Goal: Information Seeking & Learning: Learn about a topic

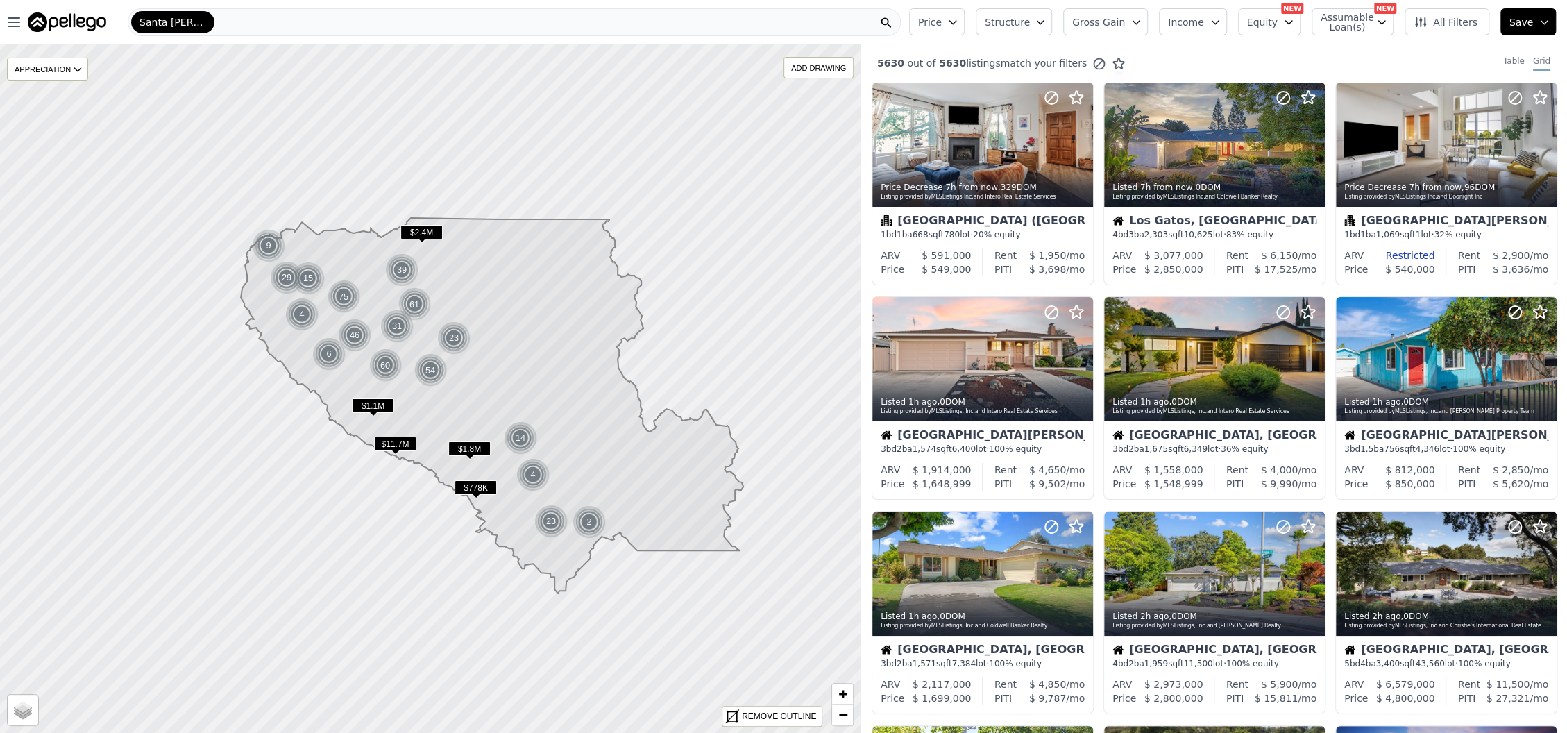
click at [1007, 25] on span "Structure" at bounding box center [1007, 22] width 44 height 14
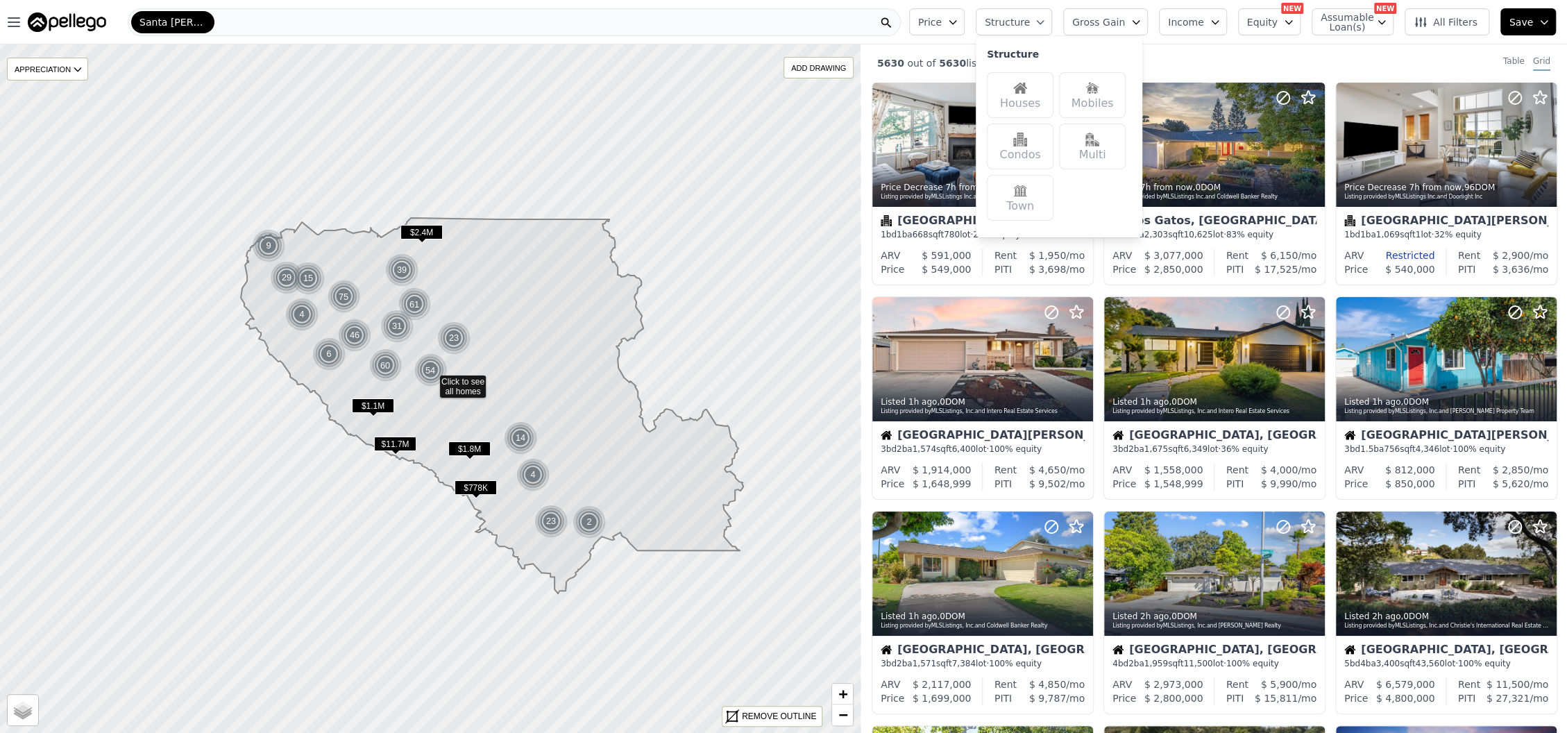
click at [1026, 86] on div "Houses" at bounding box center [1020, 95] width 67 height 46
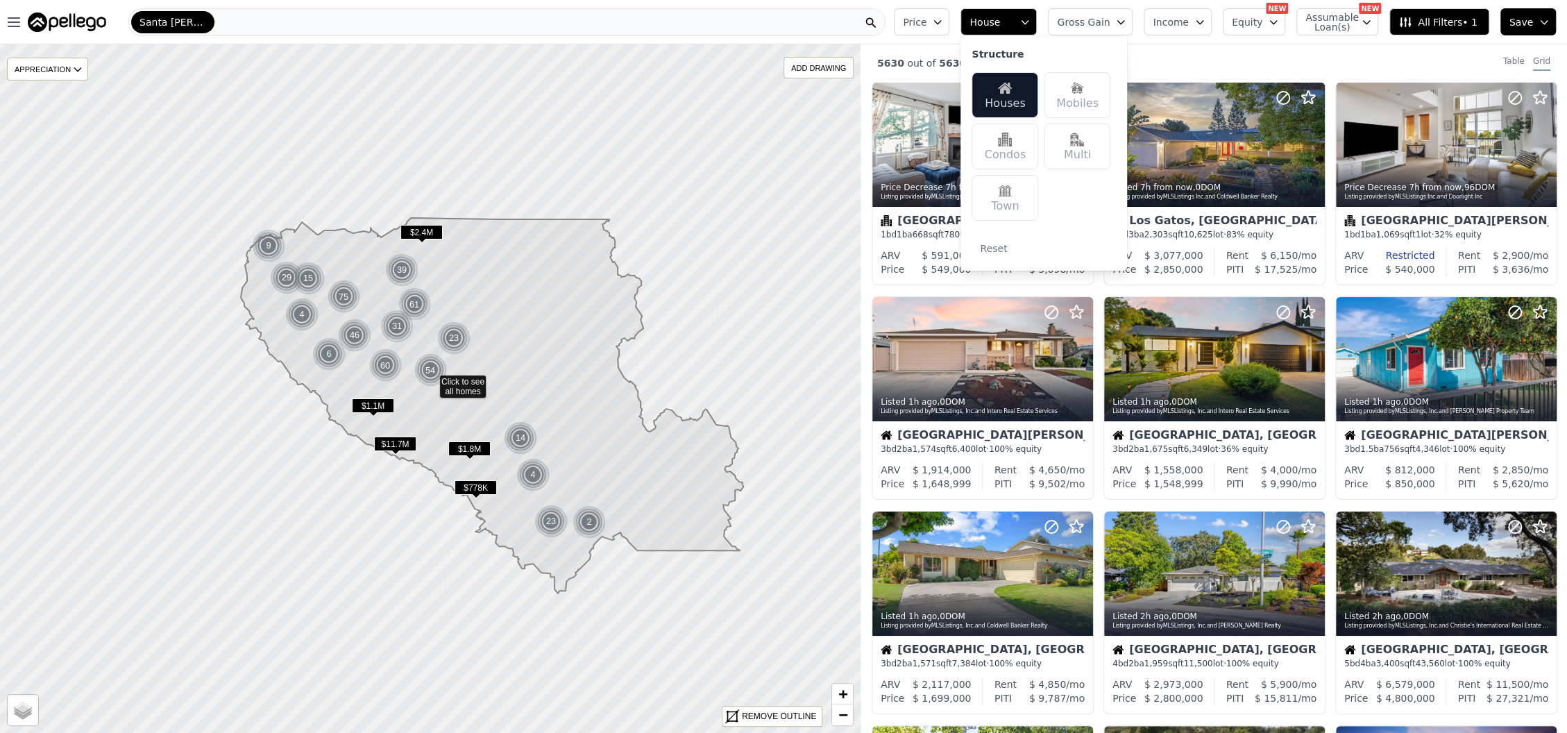
click at [1109, 24] on span "Gross Gain" at bounding box center [1083, 22] width 53 height 14
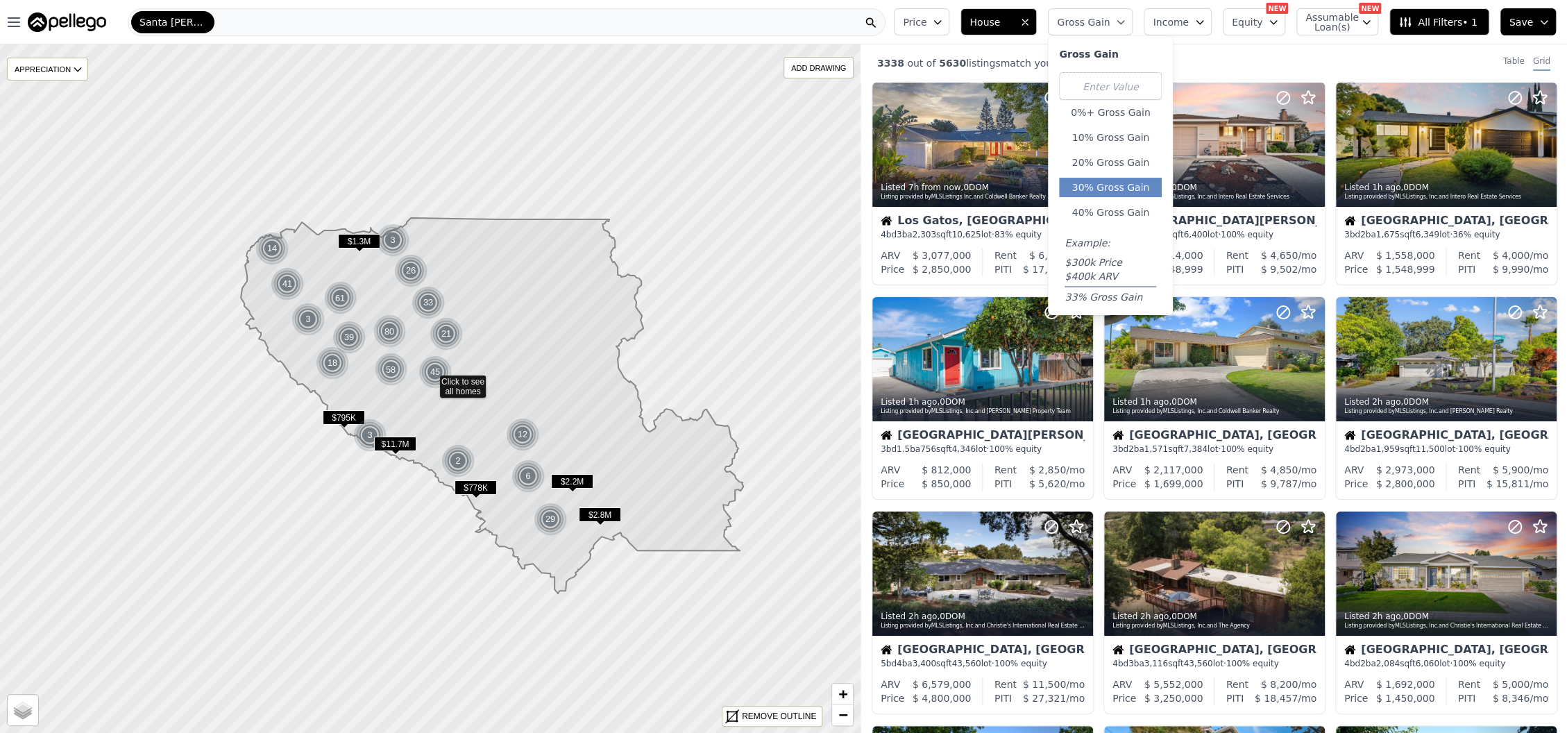
click at [1113, 192] on button "30% Gross Gain" at bounding box center [1110, 187] width 103 height 19
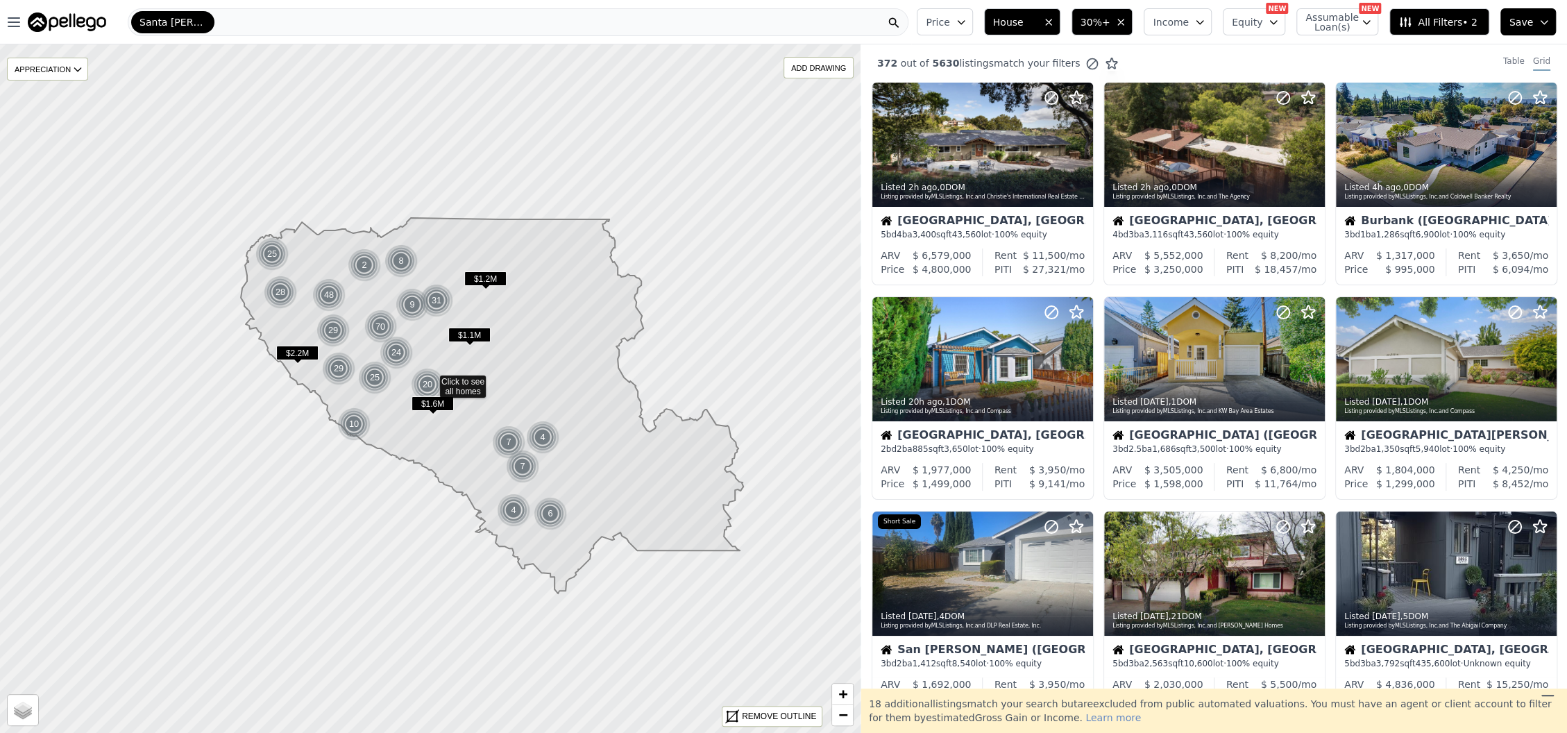
click at [1424, 17] on span "All Filters • 2" at bounding box center [1437, 22] width 78 height 14
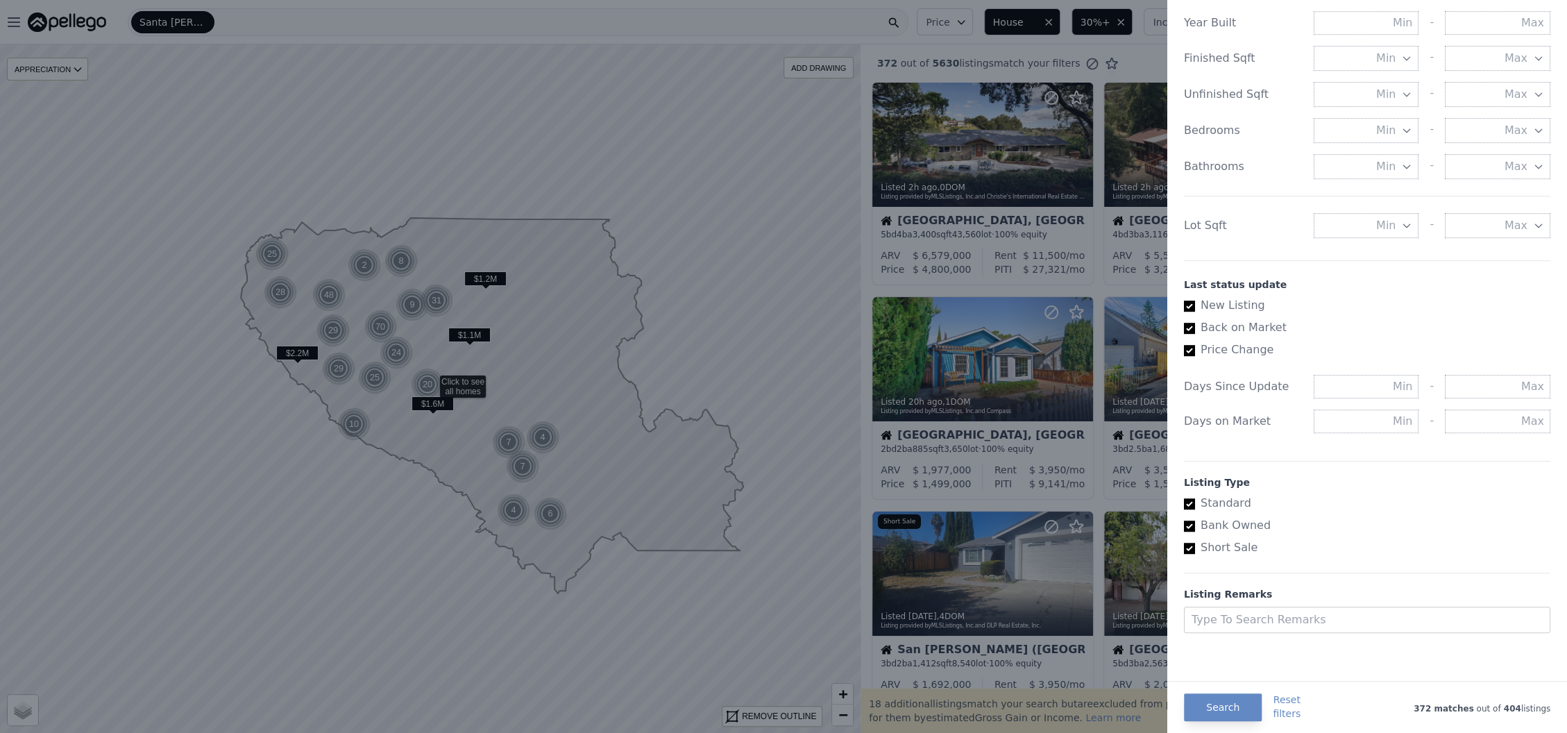
scroll to position [583, 0]
click at [1203, 712] on button "Search" at bounding box center [1223, 707] width 78 height 28
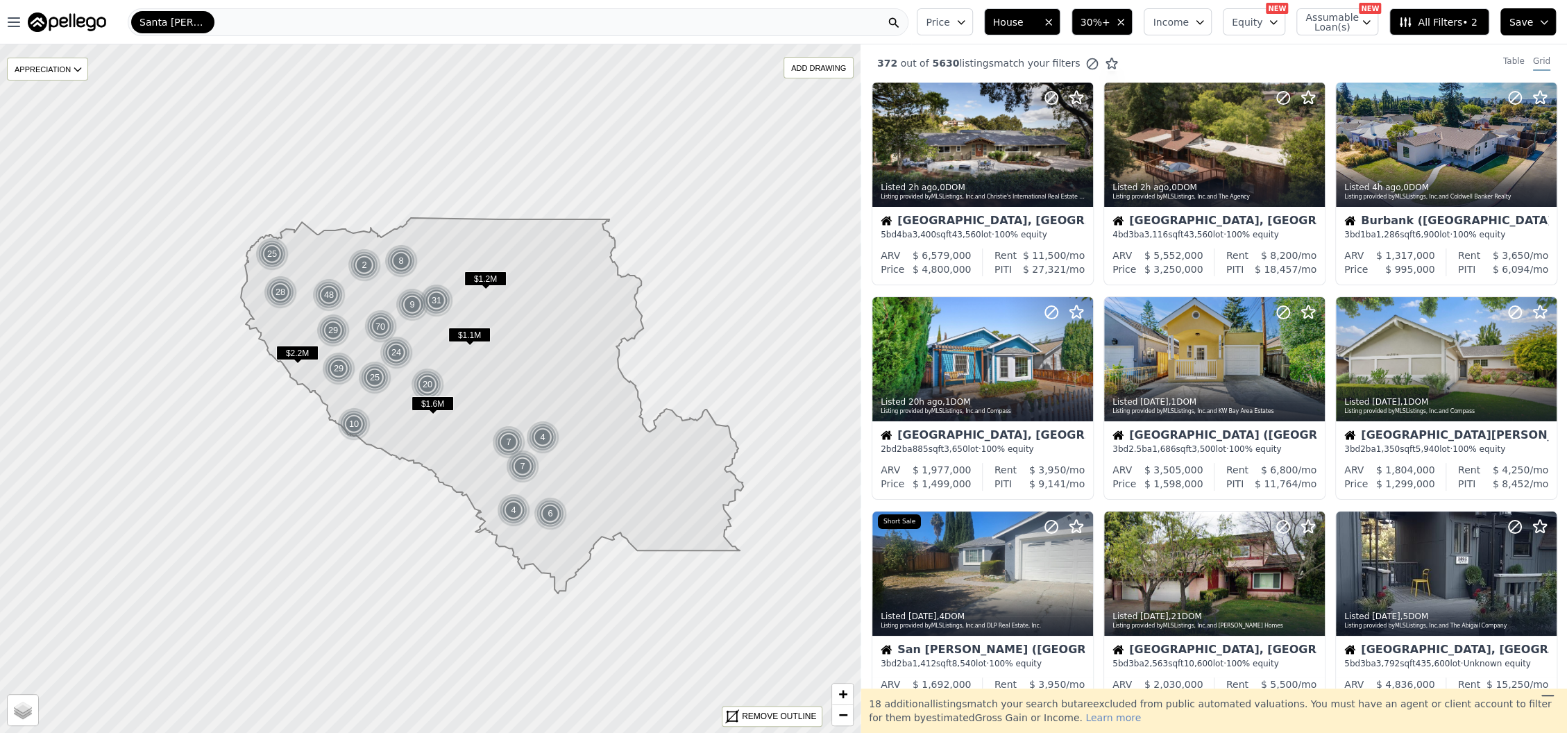
click at [1420, 23] on span "All Filters • 2" at bounding box center [1437, 22] width 78 height 14
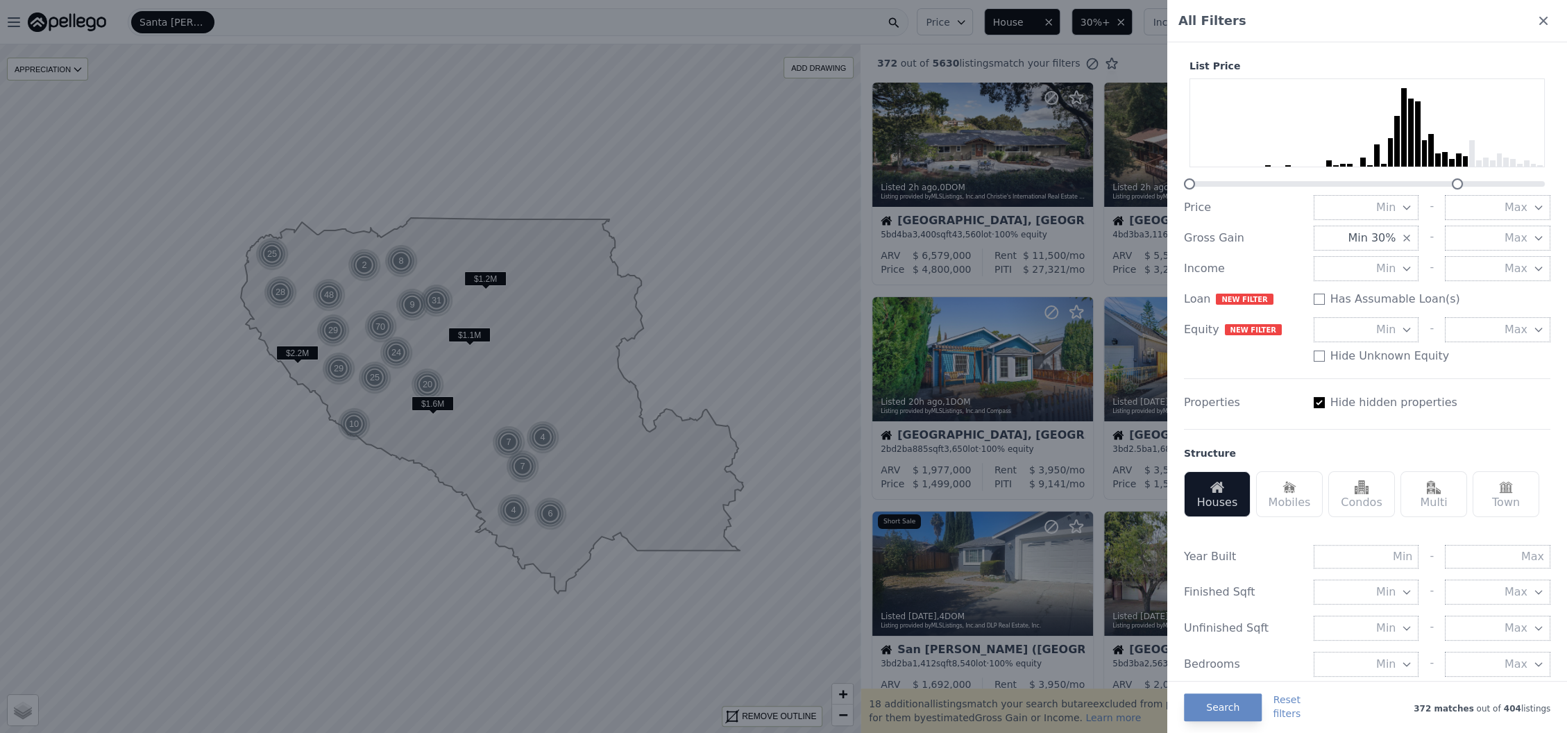
drag, startPoint x: 1531, startPoint y: 178, endPoint x: 1461, endPoint y: 175, distance: 70.8
click at [1461, 175] on div "List Price" at bounding box center [1367, 124] width 366 height 130
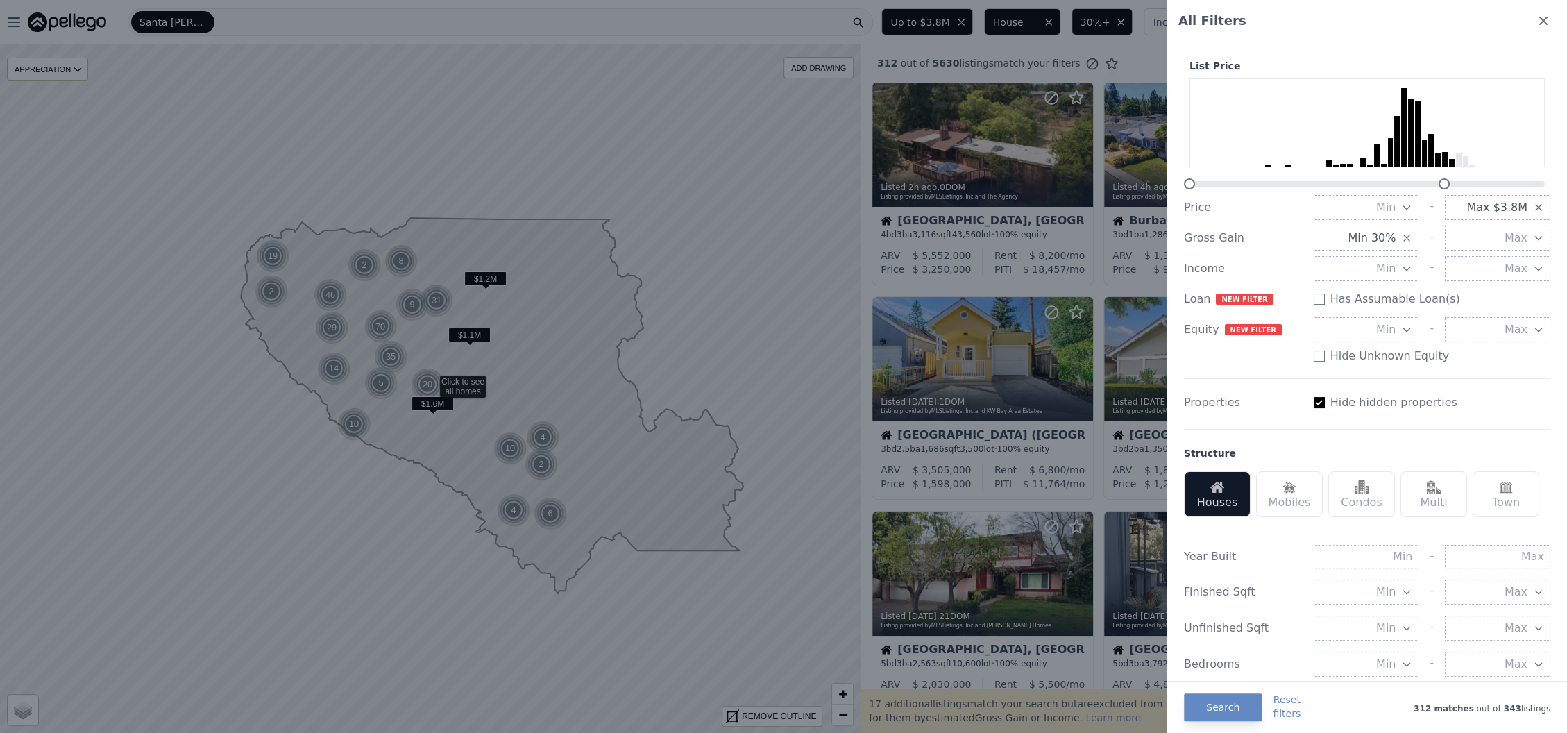
drag, startPoint x: 1456, startPoint y: 181, endPoint x: 1440, endPoint y: 182, distance: 16.7
click at [1440, 182] on div at bounding box center [1443, 183] width 11 height 11
drag, startPoint x: 1440, startPoint y: 182, endPoint x: 1407, endPoint y: 180, distance: 33.4
click at [1407, 180] on div at bounding box center [1409, 183] width 11 height 11
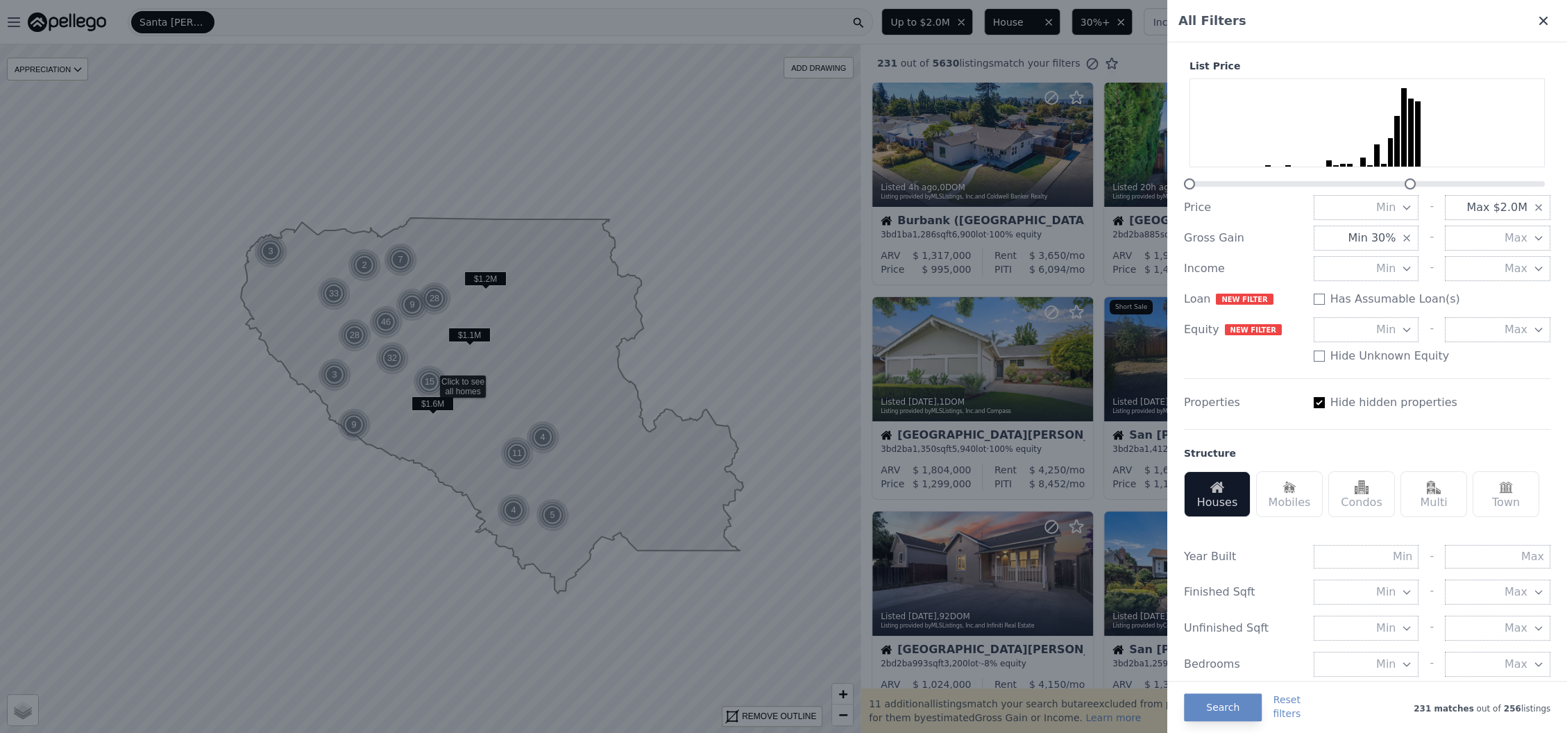
click at [1539, 19] on icon at bounding box center [1543, 21] width 8 height 8
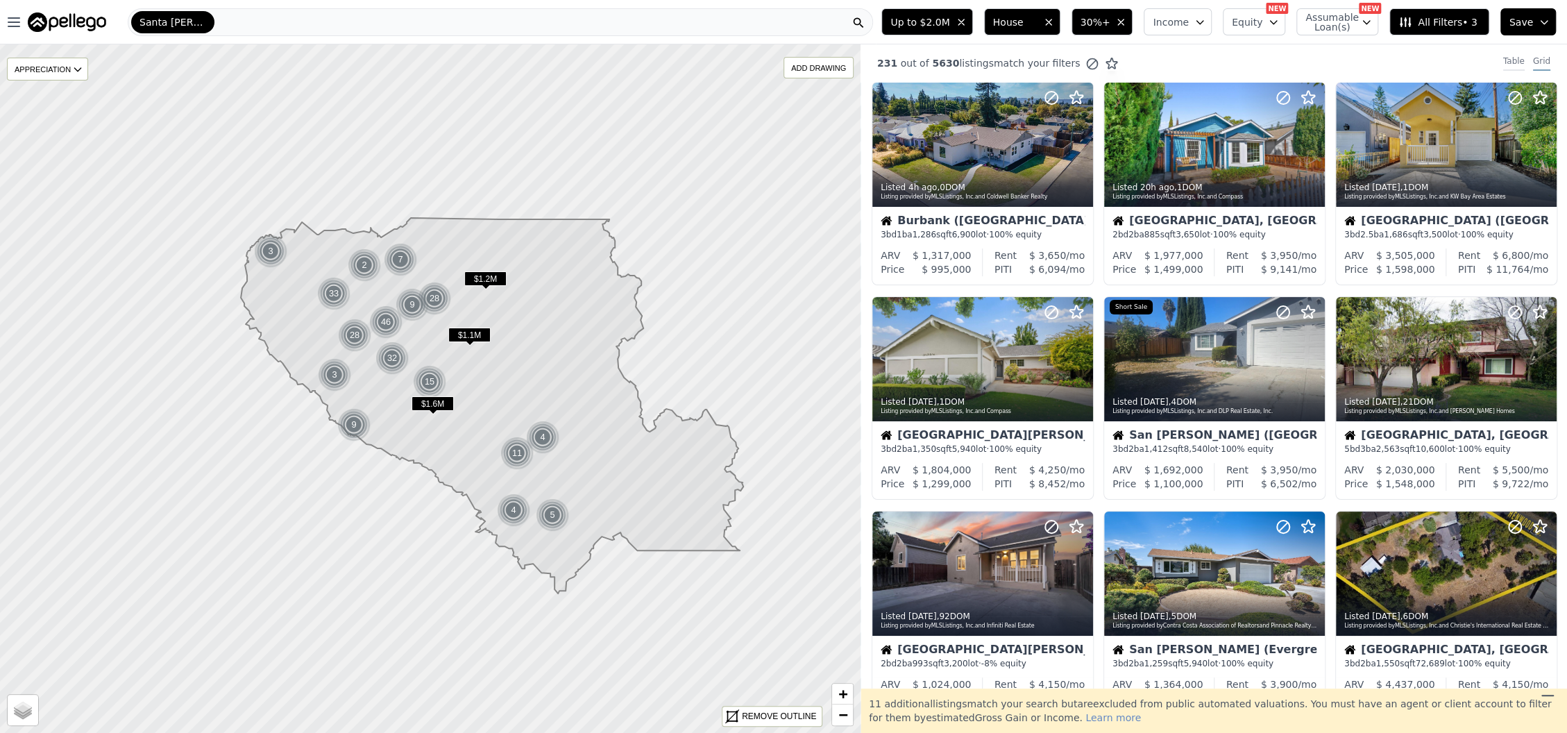
click at [1503, 62] on div "Table" at bounding box center [1514, 63] width 22 height 15
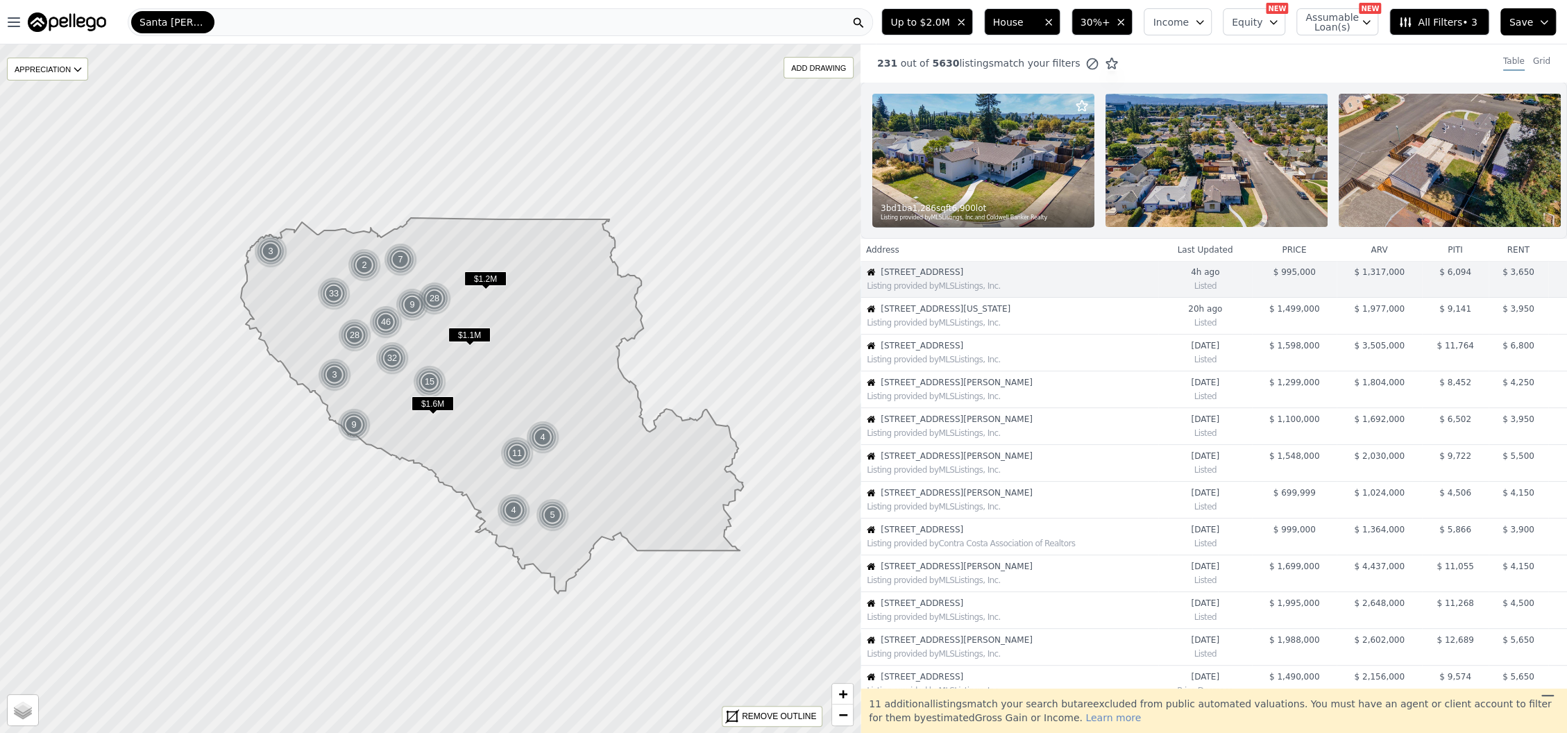
click at [1369, 261] on th "arv" at bounding box center [1378, 250] width 85 height 22
click at [1284, 261] on th "price" at bounding box center [1294, 250] width 85 height 22
click at [1200, 261] on th "Last Updated" at bounding box center [1204, 250] width 93 height 22
click at [758, 715] on div "REMOVE OUTLINE" at bounding box center [779, 716] width 74 height 12
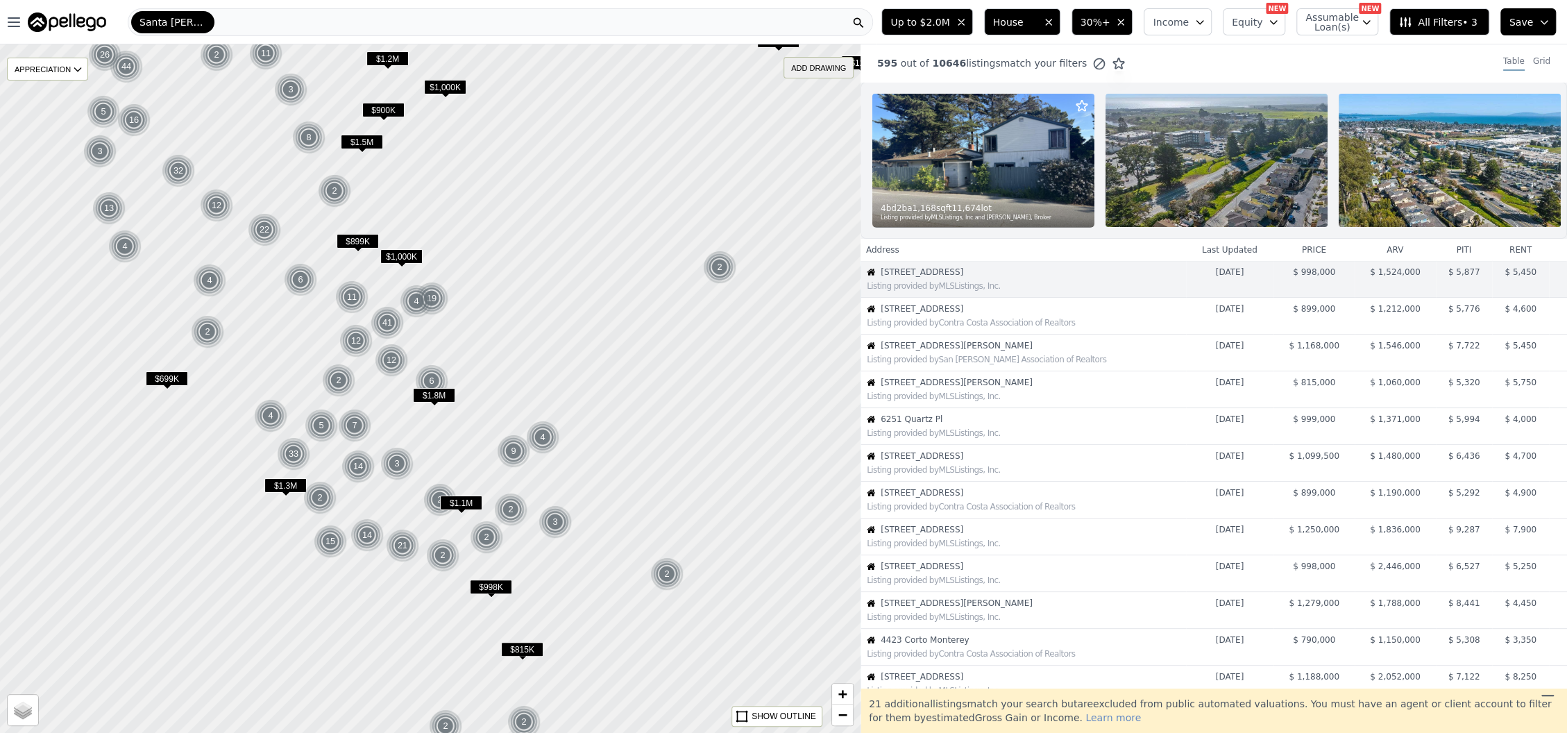
click at [803, 68] on div "ADD DRAWING" at bounding box center [818, 68] width 69 height 20
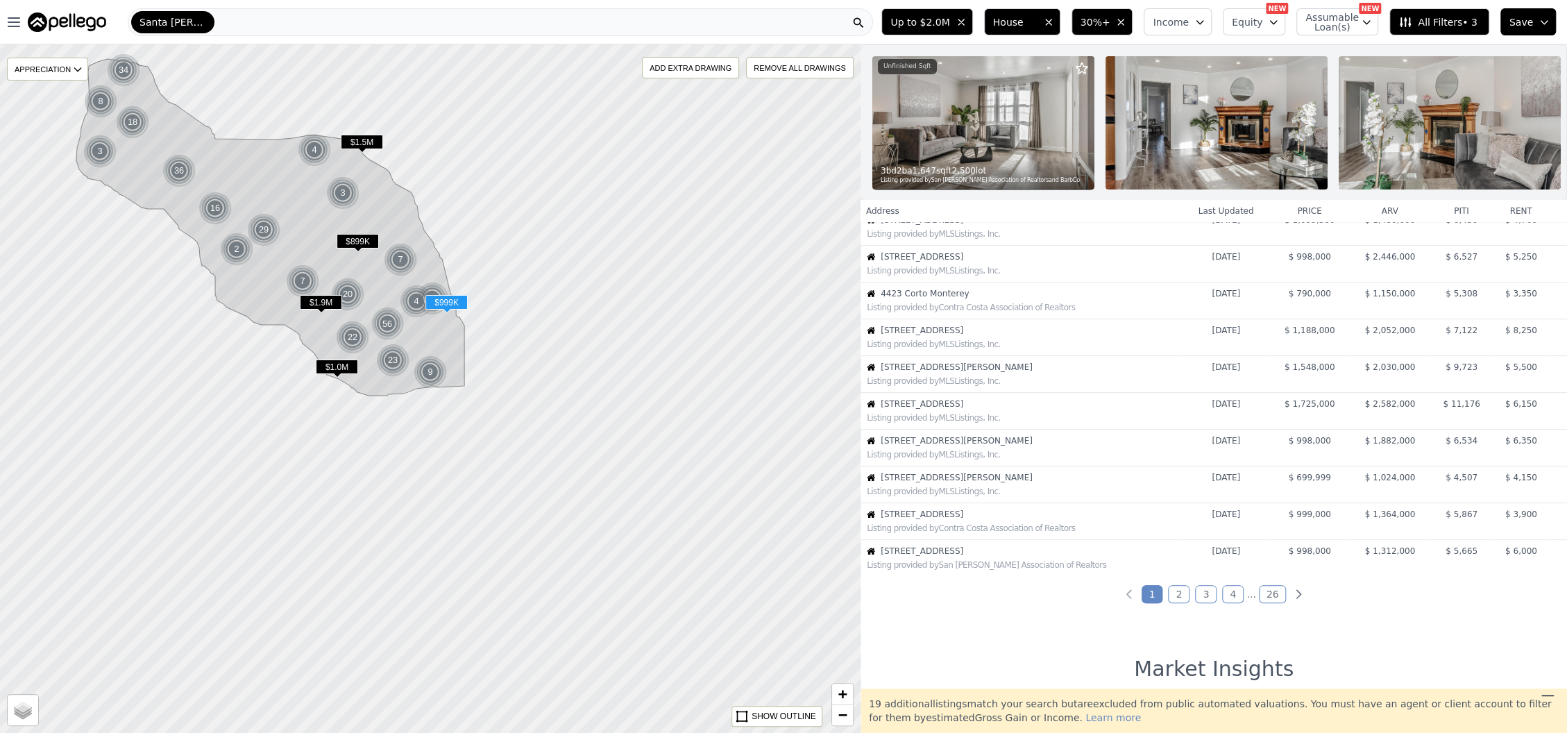
scroll to position [92, 0]
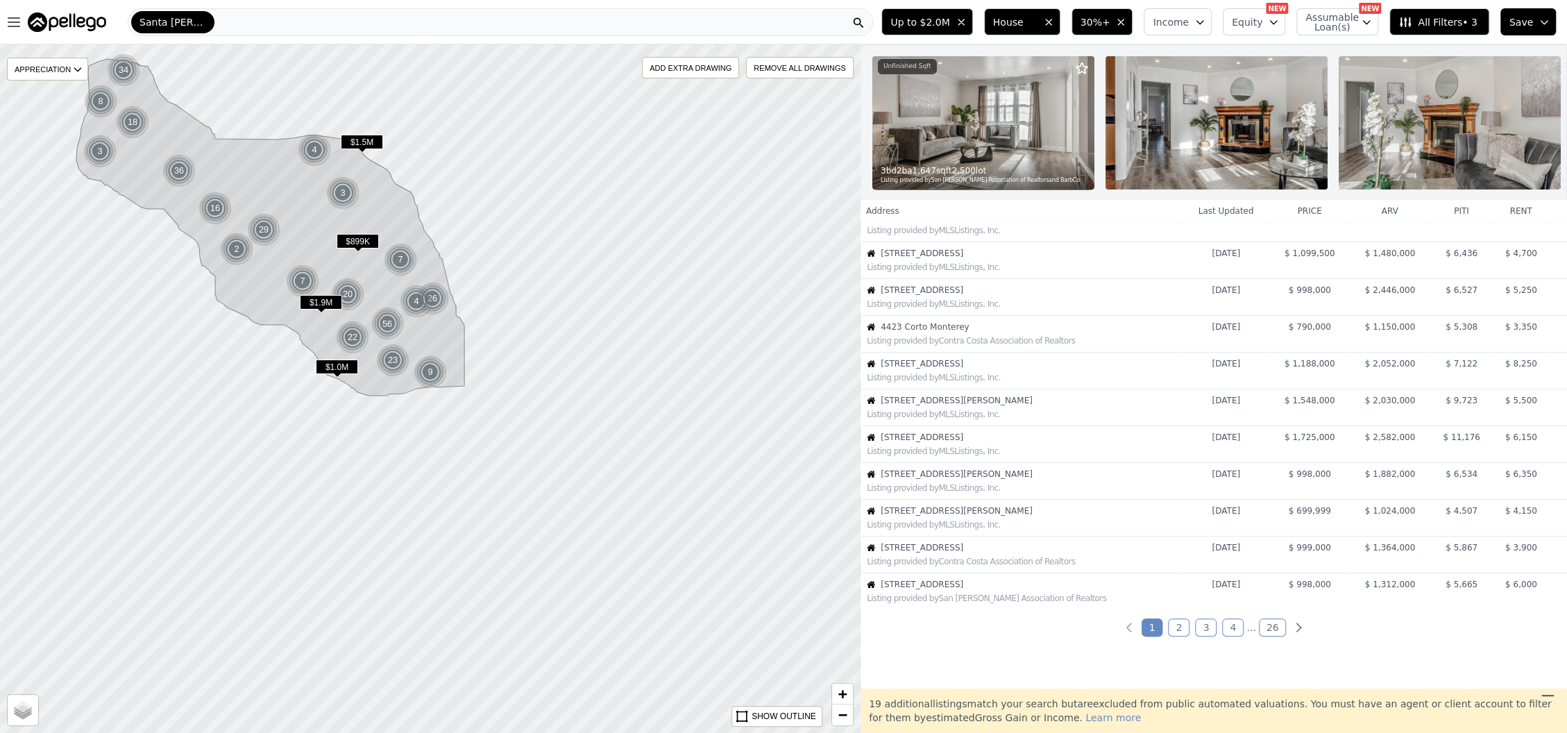
click at [1539, 21] on icon "button" at bounding box center [1543, 22] width 11 height 11
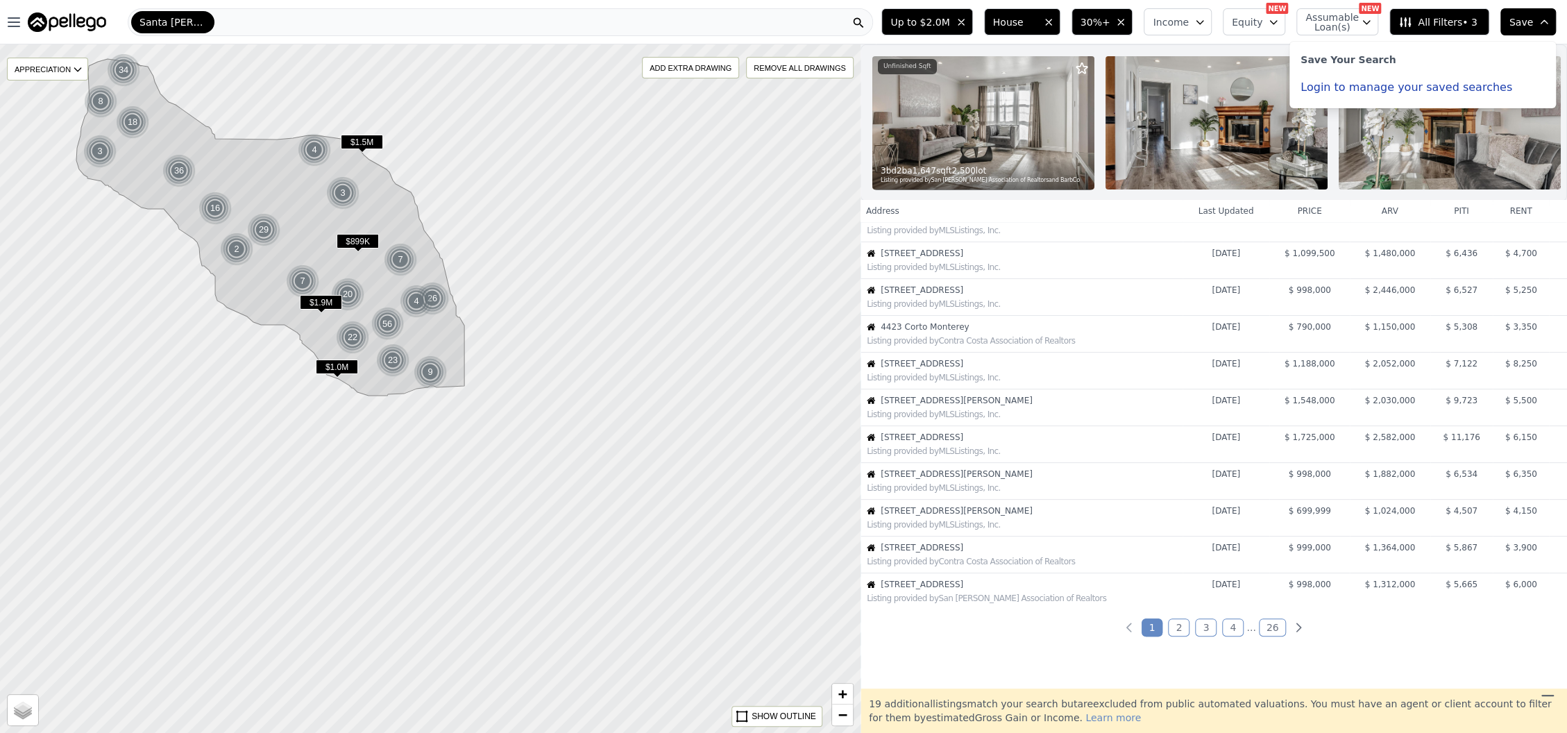
click at [1341, 90] on button "Login to manage your saved searches" at bounding box center [1406, 87] width 212 height 11
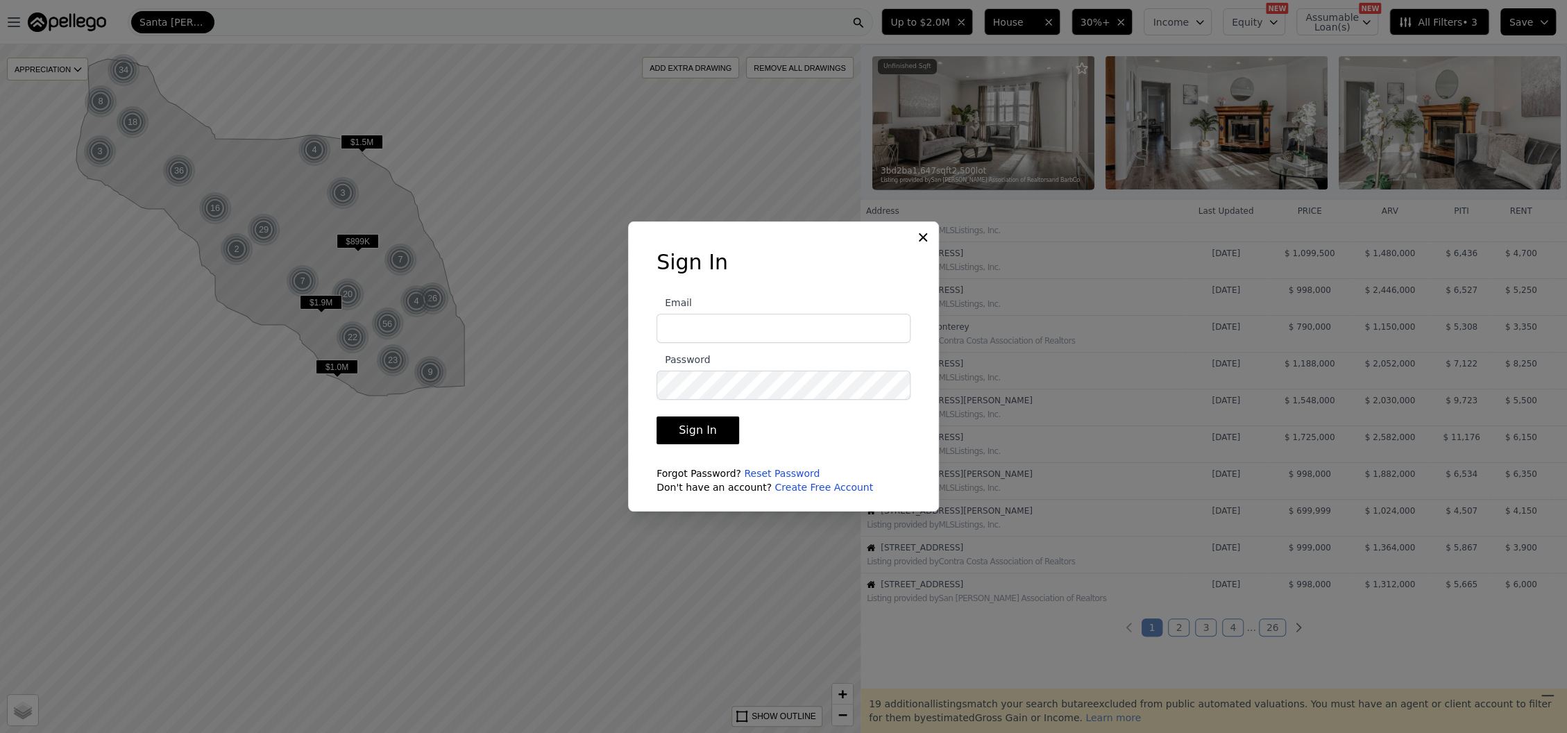
type input "hpmginvest@gmail.com"
click at [706, 429] on button "Sign In" at bounding box center [697, 430] width 83 height 28
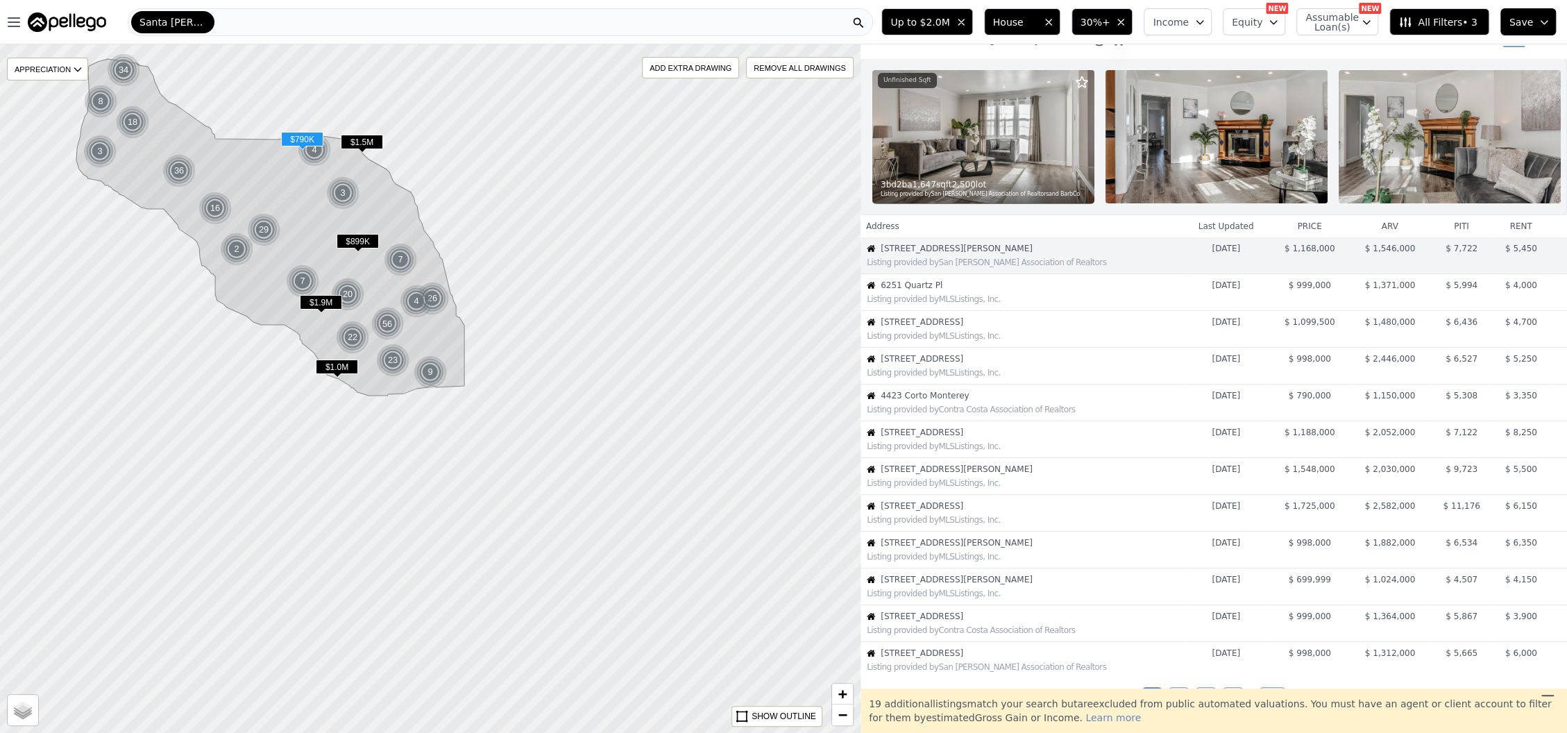
scroll to position [0, 0]
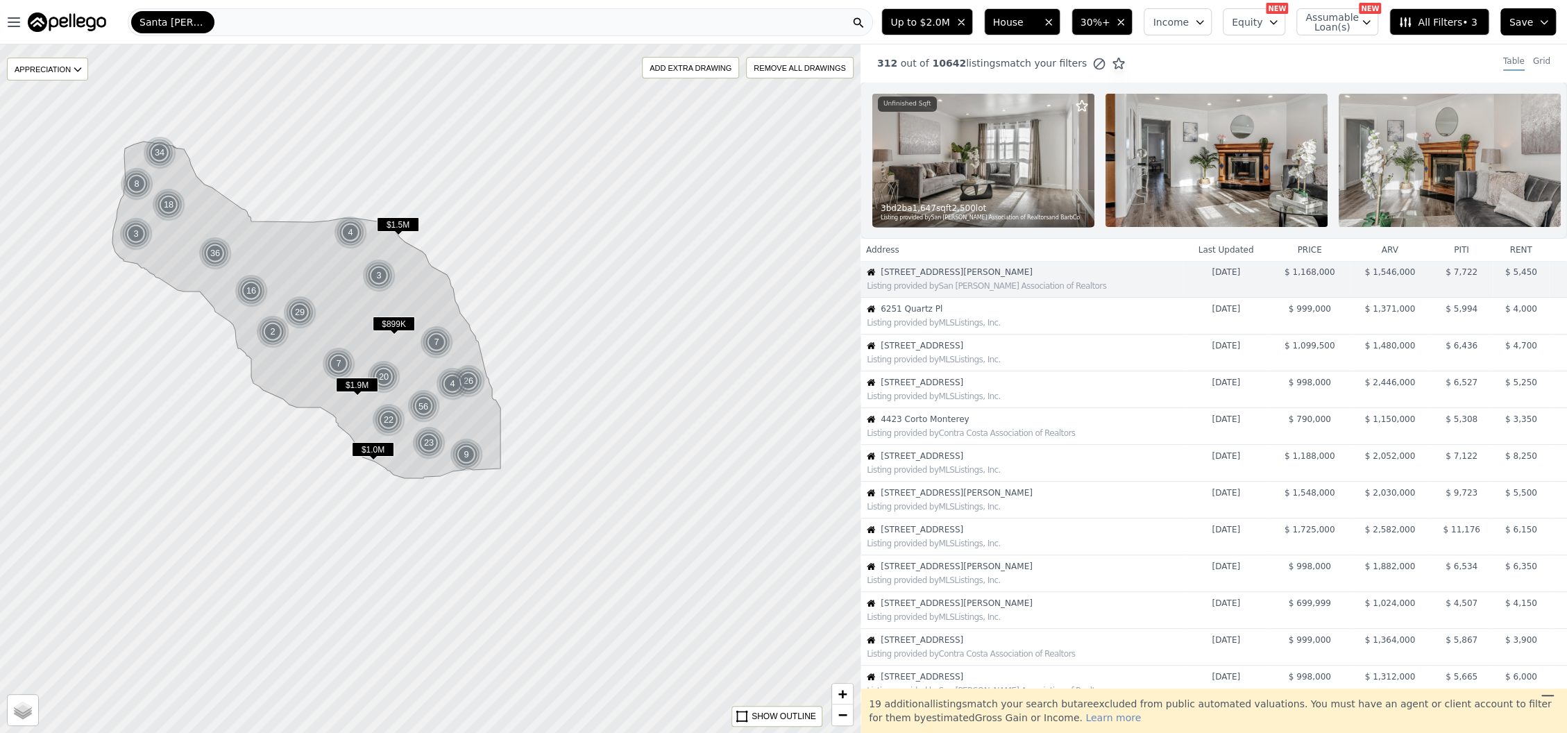
drag, startPoint x: 178, startPoint y: 83, endPoint x: 210, endPoint y: 154, distance: 77.4
click at [210, 154] on div at bounding box center [430, 389] width 1032 height 826
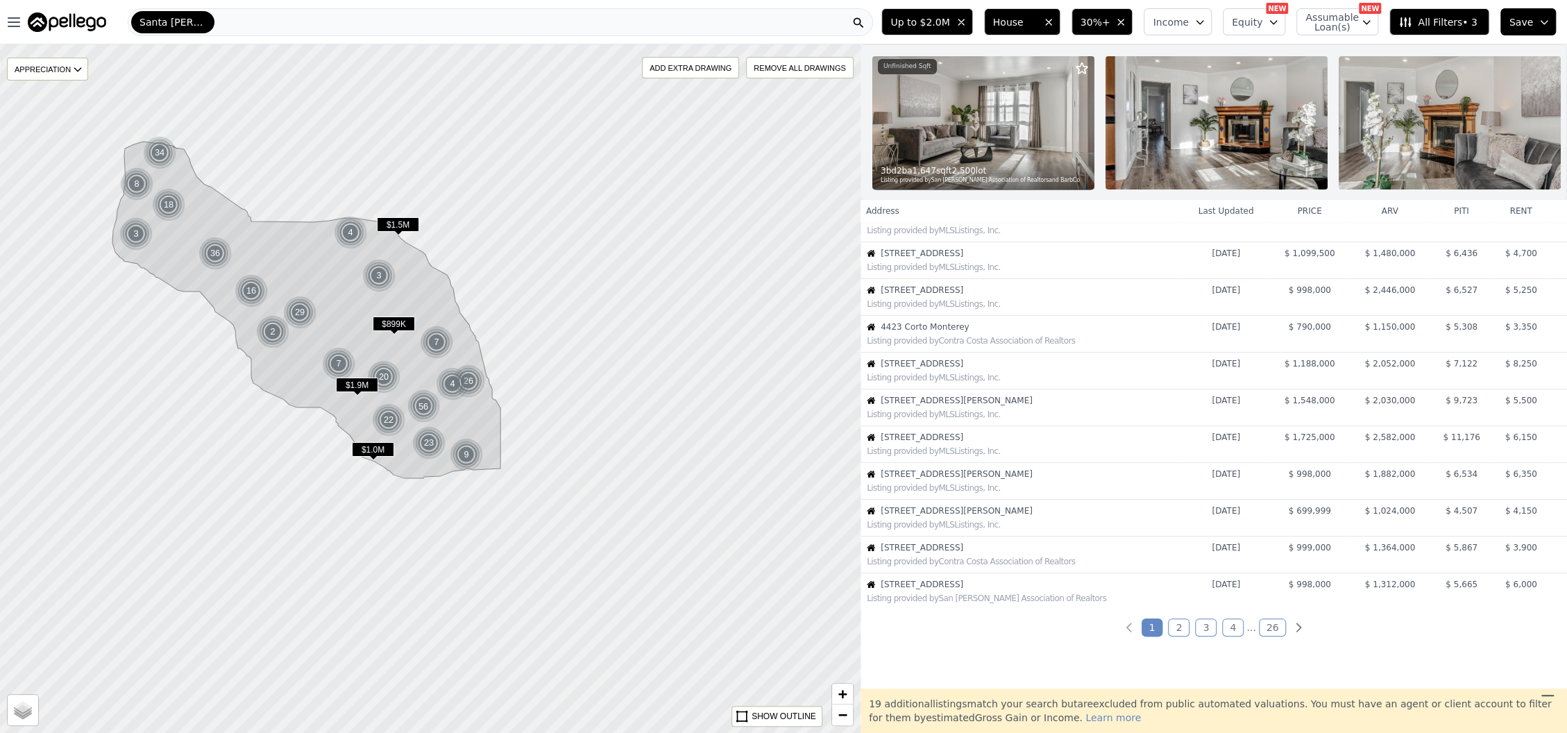
scroll to position [117, 0]
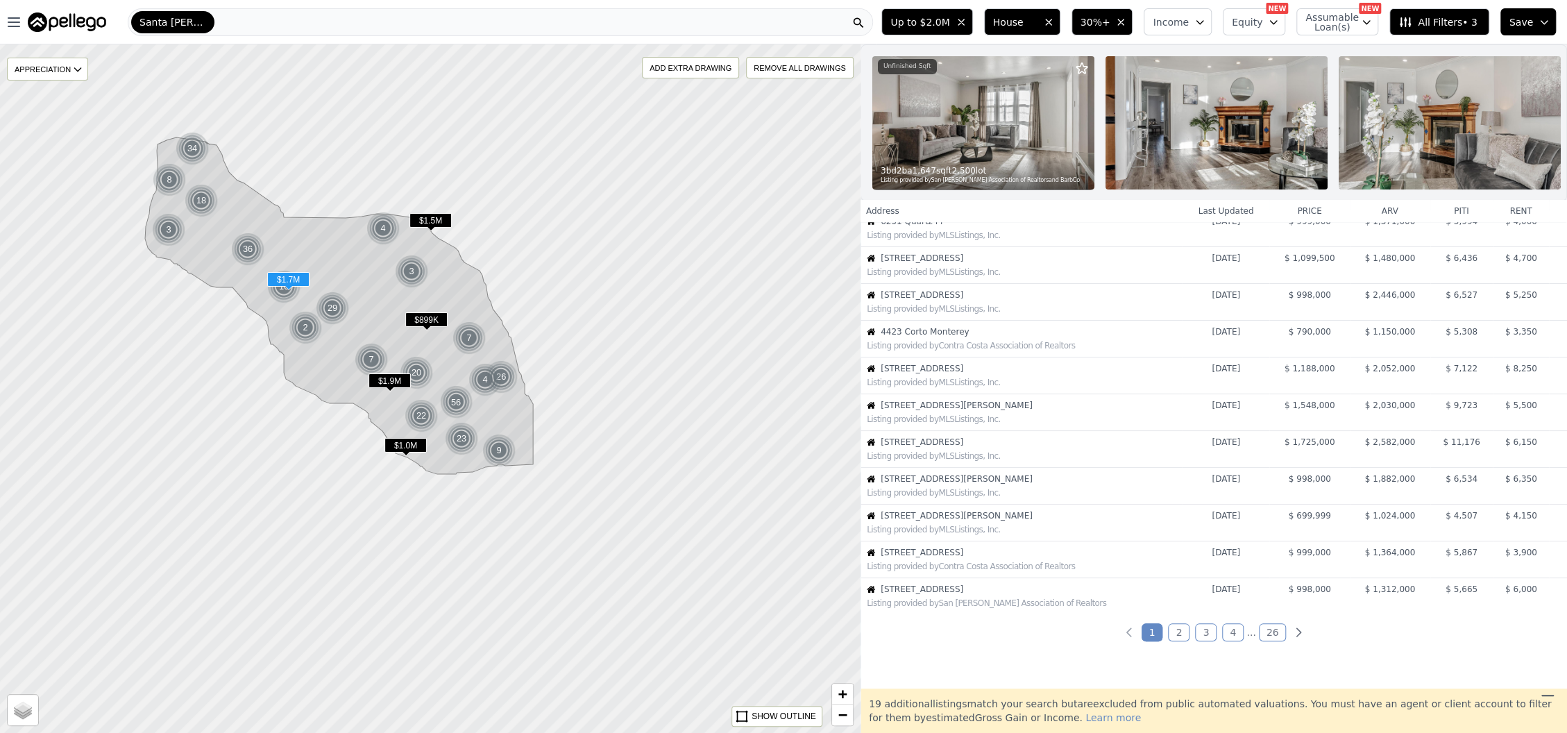
scroll to position [113, 0]
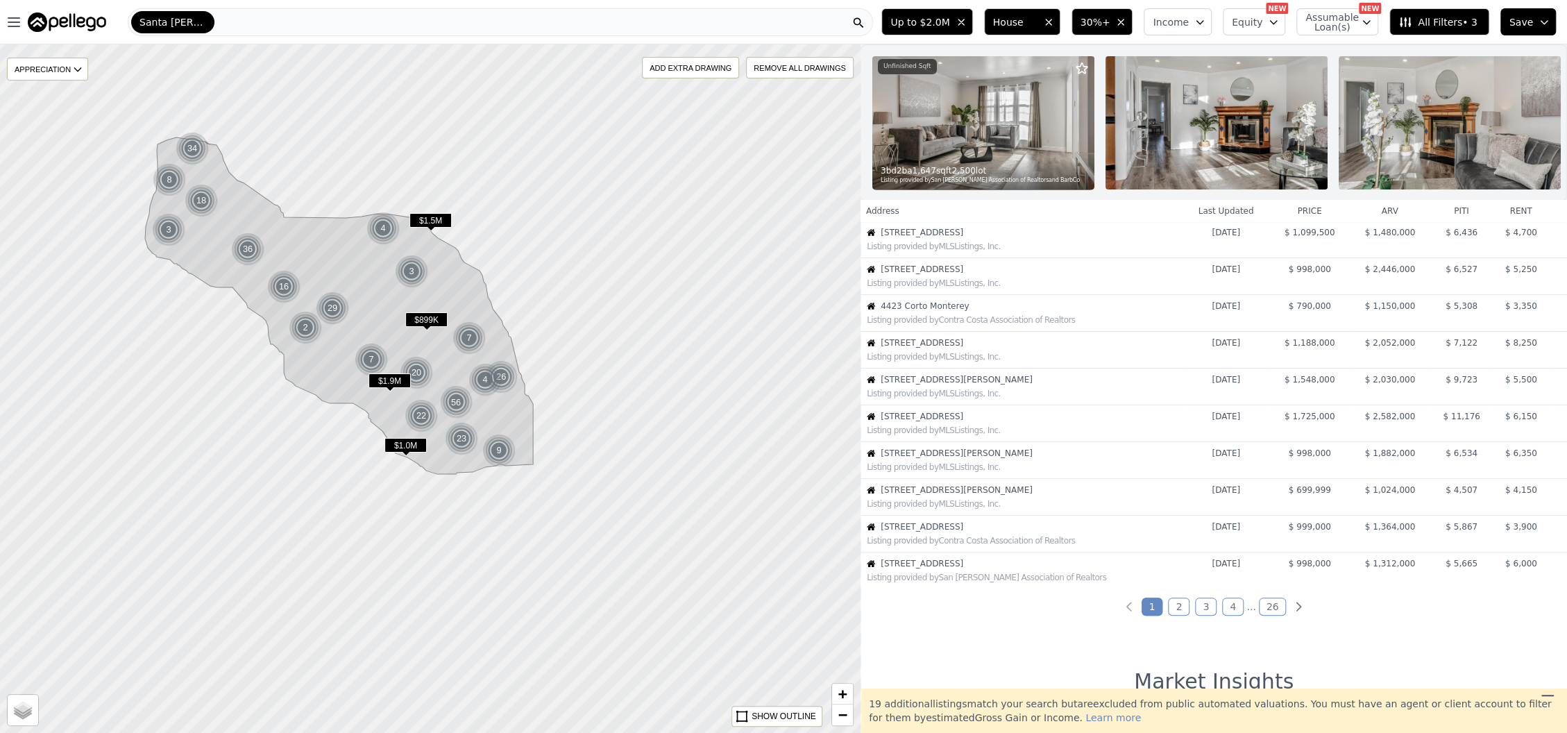
click at [1177, 615] on link "2" at bounding box center [1179, 606] width 22 height 18
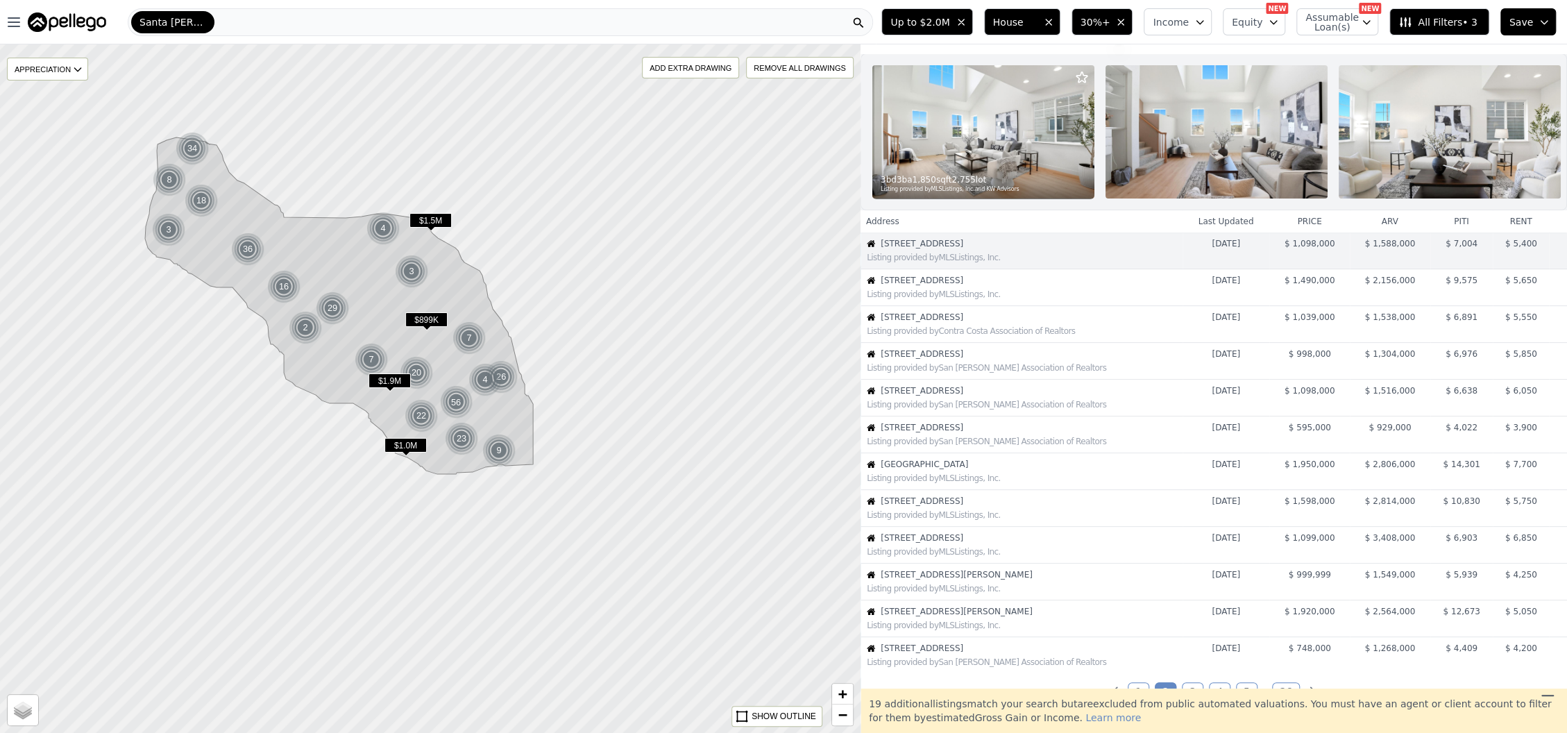
scroll to position [25, 0]
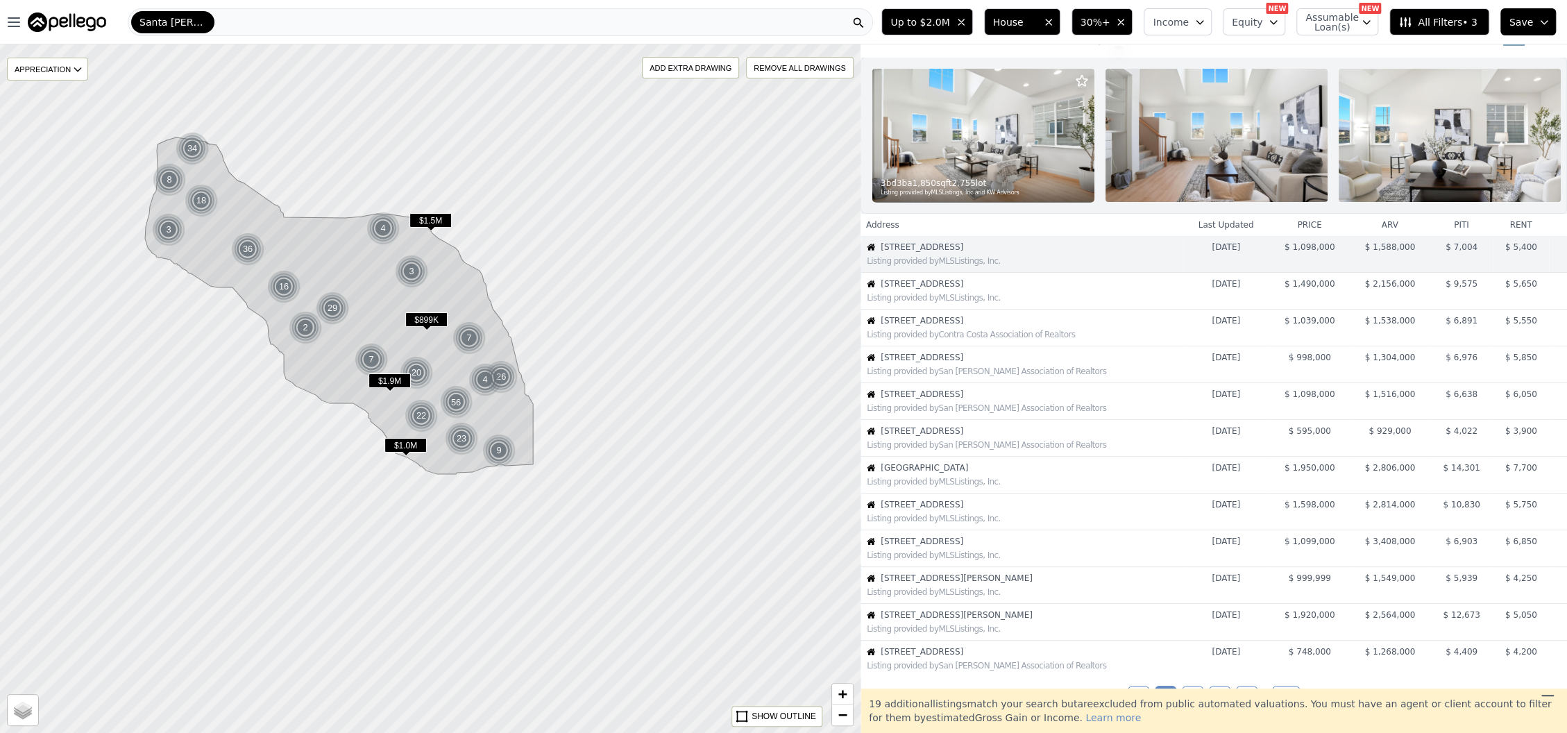
click at [1420, 50] on div "312 out of 12227 listings match your filters Table Grid" at bounding box center [1213, 37] width 706 height 37
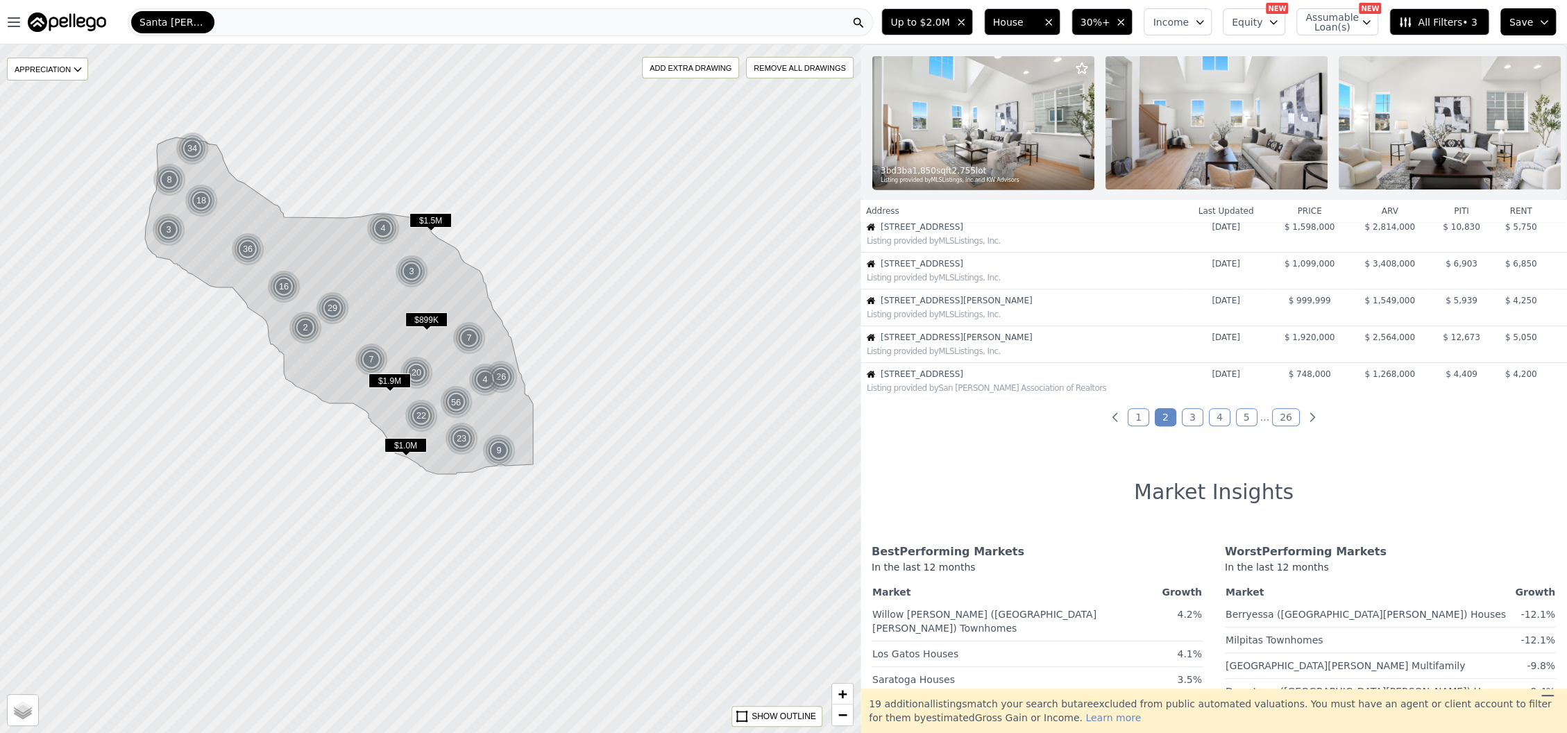
click at [1193, 426] on link "3" at bounding box center [1193, 417] width 22 height 18
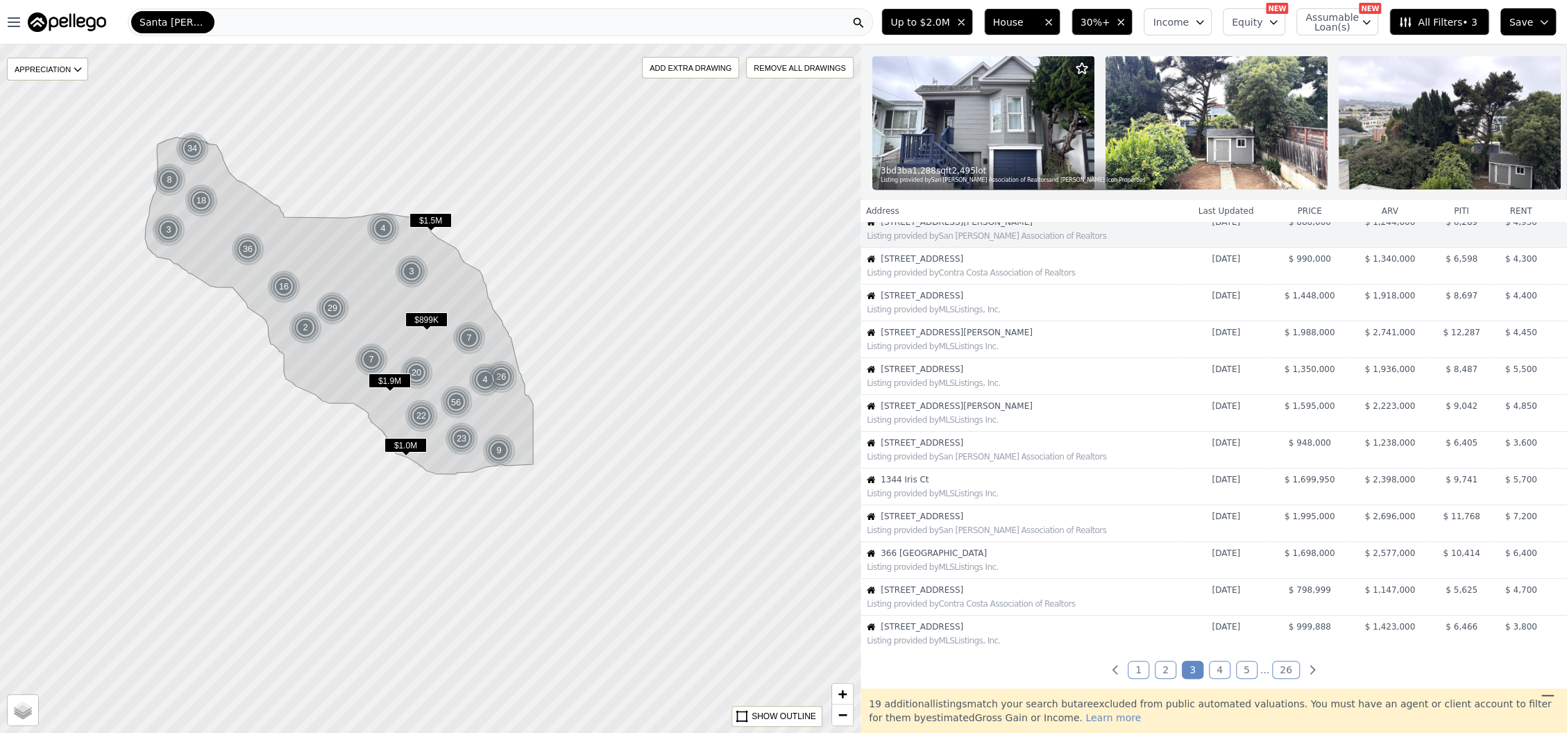
scroll to position [46, 0]
click at [1216, 680] on link "4" at bounding box center [1220, 674] width 22 height 18
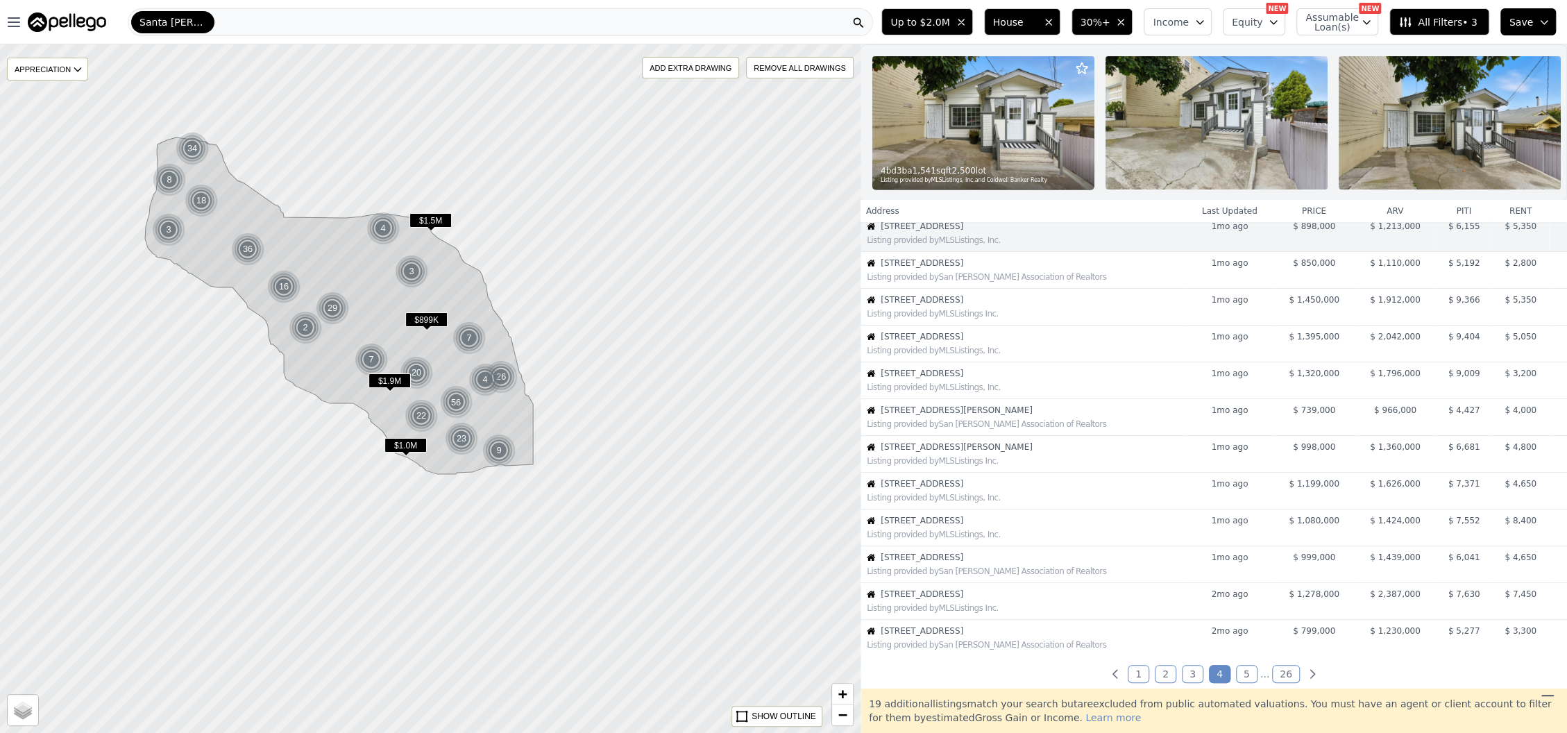
click at [1243, 681] on link "5" at bounding box center [1247, 674] width 22 height 18
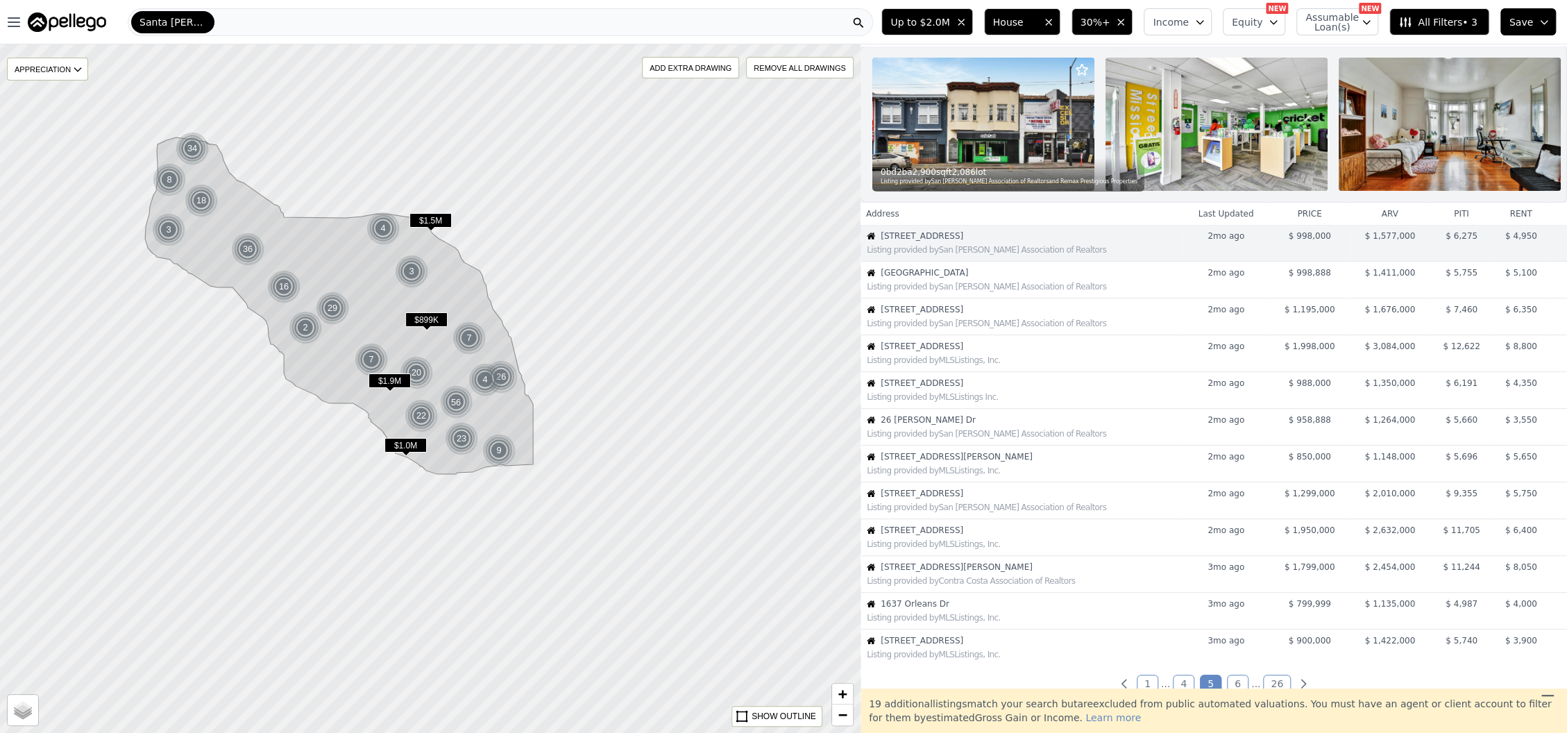
scroll to position [28, 0]
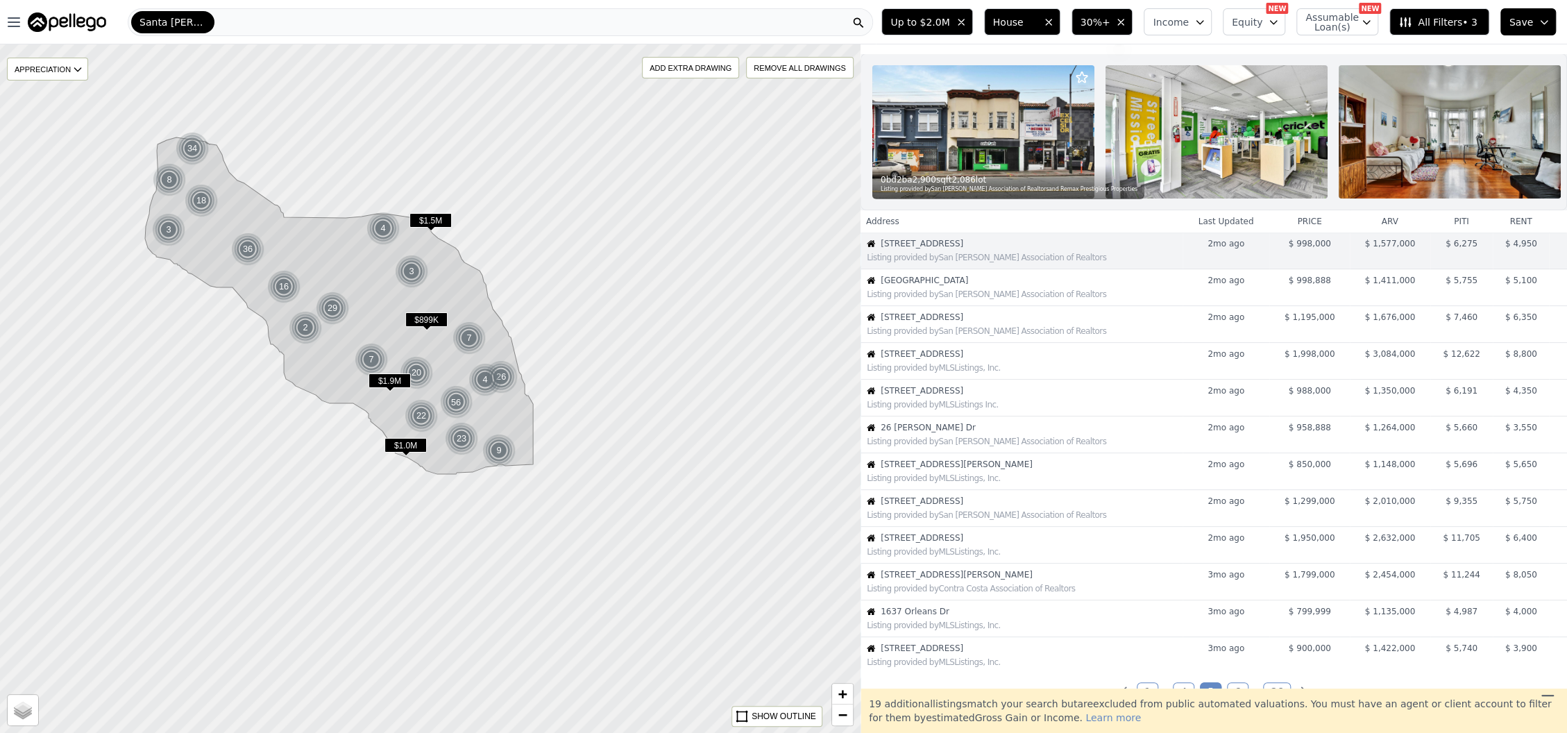
click at [1109, 224] on th "Address" at bounding box center [1021, 221] width 322 height 22
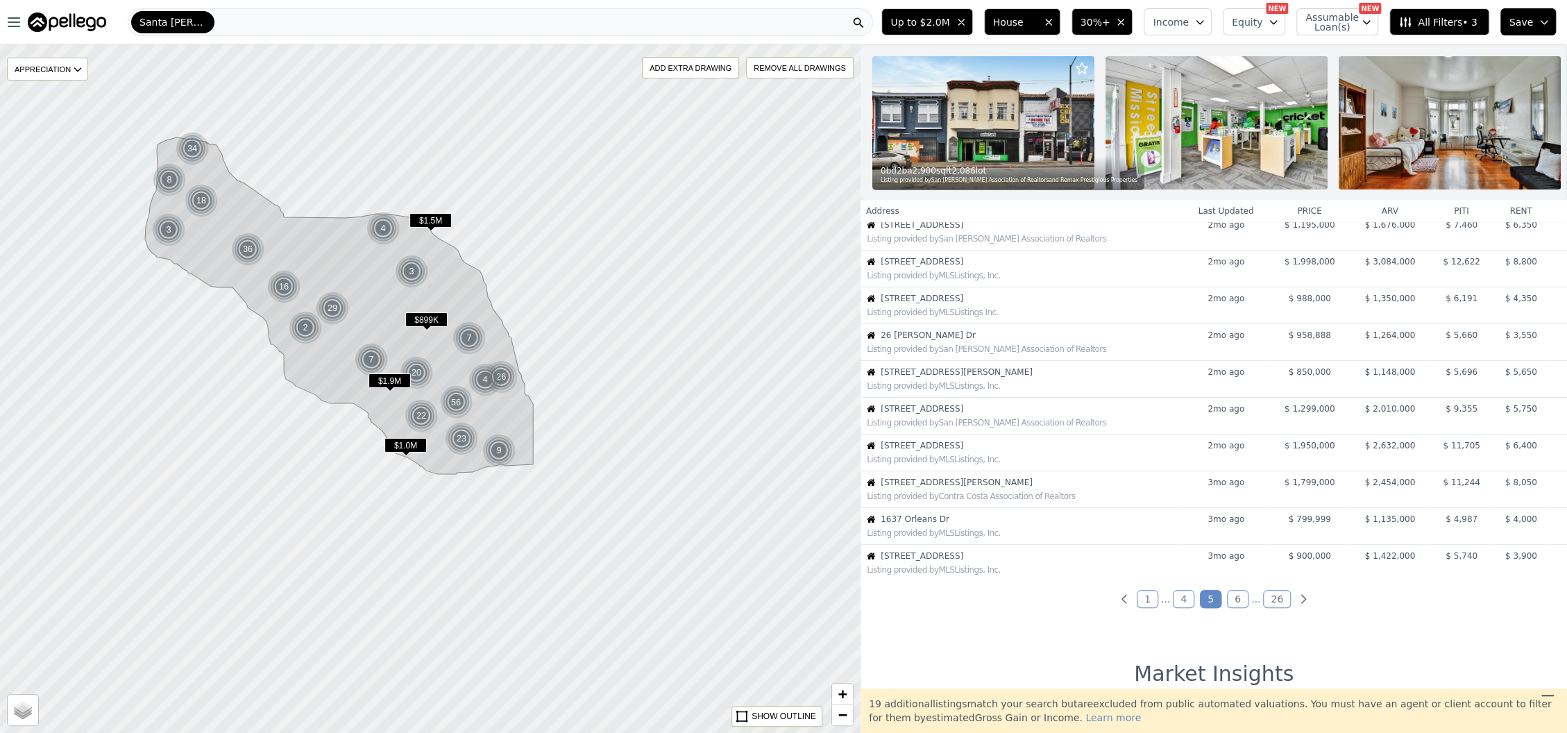
click at [1227, 608] on link "6" at bounding box center [1238, 599] width 22 height 18
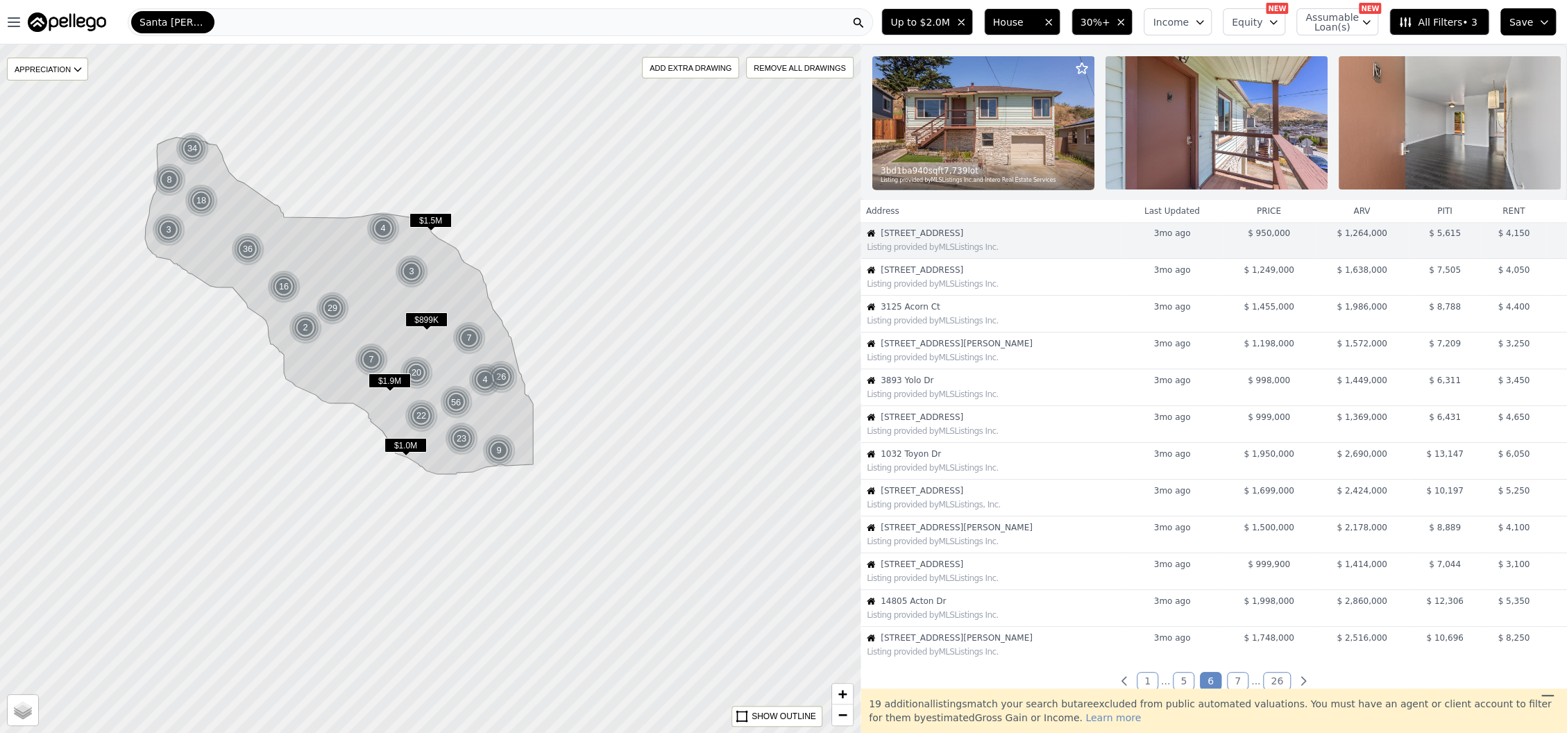
scroll to position [36, 0]
click at [1431, 20] on span "All Filters • 3" at bounding box center [1437, 22] width 78 height 14
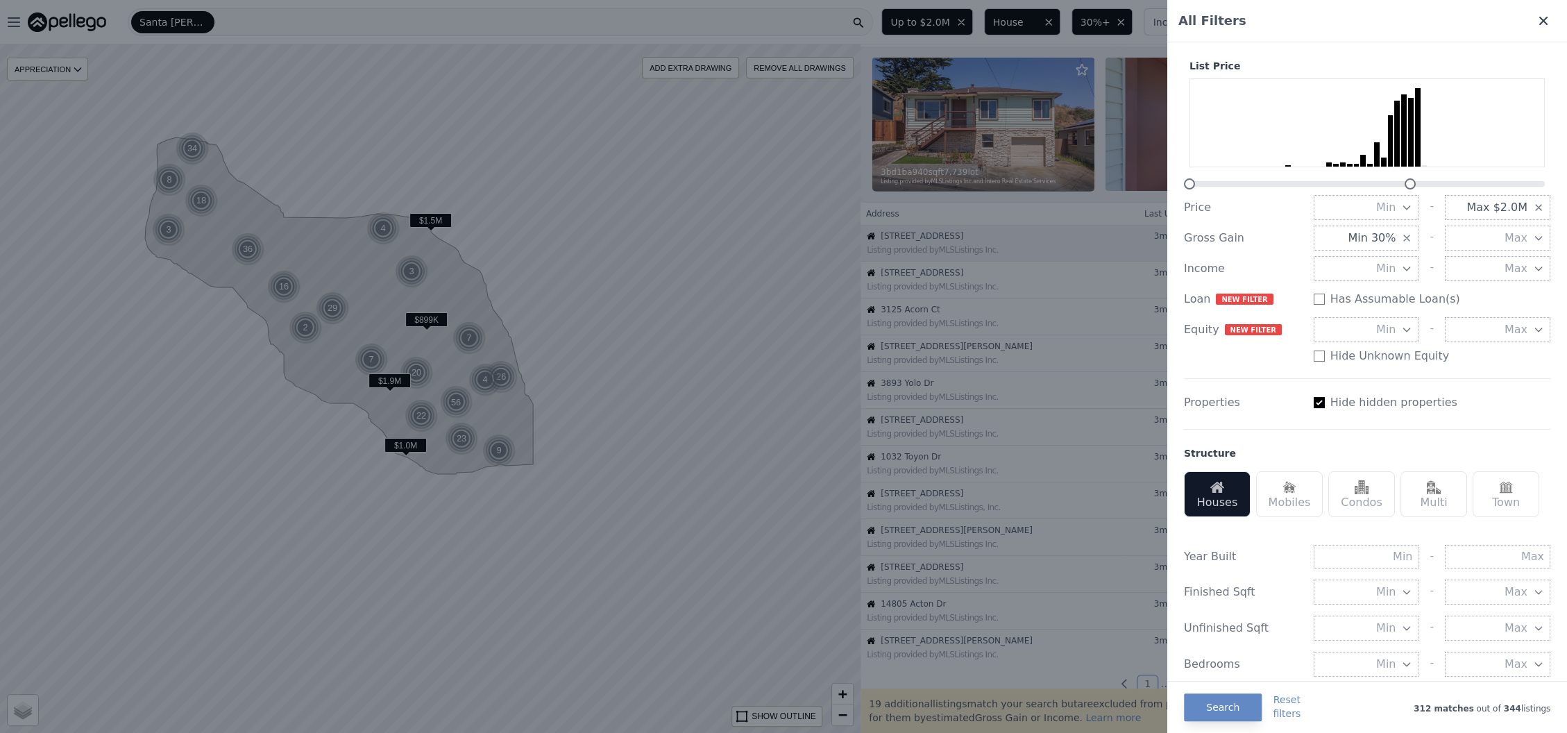
click at [1539, 23] on icon at bounding box center [1543, 21] width 8 height 8
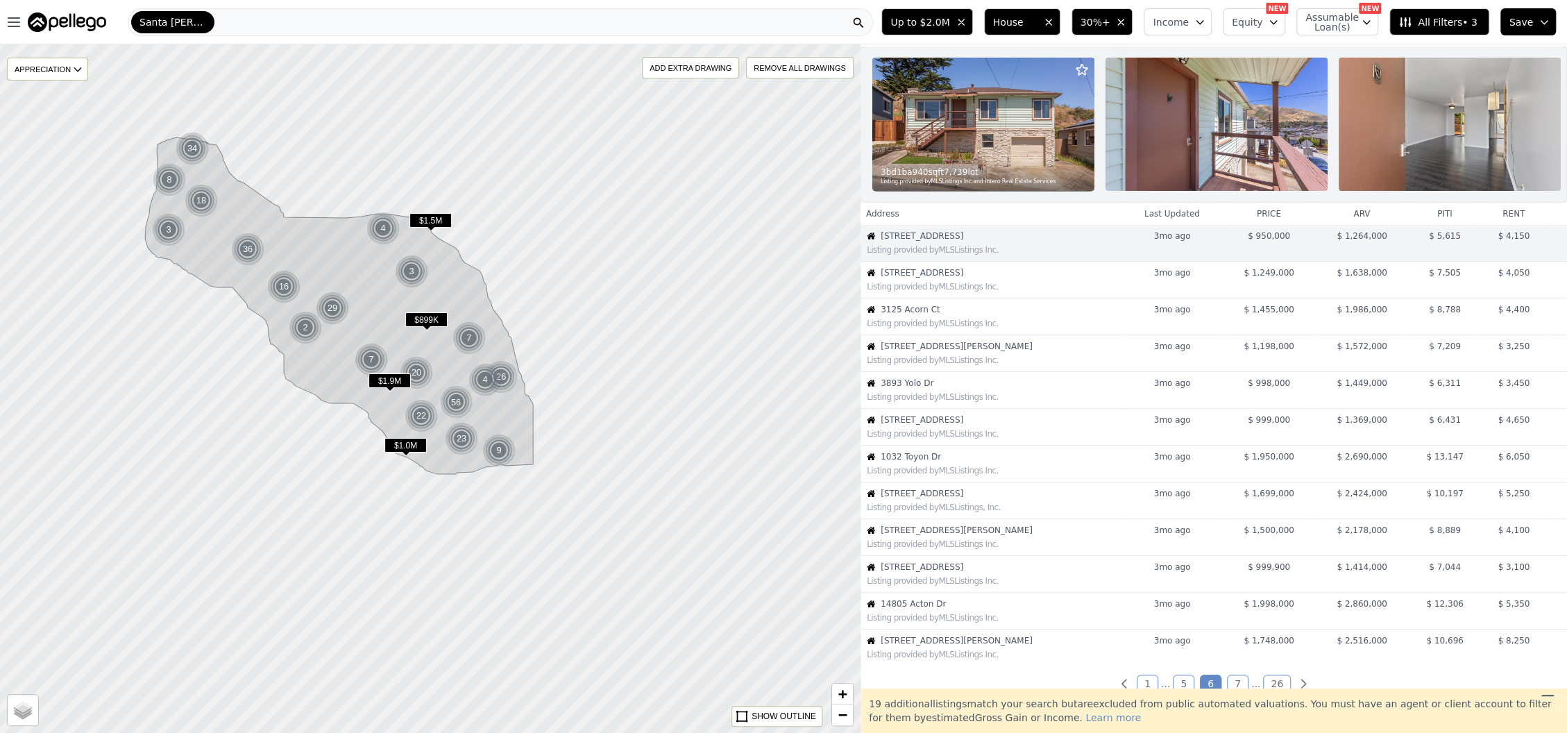
click at [1531, 22] on span "Save" at bounding box center [1521, 22] width 24 height 14
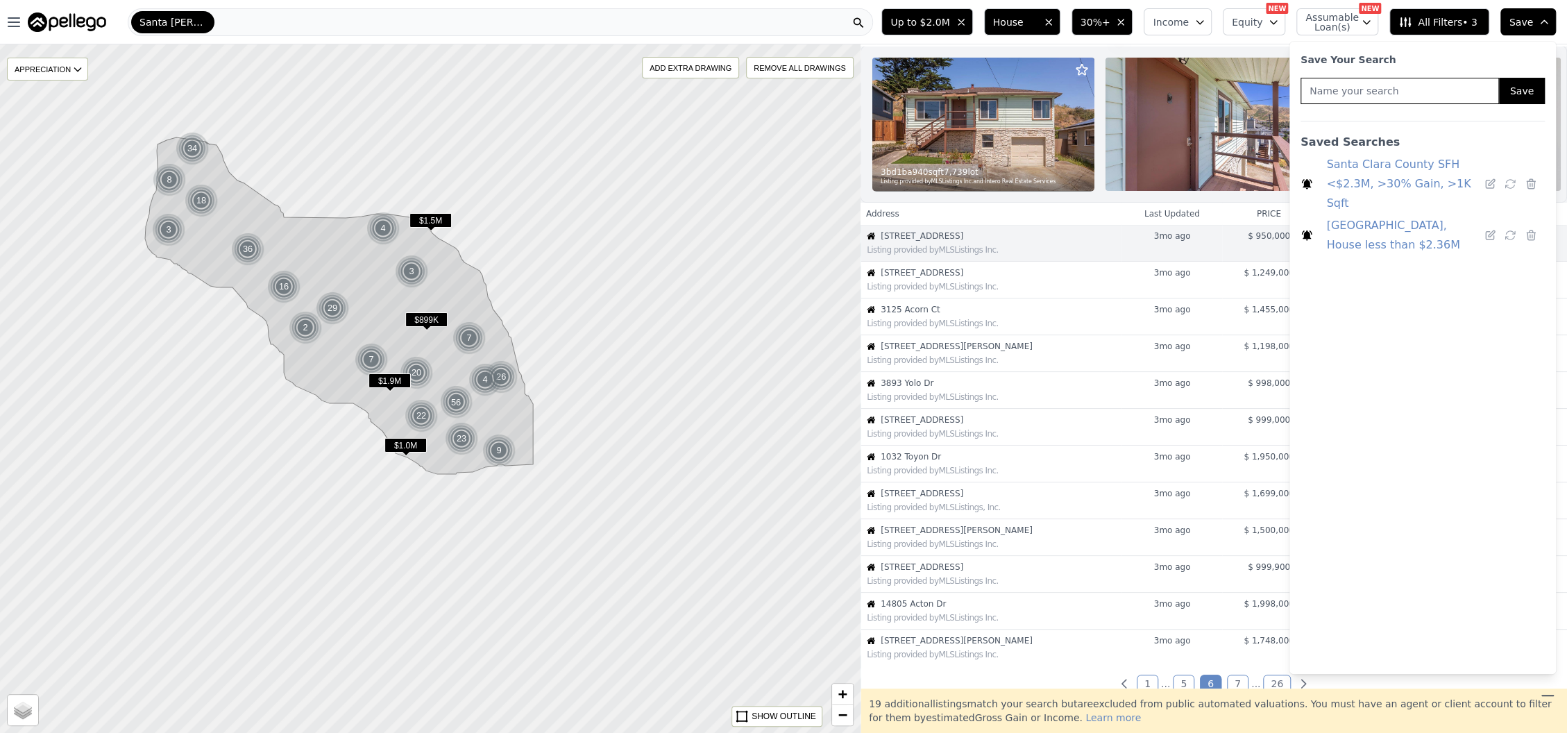
click at [1432, 26] on span "All Filters • 3" at bounding box center [1437, 22] width 78 height 14
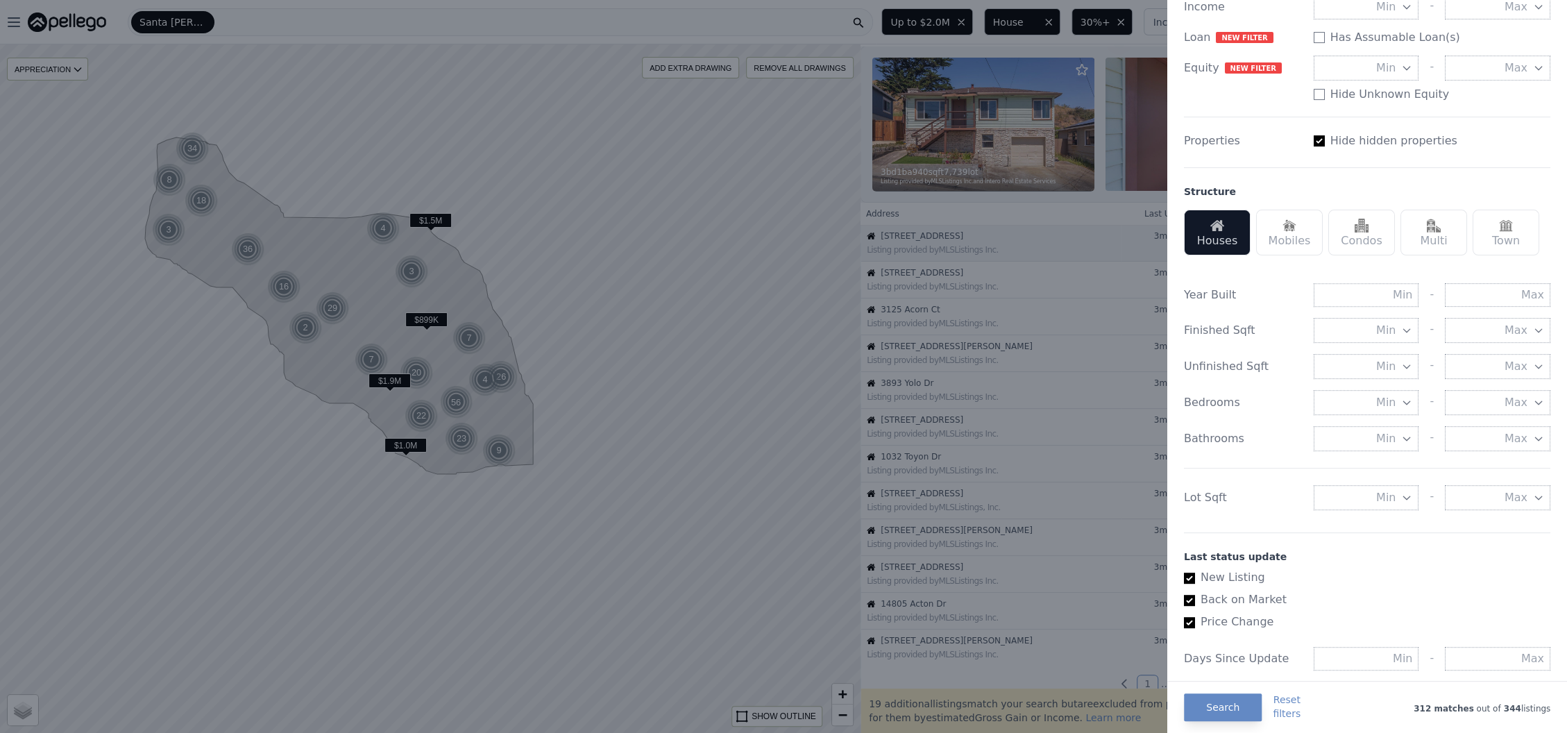
scroll to position [0, 0]
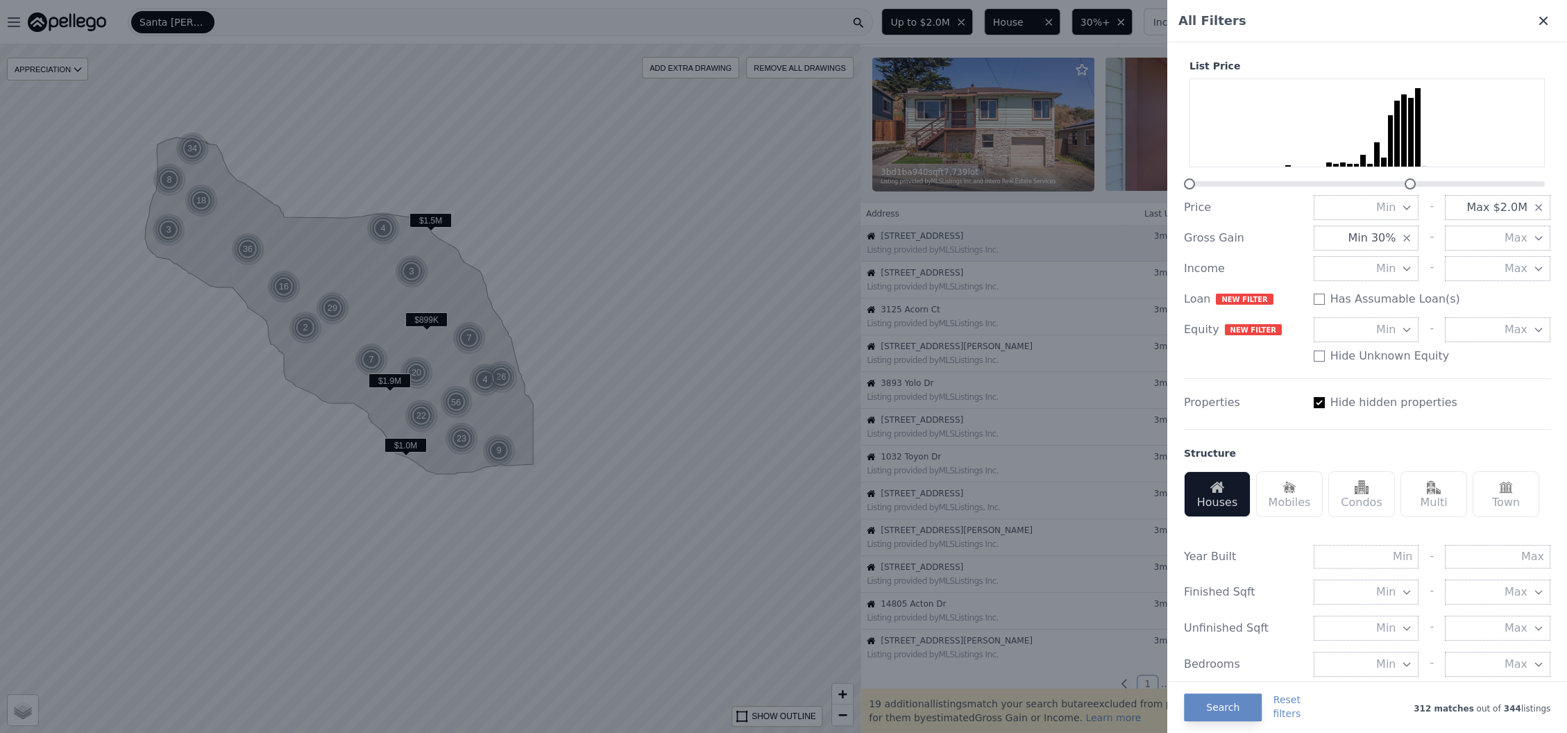
click at [1536, 15] on icon at bounding box center [1543, 21] width 14 height 14
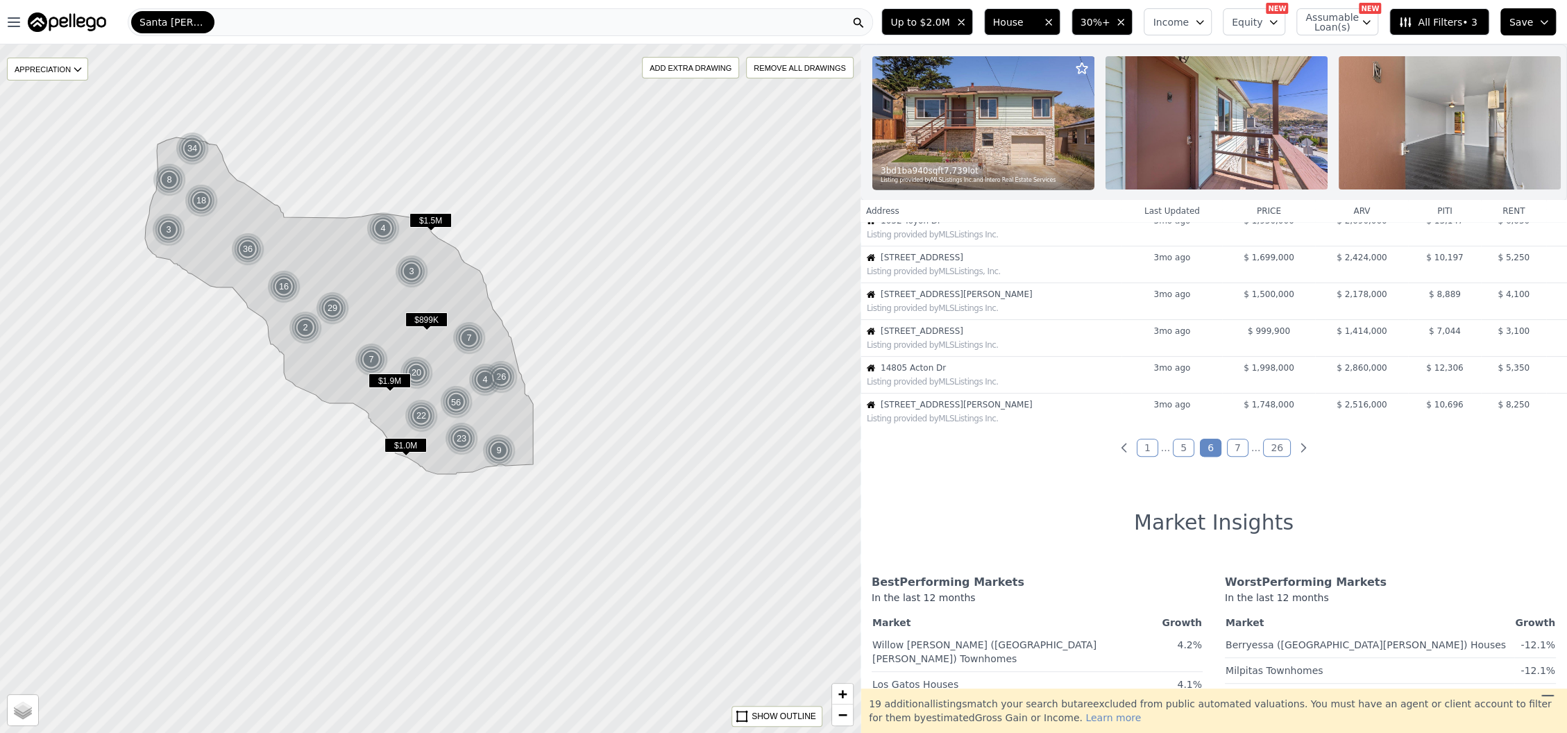
scroll to position [278, 0]
click at [1149, 449] on link "1" at bounding box center [1148, 442] width 22 height 18
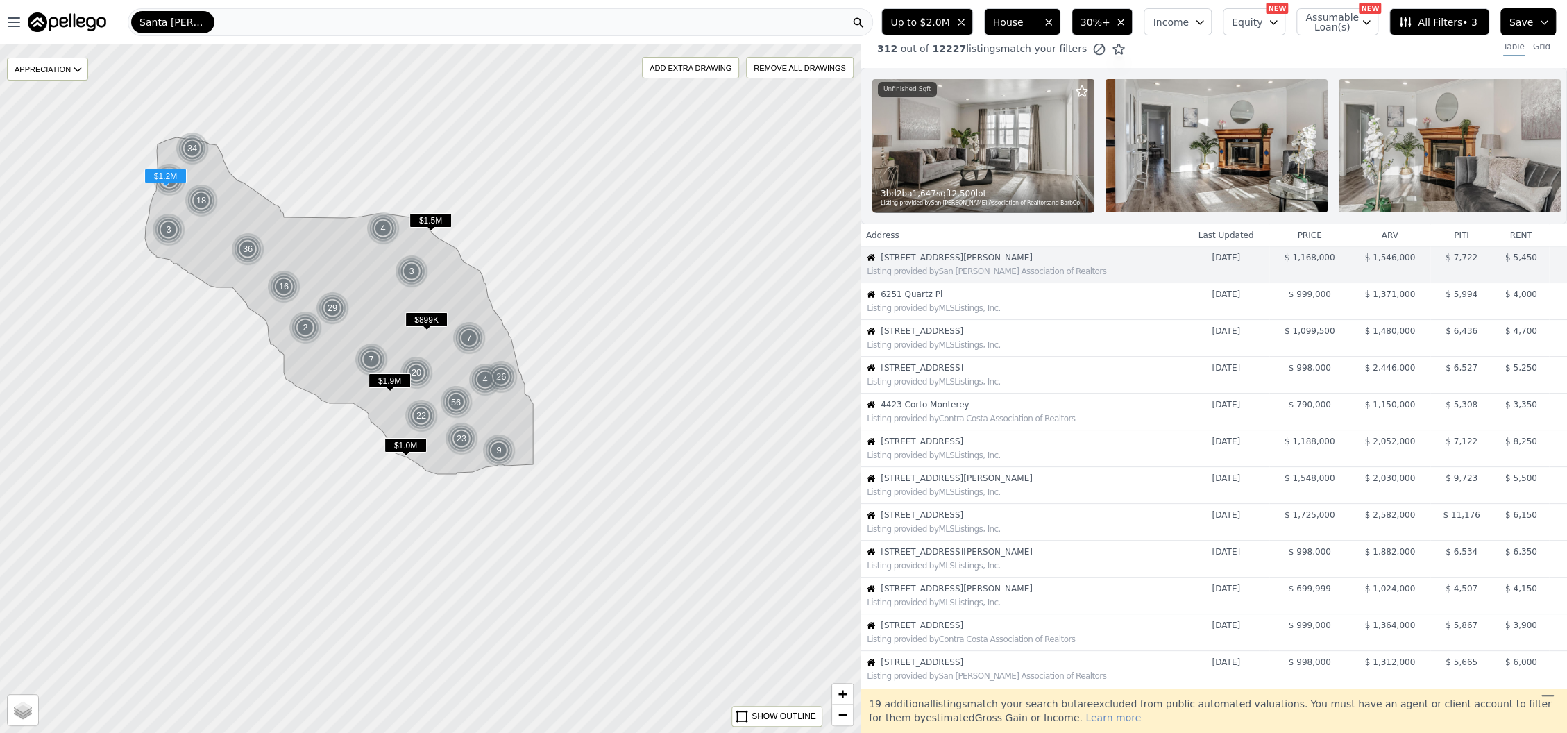
scroll to position [0, 0]
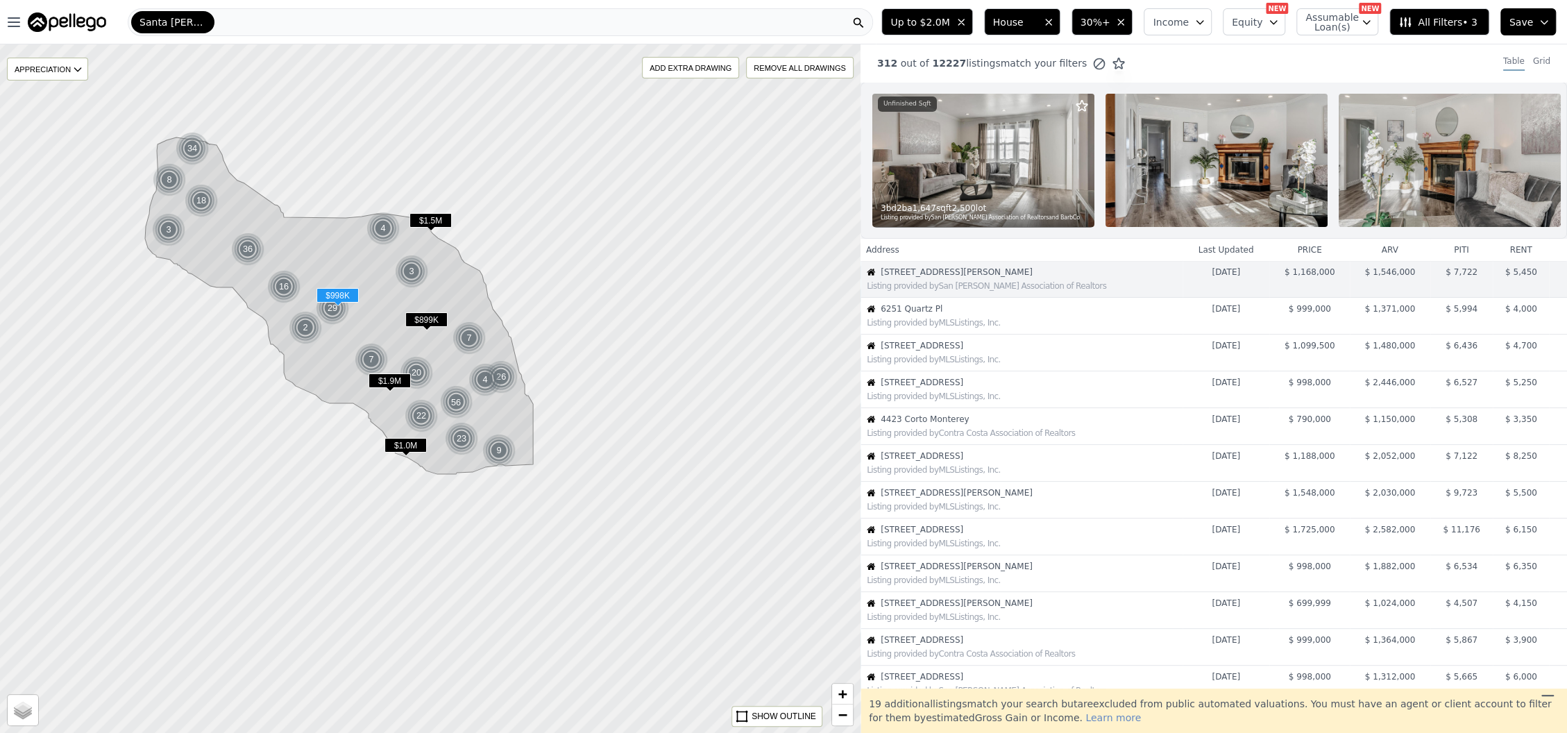
click at [931, 388] on span "2273 Dumbarton Ave" at bounding box center [1030, 382] width 301 height 11
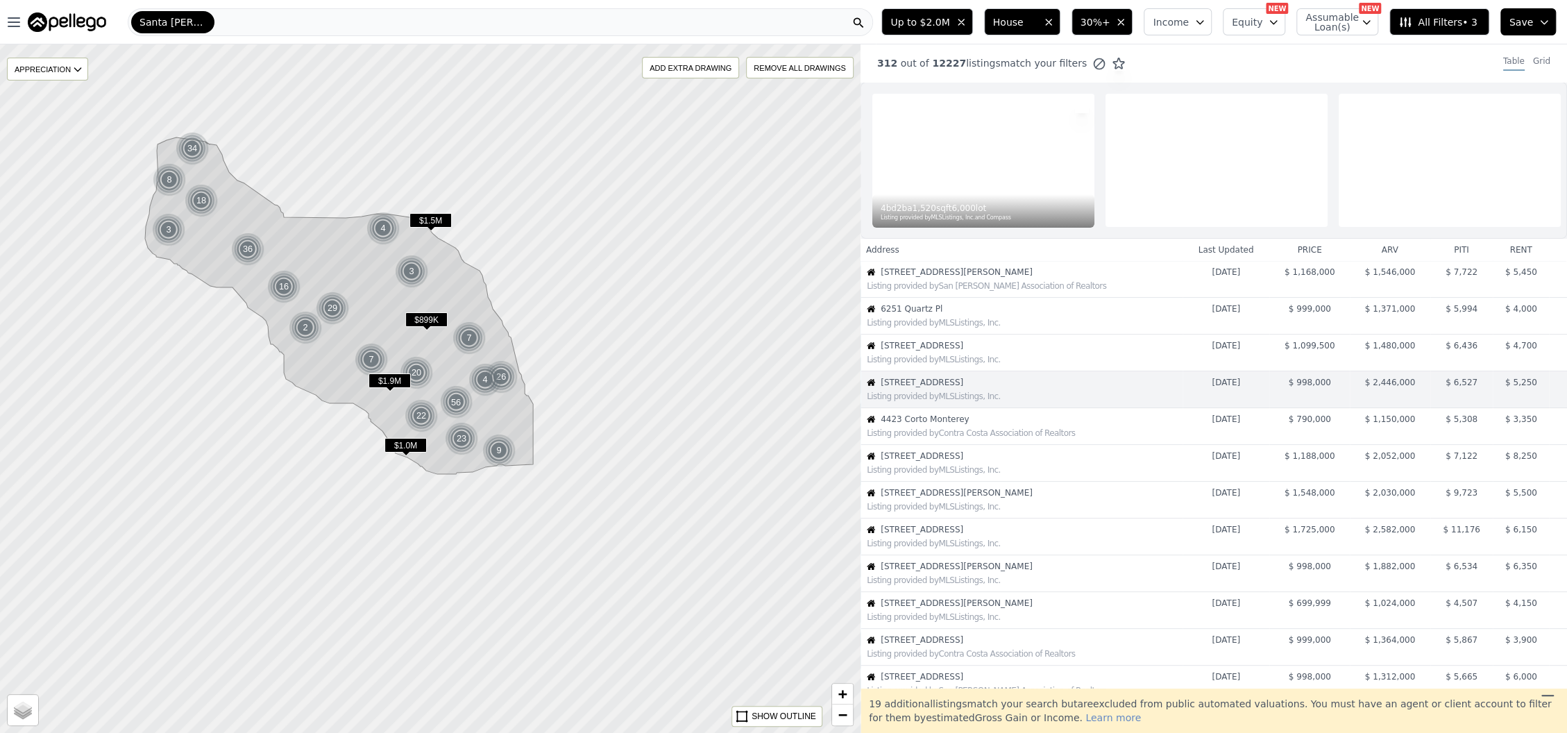
scroll to position [29, 0]
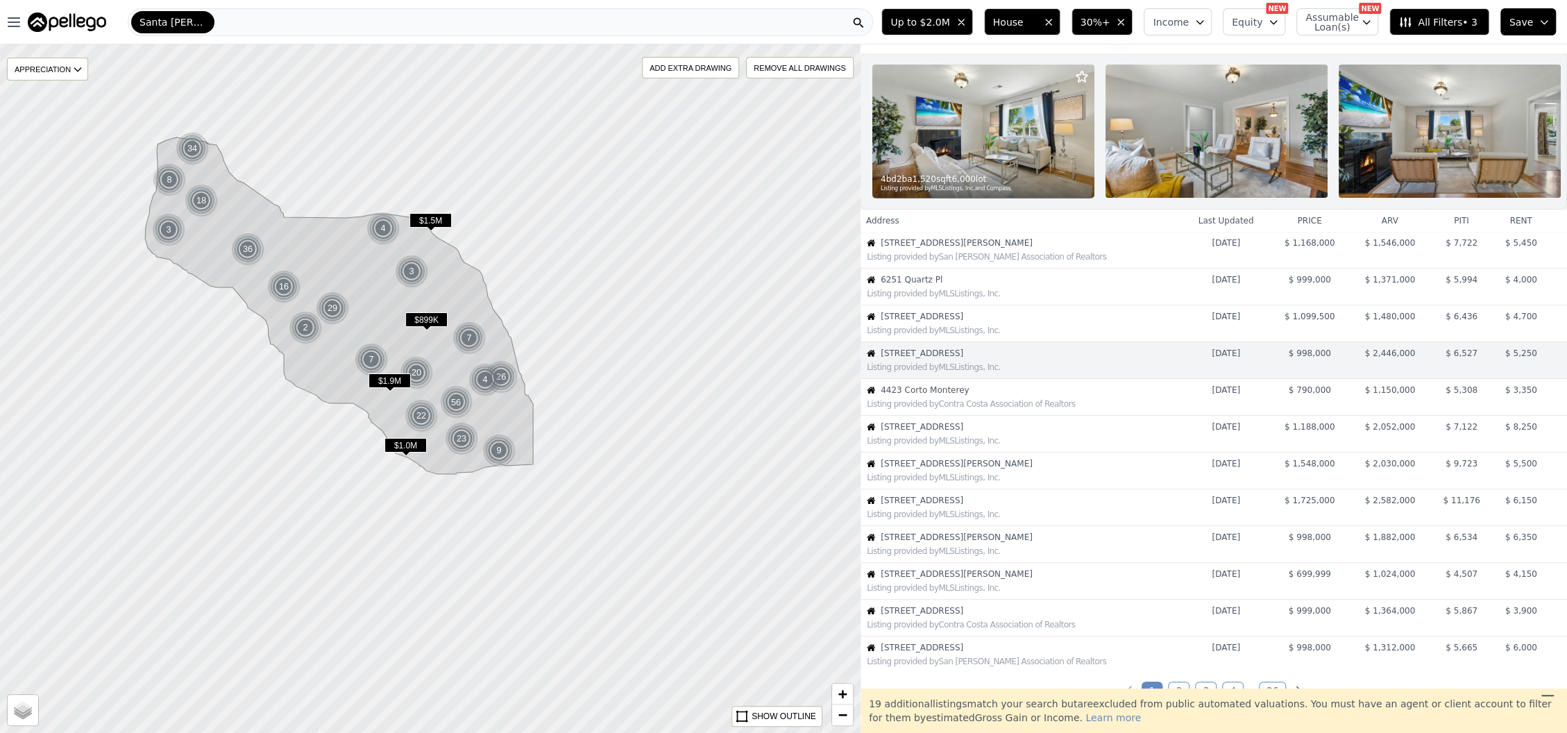
click at [985, 149] on img at bounding box center [983, 131] width 222 height 133
click at [926, 432] on span "355 Beaumont Blvd" at bounding box center [1030, 426] width 301 height 11
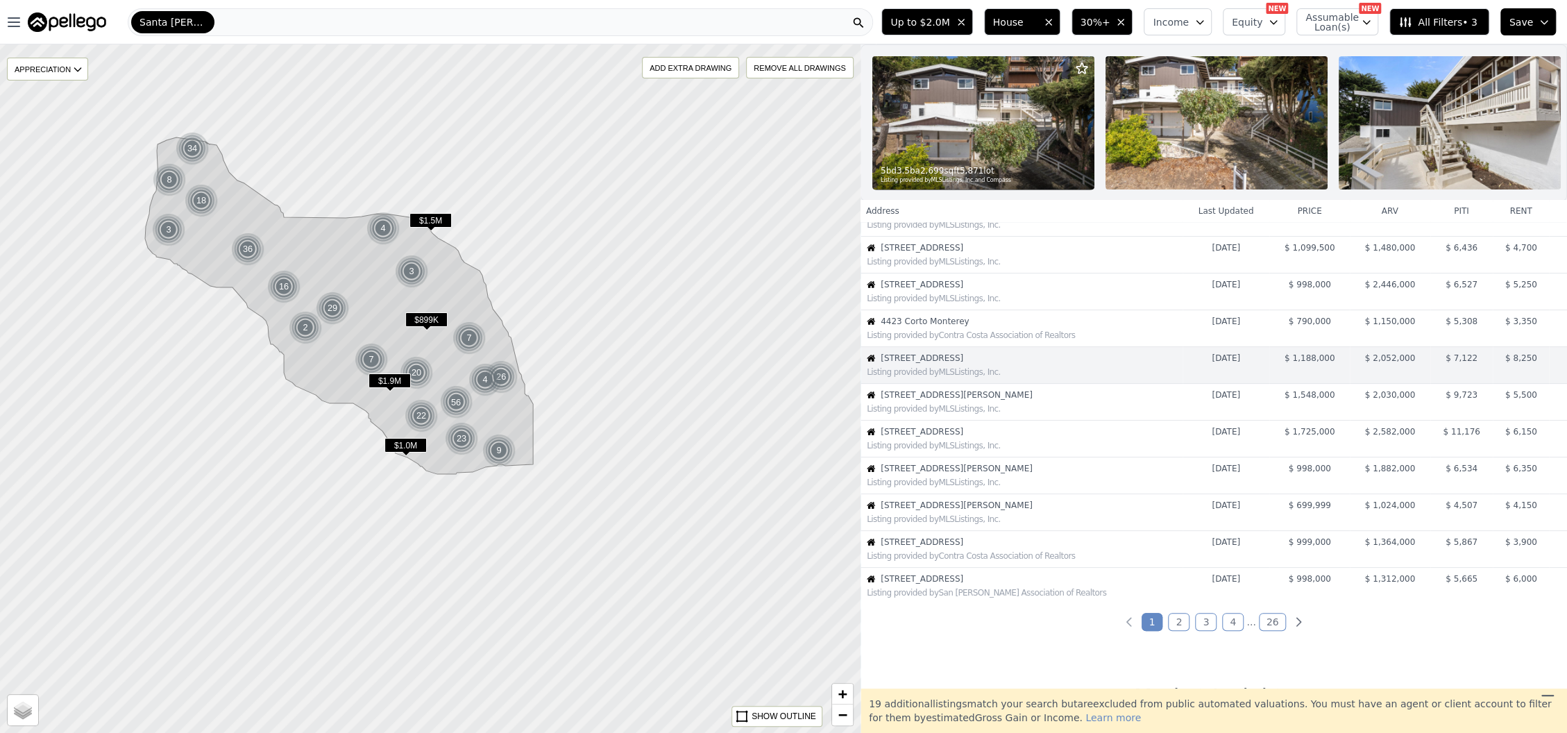
scroll to position [103, 0]
click at [934, 359] on span "355 Beaumont Blvd" at bounding box center [1030, 353] width 301 height 11
click at [1040, 121] on img at bounding box center [983, 122] width 222 height 133
click at [1132, 373] on div "Listing provided by MLSListings, Inc." at bounding box center [1021, 366] width 321 height 14
click at [911, 359] on span "355 Beaumont Blvd" at bounding box center [1030, 353] width 301 height 11
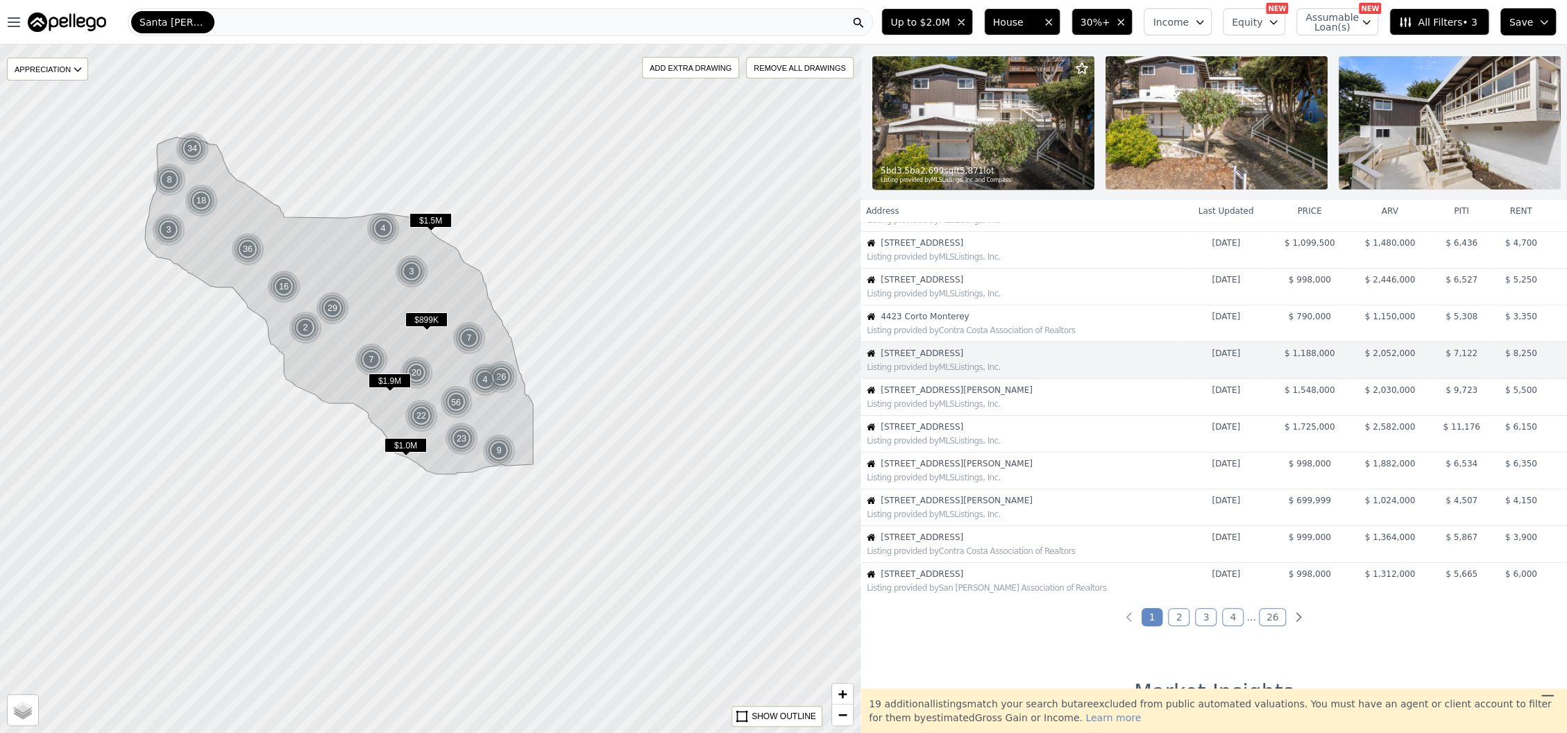
click at [939, 148] on img at bounding box center [983, 122] width 222 height 133
click at [929, 409] on div "Listing provided by MLSListings, Inc." at bounding box center [1024, 403] width 315 height 11
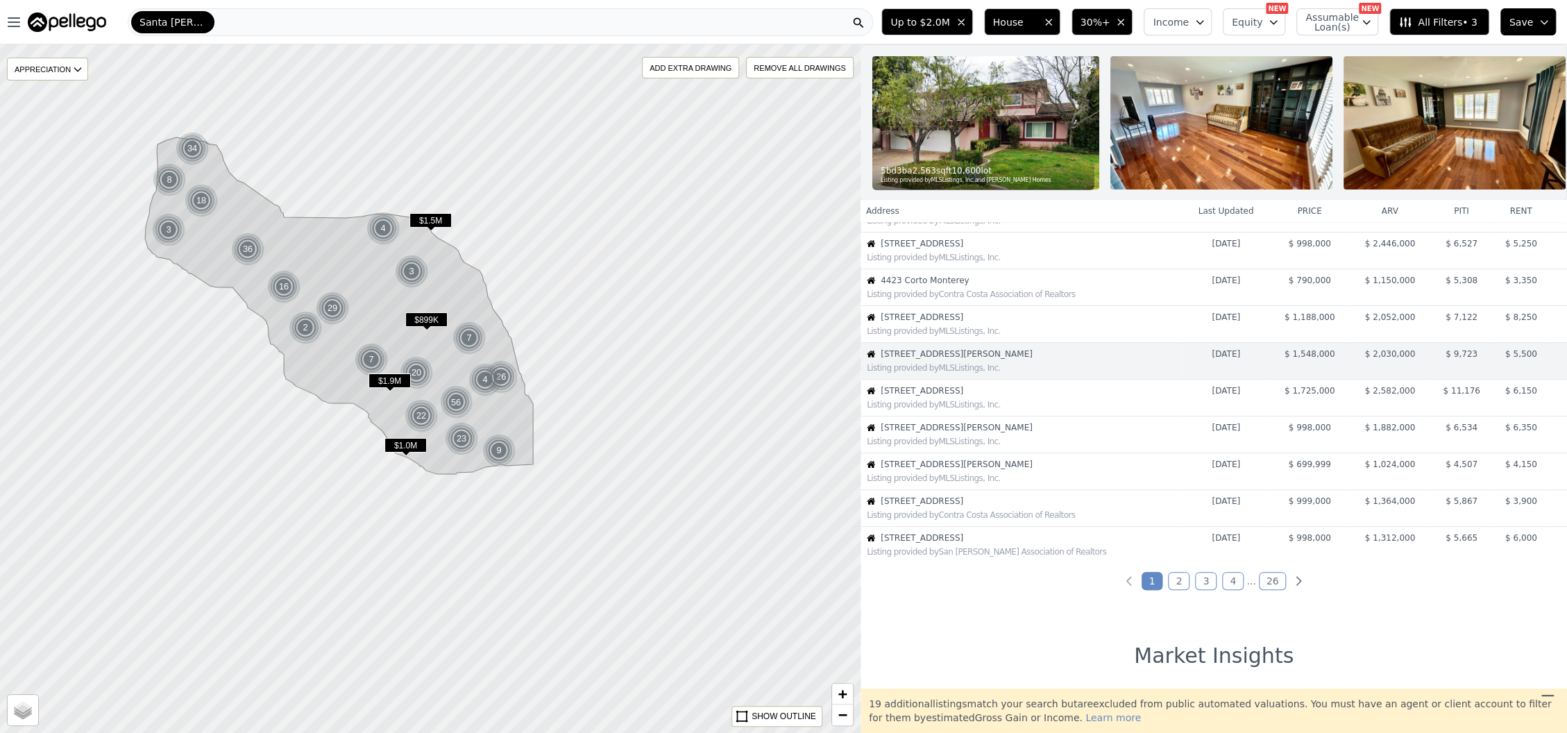
click at [967, 151] on img at bounding box center [985, 122] width 227 height 133
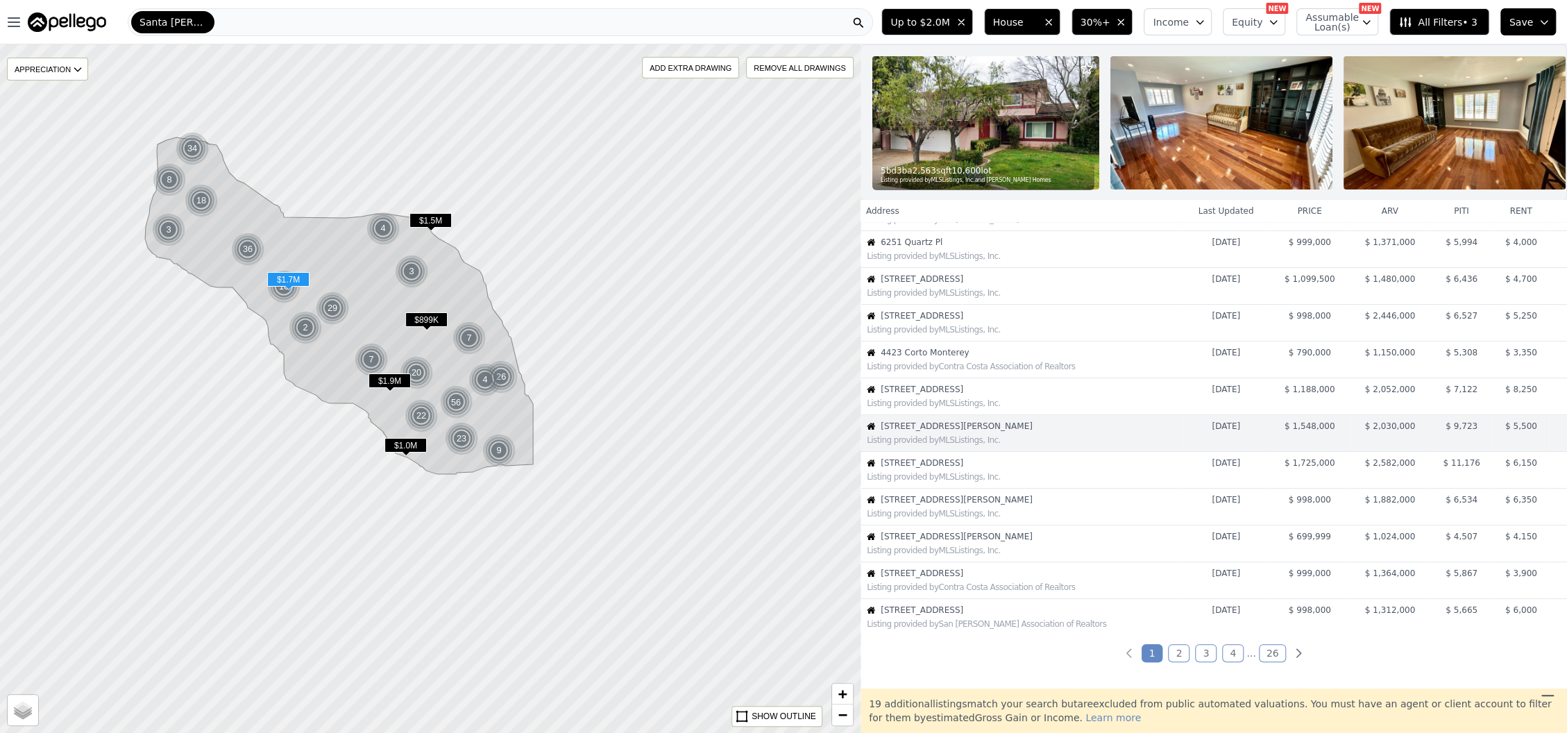
scroll to position [92, 0]
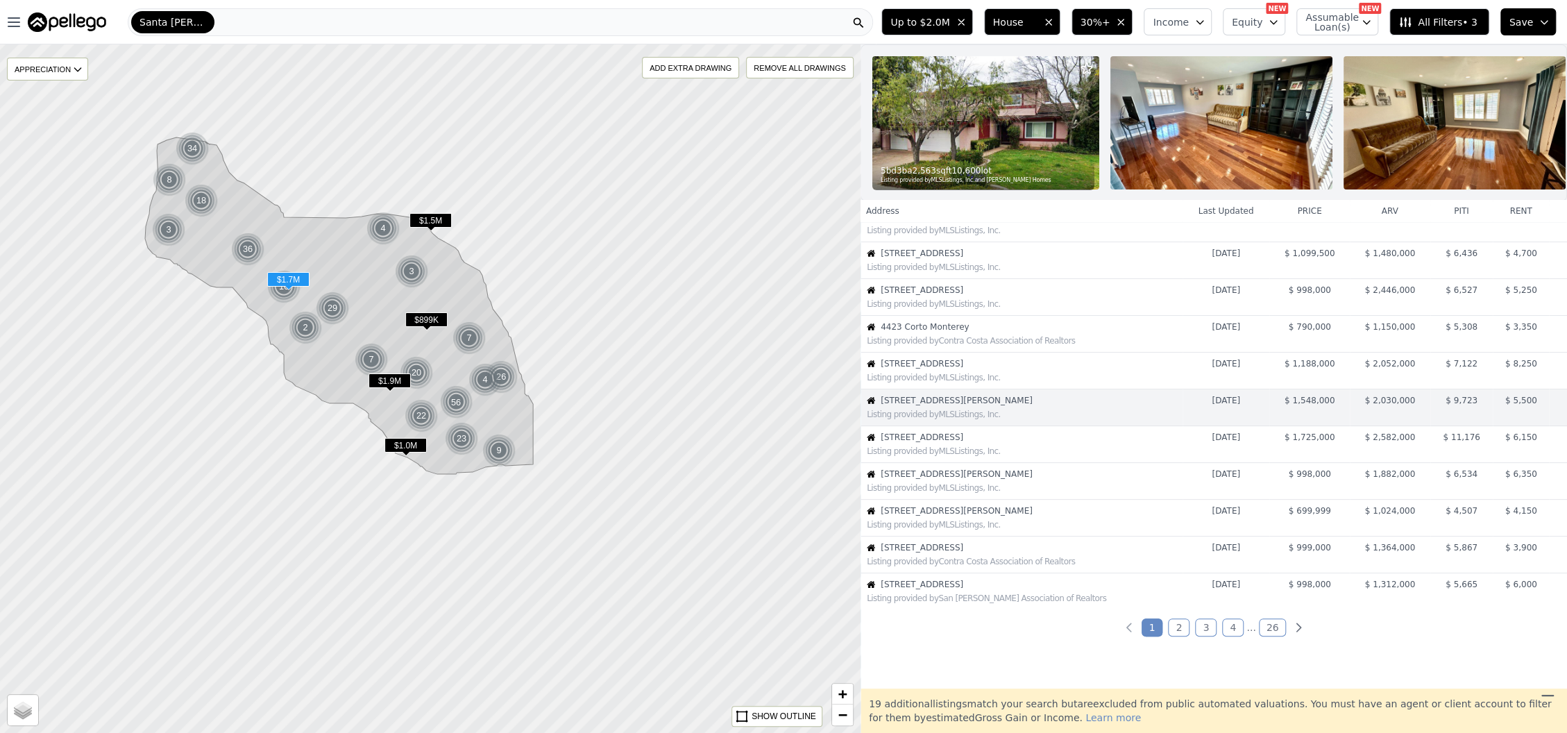
click at [921, 454] on div "Listing provided by MLSListings, Inc." at bounding box center [1021, 450] width 321 height 14
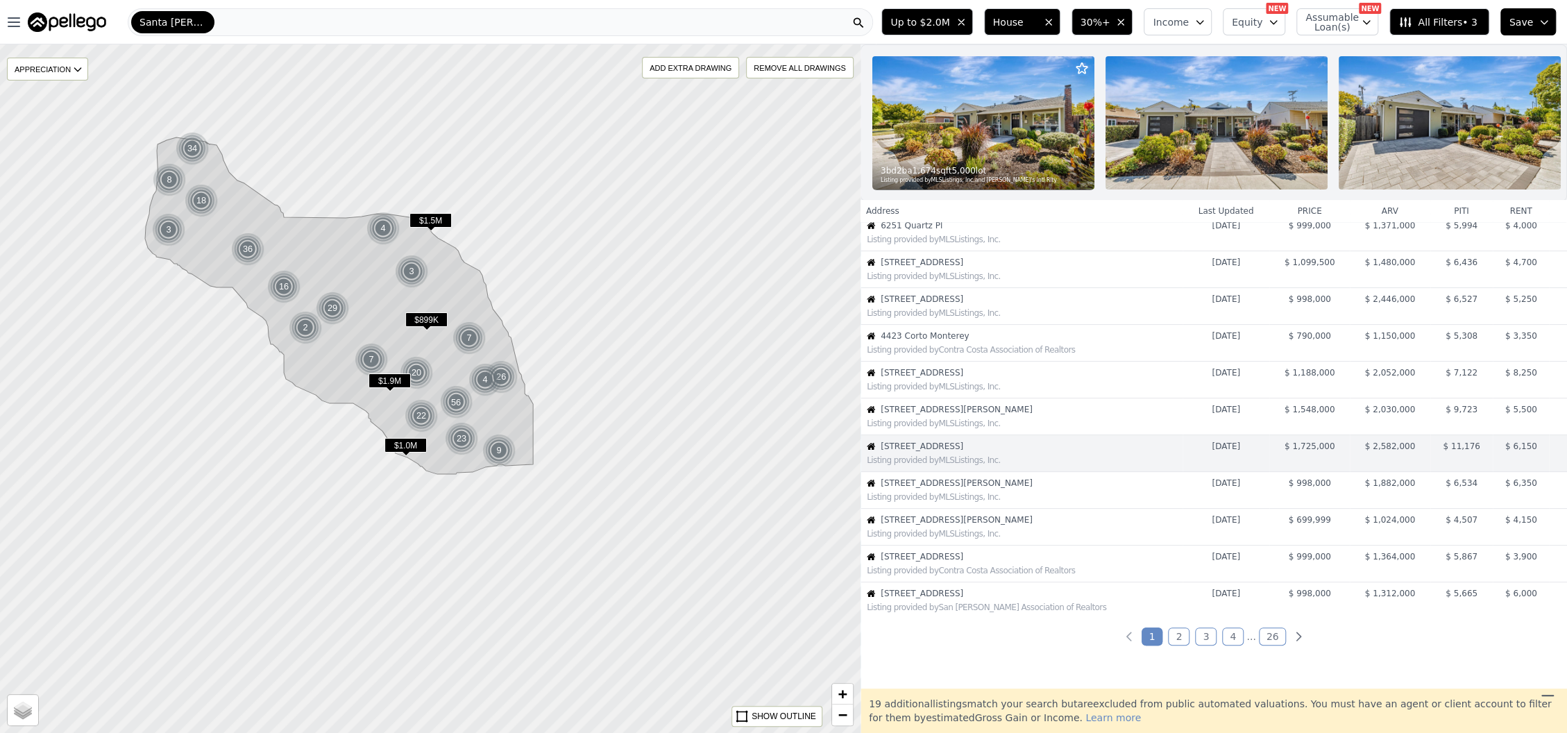
scroll to position [0, 0]
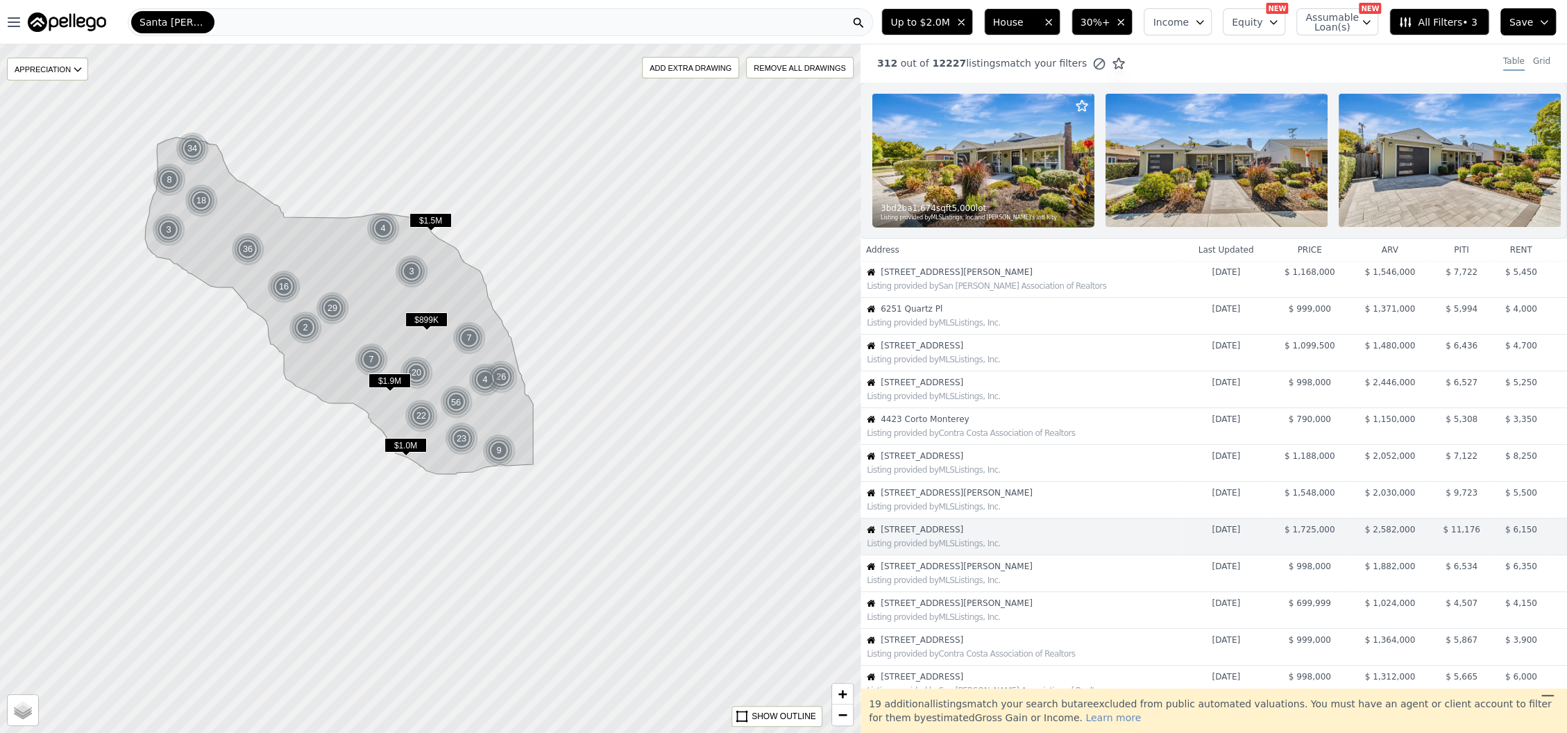
click at [957, 169] on img at bounding box center [983, 160] width 222 height 133
click at [1110, 21] on span "30%+" at bounding box center [1095, 22] width 30 height 14
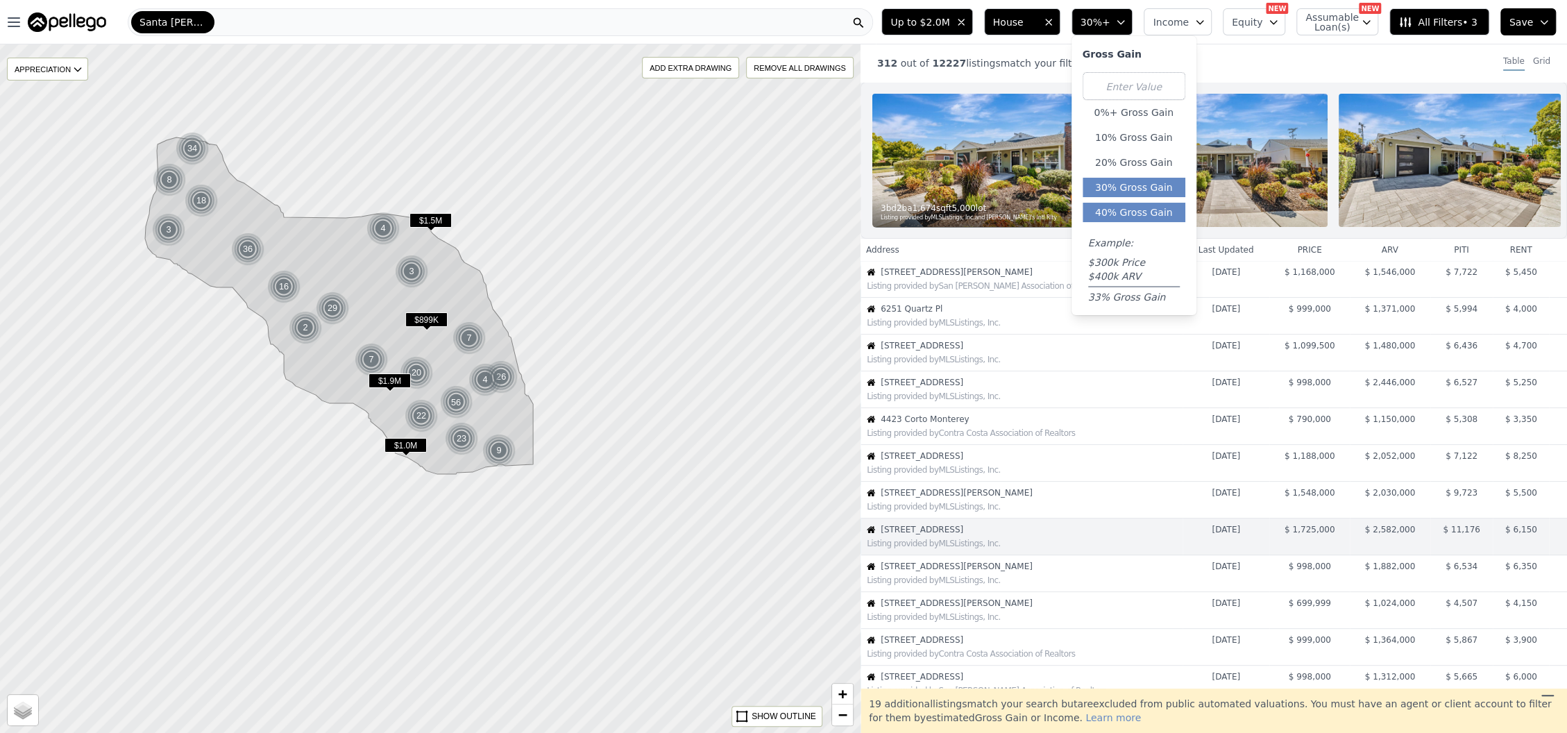
click at [1141, 208] on button "40% Gross Gain" at bounding box center [1133, 212] width 103 height 19
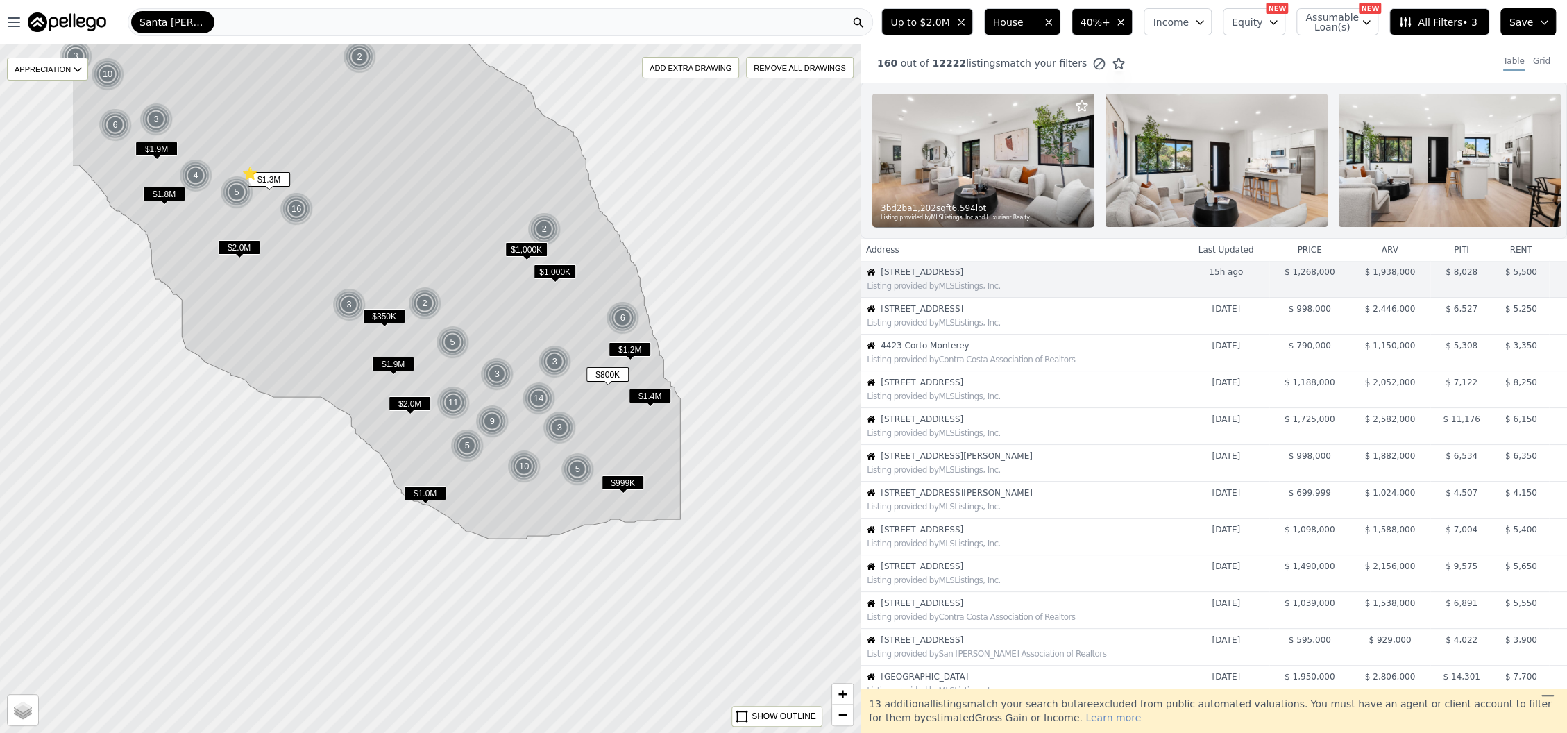
drag, startPoint x: 550, startPoint y: 399, endPoint x: 708, endPoint y: 405, distance: 159.0
click at [708, 405] on div at bounding box center [430, 389] width 1032 height 826
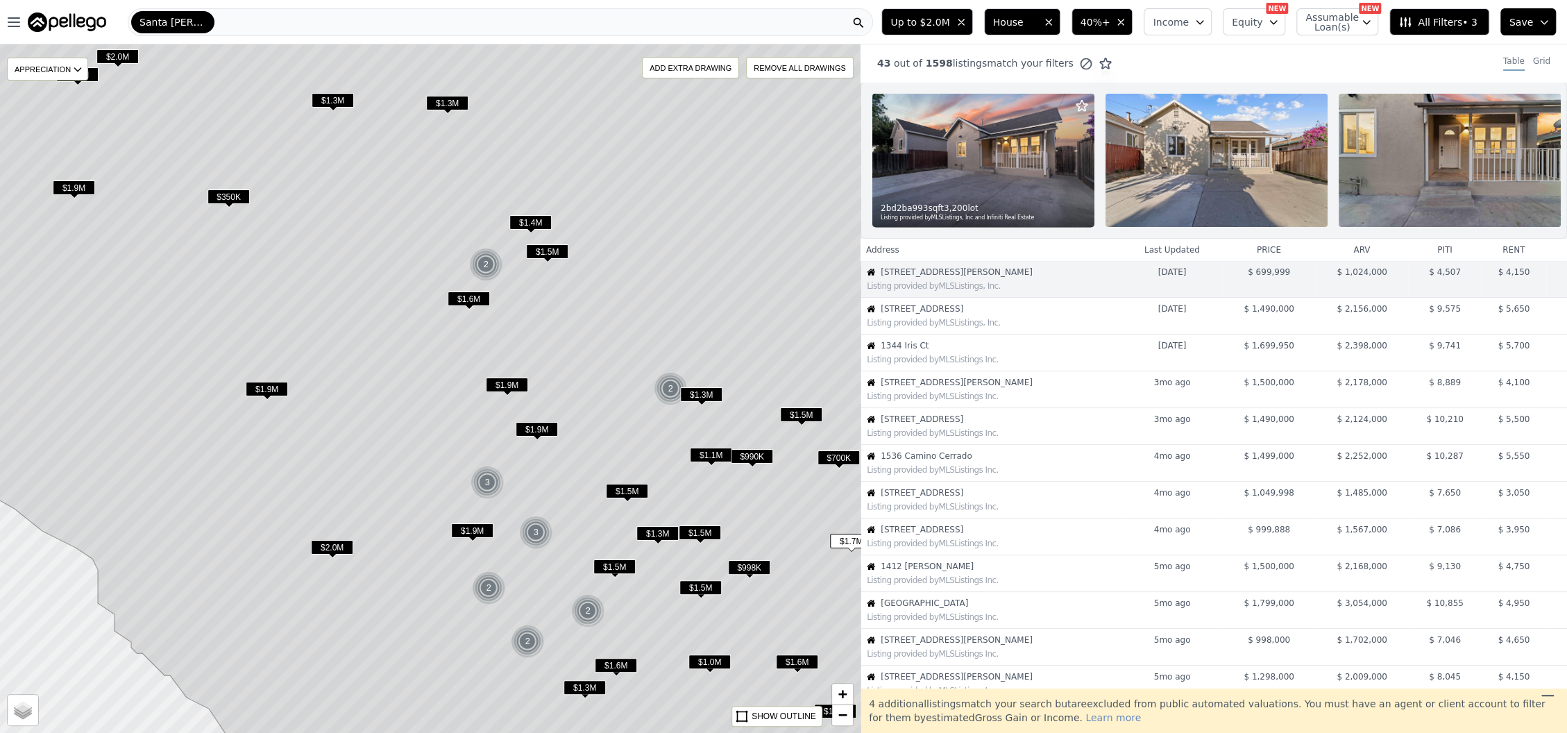
click at [337, 542] on span "$2.0M" at bounding box center [332, 547] width 42 height 15
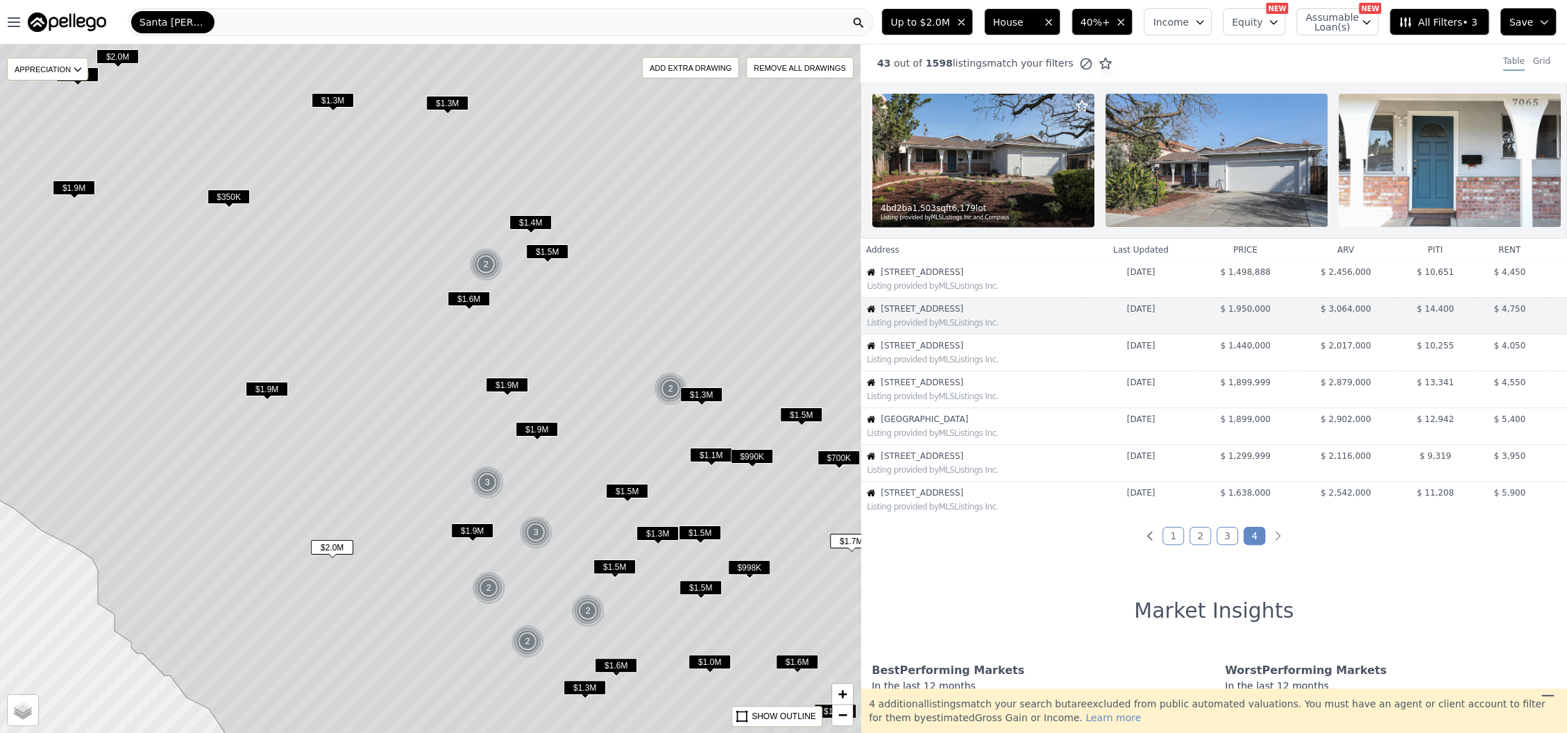
click at [1411, 24] on icon at bounding box center [1404, 22] width 11 height 10
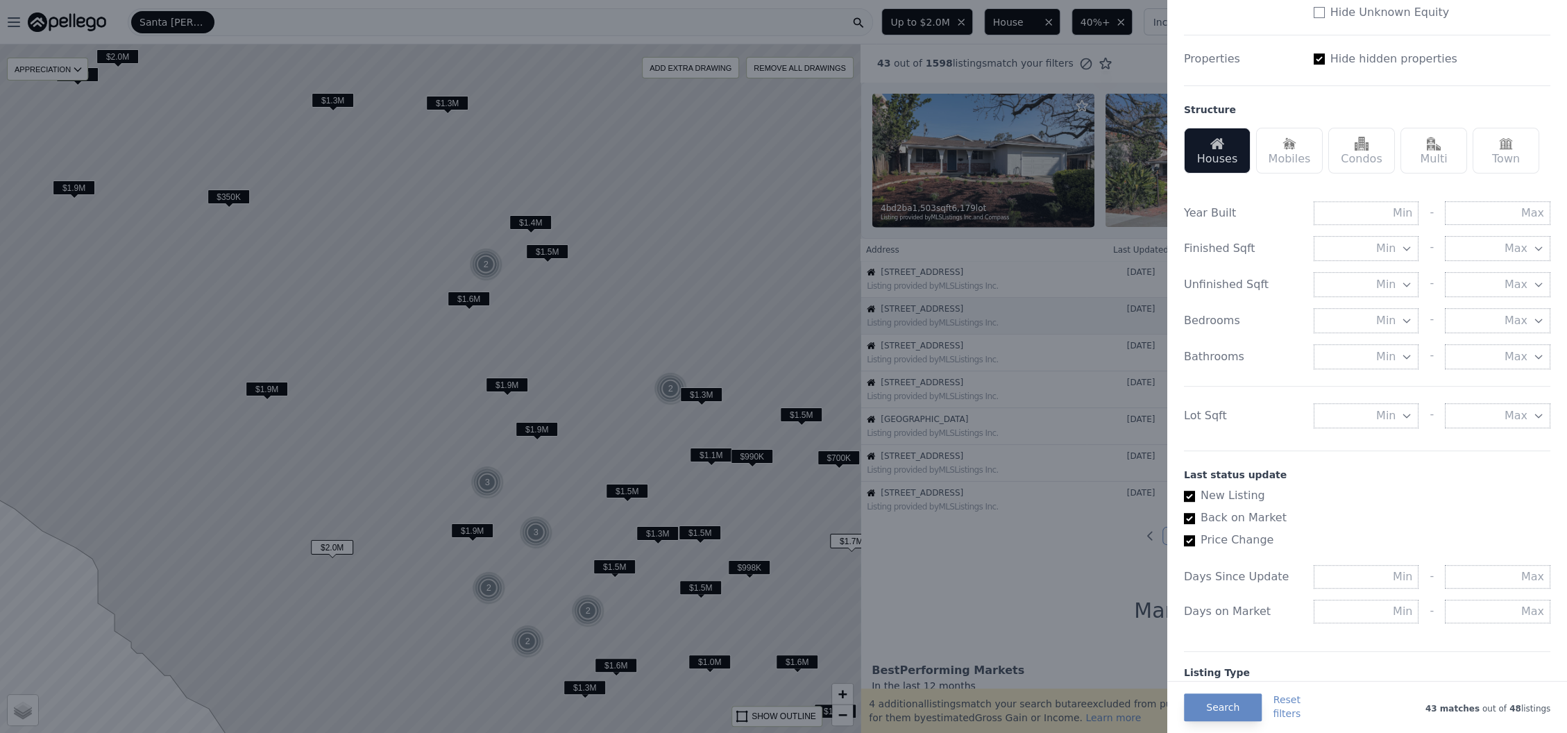
scroll to position [370, 0]
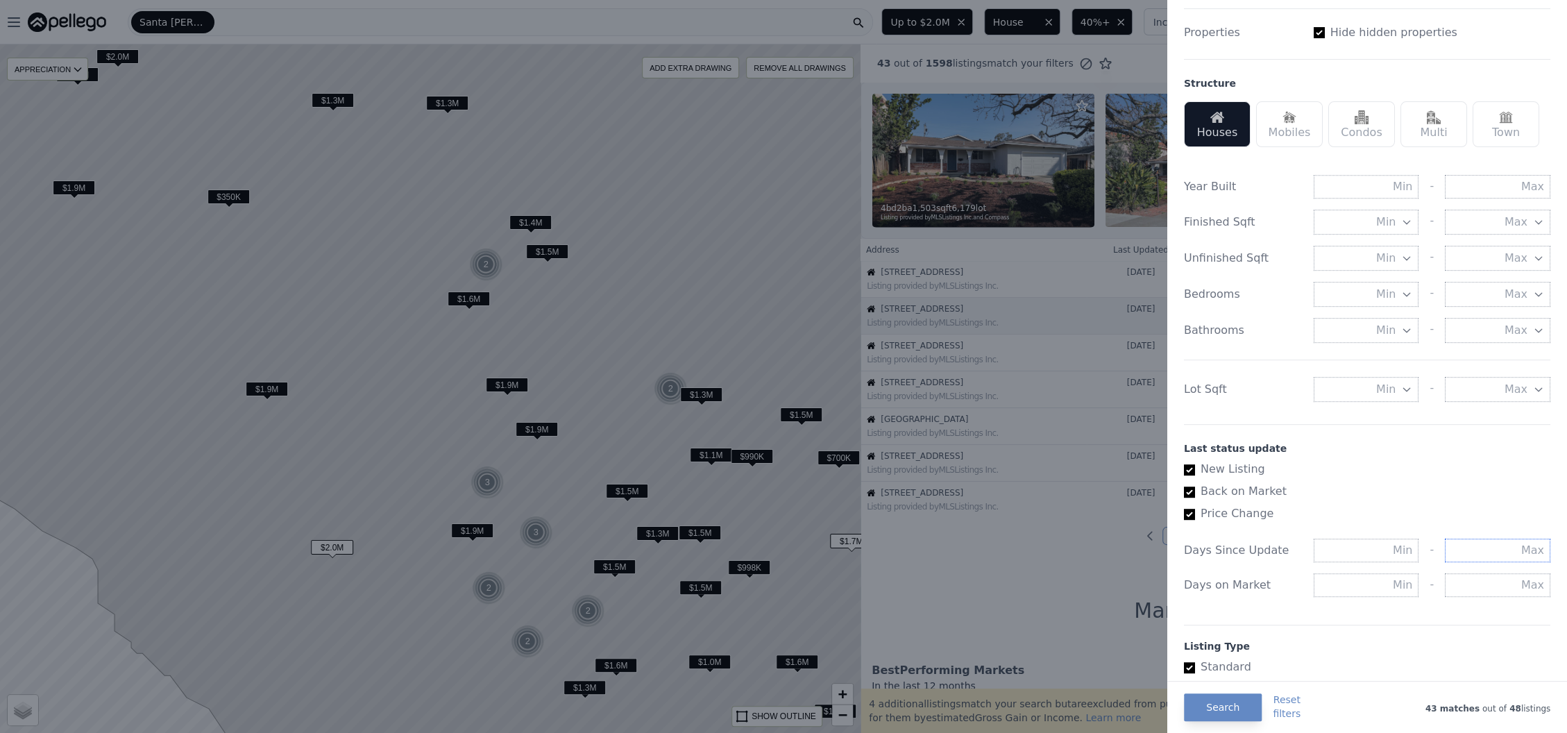
click at [1508, 562] on input "text" at bounding box center [1497, 550] width 105 height 24
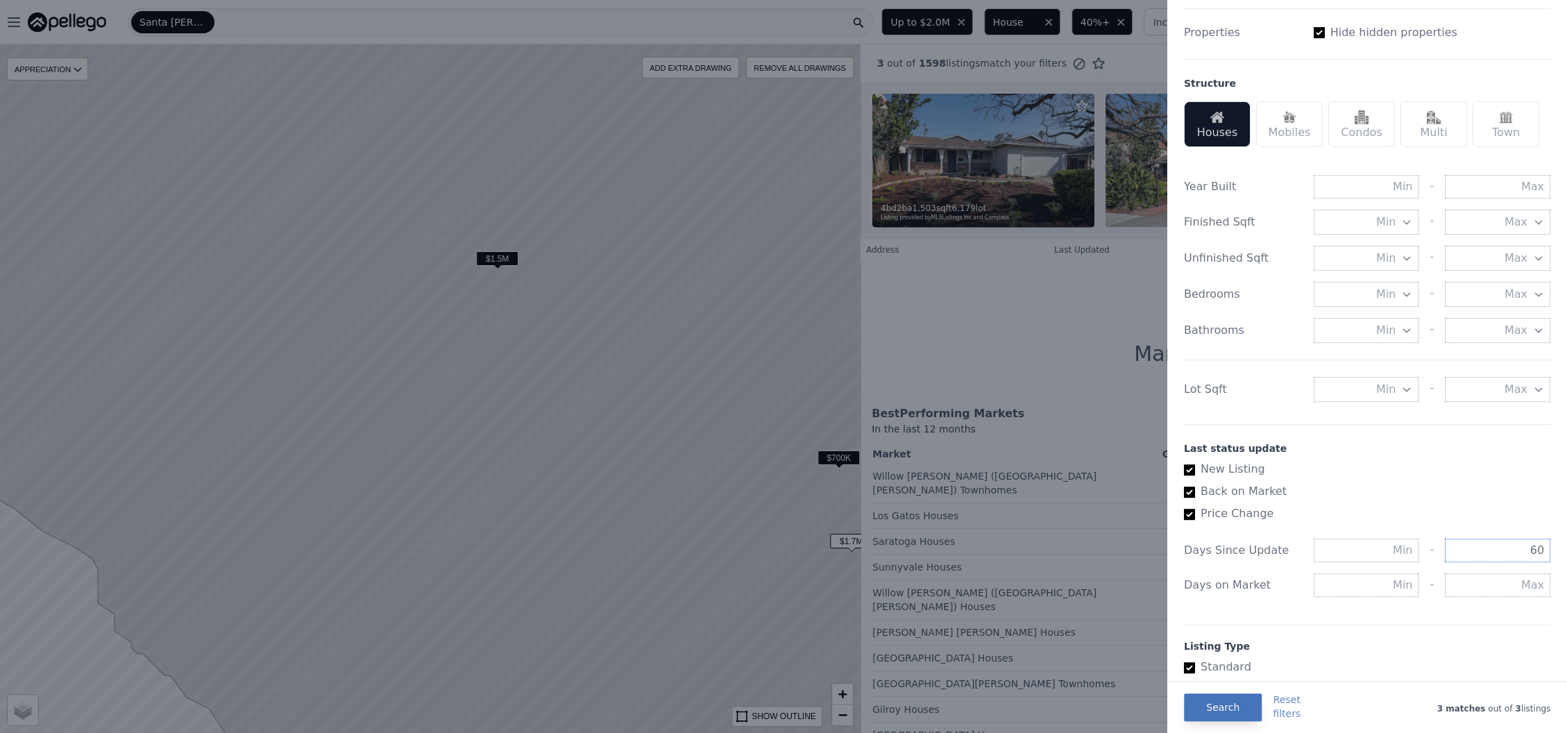
type input "60"
click at [1209, 712] on button "Search" at bounding box center [1223, 707] width 78 height 28
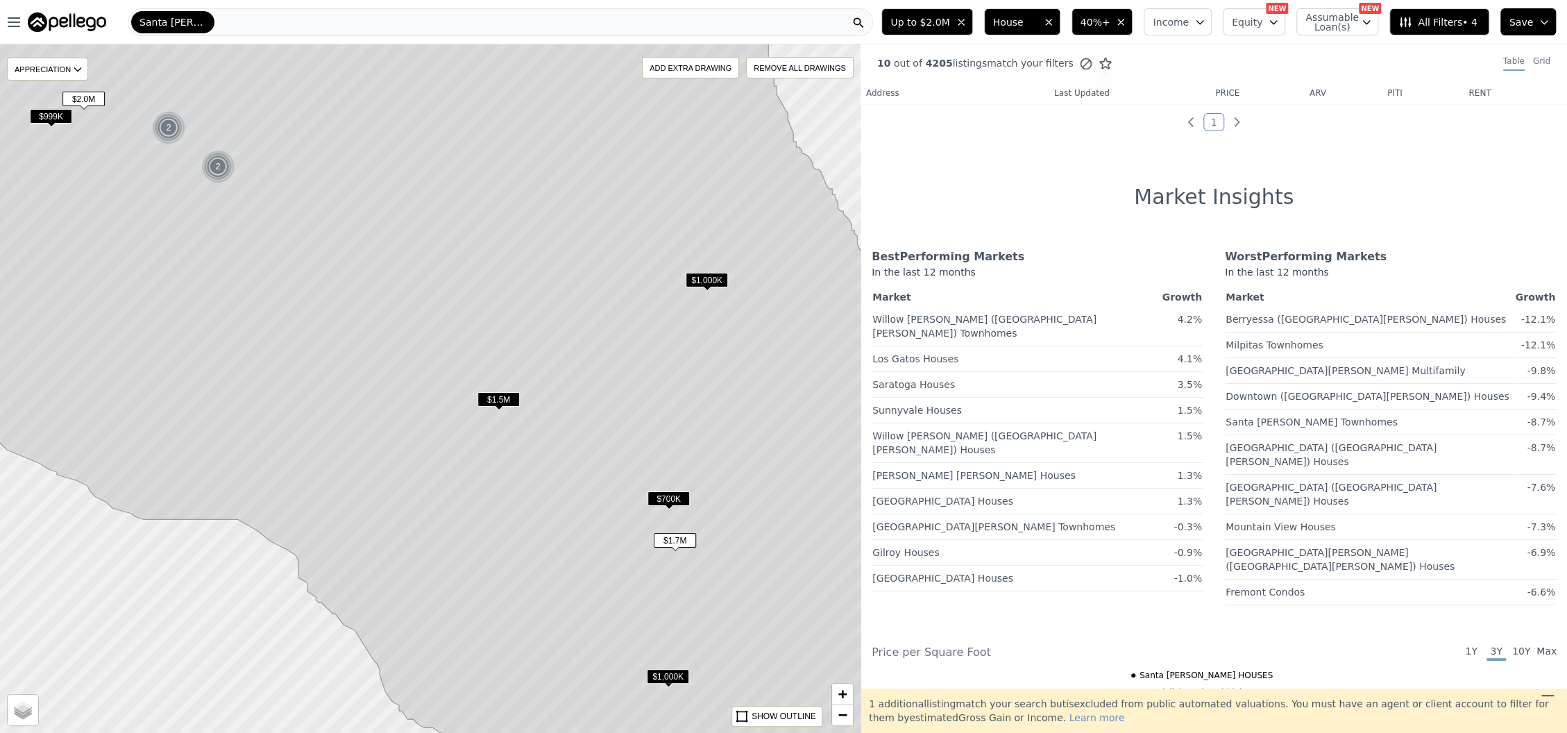
click at [493, 395] on span "$1.5M" at bounding box center [498, 399] width 42 height 15
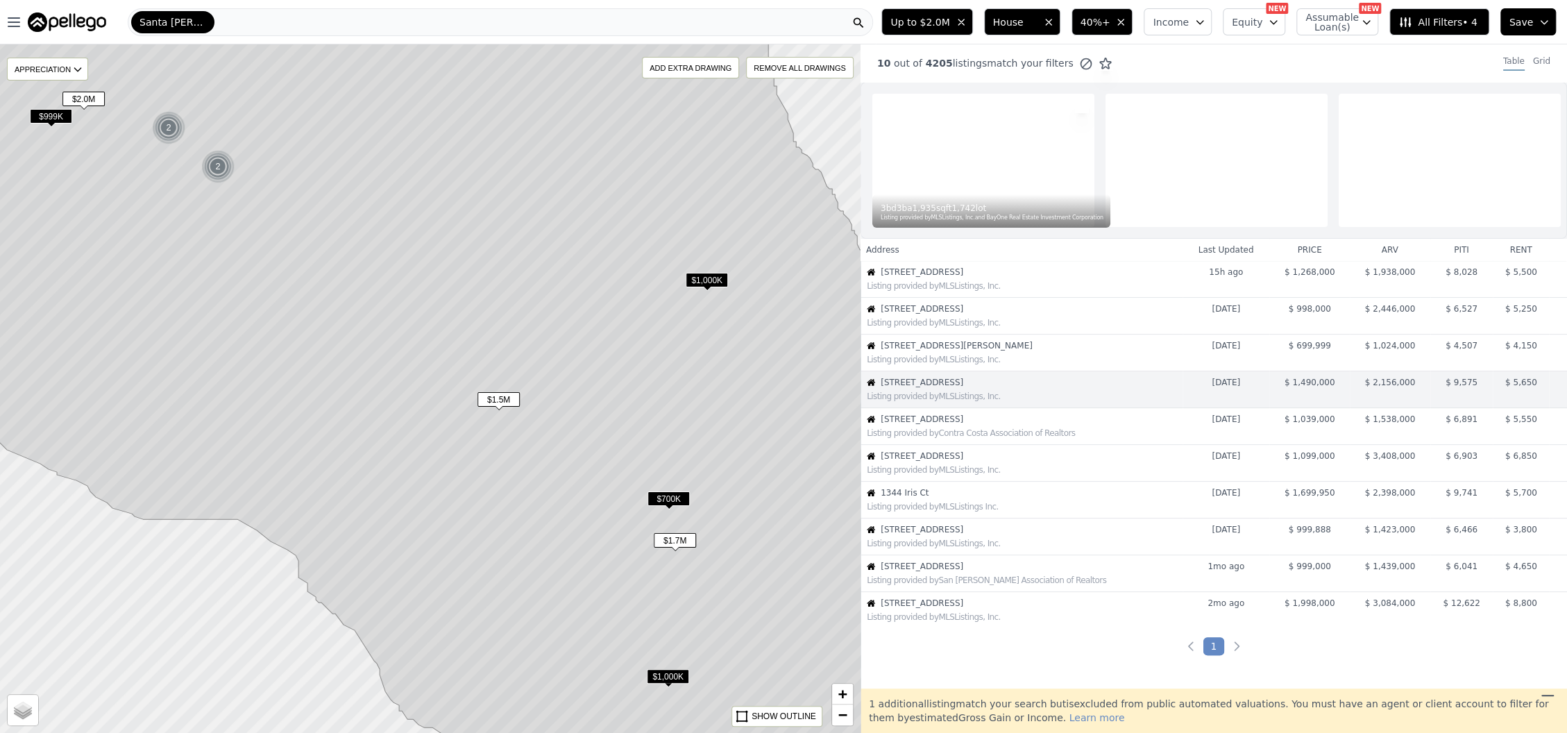
scroll to position [29, 0]
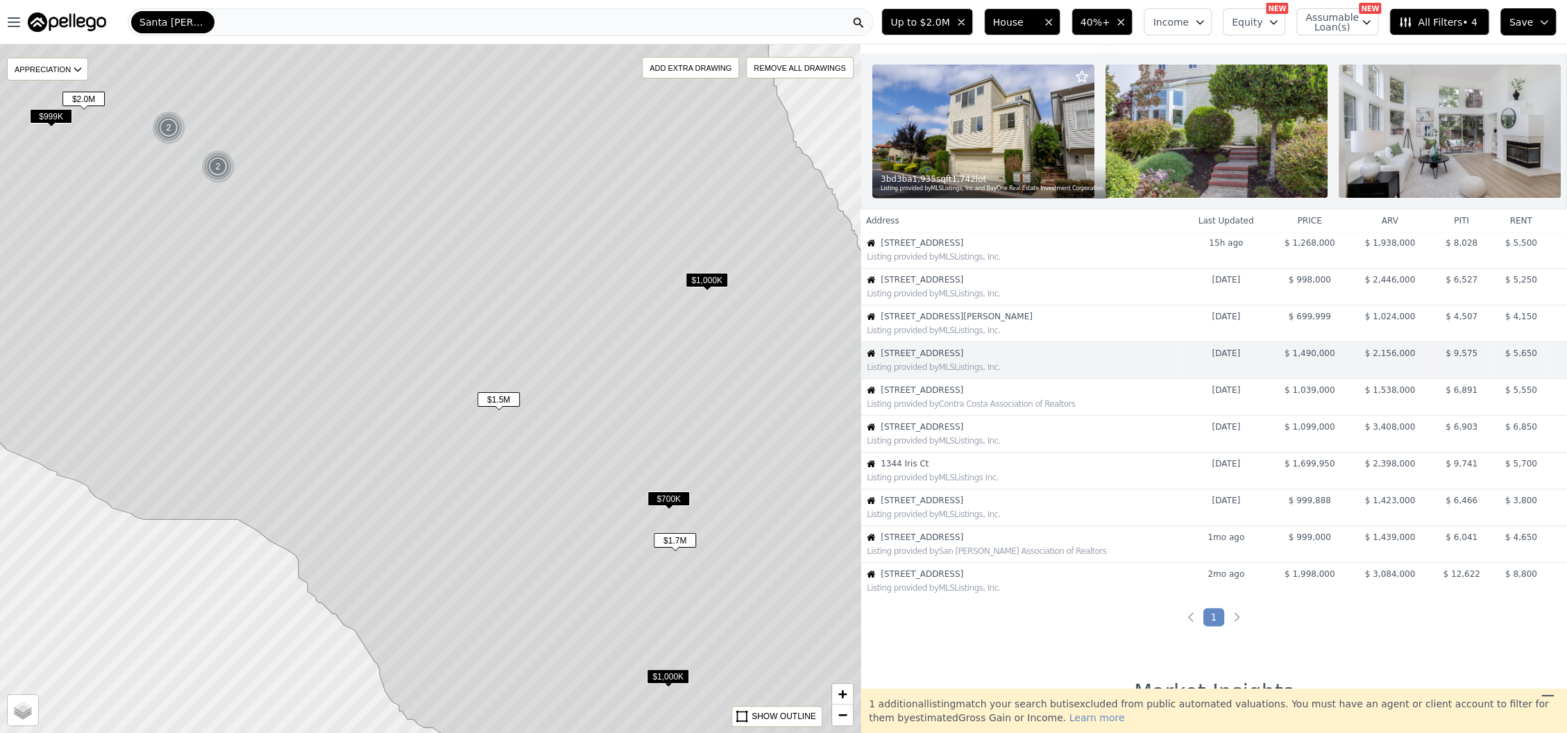
click at [676, 536] on span "$1.7M" at bounding box center [675, 540] width 42 height 15
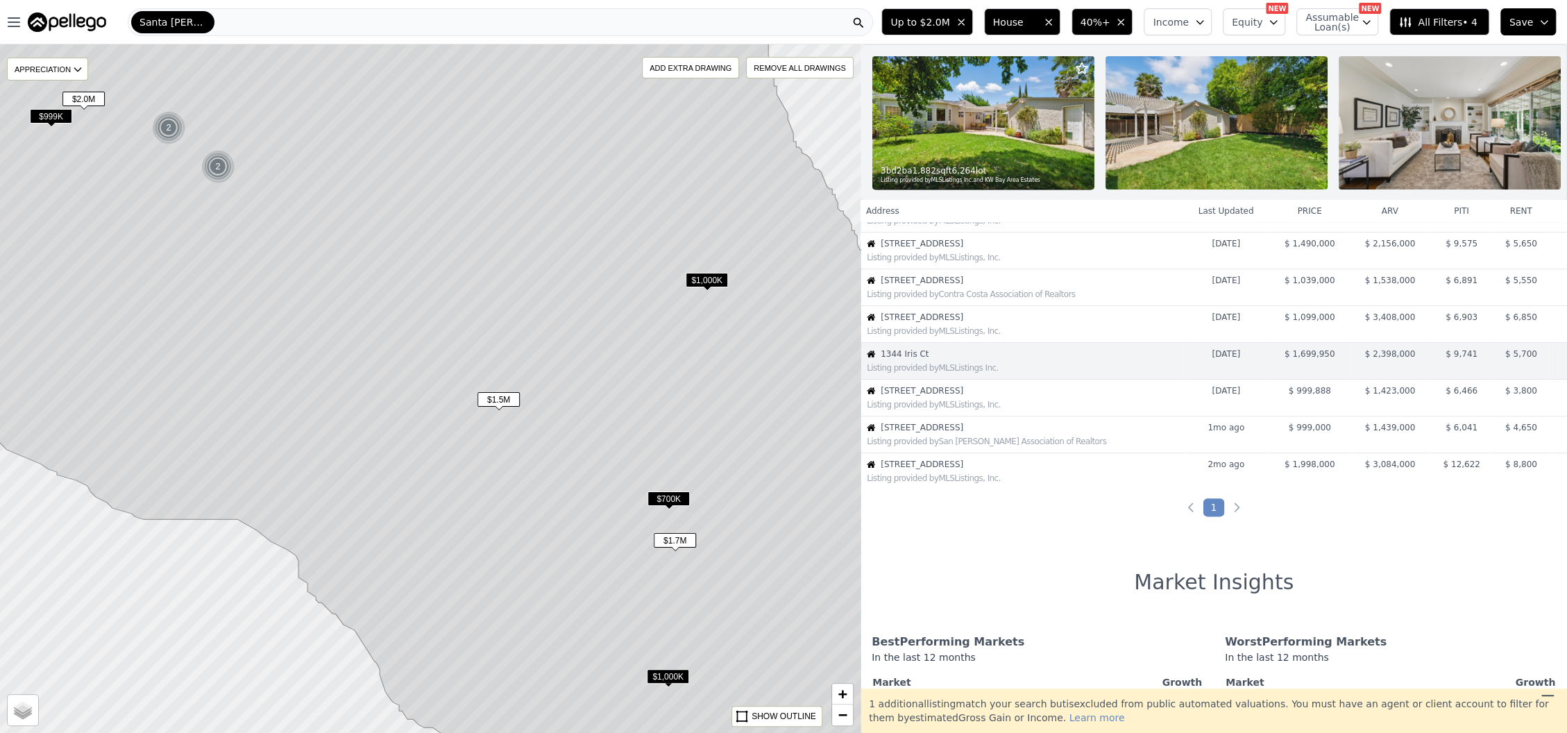
scroll to position [139, 0]
click at [661, 674] on span "$1,000K" at bounding box center [668, 676] width 42 height 15
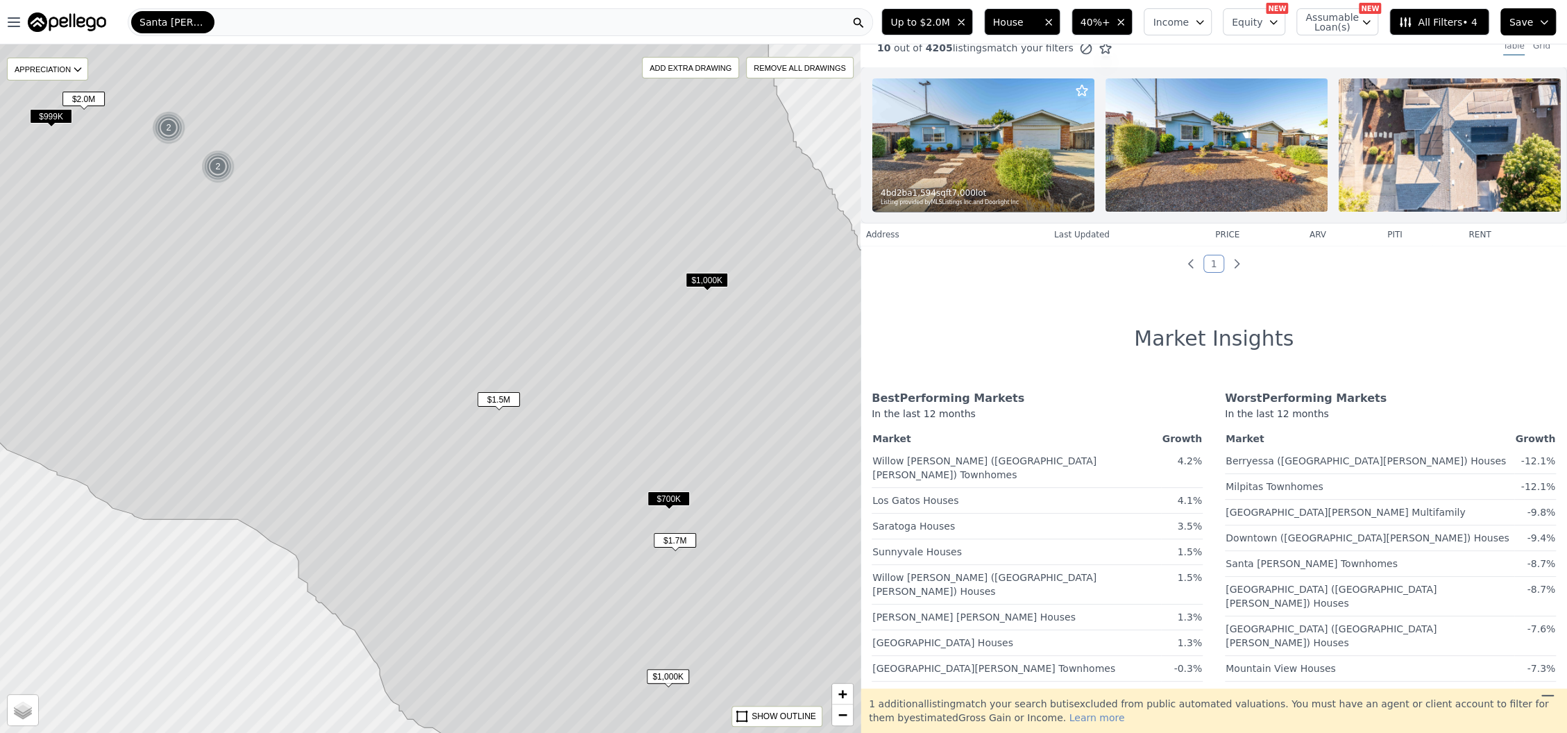
scroll to position [0, 0]
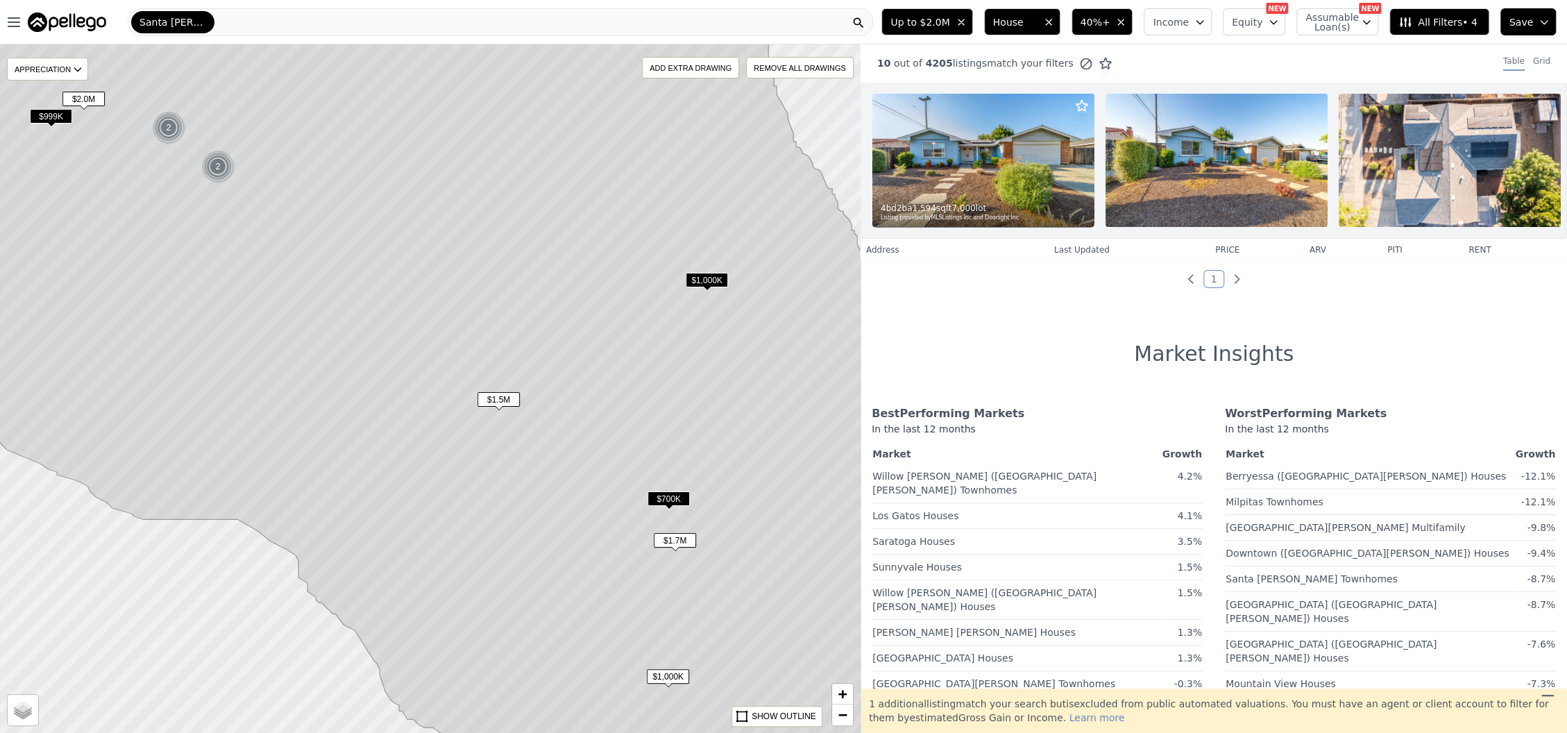
click at [1059, 187] on img at bounding box center [983, 160] width 222 height 133
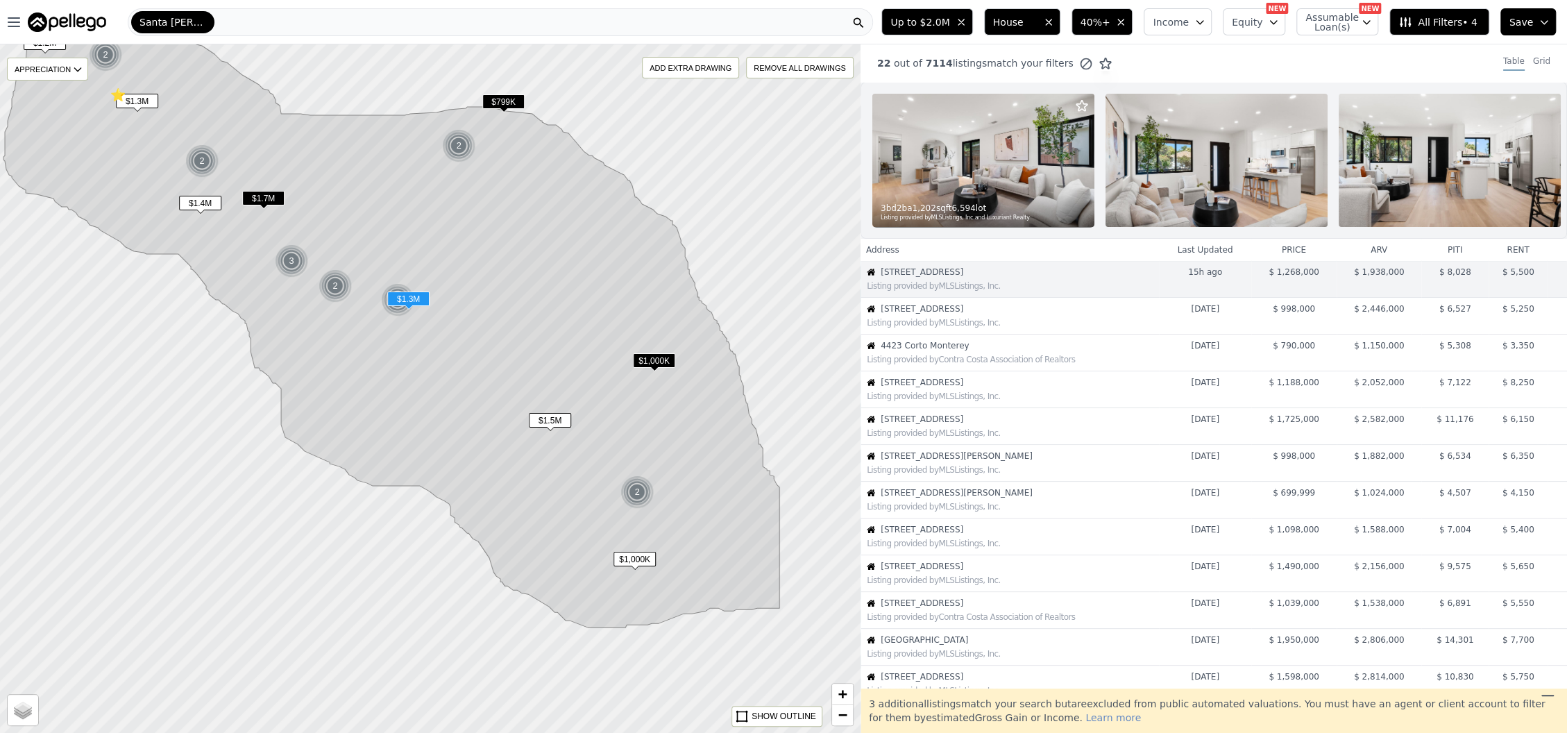
click at [1284, 277] on span "$ 1,268,000" at bounding box center [1293, 272] width 51 height 10
click at [1025, 169] on img at bounding box center [983, 160] width 222 height 133
click at [918, 328] on div "Listing provided by MLSListings, Inc." at bounding box center [1009, 321] width 297 height 14
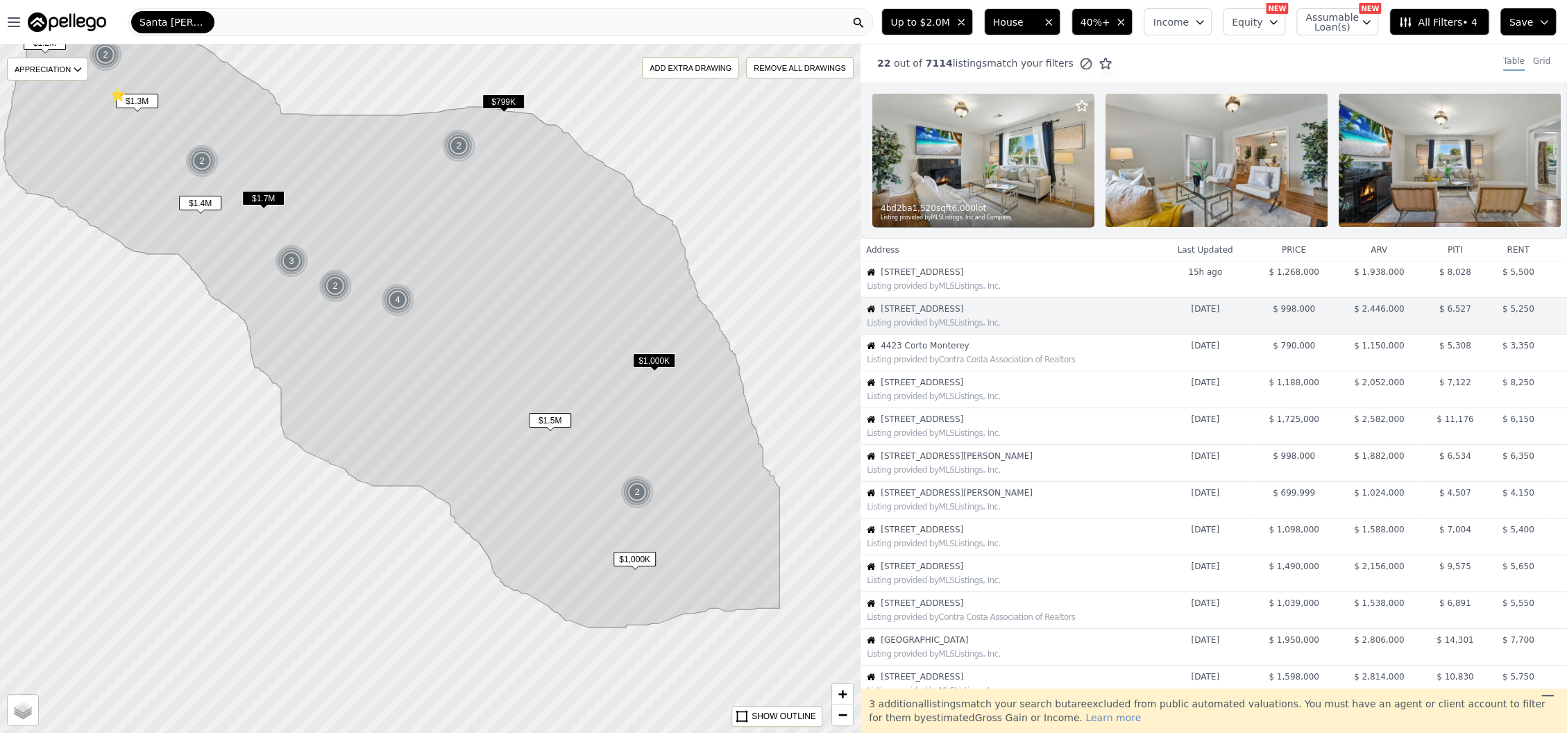
click at [953, 186] on img at bounding box center [983, 160] width 222 height 133
click at [949, 388] on span "355 Beaumont Blvd" at bounding box center [1019, 382] width 278 height 11
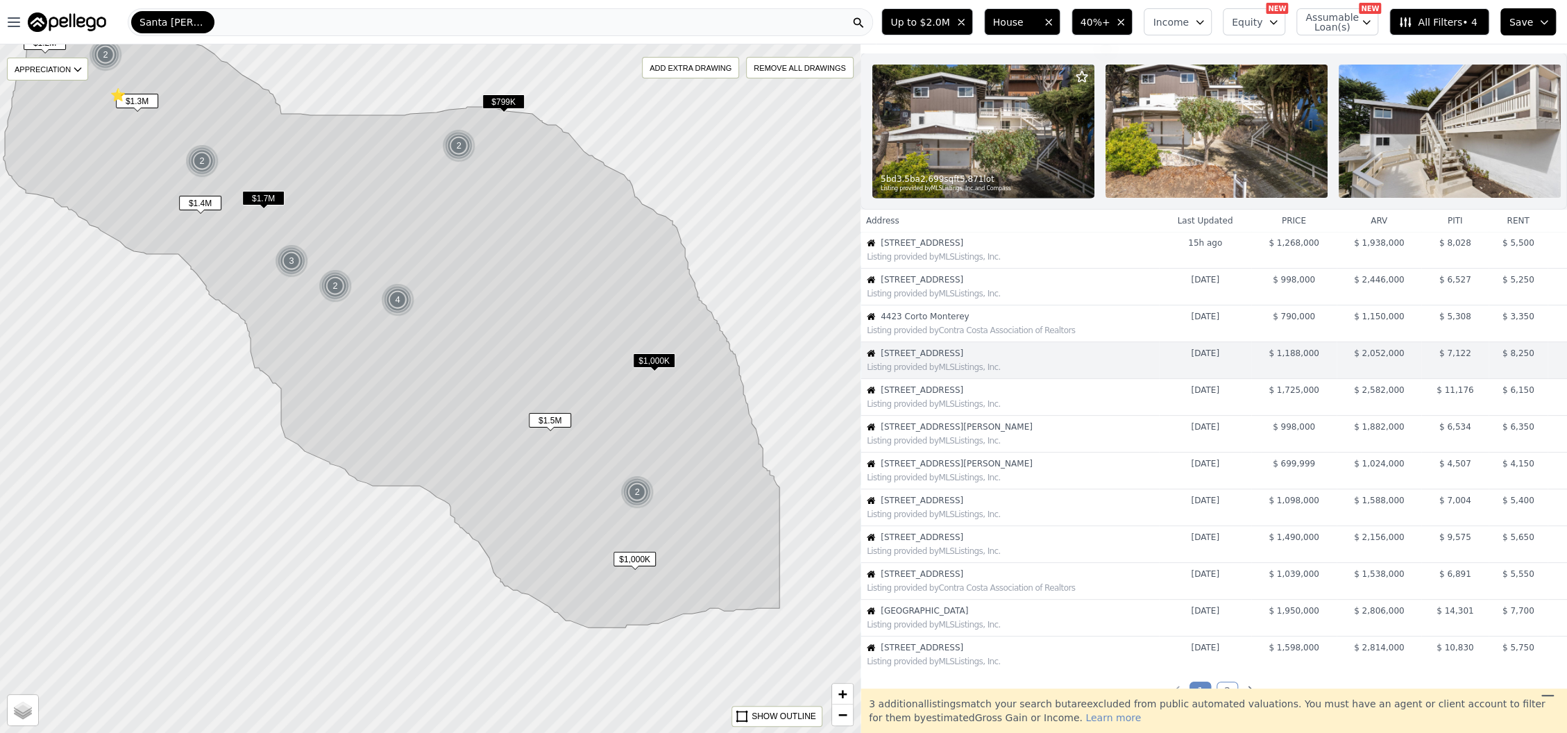
click at [928, 409] on div "Listing provided by MLSListings, Inc." at bounding box center [1012, 403] width 291 height 11
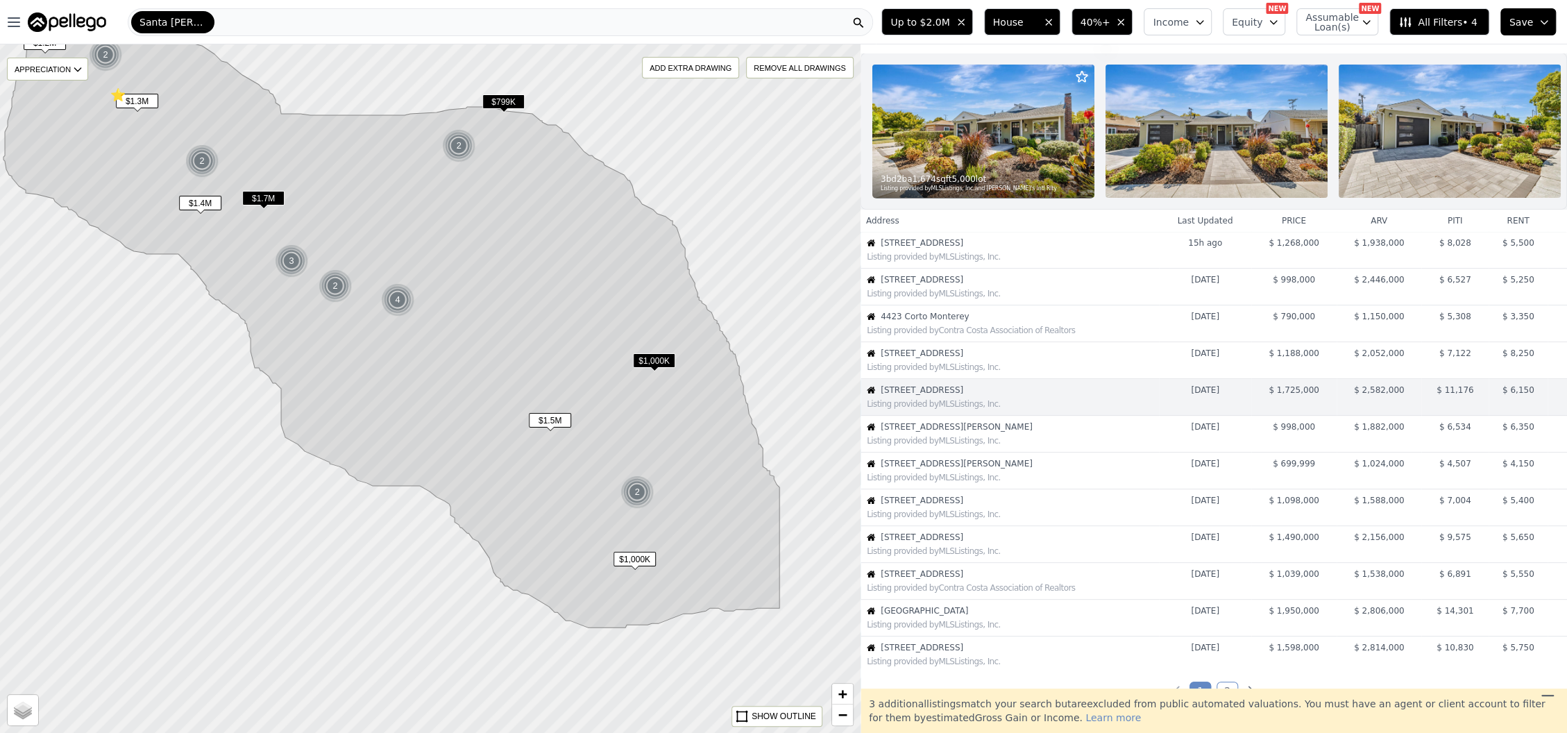
scroll to position [66, 0]
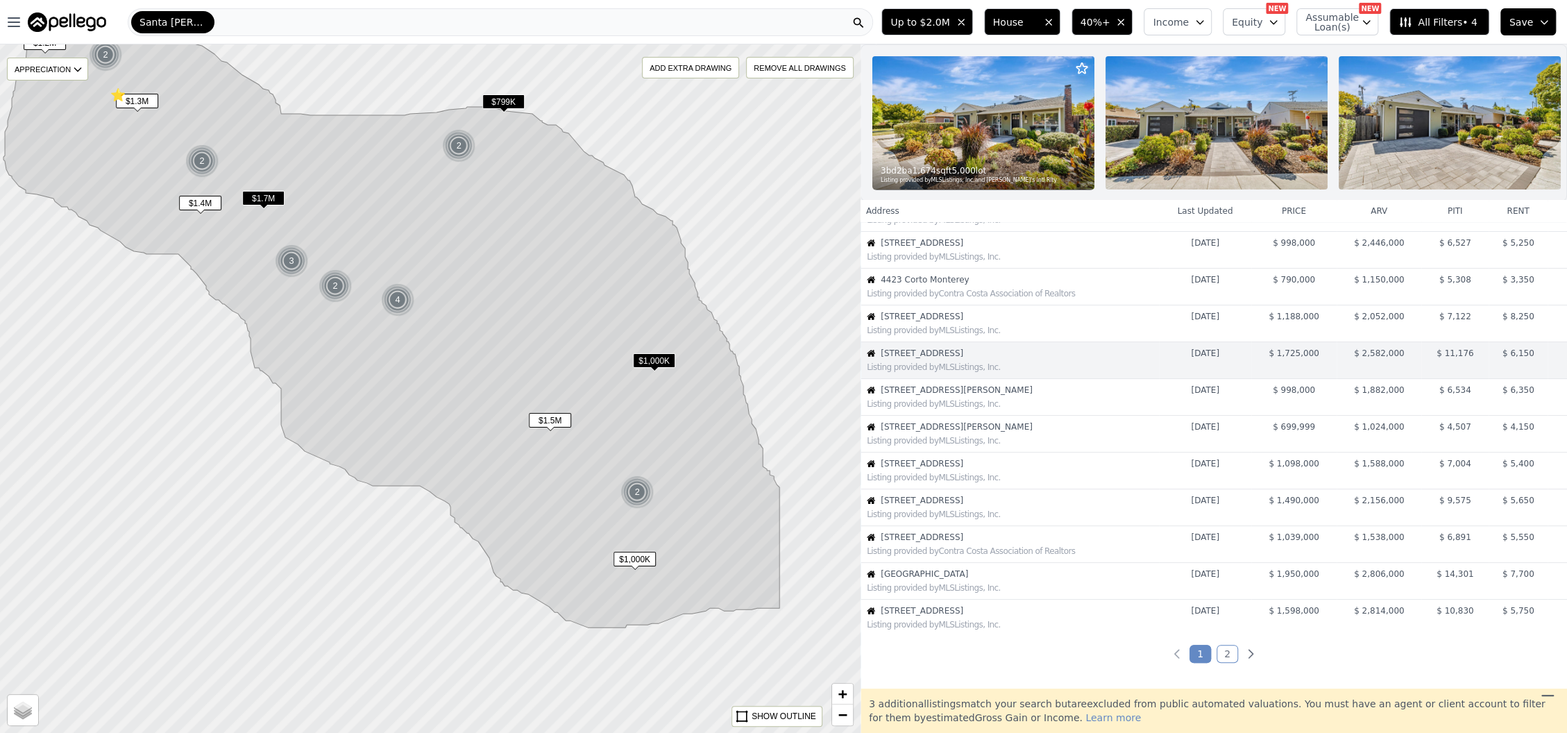
click at [928, 409] on div "Listing provided by MLSListings, Inc." at bounding box center [1009, 402] width 297 height 14
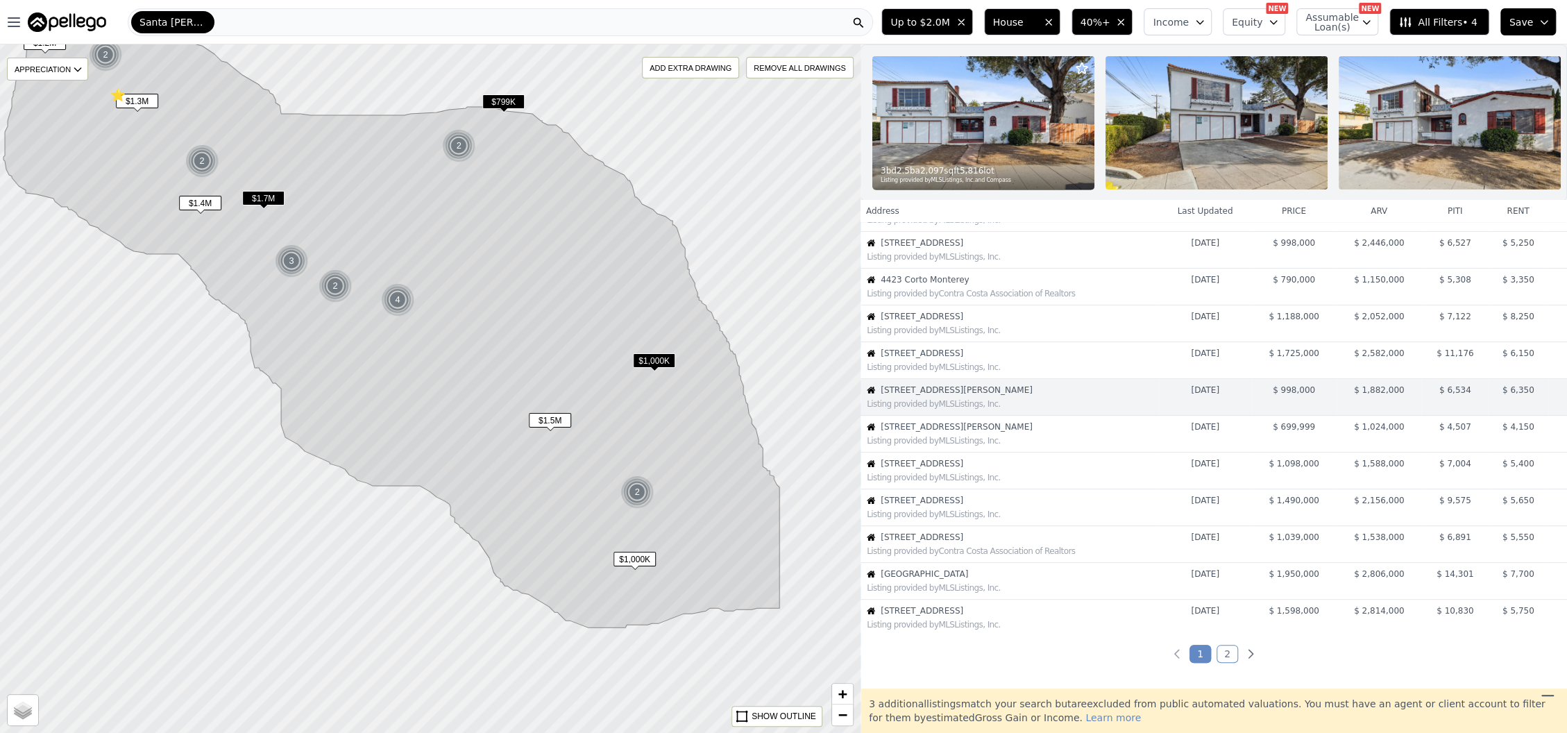
scroll to position [103, 0]
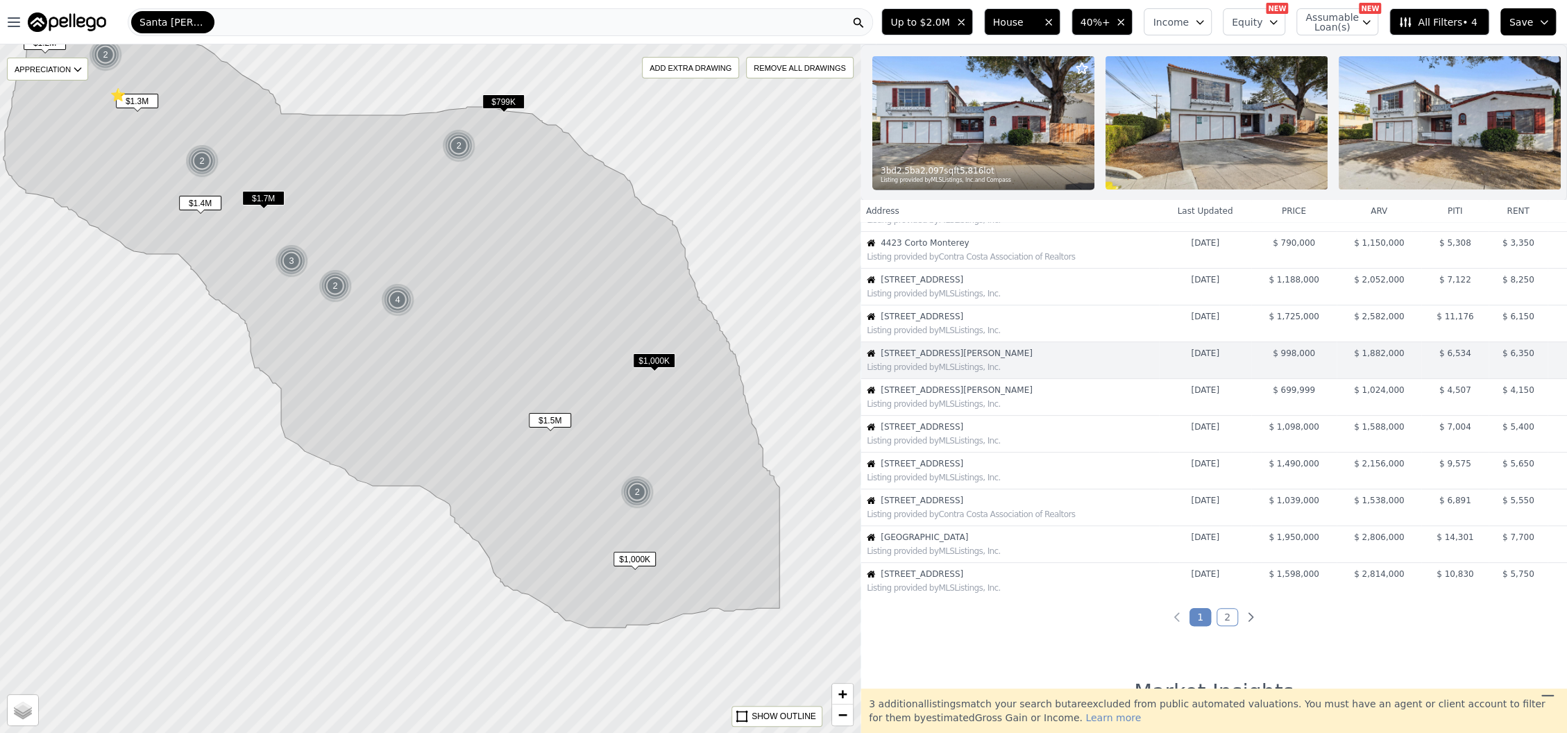
click at [962, 114] on img at bounding box center [983, 122] width 222 height 133
click at [990, 432] on span "956 Commercial Ave" at bounding box center [1019, 426] width 278 height 11
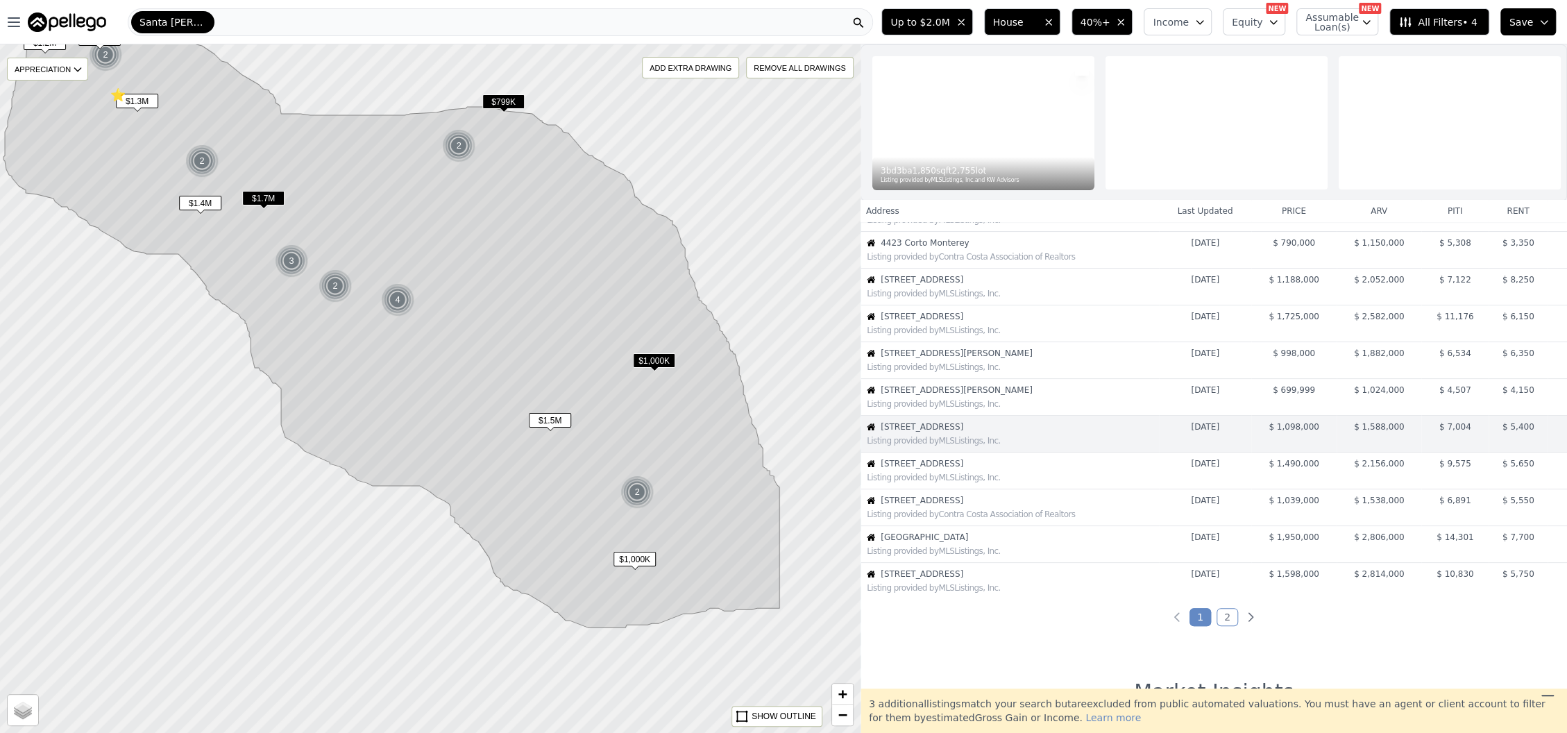
scroll to position [176, 0]
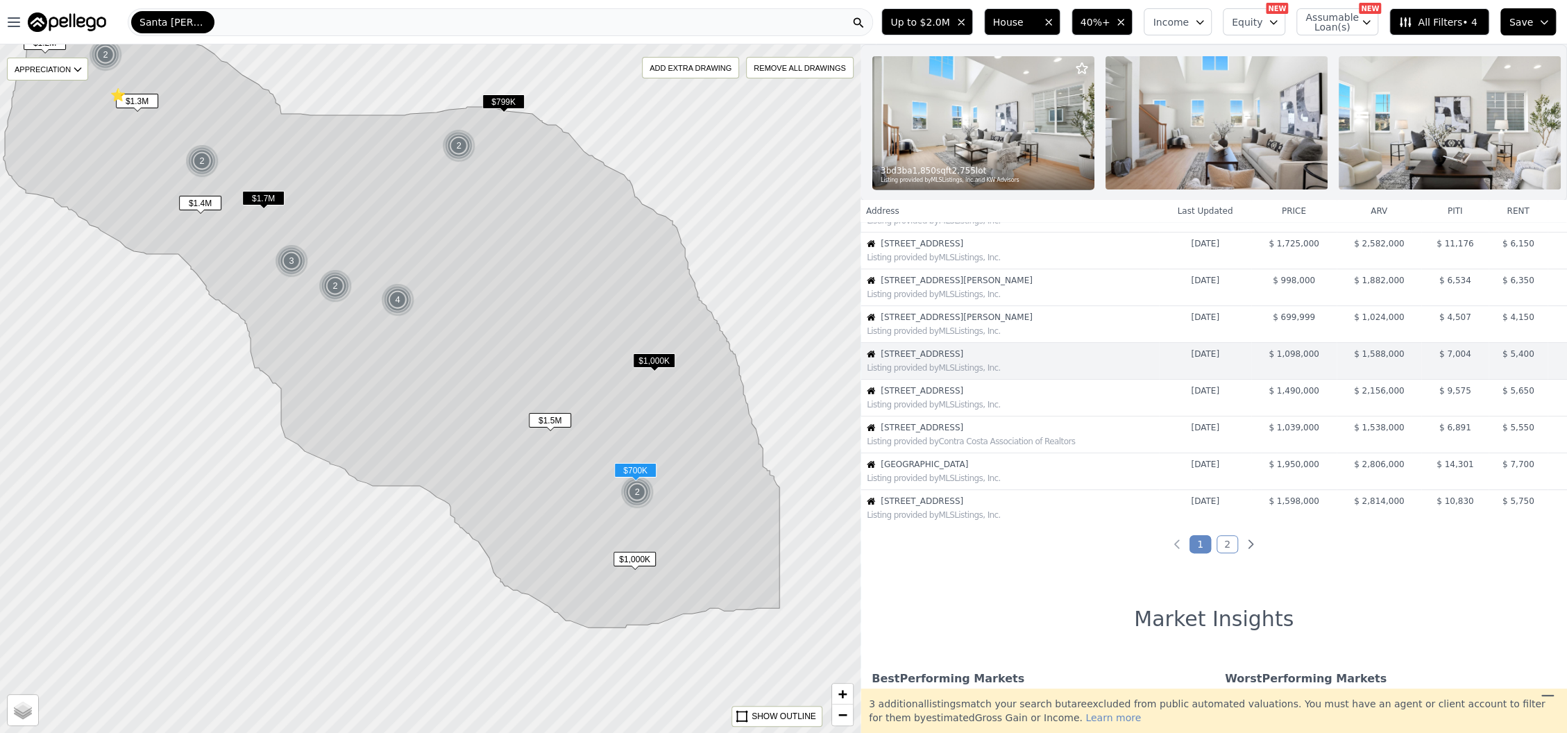
click at [958, 323] on span "504 Hannah St" at bounding box center [1019, 317] width 278 height 11
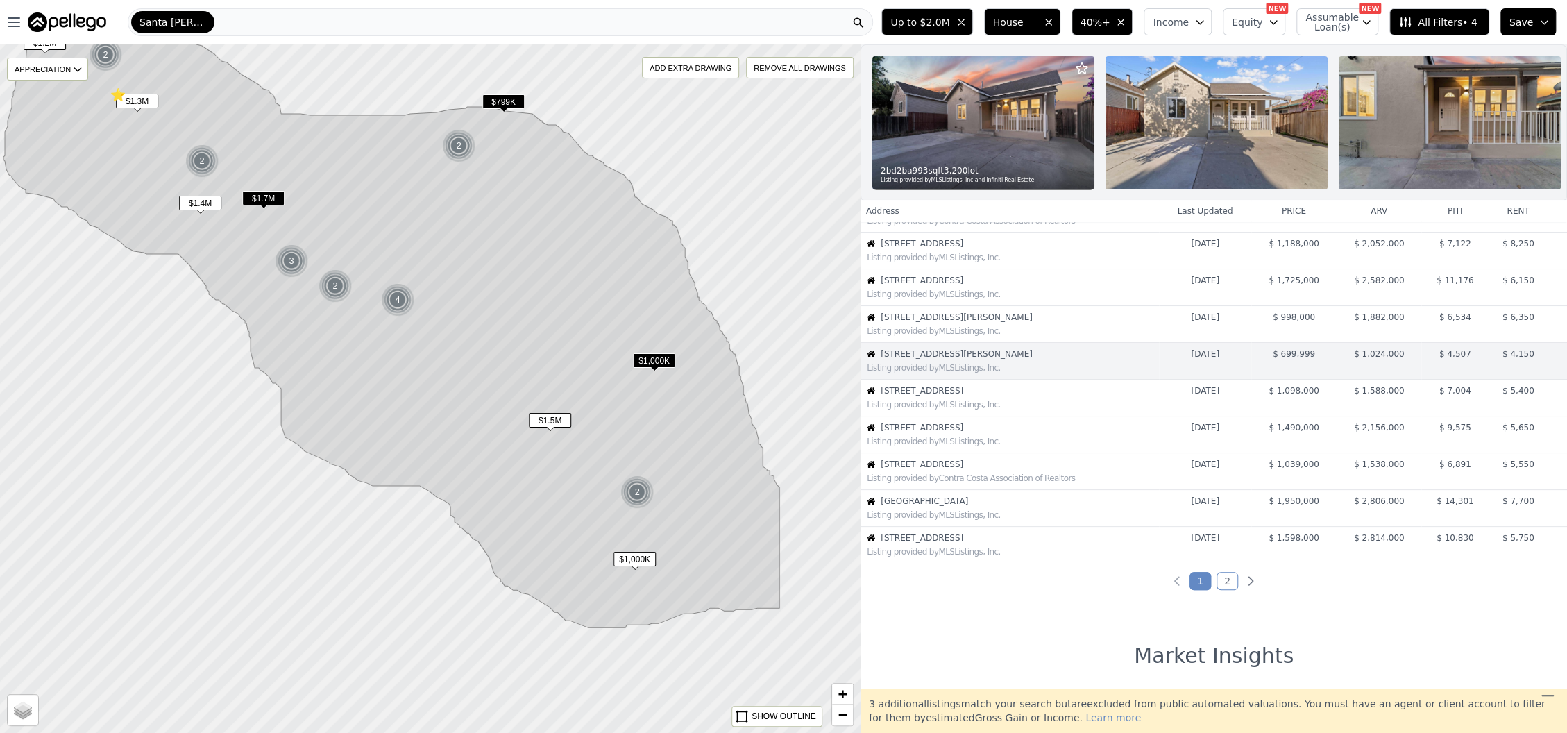
scroll to position [46, 0]
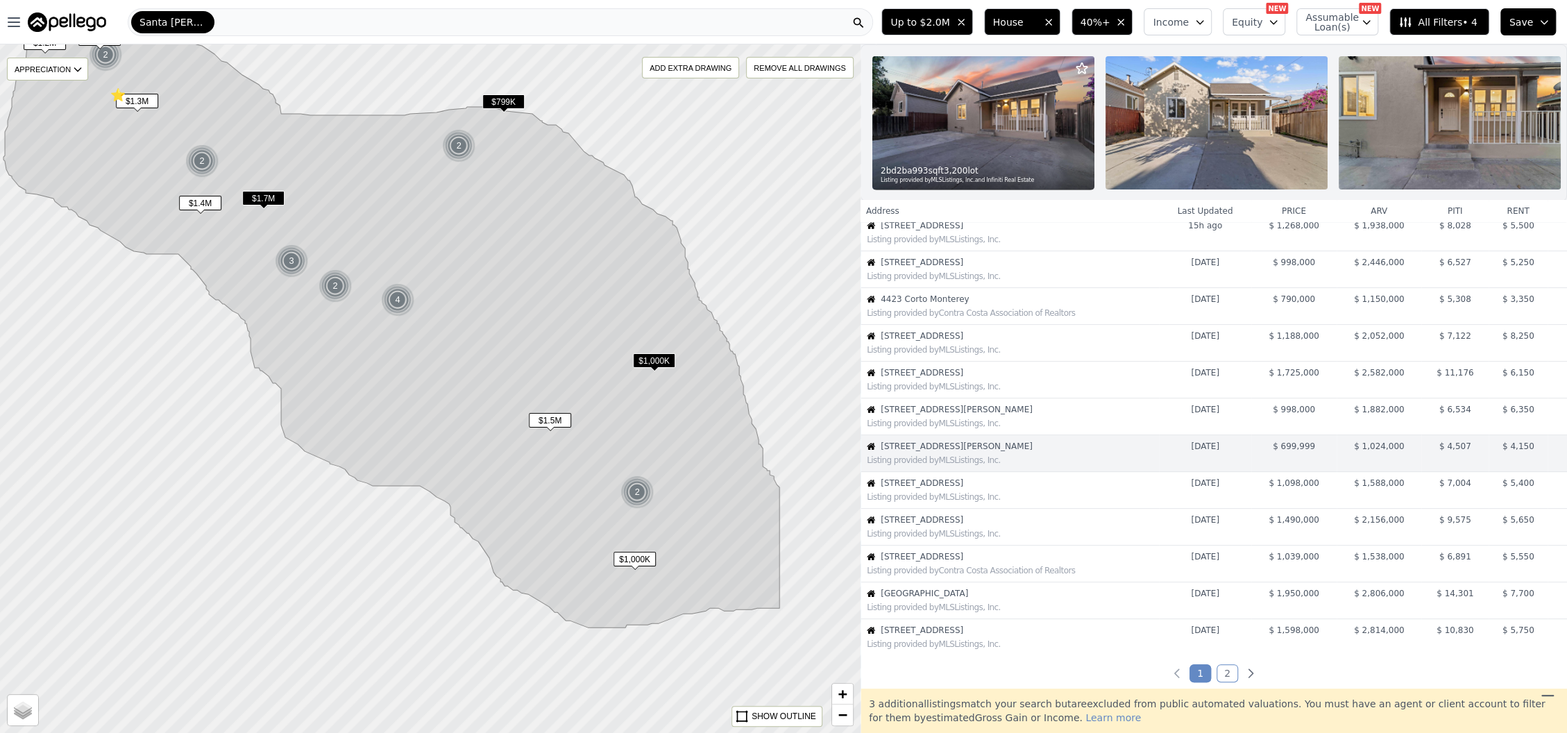
click at [967, 502] on div "Listing provided by MLSListings, Inc." at bounding box center [1012, 496] width 291 height 11
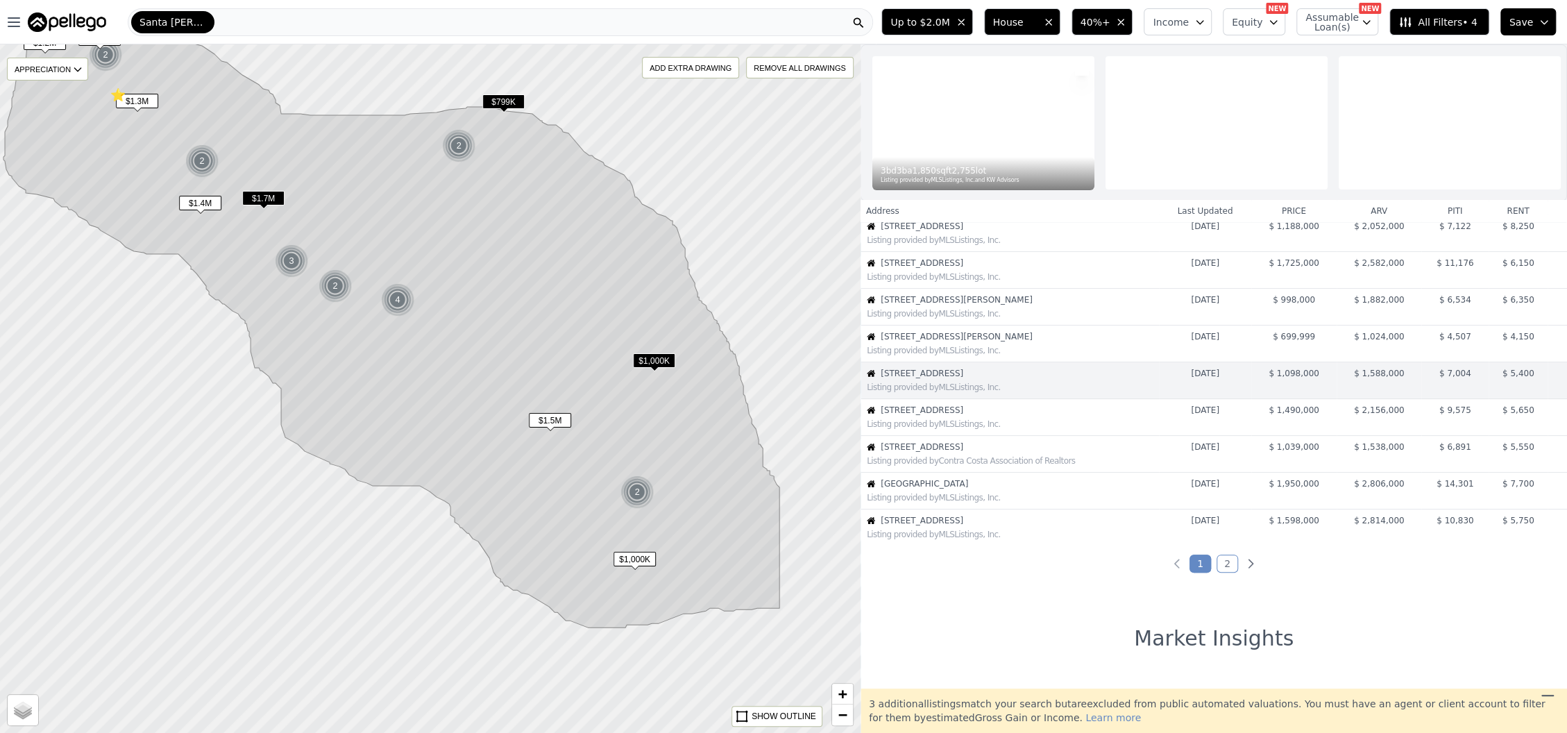
scroll to position [176, 0]
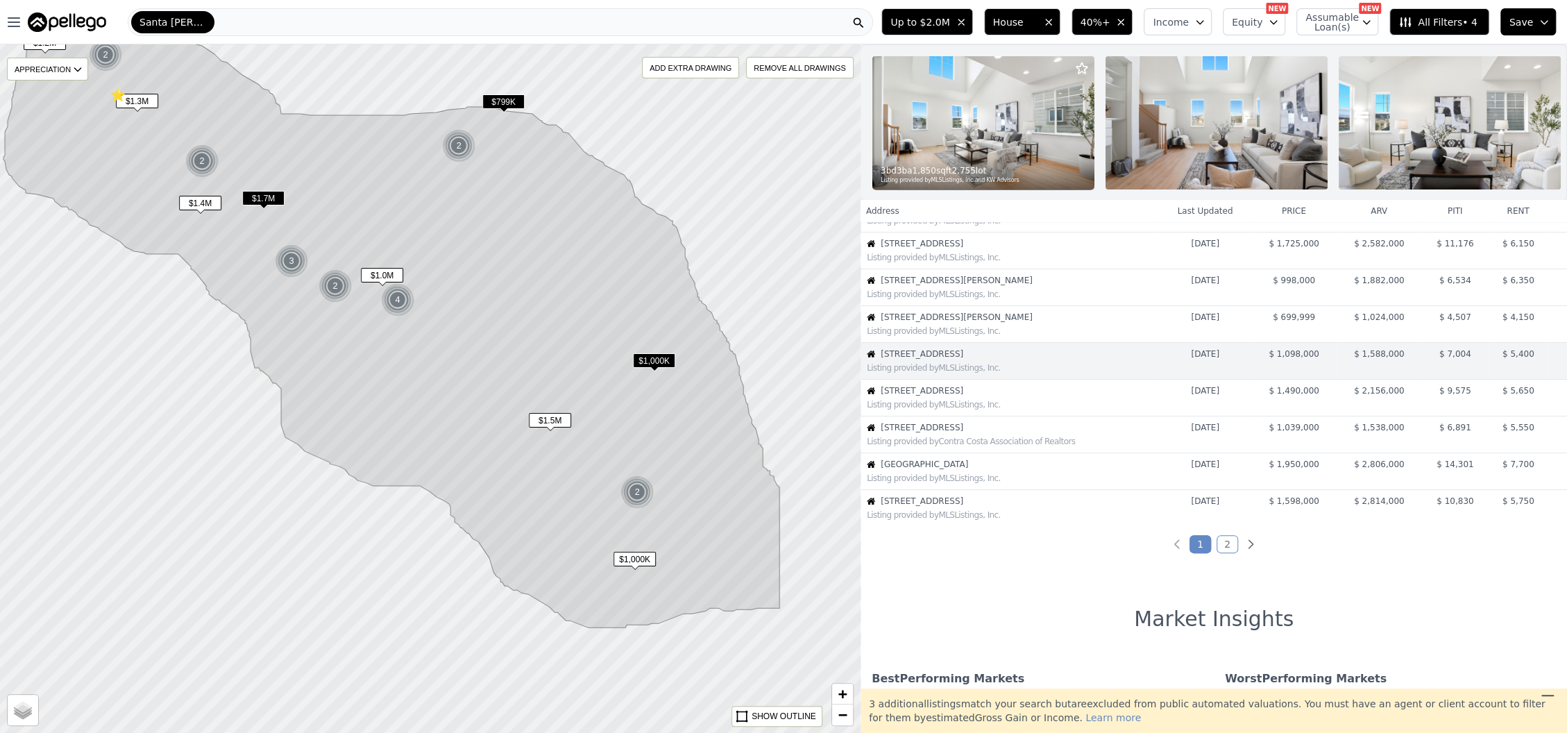
click at [1018, 433] on span "1221 Westminster Ave" at bounding box center [1019, 427] width 278 height 11
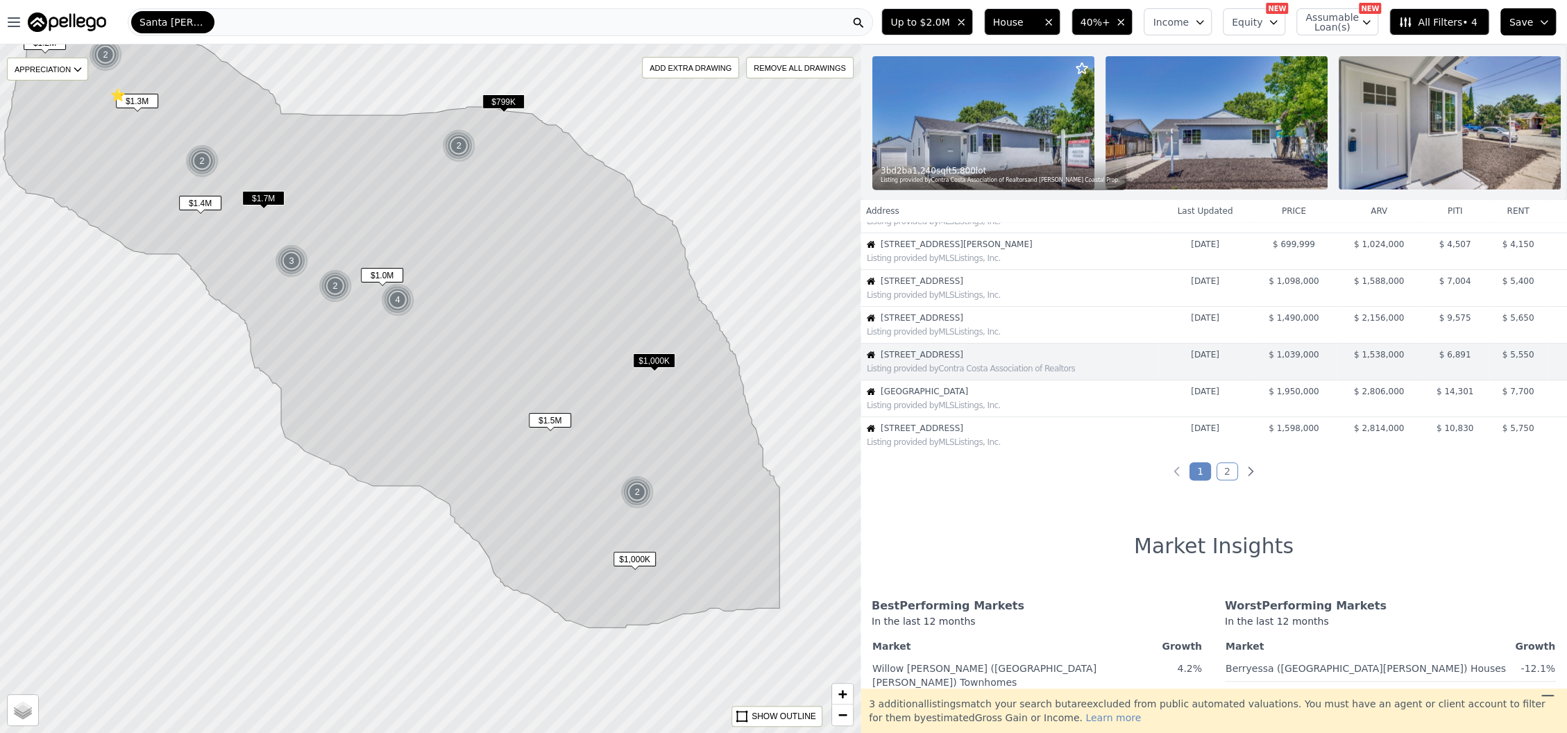
scroll to position [249, 0]
click at [1022, 323] on span "2038 Kington Pl" at bounding box center [1019, 317] width 278 height 11
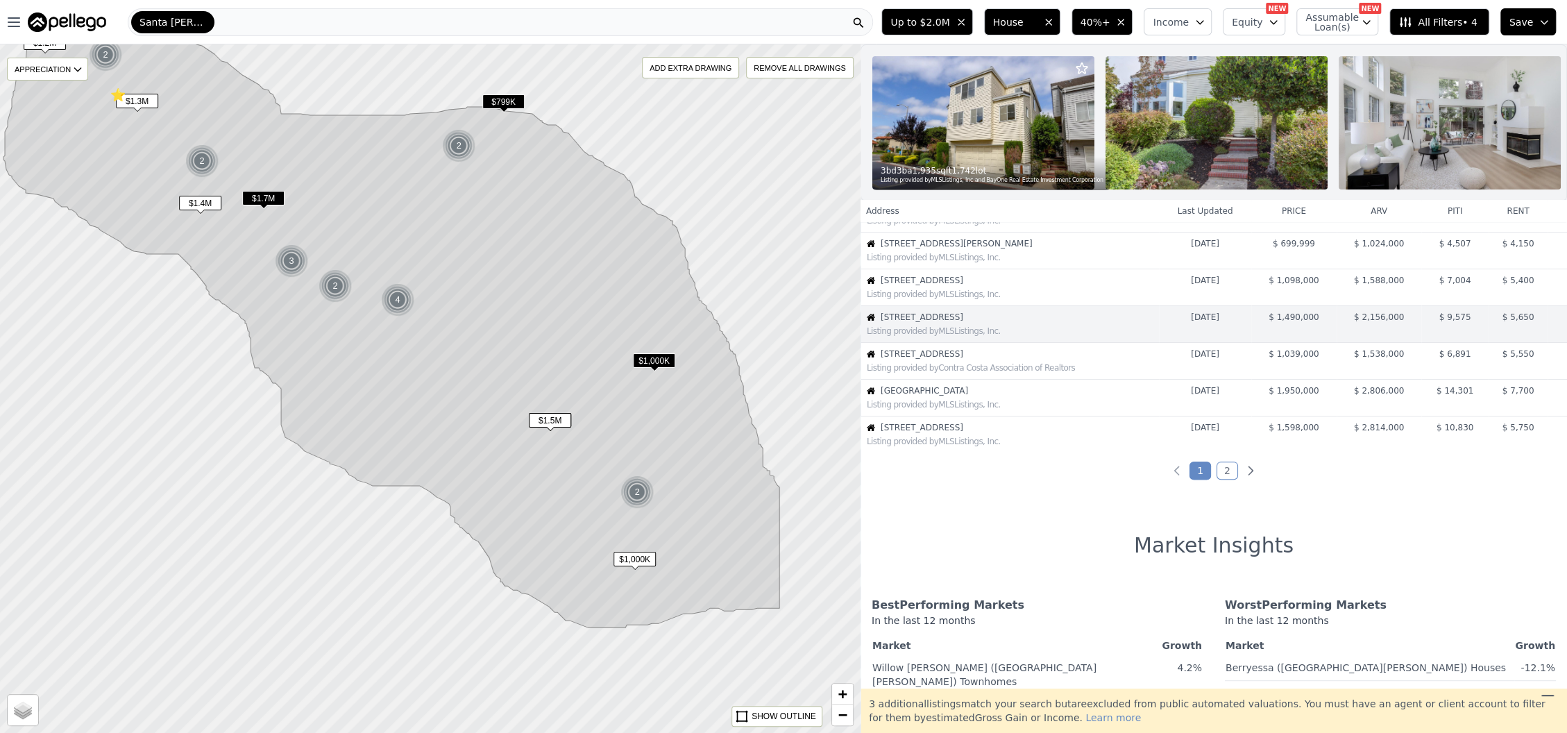
scroll to position [212, 0]
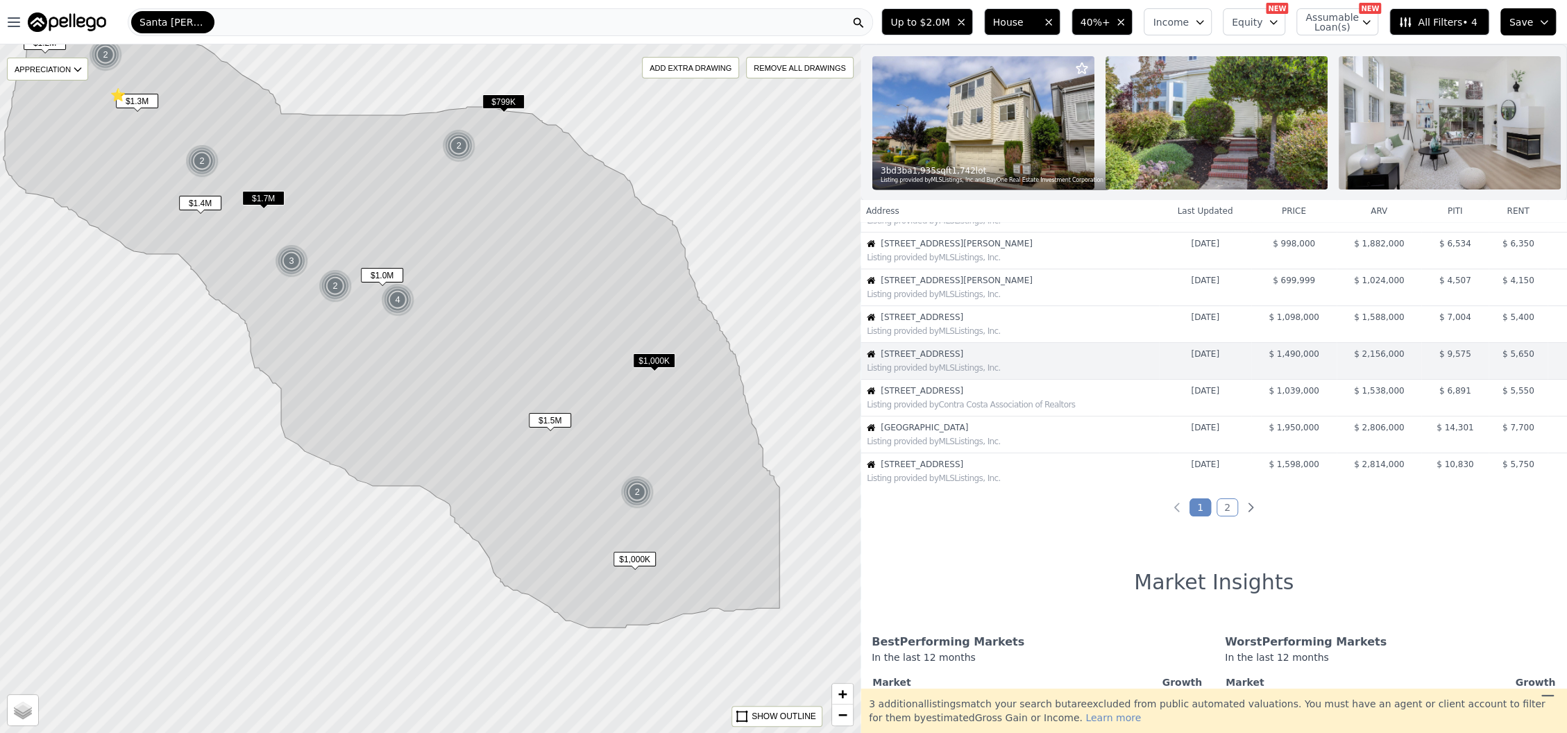
click at [1007, 396] on span "1221 Westminster Ave" at bounding box center [1019, 390] width 278 height 11
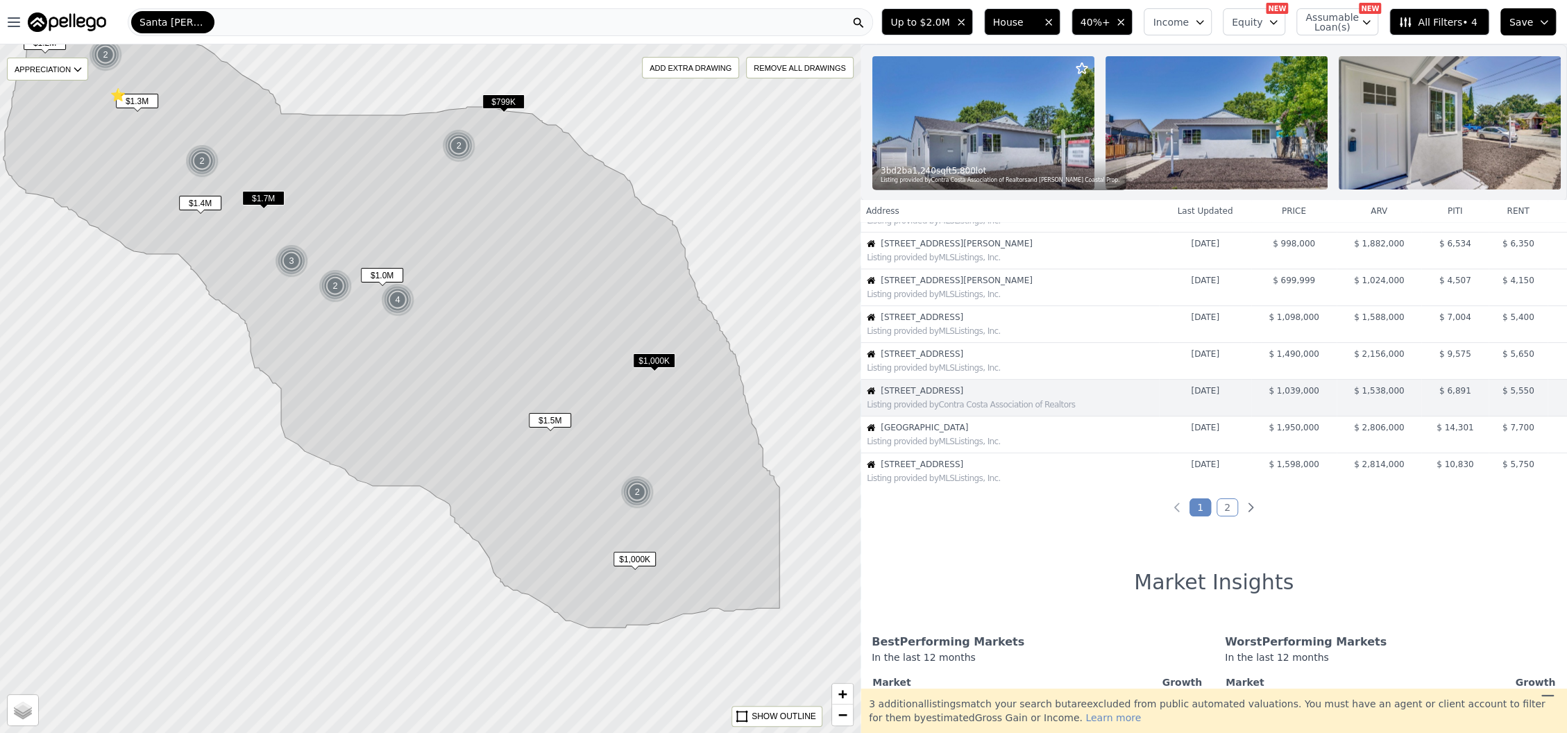
scroll to position [249, 0]
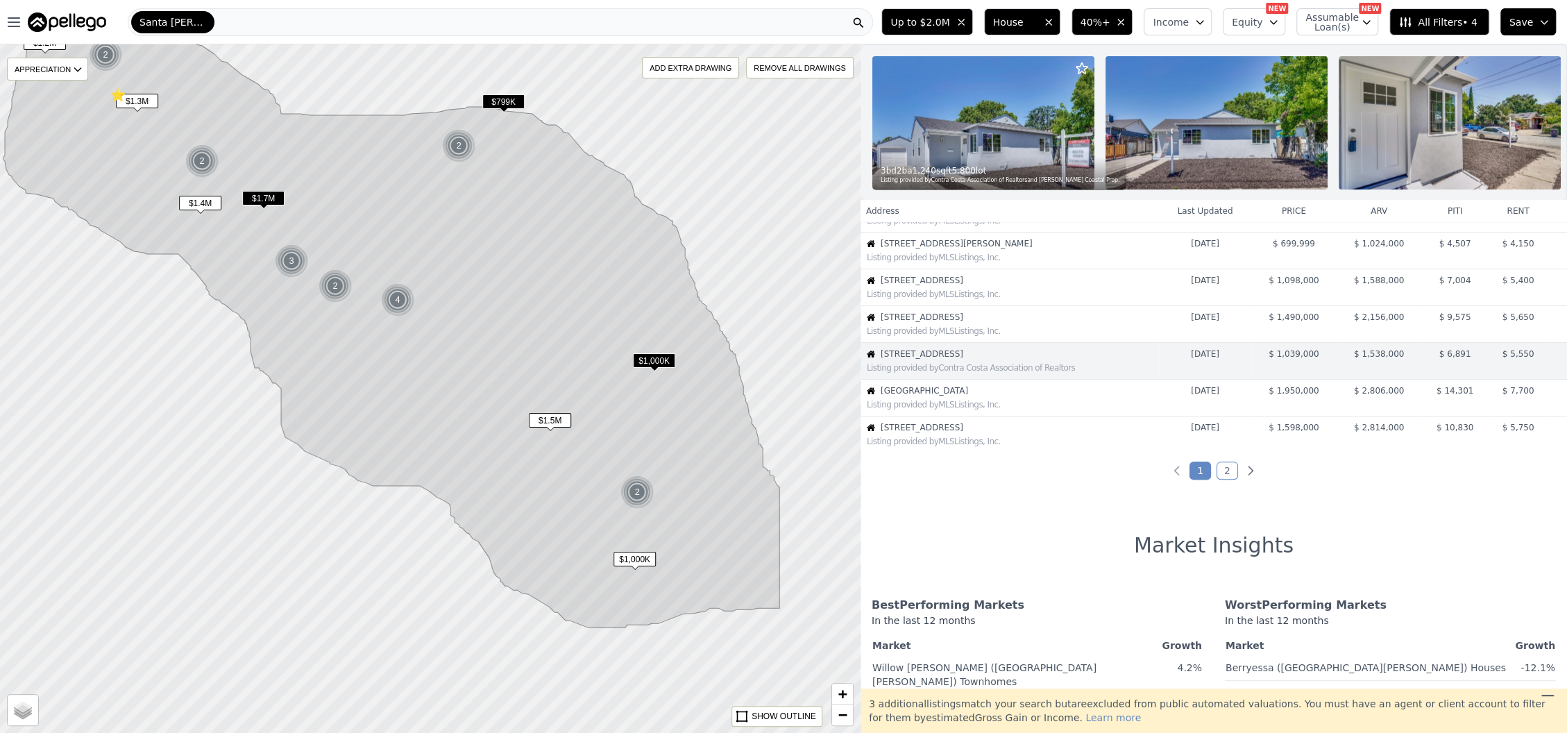
click at [1007, 144] on img at bounding box center [983, 122] width 222 height 133
click at [924, 410] on div "Listing provided by MLSListings, Inc." at bounding box center [1012, 404] width 291 height 11
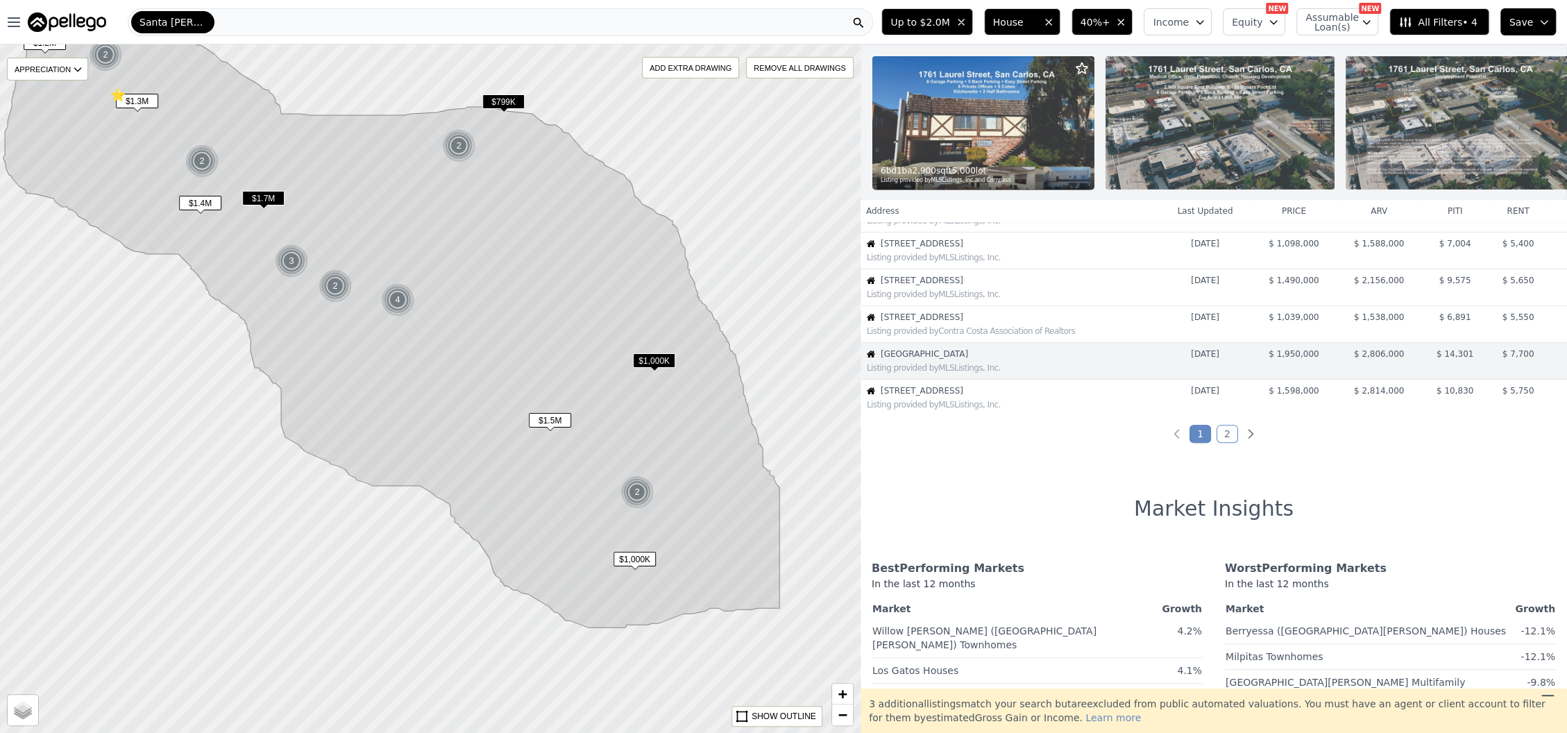
click at [1010, 117] on img at bounding box center [983, 122] width 222 height 133
click at [938, 410] on div "Listing provided by MLSListings, Inc." at bounding box center [1012, 404] width 291 height 11
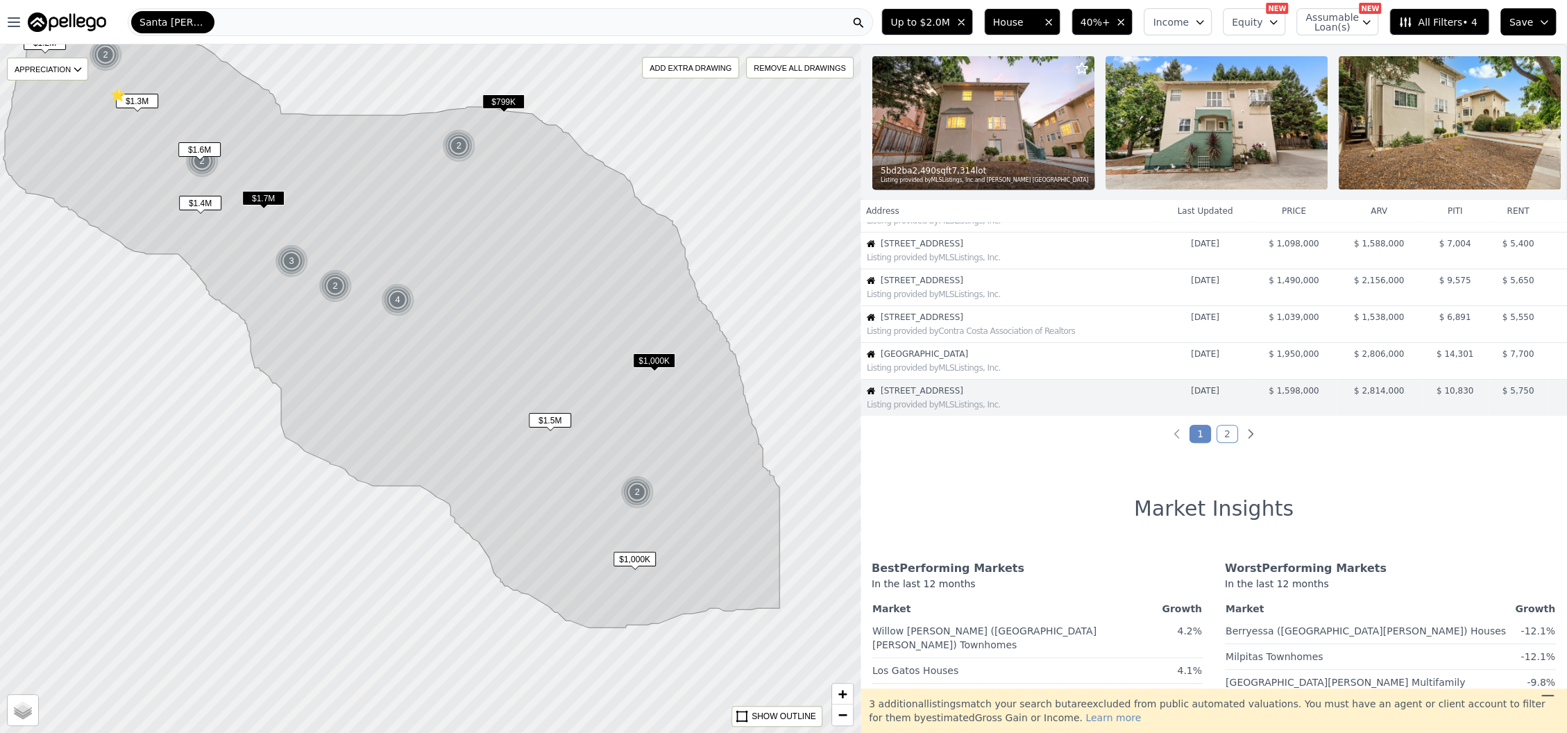
scroll to position [323, 0]
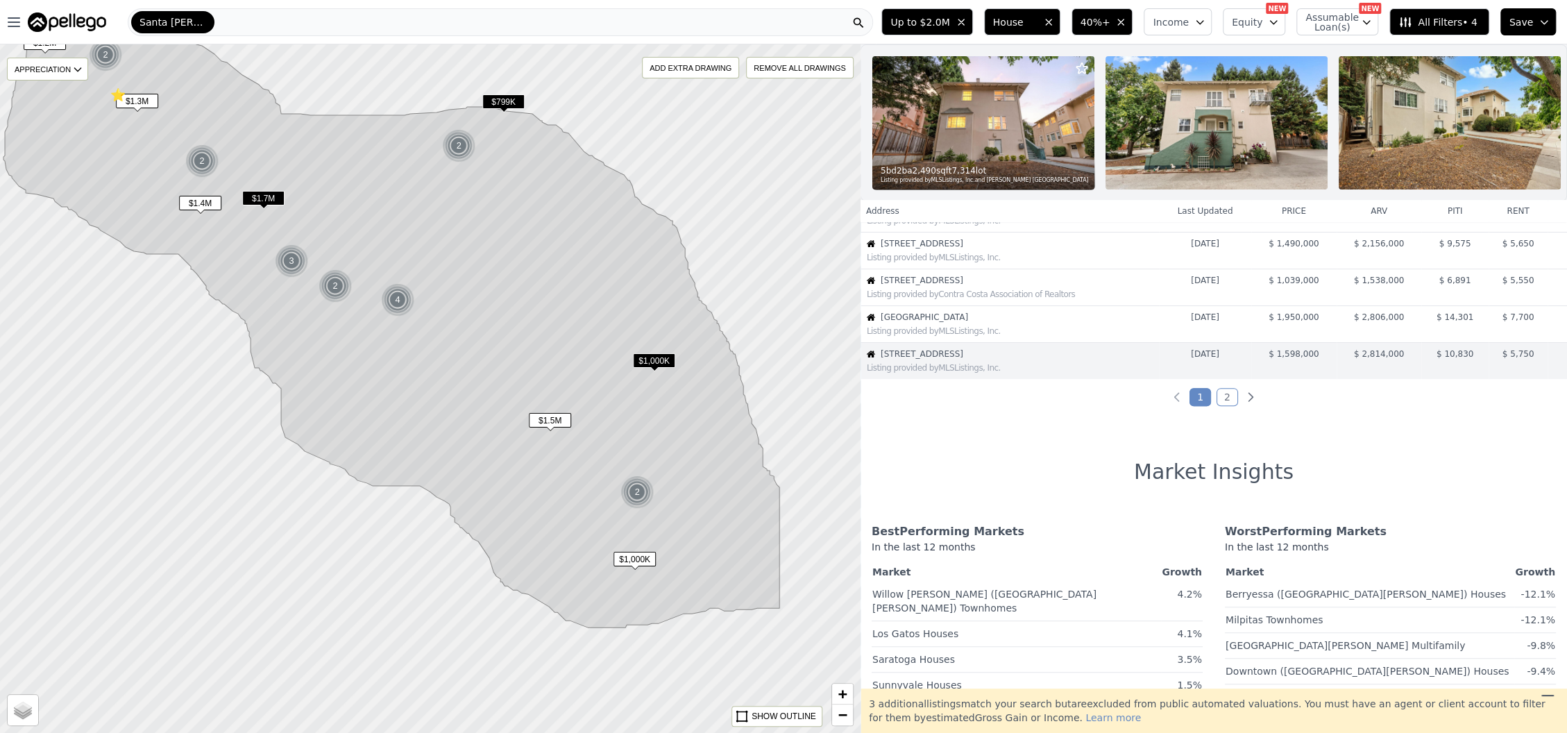
click at [1020, 155] on img at bounding box center [983, 122] width 222 height 133
click at [1223, 406] on link "2" at bounding box center [1227, 397] width 22 height 18
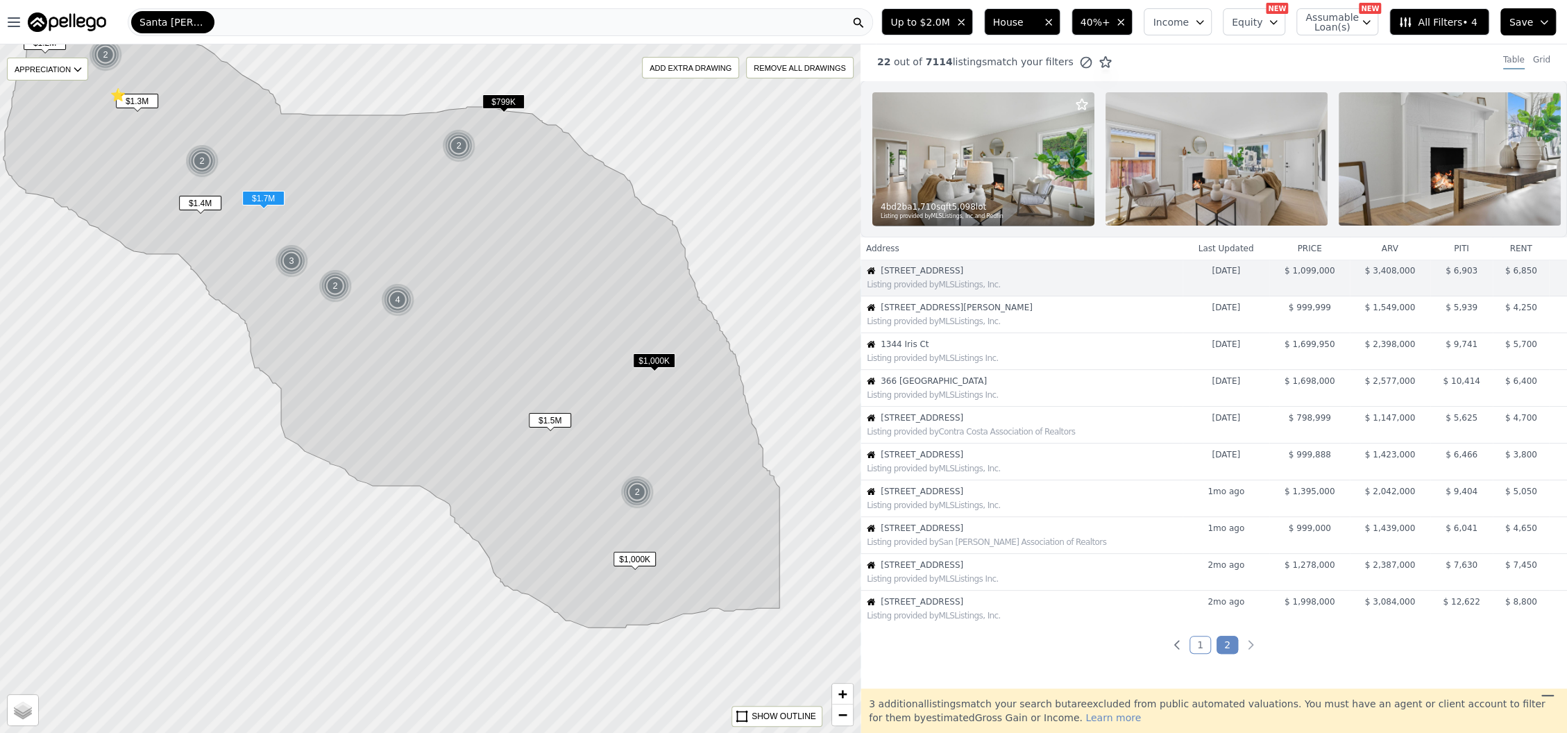
scroll to position [0, 0]
click at [1014, 184] on img at bounding box center [983, 160] width 222 height 133
click at [934, 328] on div "Listing provided by MLSListings, Inc." at bounding box center [1024, 322] width 315 height 11
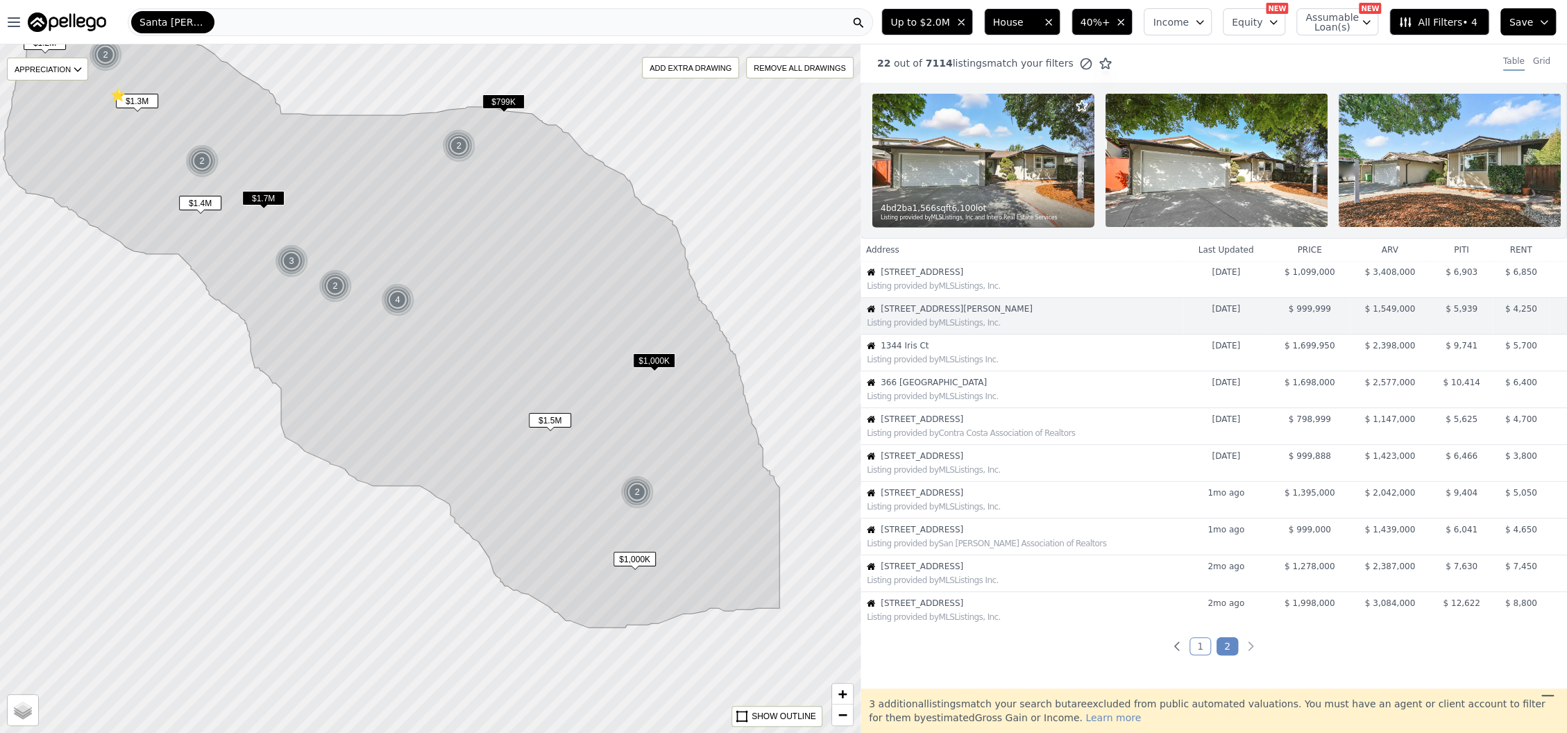
click at [924, 180] on img at bounding box center [983, 160] width 222 height 133
click at [935, 365] on div "Listing provided by MLSListings Inc." at bounding box center [1024, 359] width 315 height 11
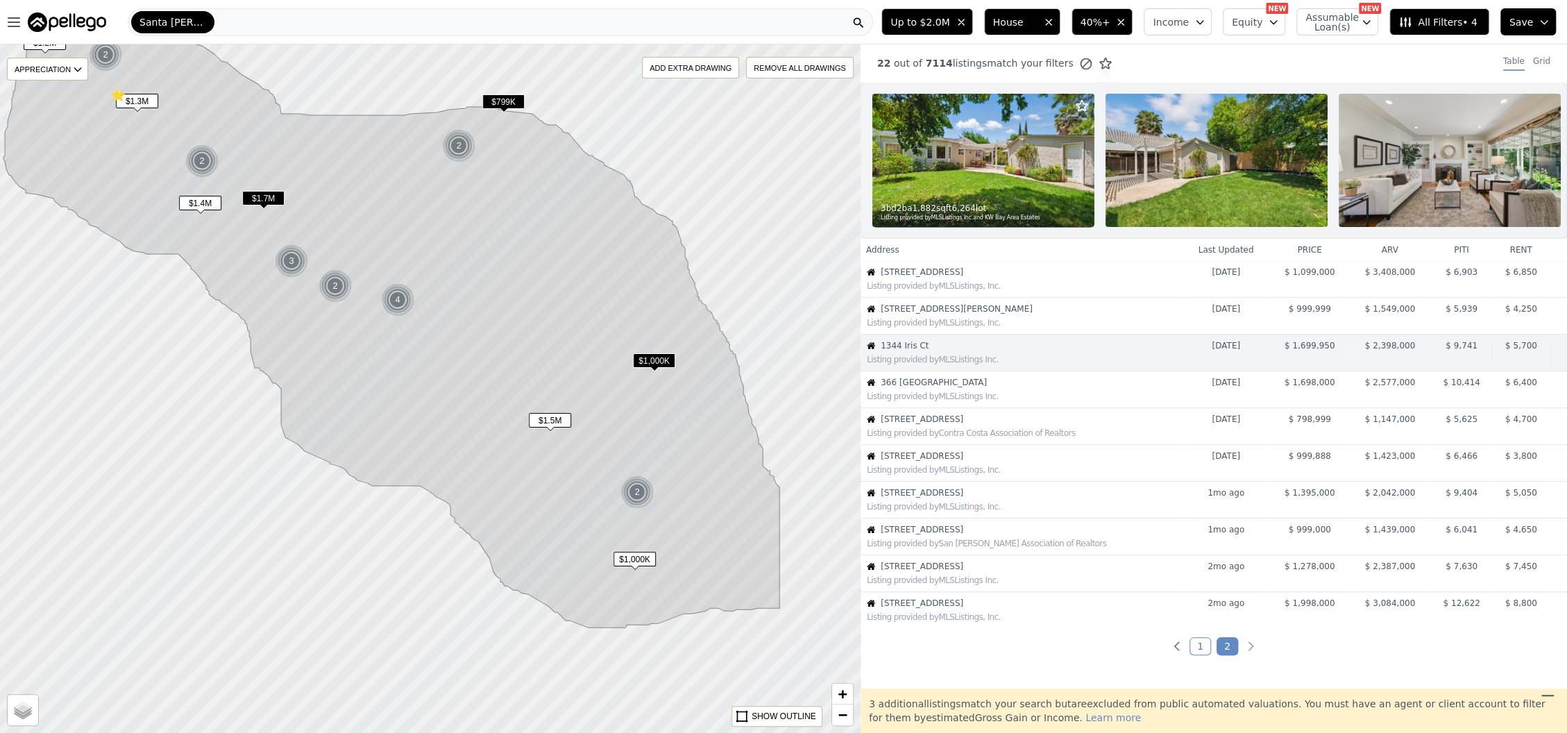
click at [973, 180] on img at bounding box center [983, 160] width 222 height 133
click at [965, 402] on div "Listing provided by MLSListings Inc." at bounding box center [1024, 396] width 315 height 11
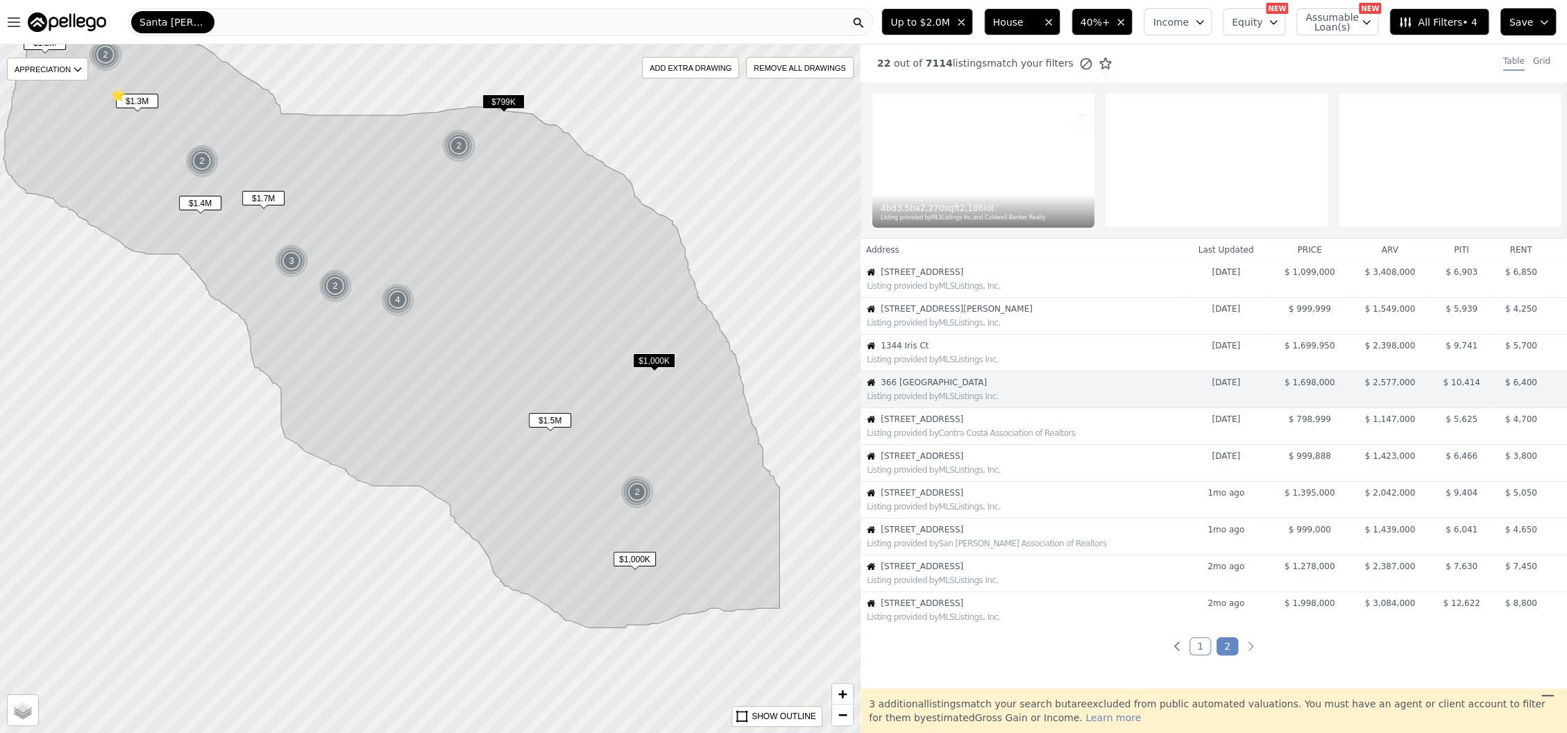
scroll to position [29, 0]
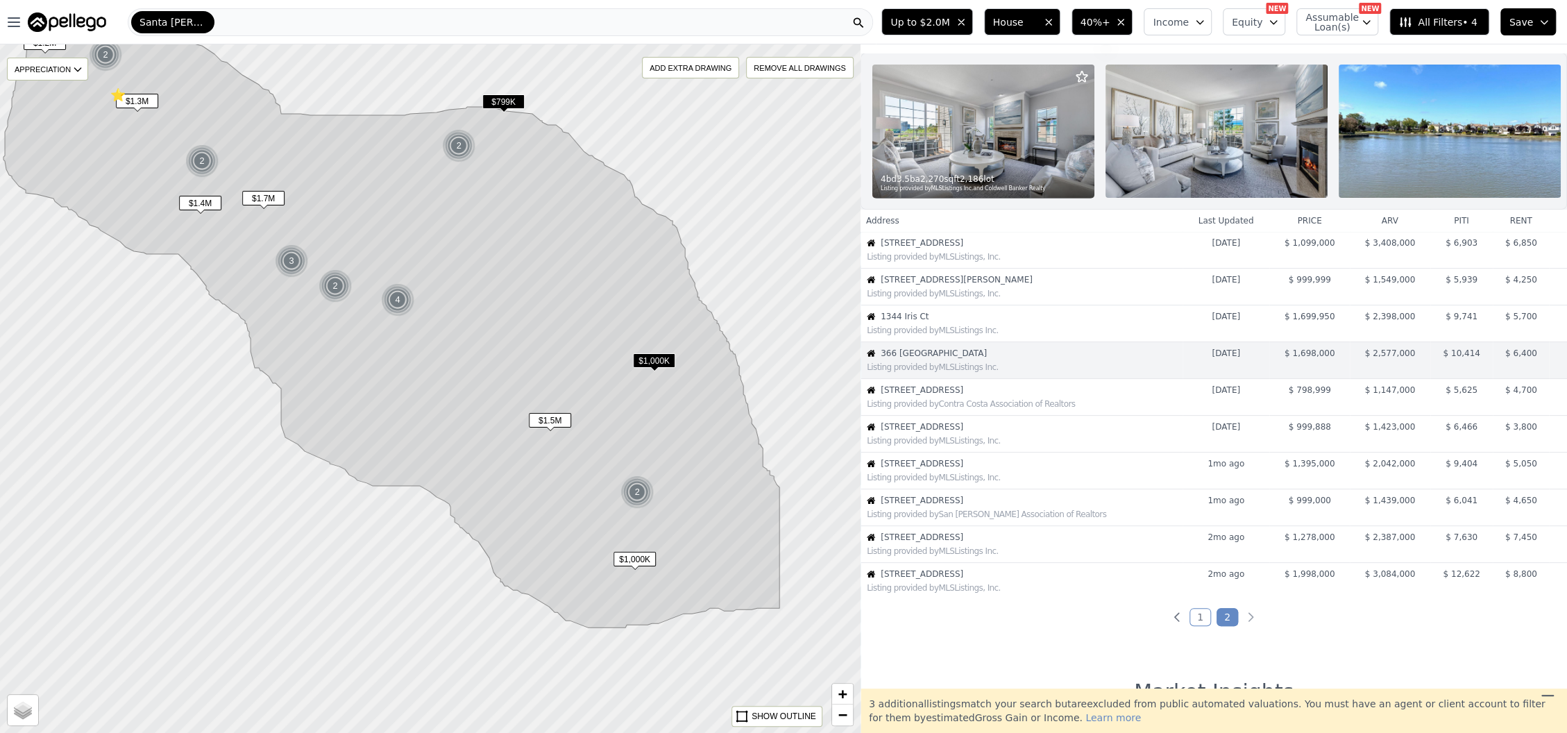
click at [999, 158] on img at bounding box center [983, 131] width 222 height 133
click at [894, 395] on span "32306 Ithaca St" at bounding box center [1030, 389] width 301 height 11
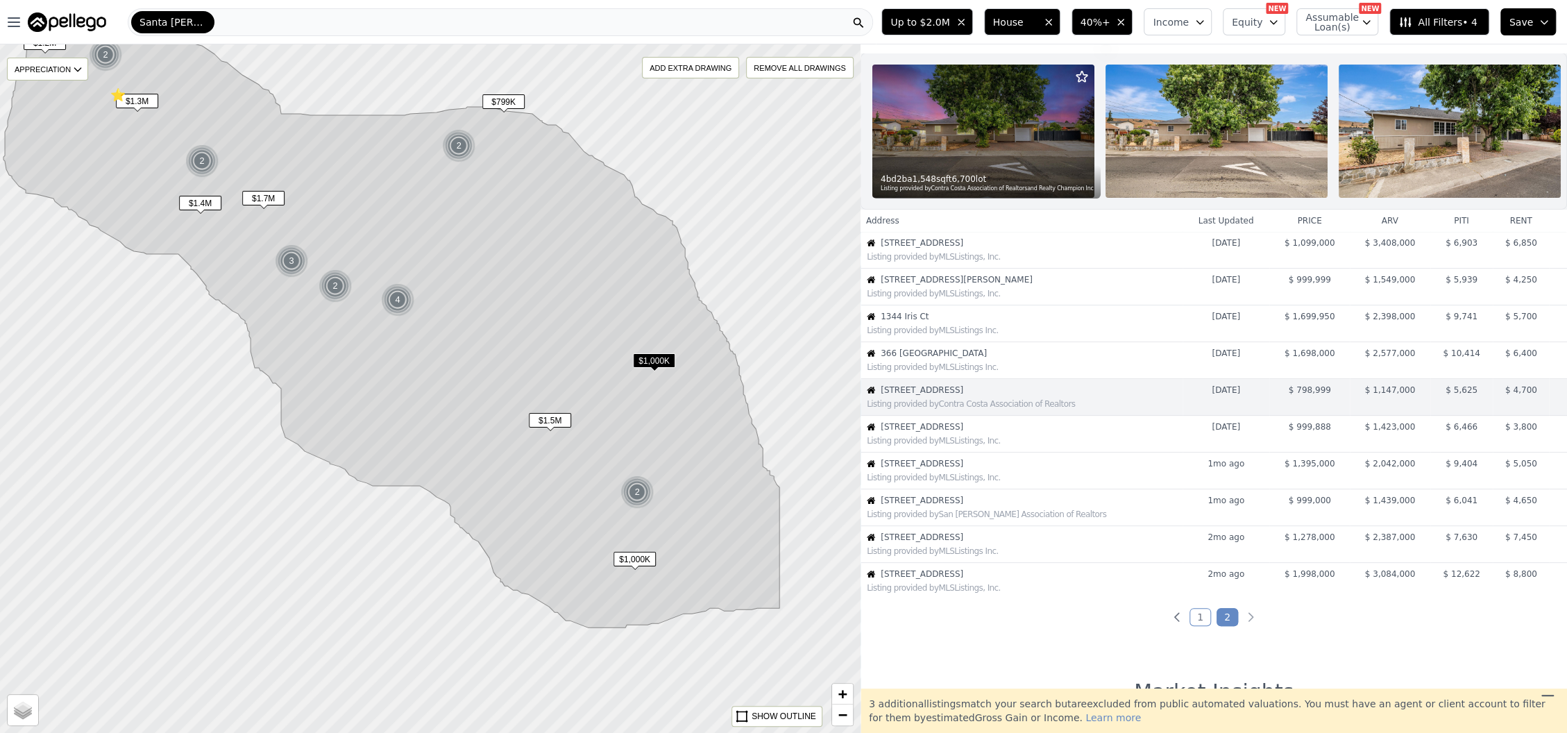
scroll to position [66, 0]
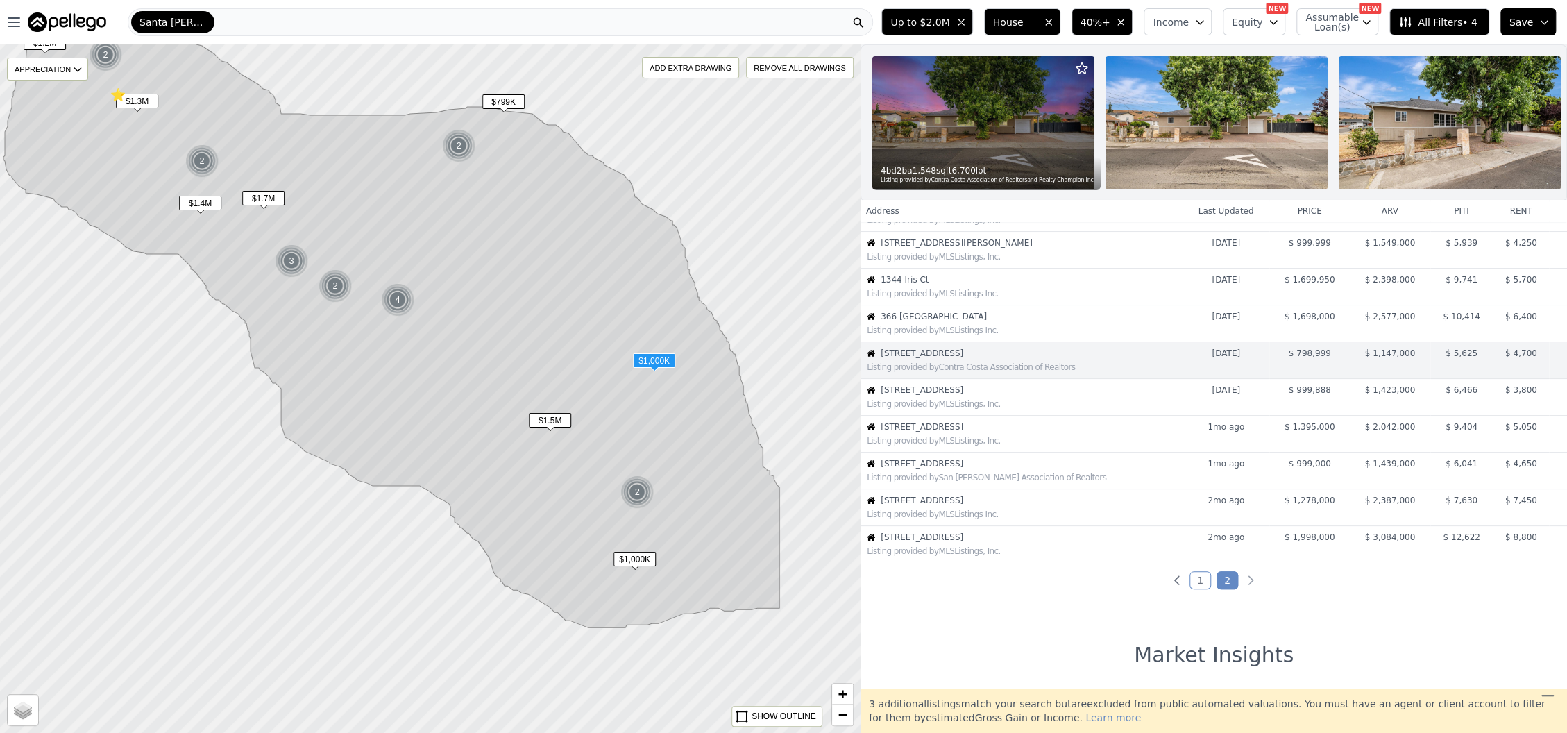
click at [1139, 395] on span "2625 Autumnvale Dr" at bounding box center [1030, 389] width 301 height 11
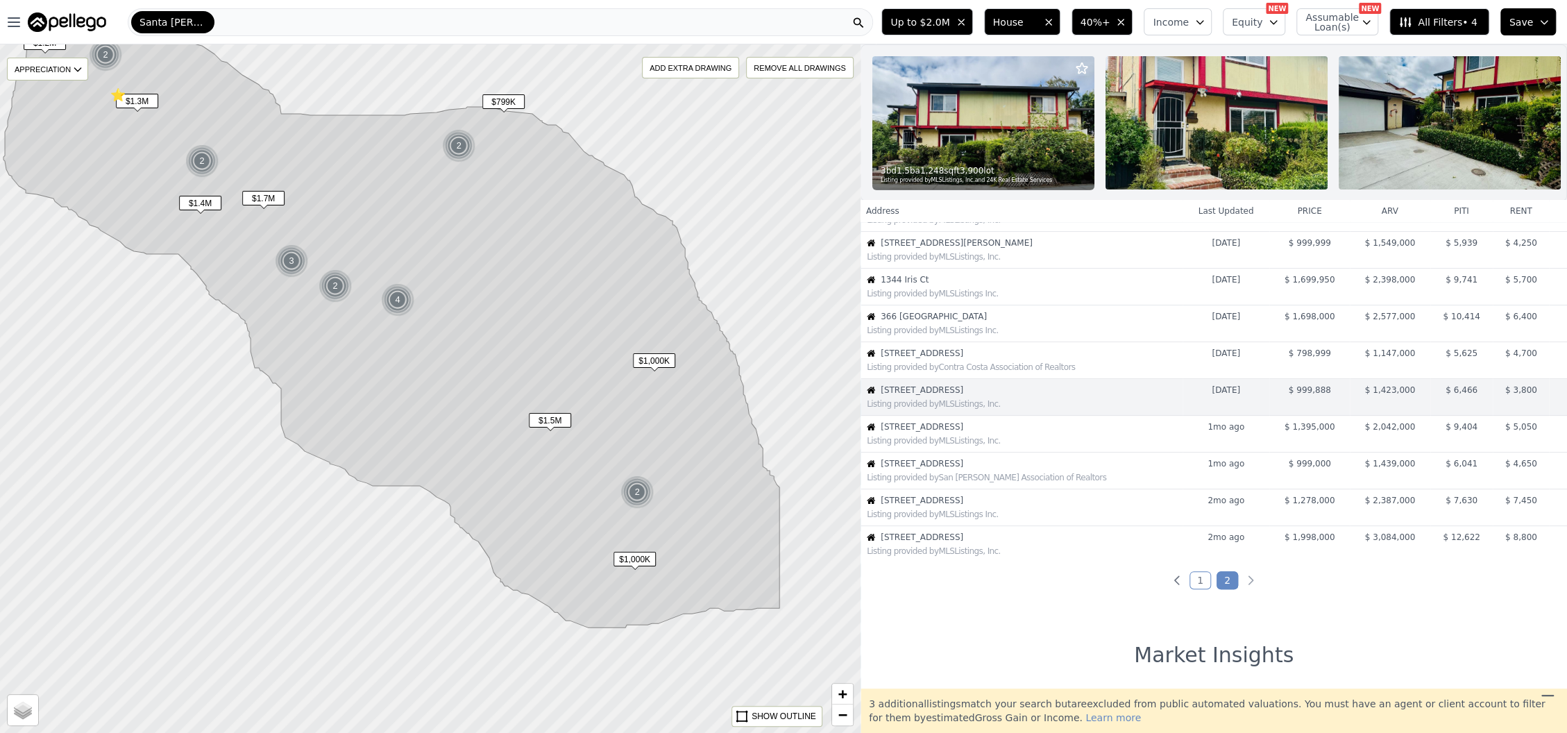
scroll to position [103, 0]
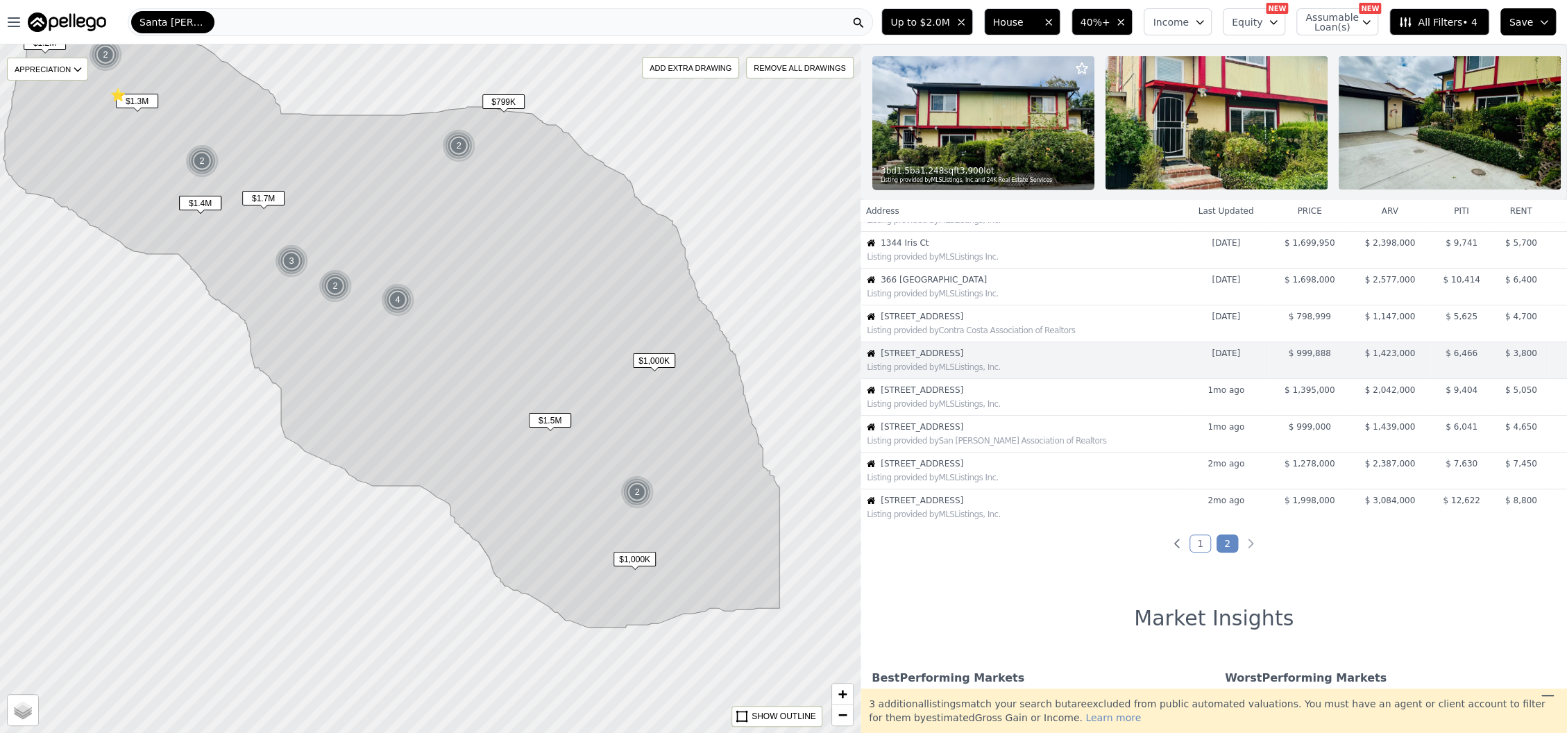
click at [1121, 395] on span "38 Weepingridge Ct" at bounding box center [1030, 389] width 301 height 11
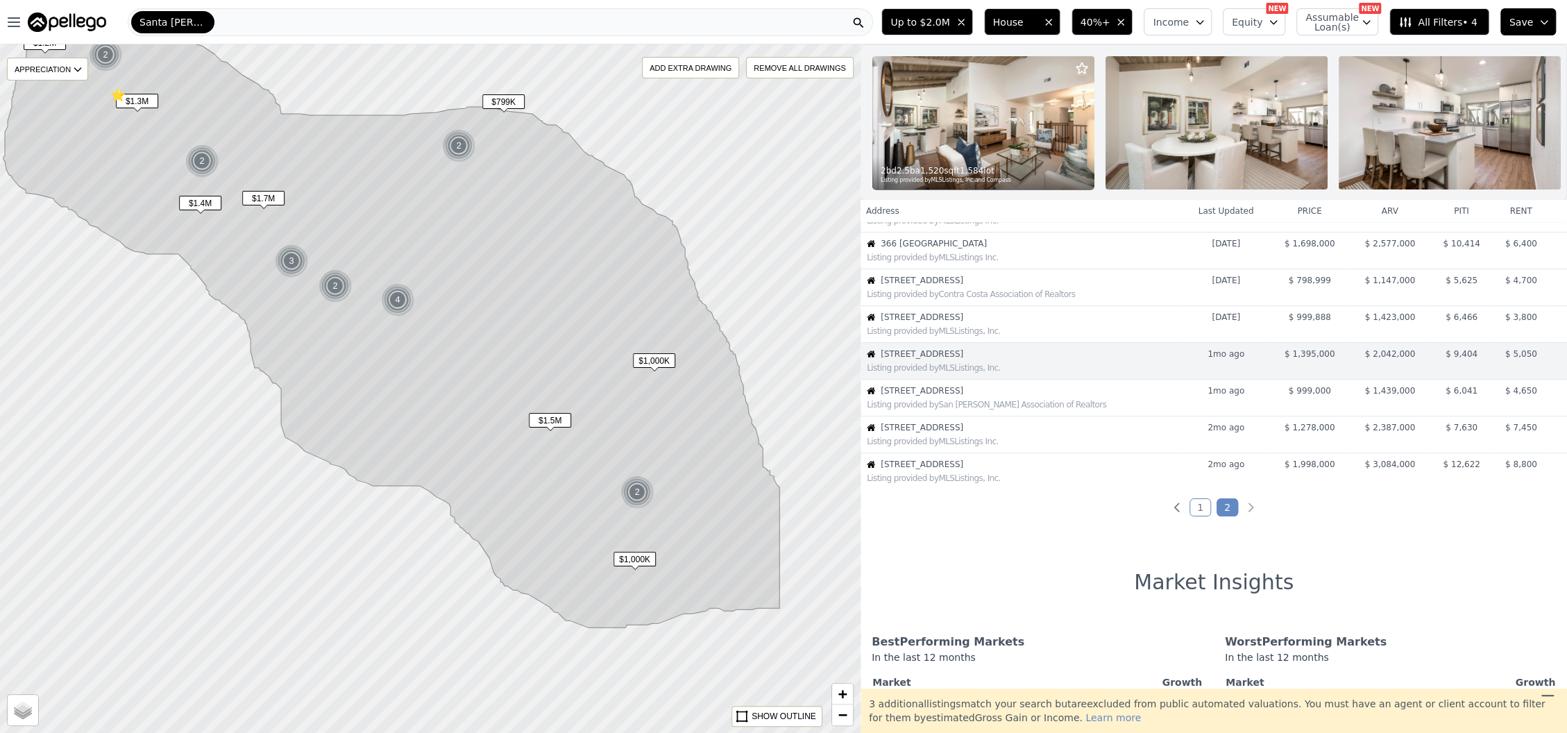
click at [1007, 154] on img at bounding box center [983, 122] width 222 height 133
click at [960, 433] on span "31 Spruce St" at bounding box center [1030, 427] width 301 height 11
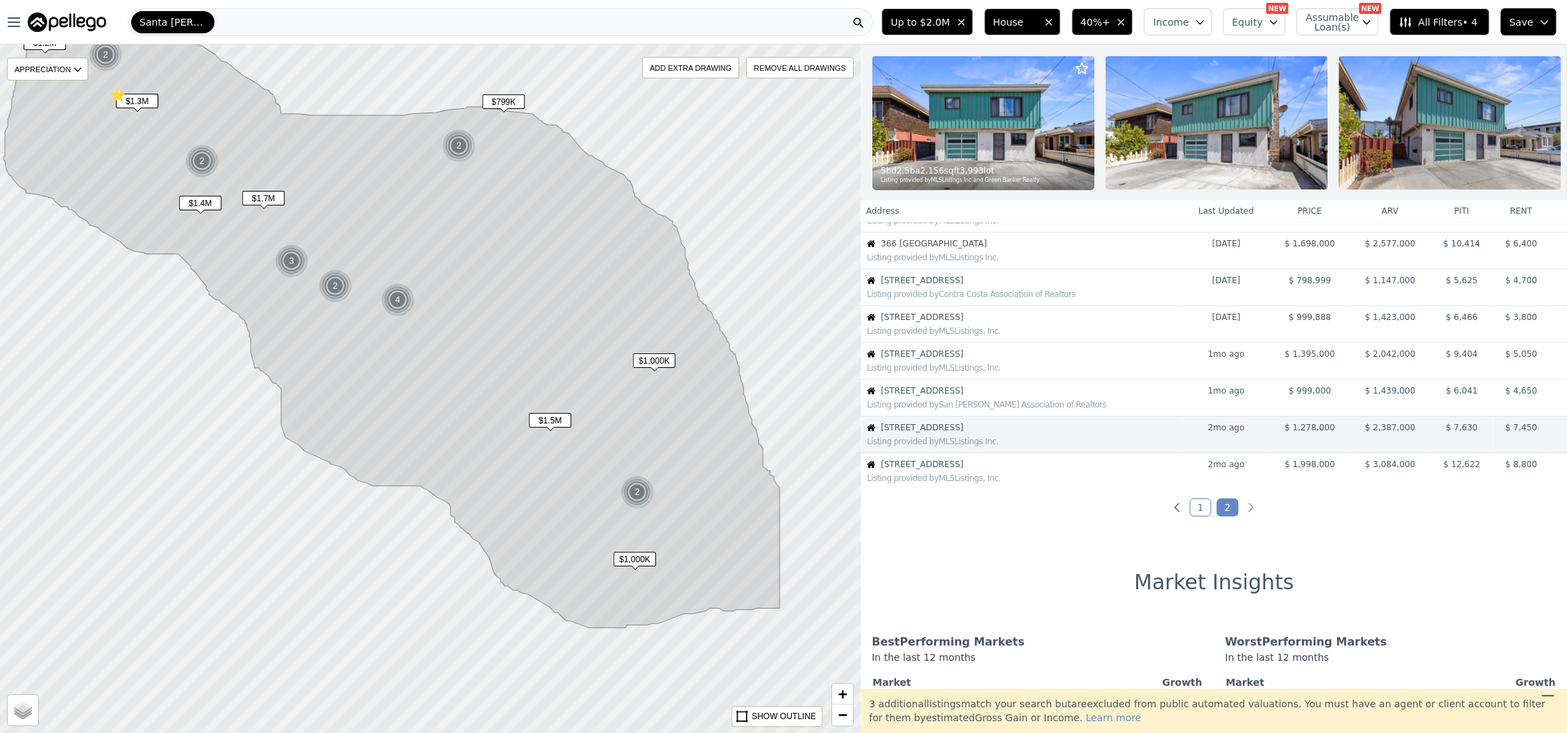
scroll to position [212, 0]
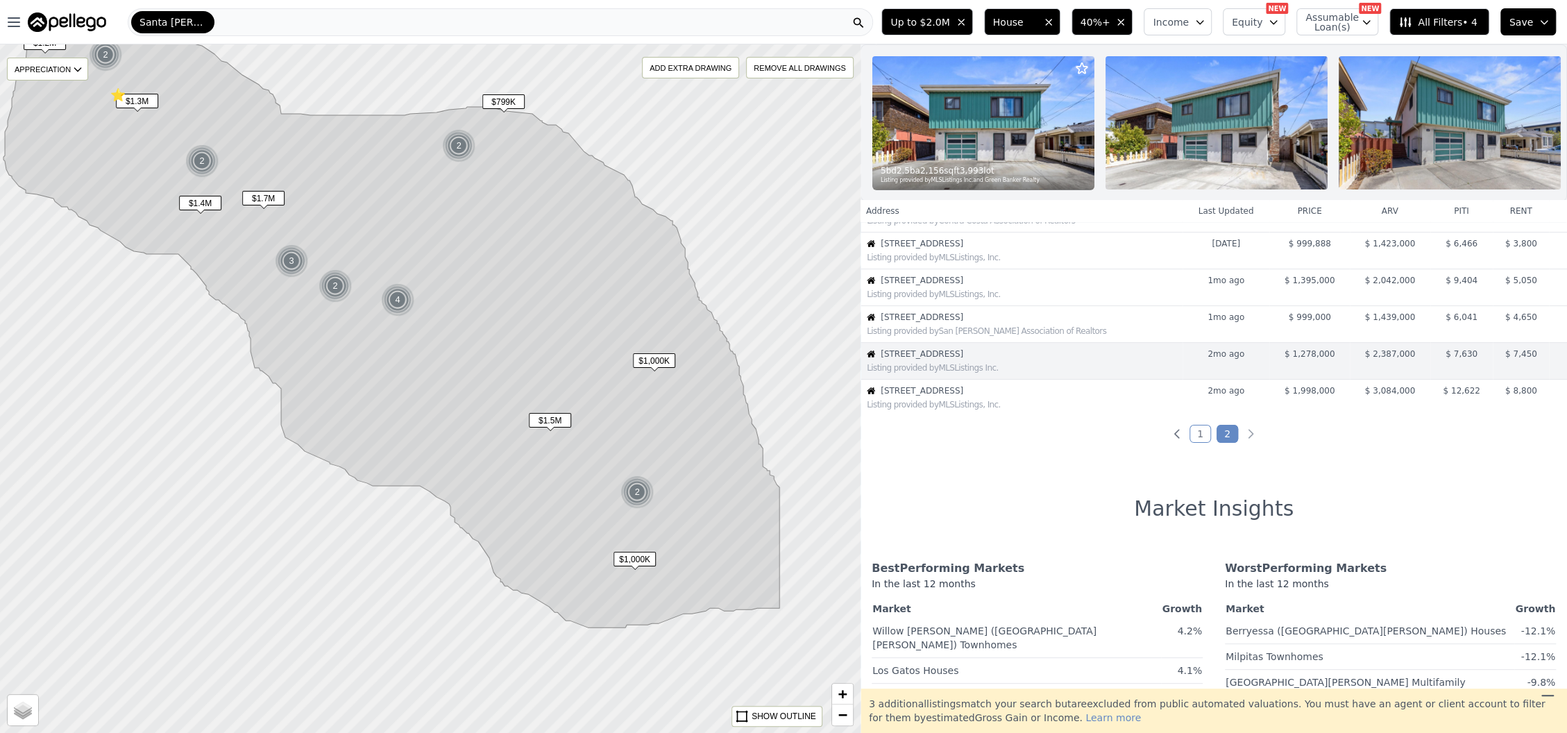
click at [929, 123] on img at bounding box center [983, 122] width 222 height 133
click at [933, 409] on div "Listing provided by MLSListings, Inc." at bounding box center [1021, 403] width 321 height 14
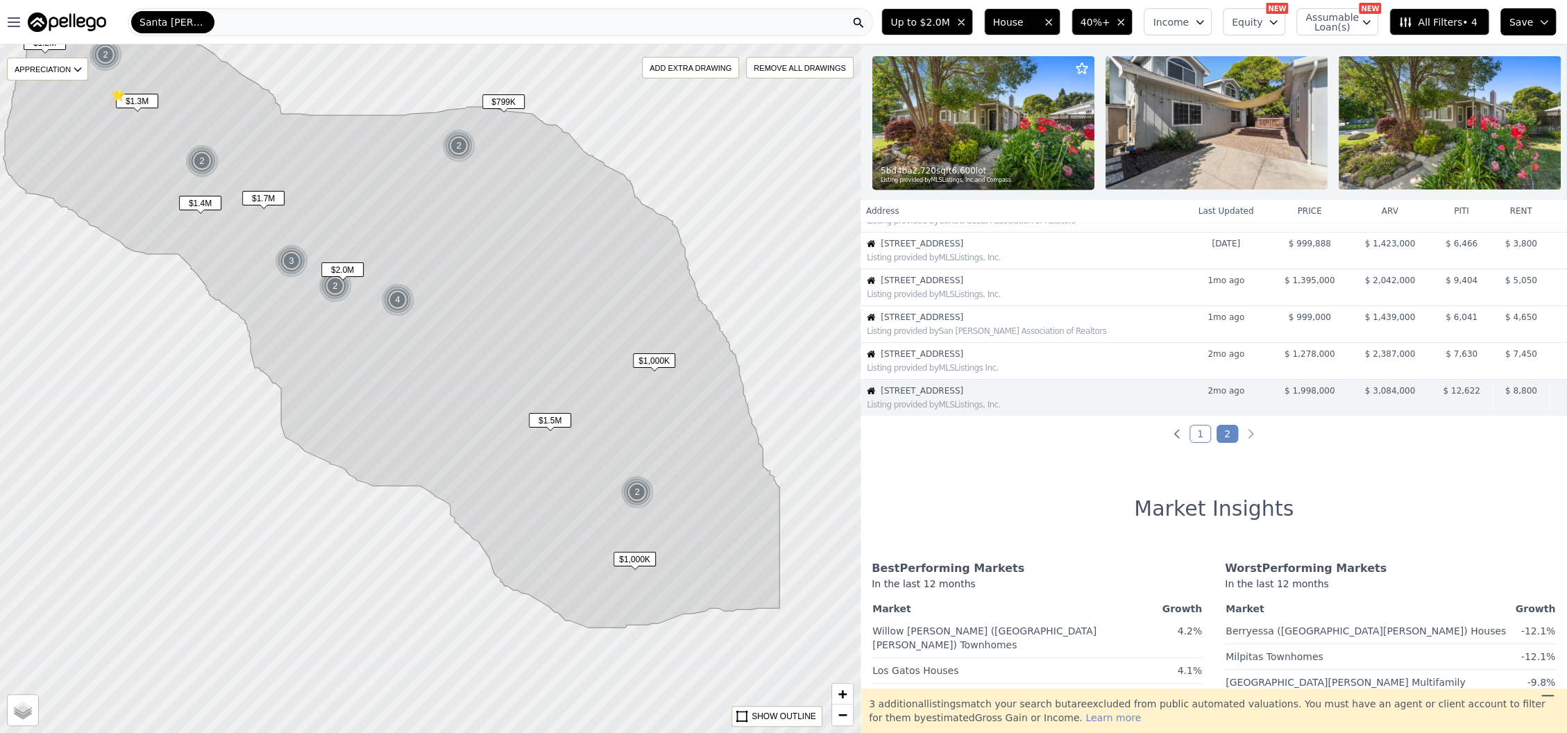
scroll to position [249, 0]
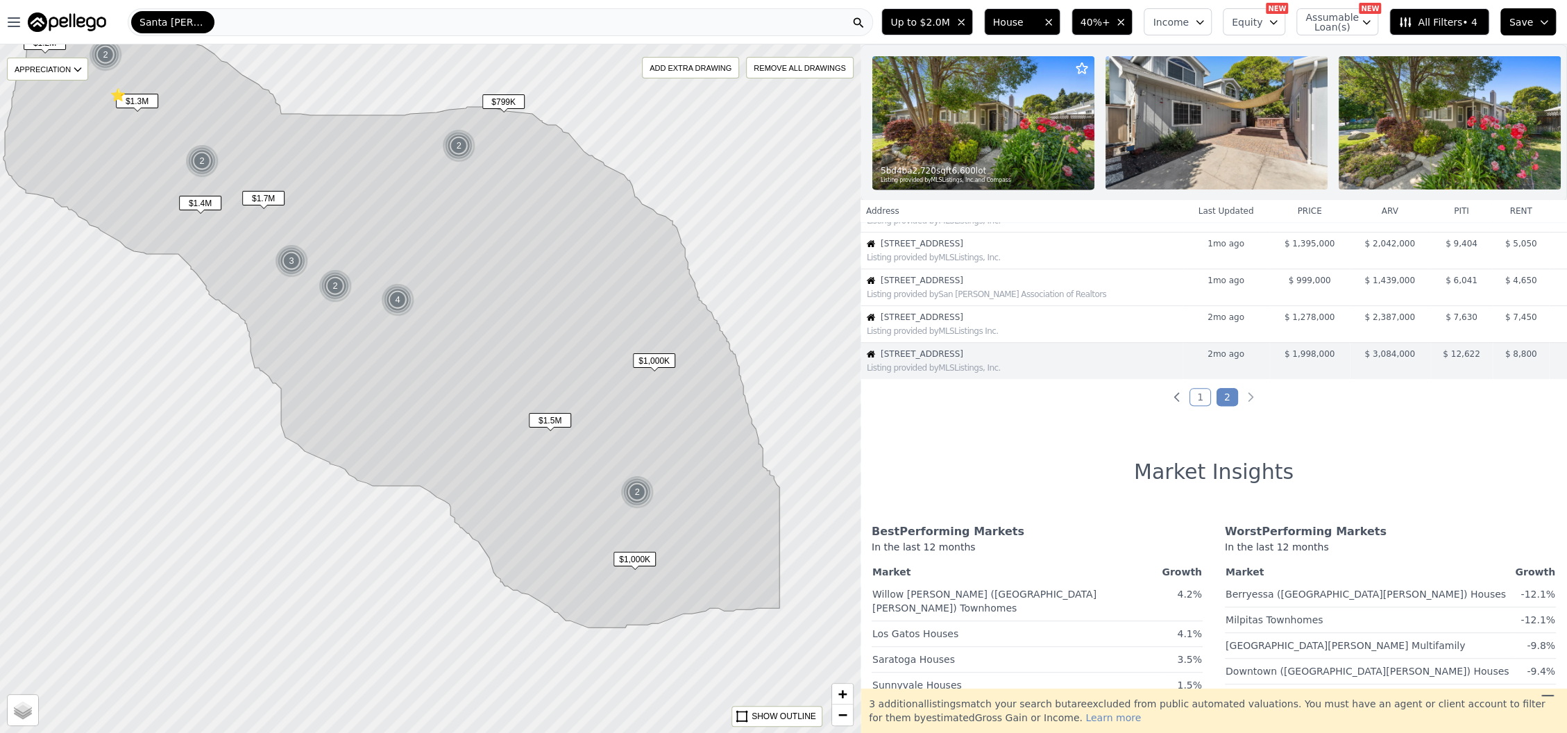
click at [452, 144] on img at bounding box center [459, 145] width 34 height 33
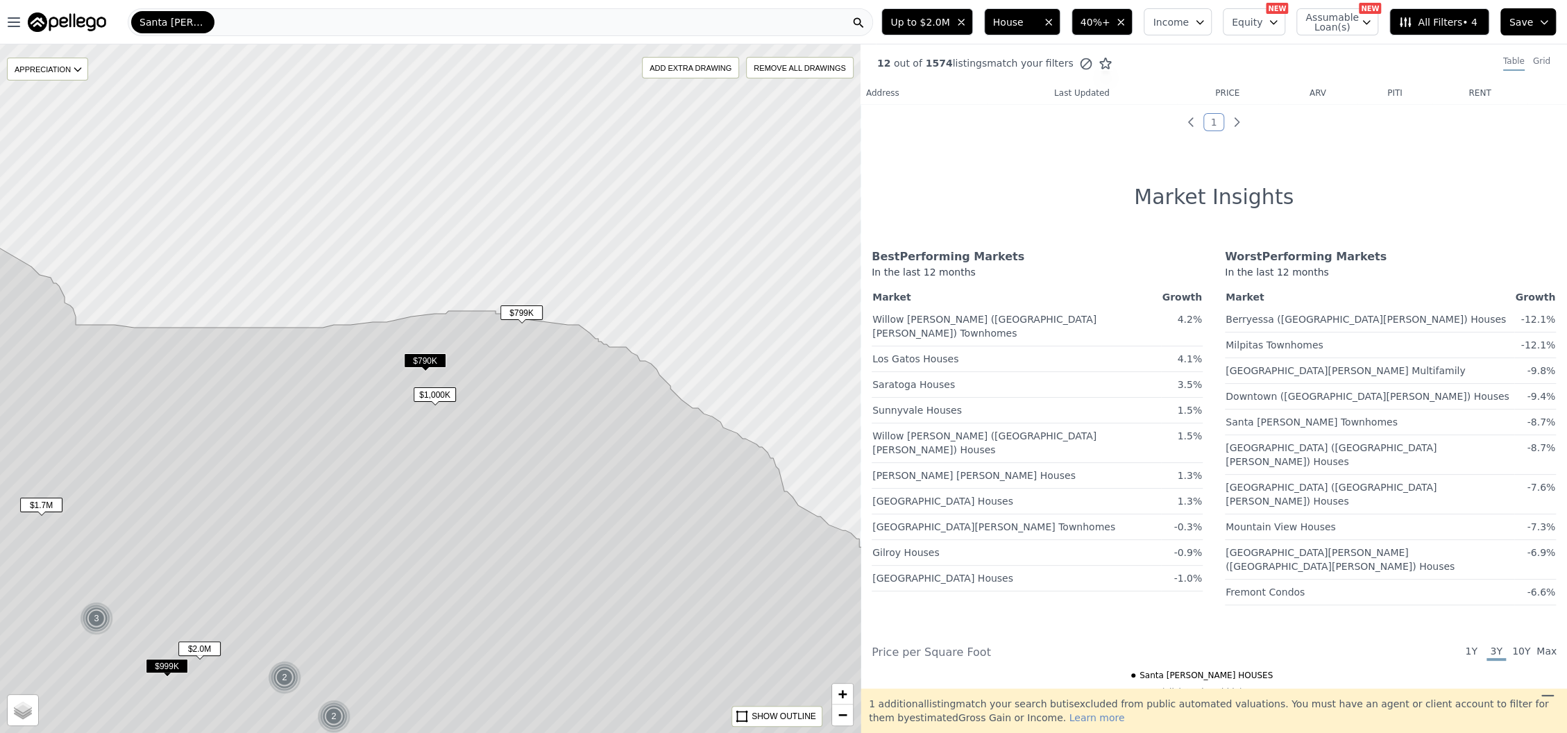
click at [435, 391] on span "$1,000K" at bounding box center [435, 394] width 42 height 15
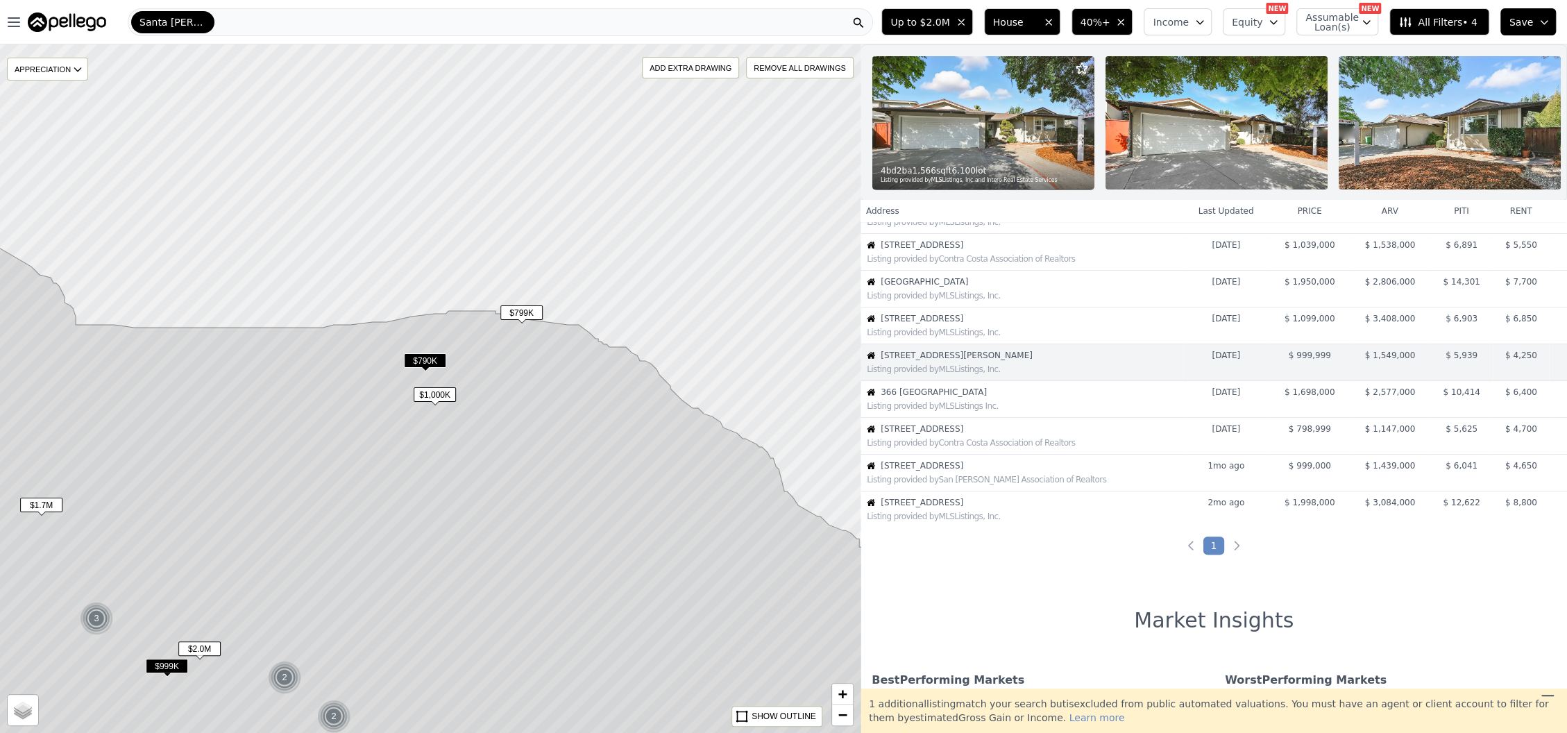
scroll to position [176, 0]
click at [907, 373] on div "Listing provided by MLSListings, Inc." at bounding box center [1024, 367] width 315 height 11
click at [942, 159] on div "4 bd 2 ba 1,566 sqft 6,100 lot Listing provided by MLSListings, Inc. and Intero…" at bounding box center [983, 173] width 222 height 33
click at [0, 193] on html "Open main menu Santa Clara Up to $2.0M House 40%+ Income Equity NEW Assumable L…" at bounding box center [783, 366] width 1567 height 733
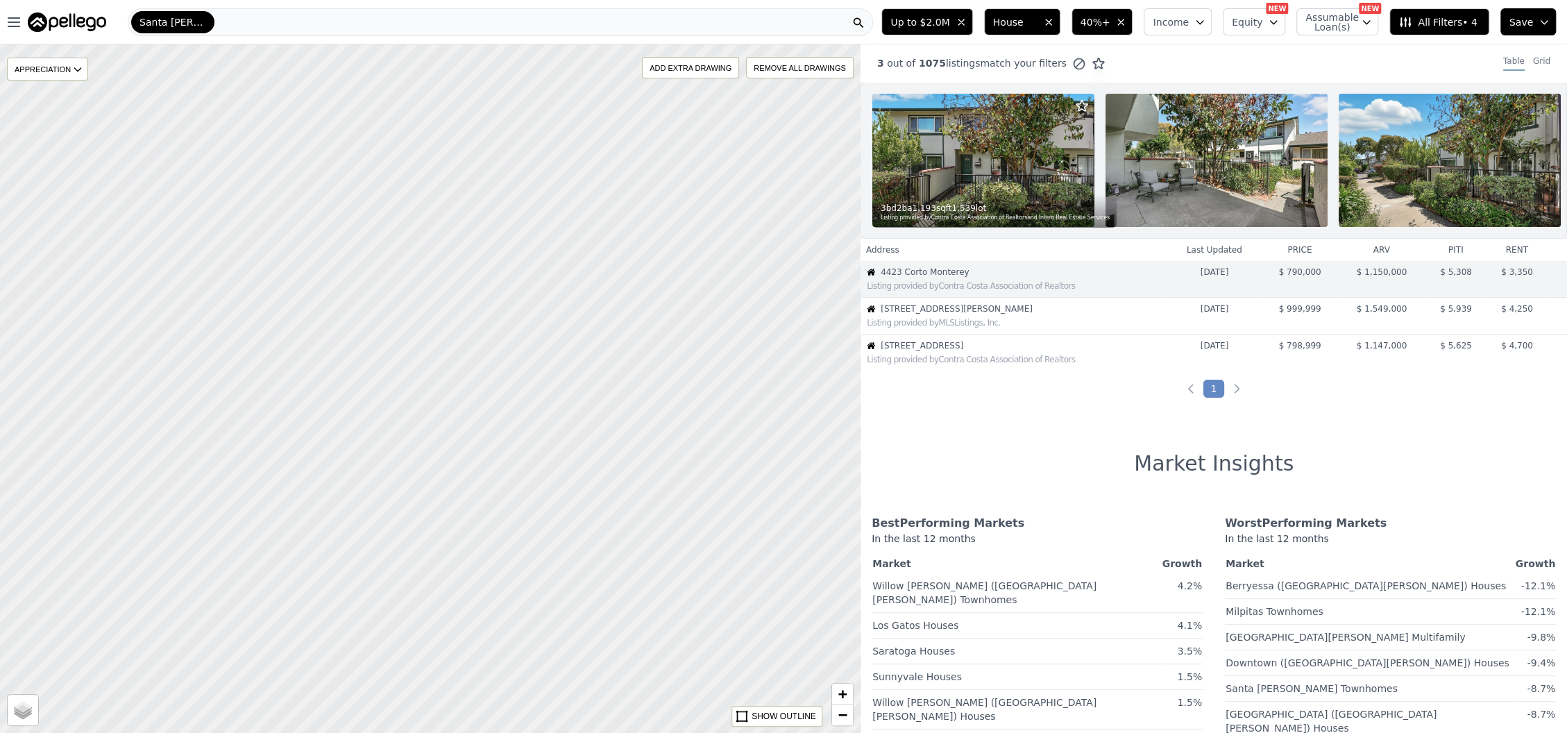
drag, startPoint x: 346, startPoint y: 305, endPoint x: 583, endPoint y: 568, distance: 354.2
click at [584, 568] on div at bounding box center [430, 389] width 1032 height 826
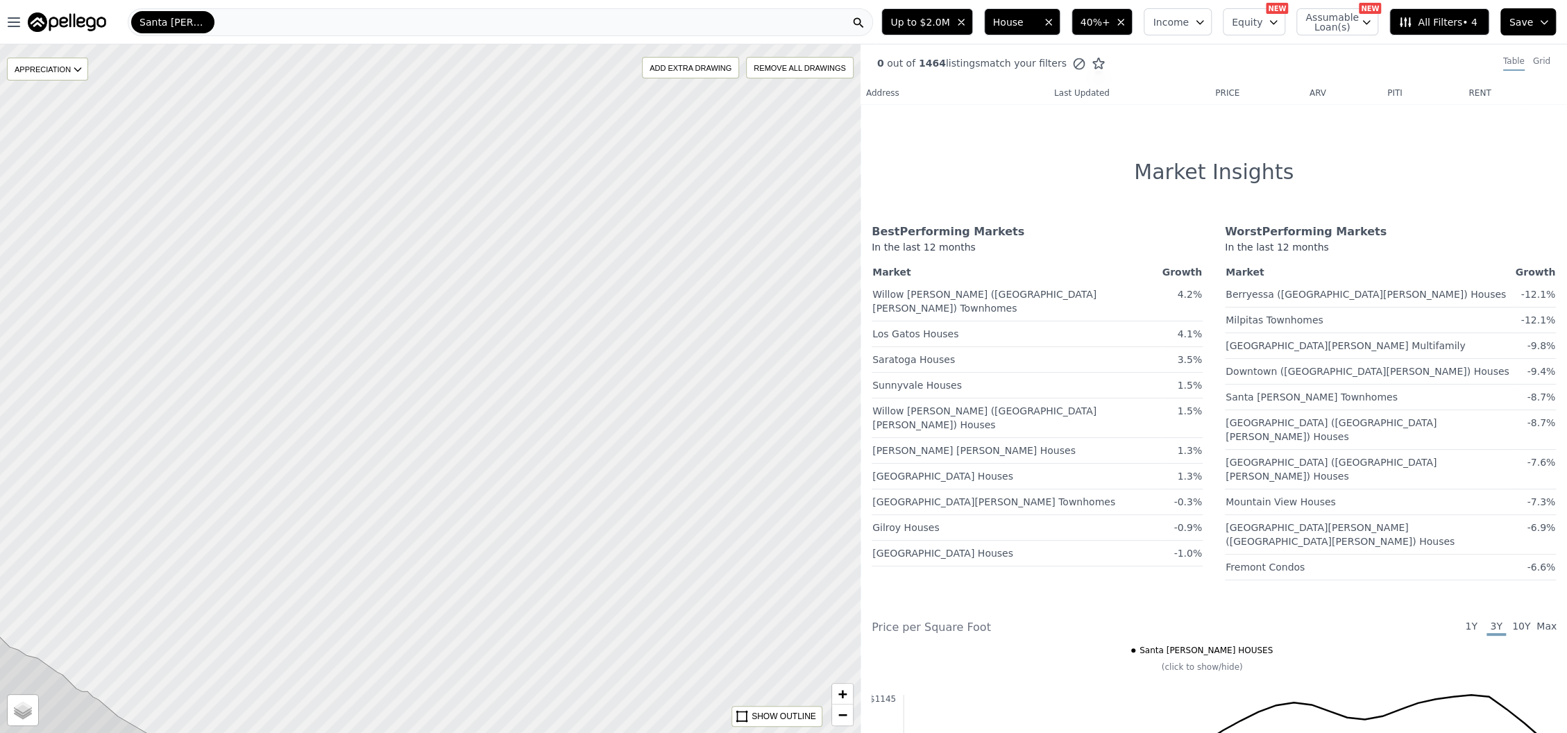
drag, startPoint x: 603, startPoint y: 282, endPoint x: 601, endPoint y: 315, distance: 32.7
click at [601, 315] on div at bounding box center [430, 389] width 1032 height 826
click at [763, 62] on div "REMOVE ALL DRAWINGS" at bounding box center [799, 68] width 105 height 20
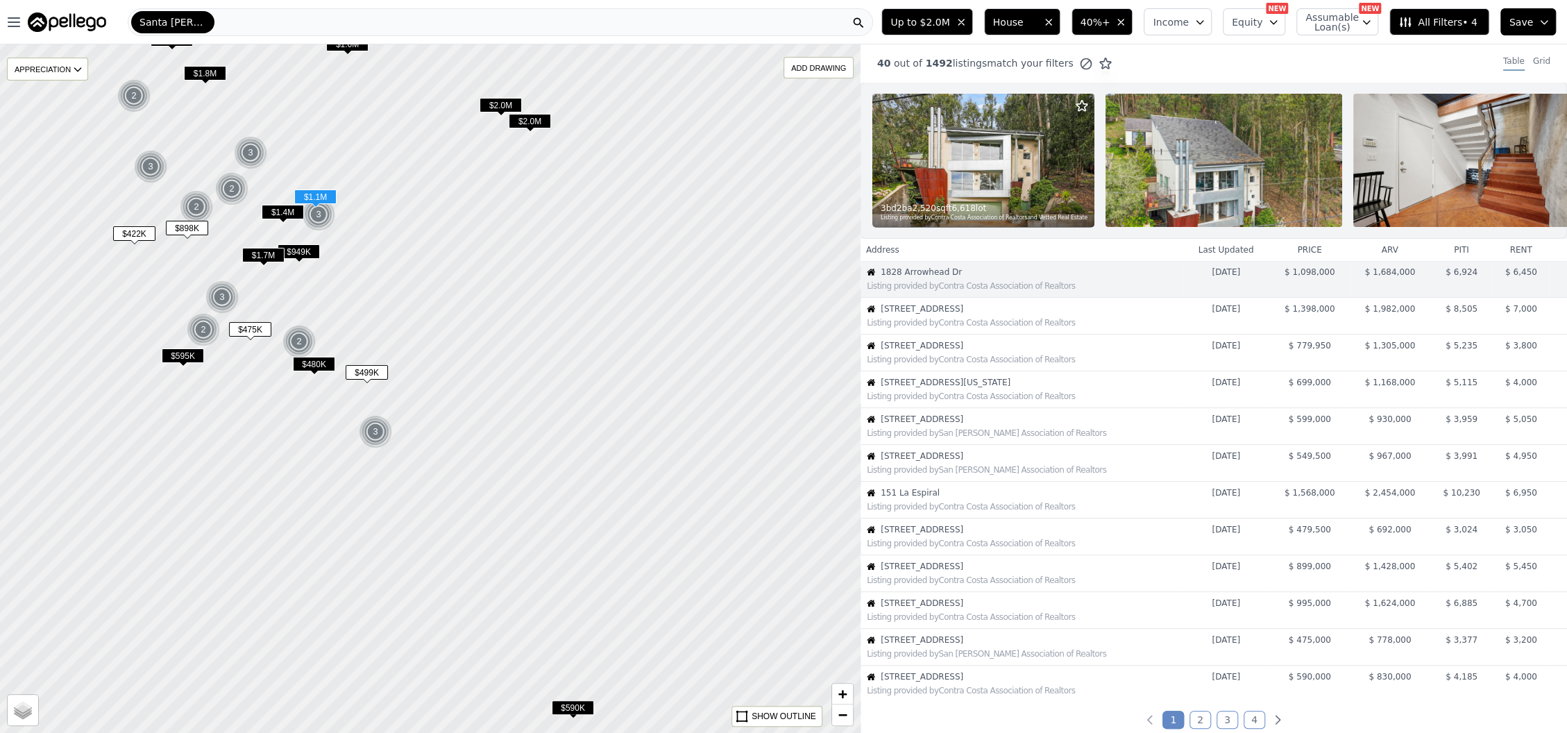
click at [924, 278] on span "1828 Arrowhead Dr" at bounding box center [1030, 271] width 301 height 11
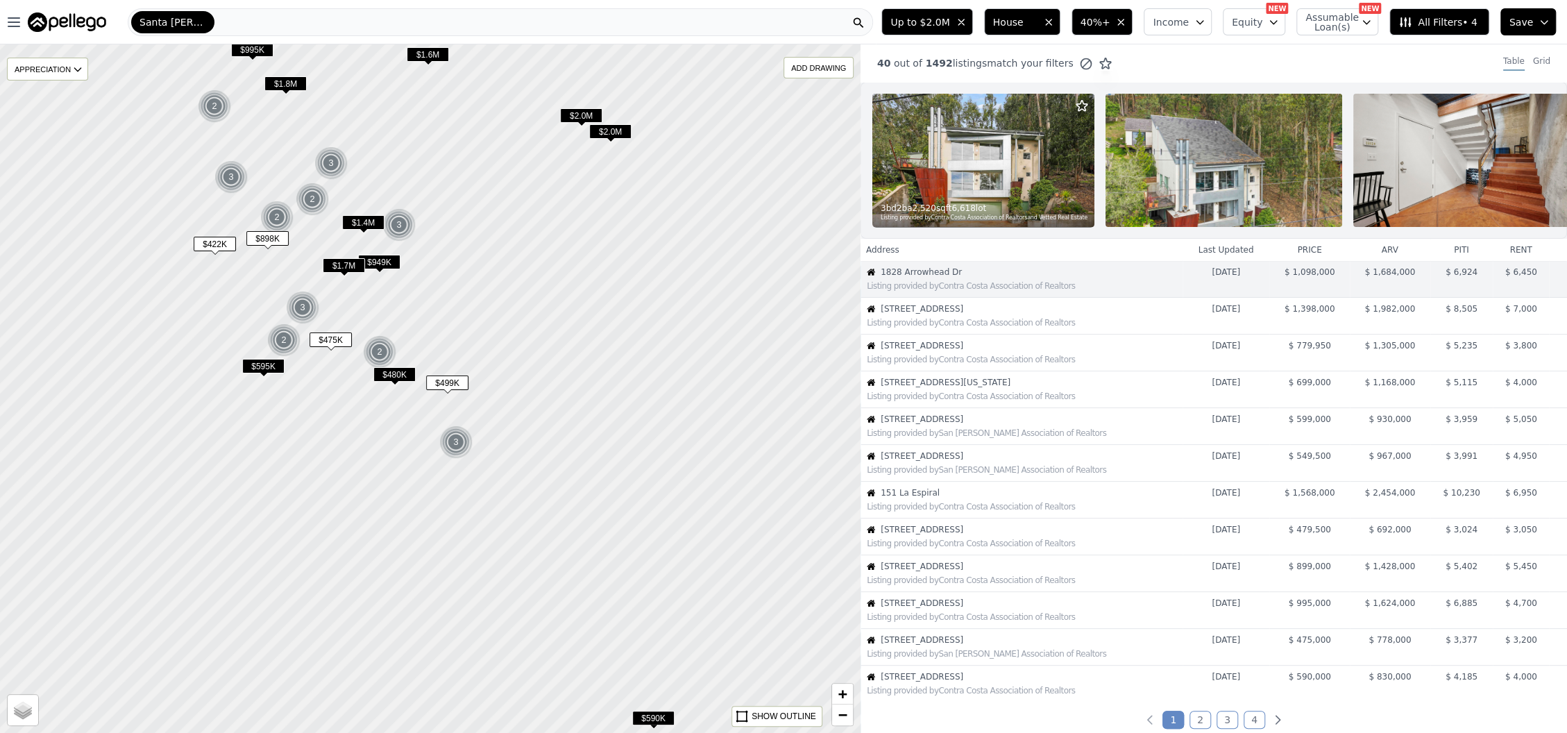
drag, startPoint x: 292, startPoint y: 232, endPoint x: 373, endPoint y: 242, distance: 81.2
click at [373, 242] on div at bounding box center [430, 389] width 1032 height 826
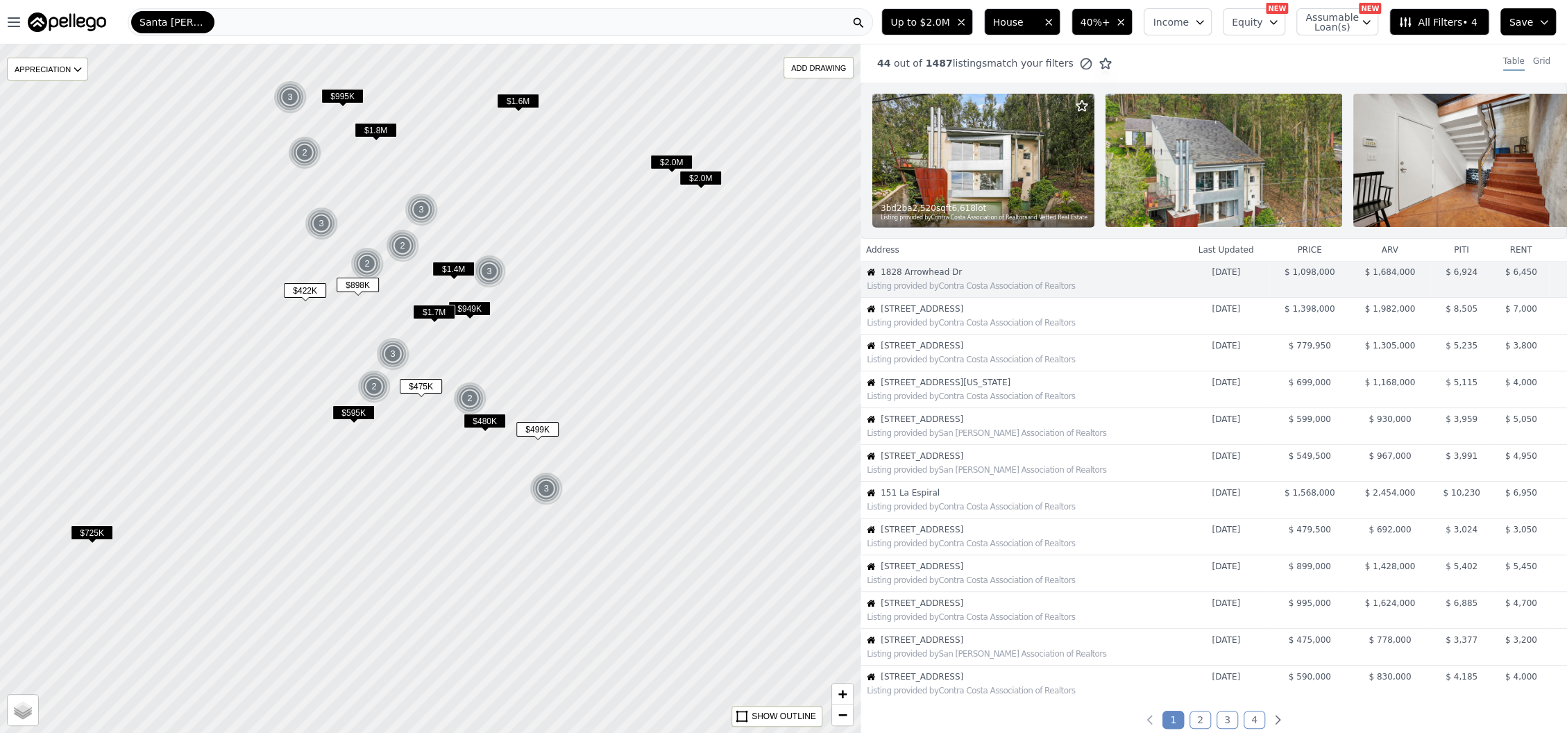
drag, startPoint x: 475, startPoint y: 206, endPoint x: 565, endPoint y: 253, distance: 101.5
click at [565, 253] on div at bounding box center [430, 389] width 1032 height 826
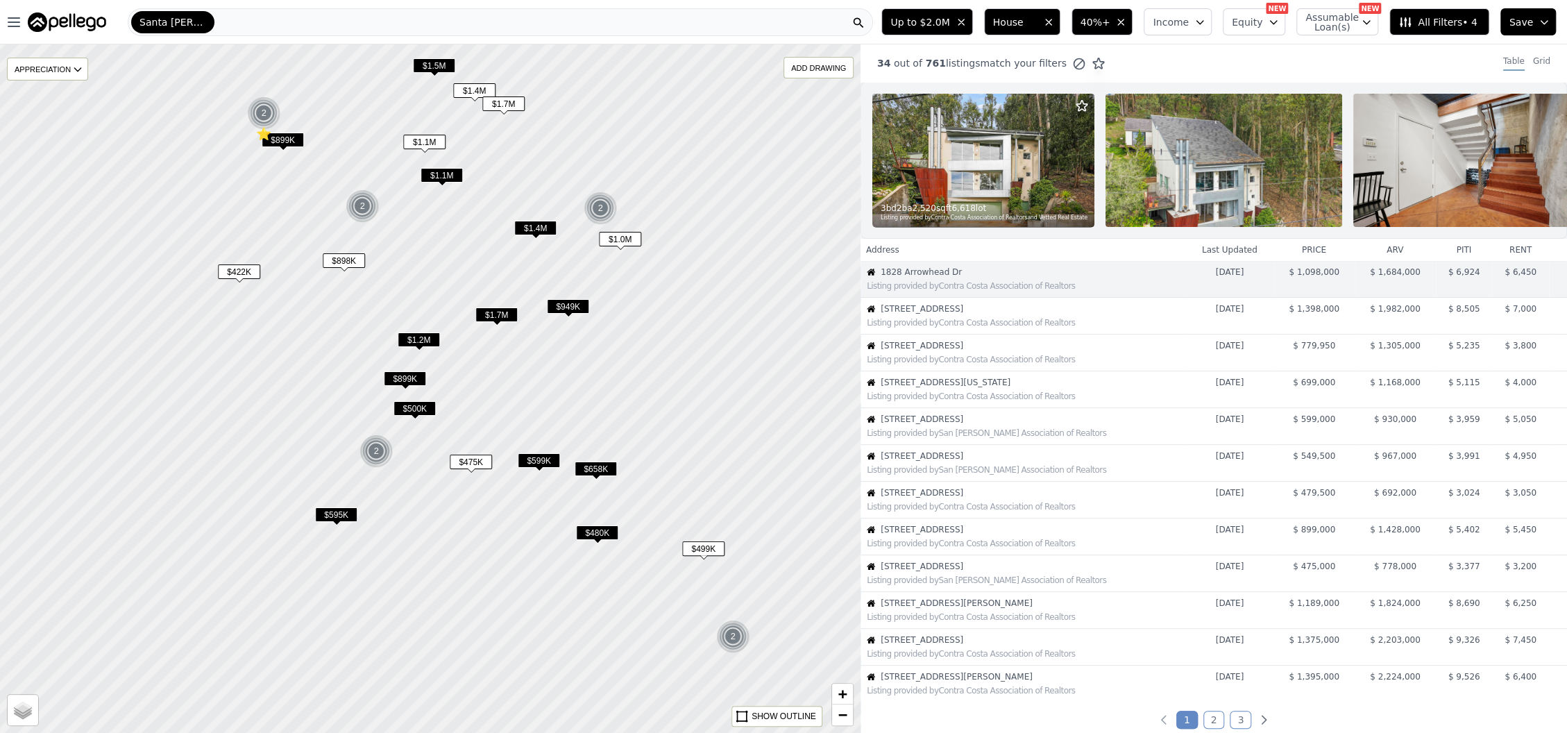
drag, startPoint x: 466, startPoint y: 400, endPoint x: 659, endPoint y: 334, distance: 204.7
click at [659, 334] on div at bounding box center [430, 389] width 1032 height 826
click at [601, 531] on span "$480K" at bounding box center [597, 532] width 42 height 15
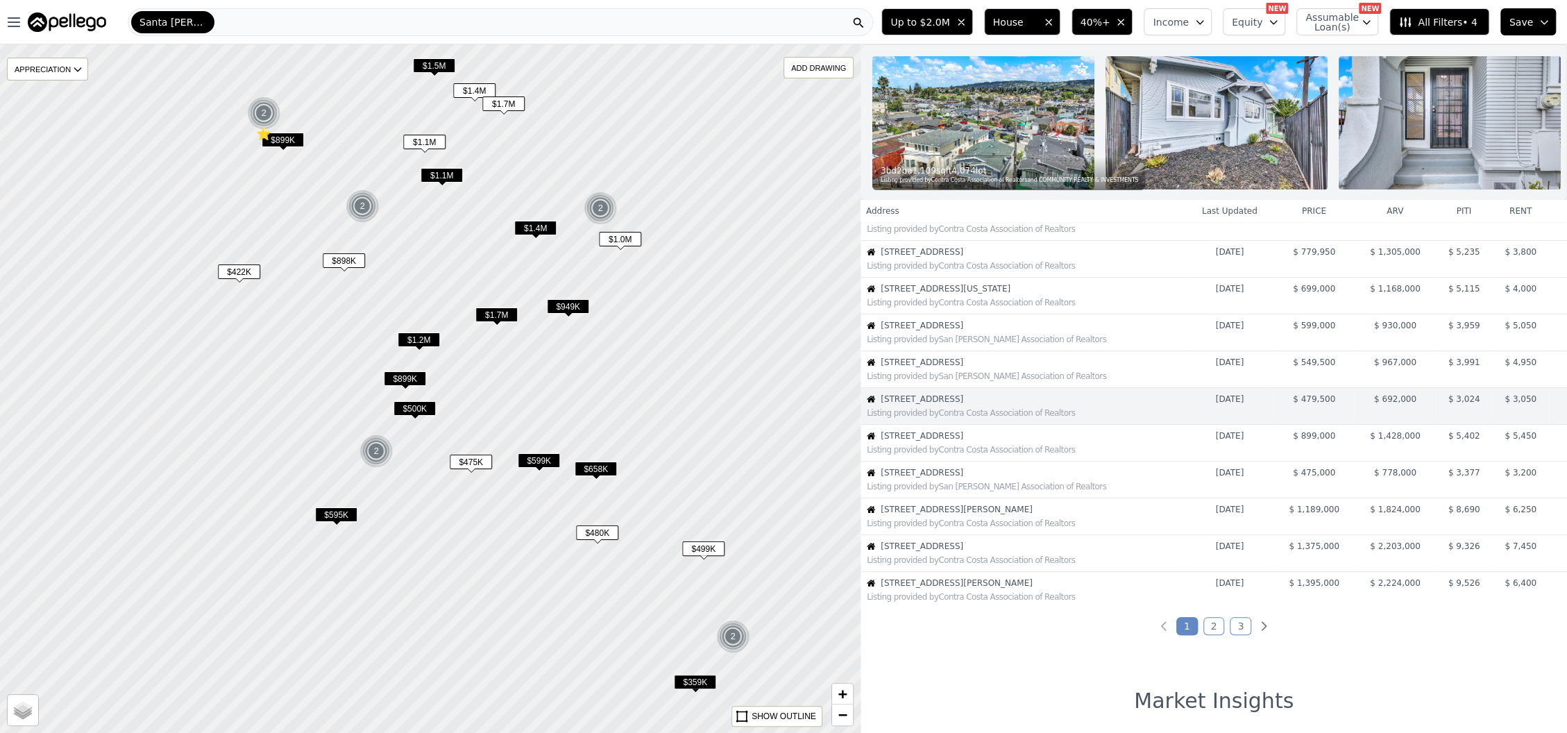
scroll to position [94, 0]
click at [942, 441] on span "864 Brooklyn Ave" at bounding box center [1032, 434] width 305 height 11
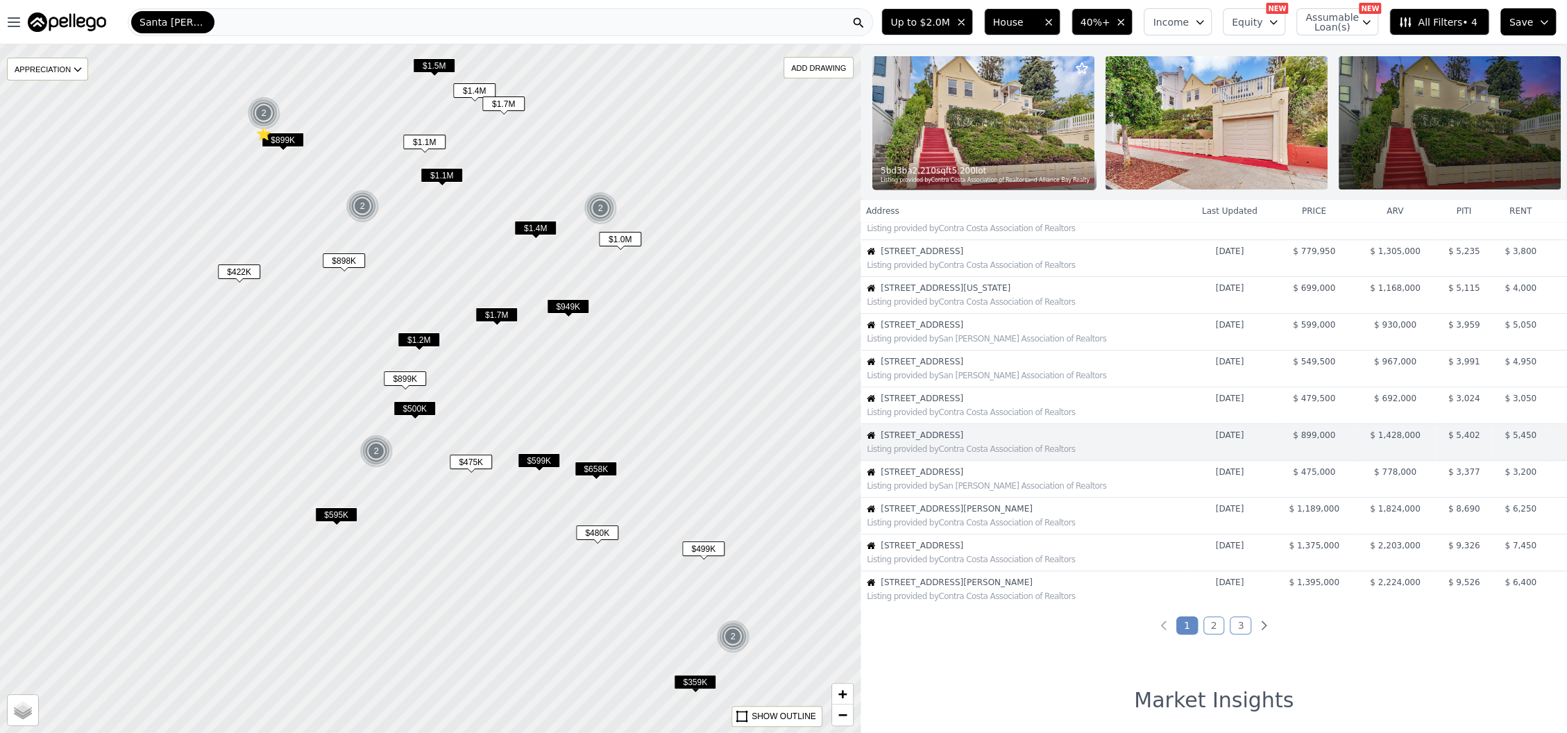
scroll to position [131, 0]
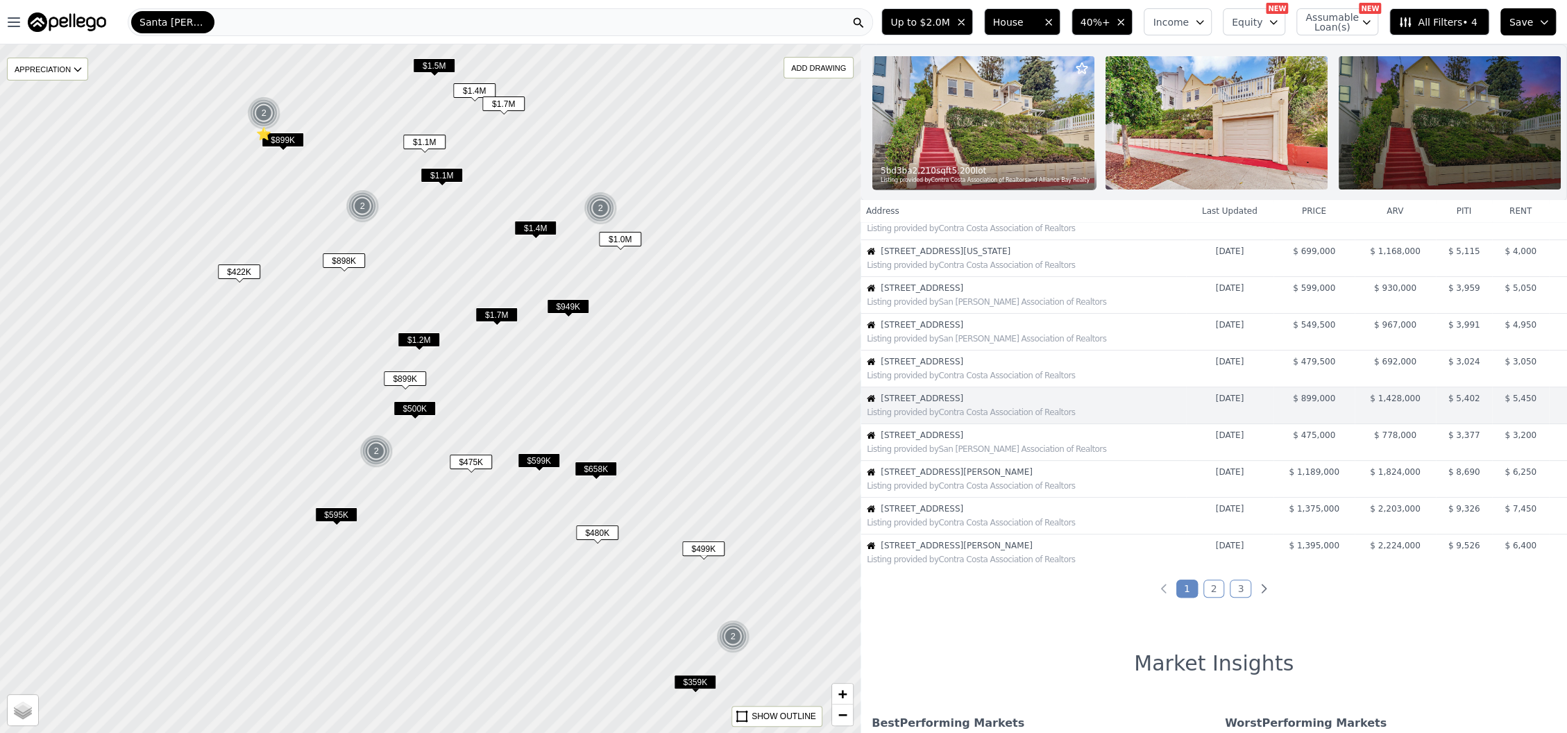
click at [1075, 135] on img at bounding box center [983, 122] width 222 height 133
click at [961, 489] on div "Listing provided by Contra Costa Association of Realtors" at bounding box center [1023, 484] width 324 height 14
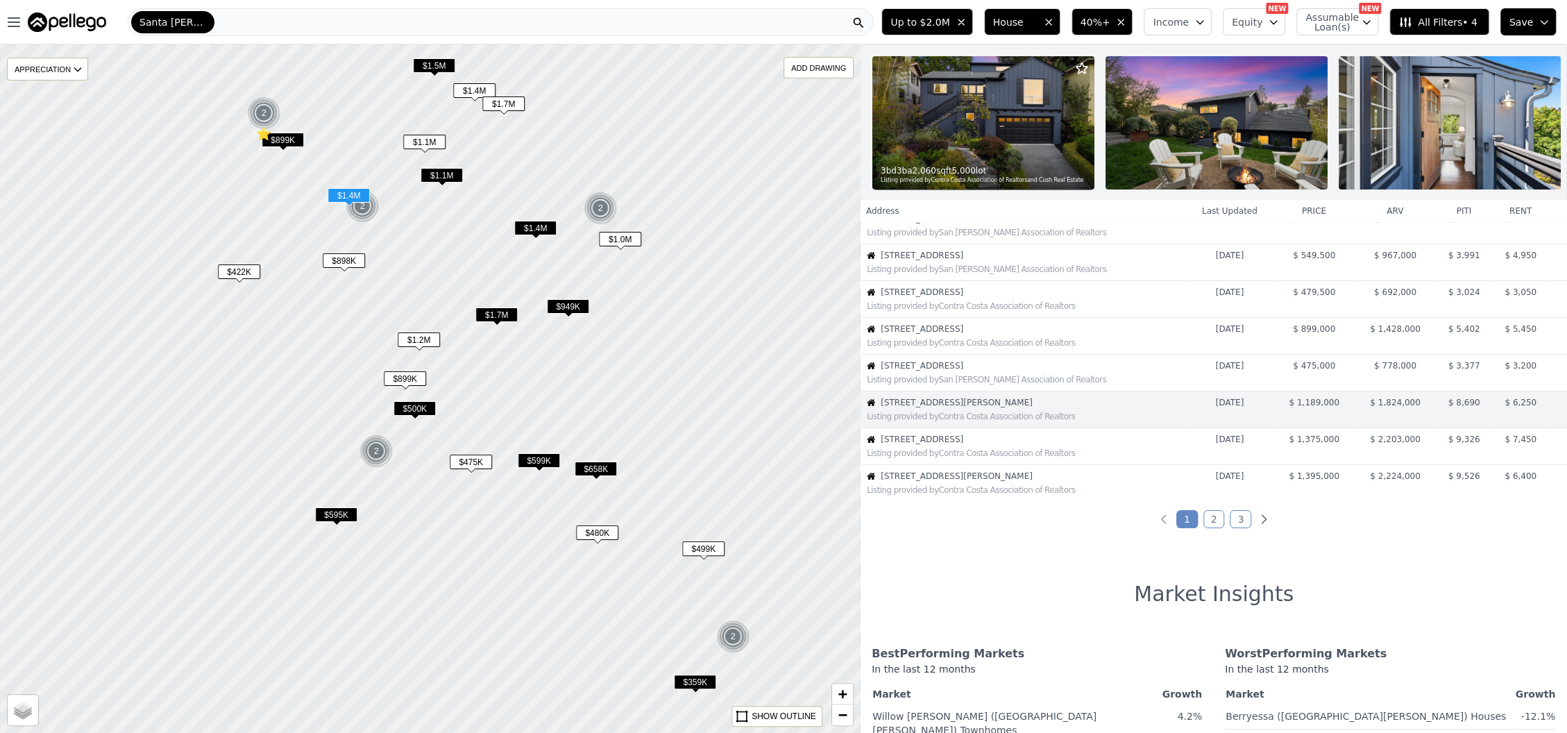
scroll to position [205, 0]
click at [952, 157] on div "3 bd 3 ba 2,060 sqft 5,000 lot Listing provided by Contra Costa Association of …" at bounding box center [983, 173] width 222 height 33
click at [955, 454] on div "Listing provided by Contra Costa Association of Realtors" at bounding box center [1026, 448] width 318 height 11
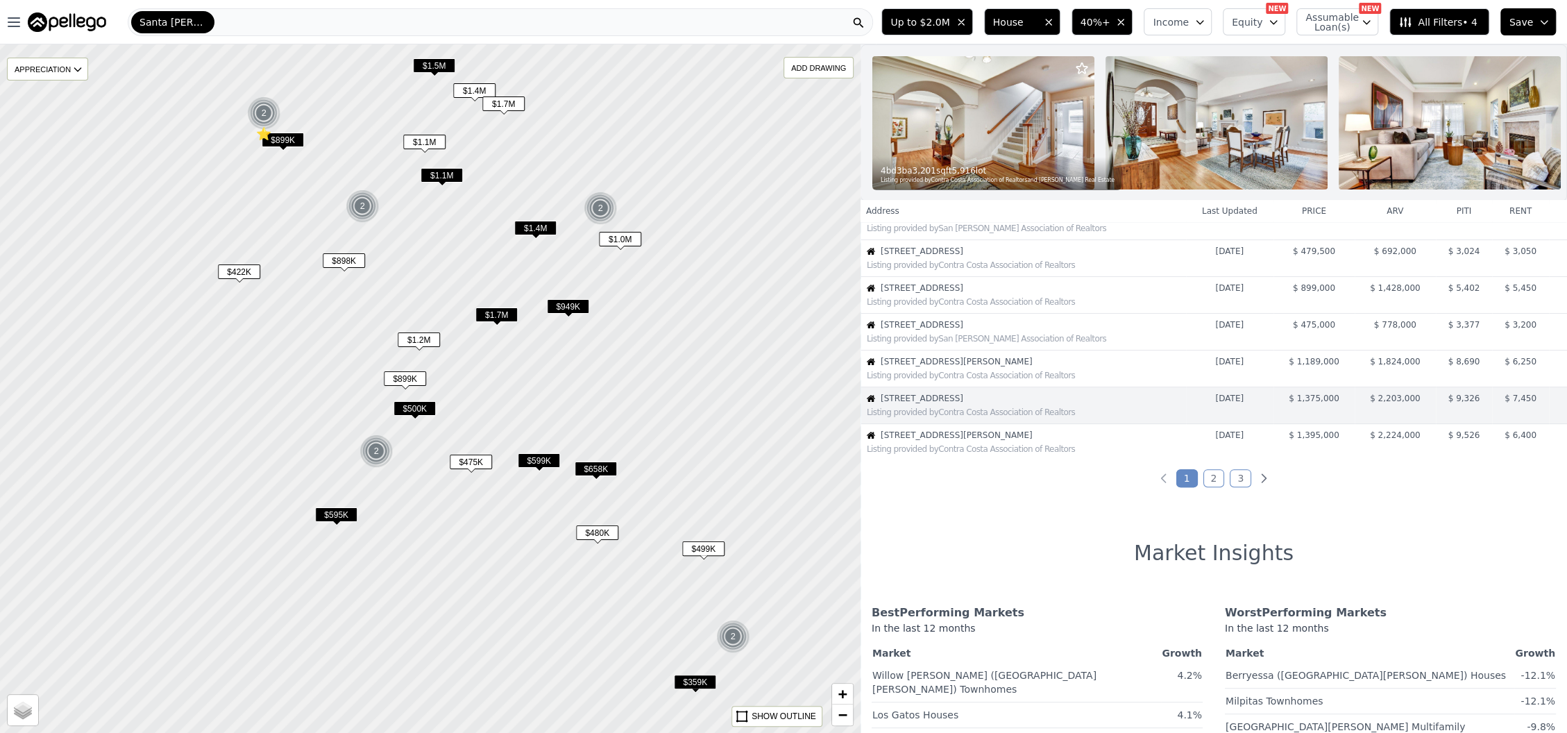
click at [1406, 112] on img at bounding box center [1449, 122] width 222 height 133
click at [962, 454] on div "Listing provided by Contra Costa Association of Realtors" at bounding box center [1026, 448] width 318 height 11
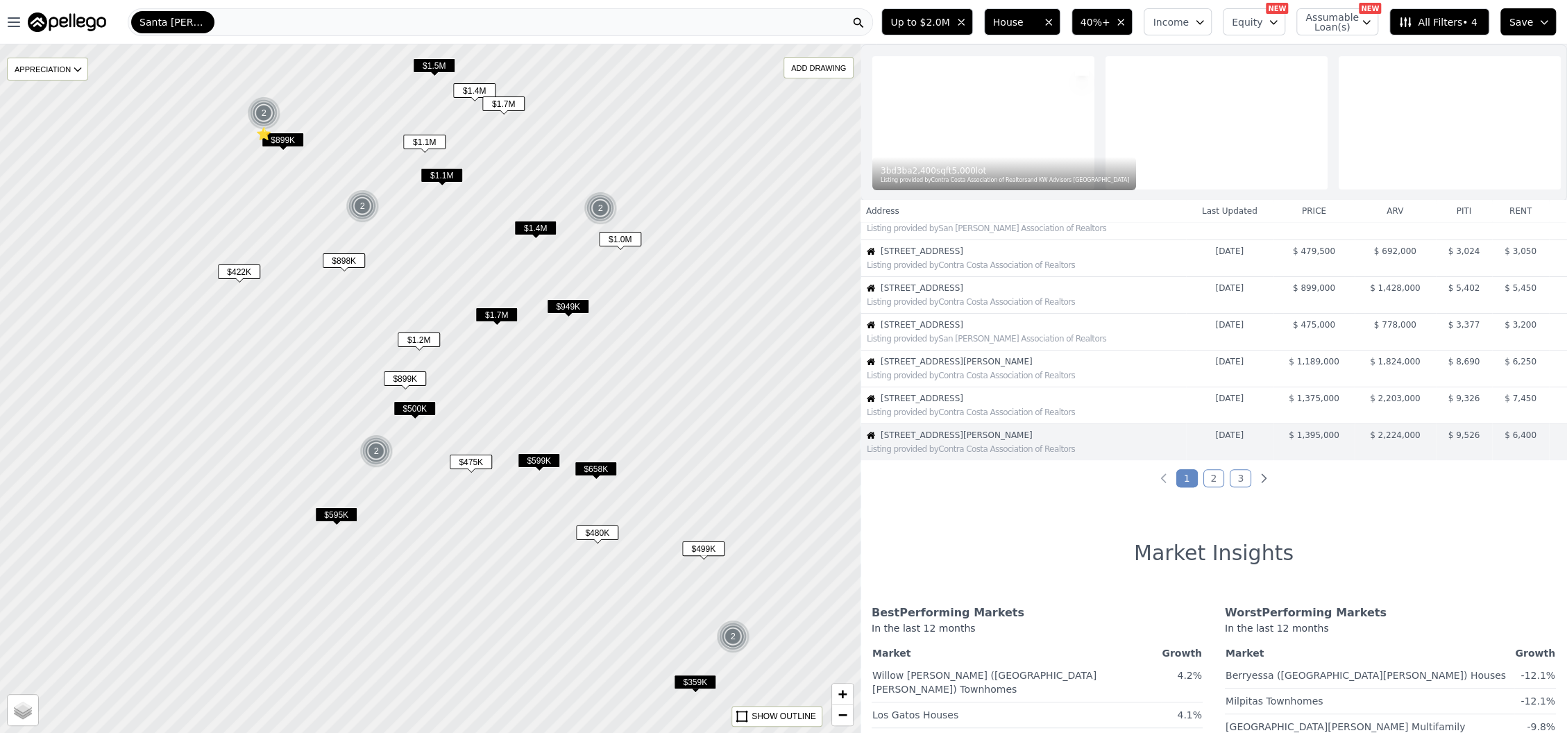
scroll to position [278, 0]
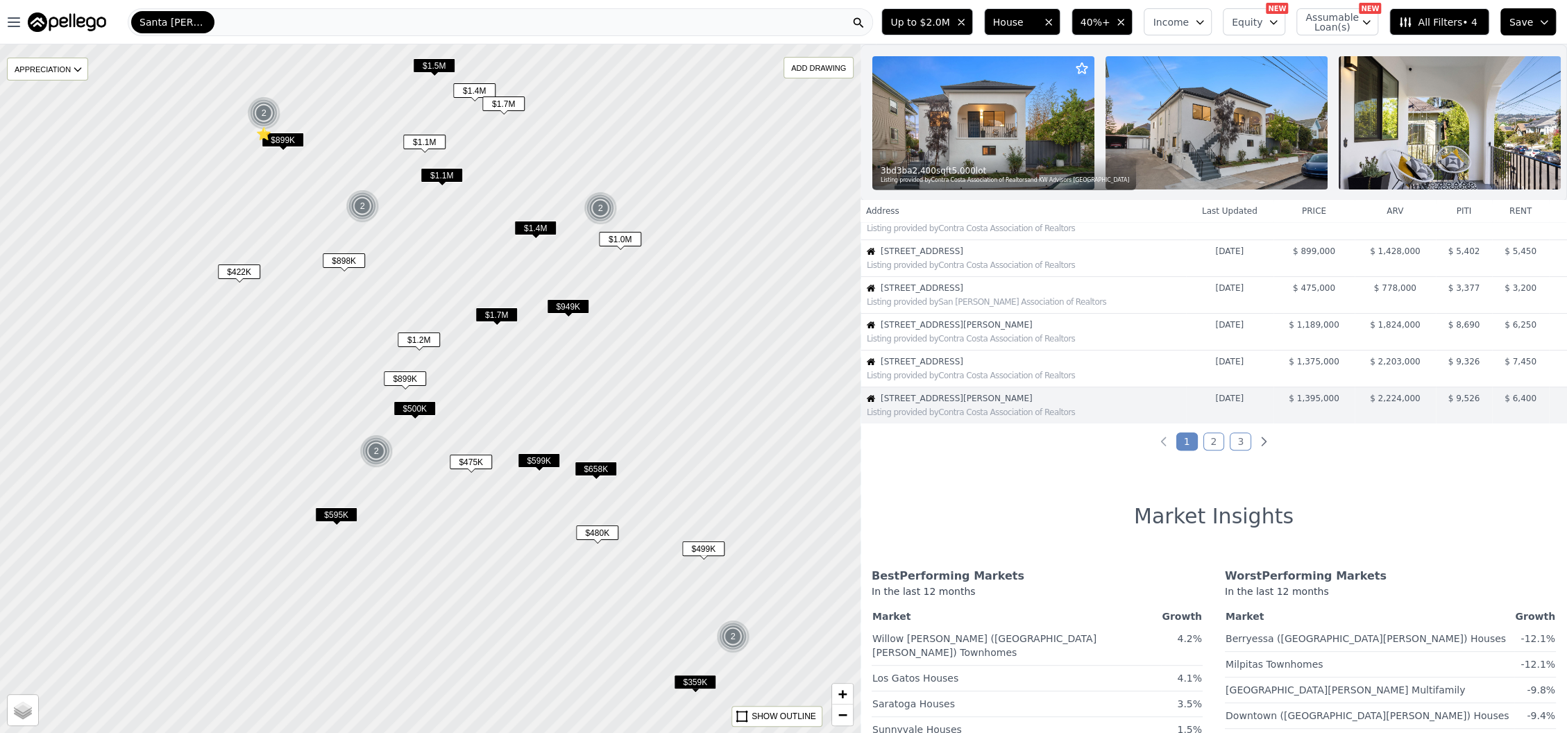
click at [540, 228] on span "$1.4M" at bounding box center [535, 228] width 42 height 15
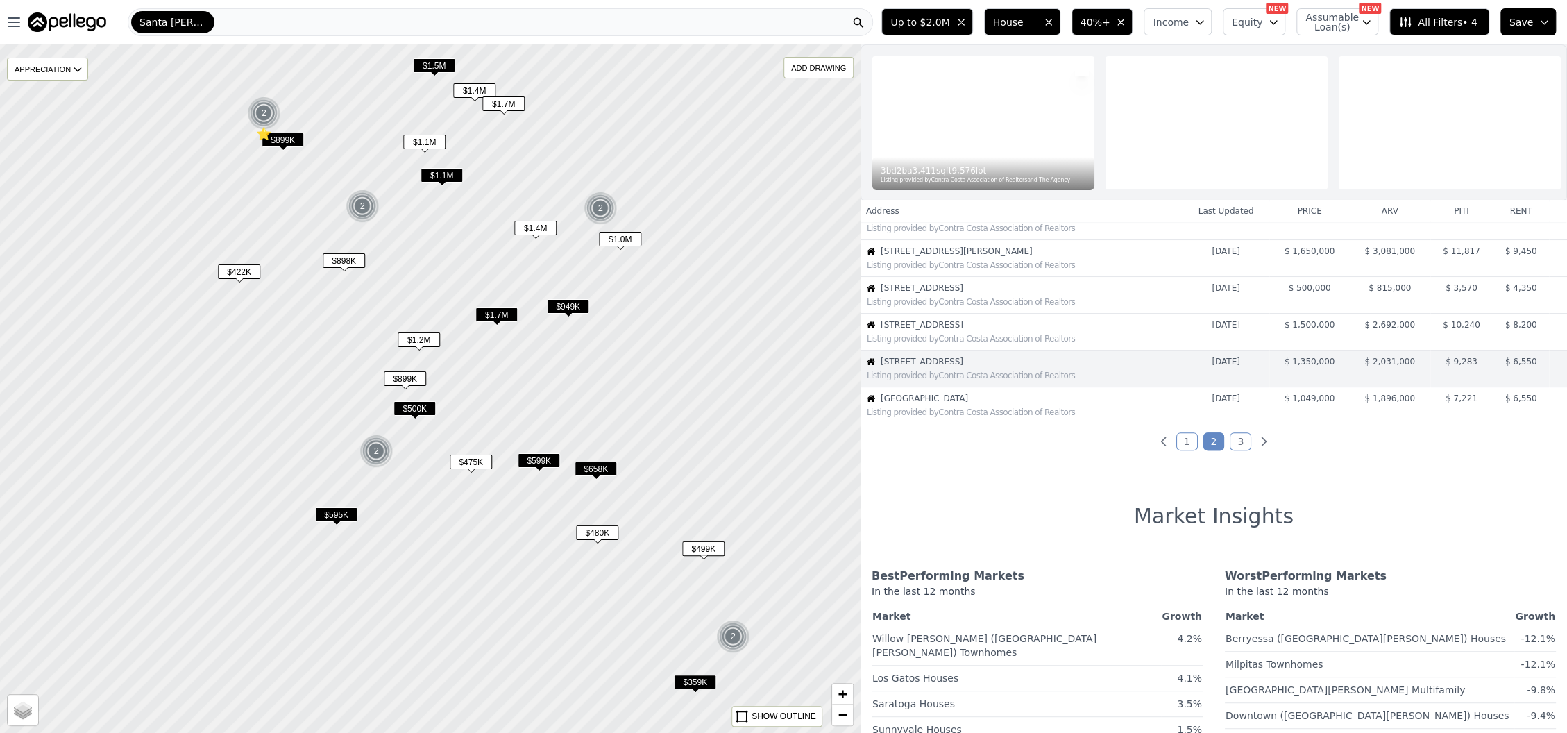
scroll to position [241, 0]
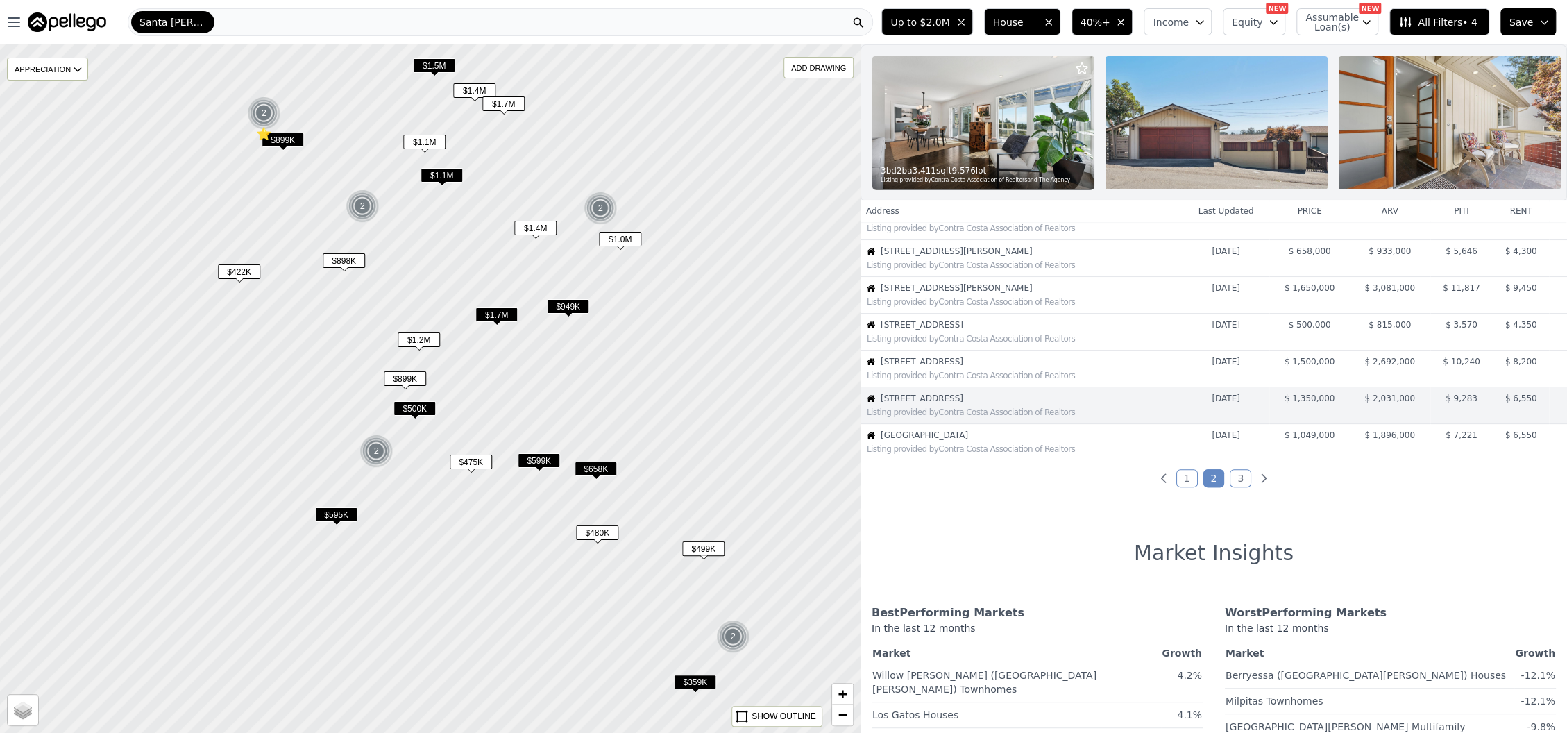
click at [615, 240] on span "$1.0M" at bounding box center [620, 239] width 42 height 15
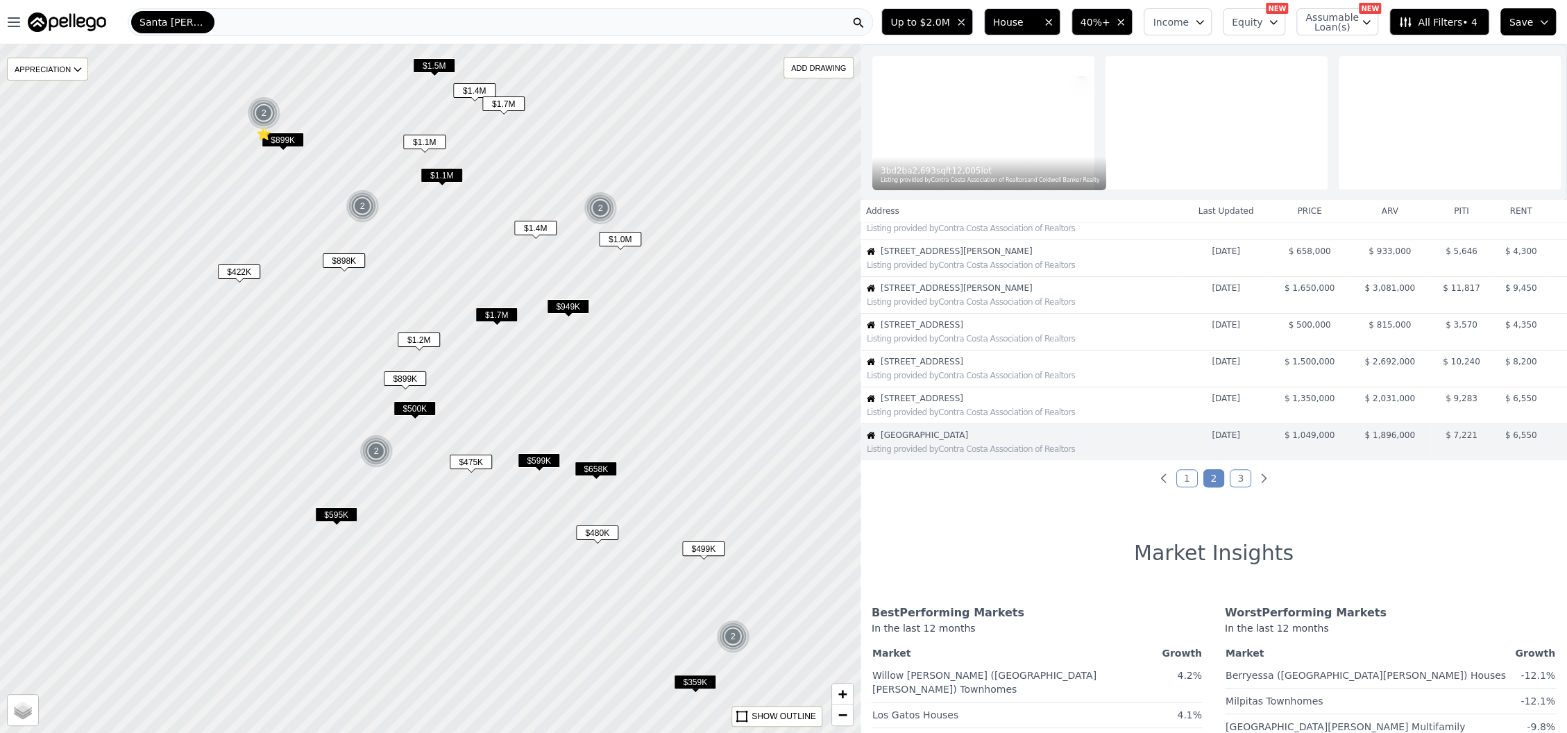
scroll to position [278, 0]
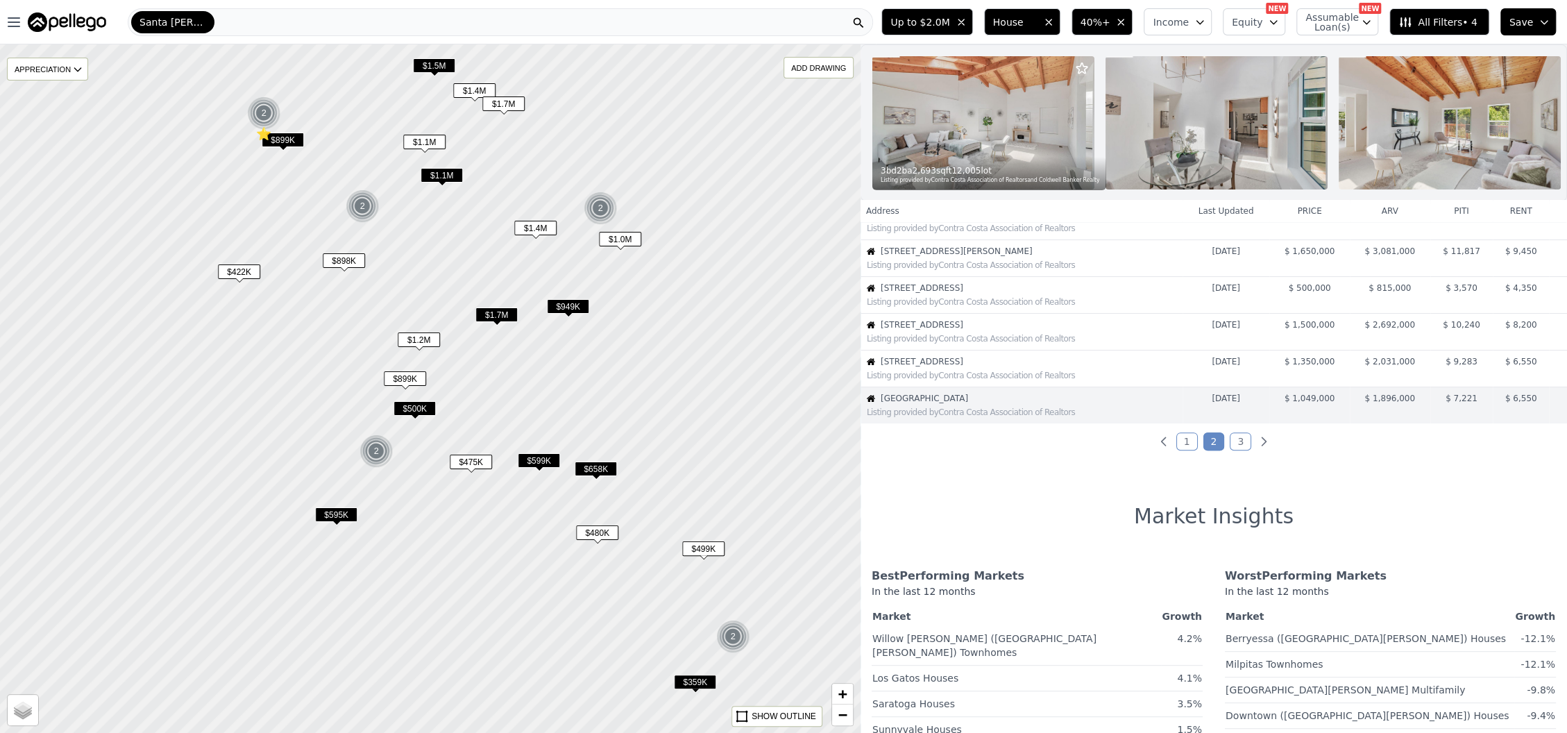
click at [500, 314] on span "$1.7M" at bounding box center [496, 314] width 42 height 15
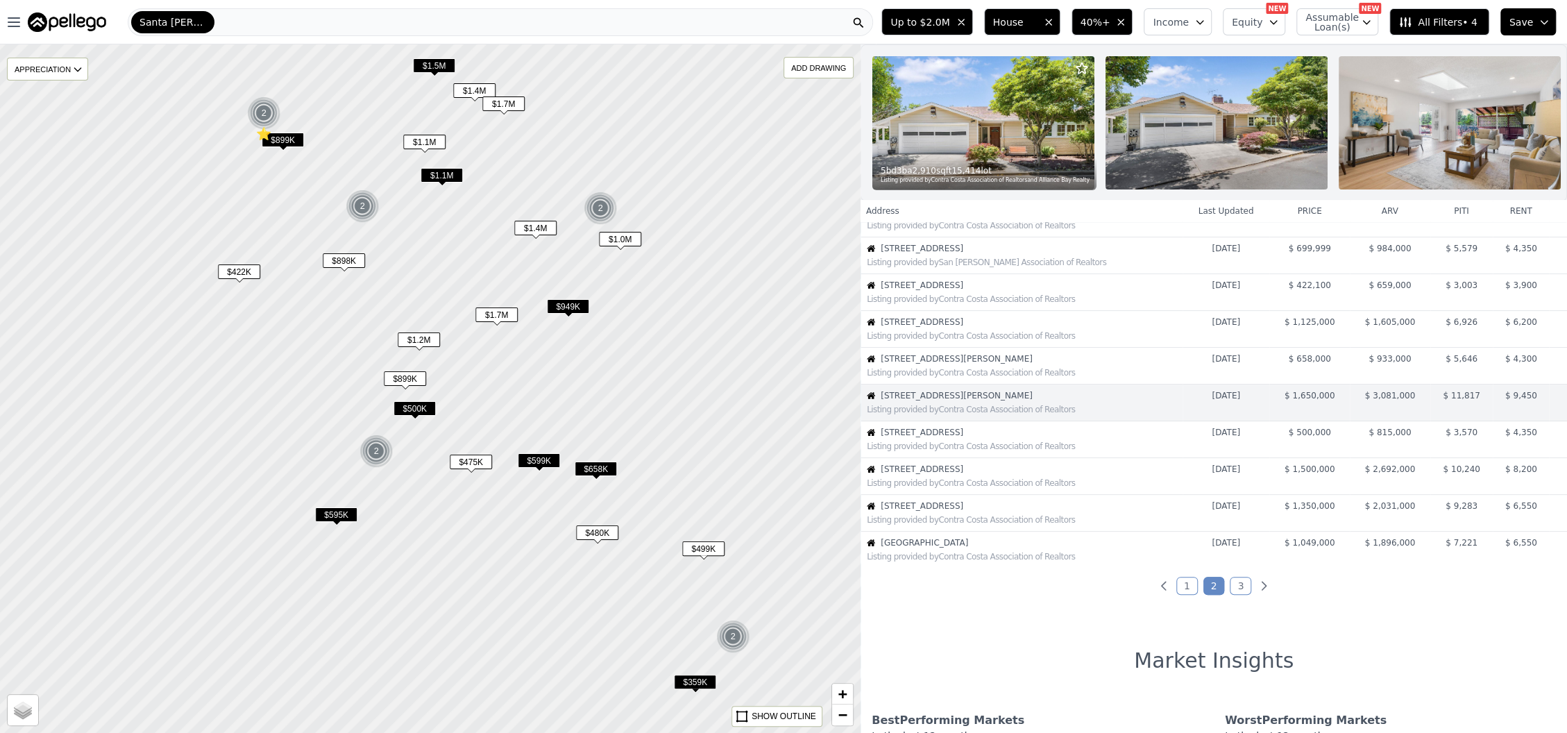
scroll to position [131, 0]
click at [1375, 112] on img at bounding box center [1449, 122] width 222 height 133
click at [278, 137] on span "$899K" at bounding box center [283, 140] width 42 height 15
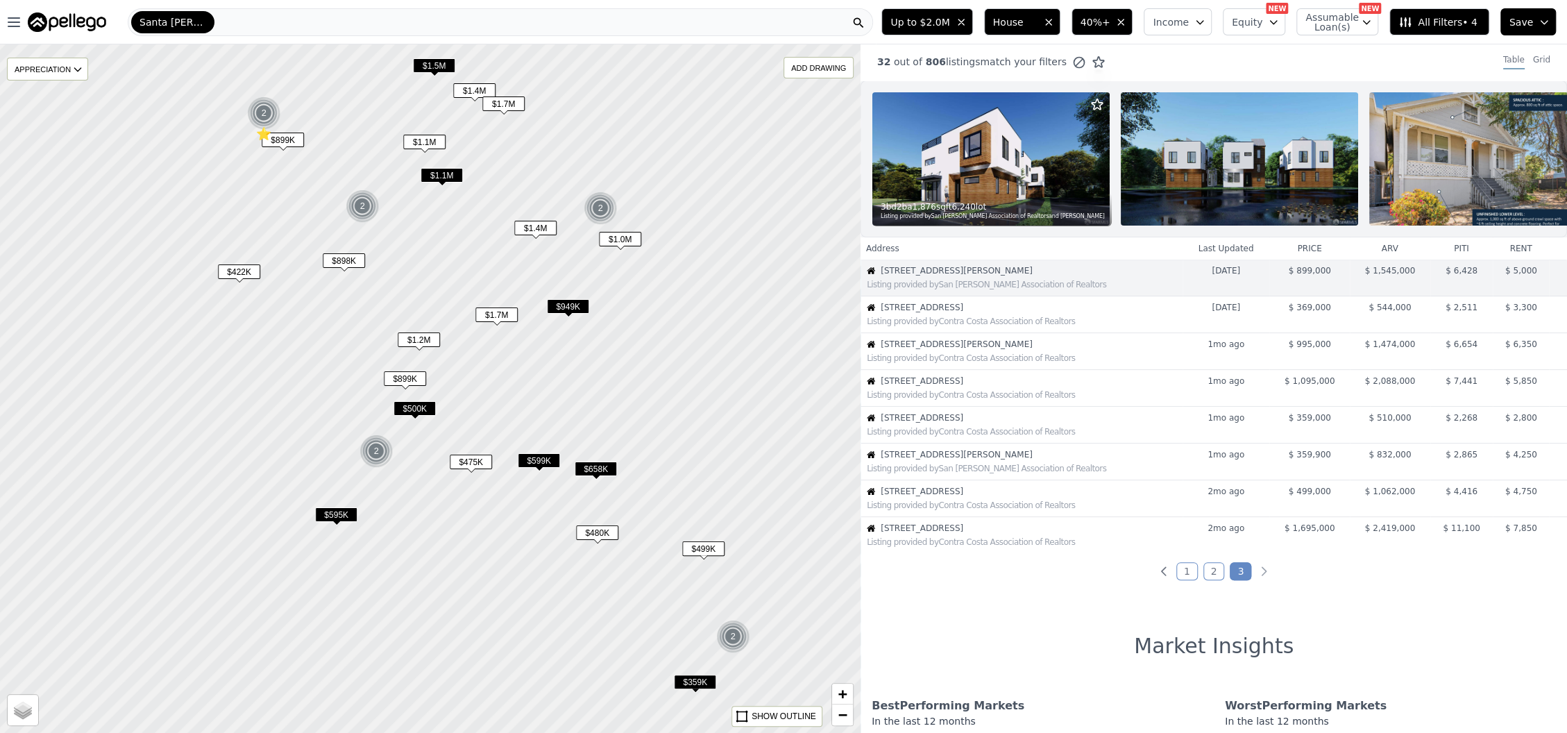
scroll to position [0, 0]
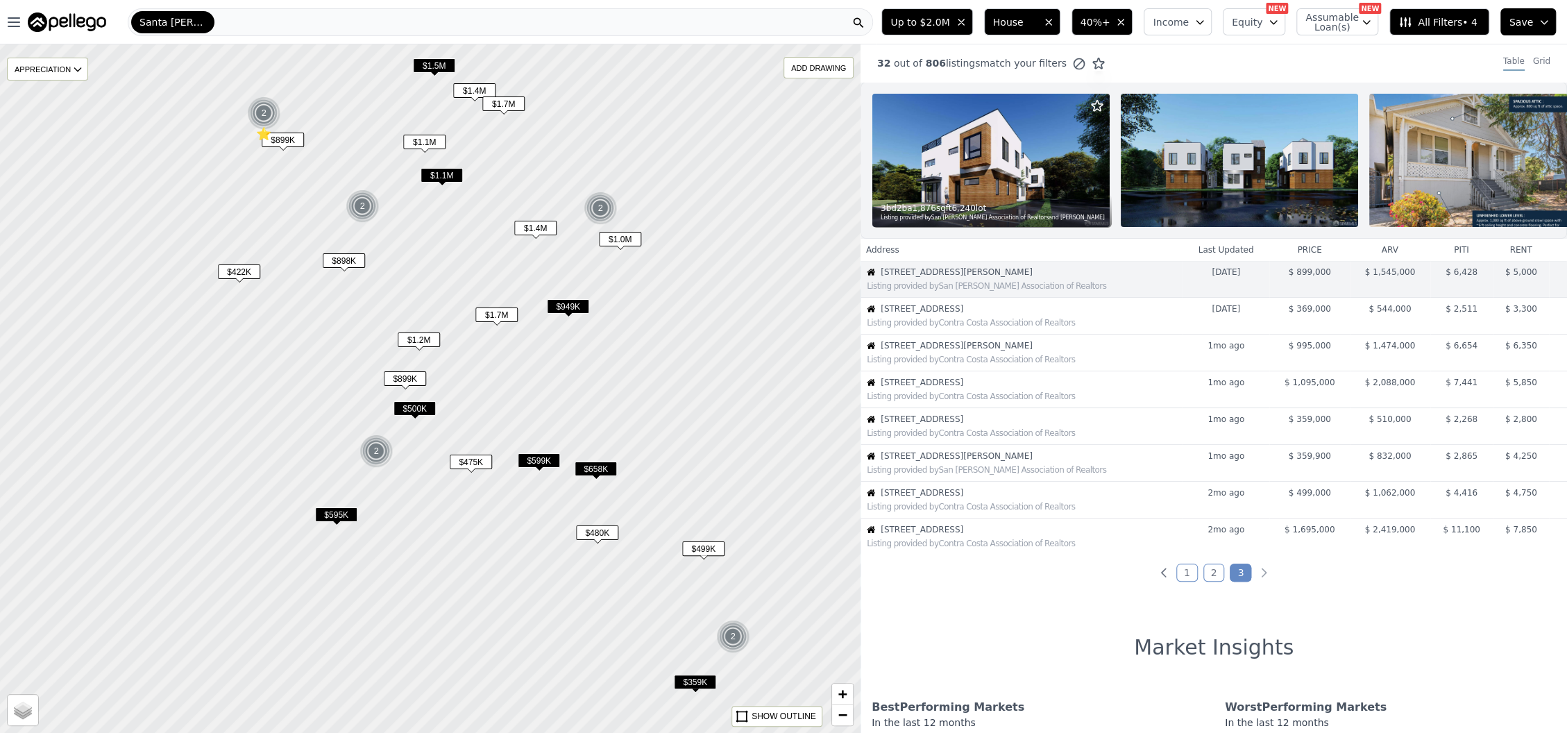
click at [441, 62] on span "$1.5M" at bounding box center [434, 65] width 42 height 15
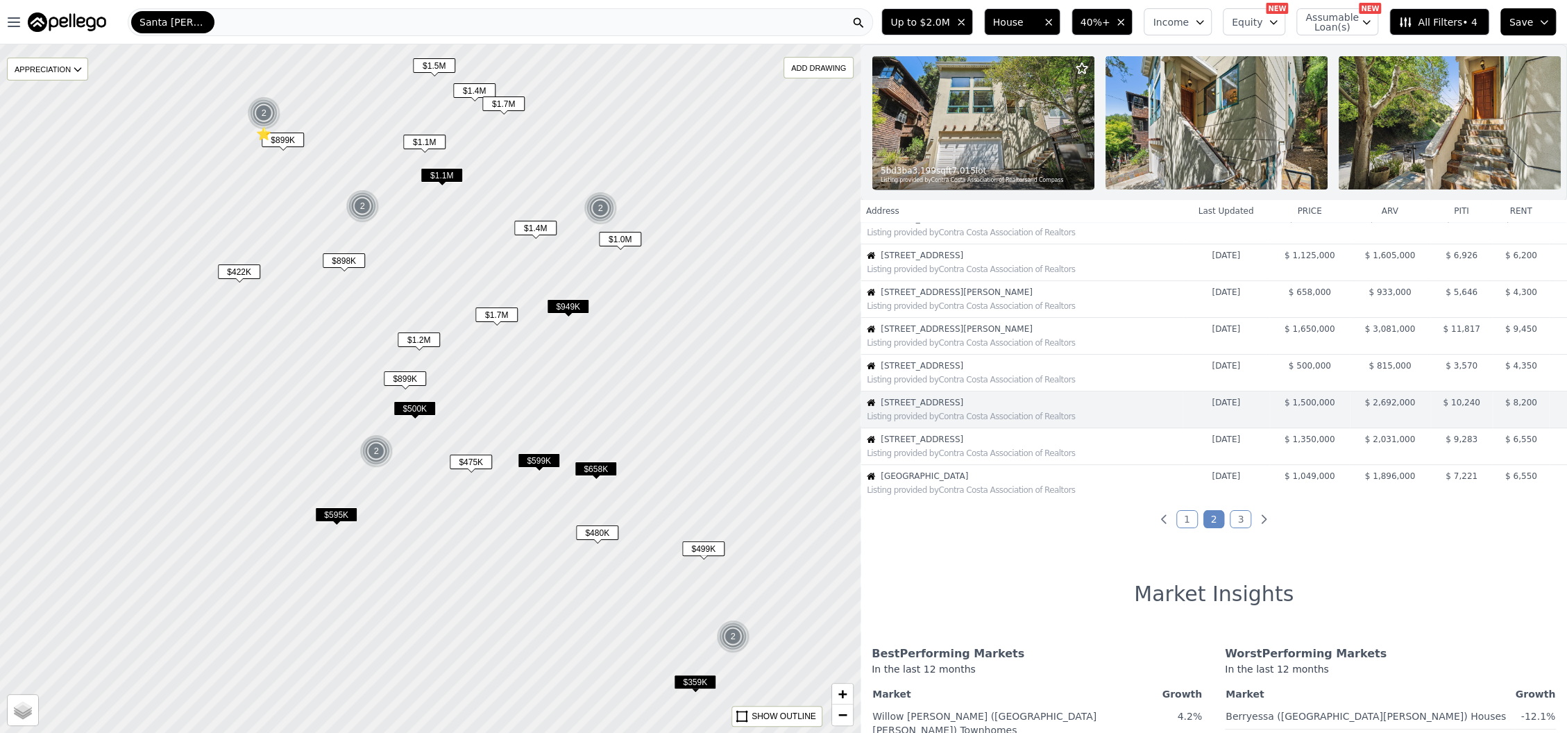
scroll to position [205, 0]
click at [976, 134] on img at bounding box center [983, 122] width 222 height 133
click at [951, 454] on div "Listing provided by Contra Costa Association of Realtors" at bounding box center [1021, 448] width 321 height 14
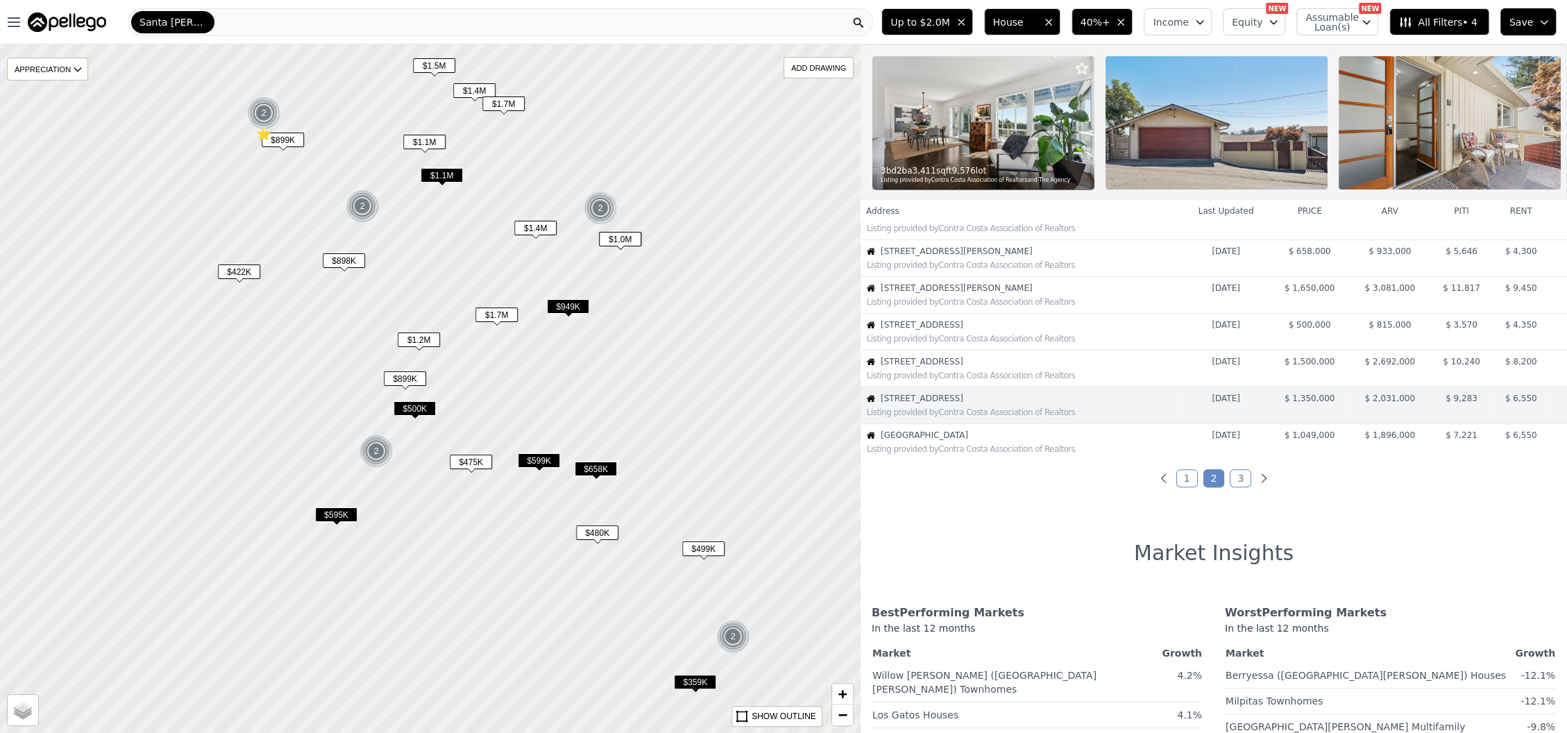
click at [991, 453] on div "Listing provided by Contra Costa Association of Realtors" at bounding box center [1021, 448] width 321 height 14
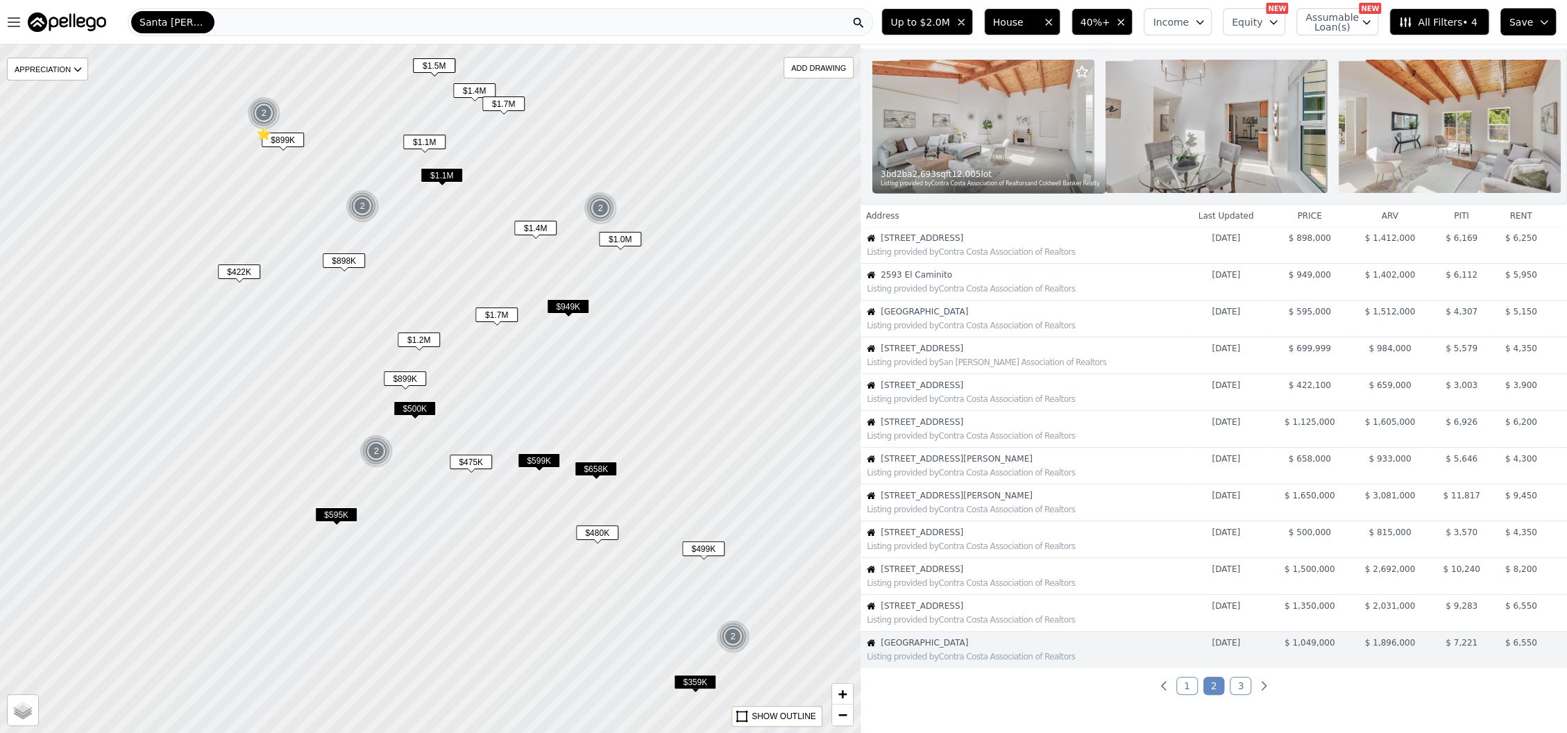
scroll to position [0, 0]
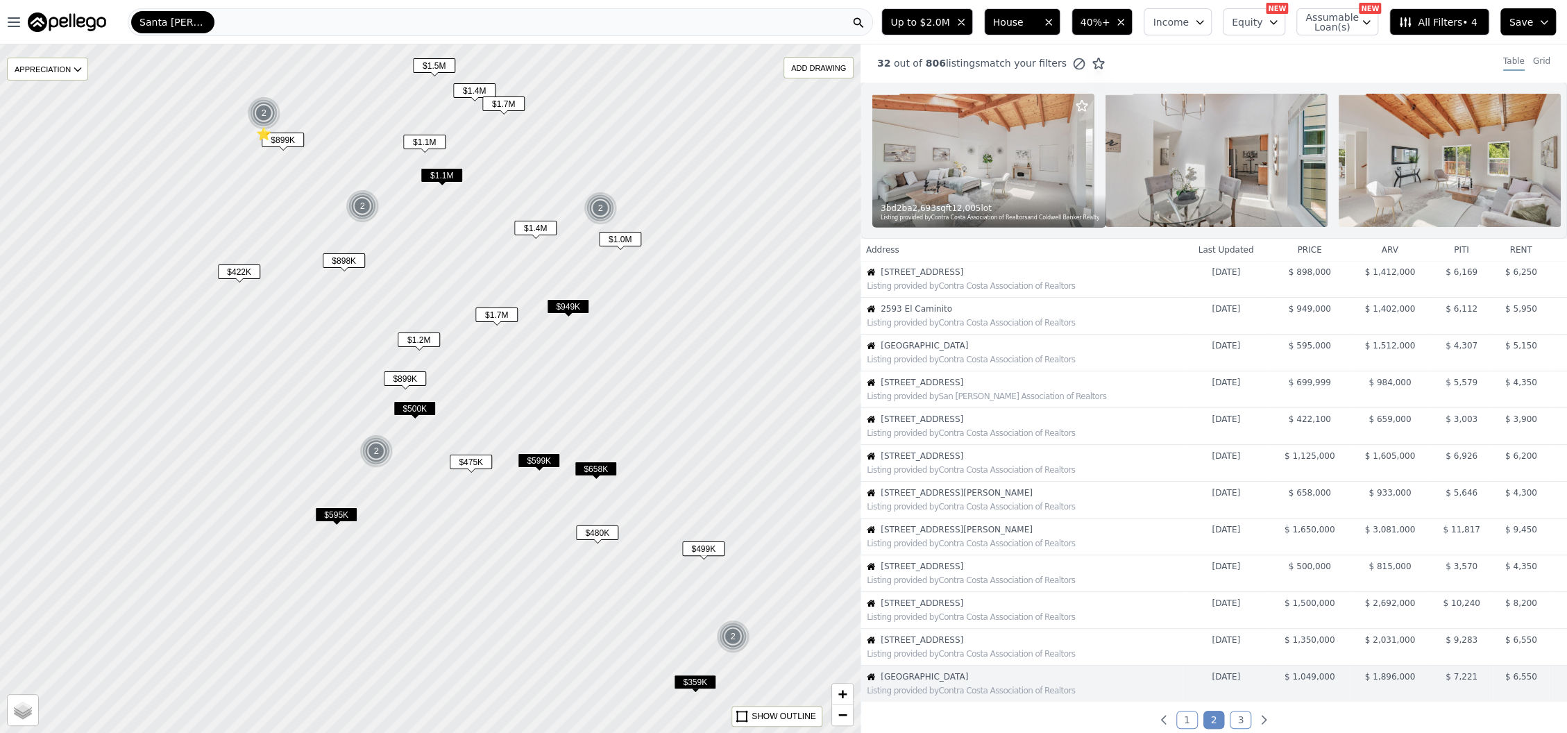
click at [979, 204] on div "3 bd 2 ba 2,693 sqft 12,005 lot" at bounding box center [989, 208] width 219 height 11
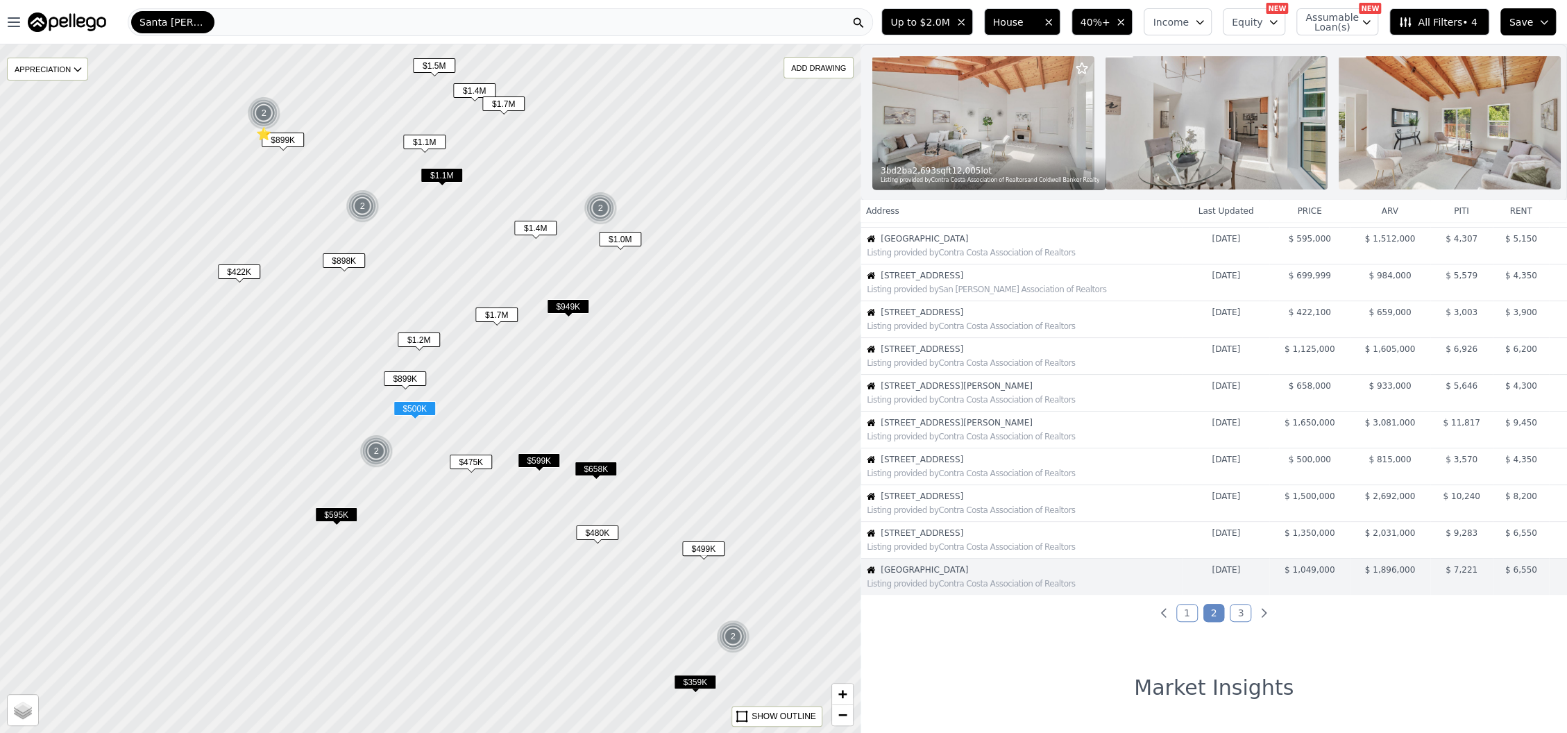
scroll to position [278, 0]
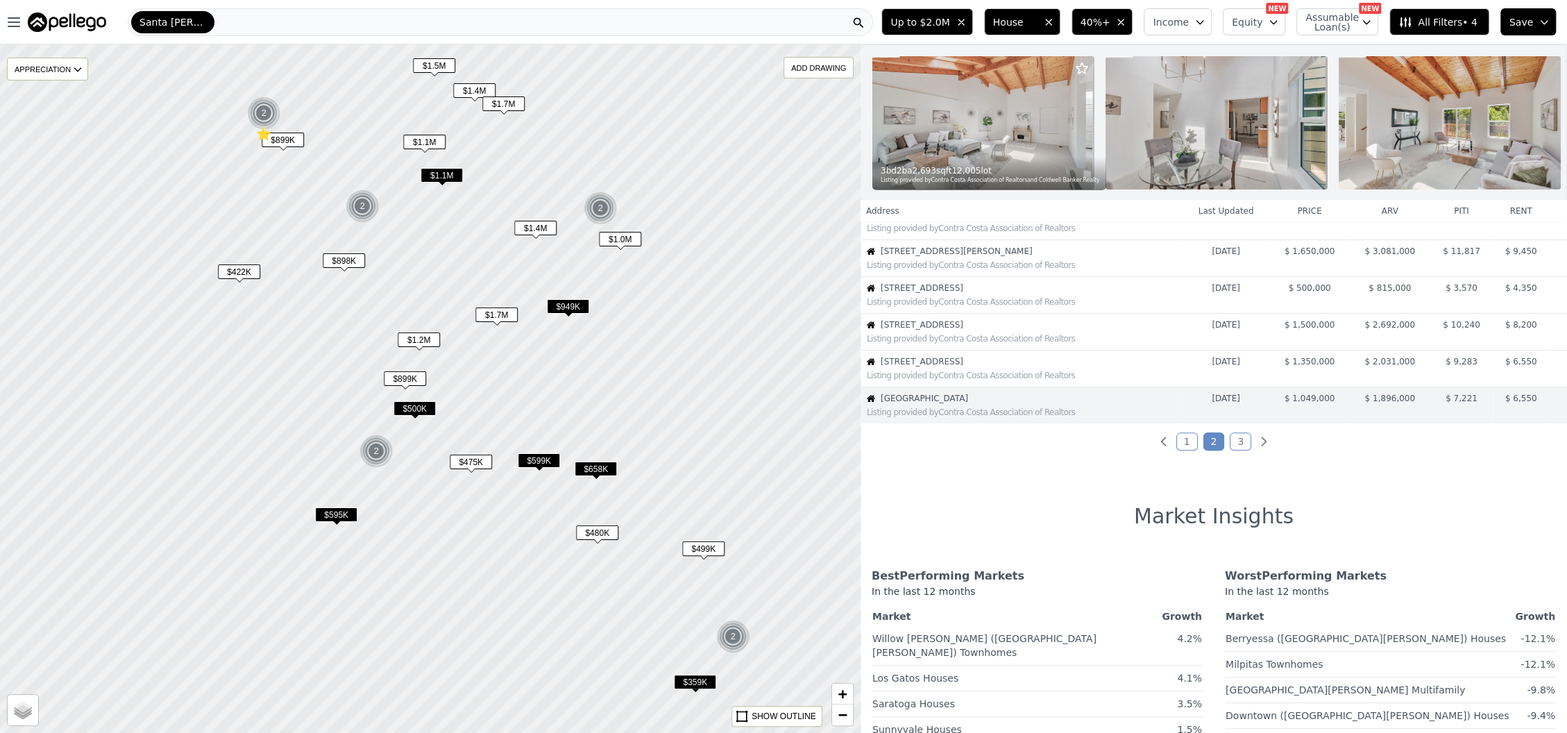
click at [1229, 448] on link "3" at bounding box center [1240, 441] width 22 height 18
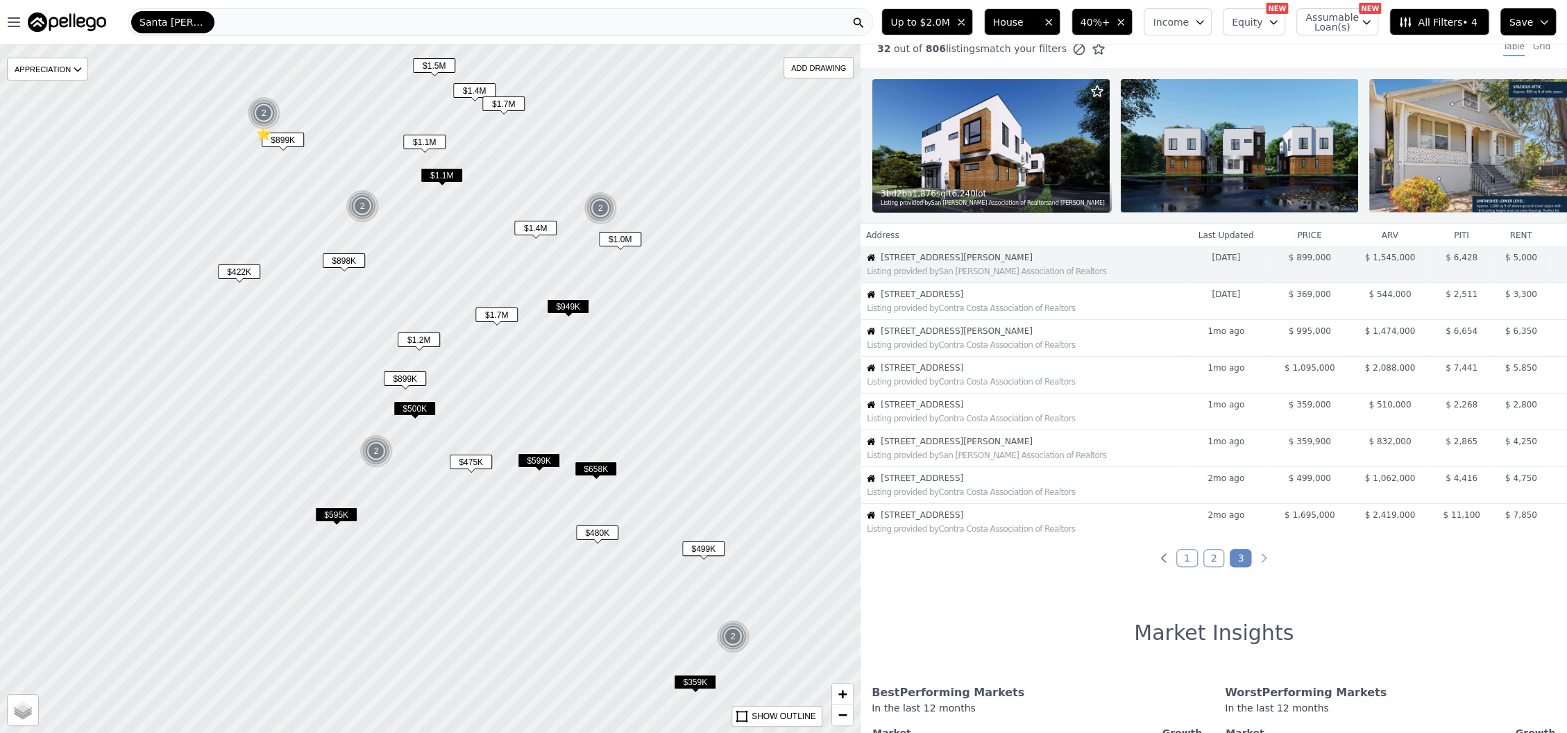
scroll to position [0, 0]
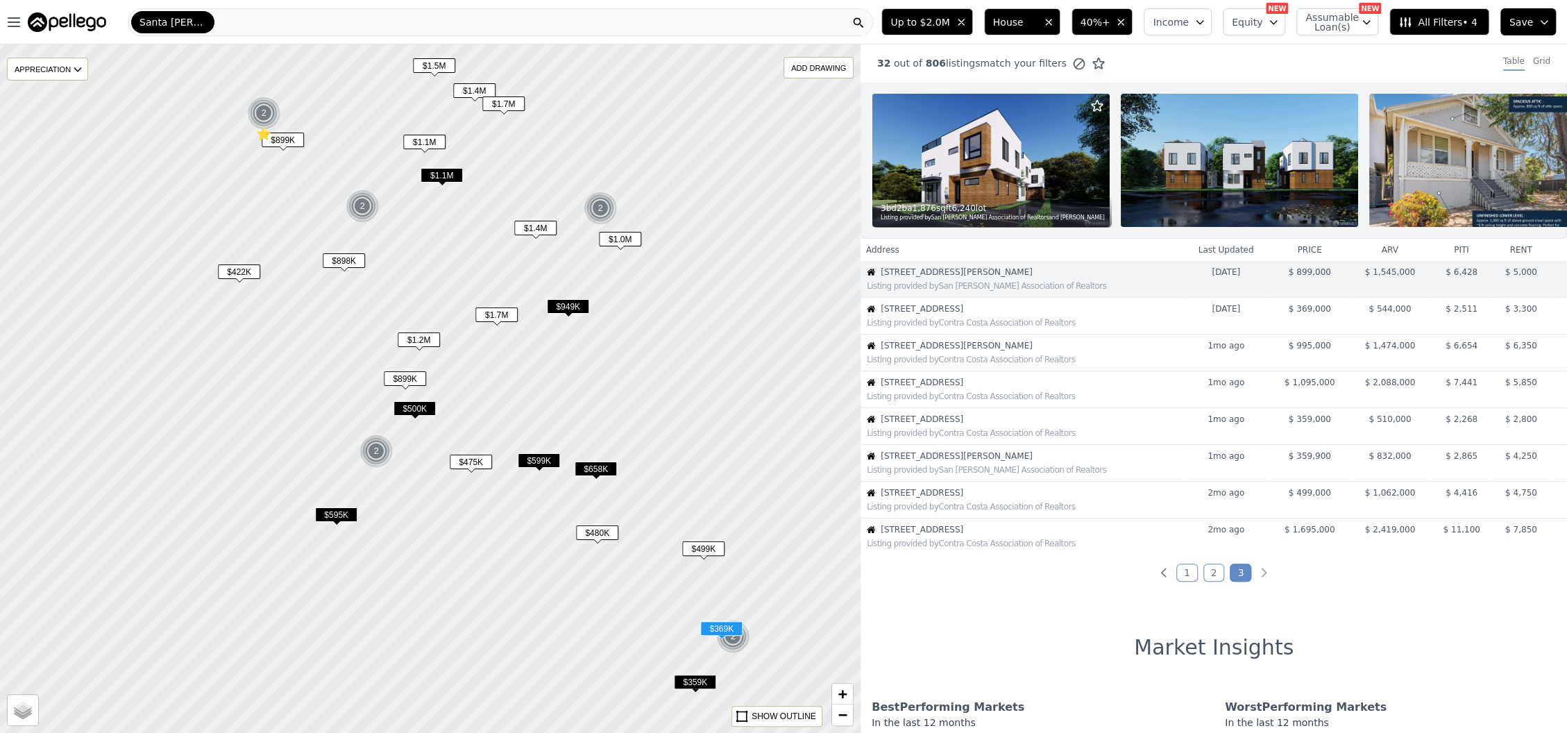
click at [950, 314] on span "2319 92nd Ave" at bounding box center [1030, 308] width 301 height 11
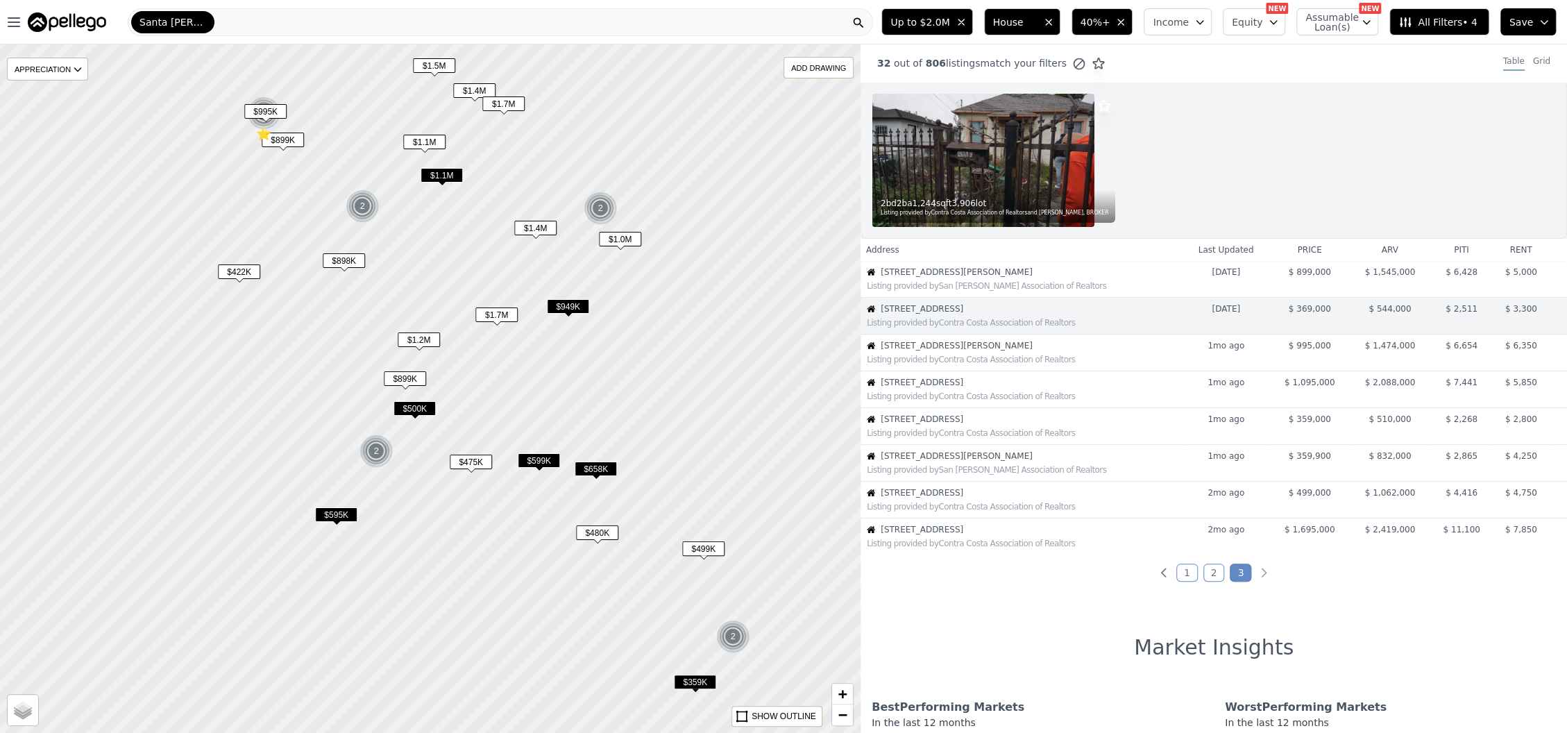
click at [956, 348] on span "1611 Julia St" at bounding box center [1030, 345] width 301 height 11
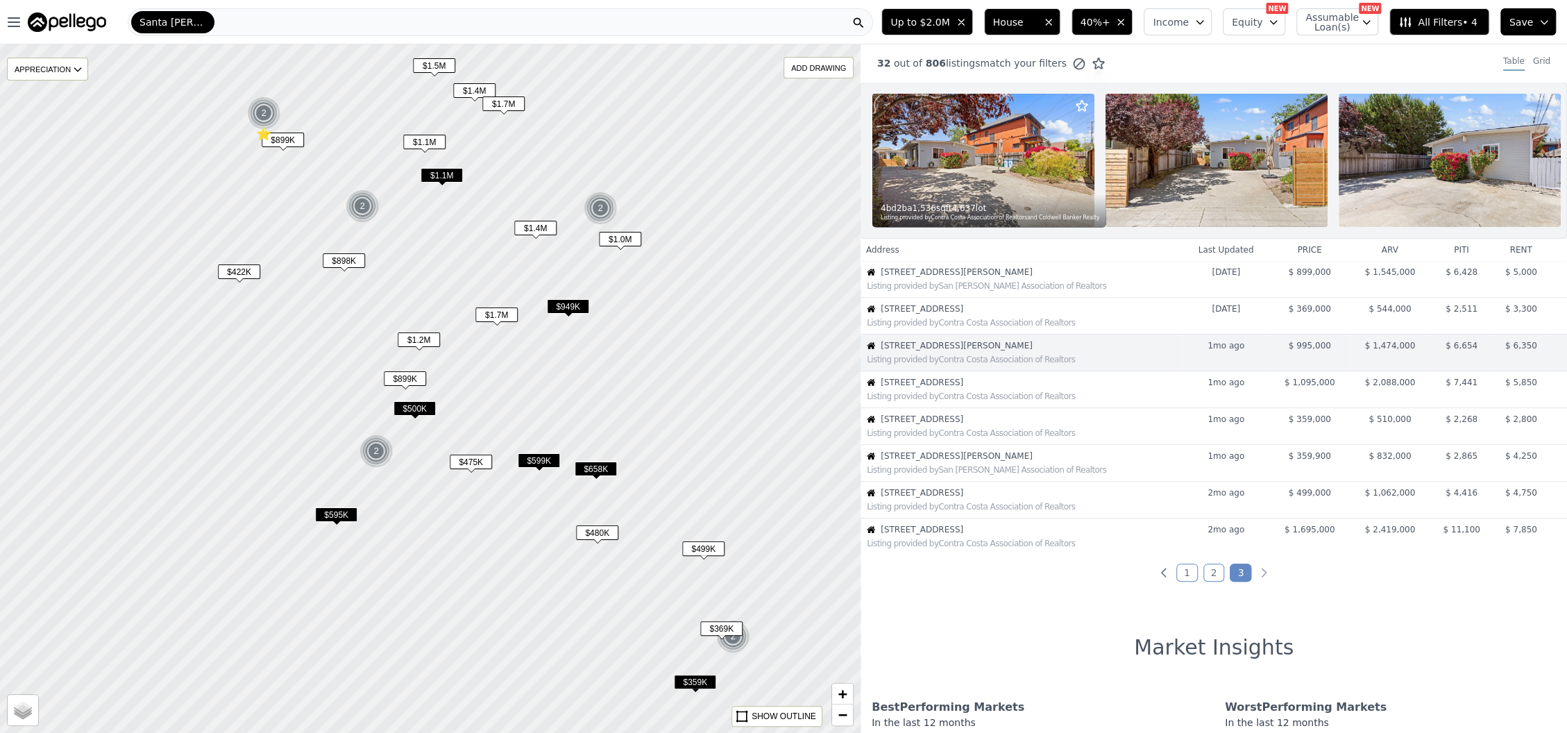
click at [960, 314] on span "2319 92nd Ave" at bounding box center [1030, 308] width 301 height 11
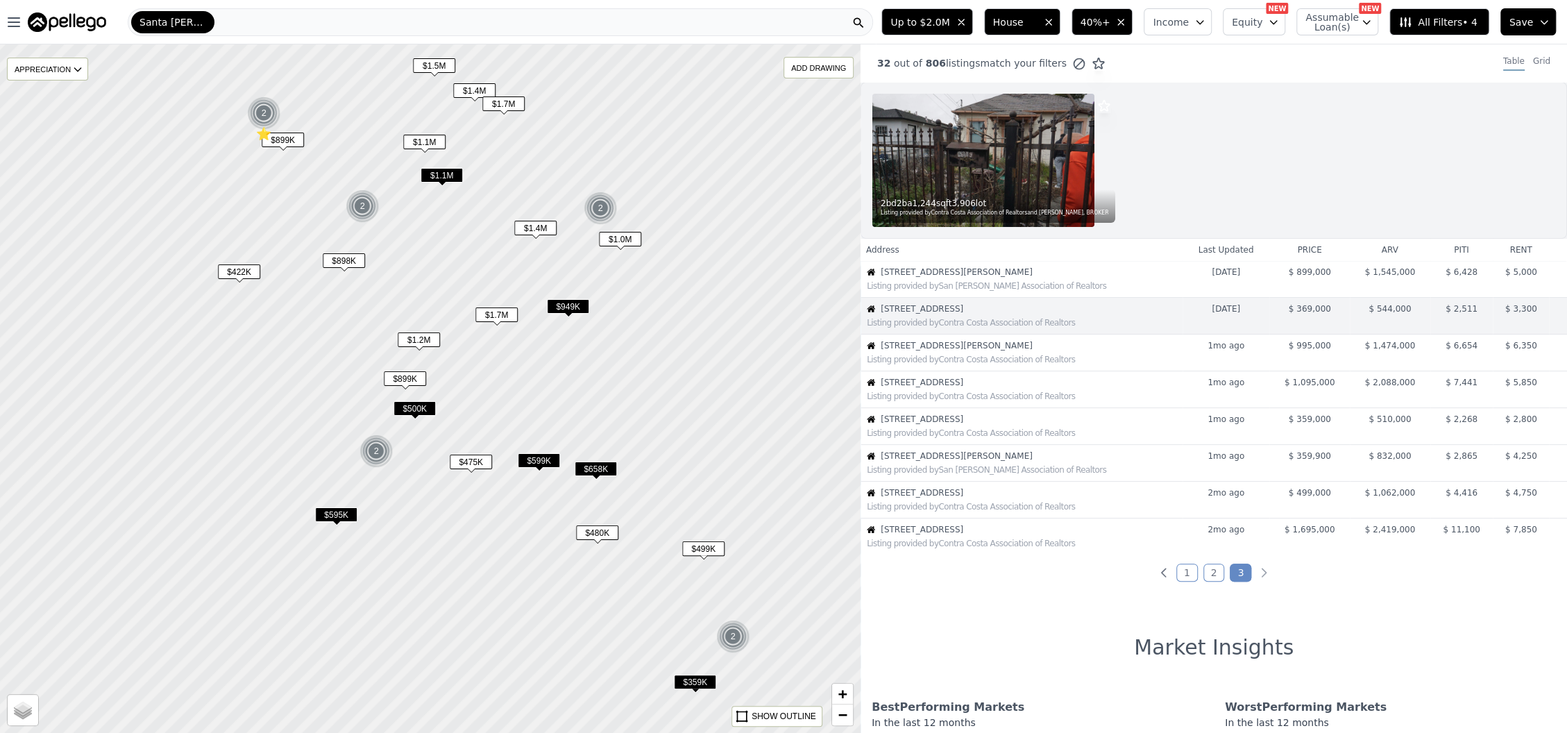
click at [262, 113] on div "2" at bounding box center [263, 112] width 33 height 33
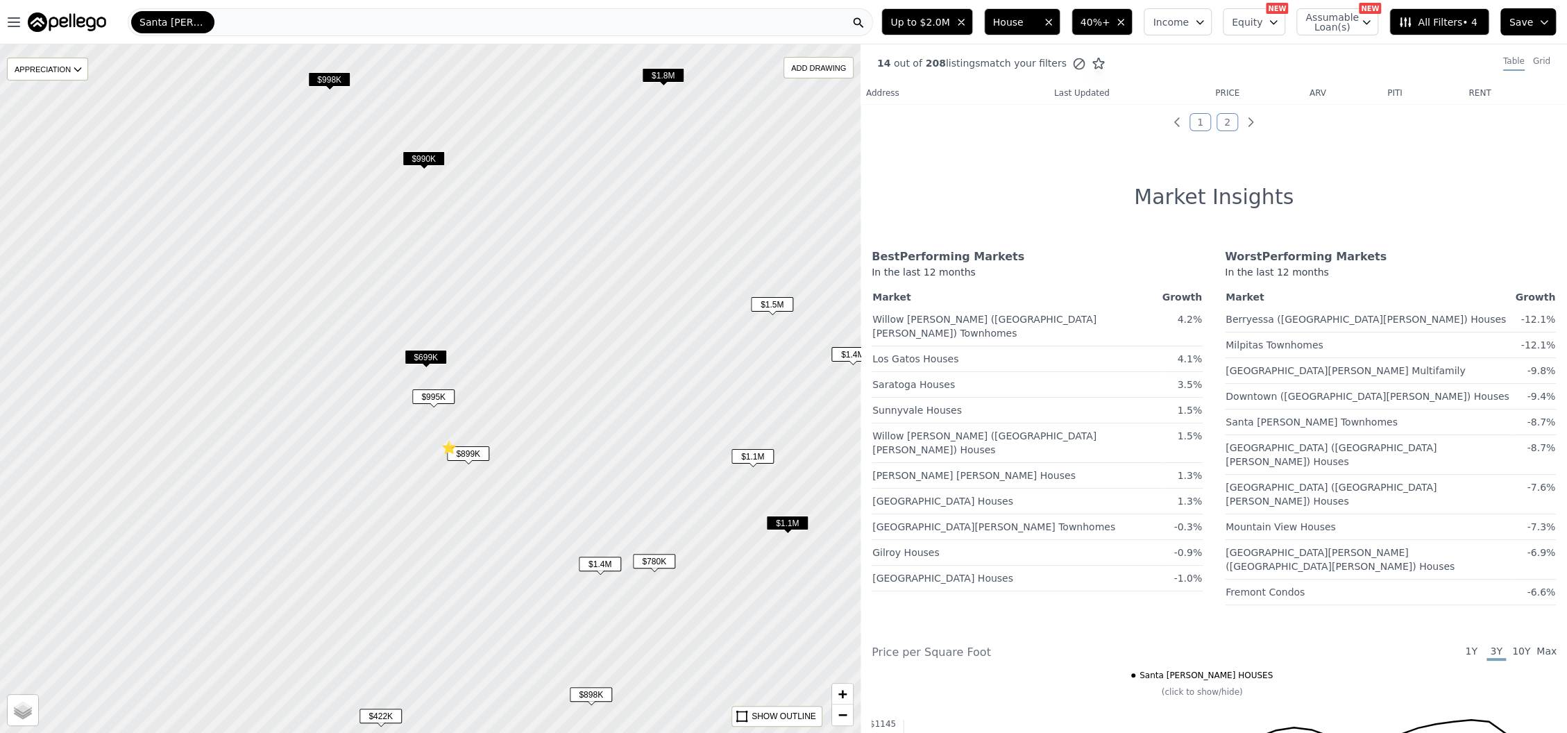
click at [1223, 119] on link "2" at bounding box center [1227, 122] width 22 height 18
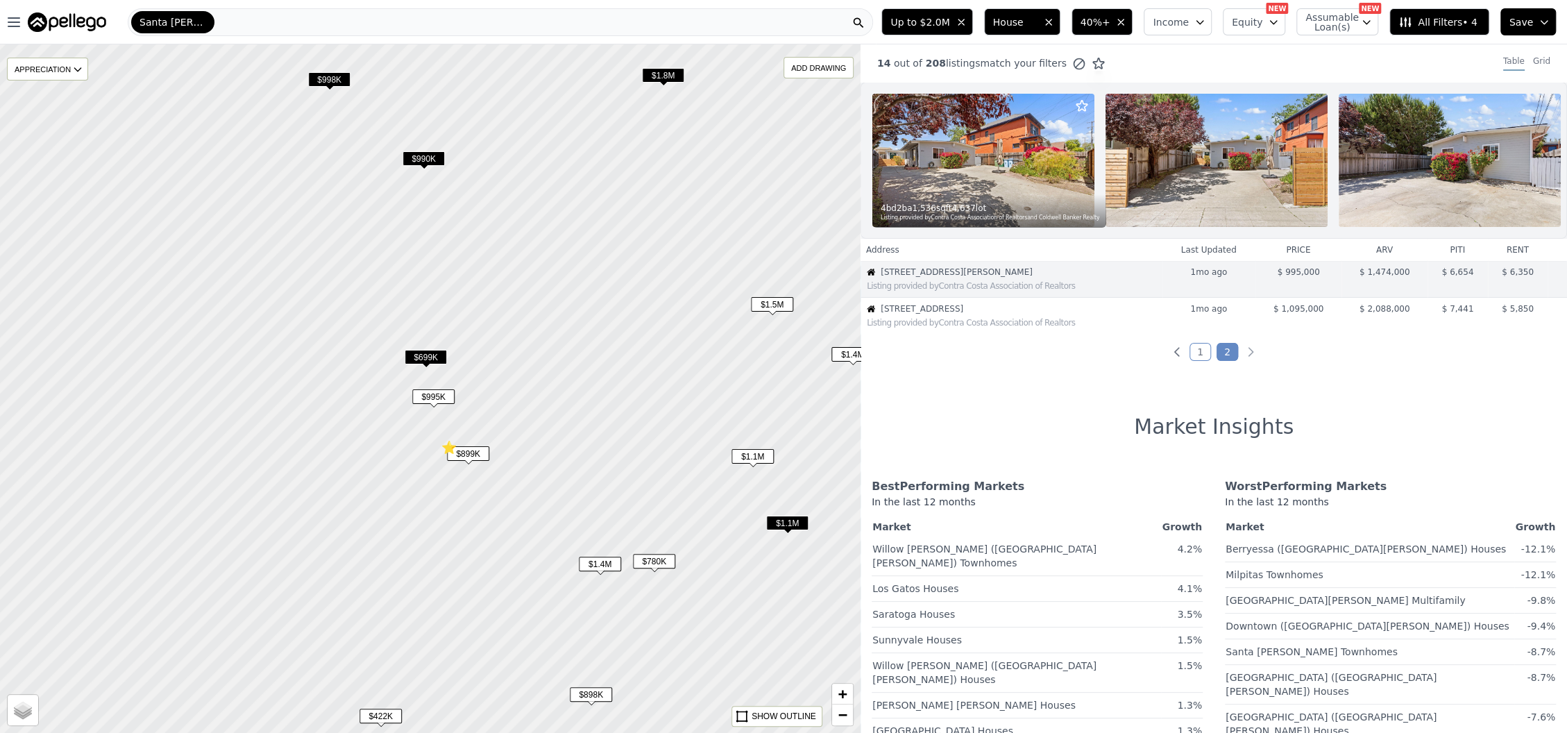
click at [1194, 355] on div "14 out of 208 listings match your filters Table Grid 4 bd 2 ba 1,536 sqft 4,637…" at bounding box center [1213, 410] width 706 height 733
click at [1192, 361] on link "1" at bounding box center [1200, 352] width 22 height 18
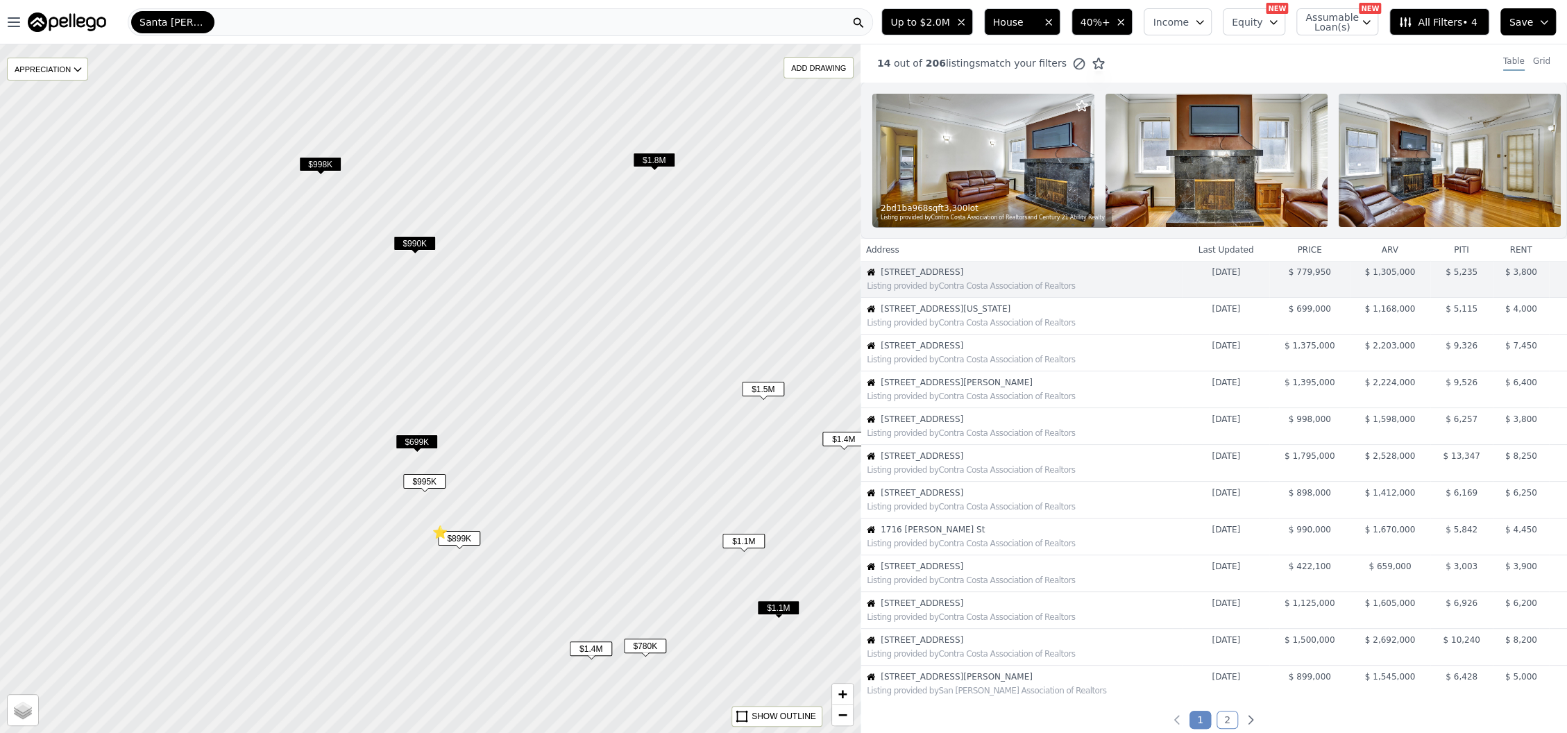
drag, startPoint x: 658, startPoint y: 287, endPoint x: 649, endPoint y: 367, distance: 80.3
click at [649, 367] on div at bounding box center [430, 389] width 1032 height 826
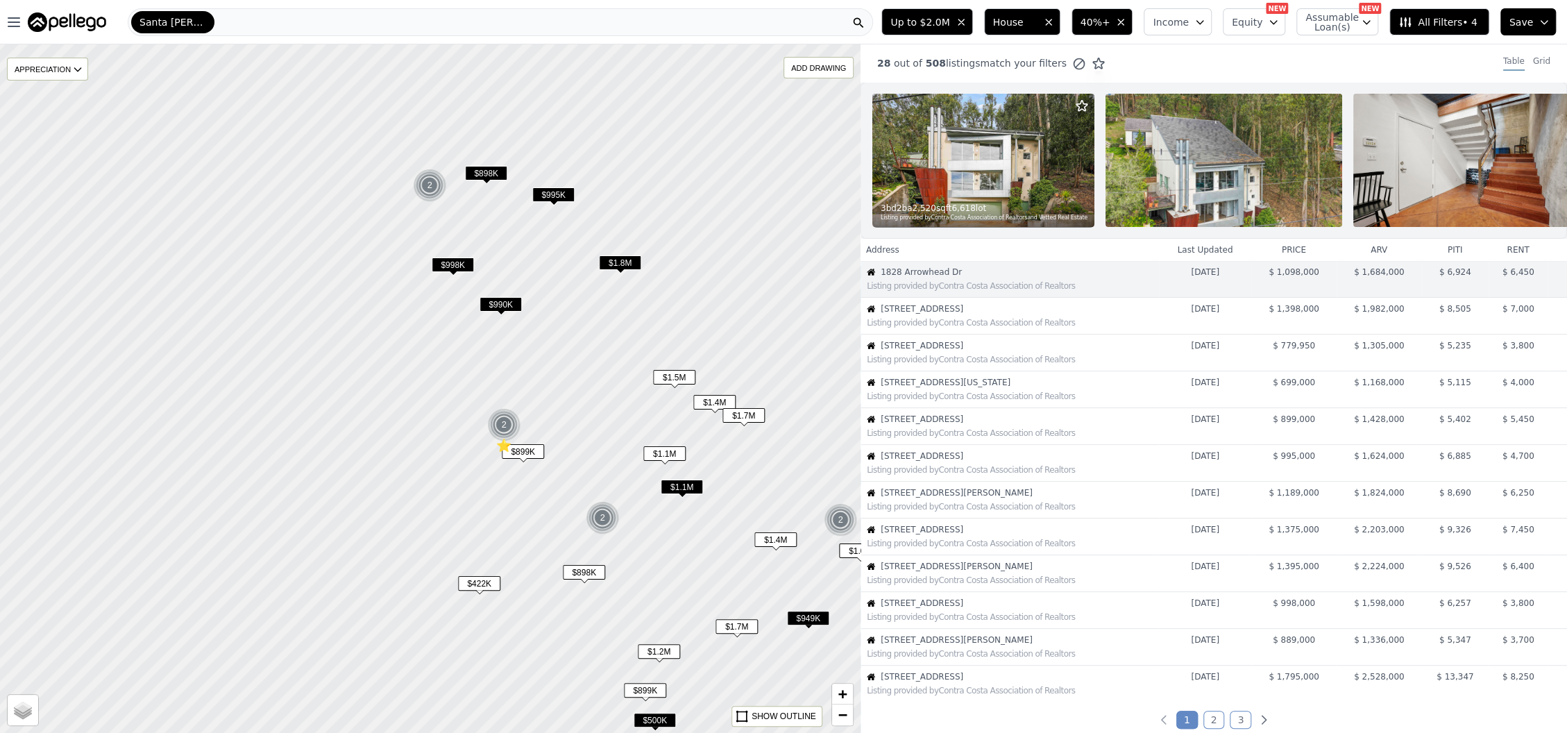
click at [1110, 23] on span "40%+" at bounding box center [1095, 22] width 30 height 14
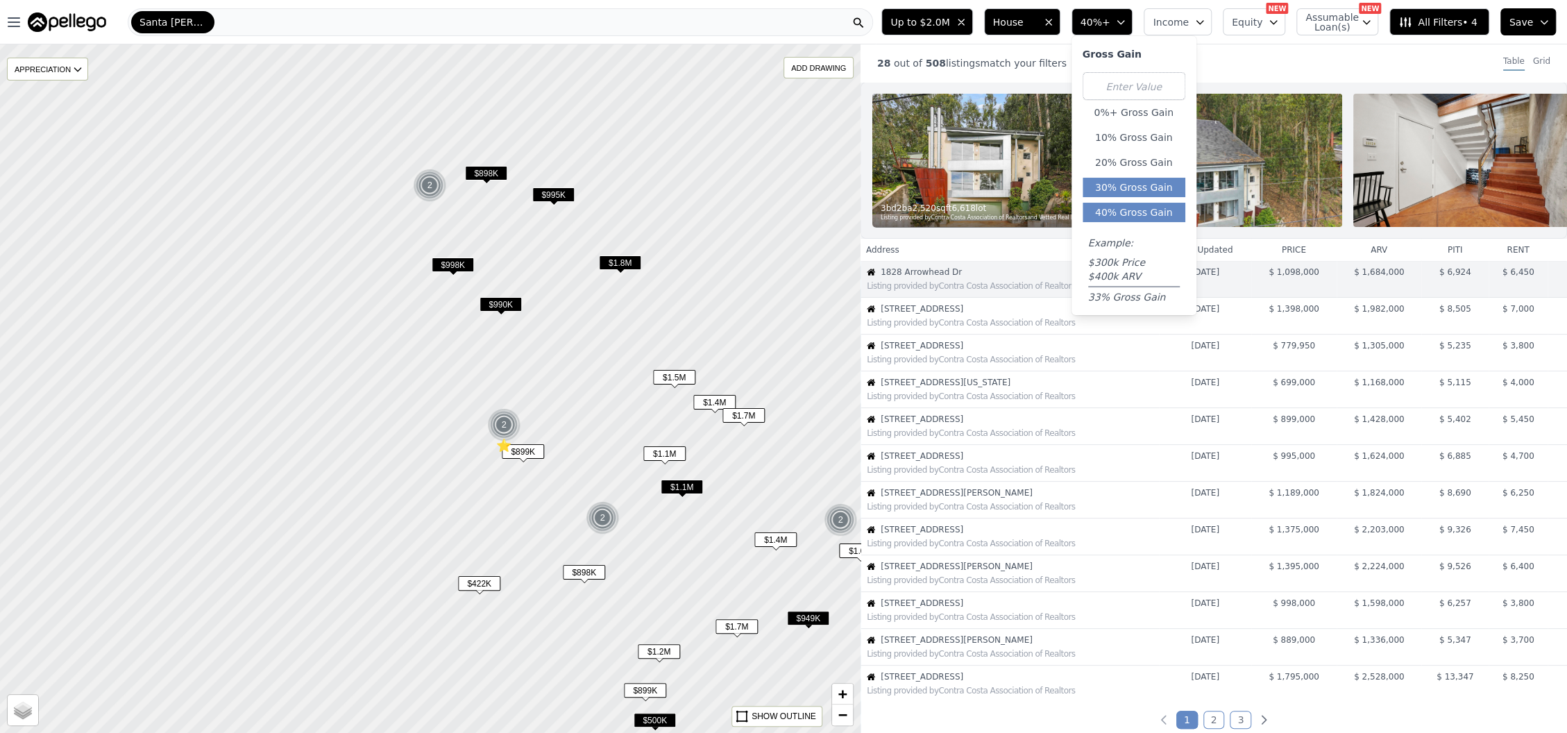
click at [1113, 185] on button "30% Gross Gain" at bounding box center [1133, 187] width 103 height 19
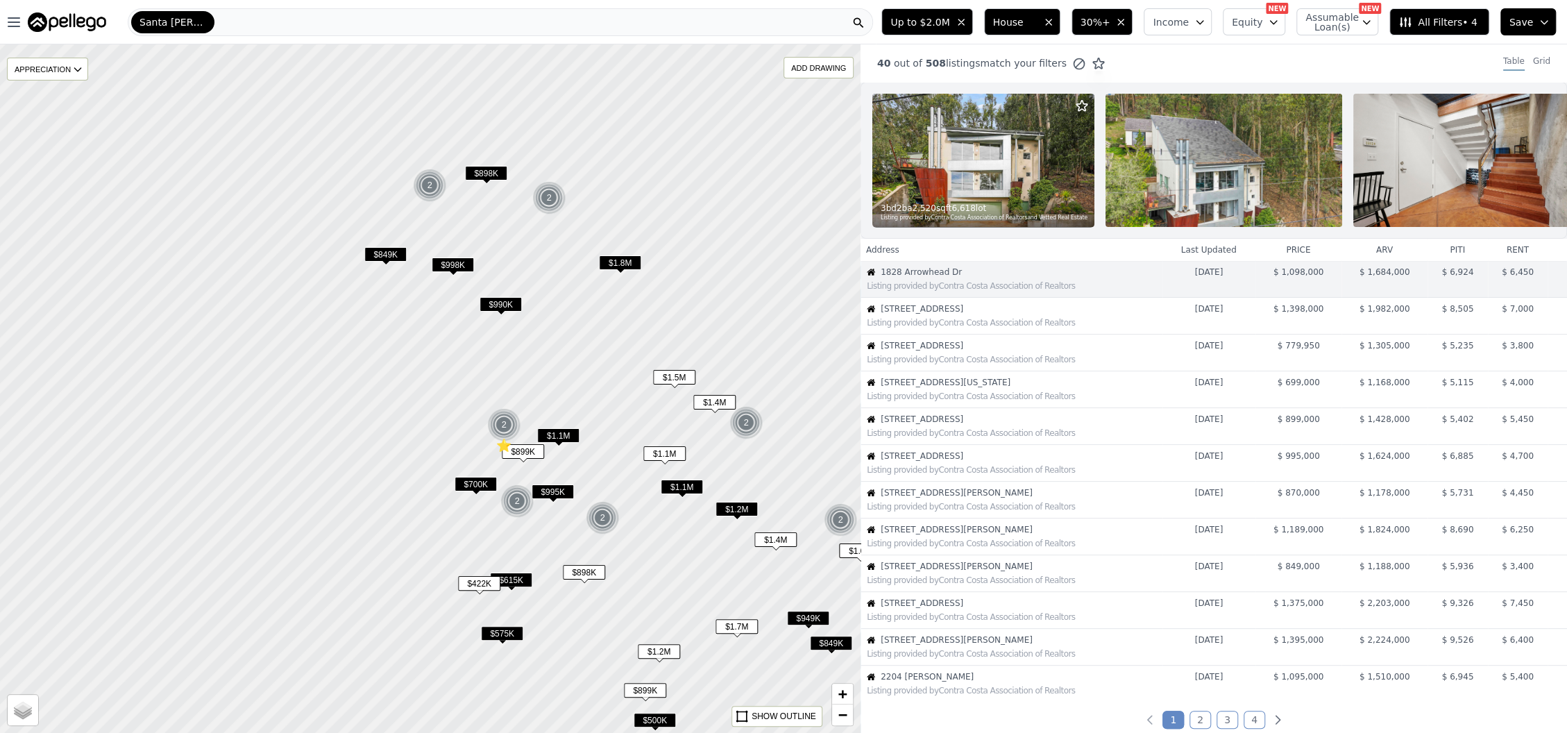
click at [542, 436] on span "$1.1M" at bounding box center [558, 435] width 42 height 15
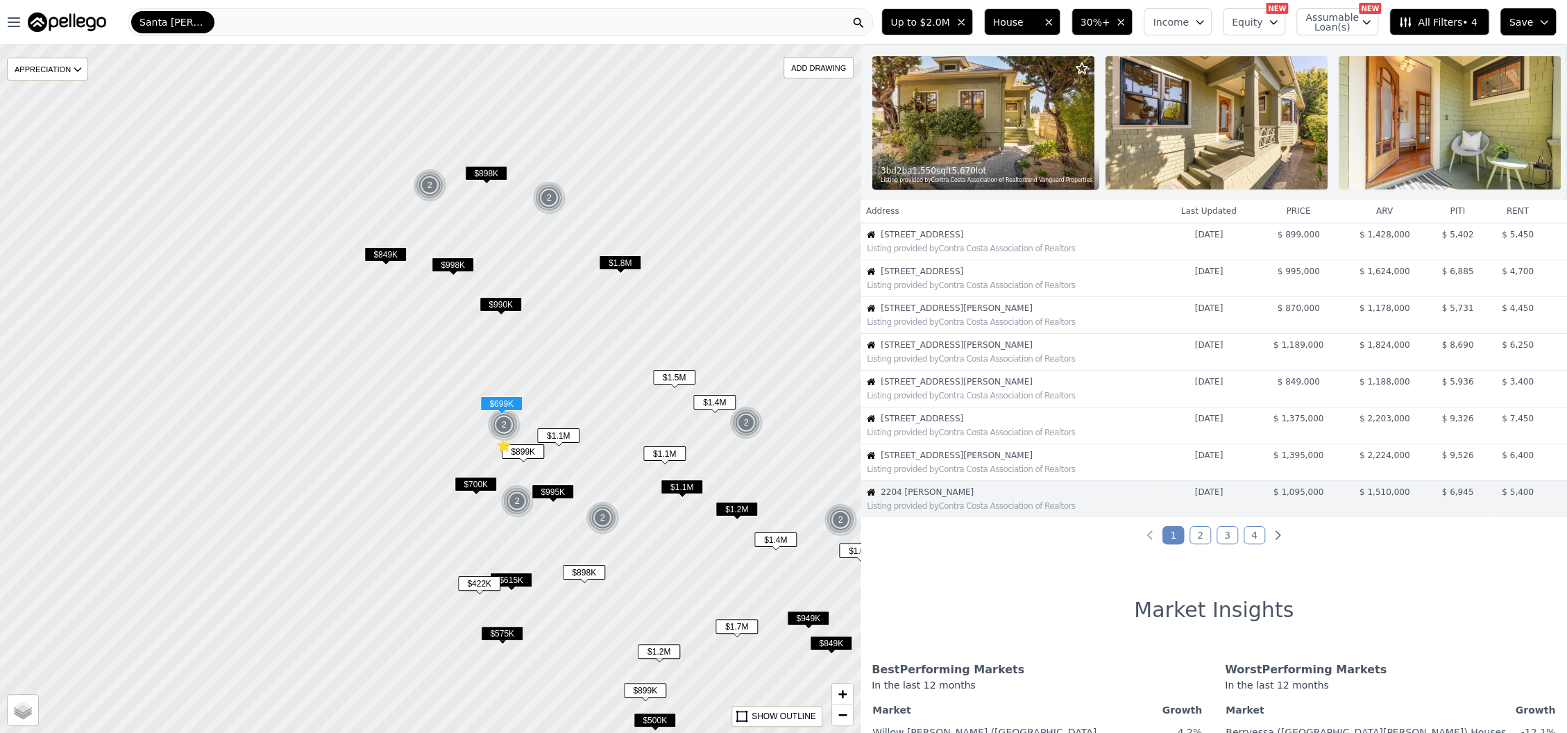
scroll to position [185, 0]
click at [1461, 24] on span "All Filters • 4" at bounding box center [1437, 22] width 78 height 14
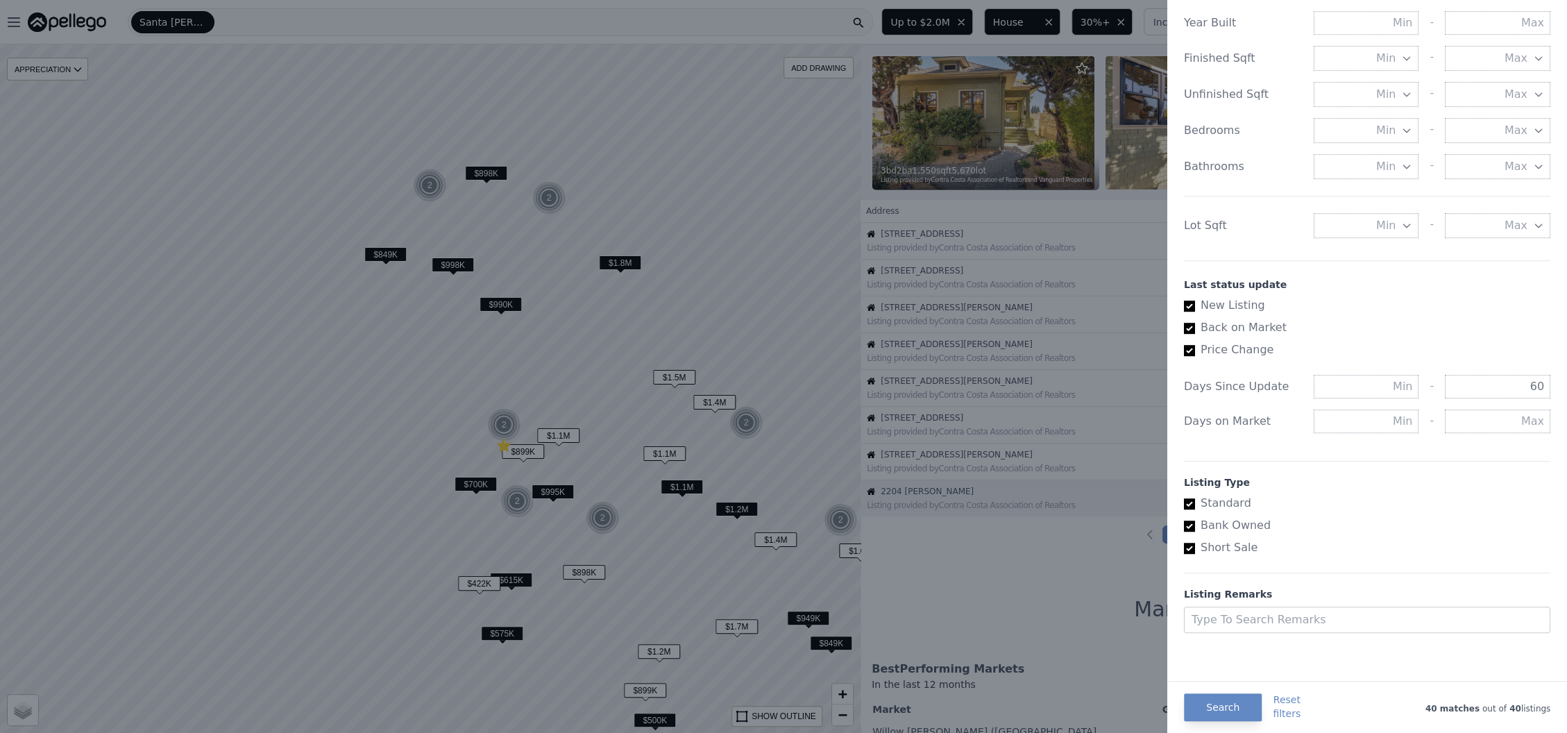
scroll to position [555, 0]
drag, startPoint x: 1499, startPoint y: 411, endPoint x: 1559, endPoint y: 411, distance: 59.7
click at [1559, 411] on div "All Filters List Price Price Min - Max $2.0M Gross Gain Min 30% - Max Income Mi…" at bounding box center [1367, 366] width 400 height 733
type input "30"
click at [1448, 336] on label "Back on Market" at bounding box center [1361, 327] width 355 height 17
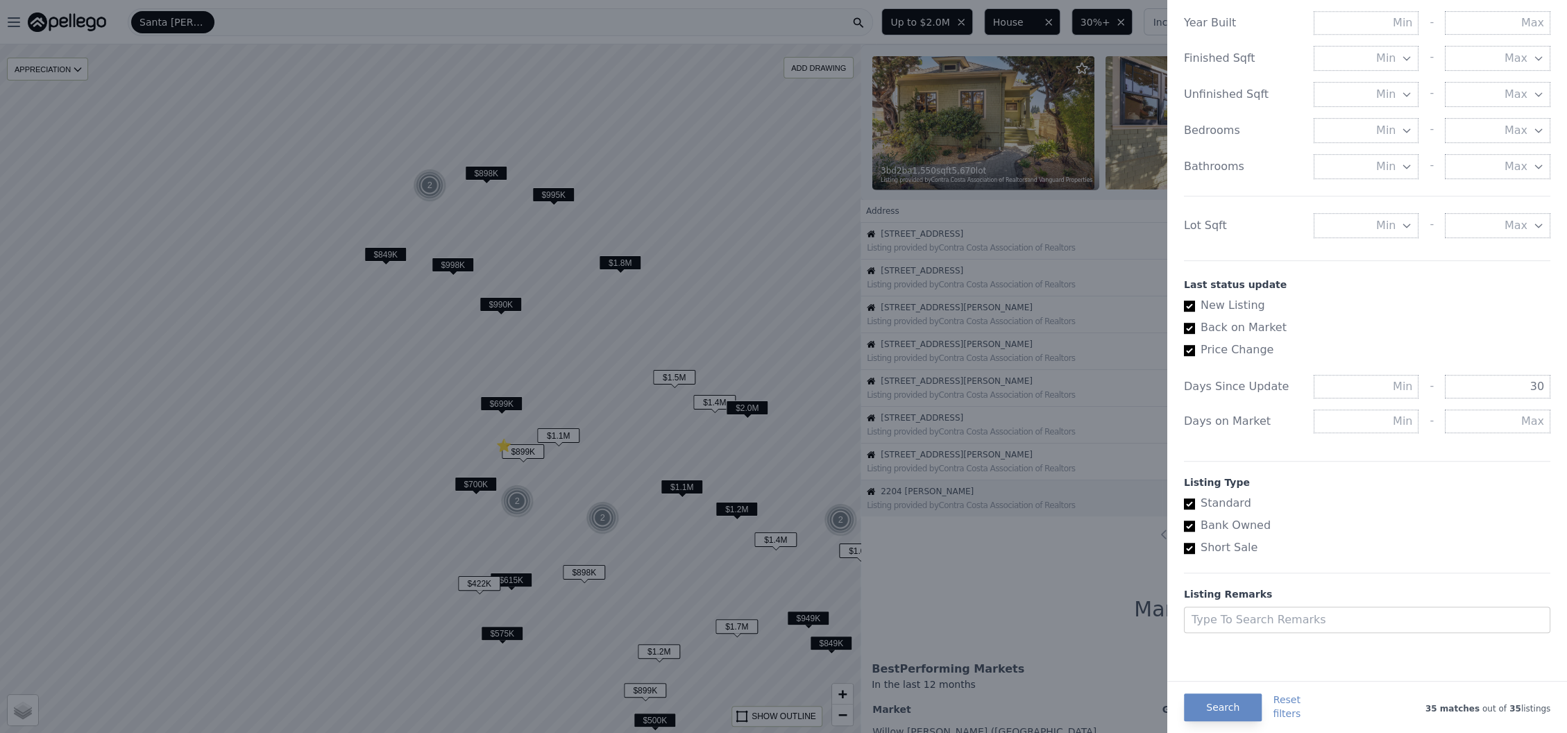
click at [1195, 334] on input "Back on Market" at bounding box center [1189, 328] width 11 height 11
checkbox input "false"
click at [1222, 708] on button "Search" at bounding box center [1223, 707] width 78 height 28
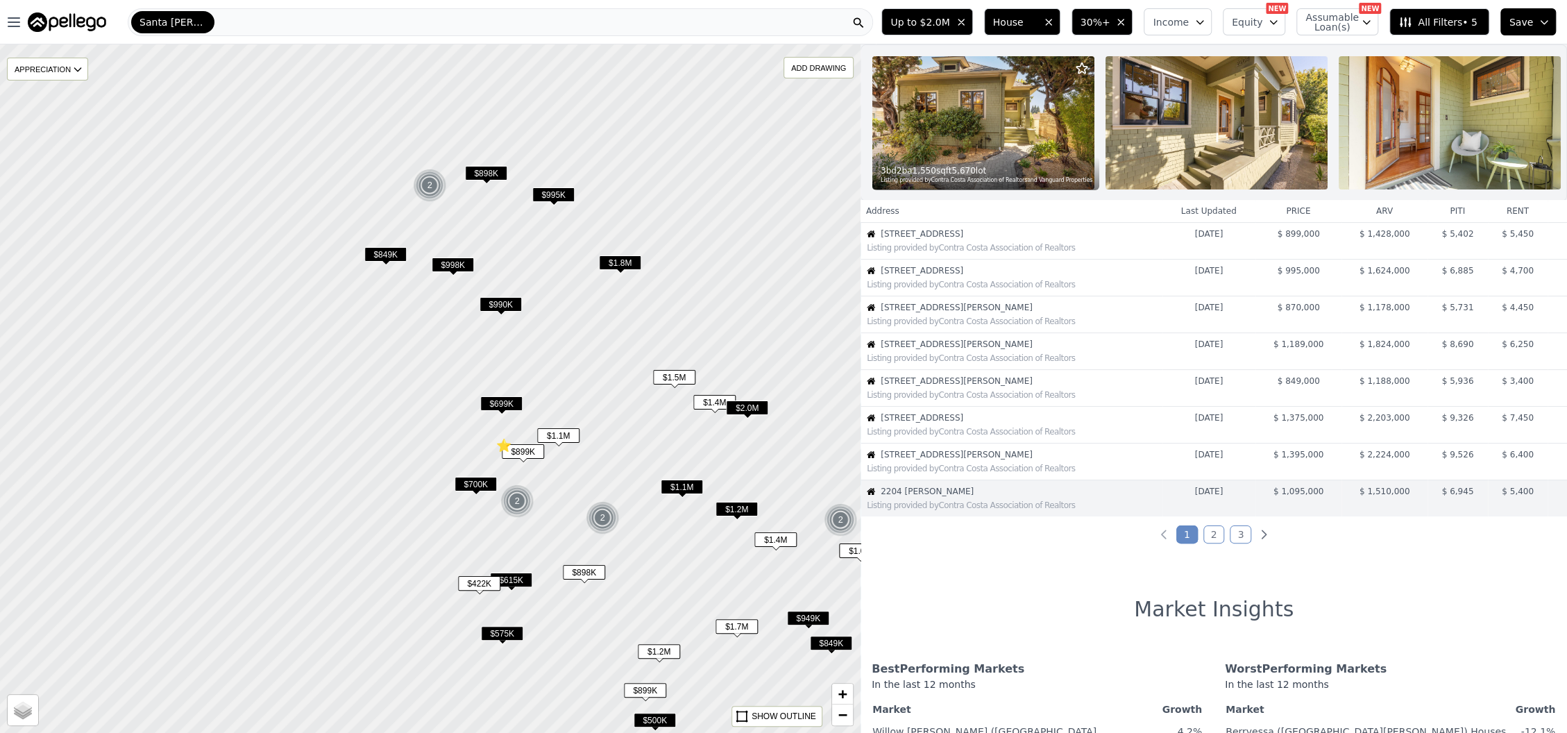
click at [622, 261] on span "$1.8M" at bounding box center [620, 262] width 42 height 15
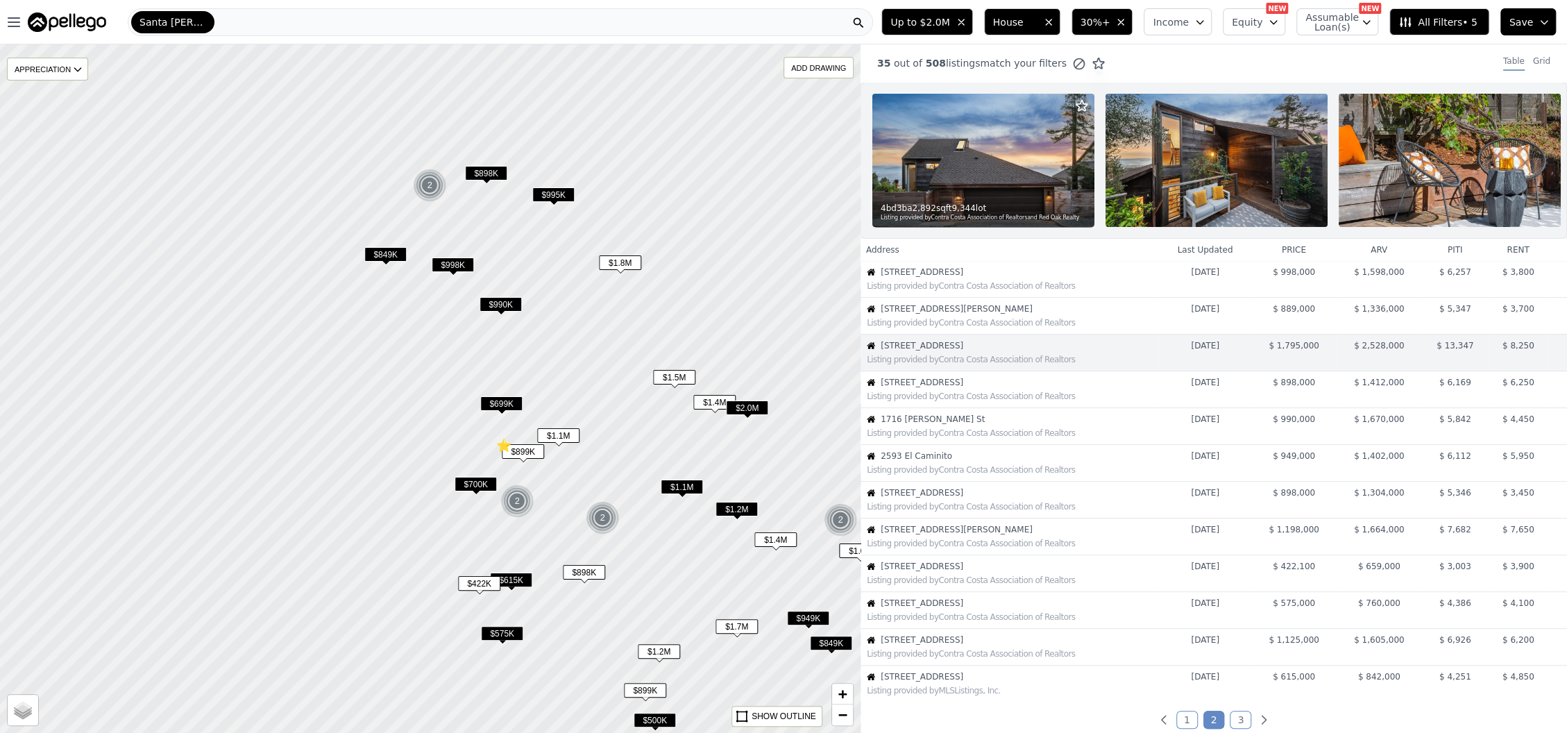
click at [509, 302] on span "$990K" at bounding box center [500, 304] width 42 height 15
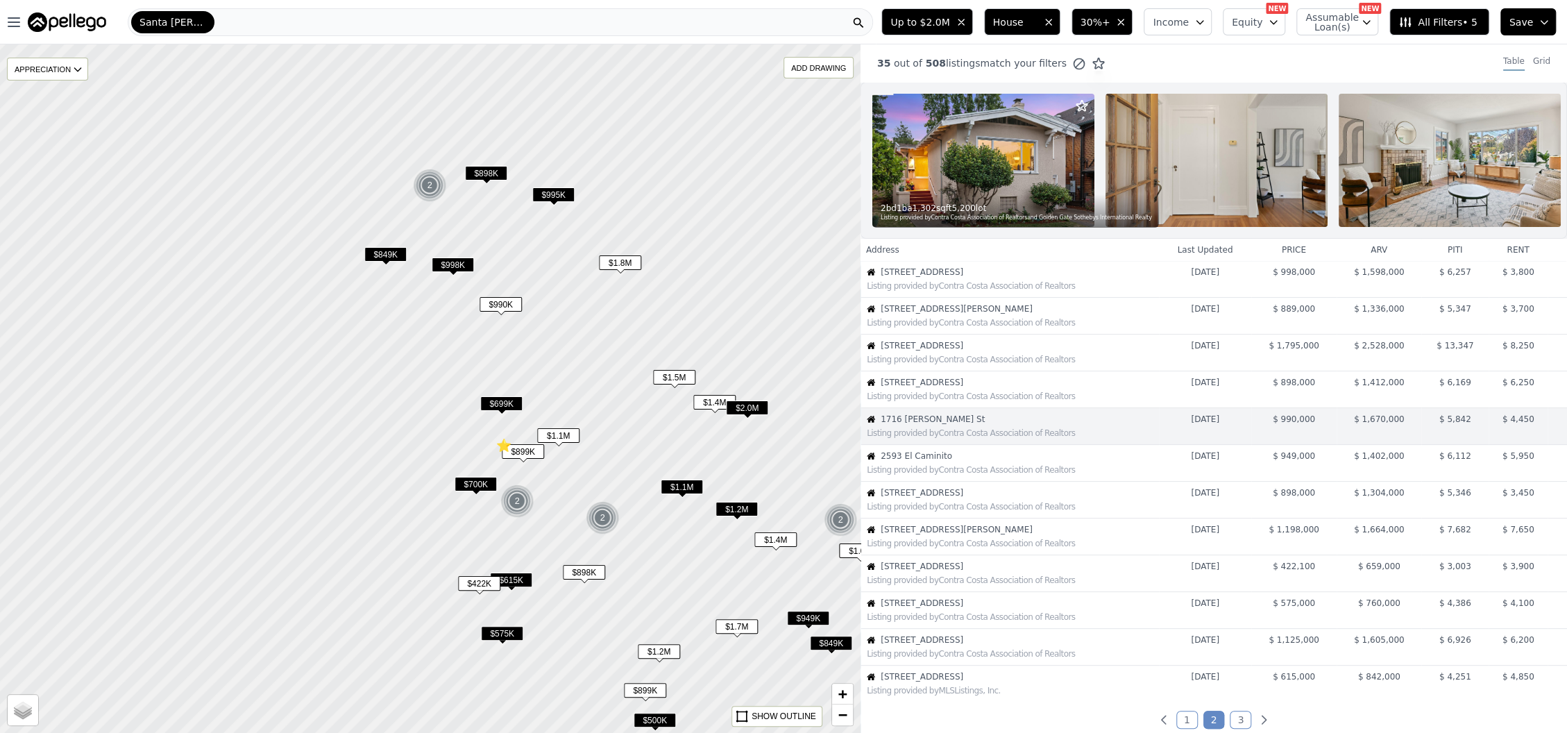
scroll to position [21, 0]
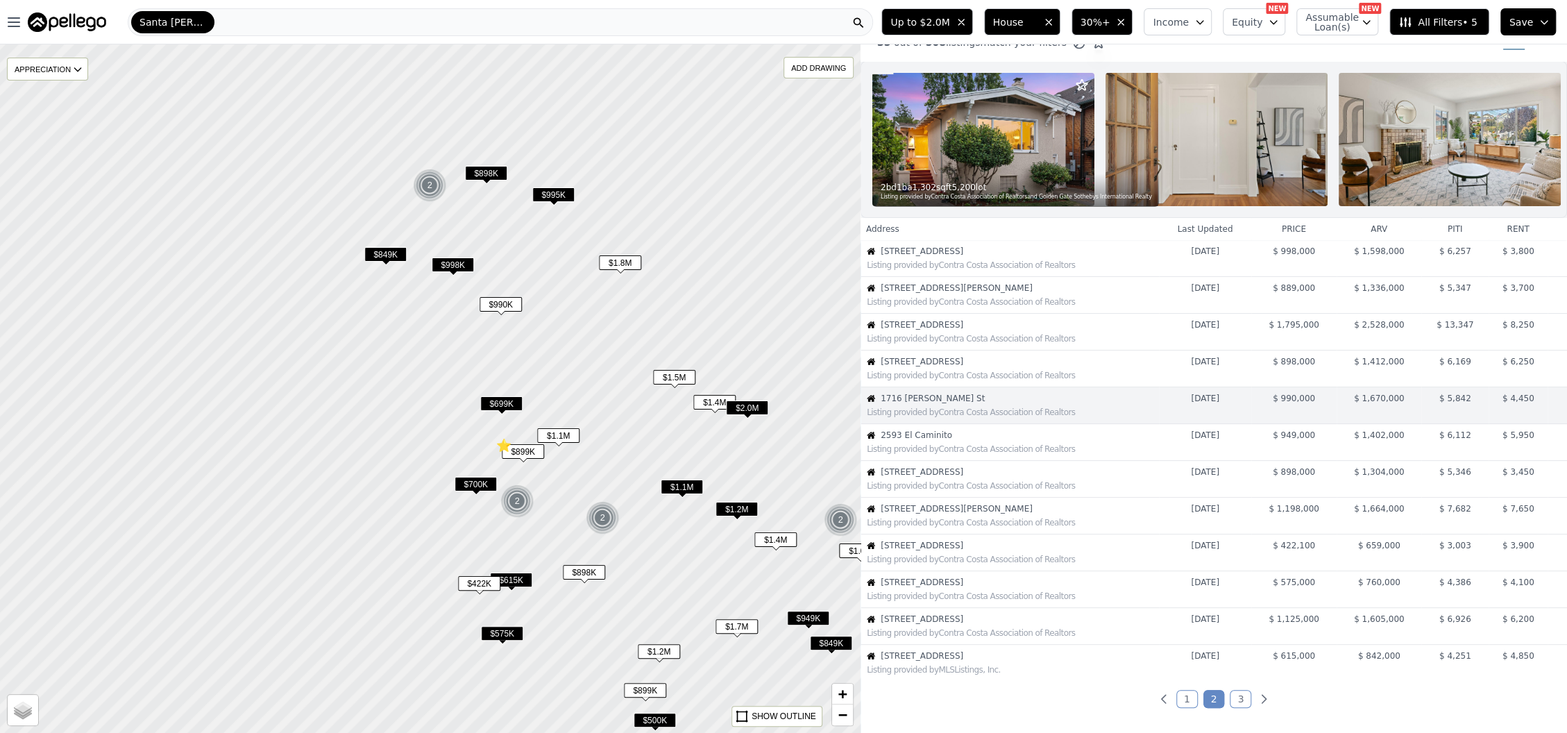
click at [1003, 153] on img at bounding box center [983, 139] width 222 height 133
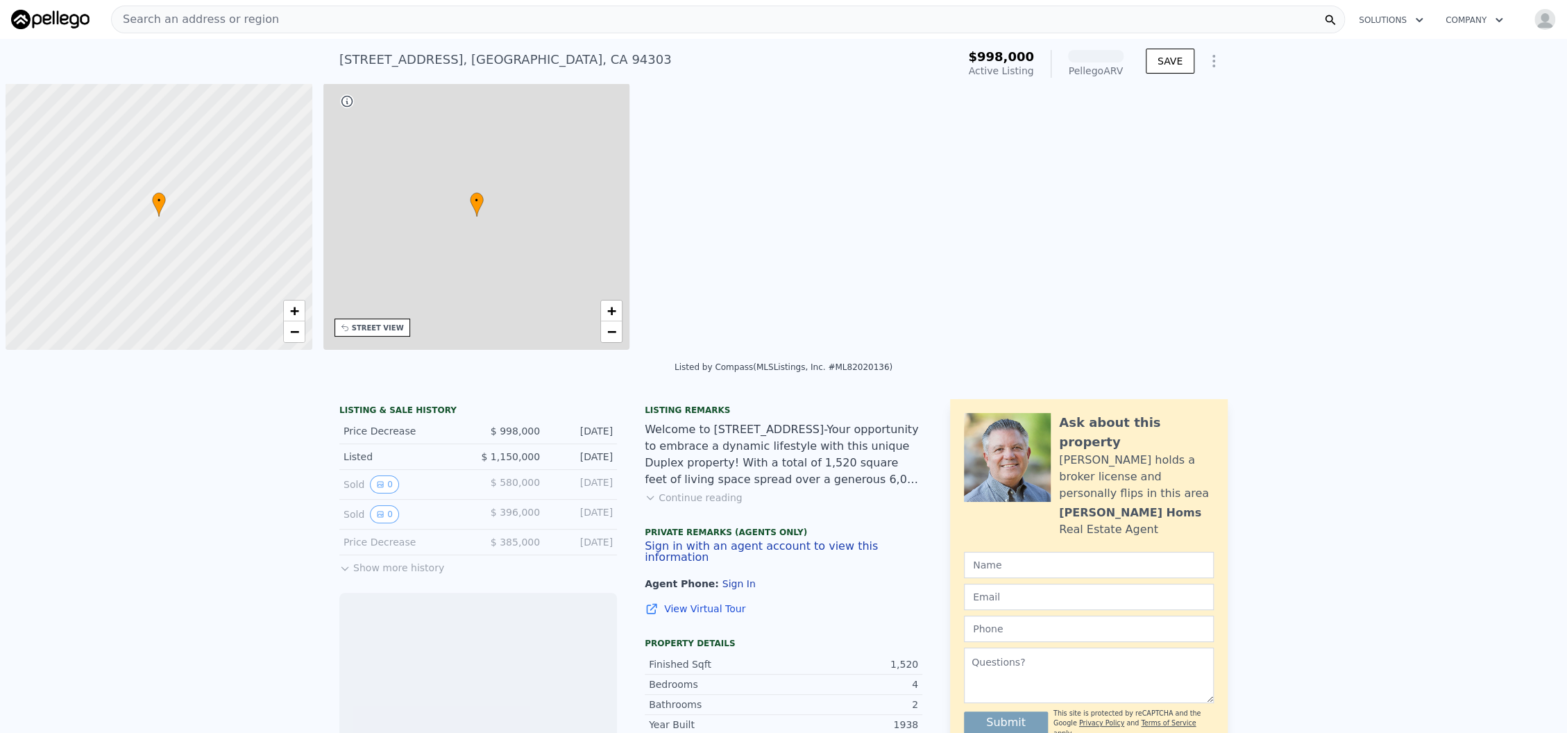
scroll to position [0, 5]
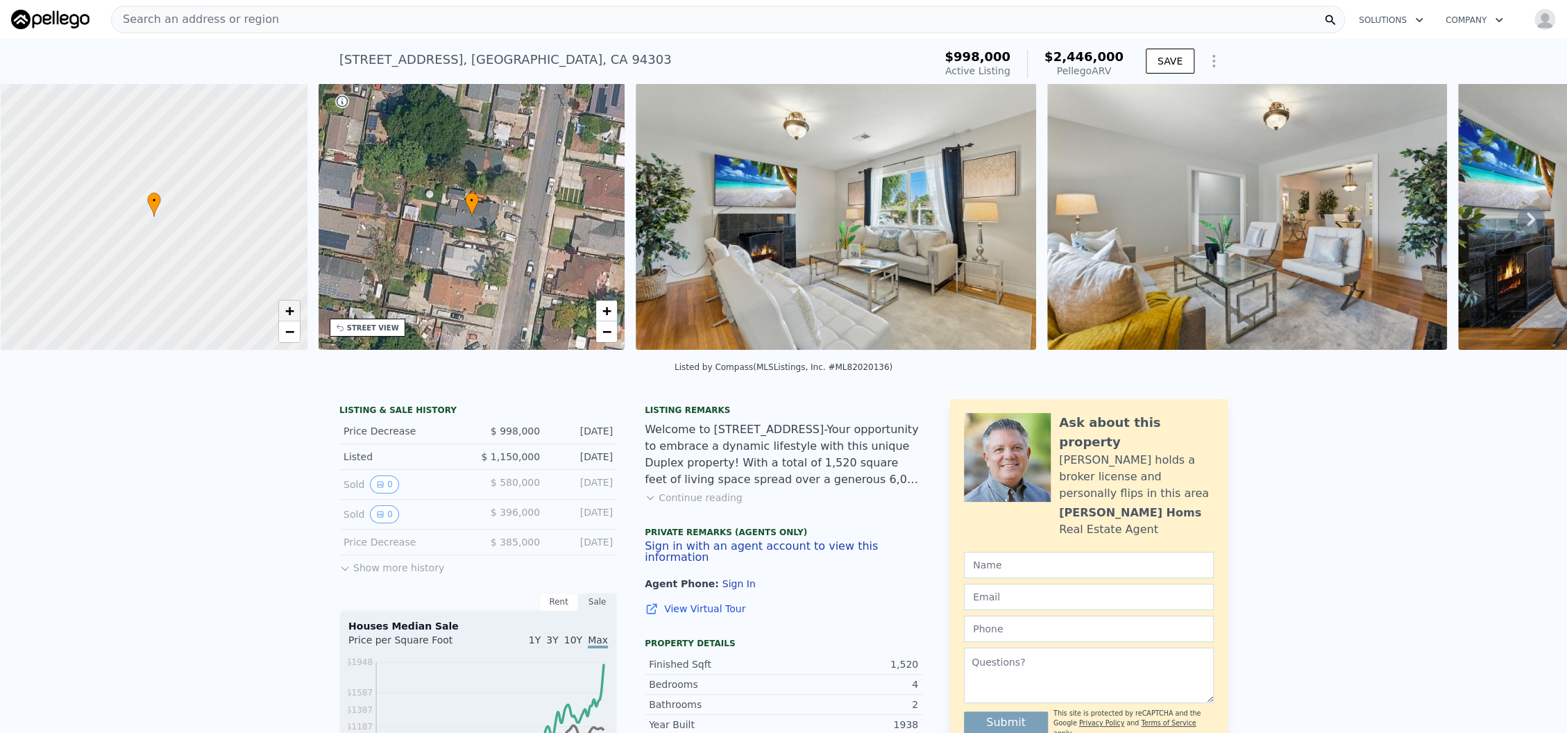
click at [291, 313] on span "+" at bounding box center [288, 310] width 9 height 17
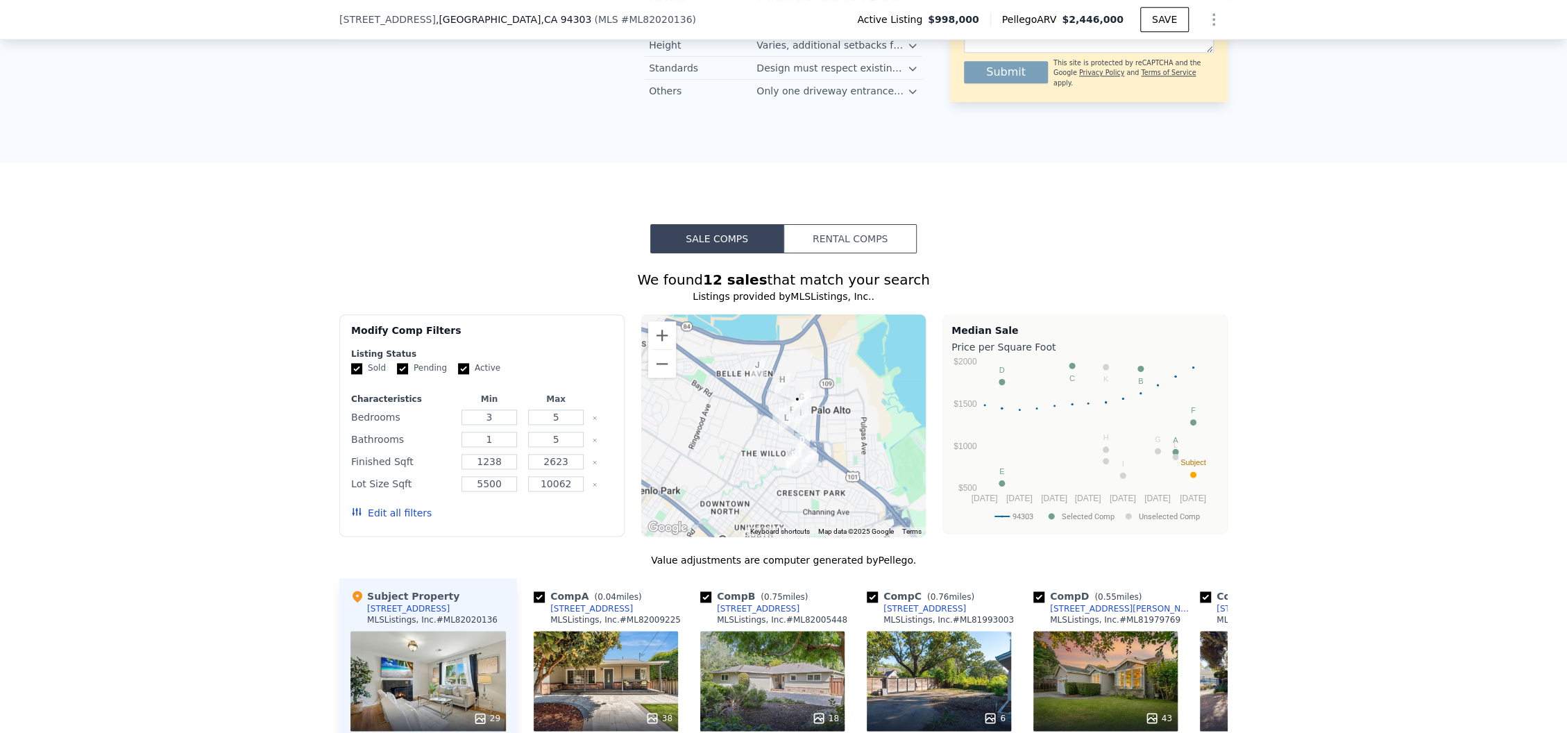
scroll to position [1198, 0]
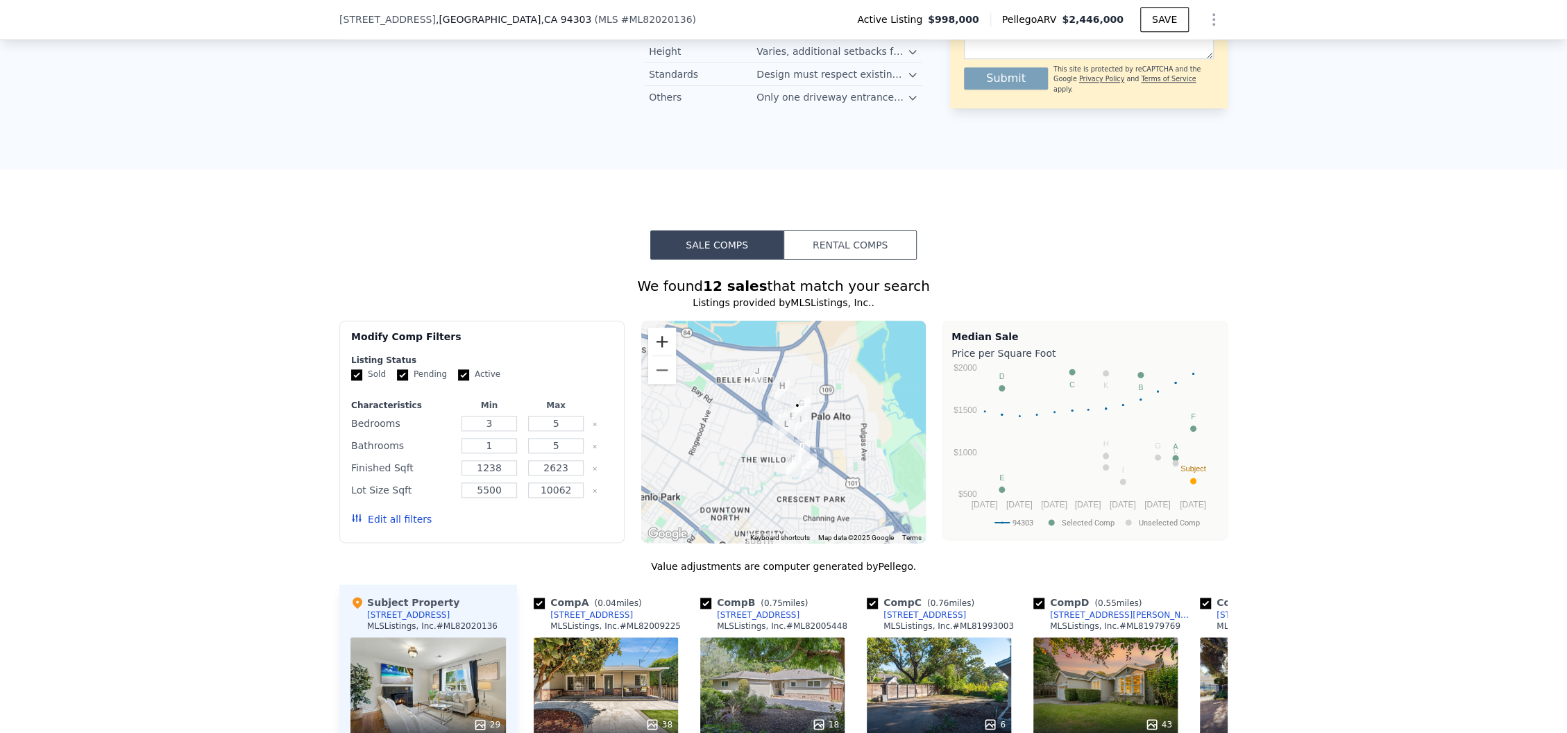
click at [649, 341] on button "Zoom in" at bounding box center [662, 341] width 28 height 28
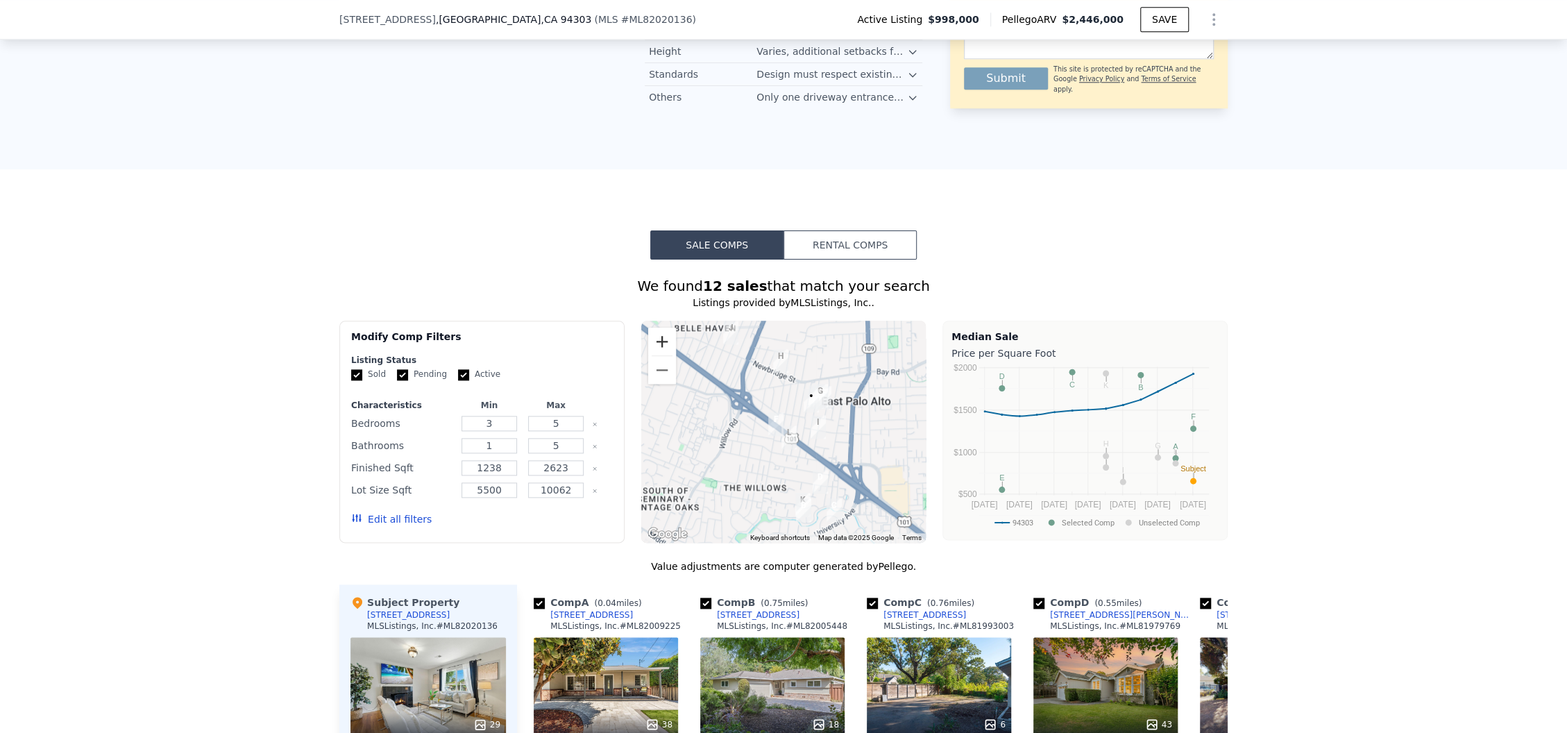
click at [649, 341] on button "Zoom in" at bounding box center [662, 341] width 28 height 28
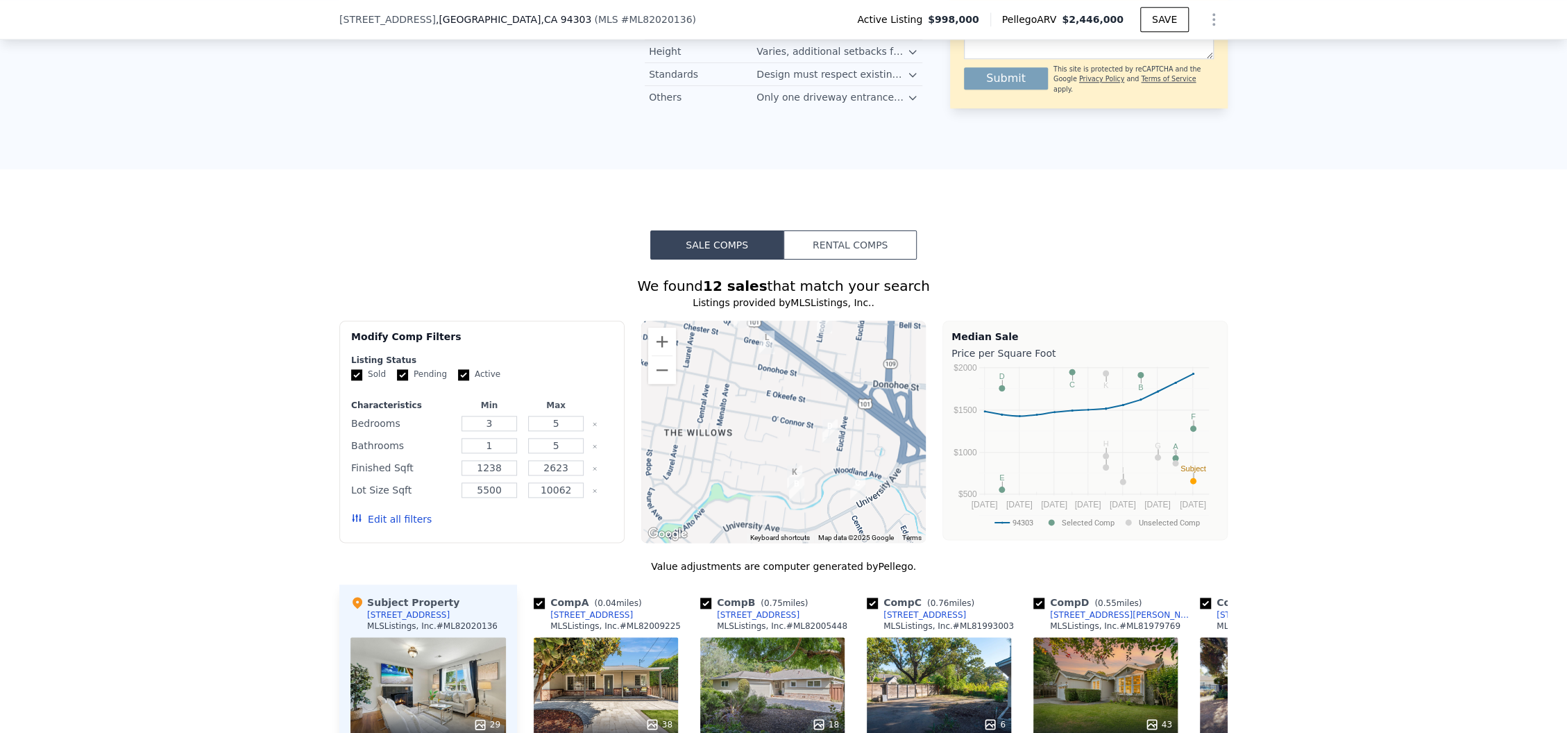
drag, startPoint x: 803, startPoint y: 409, endPoint x: 778, endPoint y: 306, distance: 106.4
click at [778, 306] on div "We found 12 sales that match your search Listings provided by MLSListings, Inc.…" at bounding box center [783, 665] width 888 height 779
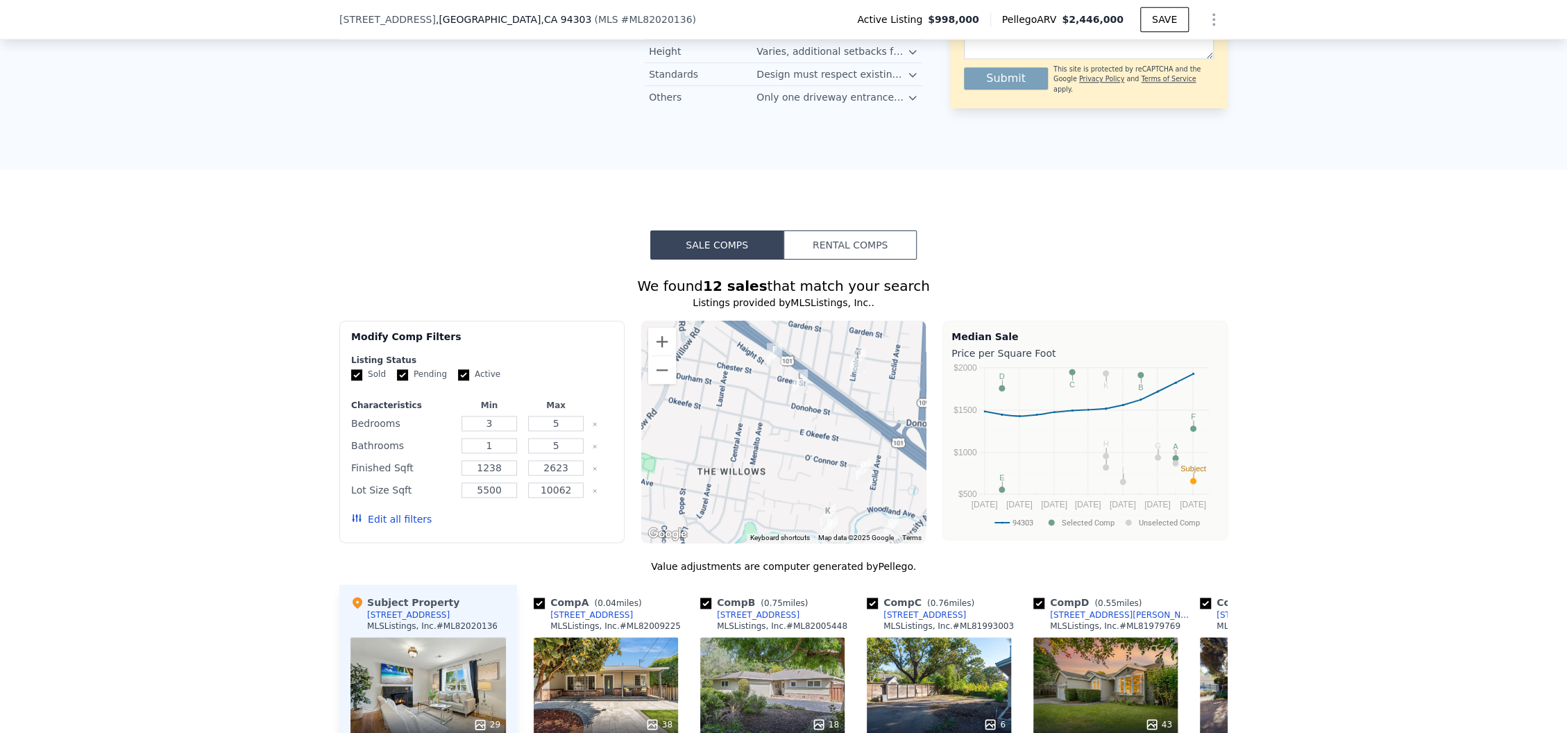
drag, startPoint x: 749, startPoint y: 452, endPoint x: 783, endPoint y: 492, distance: 52.2
click at [783, 492] on div at bounding box center [783, 432] width 285 height 222
click at [1356, 424] on div "We found 12 sales that match your search Listings provided by MLSListings, Inc.…" at bounding box center [783, 657] width 1567 height 796
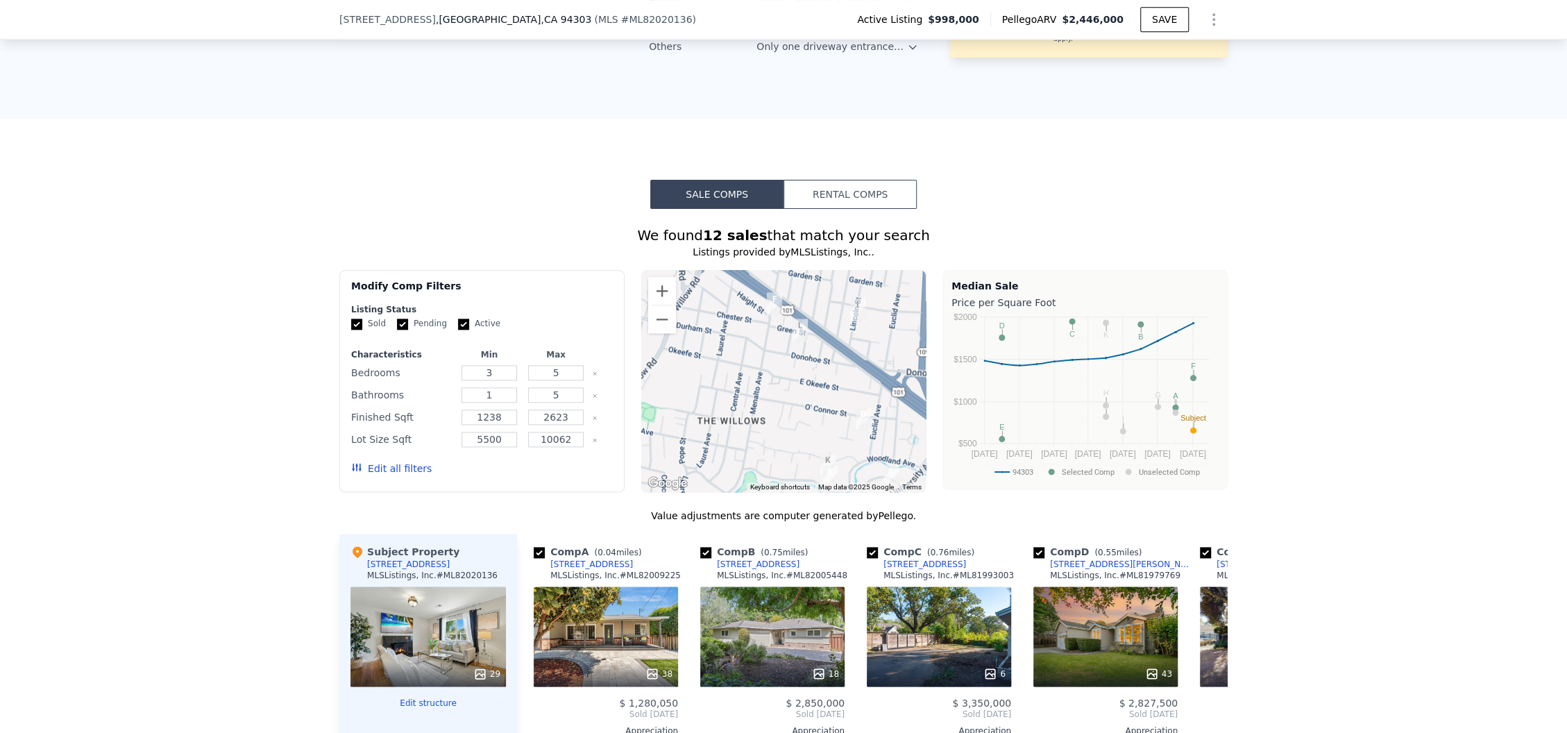
scroll to position [1291, 0]
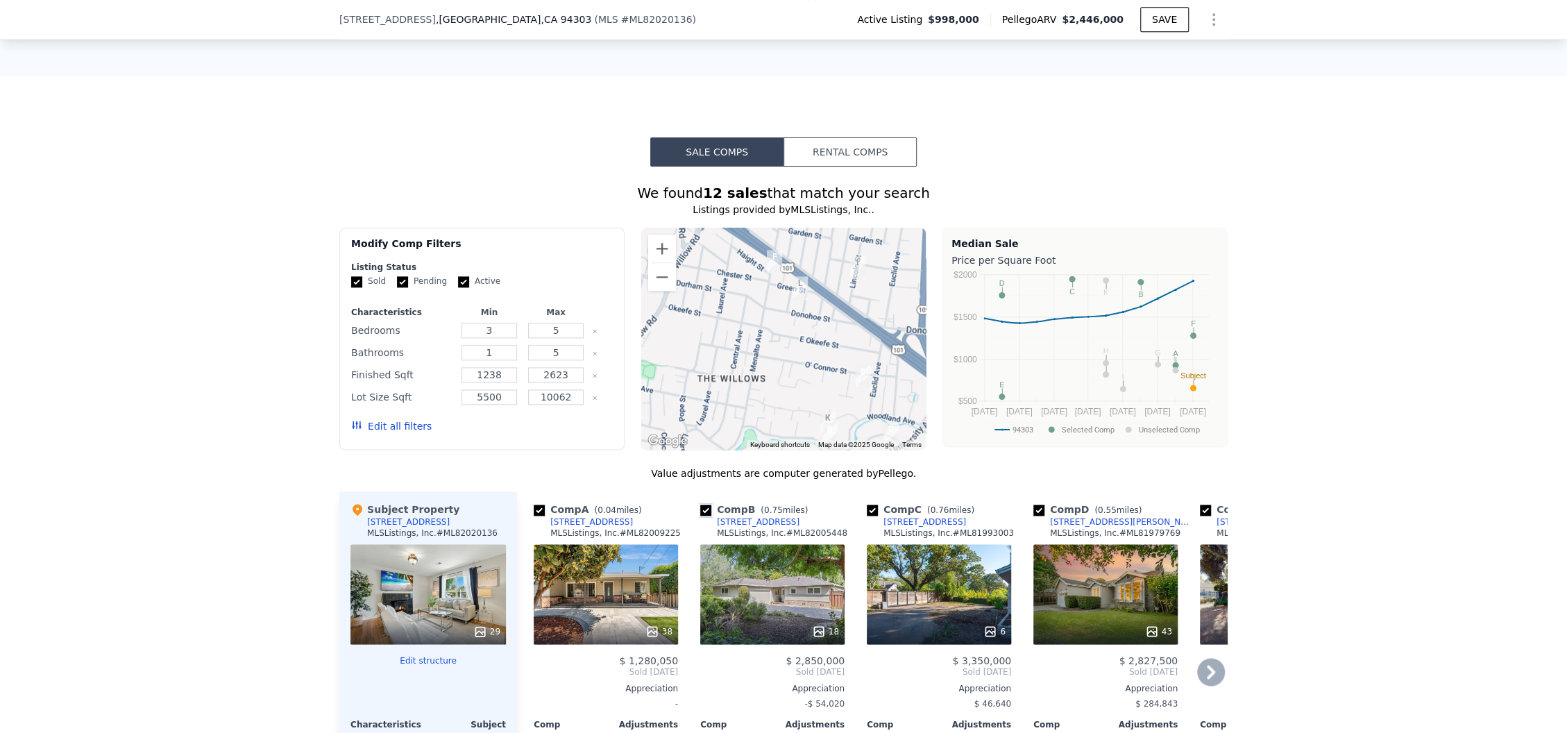
click at [700, 513] on input "checkbox" at bounding box center [705, 509] width 11 height 11
checkbox input "false"
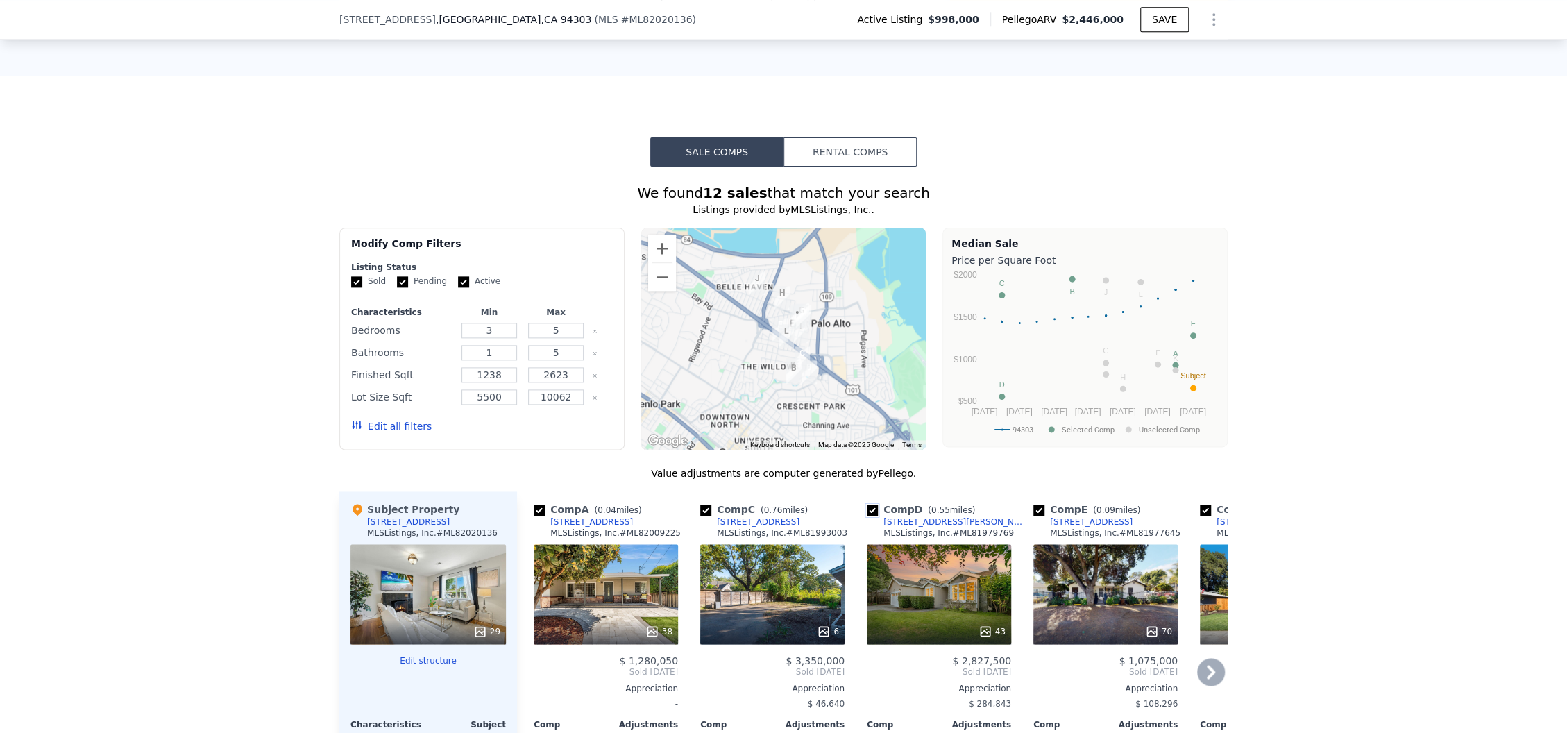
click at [867, 512] on input "checkbox" at bounding box center [872, 509] width 11 height 11
checkbox input "false"
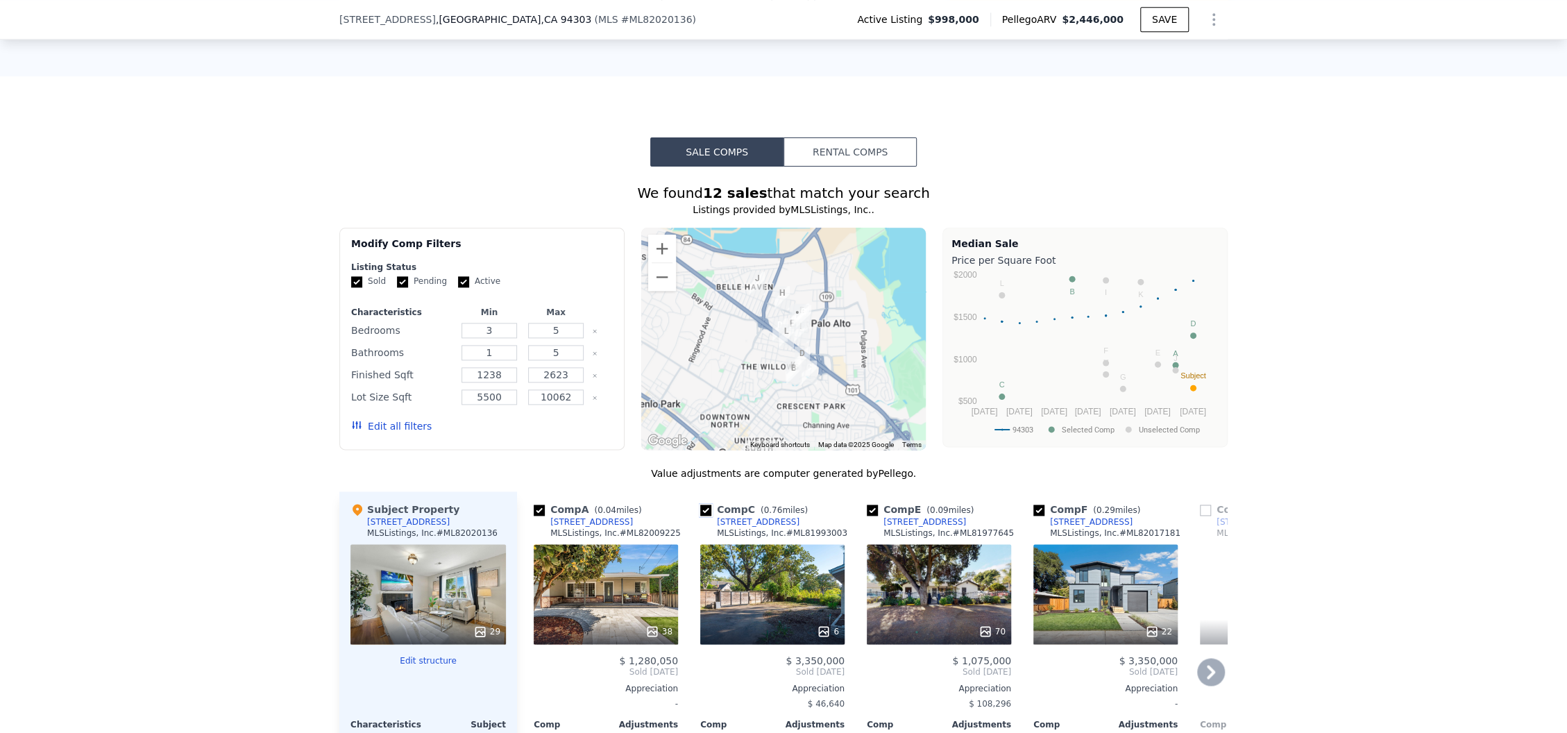
click at [700, 513] on input "checkbox" at bounding box center [705, 509] width 11 height 11
checkbox input "false"
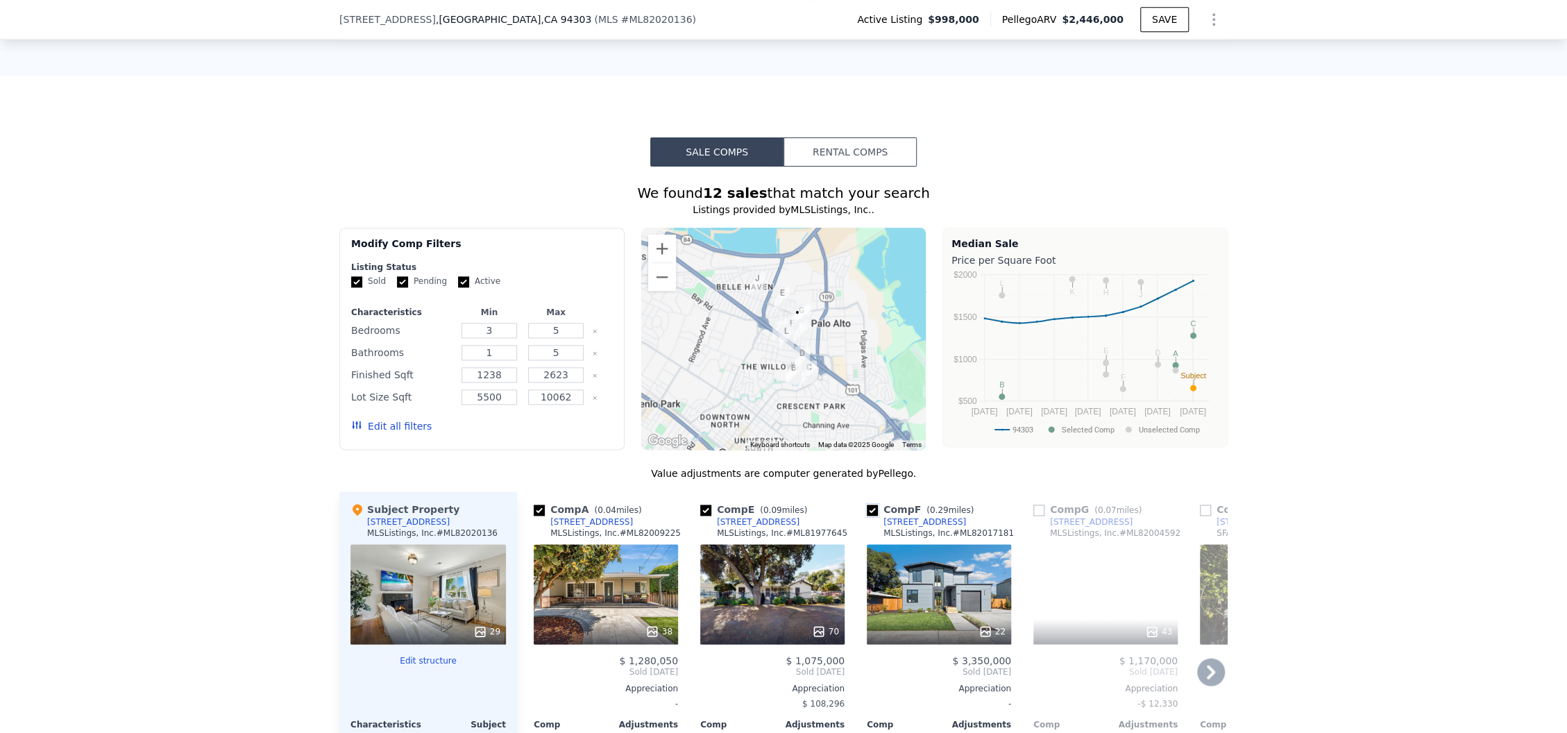
click at [867, 511] on input "checkbox" at bounding box center [872, 509] width 11 height 11
checkbox input "false"
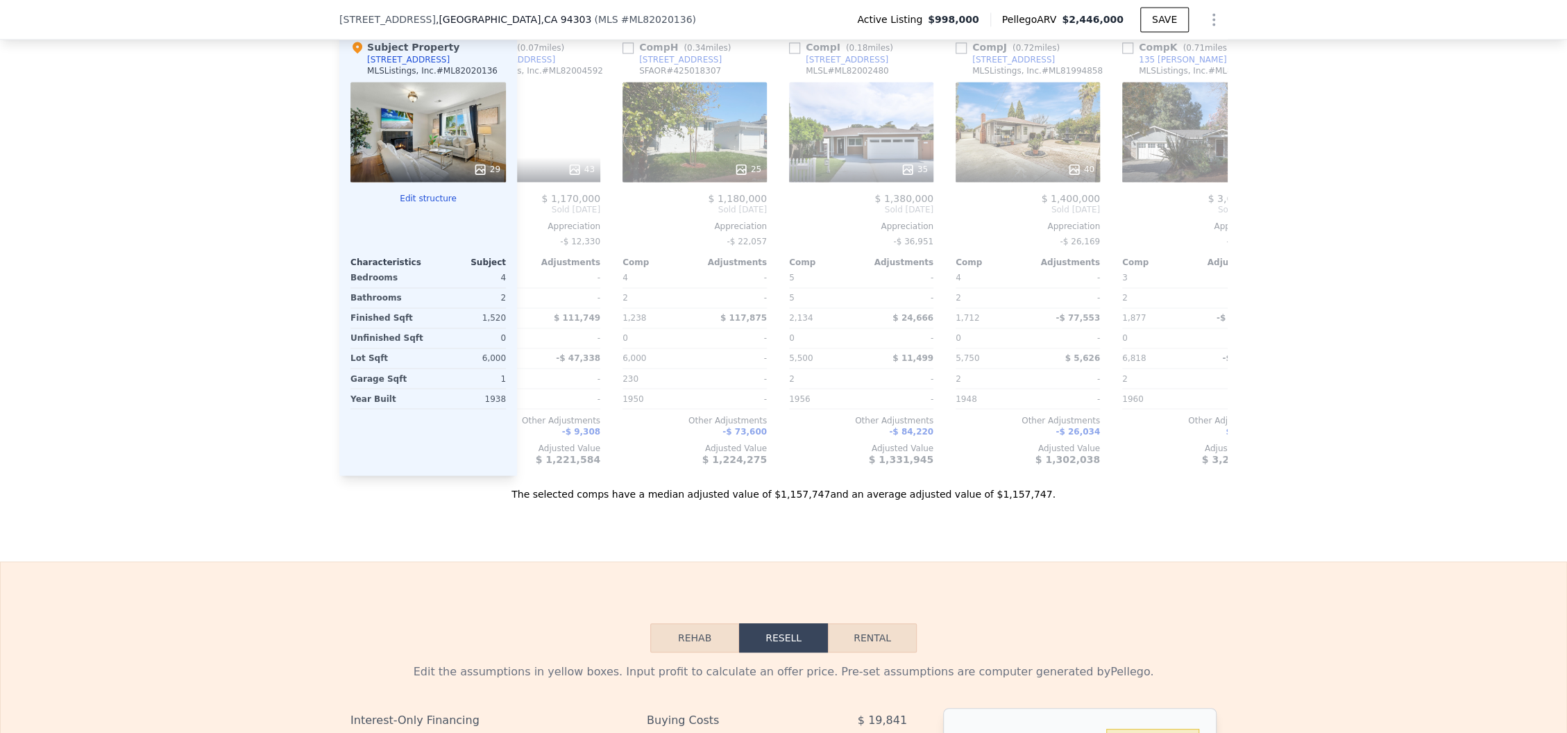
scroll to position [0, 443]
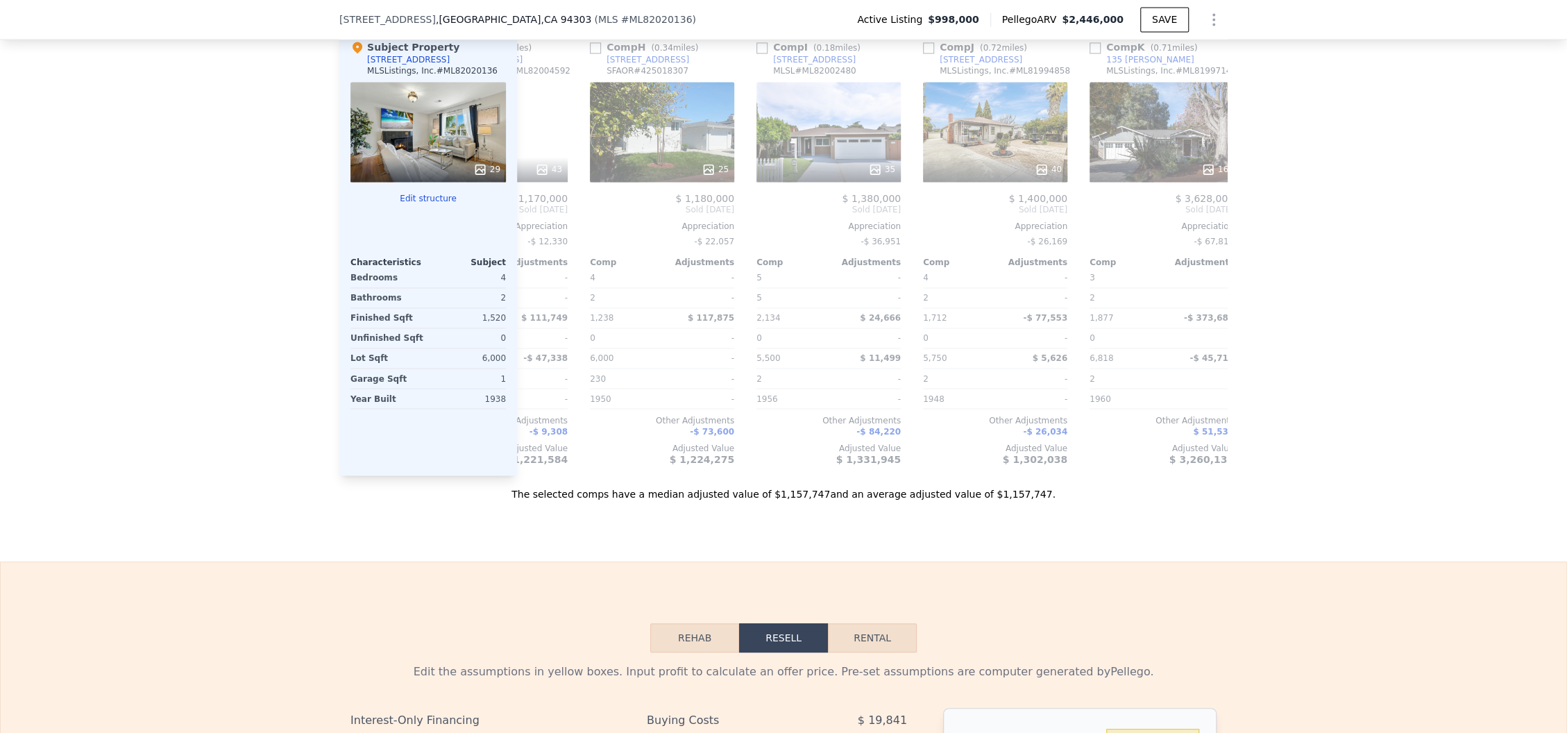
click at [897, 490] on div "The selected comps have a median adjusted value of $1,157,747 and an average ad…" at bounding box center [783, 487] width 888 height 25
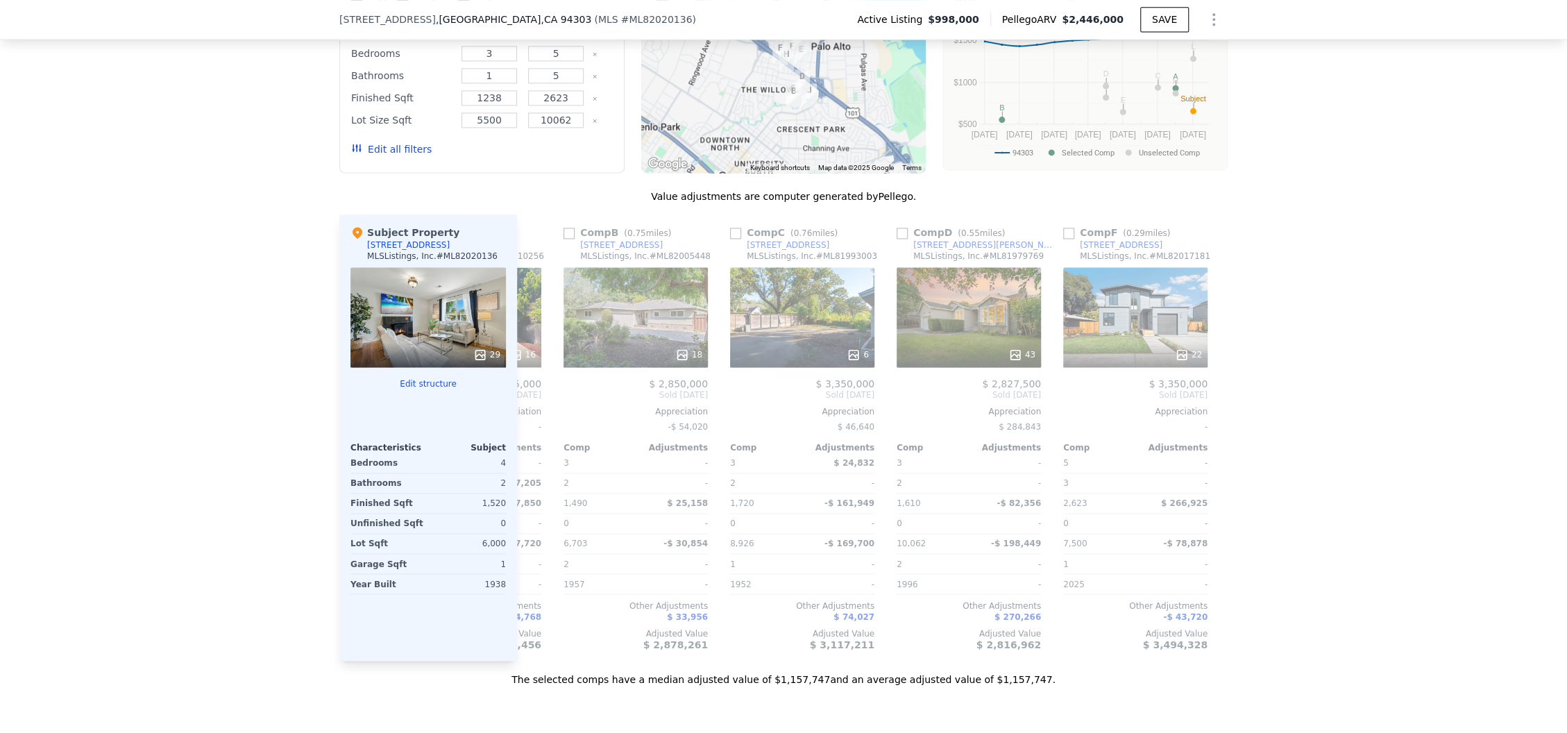
scroll to position [0, 1304]
click at [1061, 237] on input "checkbox" at bounding box center [1066, 233] width 11 height 11
checkbox input "true"
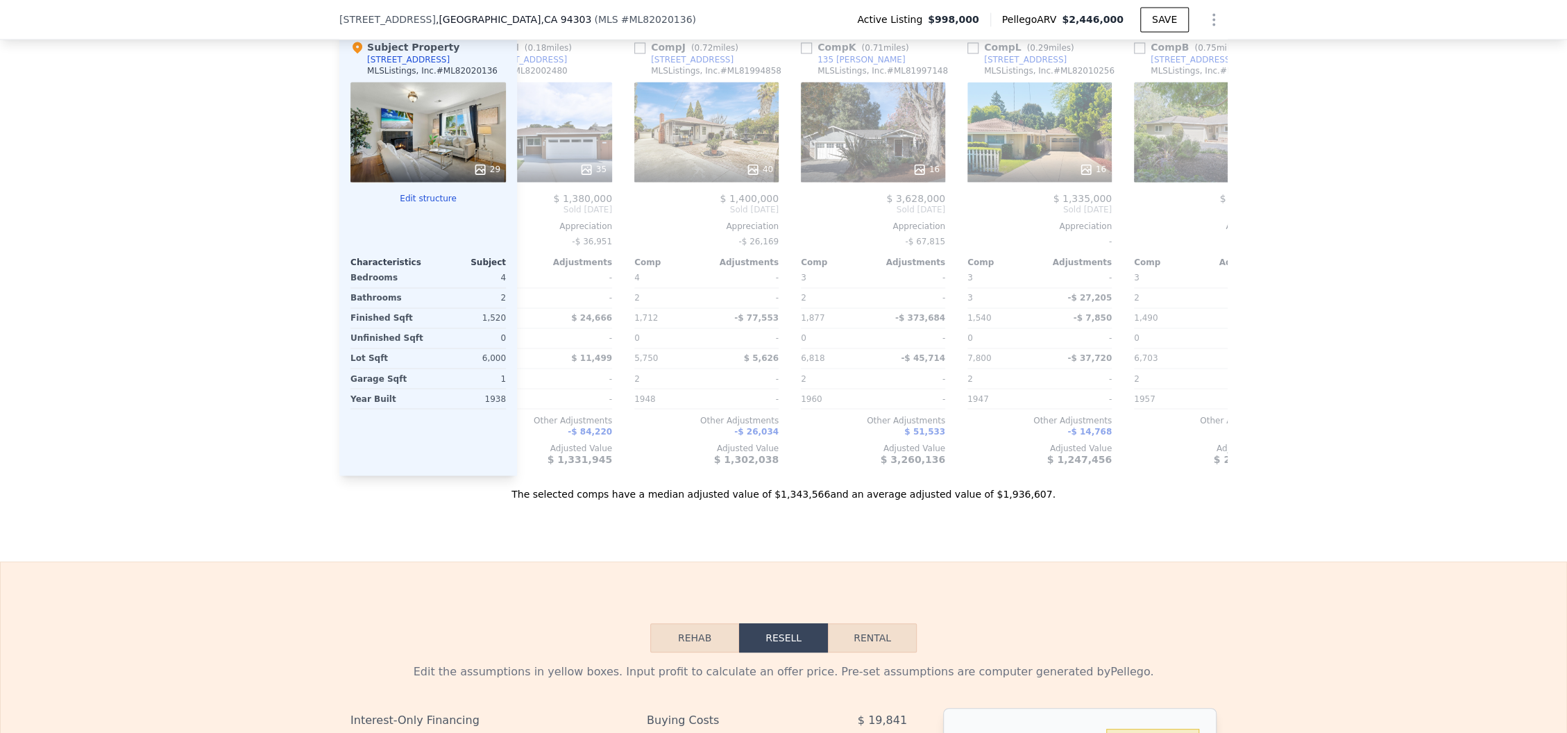
scroll to position [0, 886]
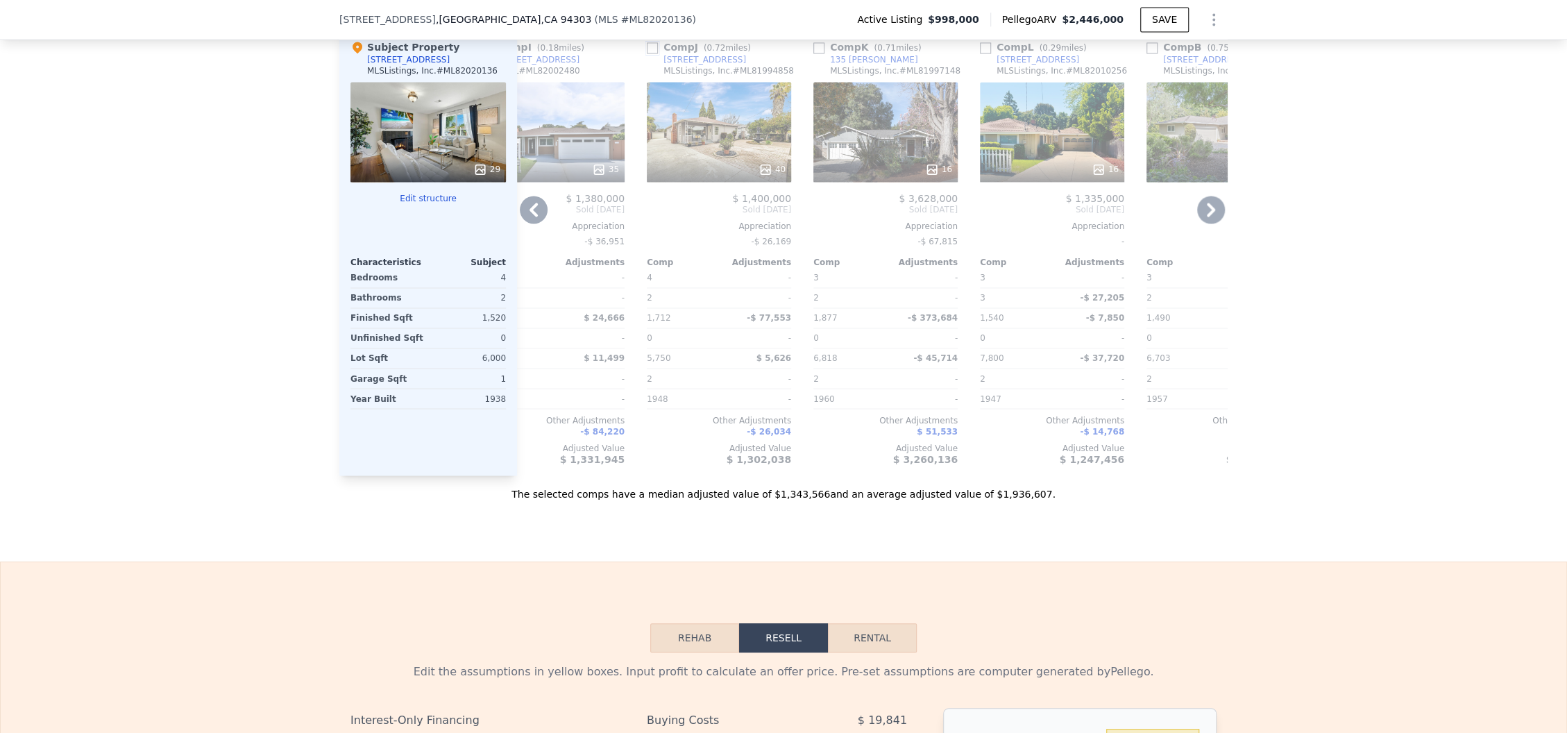
click at [647, 52] on input "checkbox" at bounding box center [652, 47] width 11 height 11
checkbox input "true"
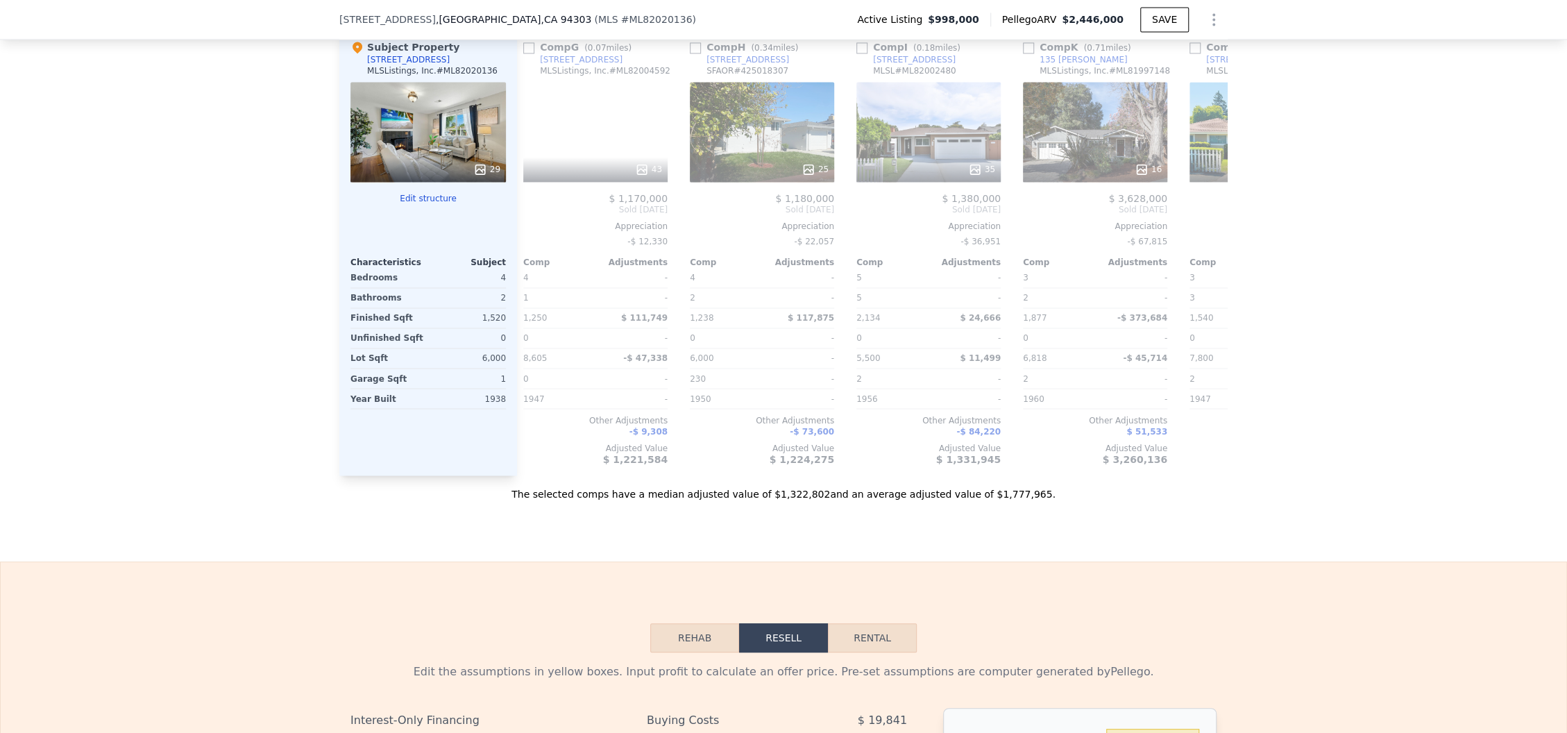
scroll to position [0, 667]
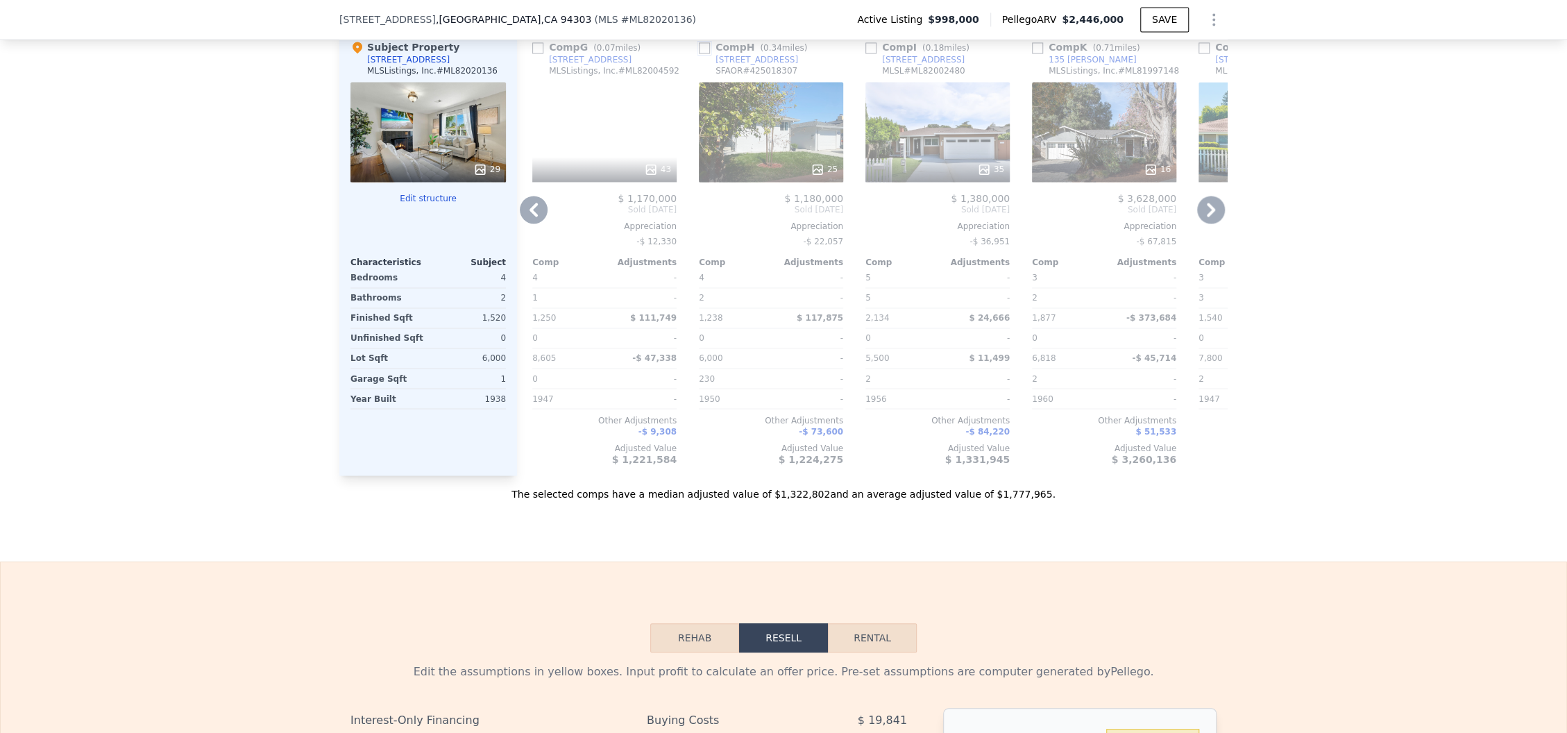
click at [699, 48] on input "checkbox" at bounding box center [704, 47] width 11 height 11
checkbox input "true"
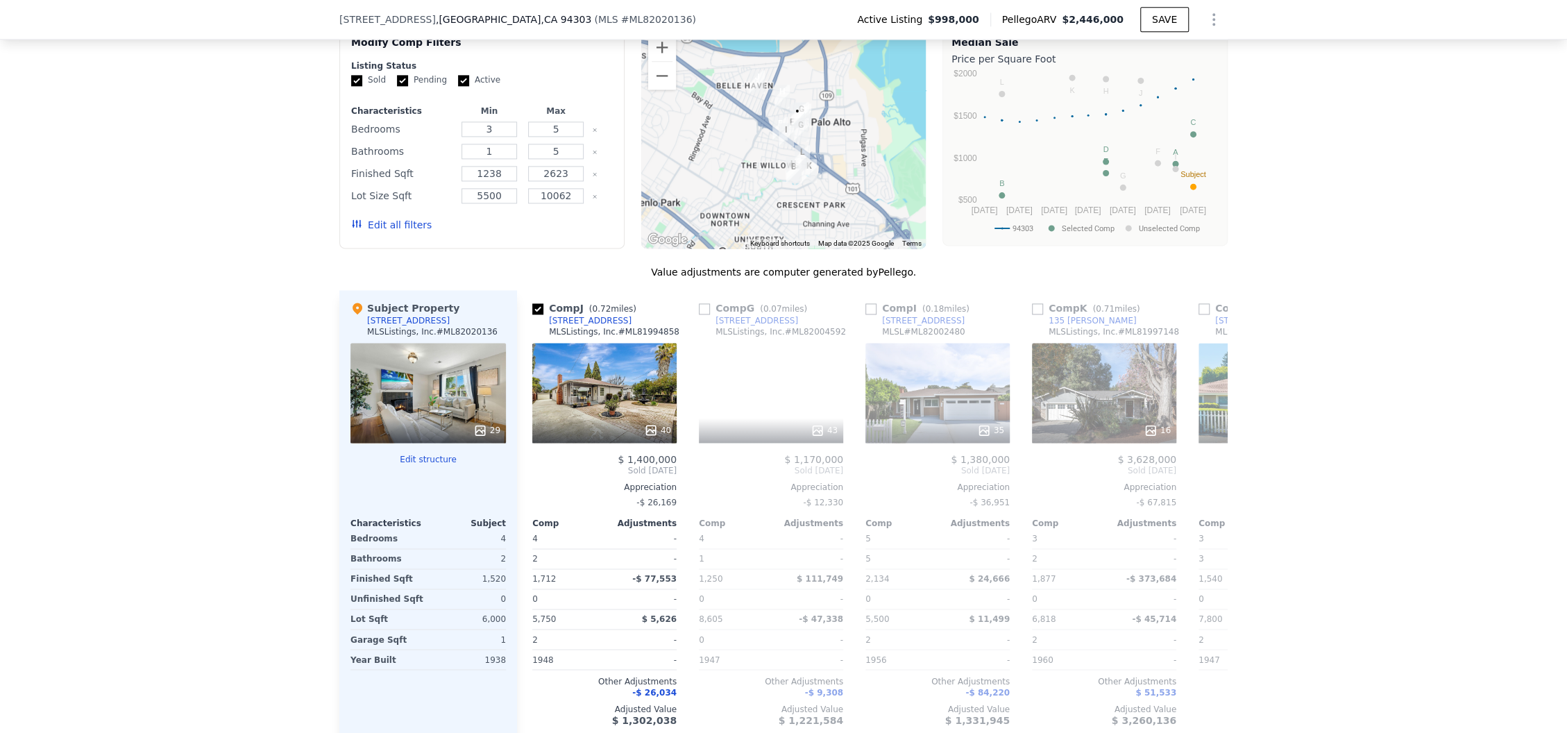
scroll to position [1475, 0]
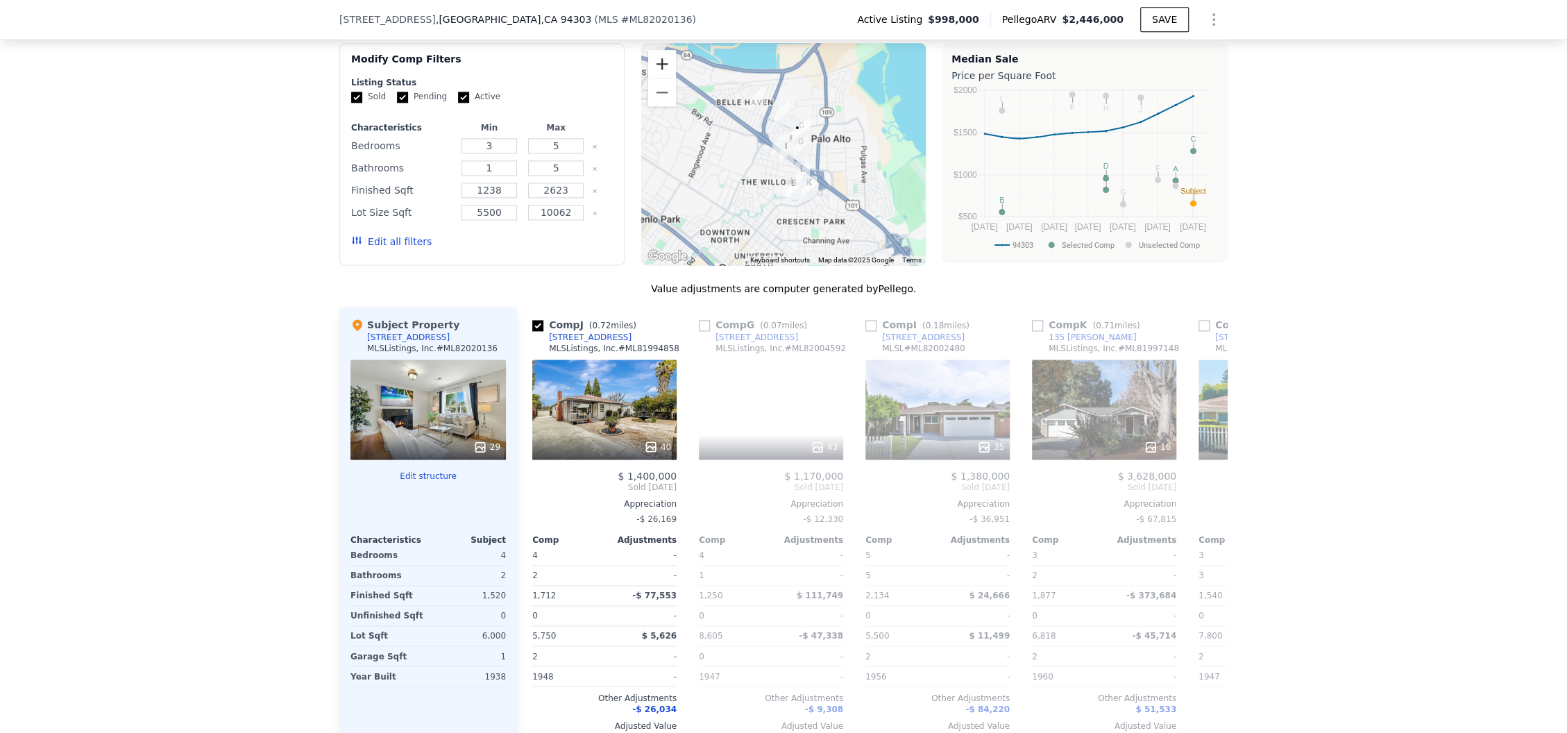
click at [648, 60] on button "Zoom in" at bounding box center [662, 64] width 28 height 28
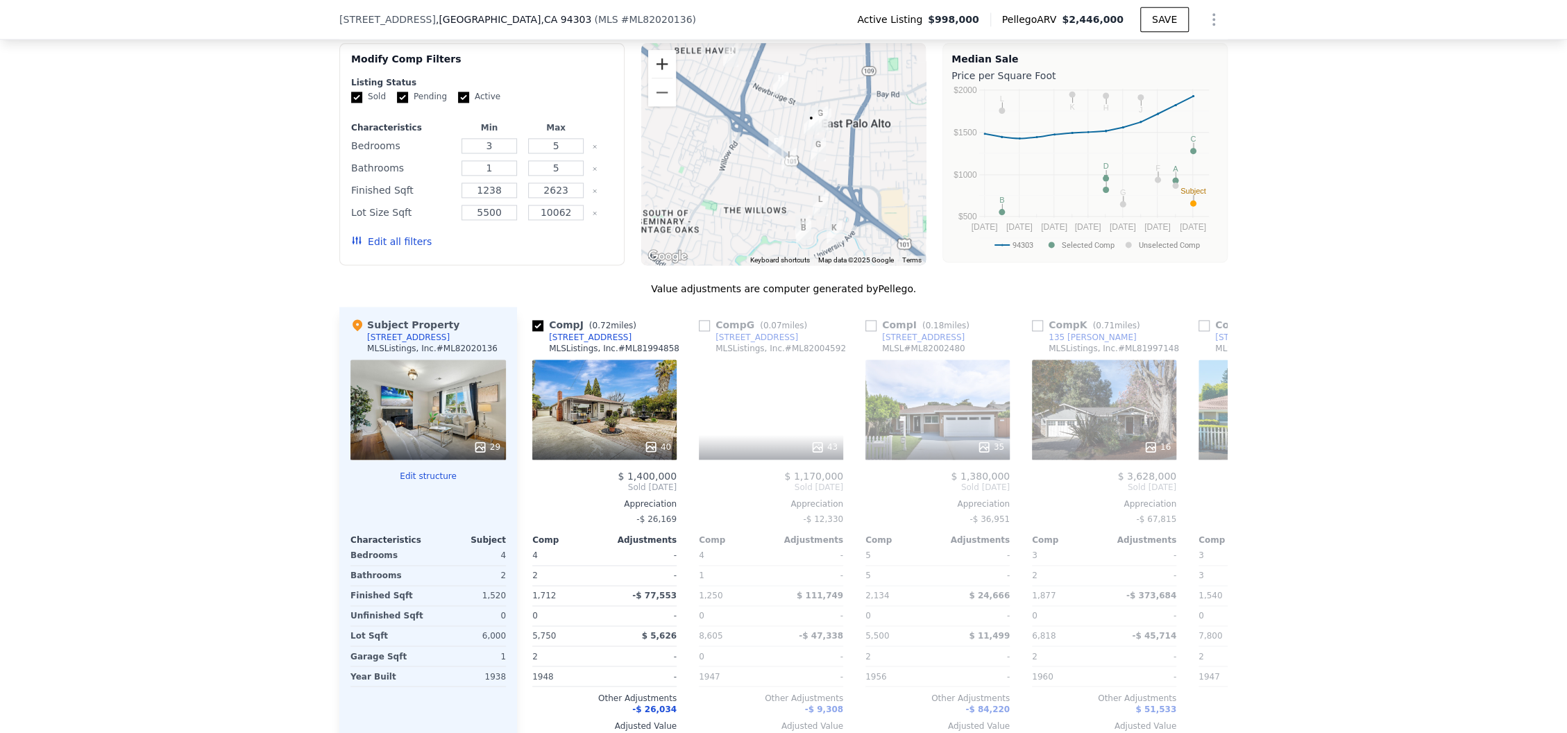
click at [648, 60] on button "Zoom in" at bounding box center [662, 64] width 28 height 28
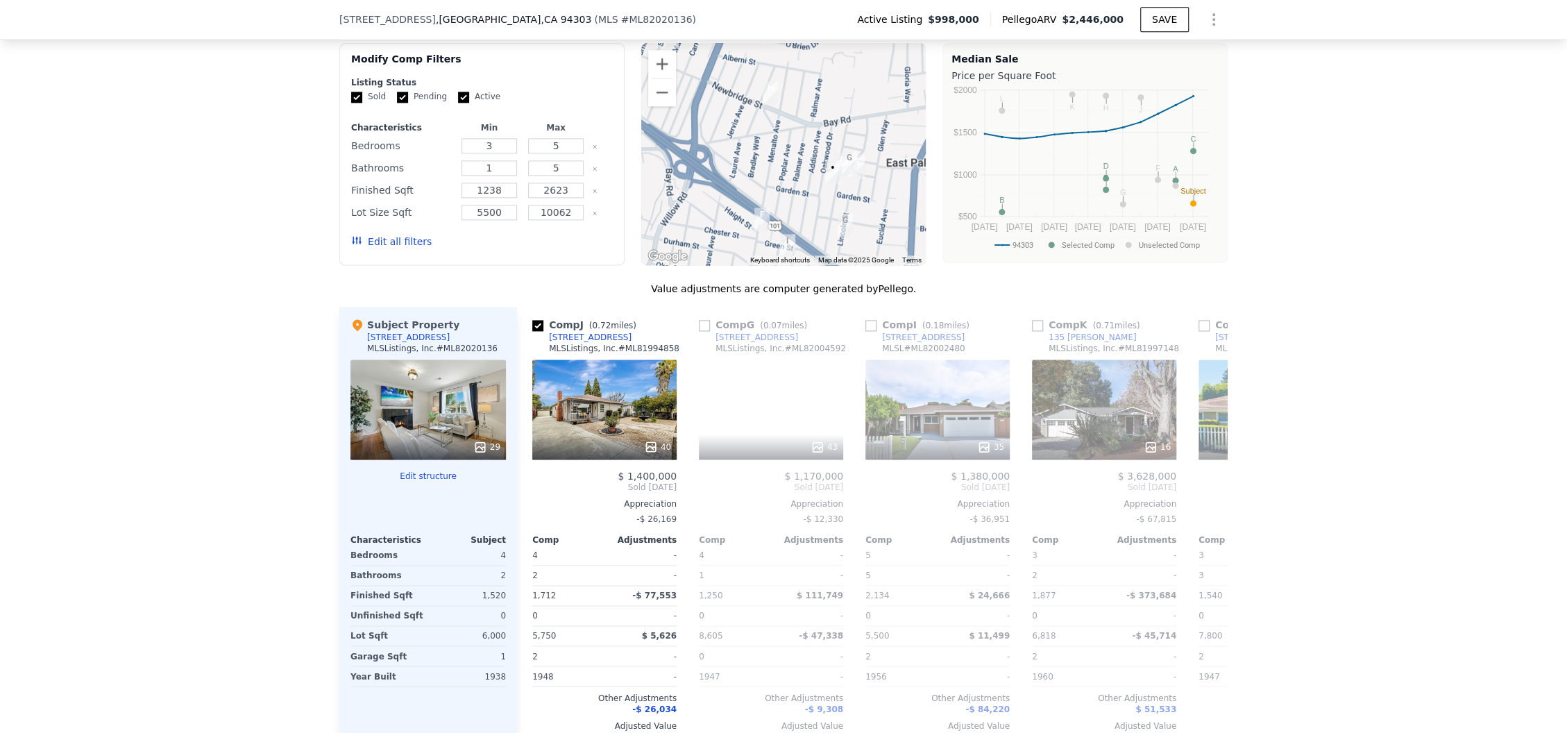
drag, startPoint x: 790, startPoint y: 100, endPoint x: 784, endPoint y: 157, distance: 57.2
click at [784, 157] on div at bounding box center [783, 154] width 285 height 222
drag, startPoint x: 692, startPoint y: 330, endPoint x: 710, endPoint y: 347, distance: 25.0
click at [699, 330] on input "checkbox" at bounding box center [704, 325] width 11 height 11
checkbox input "true"
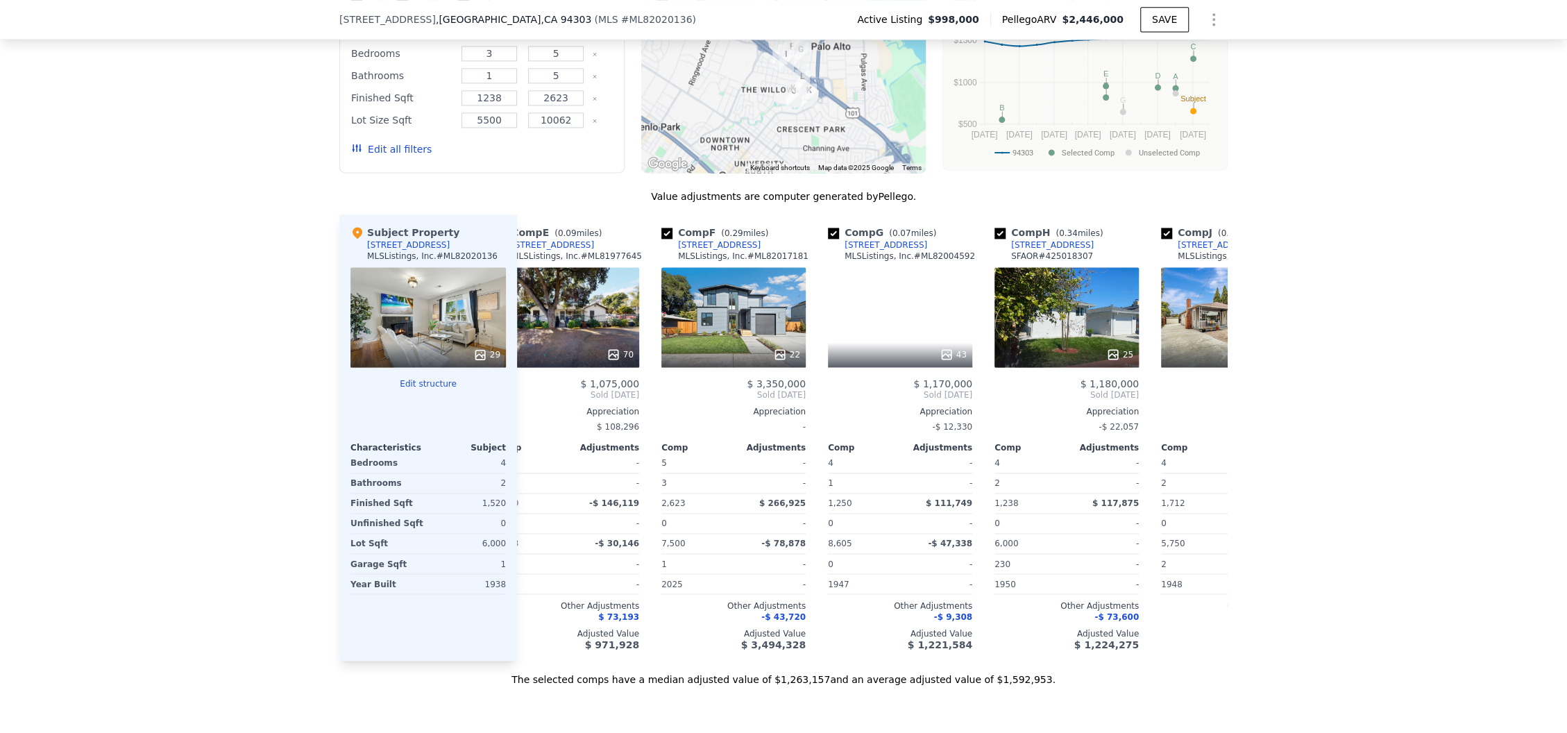
scroll to position [0, 158]
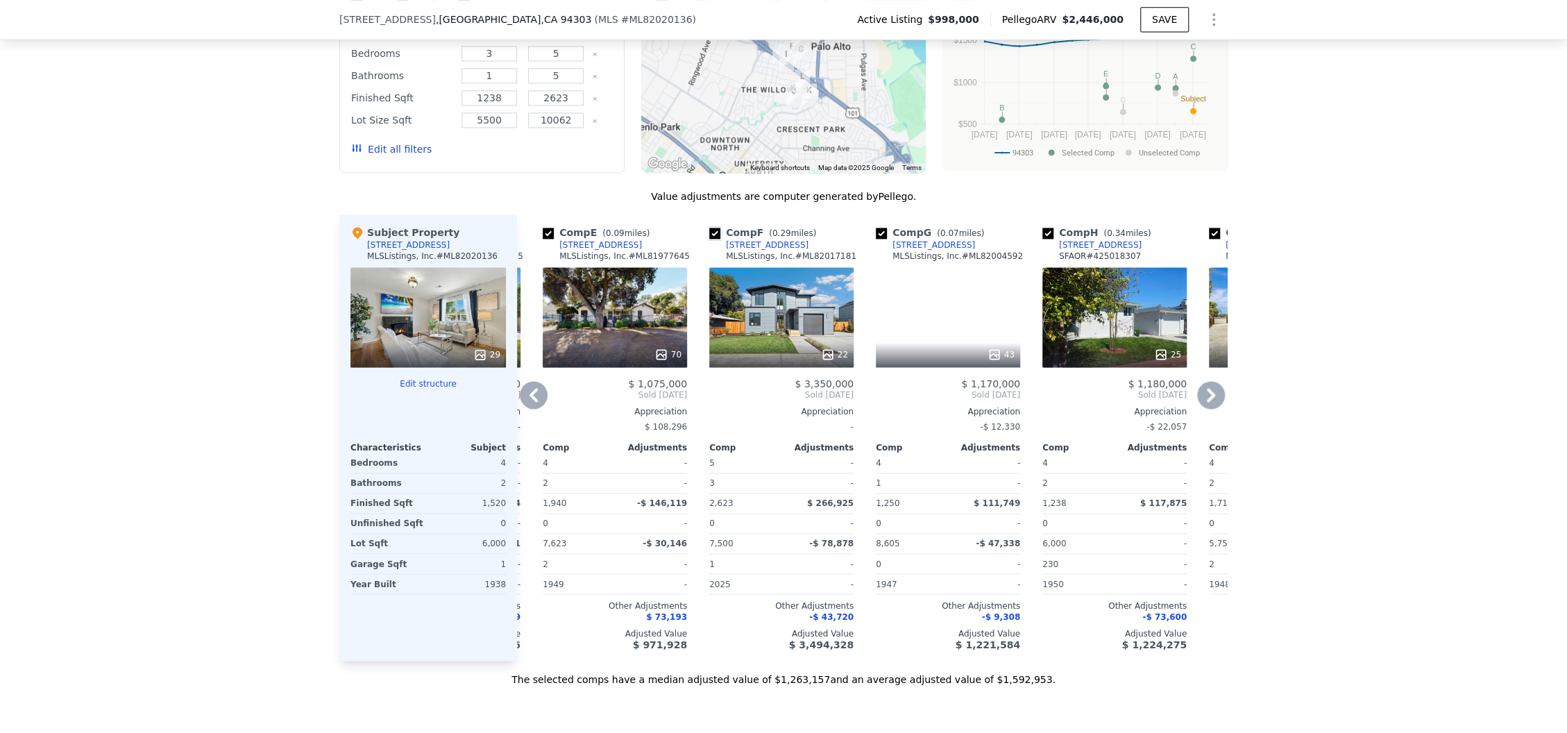
click at [709, 237] on input "checkbox" at bounding box center [714, 233] width 11 height 11
checkbox input "false"
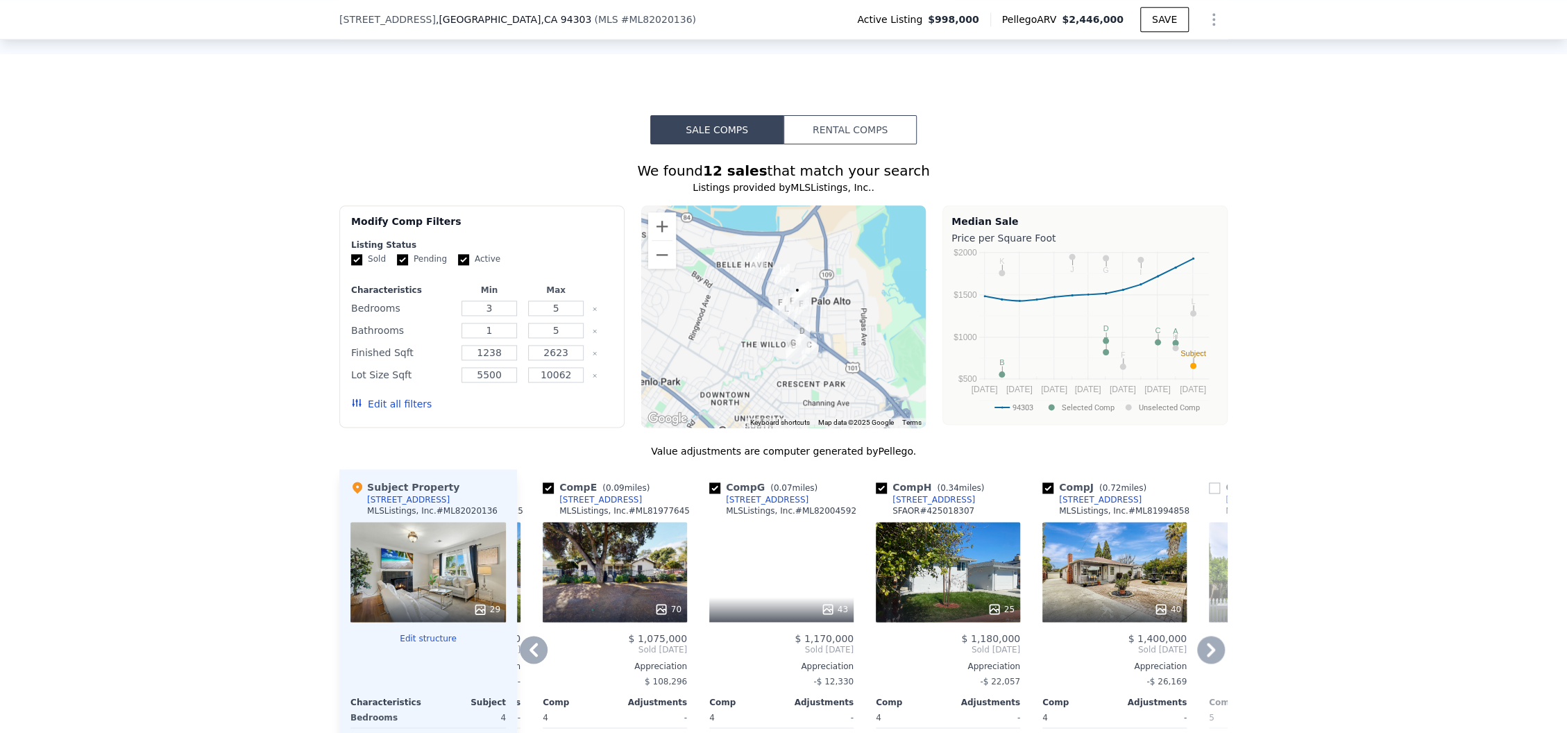
scroll to position [1291, 0]
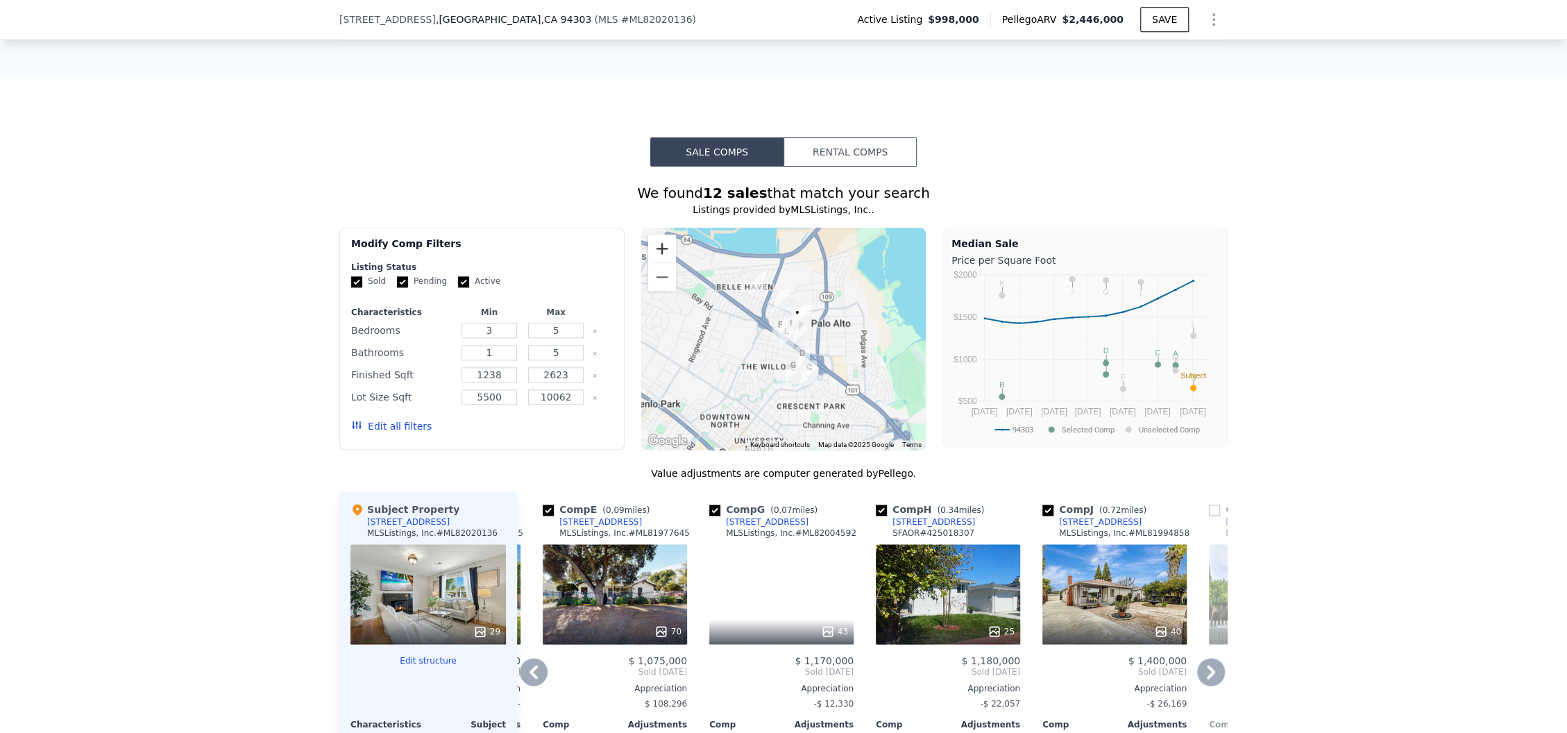
click at [653, 255] on button "Zoom in" at bounding box center [662, 249] width 28 height 28
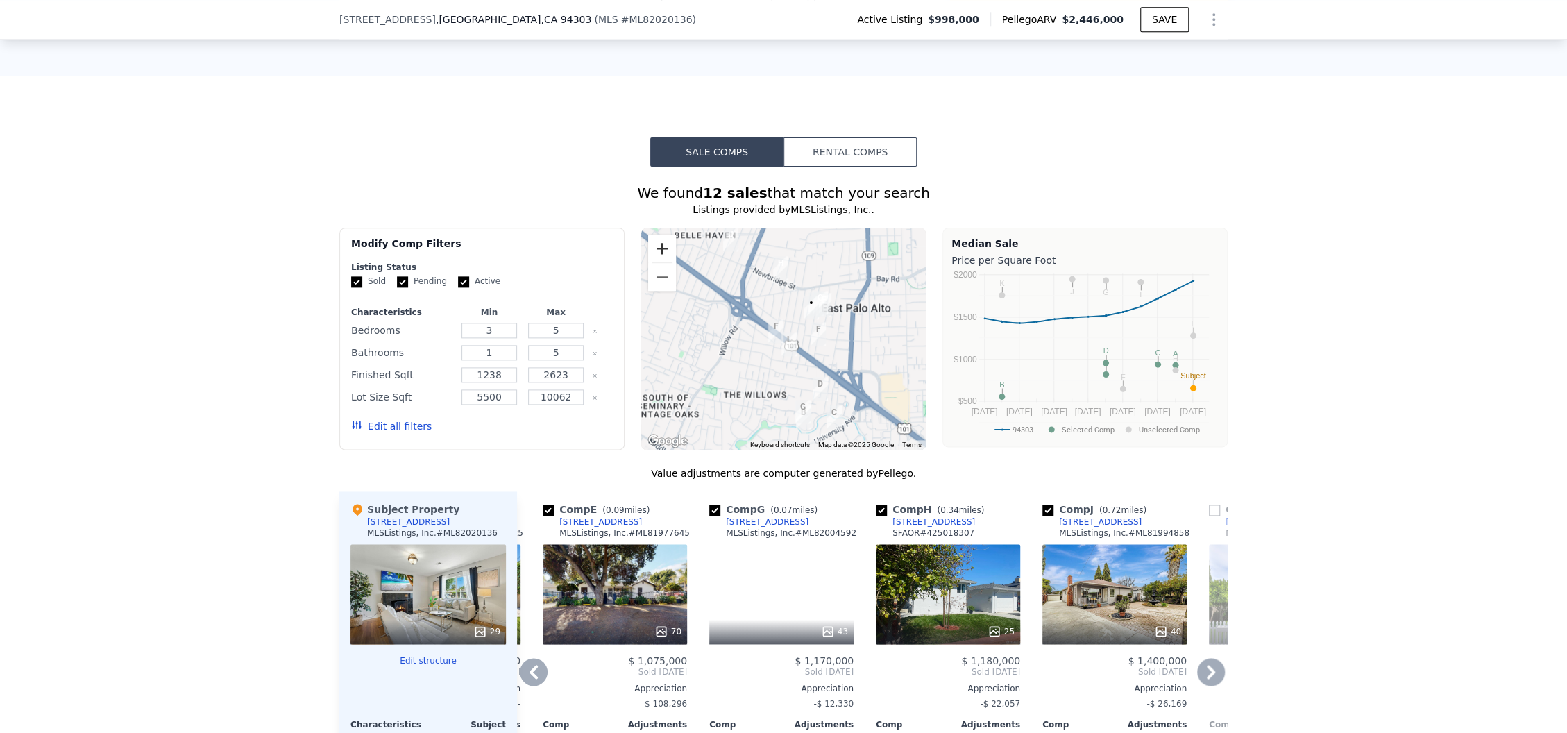
click at [653, 255] on button "Zoom in" at bounding box center [662, 249] width 28 height 28
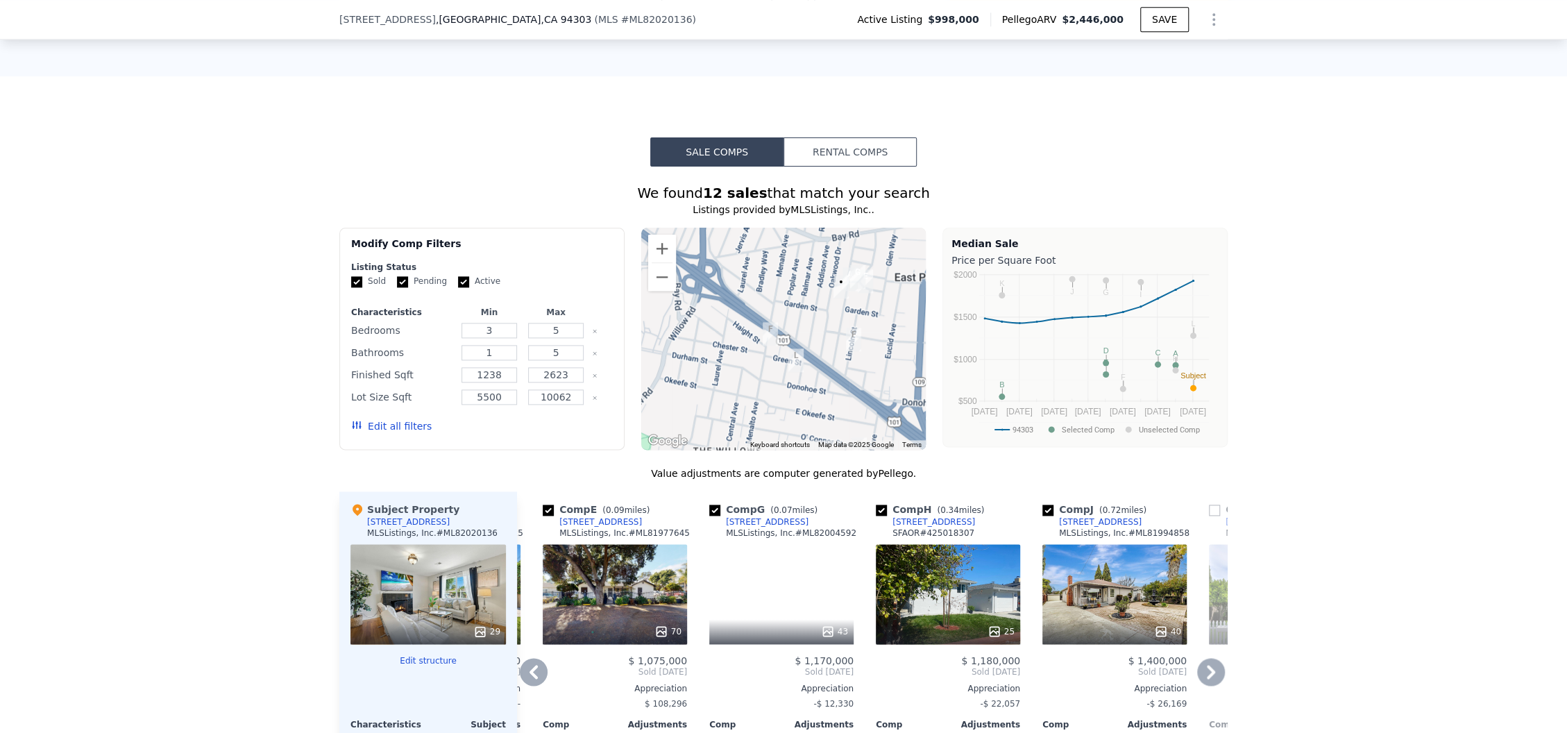
click at [1407, 313] on div "We found 12 sales that match your search Listings provided by MLSListings, Inc.…" at bounding box center [783, 565] width 1567 height 796
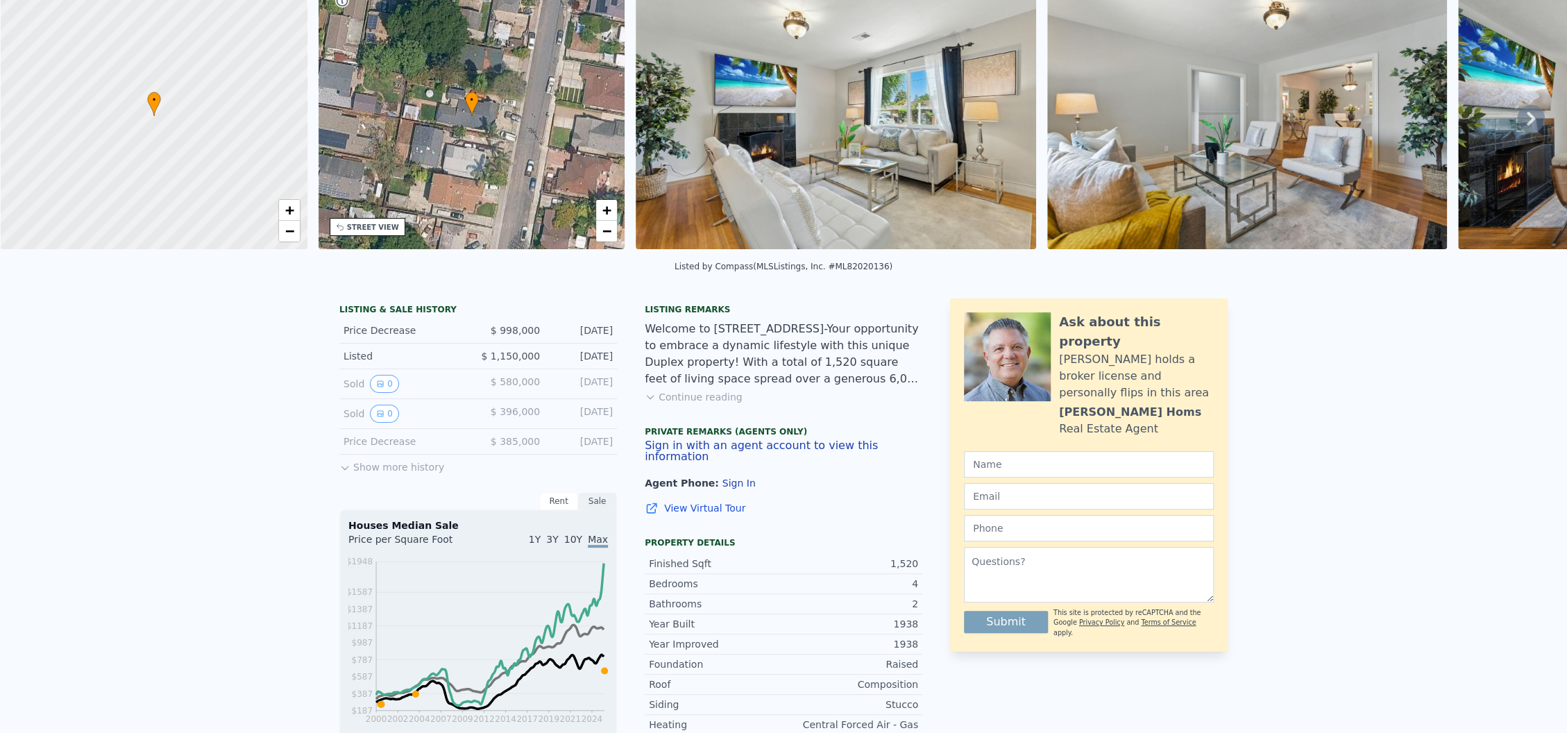
scroll to position [5, 0]
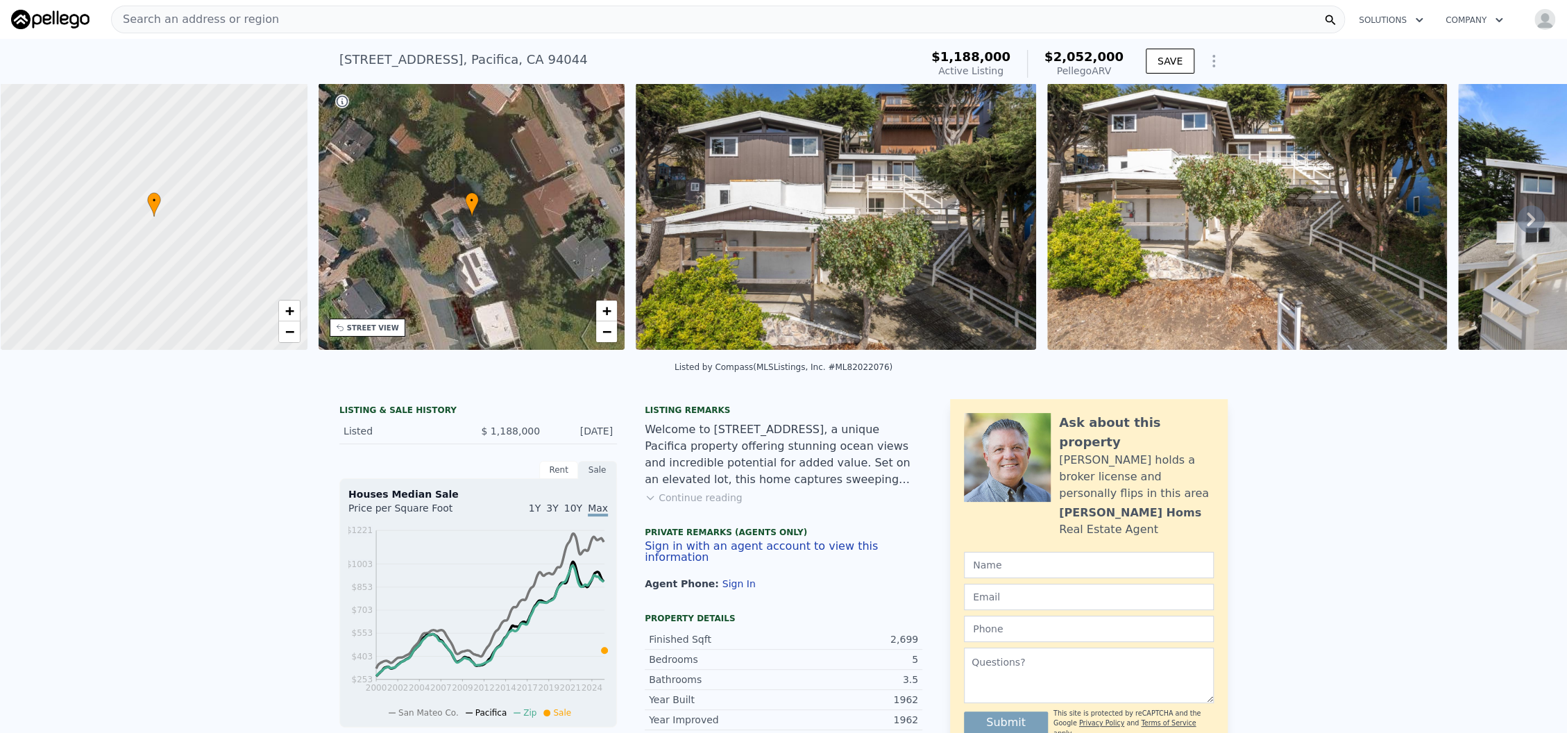
click at [1522, 216] on icon at bounding box center [1531, 219] width 28 height 28
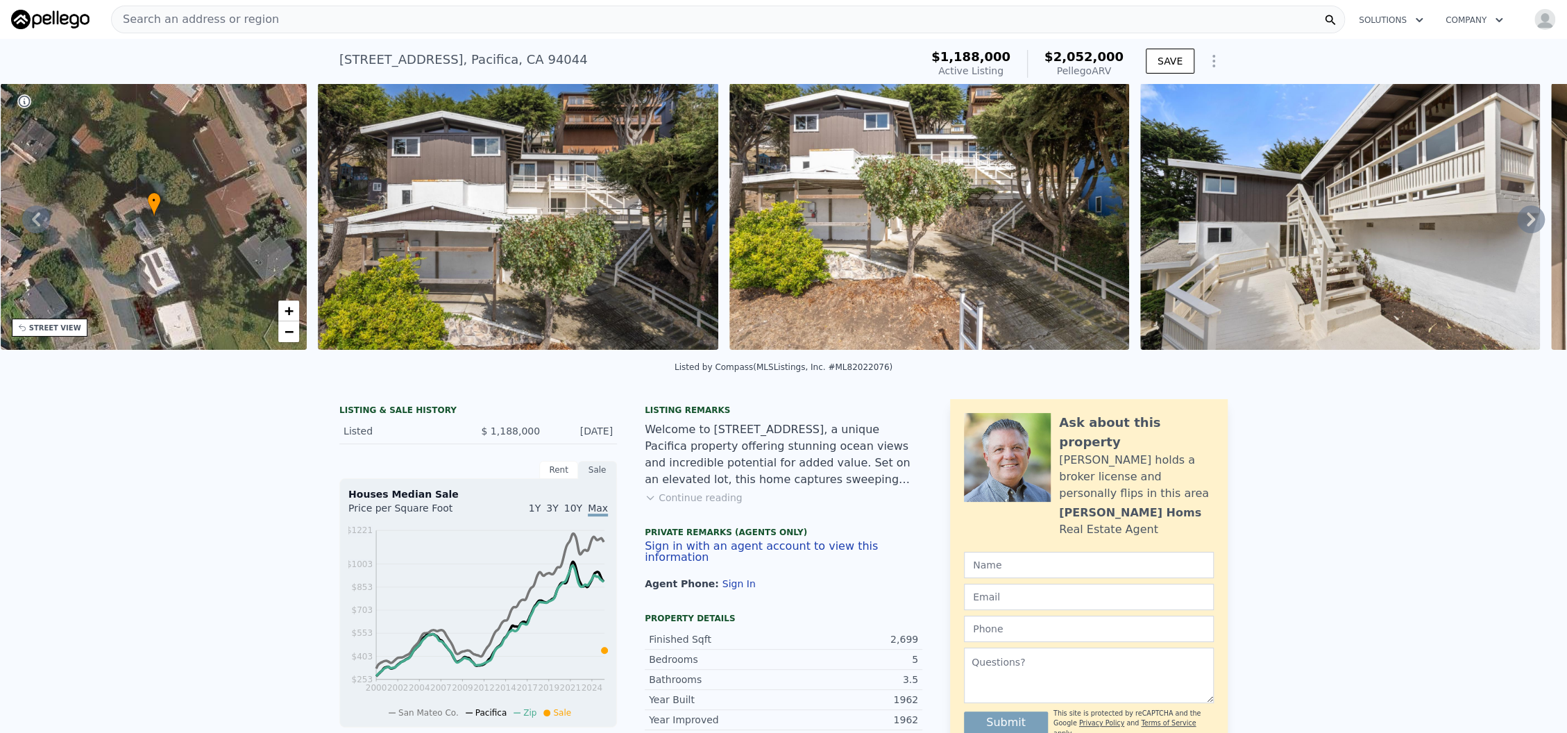
click at [1517, 219] on icon at bounding box center [1531, 219] width 28 height 28
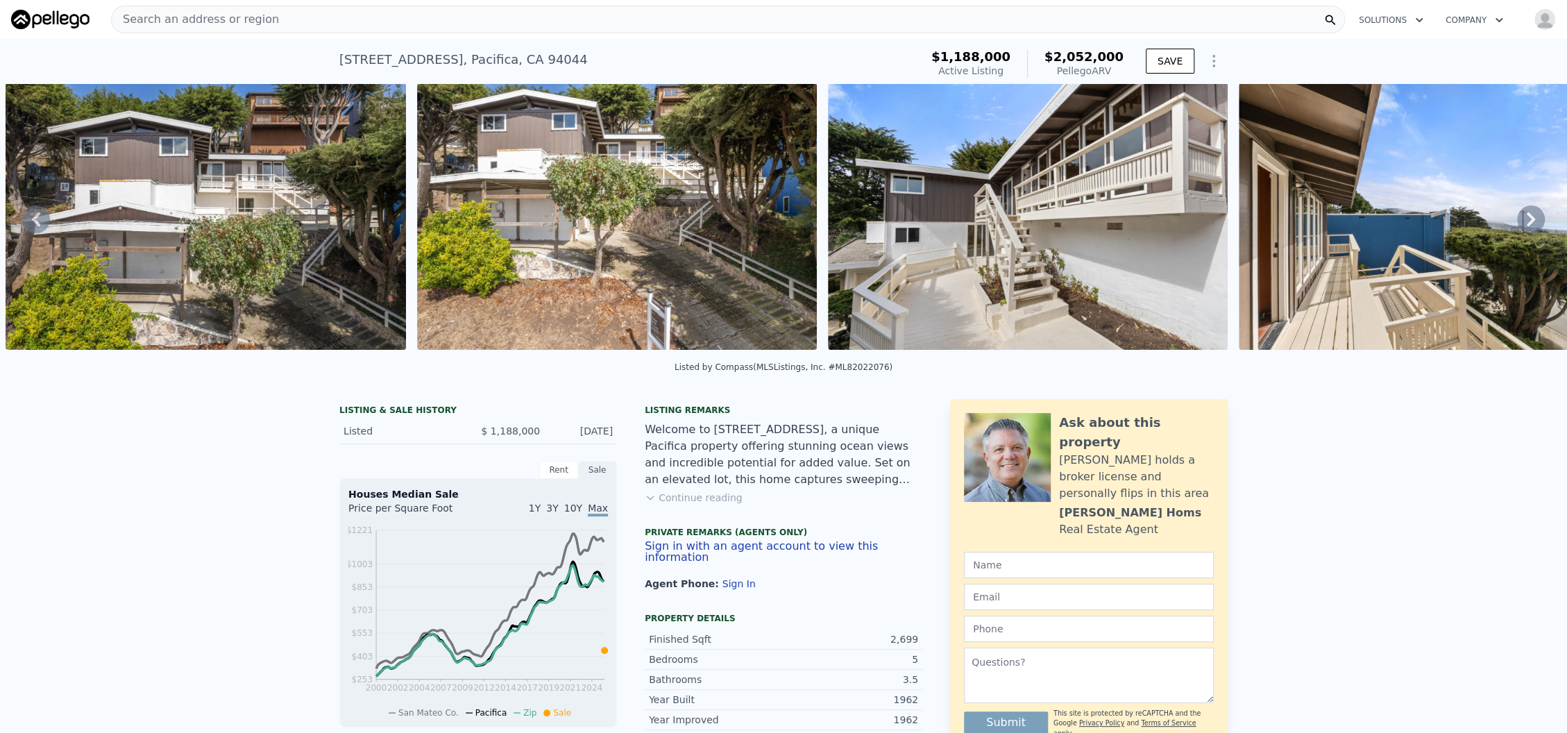
click at [1517, 223] on icon at bounding box center [1531, 219] width 28 height 28
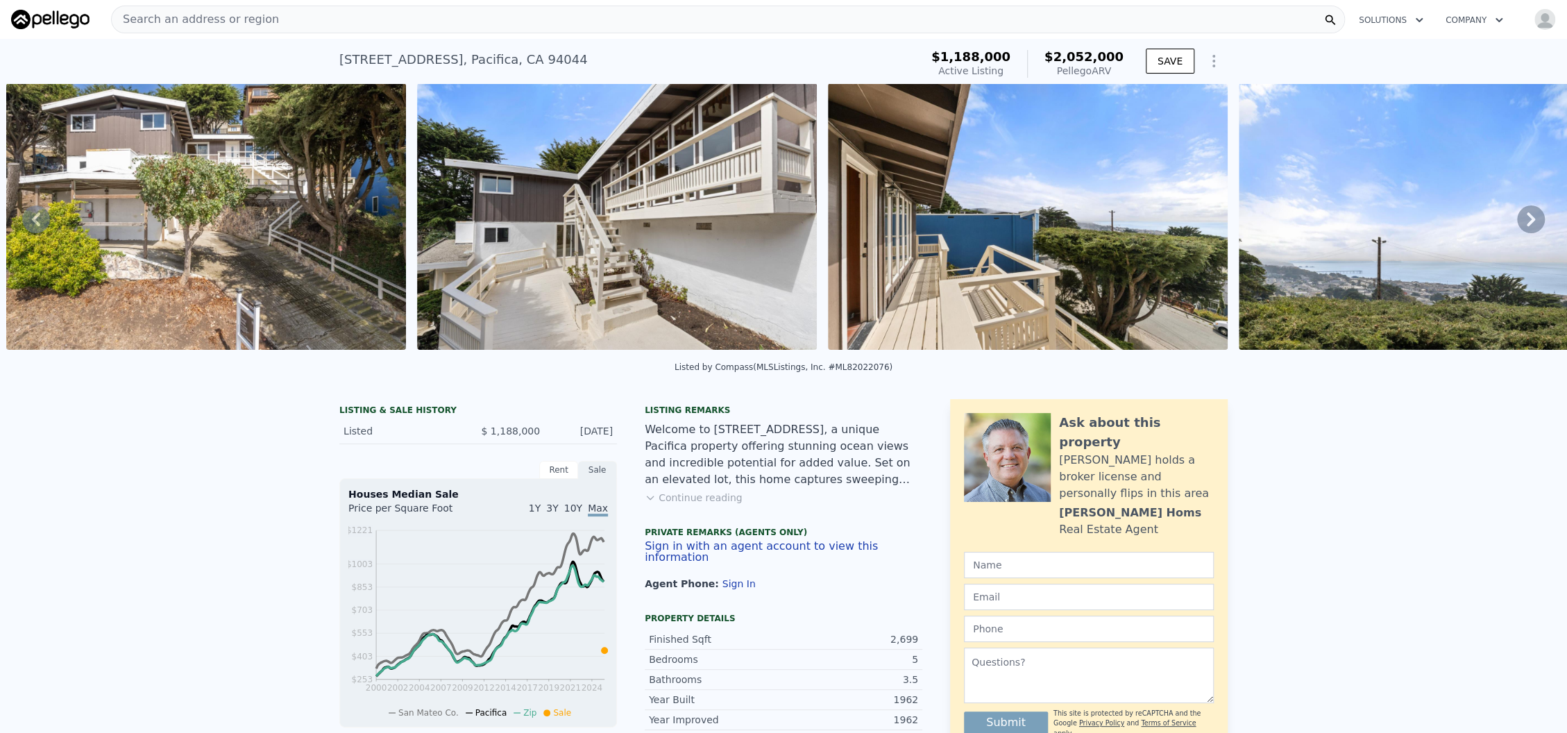
click at [1517, 223] on icon at bounding box center [1531, 219] width 28 height 28
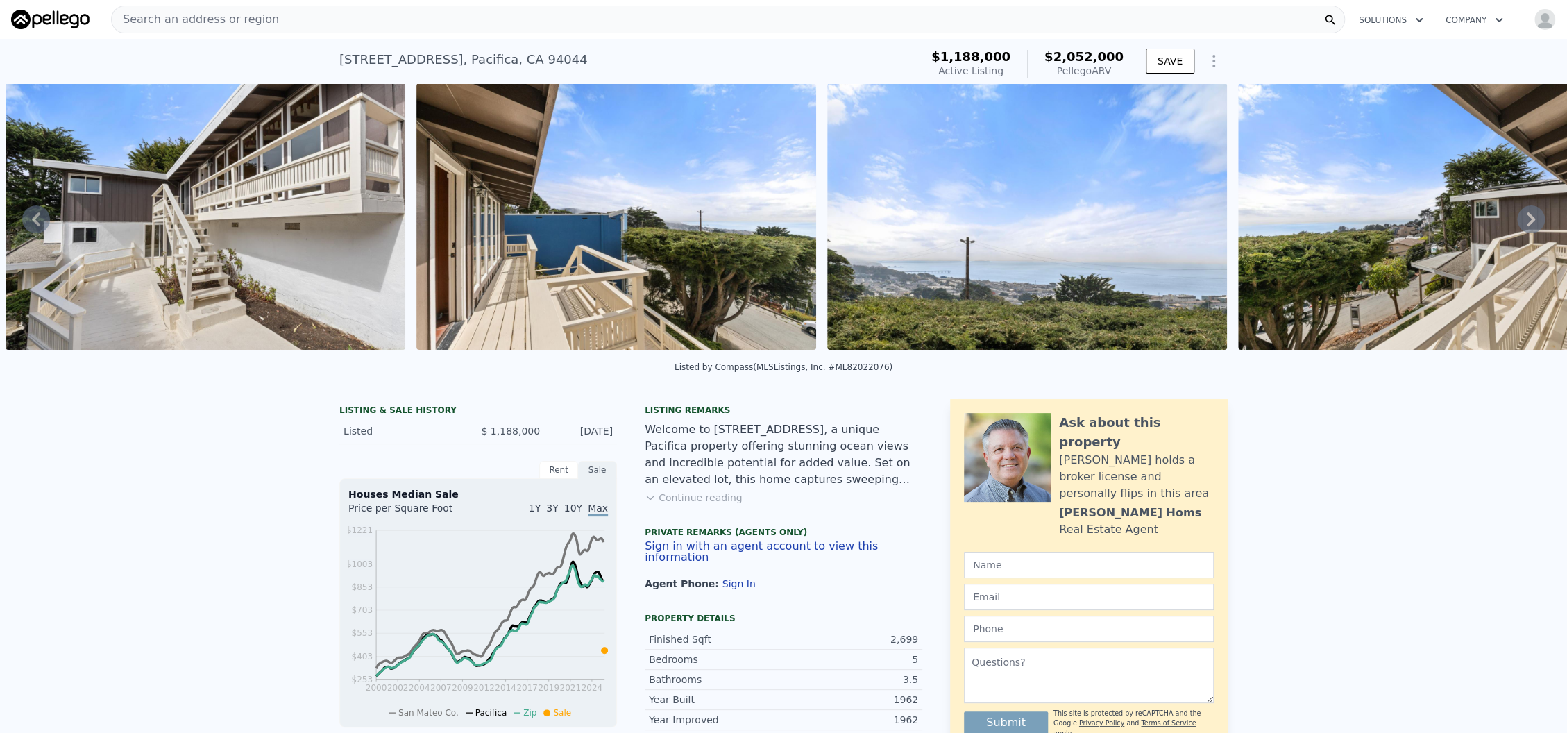
click at [1517, 223] on icon at bounding box center [1531, 219] width 28 height 28
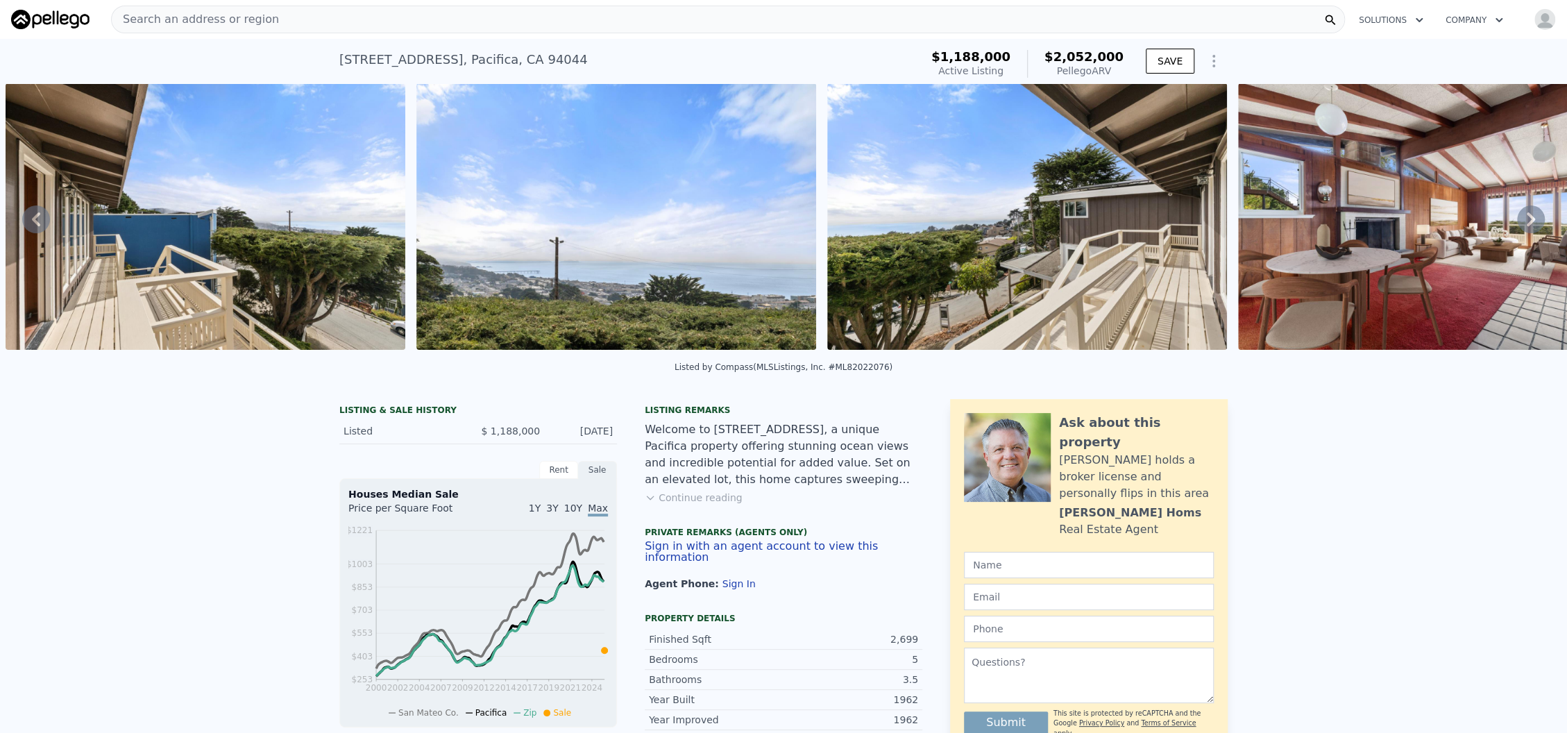
click at [1517, 223] on icon at bounding box center [1531, 219] width 28 height 28
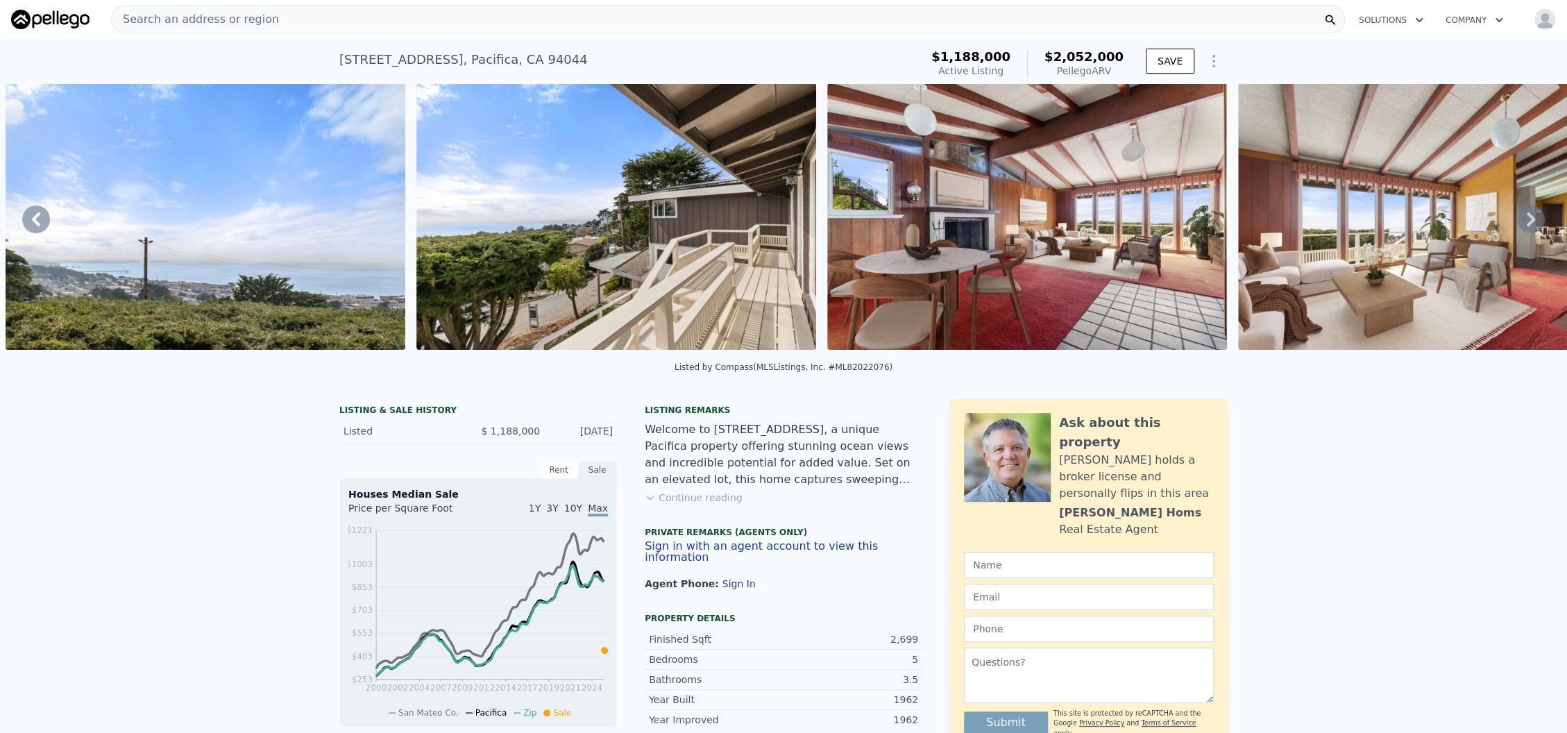
click at [1517, 223] on icon at bounding box center [1531, 219] width 28 height 28
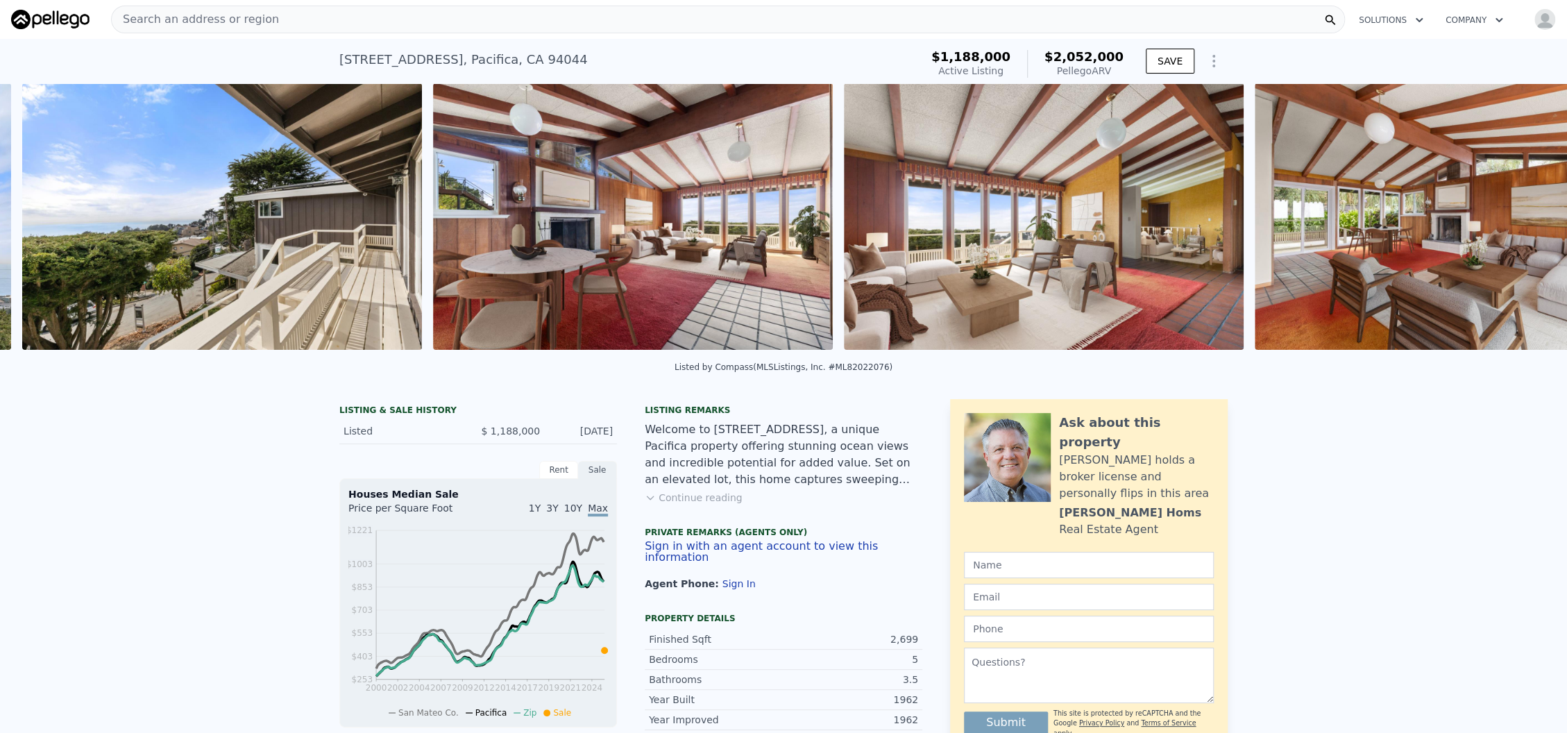
scroll to position [0, 2689]
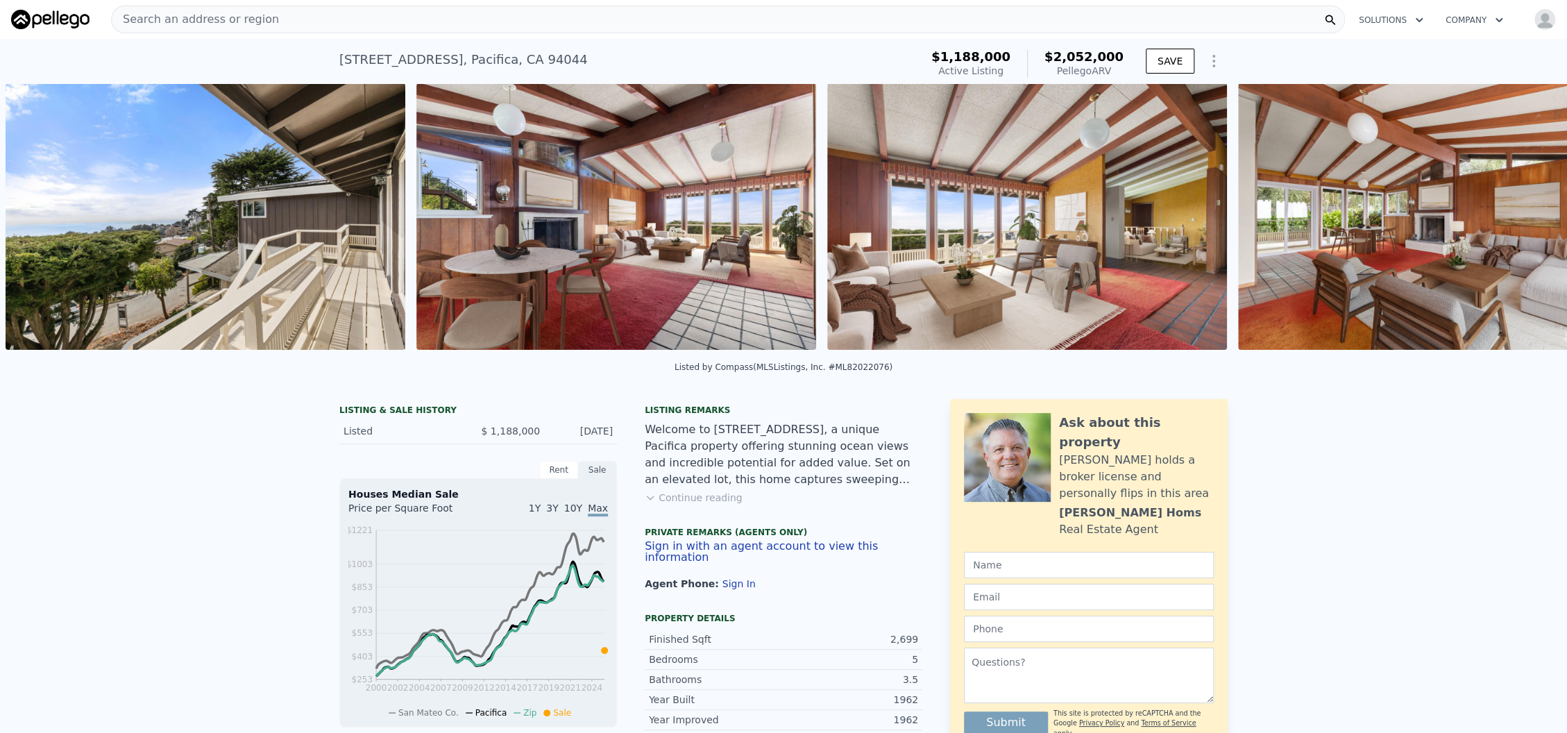
click at [1513, 223] on img at bounding box center [1438, 216] width 400 height 266
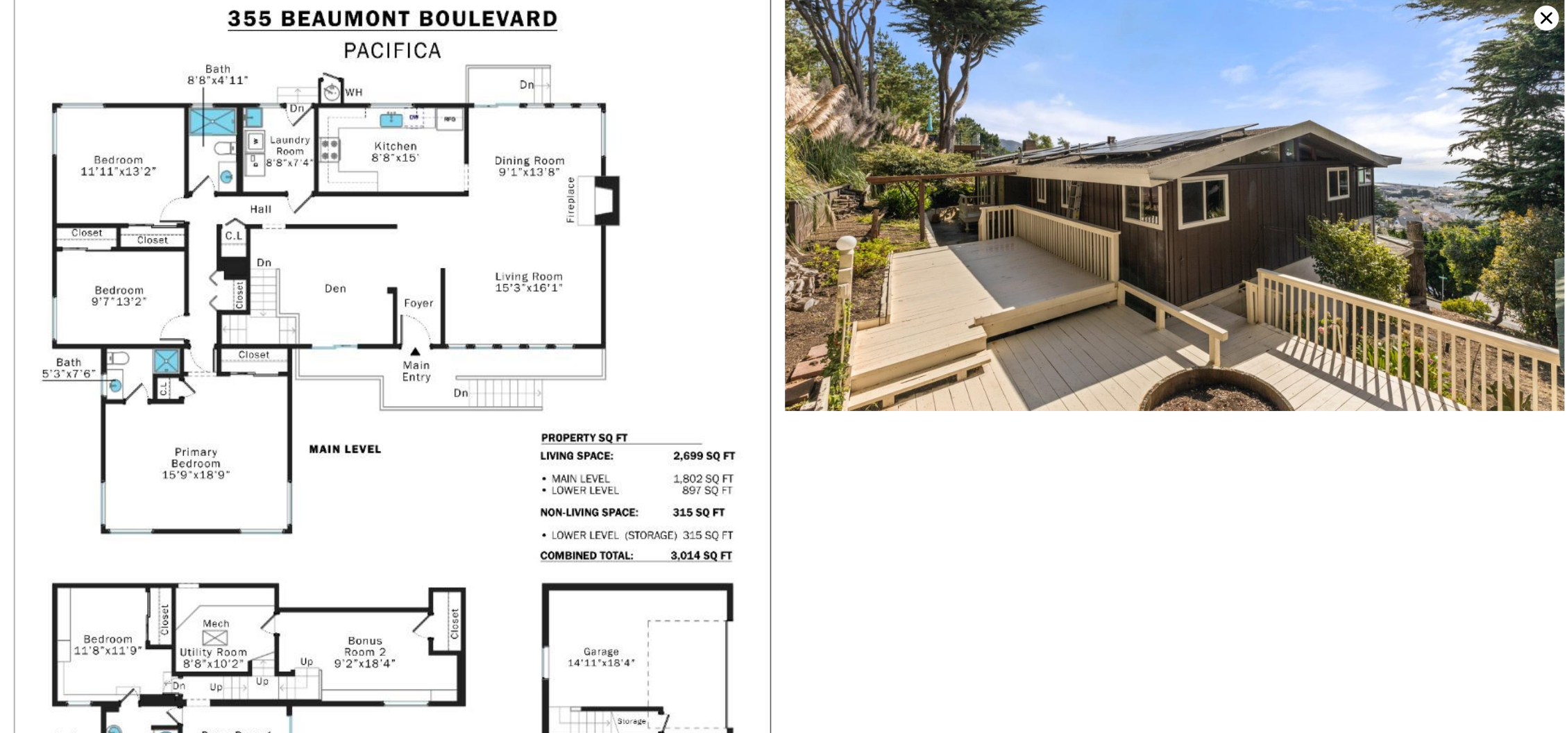
scroll to position [7843, 0]
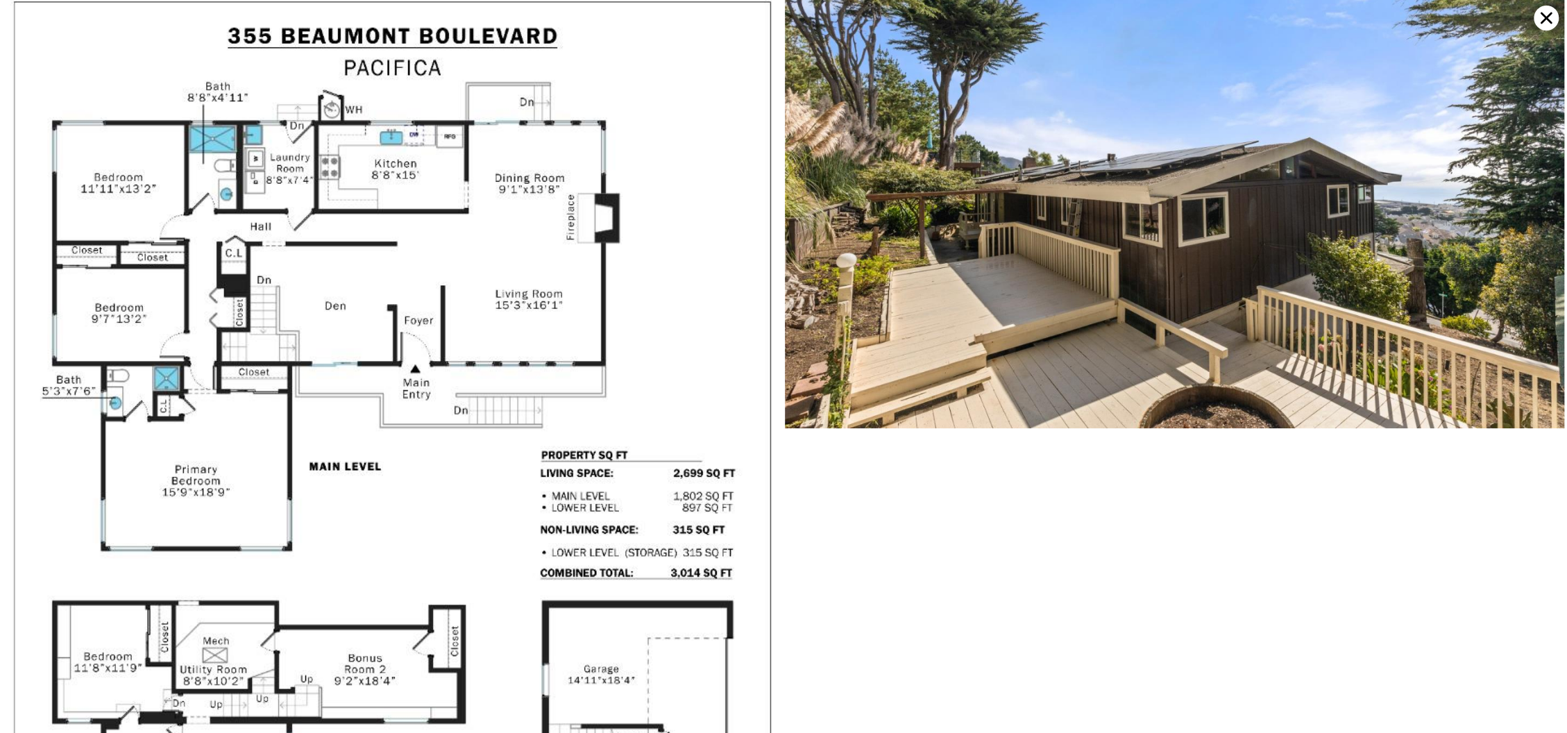
click at [1547, 17] on icon at bounding box center [1546, 18] width 12 height 12
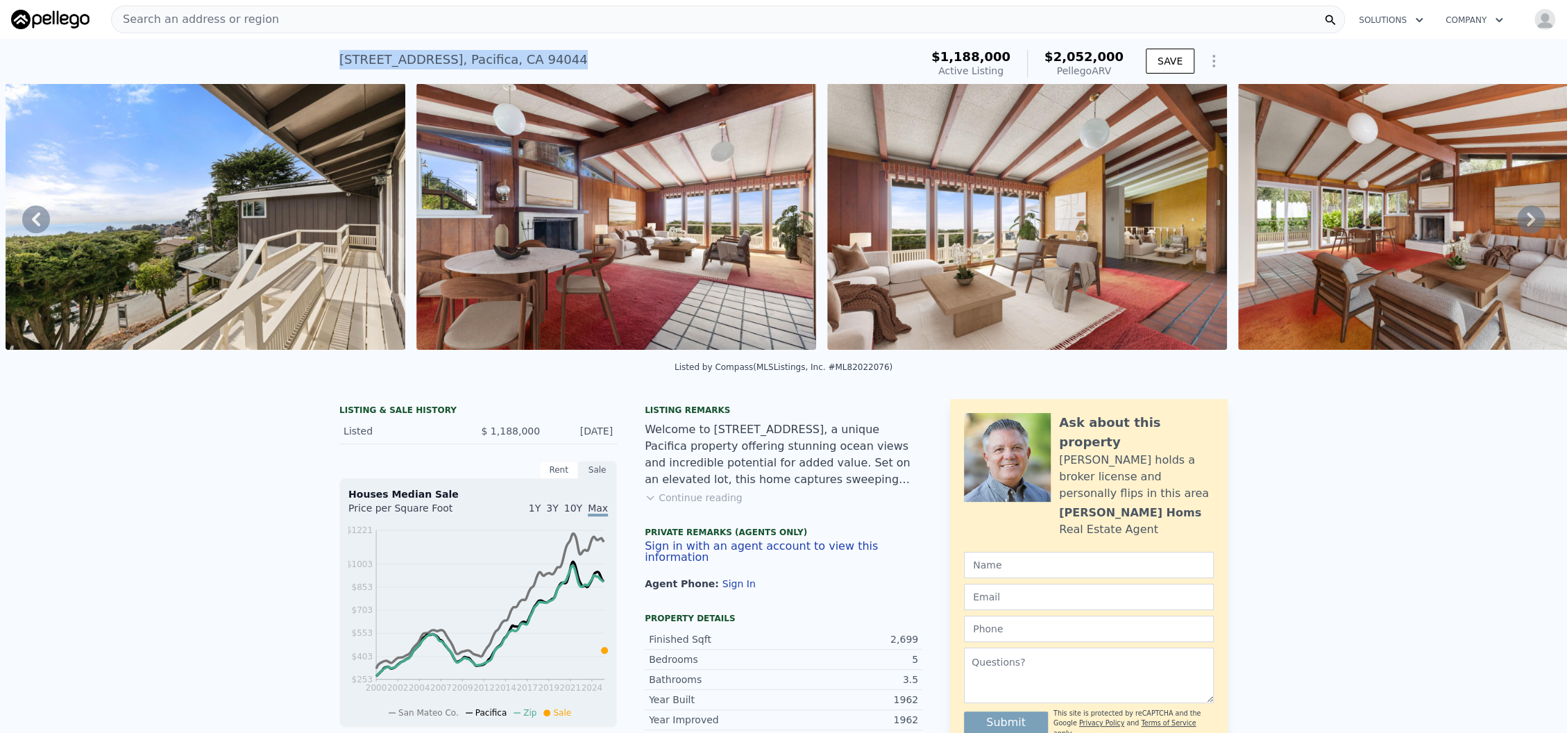
drag, startPoint x: 556, startPoint y: 61, endPoint x: 330, endPoint y: 66, distance: 225.6
click at [330, 66] on div "355 Beaumont Blvd , Pacifica , CA 94044 Active at $1.188m (~ARV $2.052m ) $1,18…" at bounding box center [783, 61] width 1567 height 44
copy div "355 Beaumont Blvd , Pacifica , CA 94044"
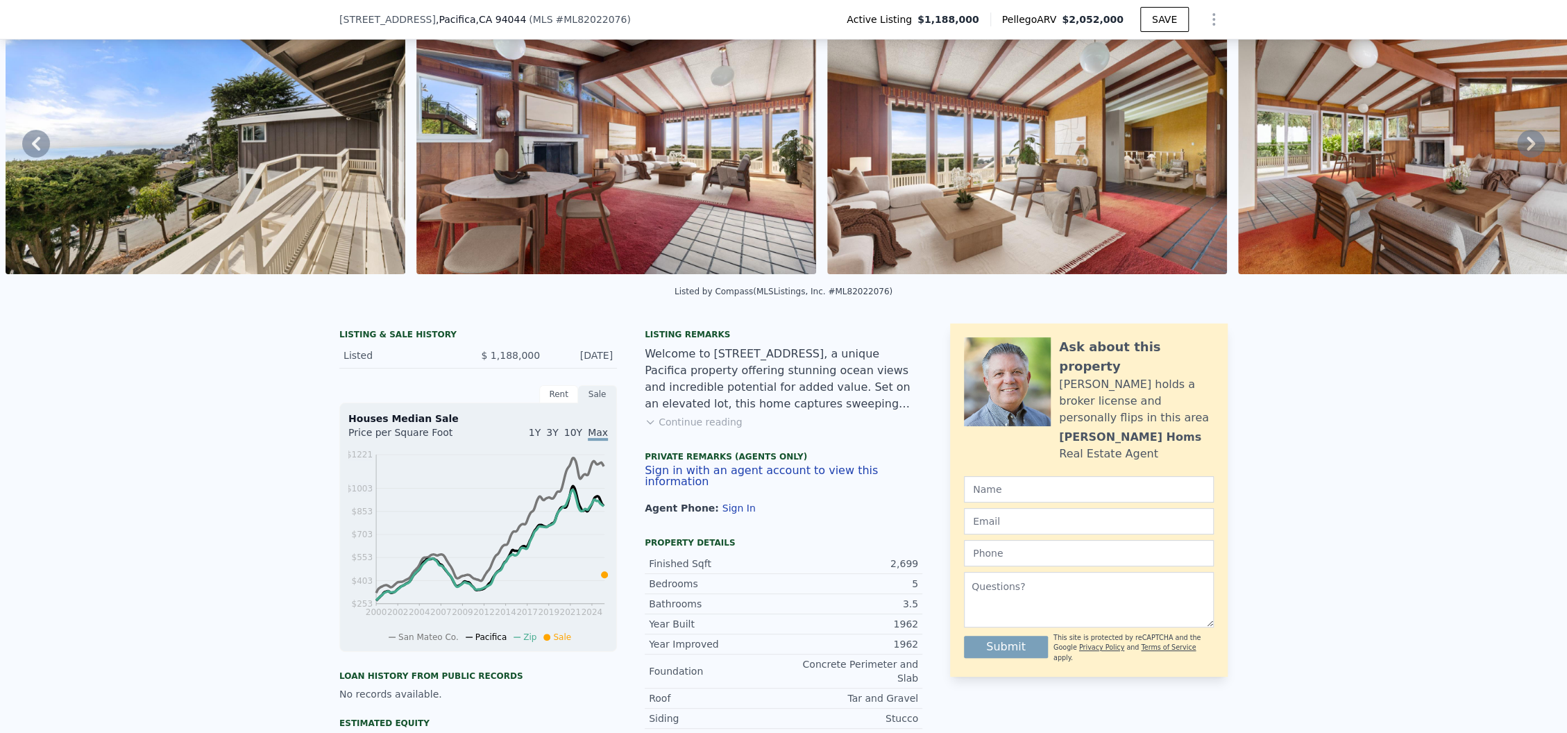
scroll to position [87, 0]
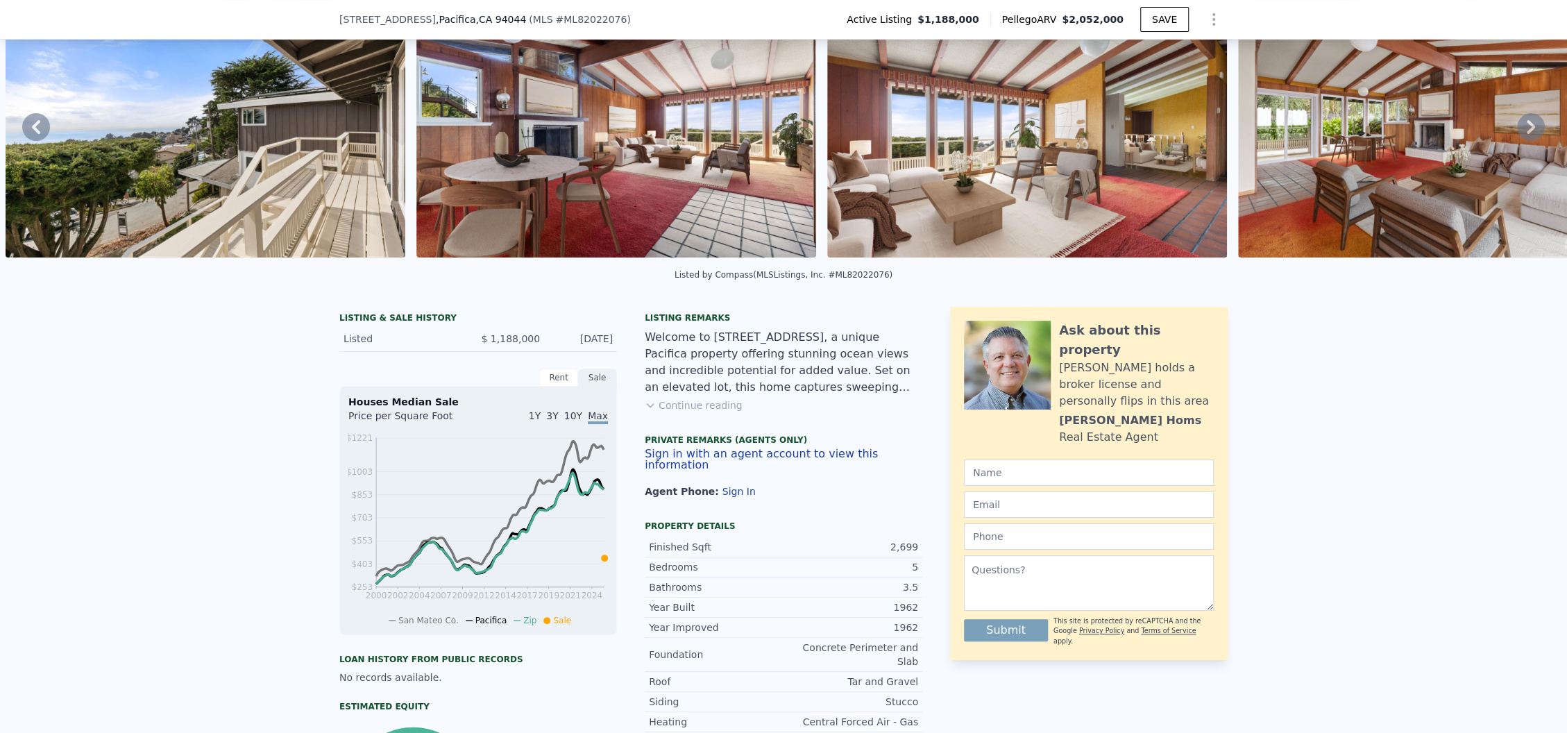
click at [1517, 134] on icon at bounding box center [1531, 127] width 28 height 28
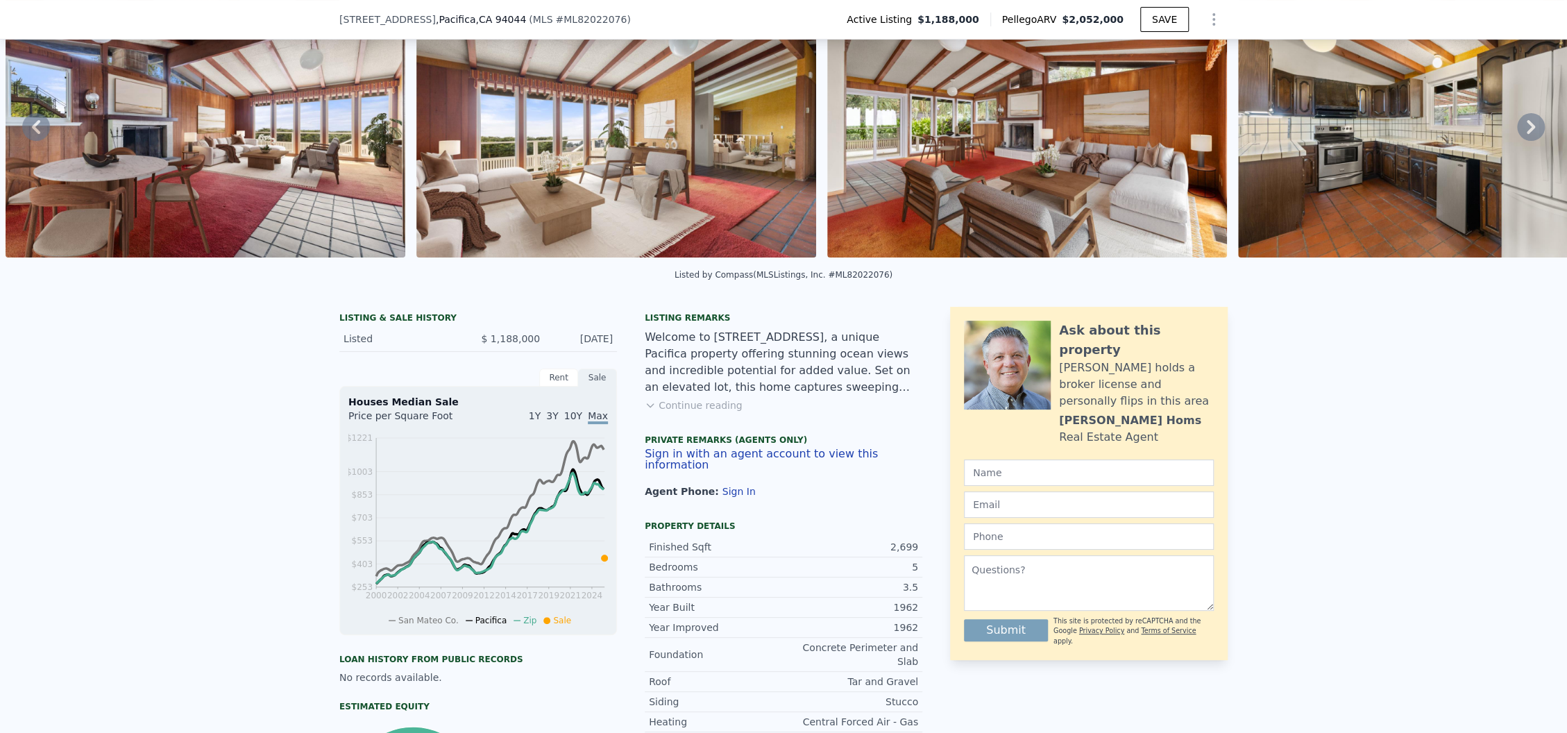
click at [1517, 133] on icon at bounding box center [1531, 127] width 28 height 28
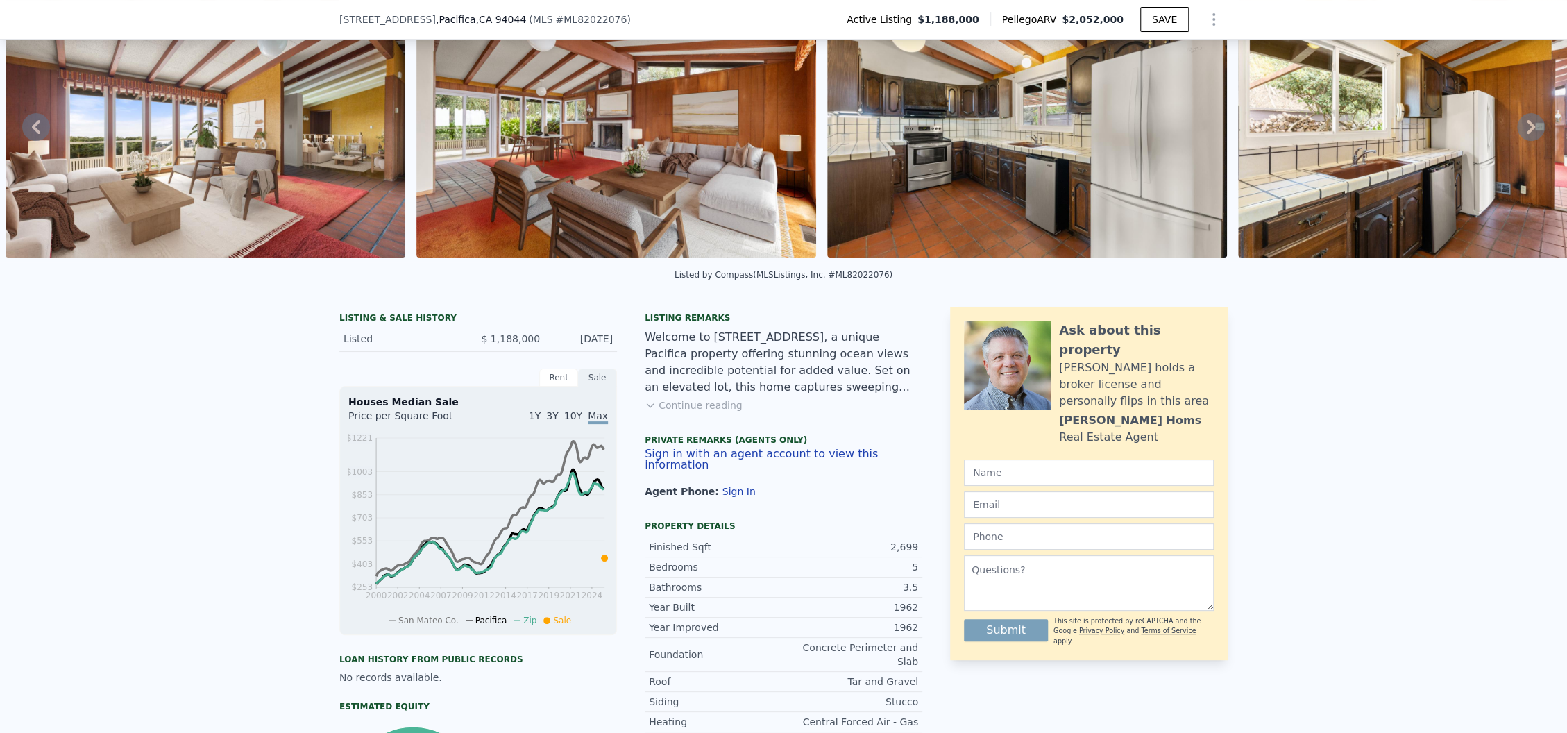
click at [1517, 133] on icon at bounding box center [1531, 127] width 28 height 28
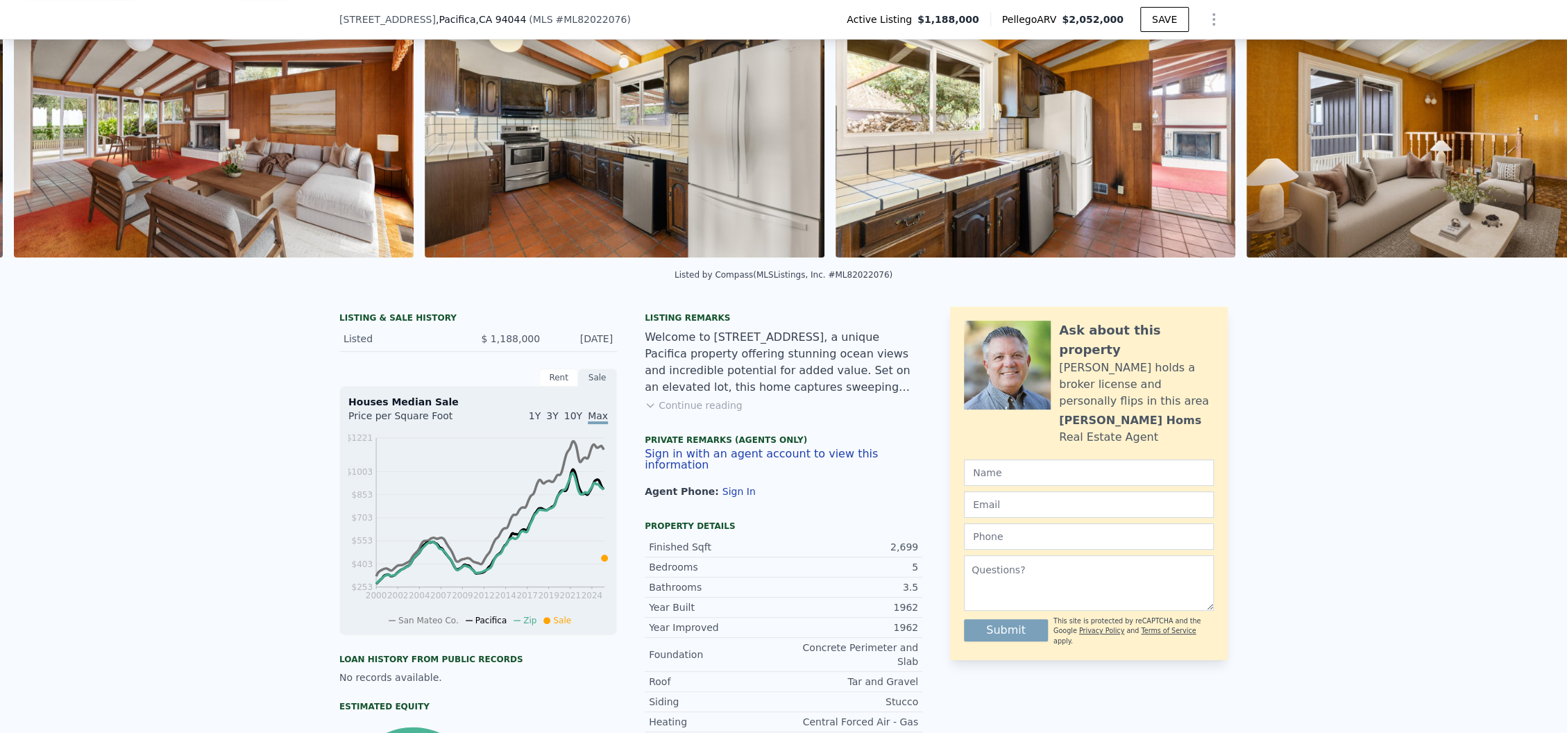
scroll to position [0, 3922]
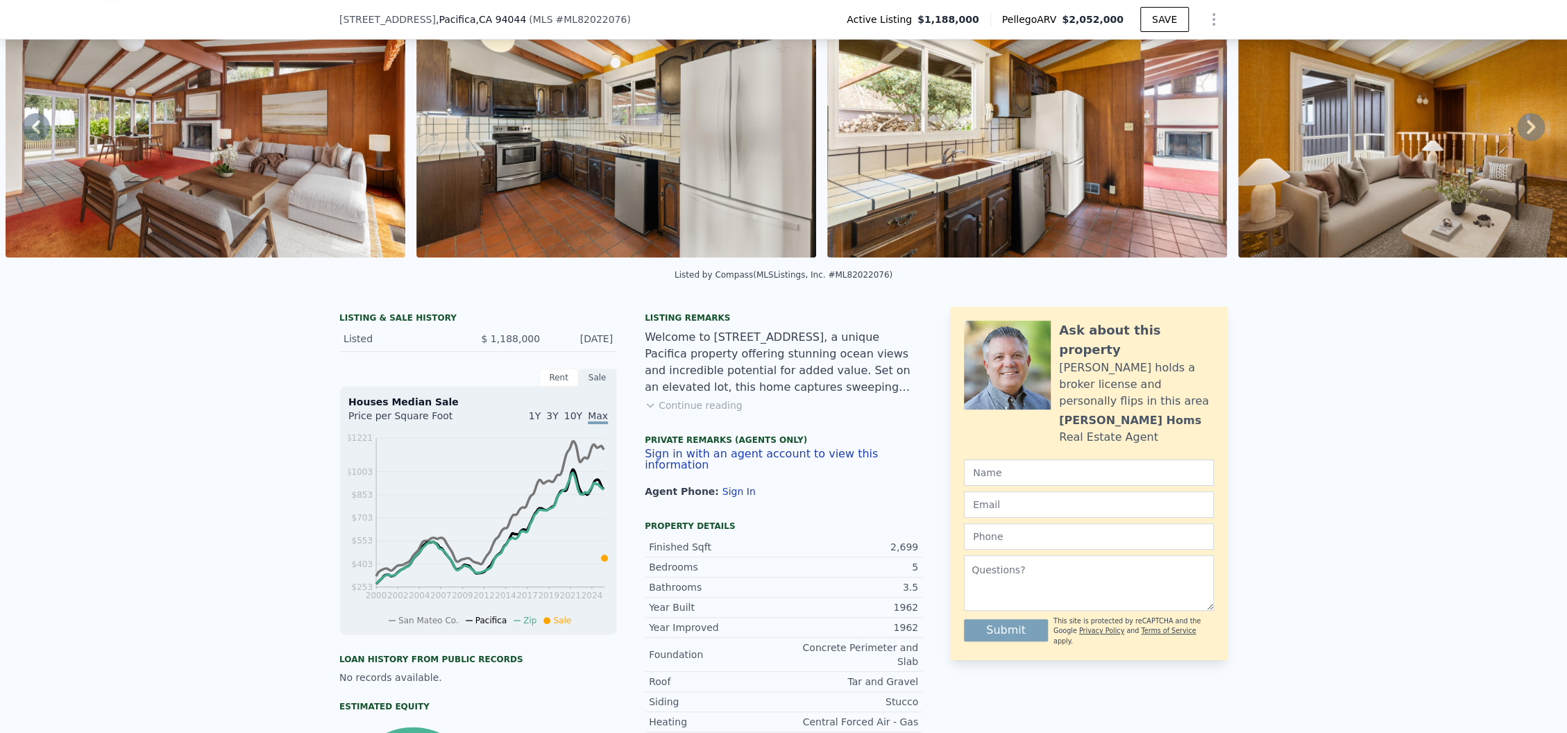
click at [1517, 133] on icon at bounding box center [1531, 127] width 28 height 28
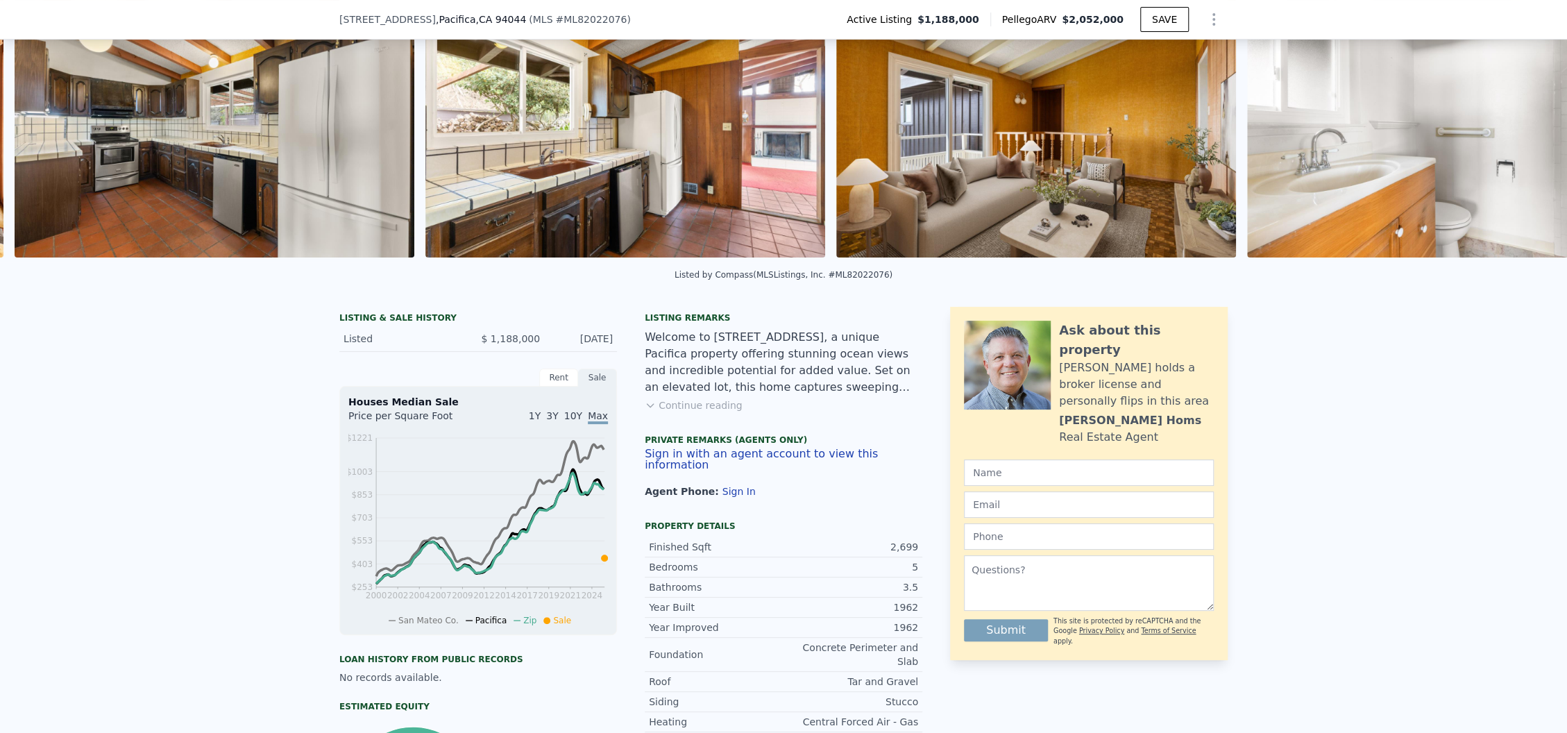
scroll to position [0, 4332]
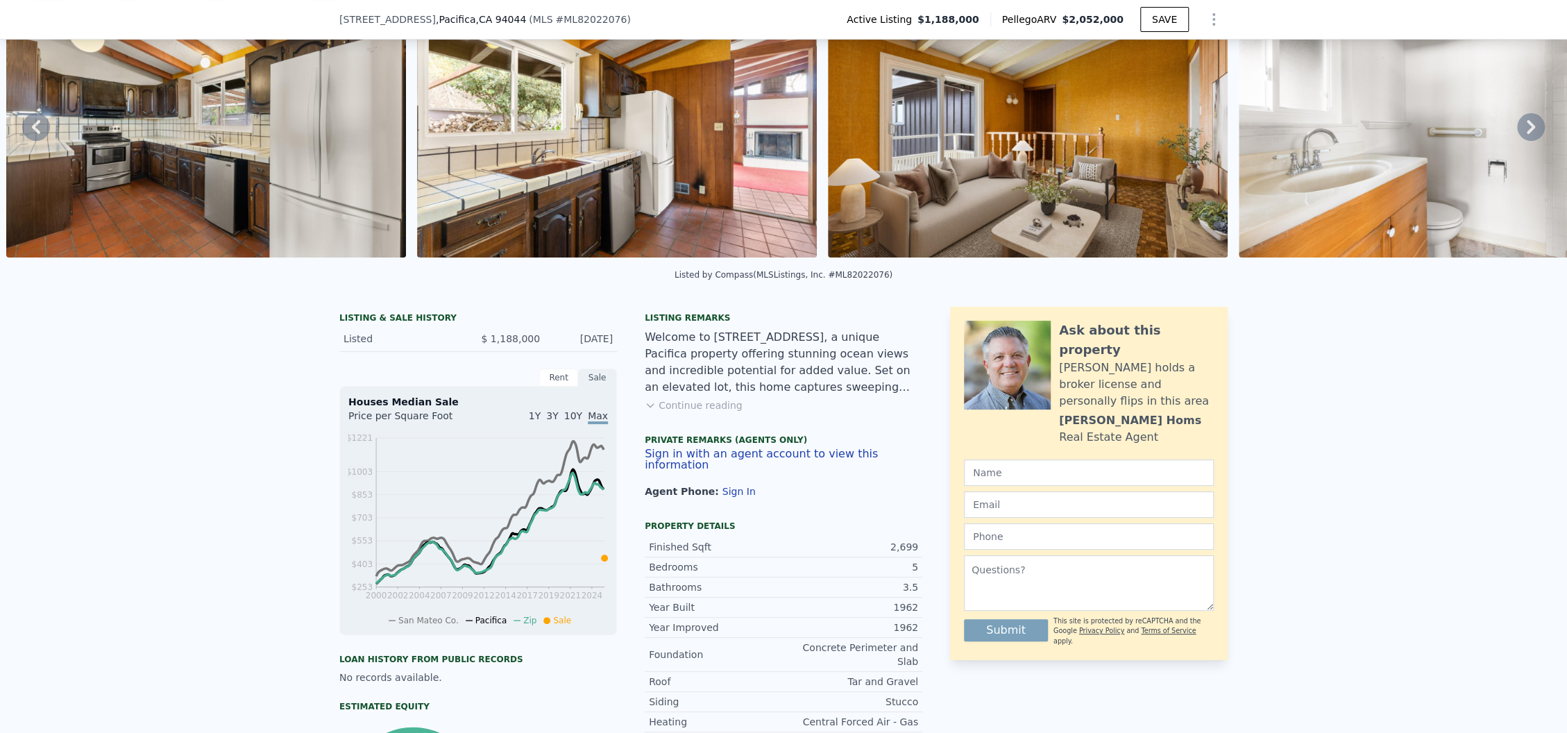
click at [1517, 133] on icon at bounding box center [1531, 127] width 28 height 28
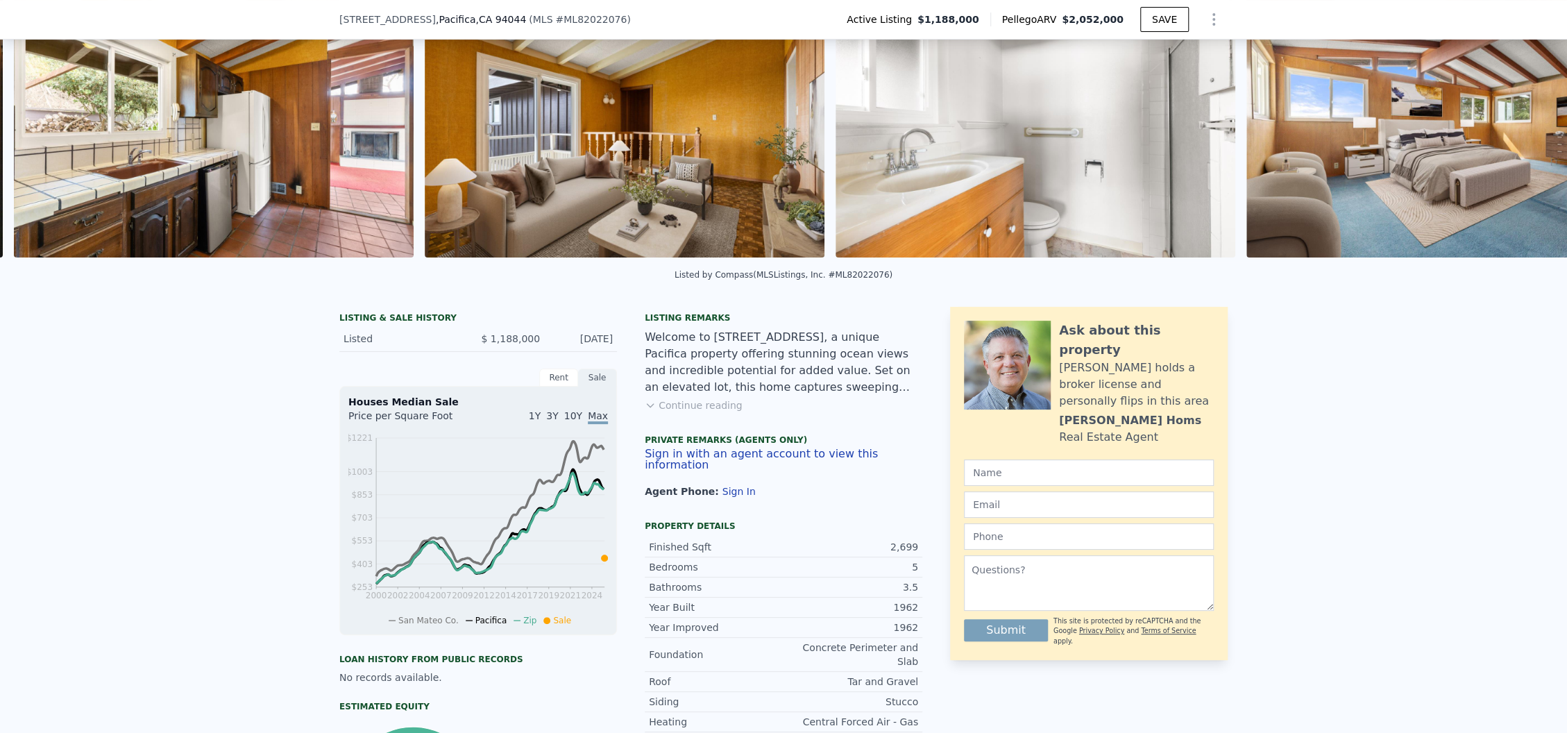
scroll to position [0, 4743]
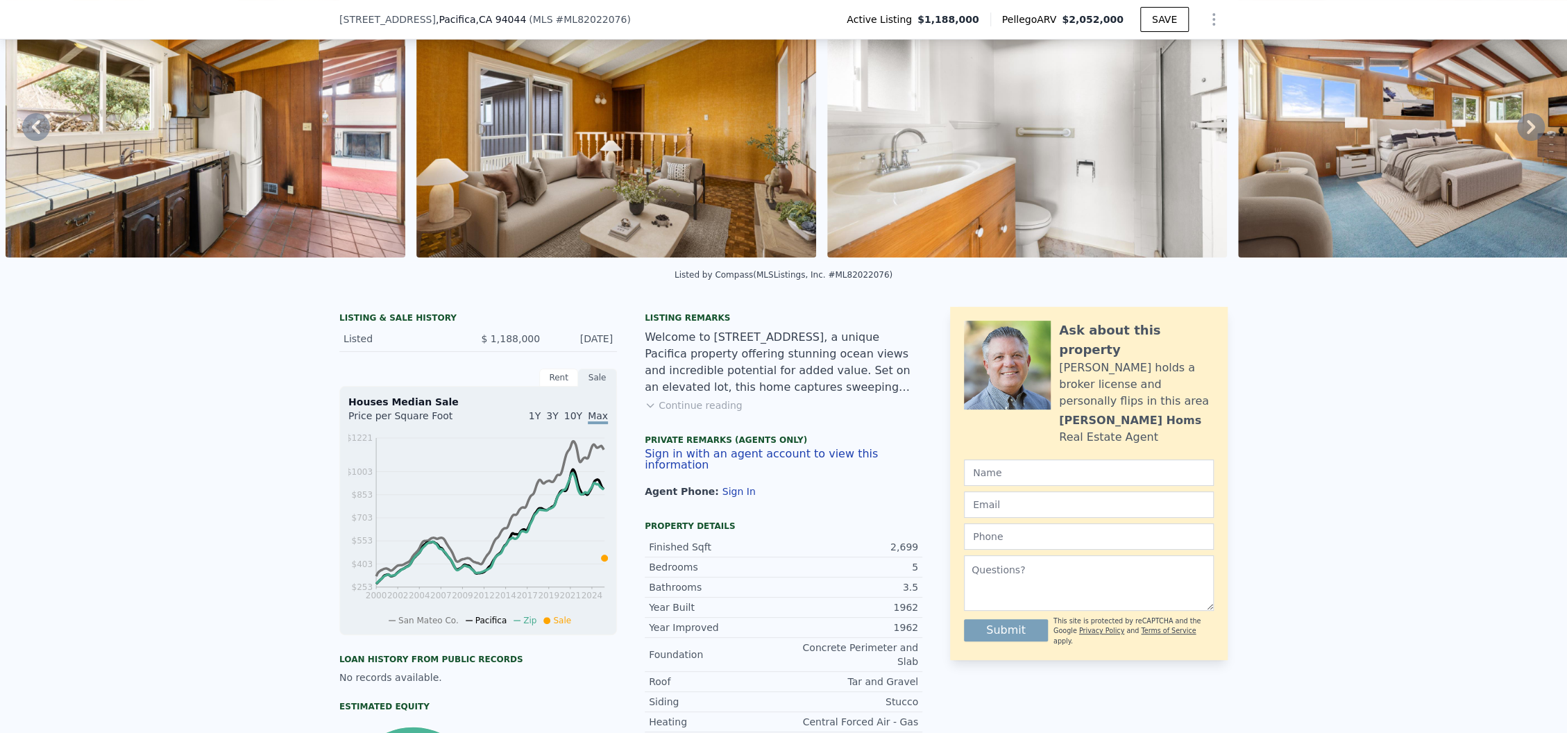
click at [1517, 128] on icon at bounding box center [1531, 127] width 28 height 28
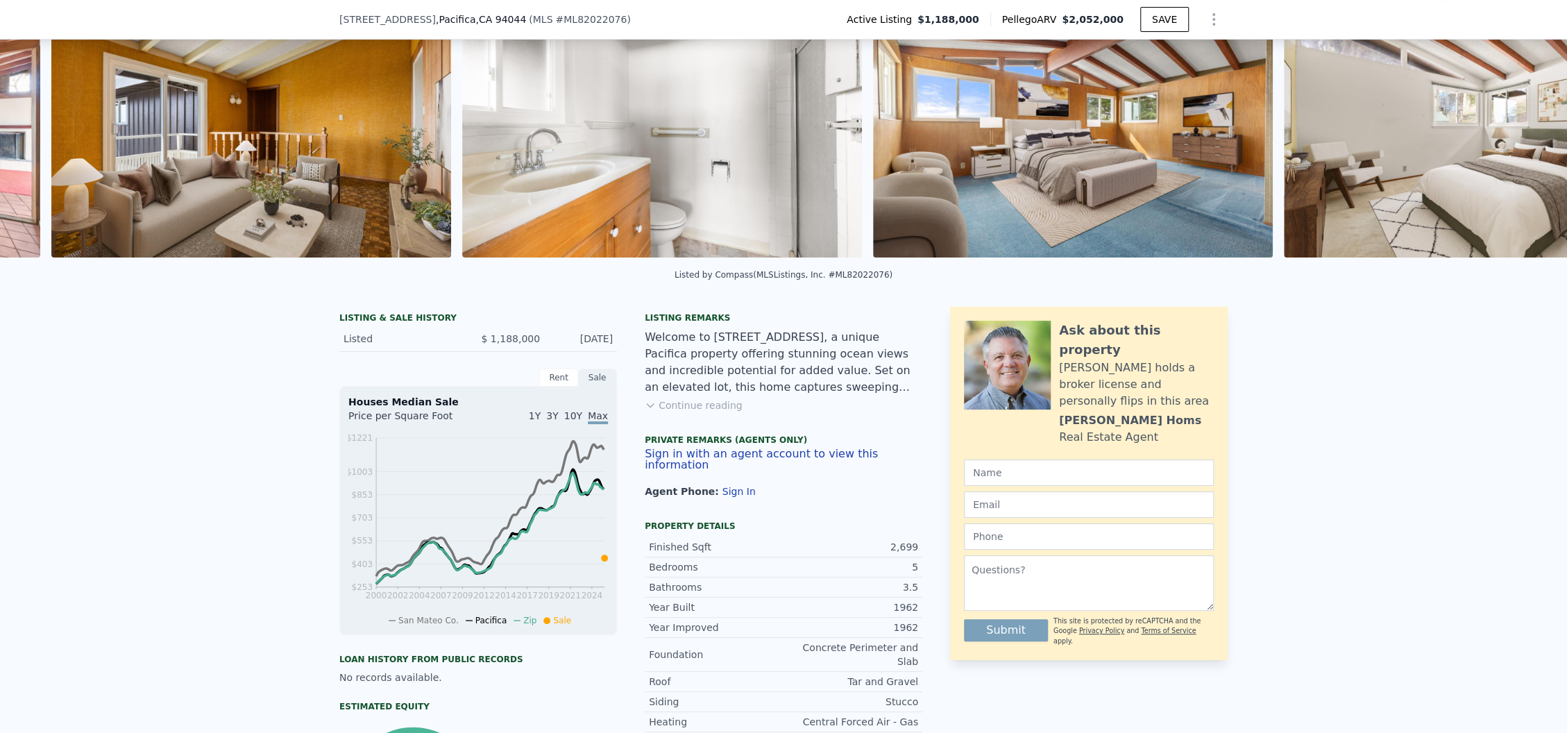
scroll to position [0, 5153]
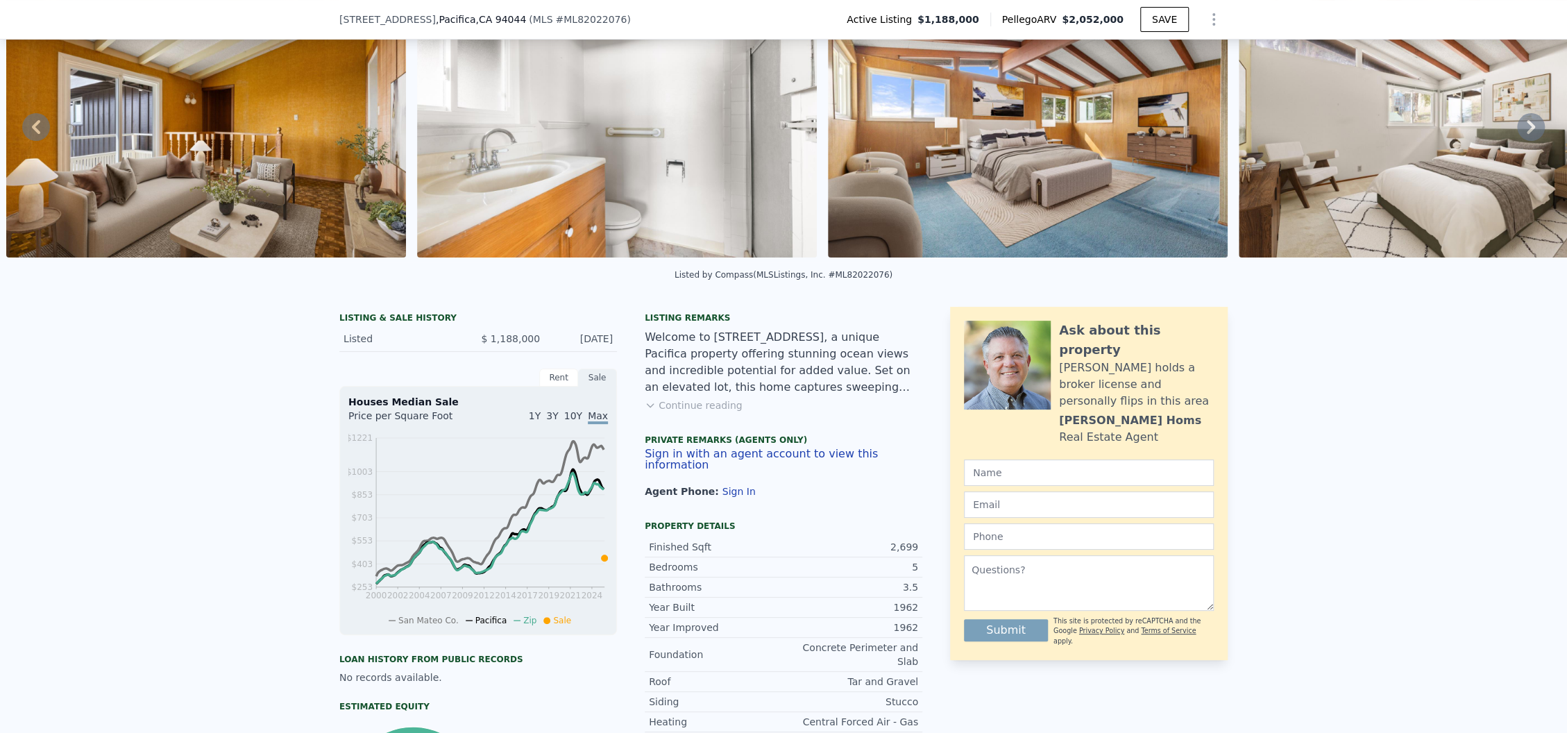
click at [1517, 128] on icon at bounding box center [1531, 127] width 28 height 28
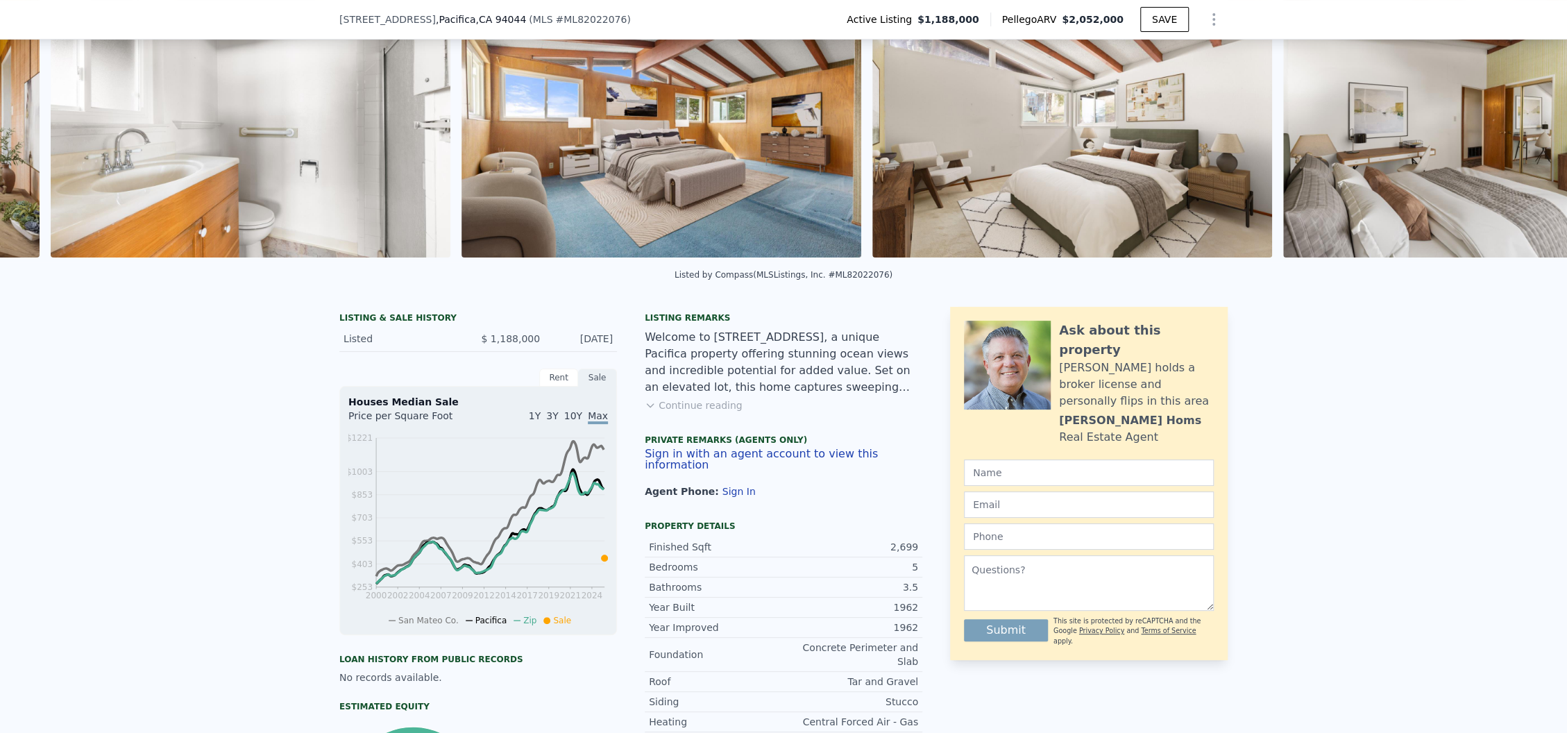
scroll to position [0, 5565]
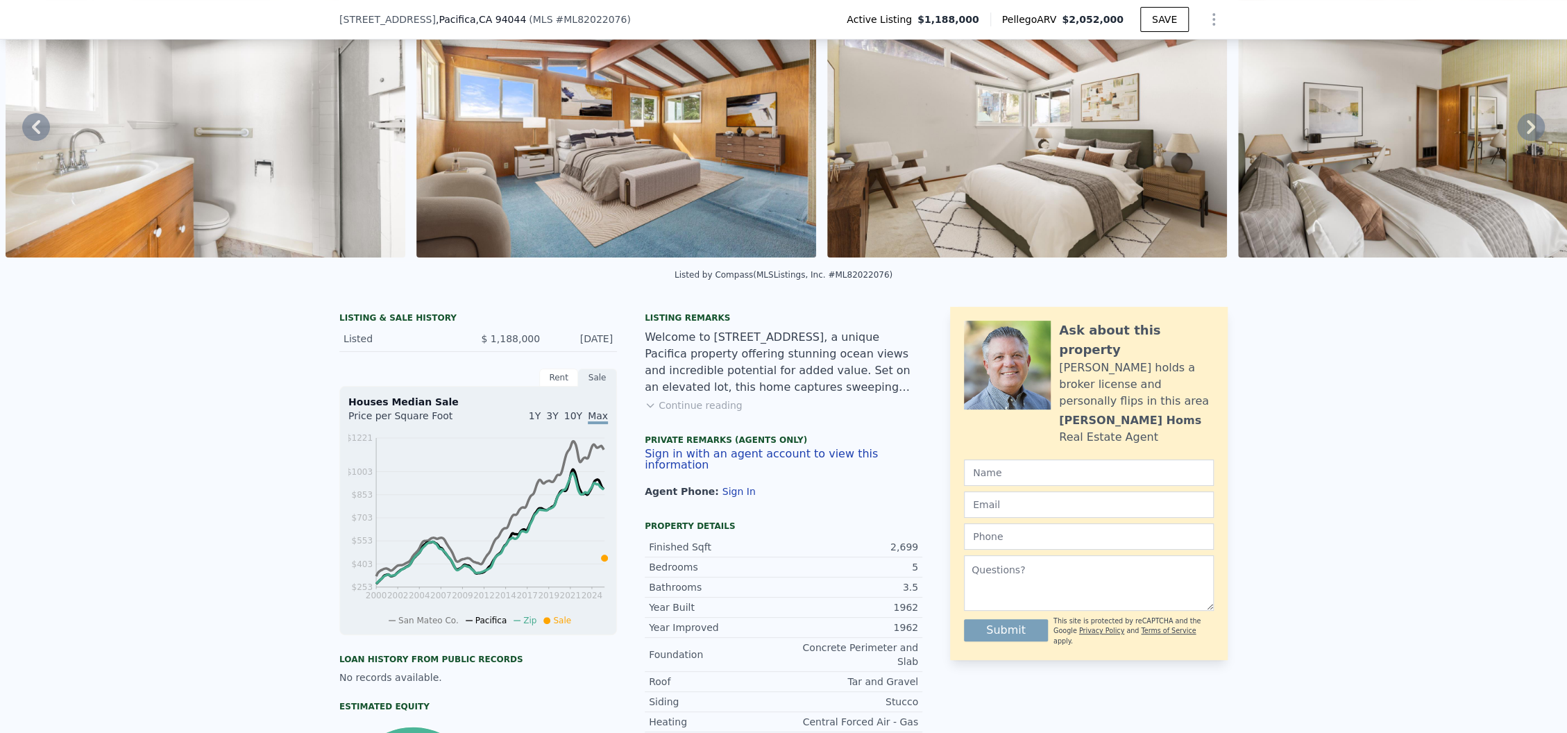
click at [1517, 128] on icon at bounding box center [1531, 127] width 28 height 28
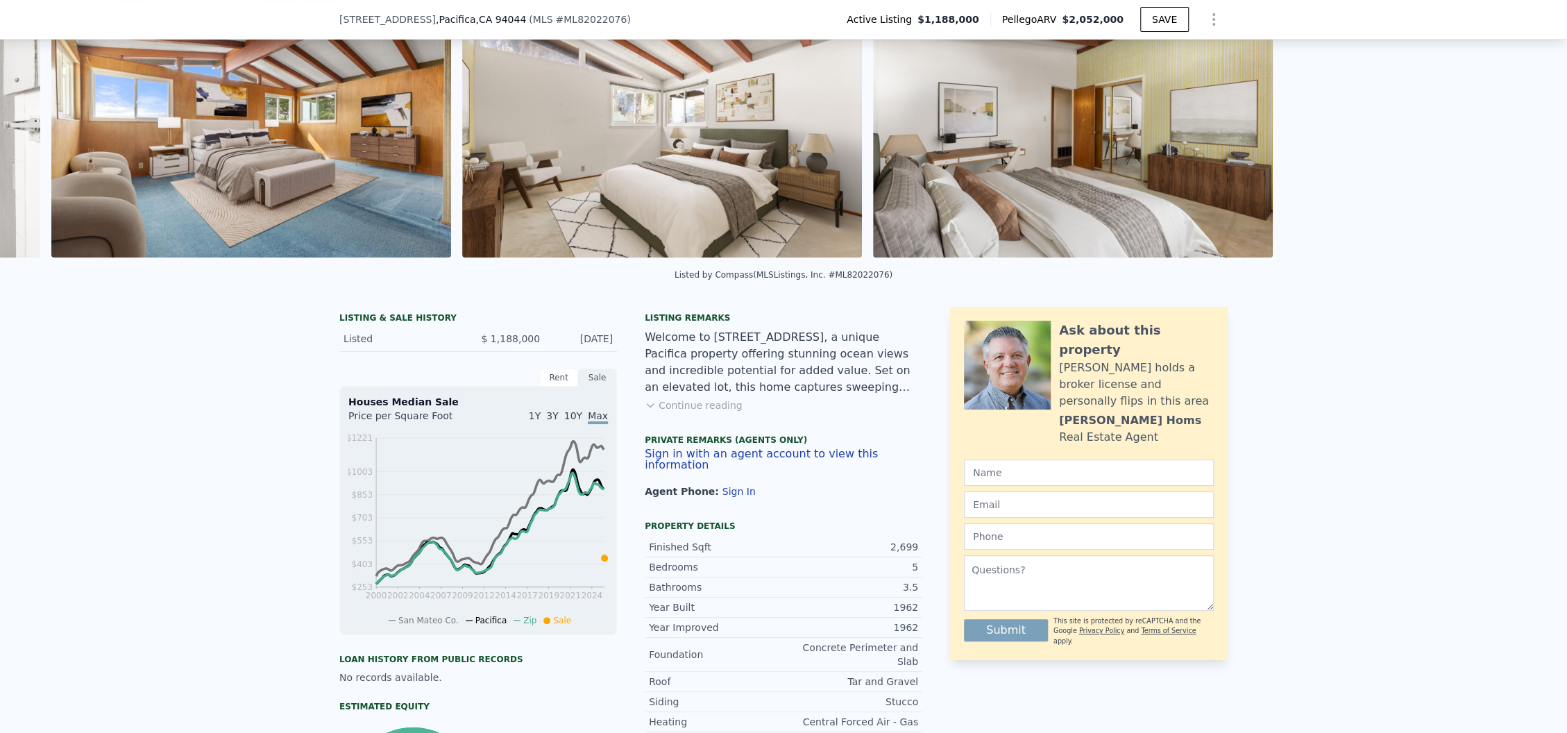
scroll to position [0, 5975]
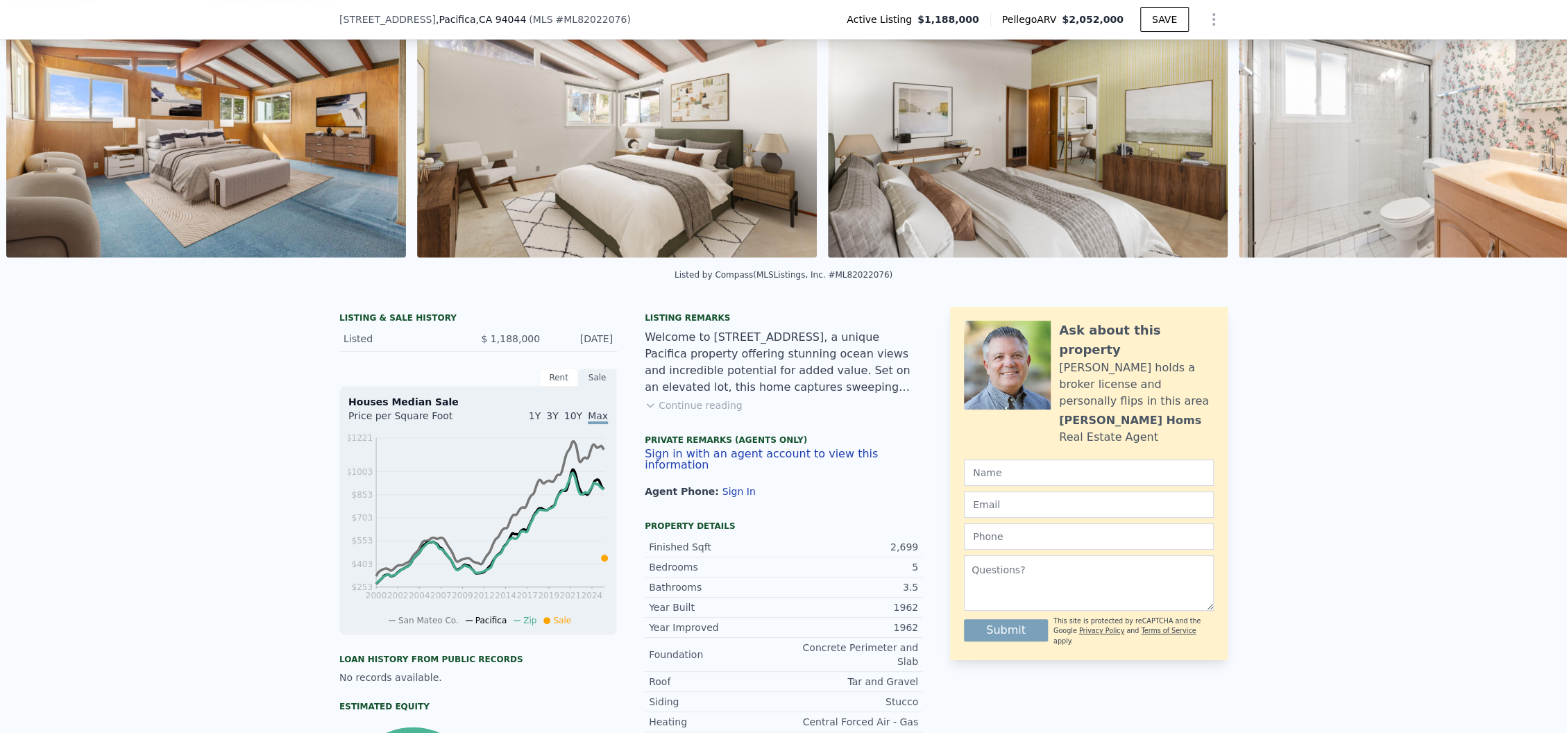
click at [1512, 128] on div "• + − • + − STREET VIEW Loading... SATELLITE VIEW" at bounding box center [783, 126] width 1567 height 271
click at [1517, 128] on icon at bounding box center [1531, 127] width 28 height 28
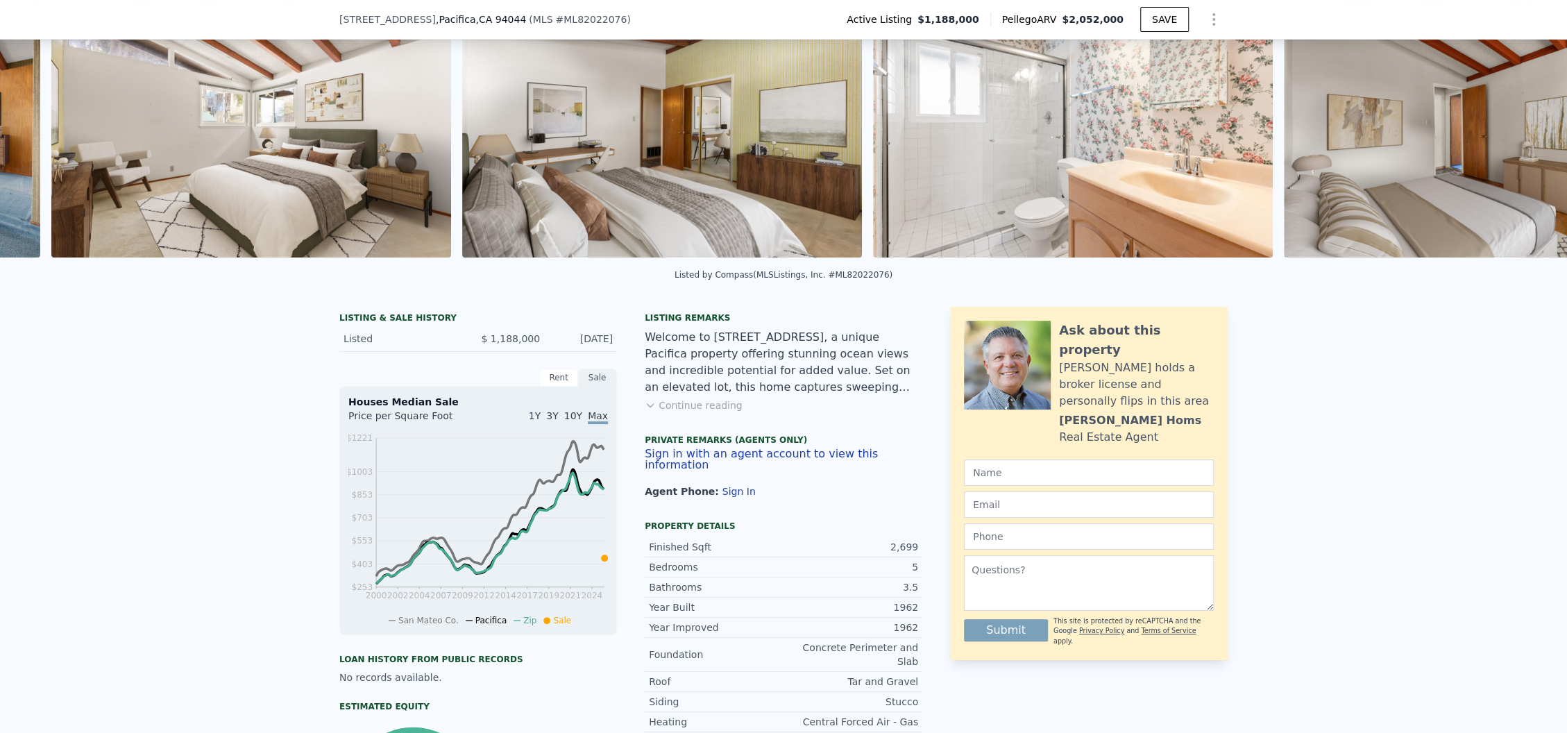
scroll to position [0, 6386]
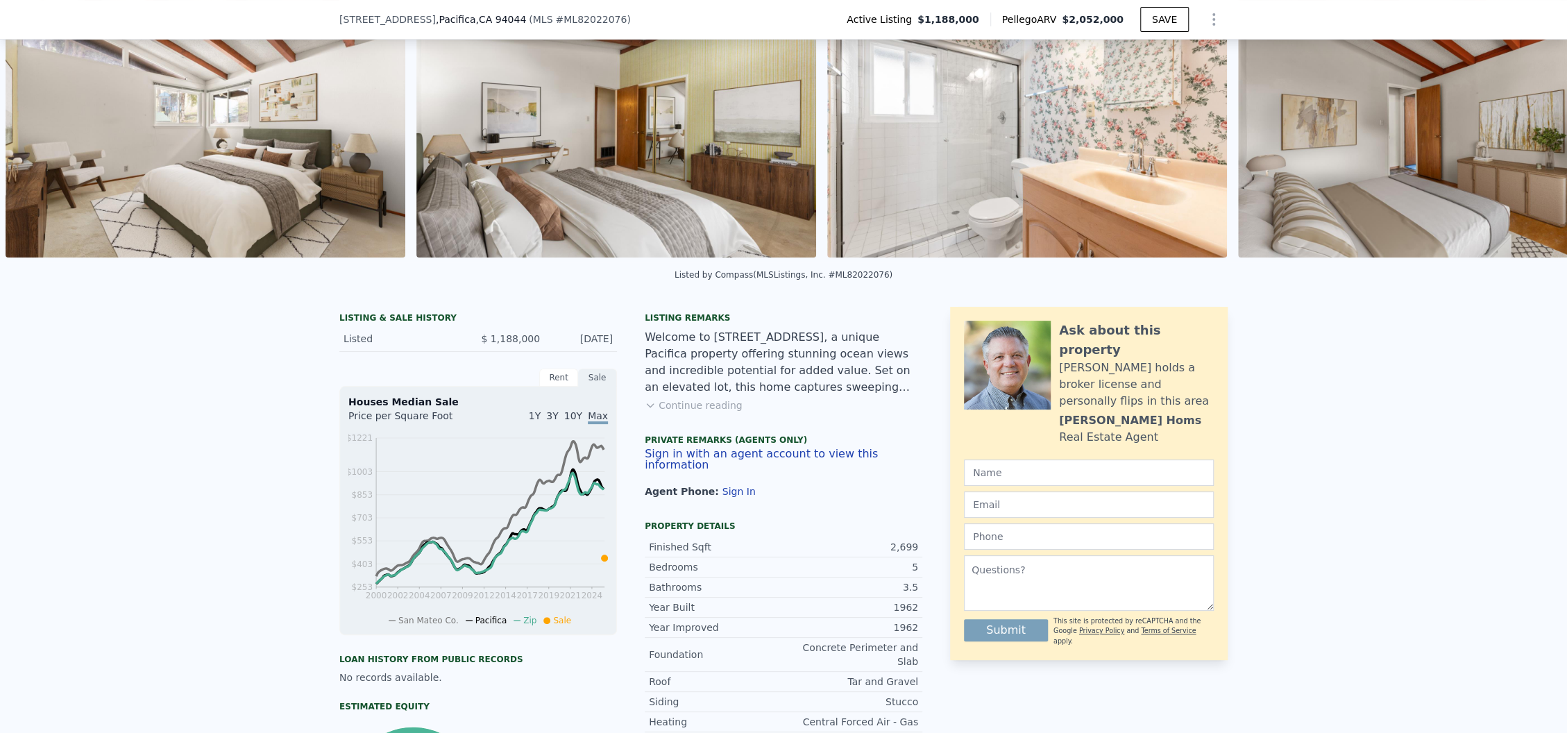
click at [1512, 128] on div "• + − • + − STREET VIEW Loading... SATELLITE VIEW" at bounding box center [783, 126] width 1567 height 271
click at [1517, 128] on icon at bounding box center [1531, 127] width 28 height 28
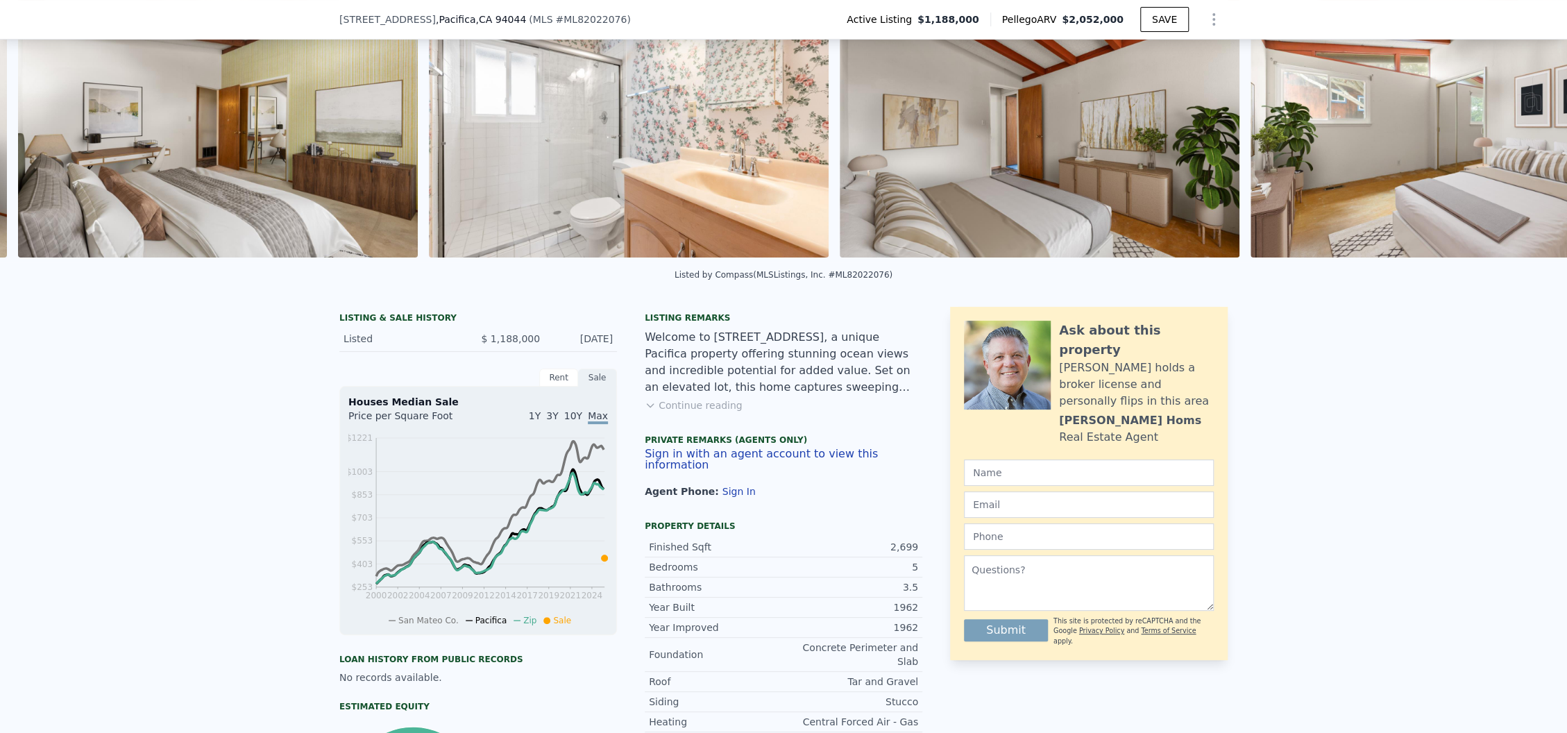
scroll to position [0, 6796]
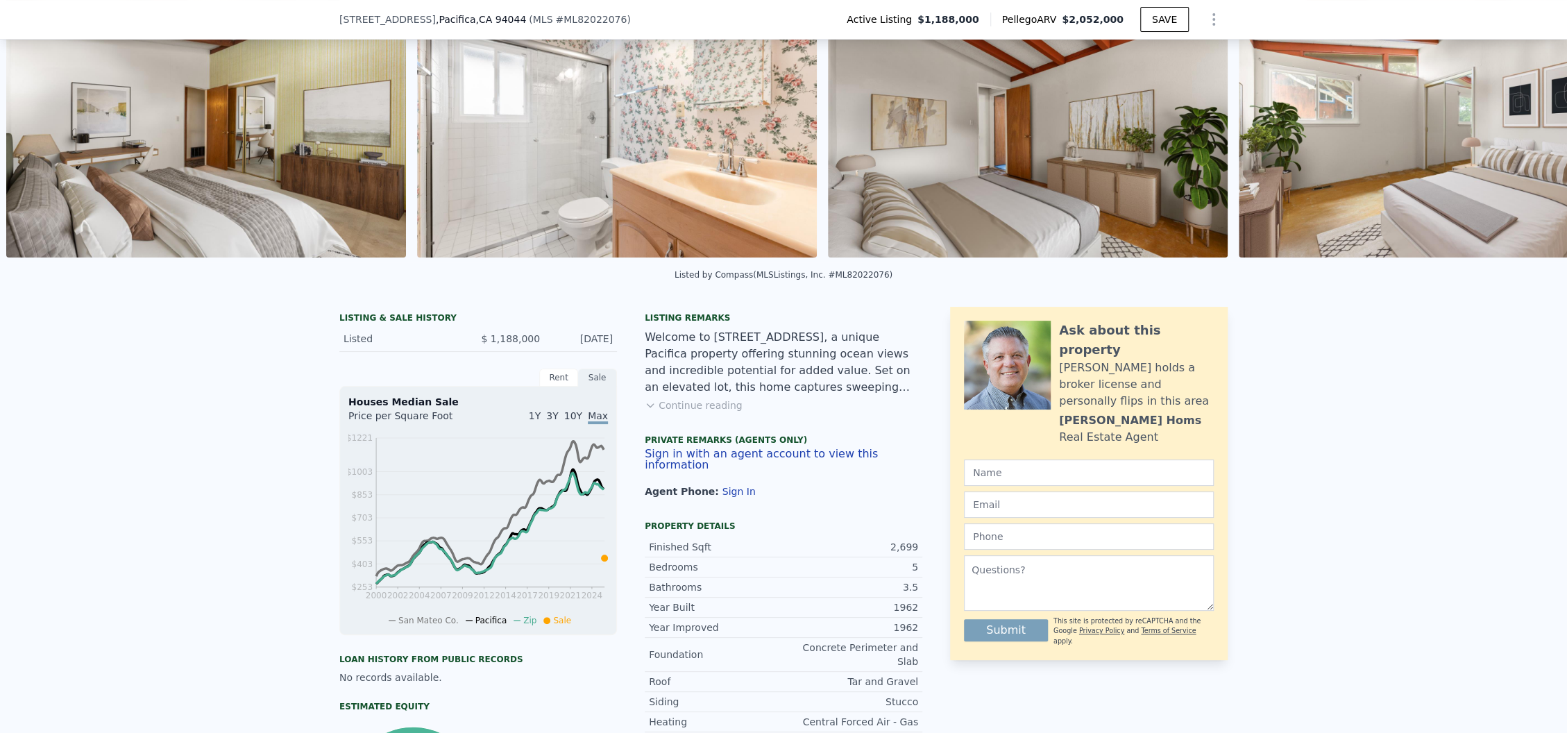
click at [1512, 128] on img at bounding box center [1439, 124] width 400 height 266
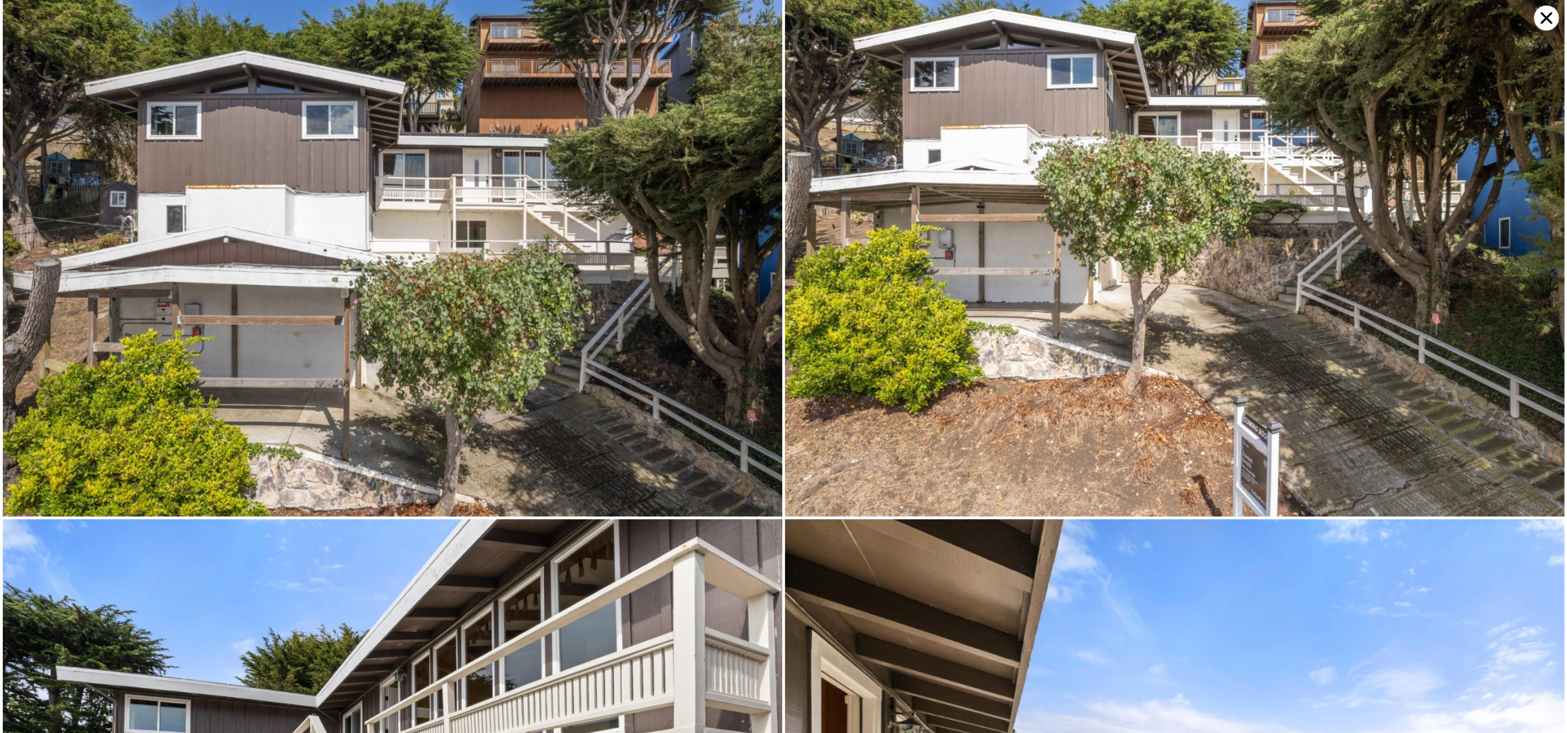
scroll to position [0, 0]
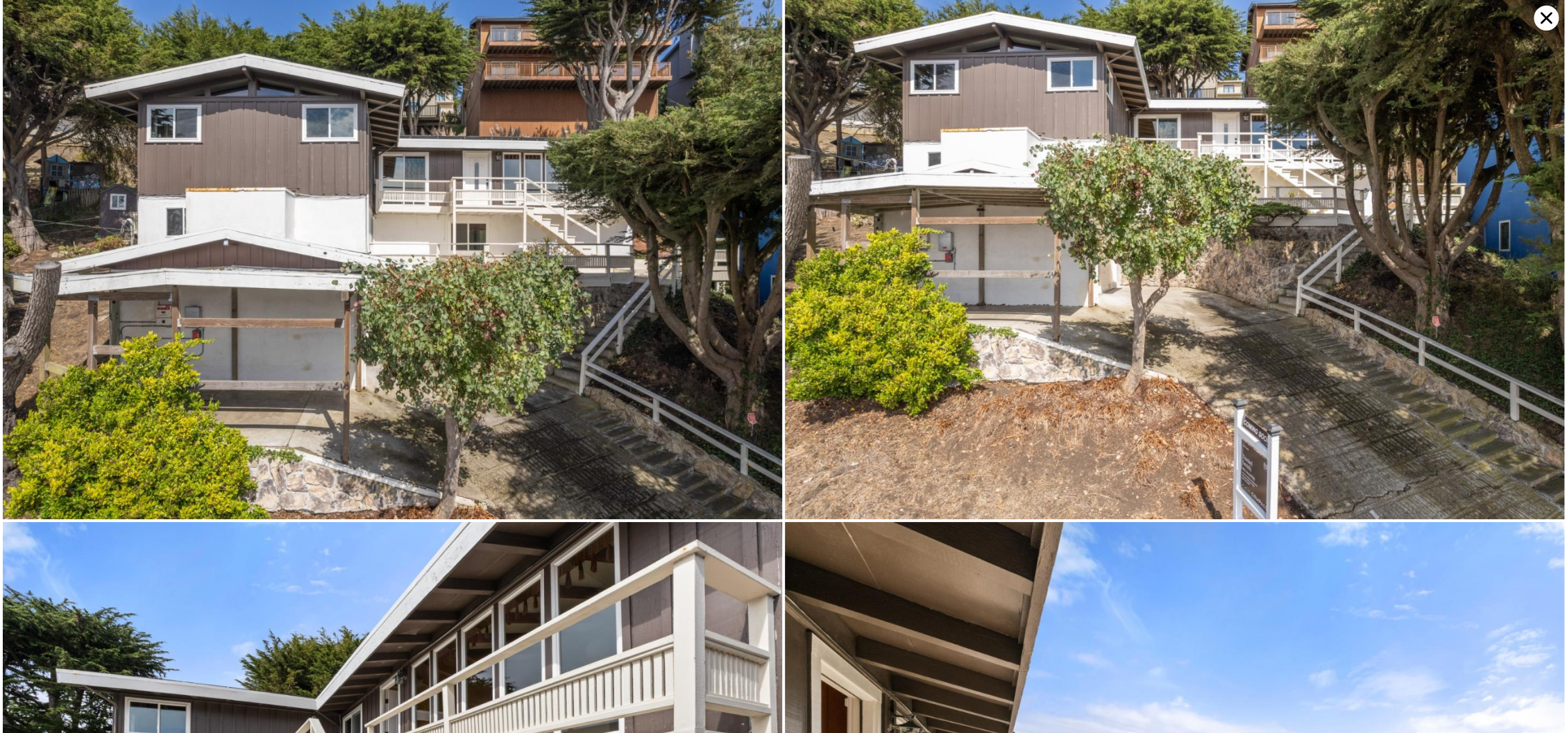
click at [1542, 17] on icon at bounding box center [1545, 18] width 25 height 25
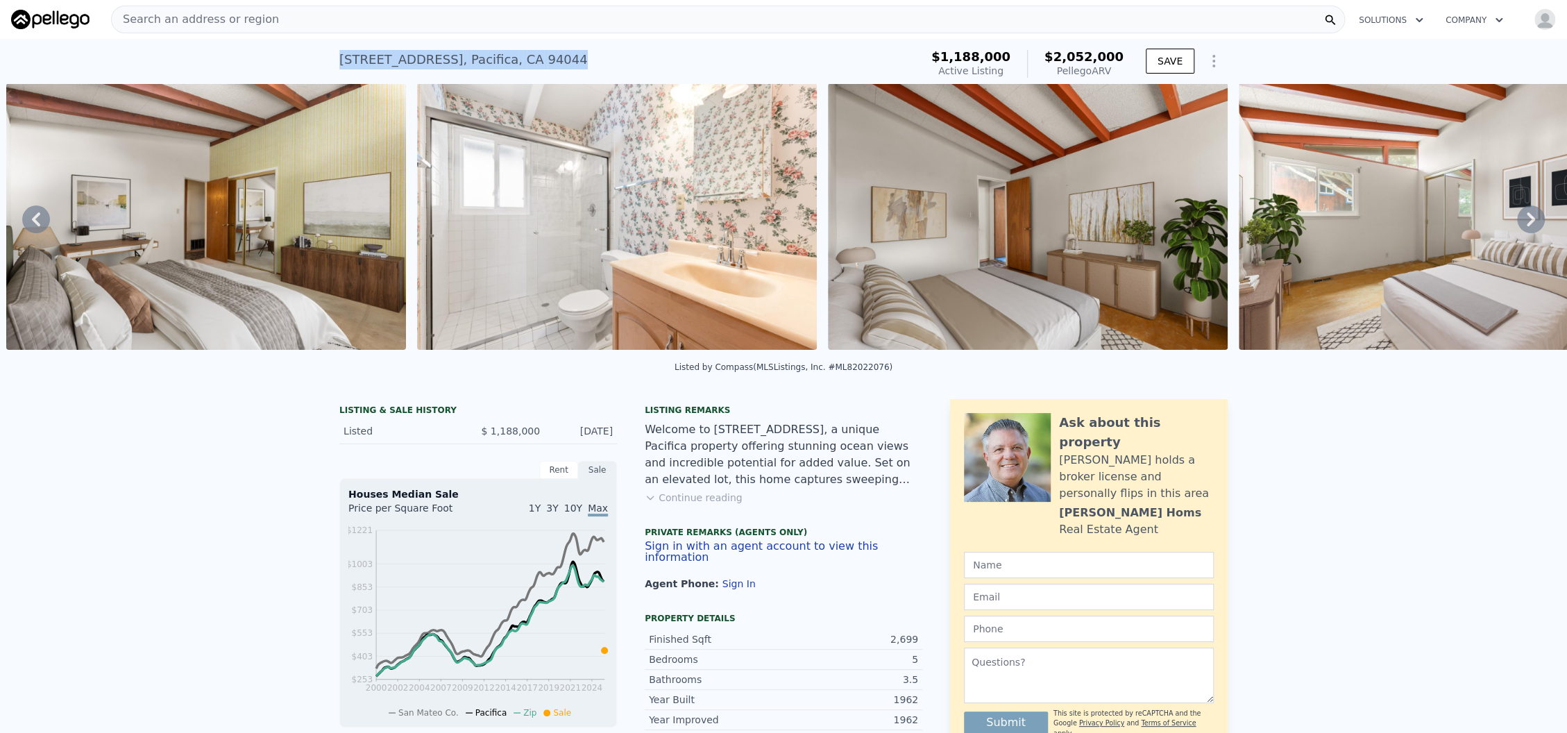
drag, startPoint x: 568, startPoint y: 62, endPoint x: 328, endPoint y: 74, distance: 239.7
click at [328, 74] on div "355 Beaumont Blvd , Pacifica , CA 94044 Active at $1.188m (~ARV $2.052m ) $1,18…" at bounding box center [783, 61] width 1567 height 44
copy div "355 Beaumont Blvd , Pacifica , CA 94044"
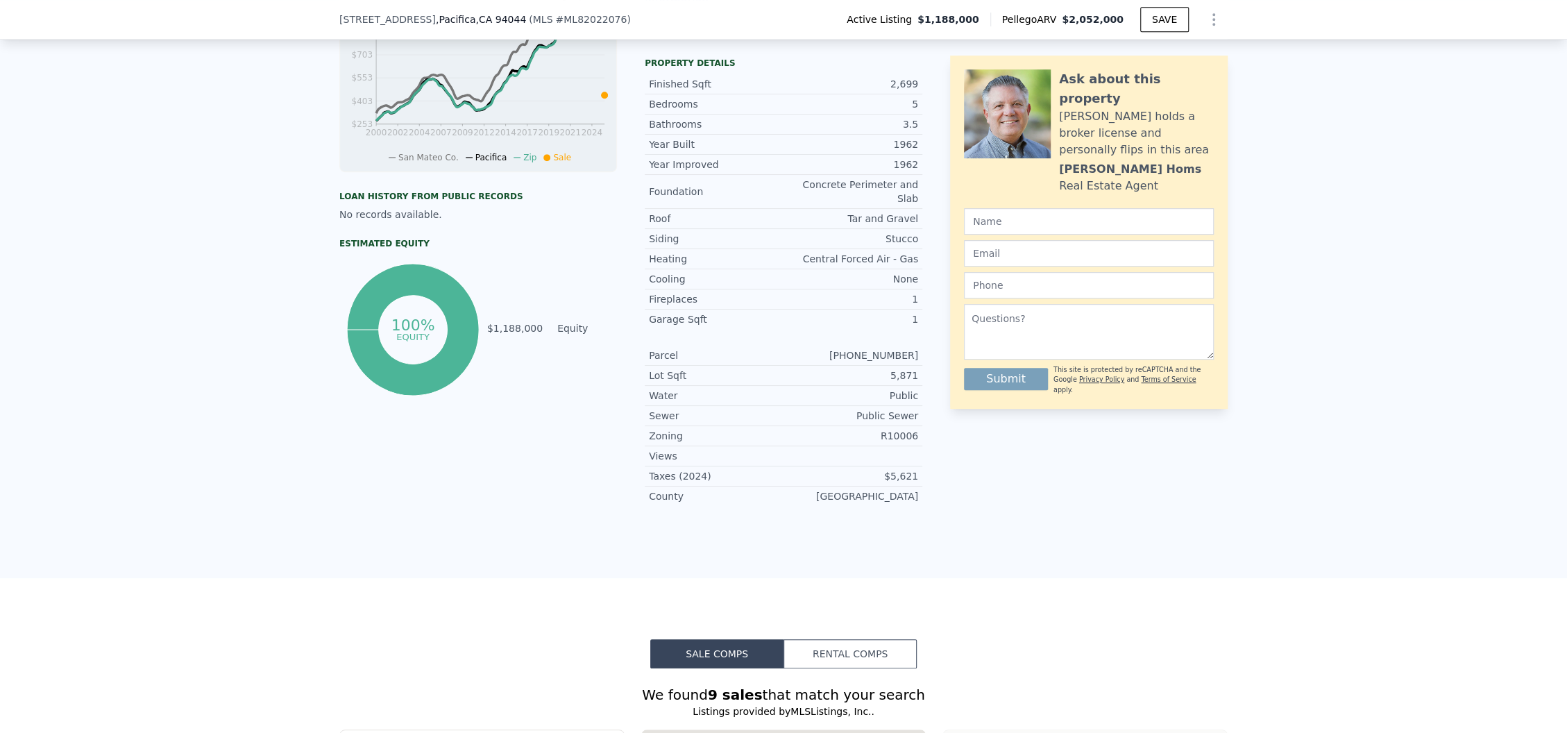
scroll to position [1012, 0]
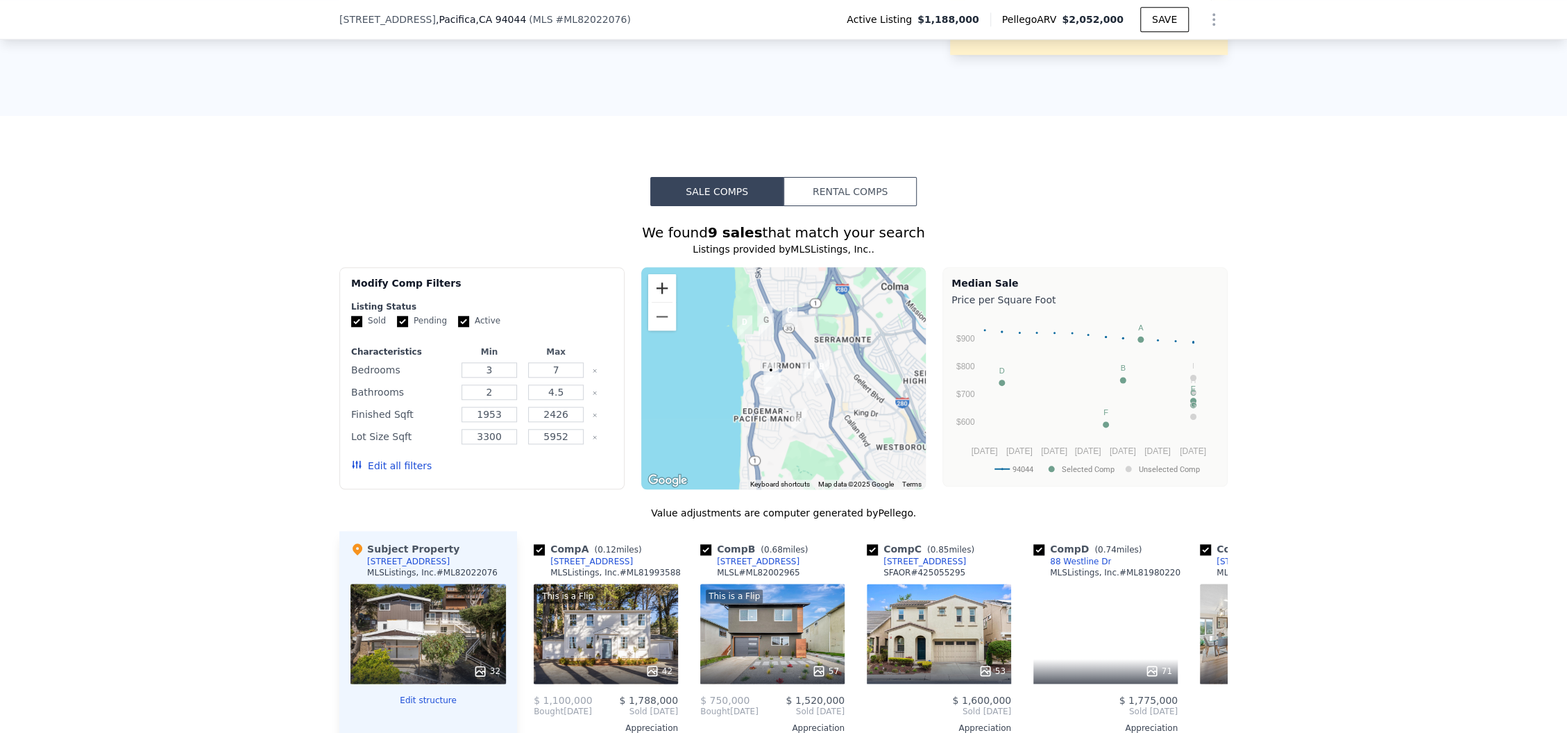
click at [652, 274] on button "Zoom in" at bounding box center [662, 288] width 28 height 28
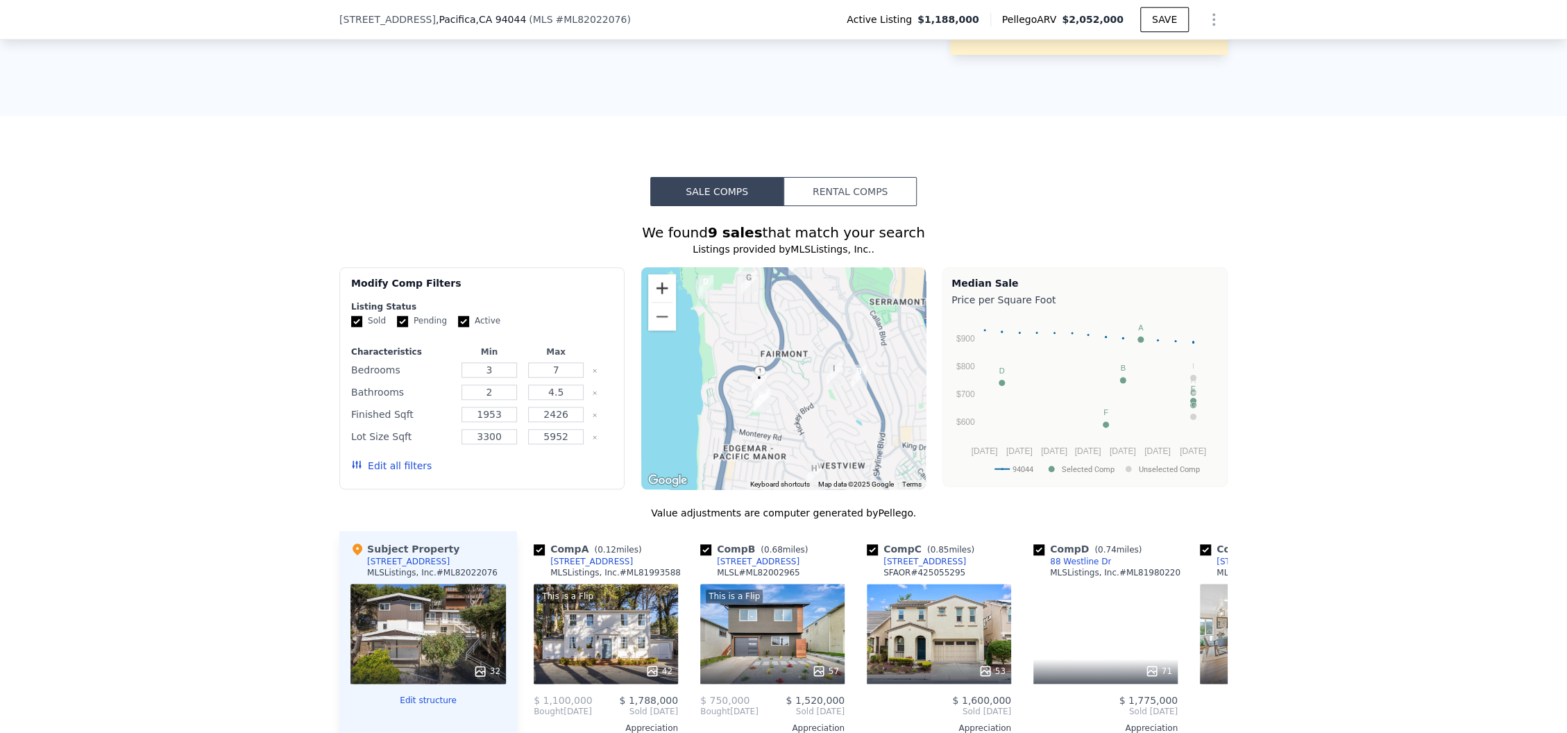
click at [652, 274] on button "Zoom in" at bounding box center [662, 288] width 28 height 28
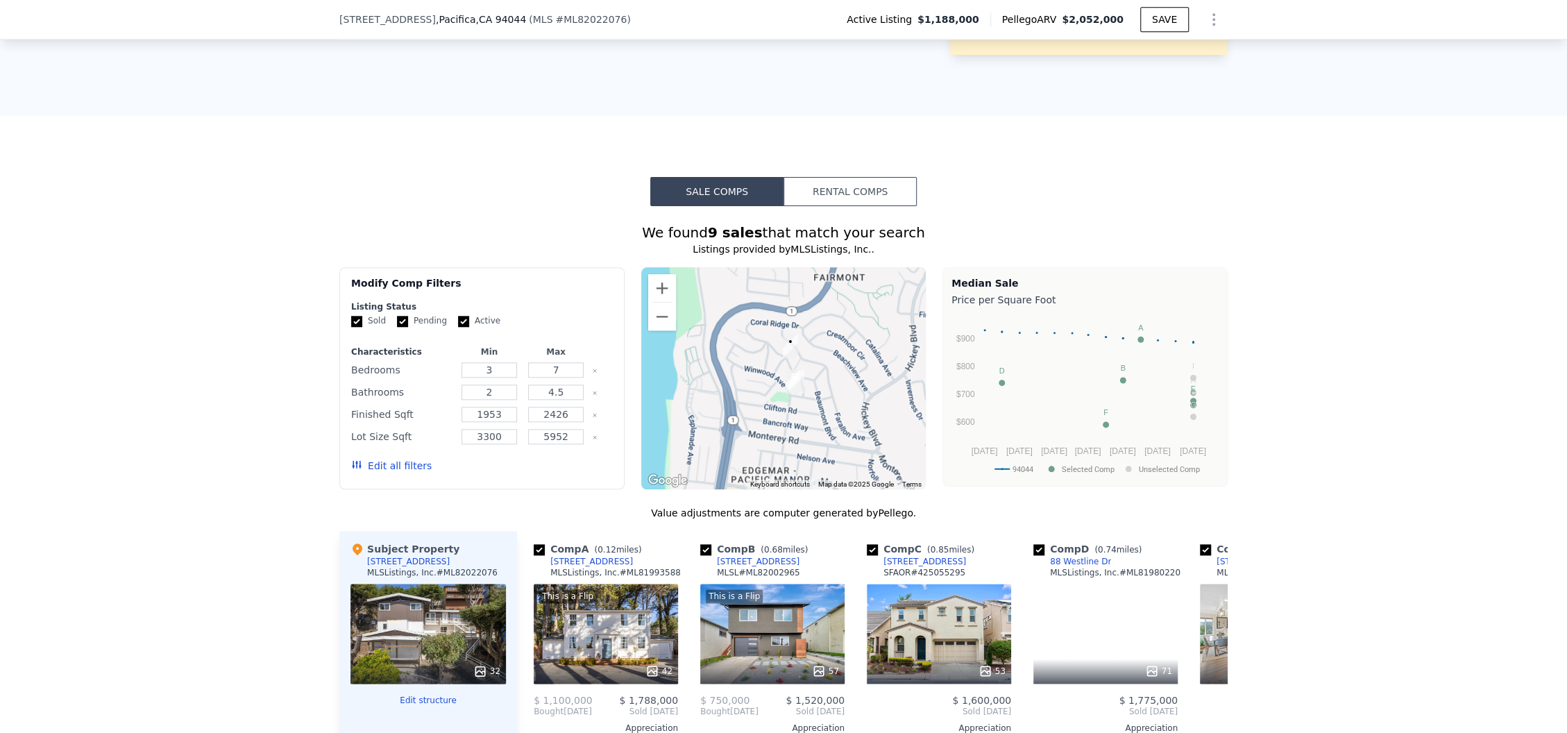
drag, startPoint x: 799, startPoint y: 400, endPoint x: 851, endPoint y: 350, distance: 72.6
click at [851, 352] on div at bounding box center [783, 378] width 285 height 222
click at [648, 274] on button "Zoom in" at bounding box center [662, 288] width 28 height 28
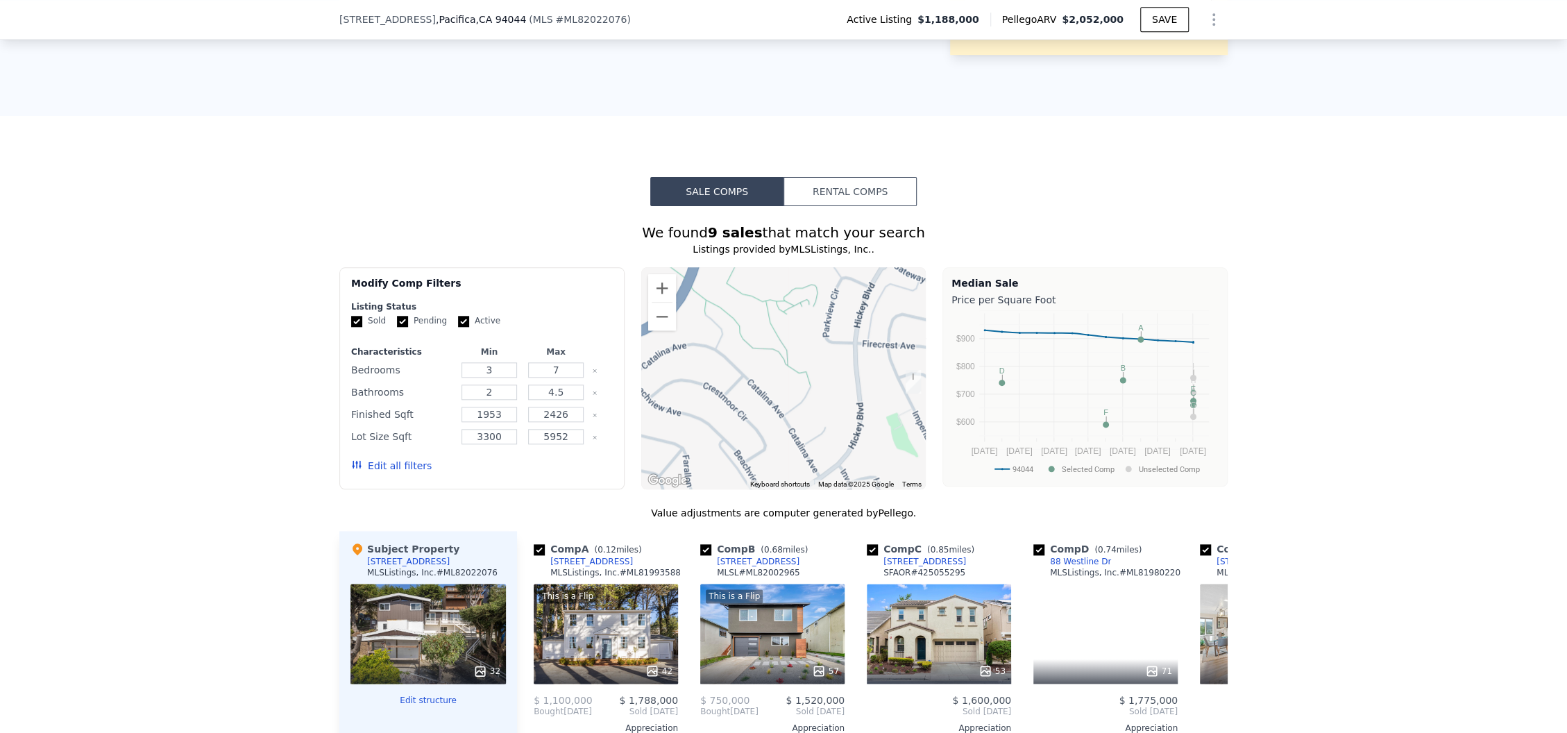
drag, startPoint x: 866, startPoint y: 311, endPoint x: 675, endPoint y: 409, distance: 214.7
click at [675, 409] on div at bounding box center [783, 378] width 285 height 222
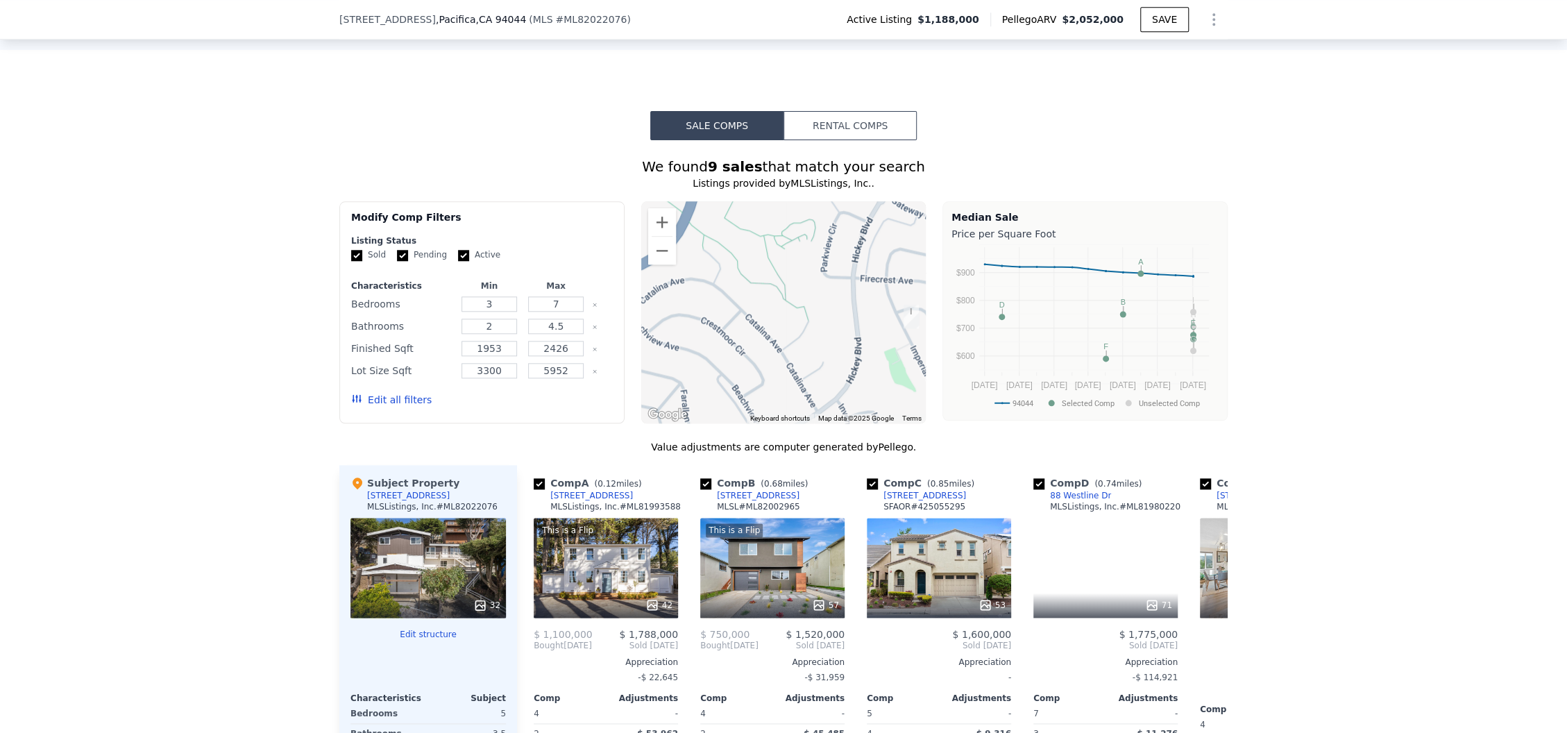
scroll to position [1105, 0]
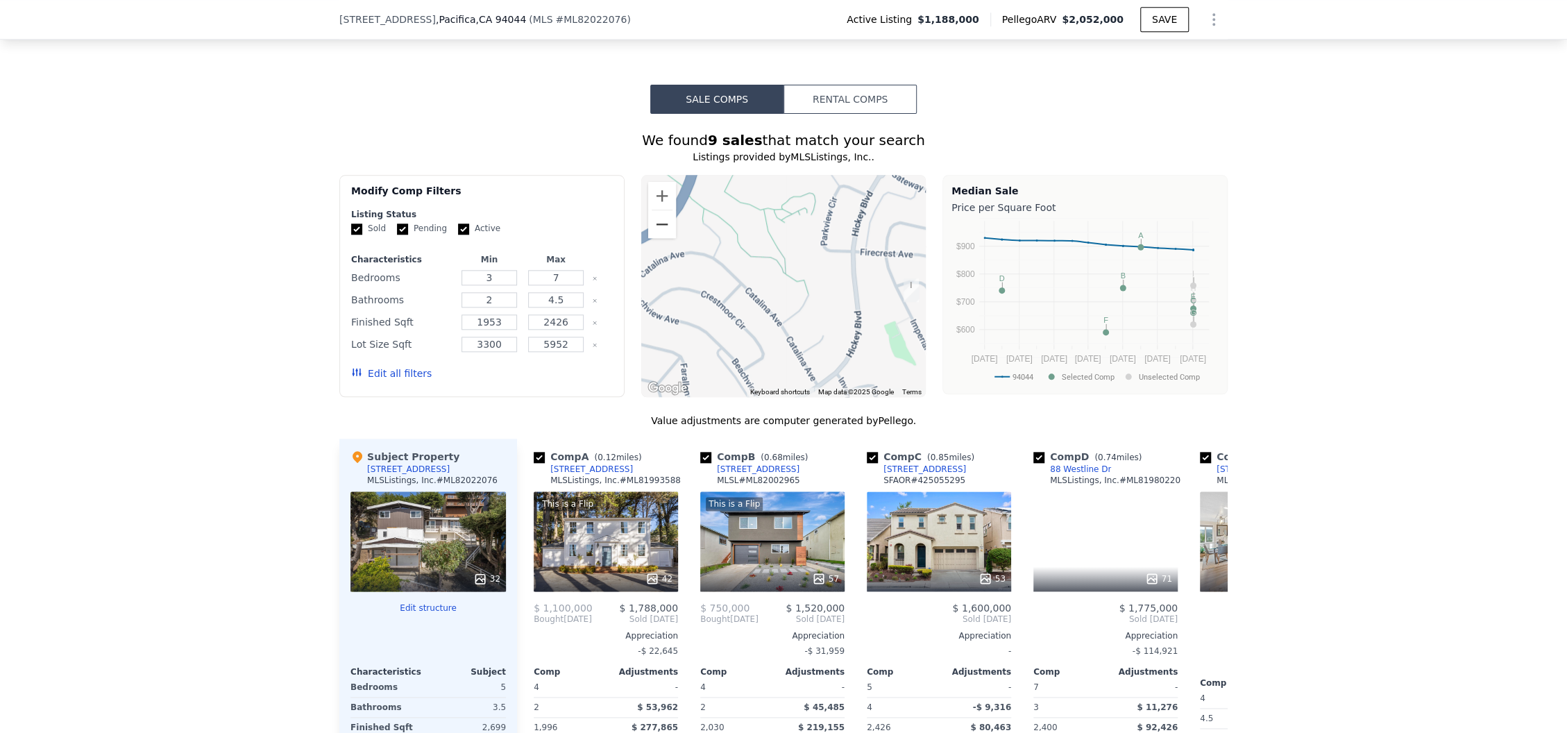
click at [662, 217] on button "Zoom out" at bounding box center [662, 224] width 28 height 28
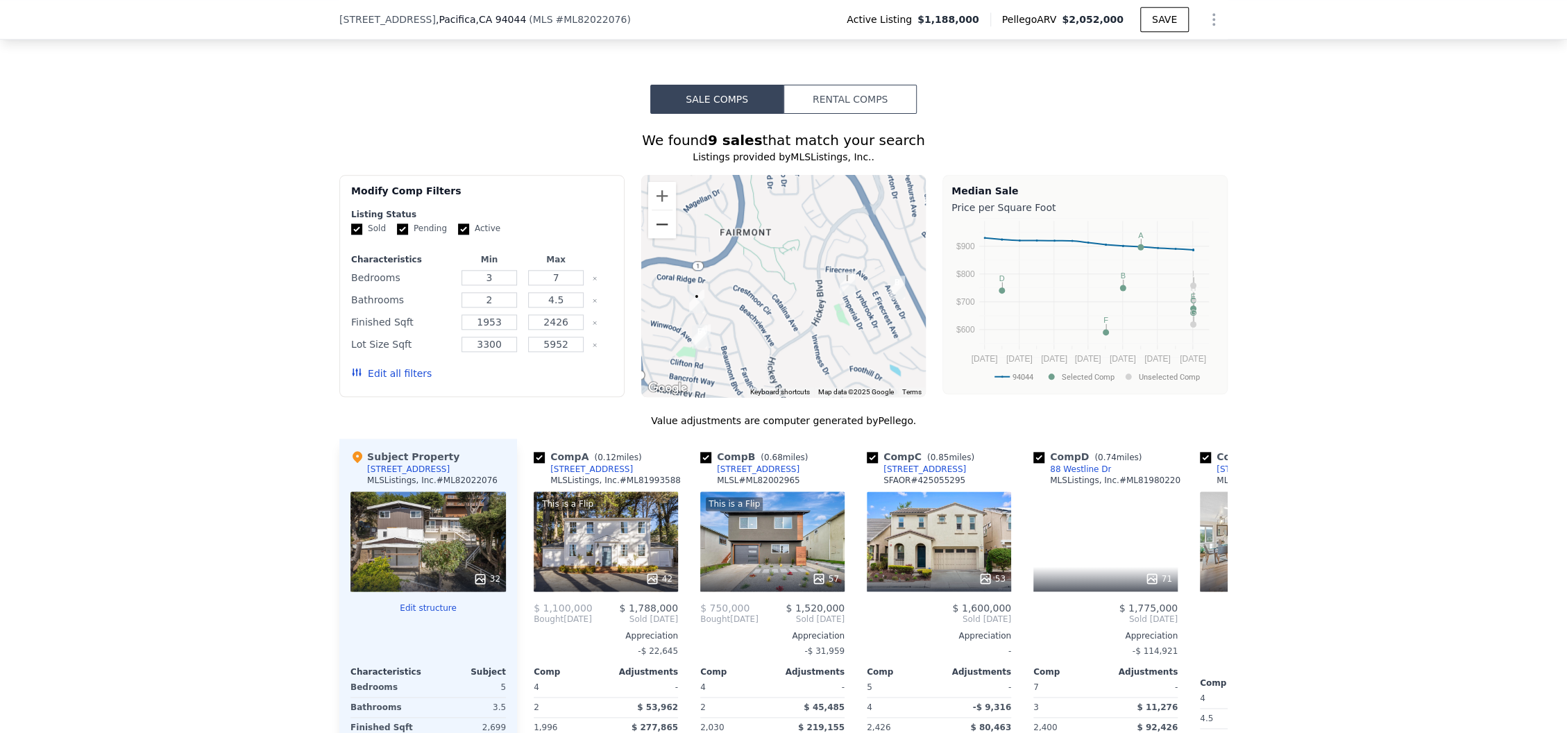
click at [662, 217] on button "Zoom out" at bounding box center [662, 224] width 28 height 28
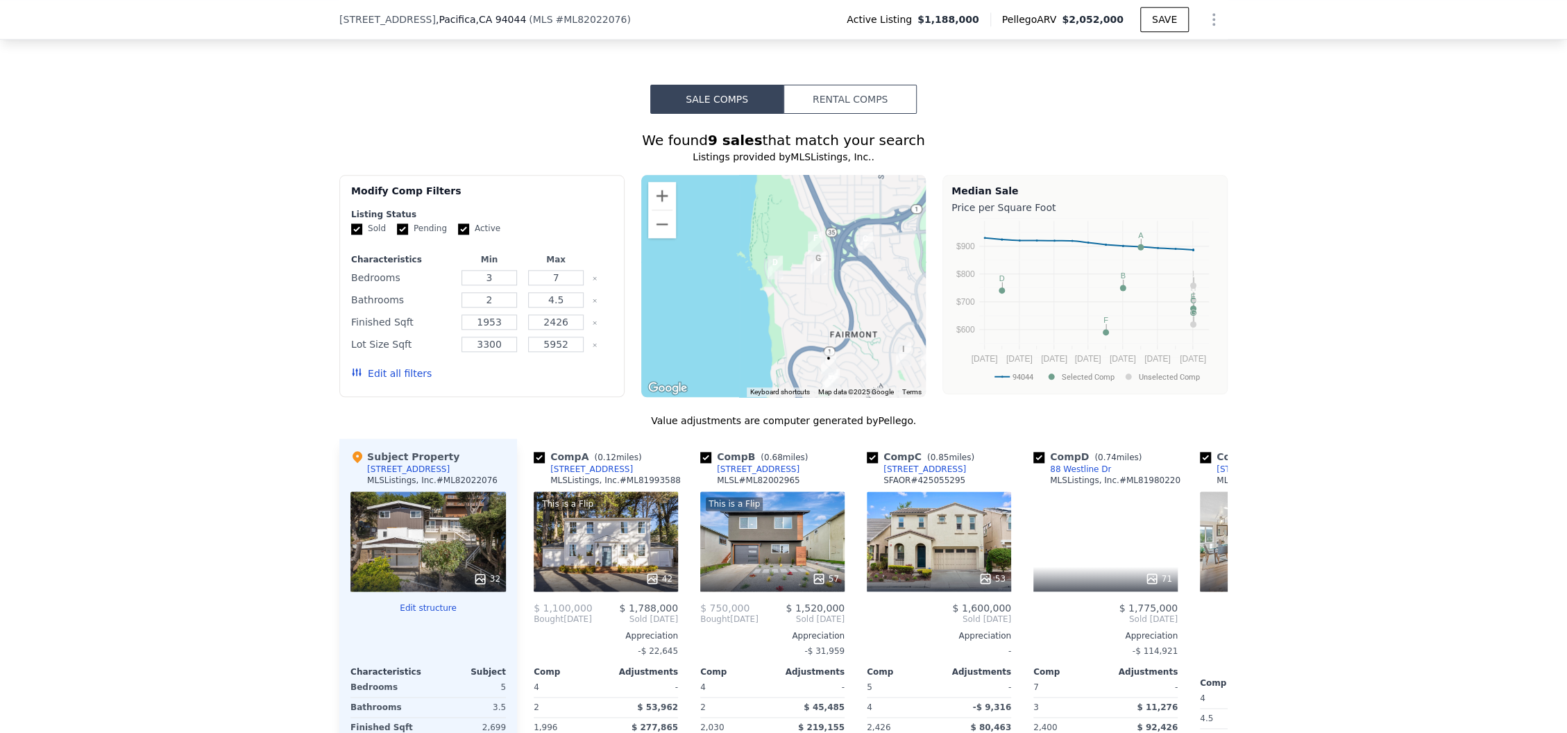
drag, startPoint x: 698, startPoint y: 207, endPoint x: 790, endPoint y: 283, distance: 118.8
click at [790, 283] on div at bounding box center [783, 286] width 285 height 222
click at [868, 452] on input "checkbox" at bounding box center [872, 457] width 11 height 11
checkbox input "false"
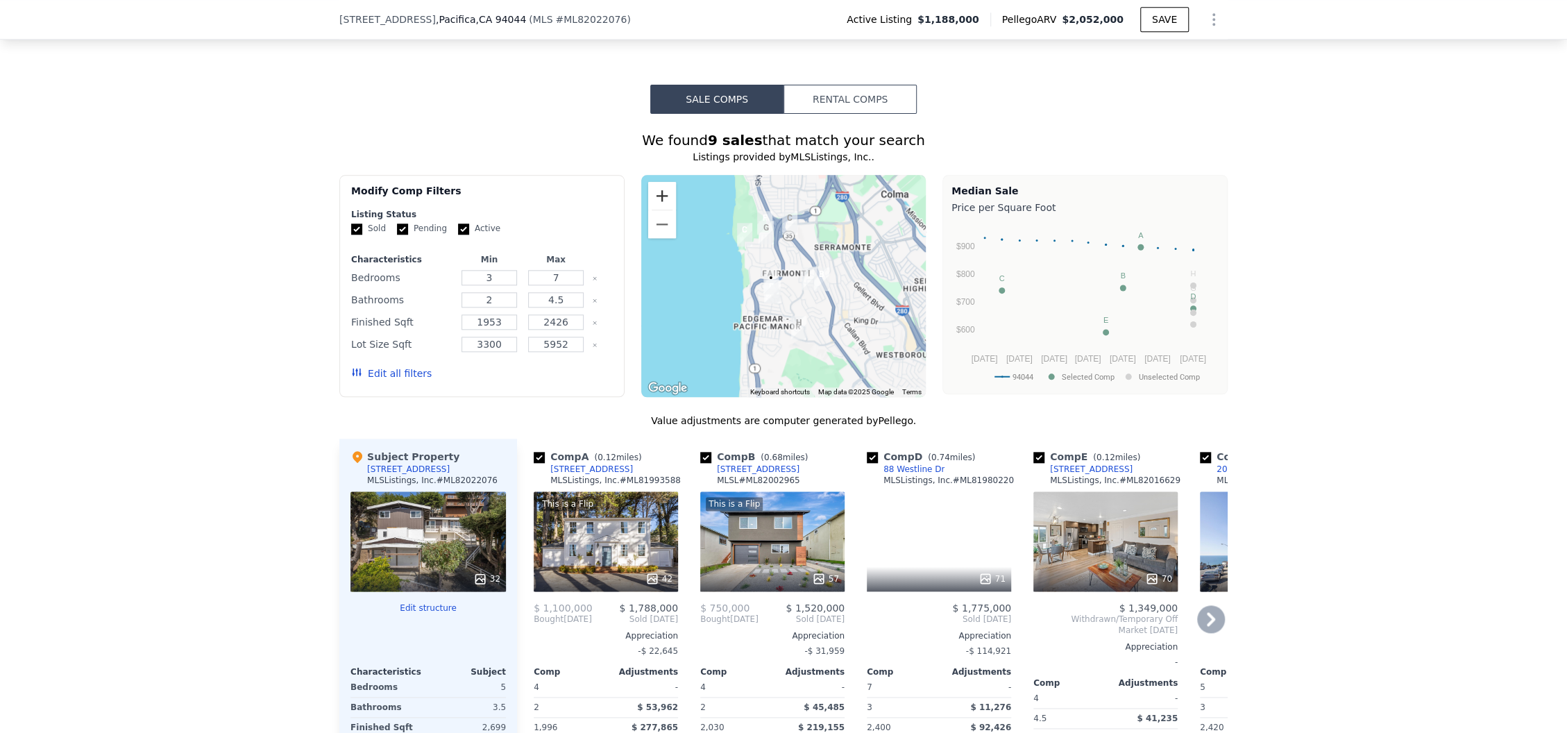
click at [659, 187] on button "Zoom in" at bounding box center [662, 196] width 28 height 28
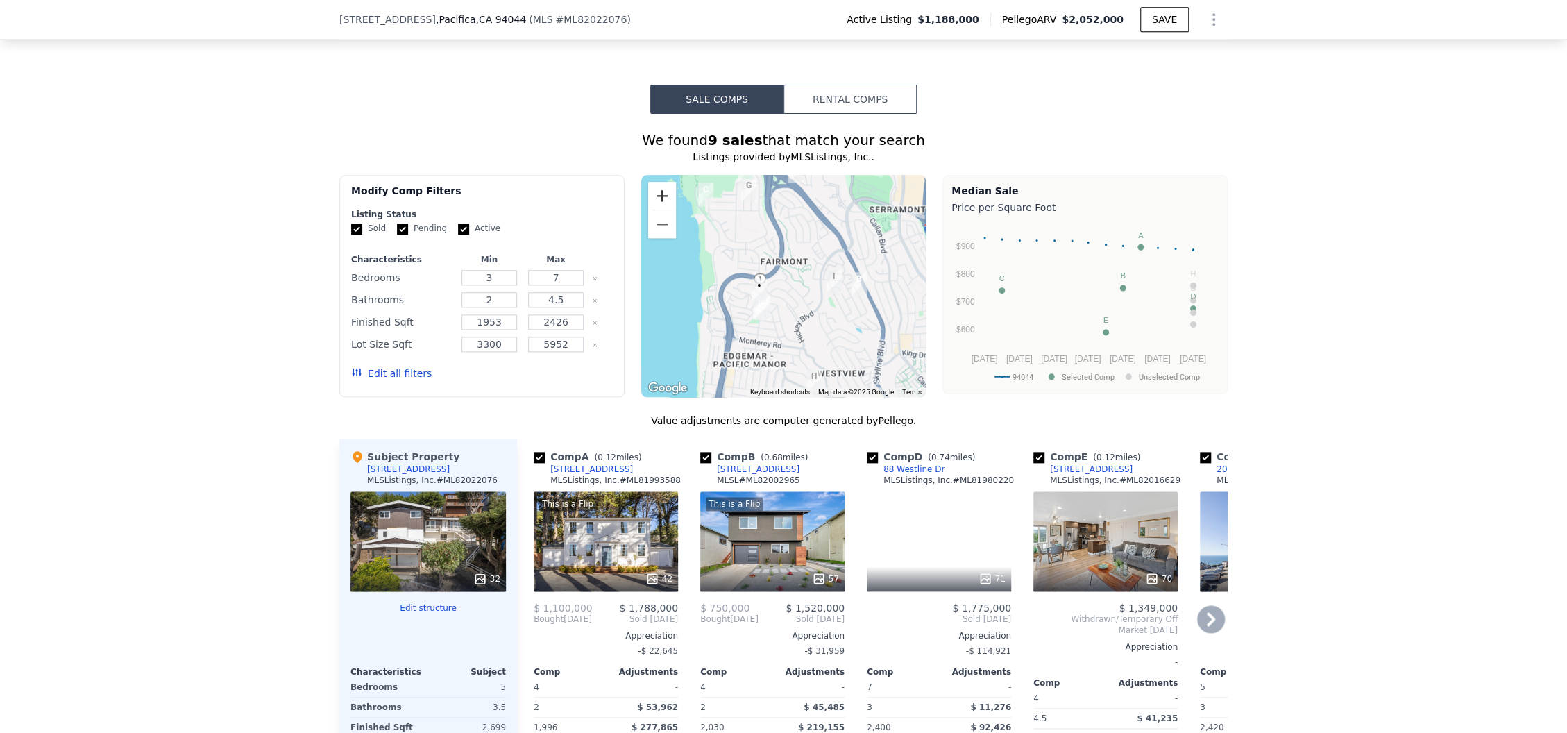
click at [659, 187] on button "Zoom in" at bounding box center [662, 196] width 28 height 28
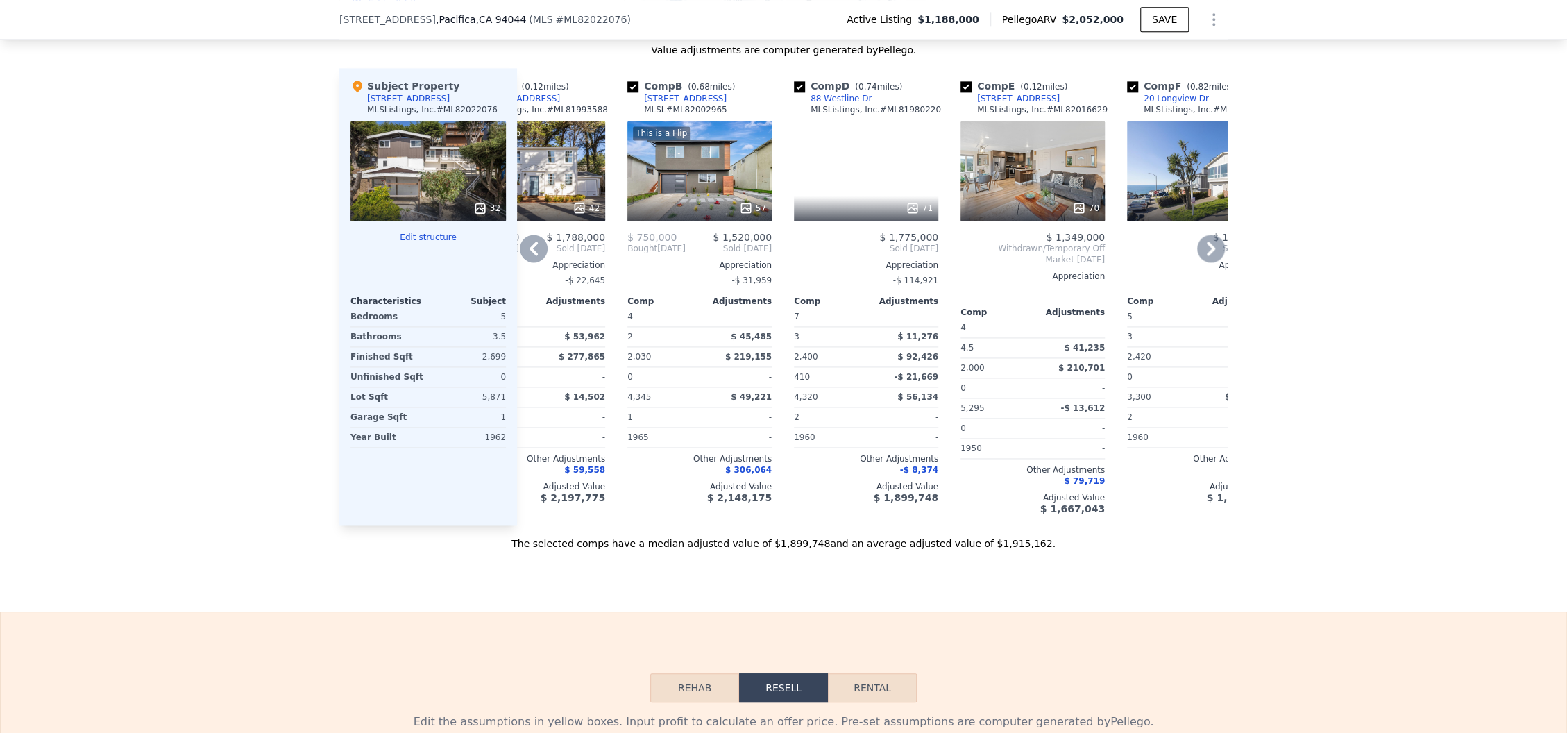
scroll to position [1383, 0]
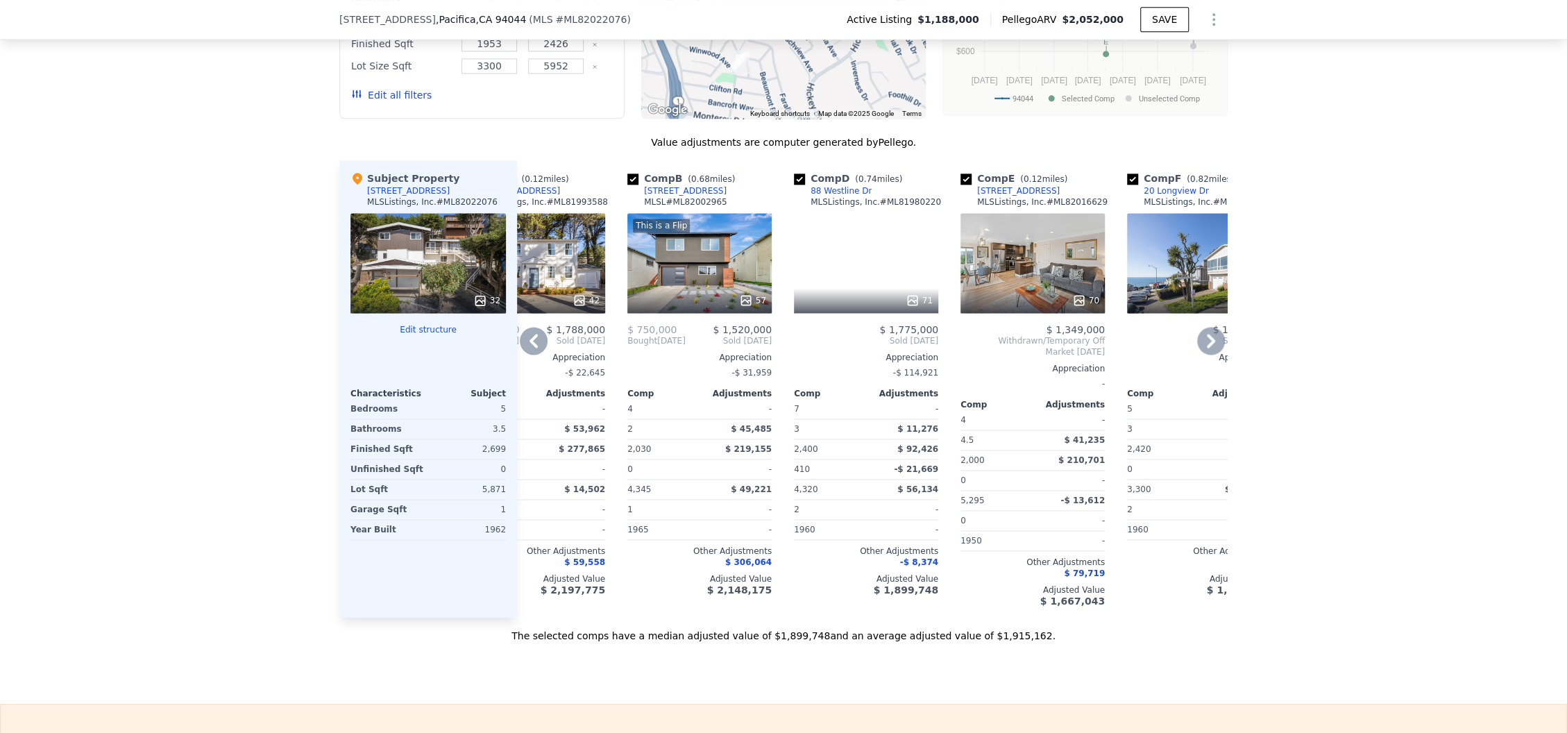
click at [905, 293] on icon at bounding box center [912, 300] width 14 height 14
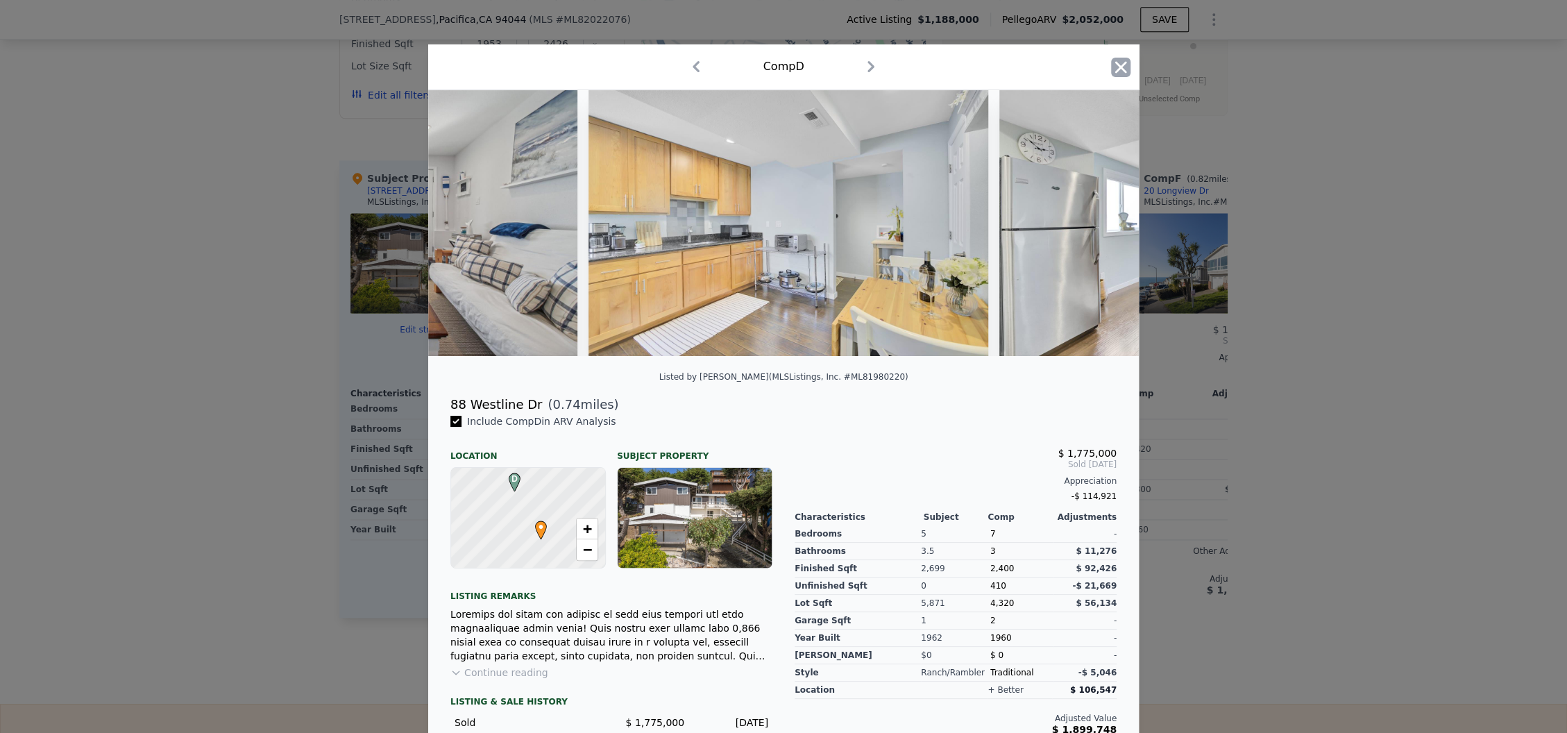
click at [1111, 68] on icon "button" at bounding box center [1120, 67] width 19 height 19
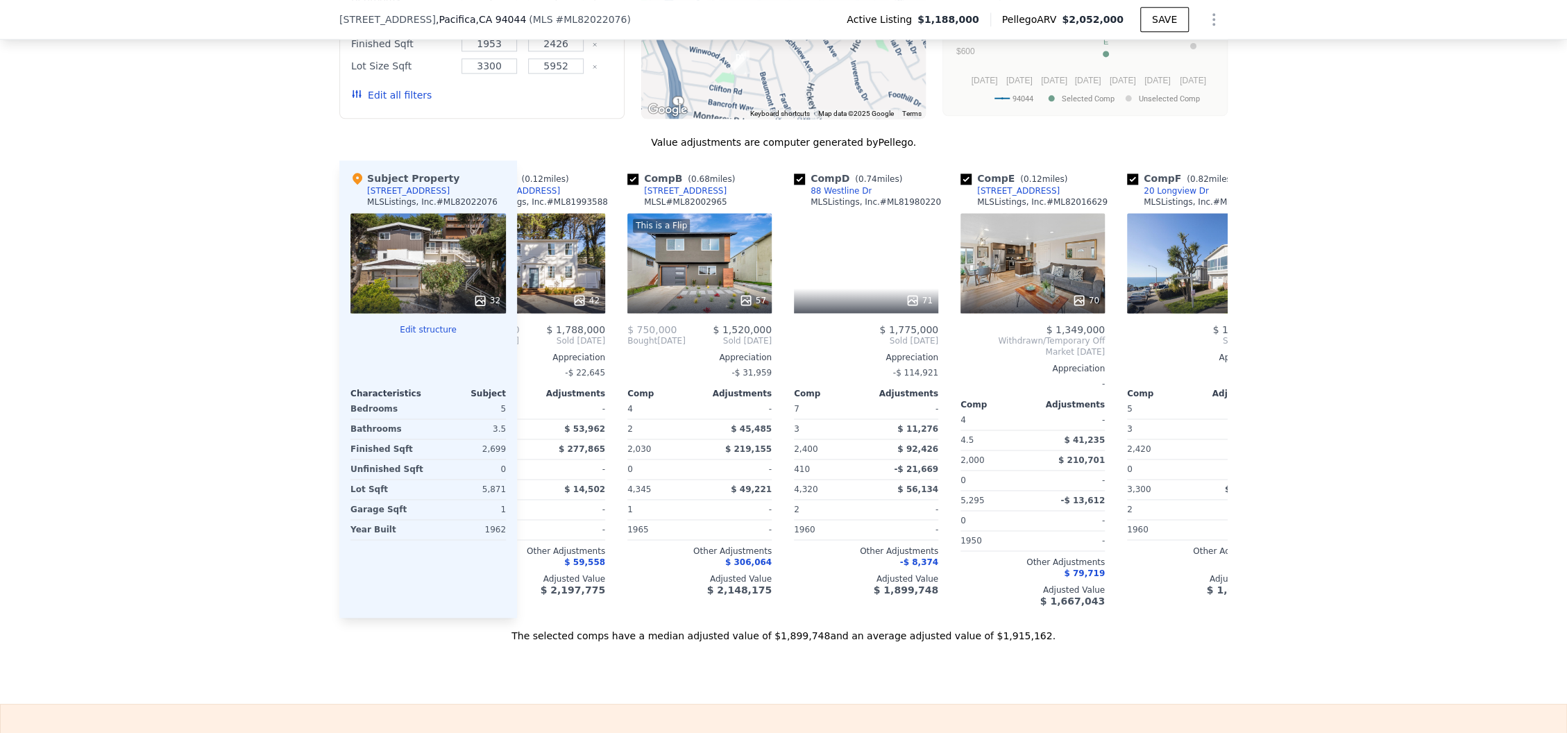
scroll to position [1198, 0]
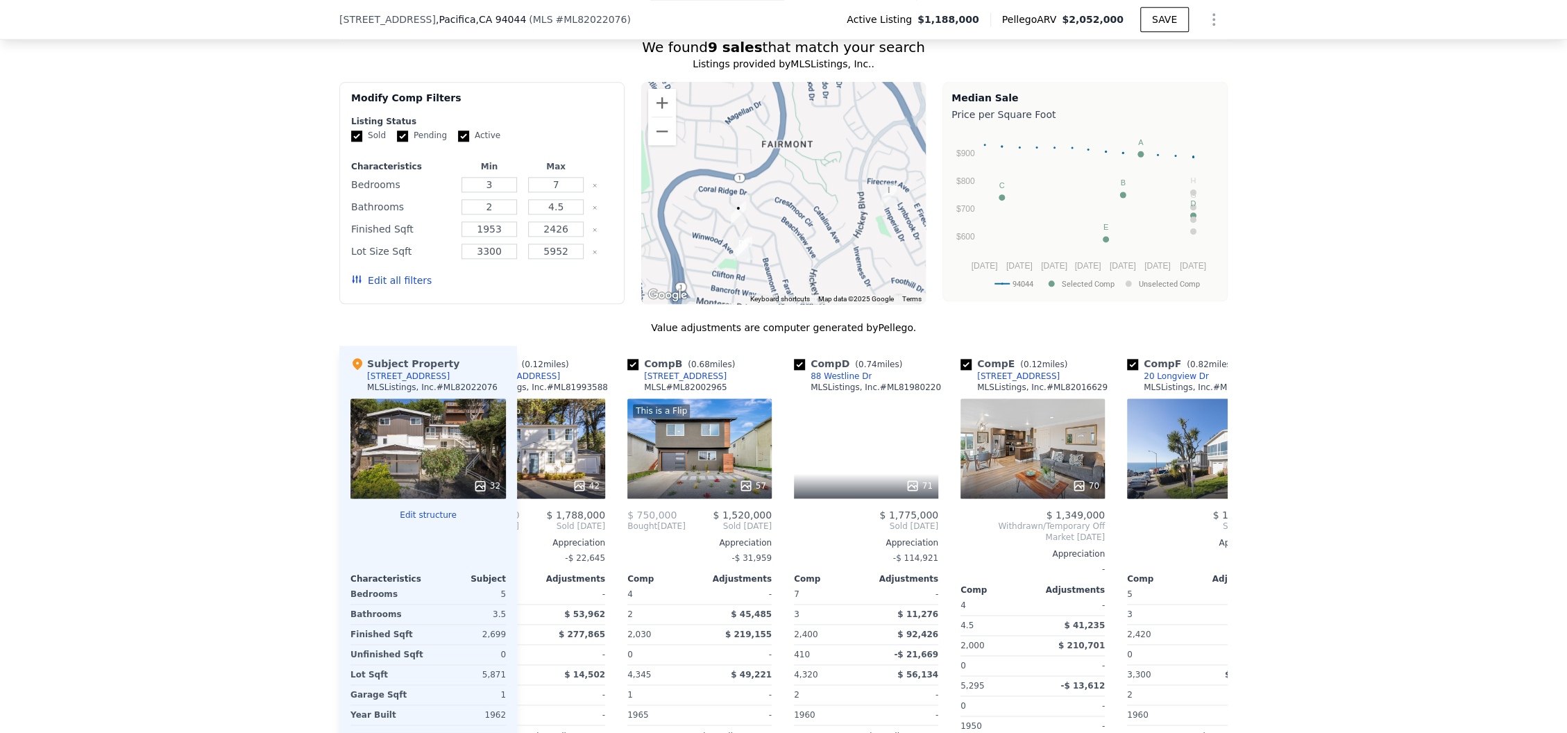
drag, startPoint x: 767, startPoint y: 237, endPoint x: 785, endPoint y: 239, distance: 18.2
click at [785, 239] on div at bounding box center [783, 193] width 285 height 222
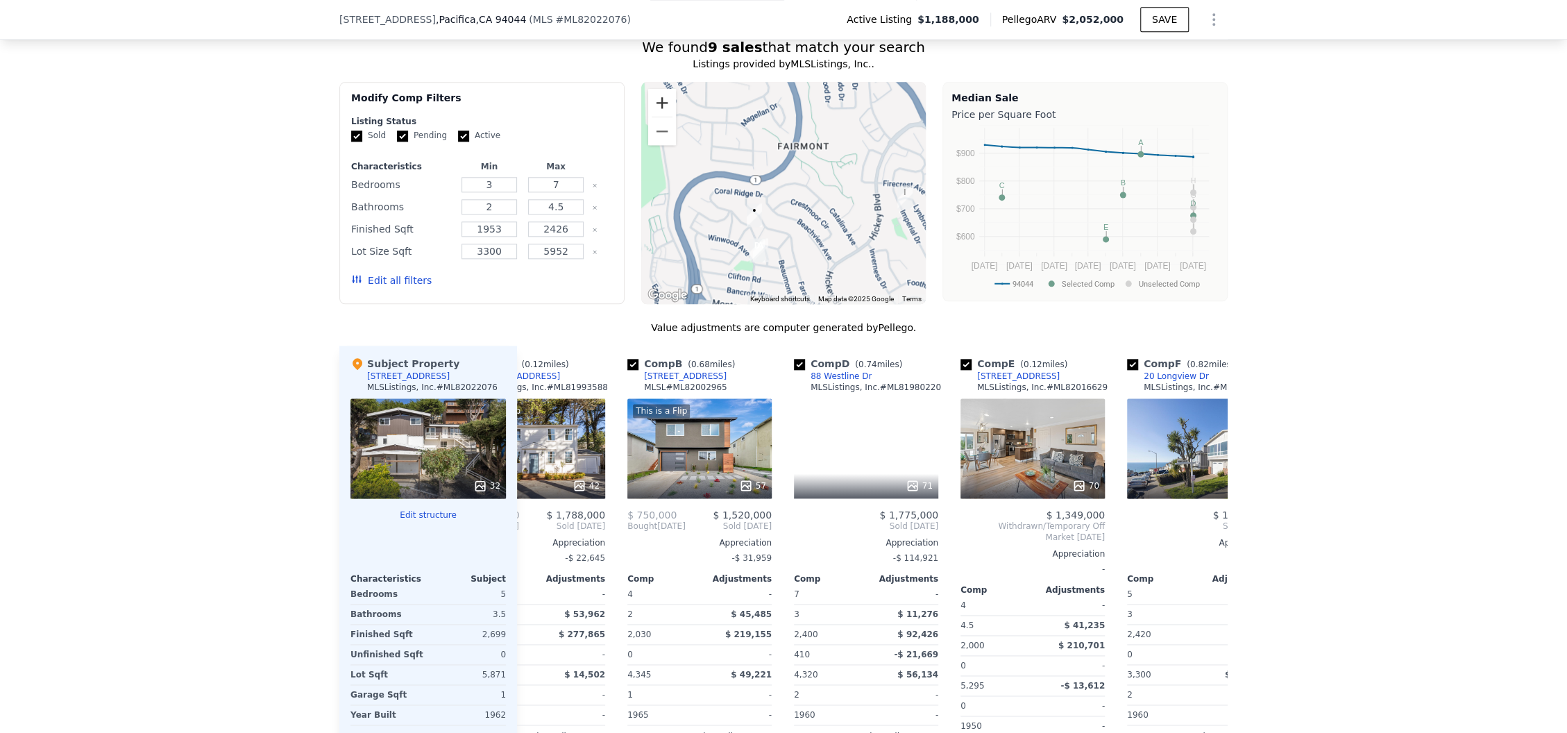
click at [661, 92] on button "Zoom in" at bounding box center [662, 103] width 28 height 28
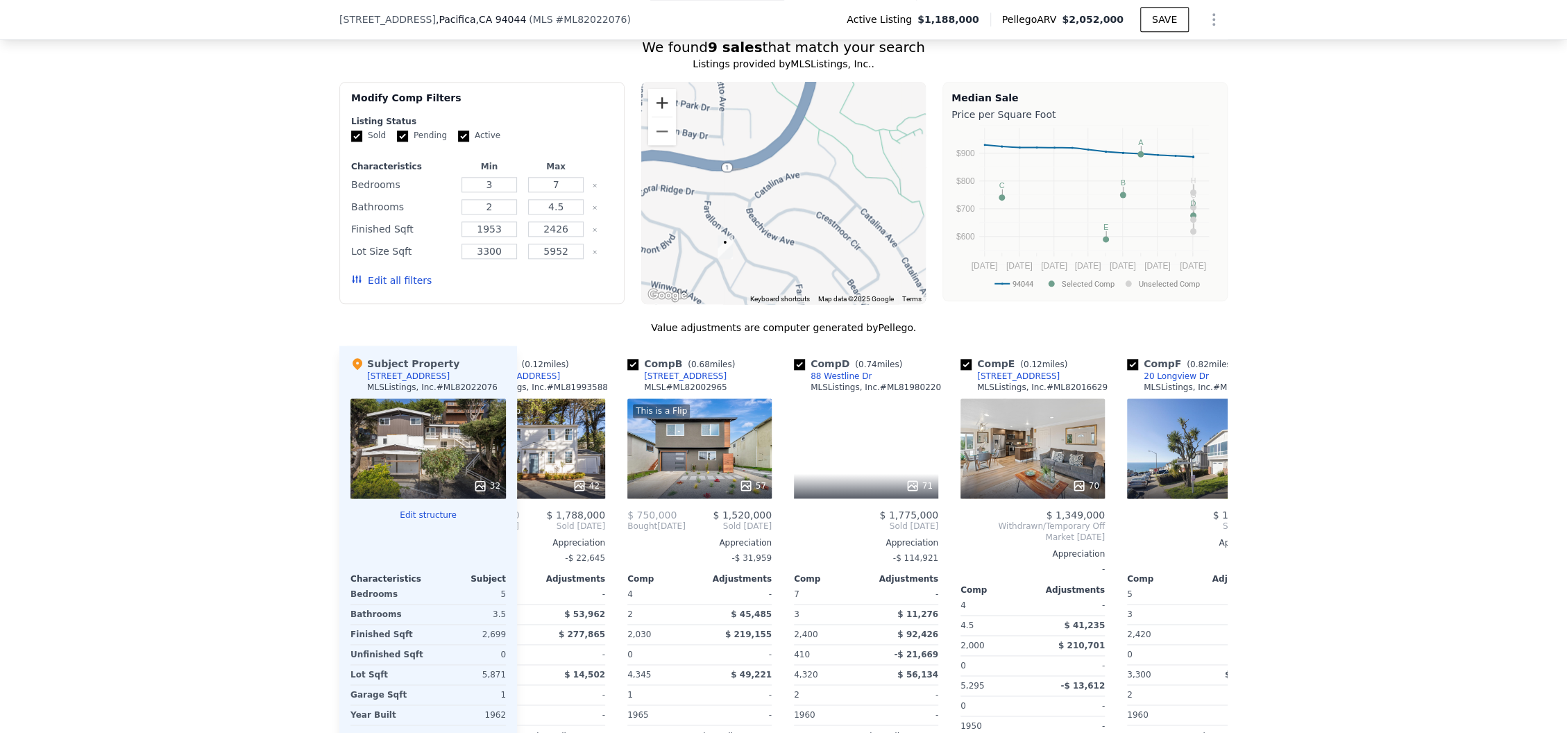
click at [661, 92] on button "Zoom in" at bounding box center [662, 103] width 28 height 28
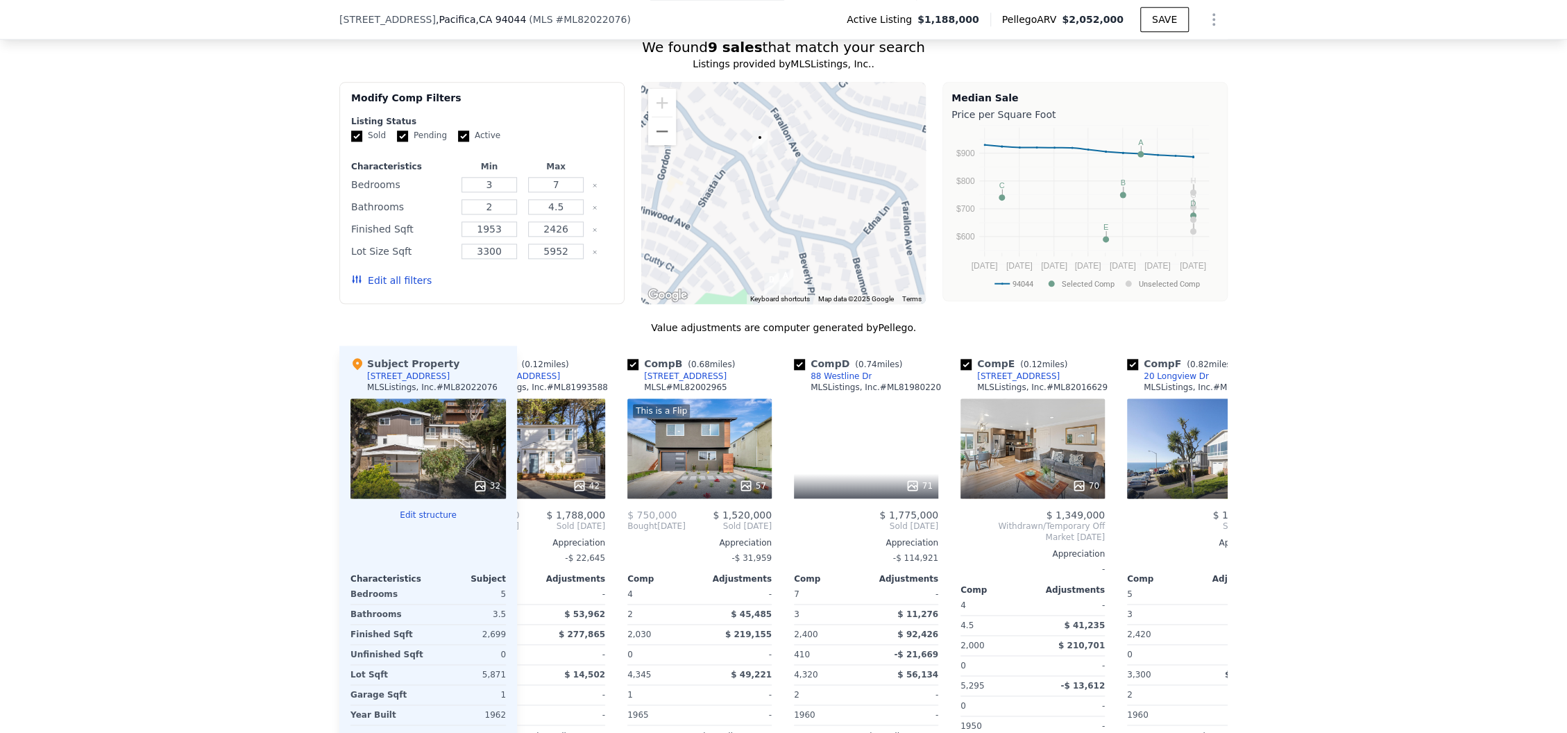
drag, startPoint x: 760, startPoint y: 230, endPoint x: 855, endPoint y: 56, distance: 198.1
click at [855, 56] on div "We found 9 sales that match your search Listings provided by MLSListings, Inc. …" at bounding box center [783, 432] width 888 height 790
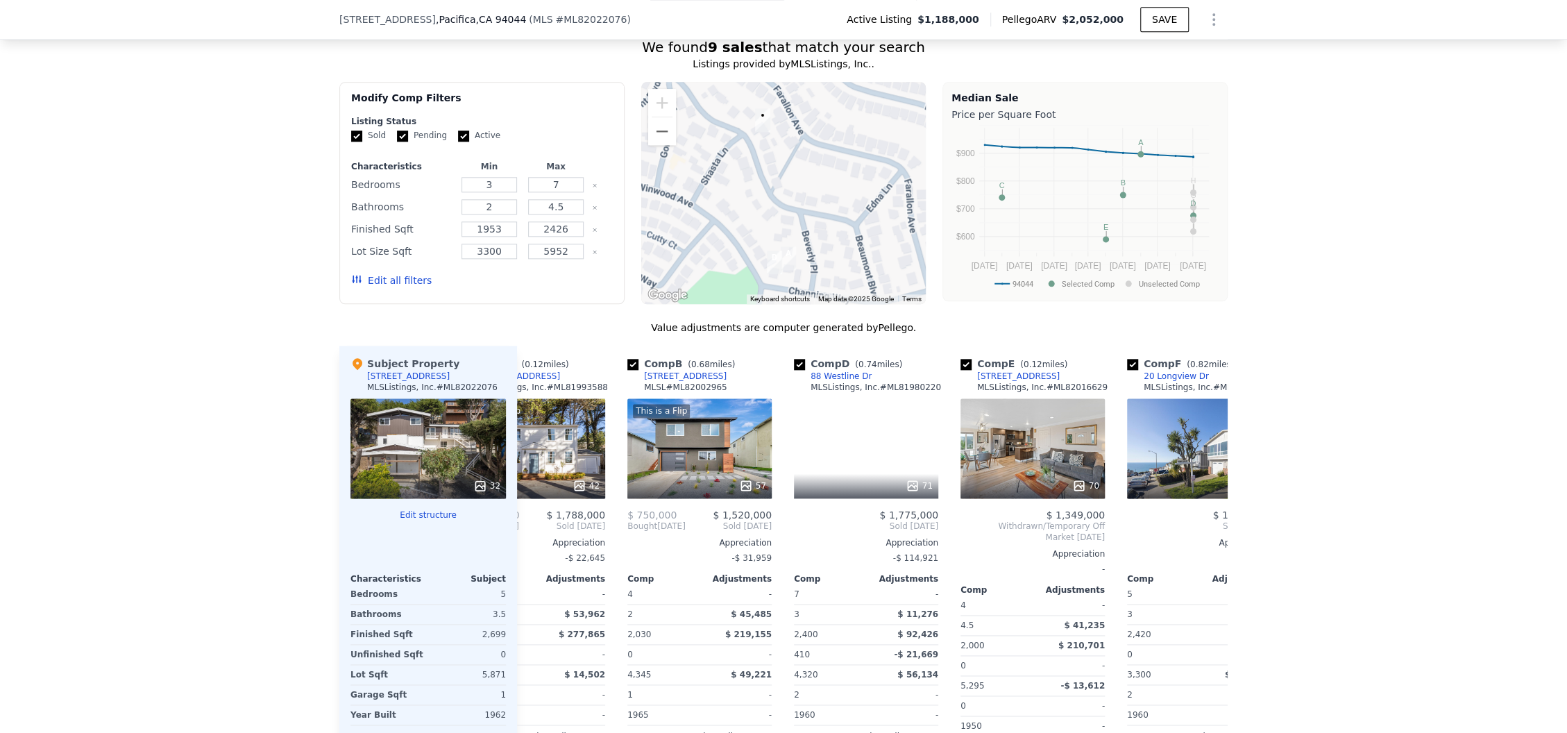
drag, startPoint x: 809, startPoint y: 194, endPoint x: 810, endPoint y: 168, distance: 26.4
click at [810, 168] on div at bounding box center [783, 193] width 285 height 222
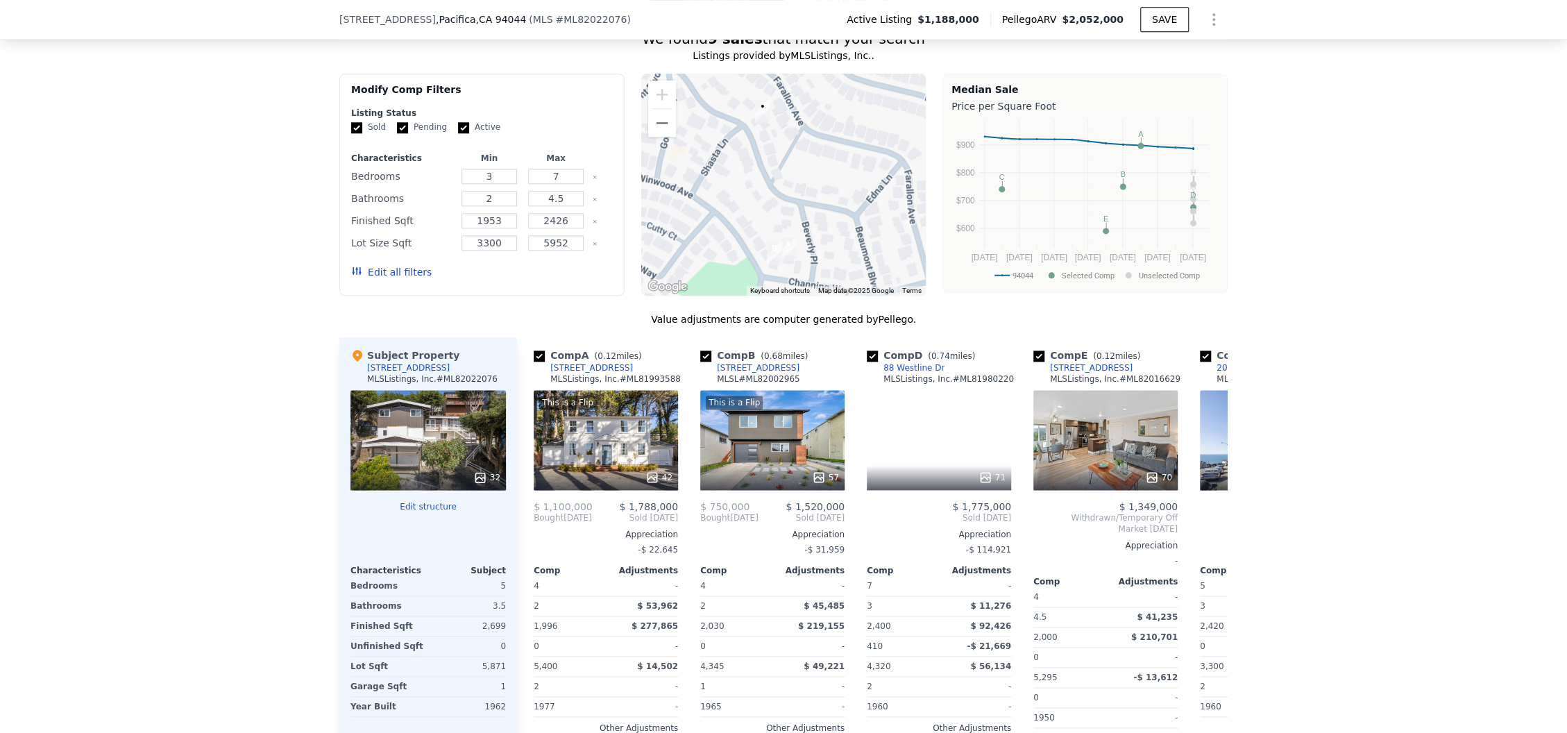
scroll to position [1105, 0]
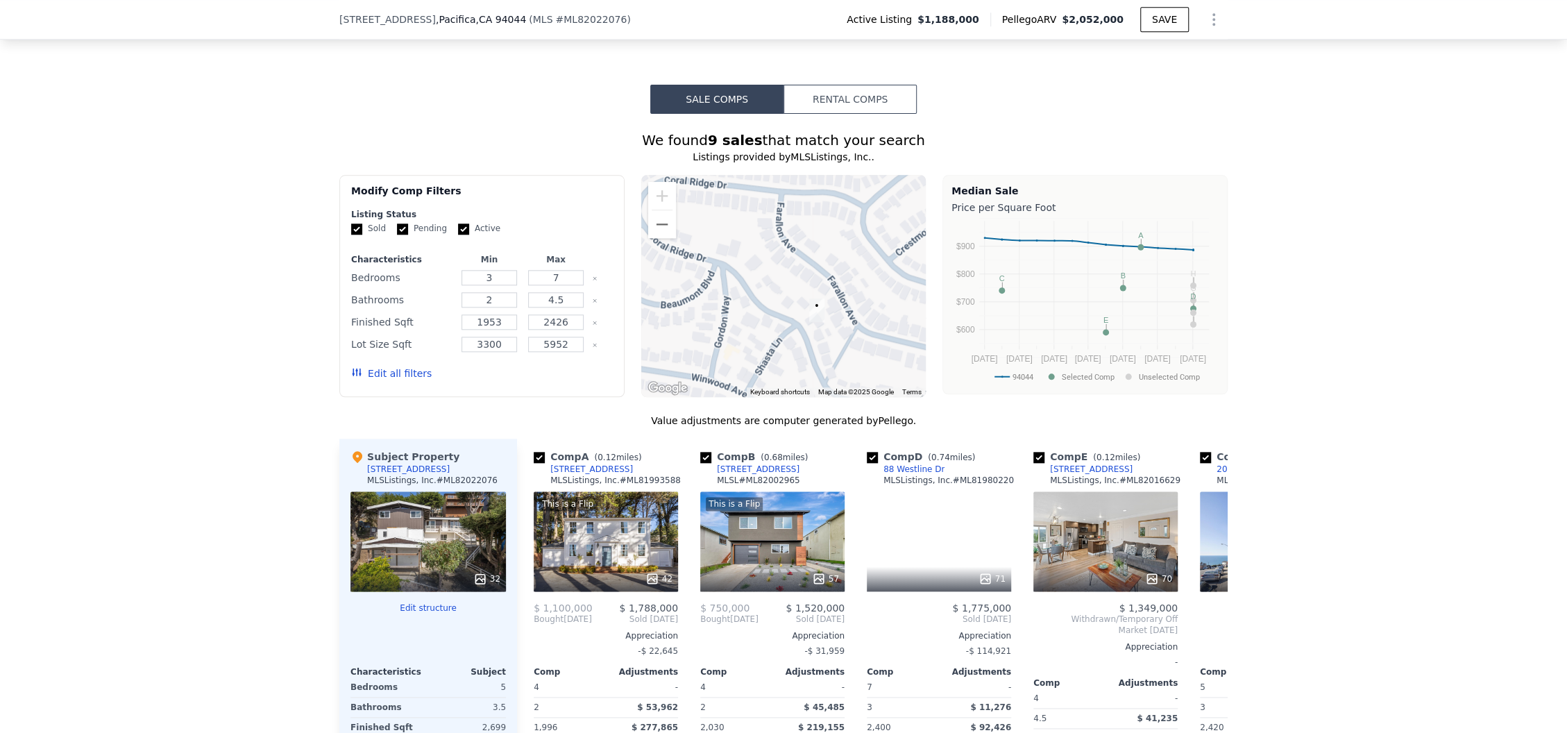
drag, startPoint x: 750, startPoint y: 218, endPoint x: 802, endPoint y: 306, distance: 102.3
click at [802, 306] on div at bounding box center [783, 286] width 285 height 222
click at [660, 213] on button "Zoom out" at bounding box center [662, 224] width 28 height 28
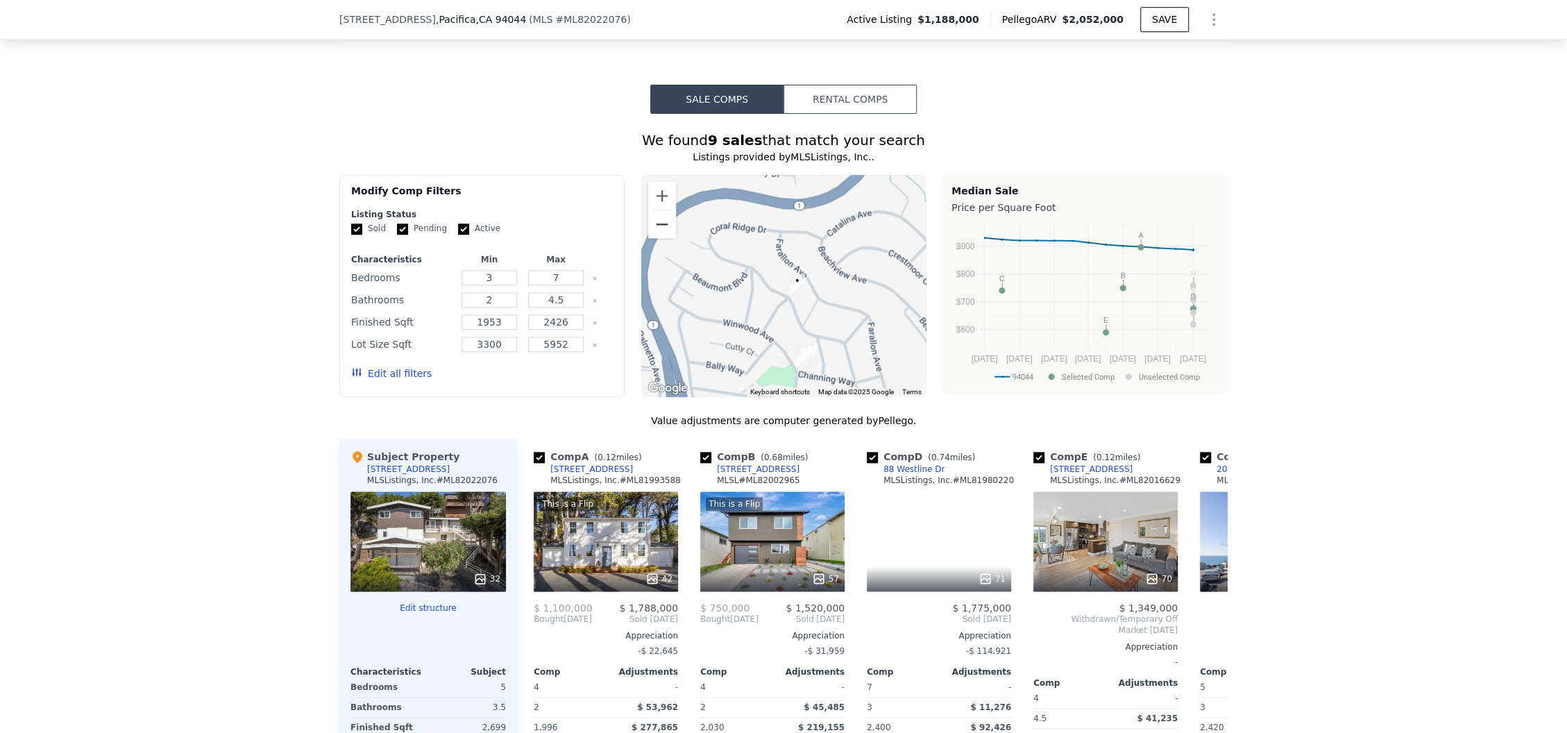
click at [660, 213] on button "Zoom out" at bounding box center [662, 224] width 28 height 28
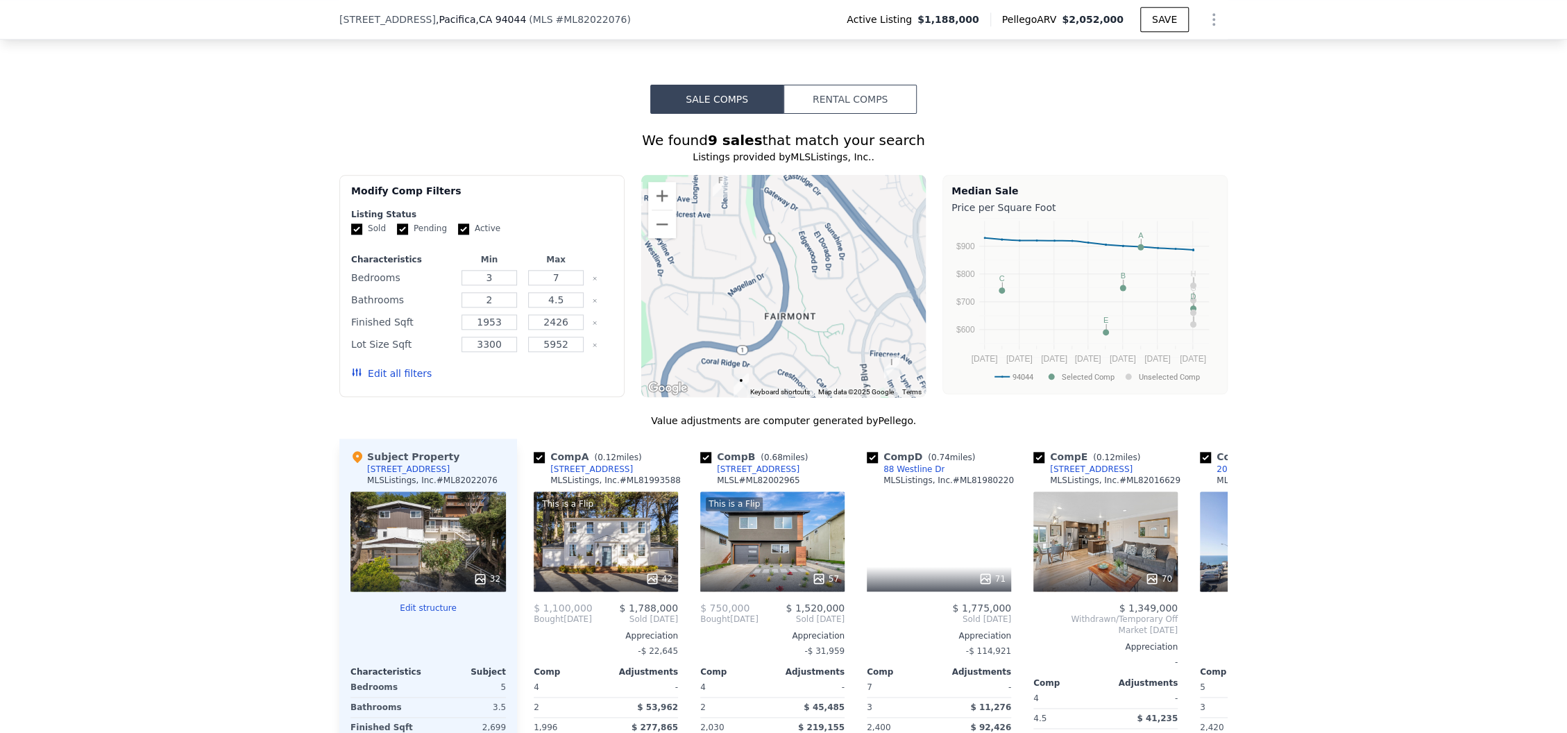
drag, startPoint x: 797, startPoint y: 194, endPoint x: 747, endPoint y: 299, distance: 116.7
click at [747, 299] on div at bounding box center [783, 286] width 285 height 222
click at [658, 213] on button "Zoom out" at bounding box center [662, 224] width 28 height 28
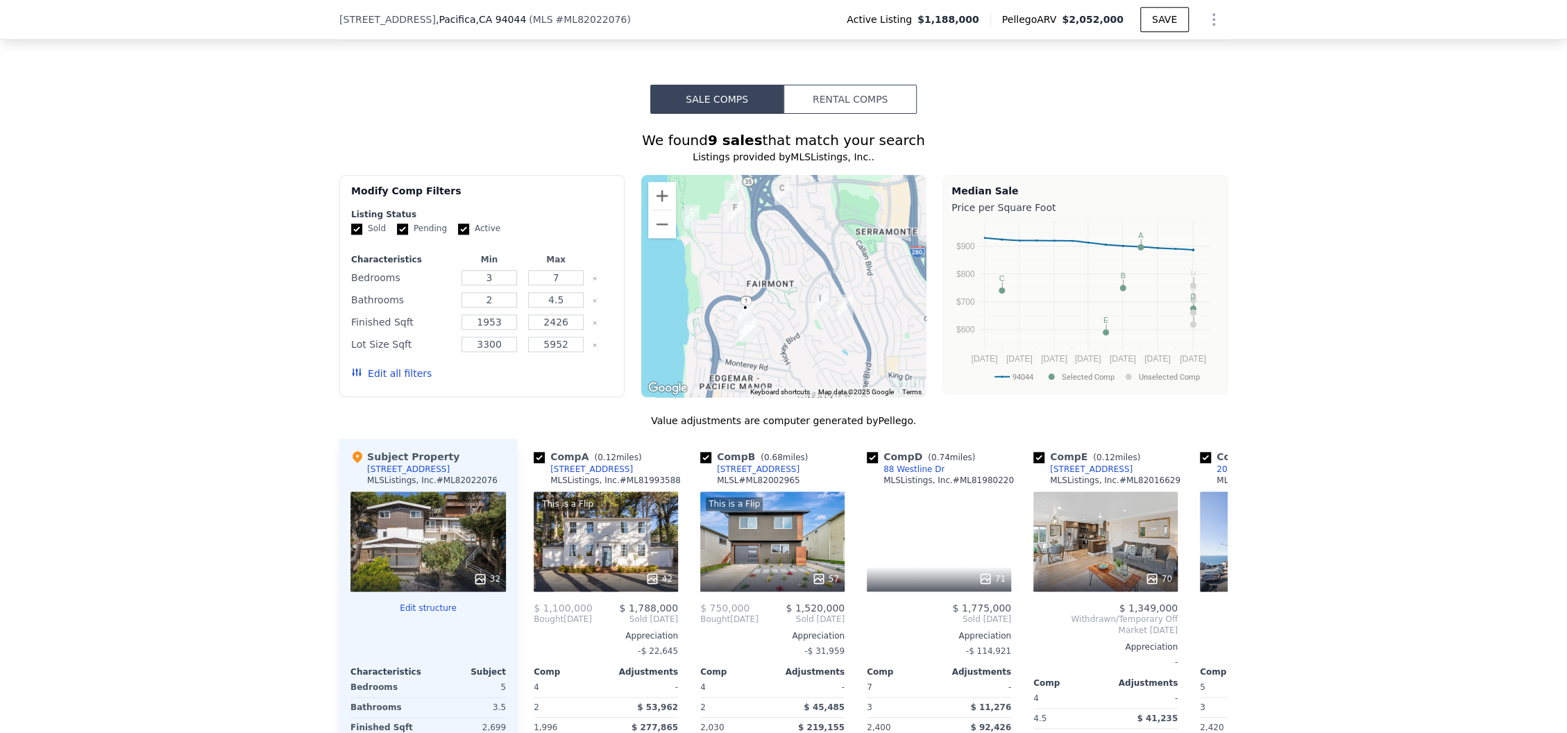
drag, startPoint x: 778, startPoint y: 299, endPoint x: 763, endPoint y: 278, distance: 26.2
click at [763, 278] on div at bounding box center [783, 286] width 285 height 222
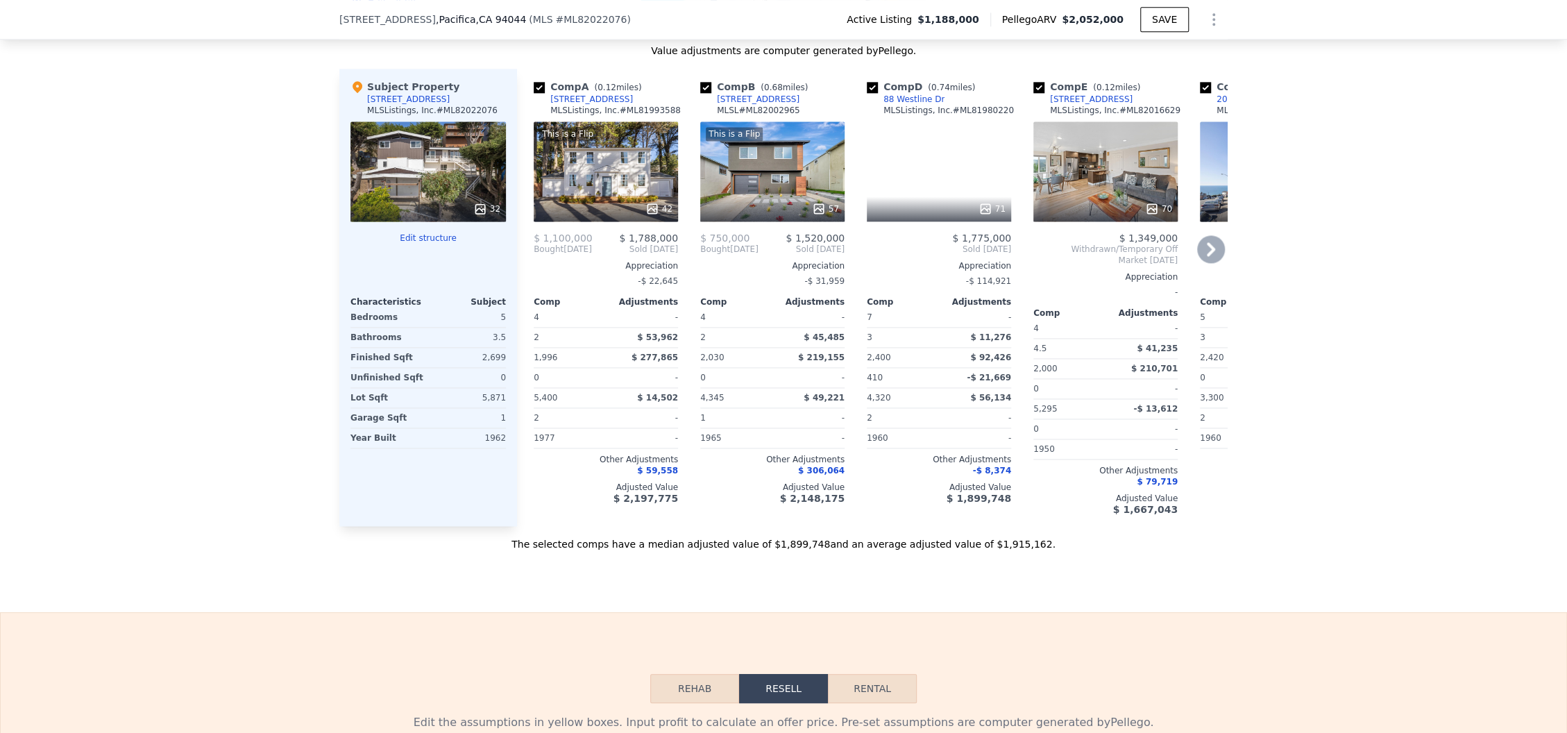
scroll to position [1475, 0]
click at [1033, 81] on input "checkbox" at bounding box center [1038, 86] width 11 height 11
checkbox input "false"
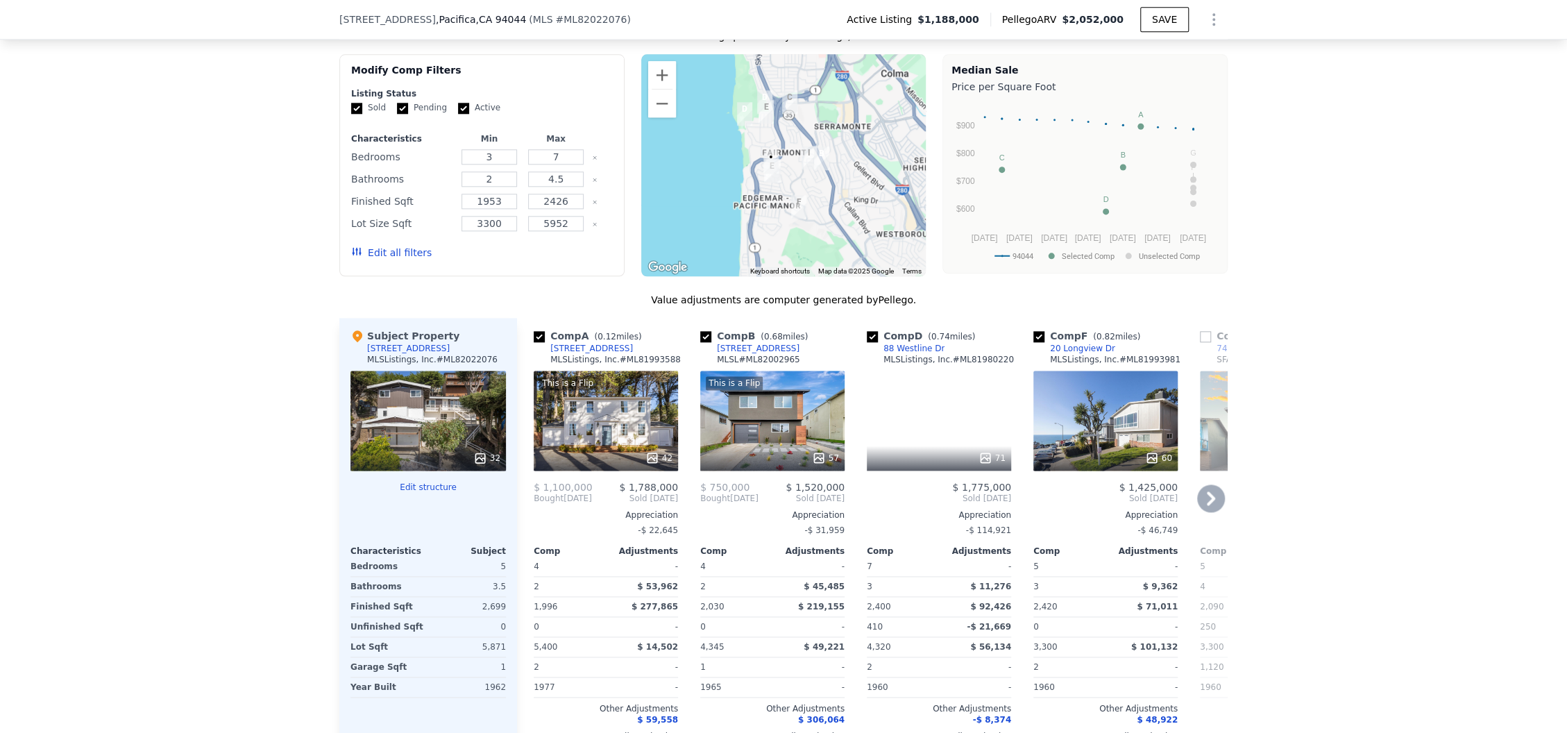
scroll to position [1198, 0]
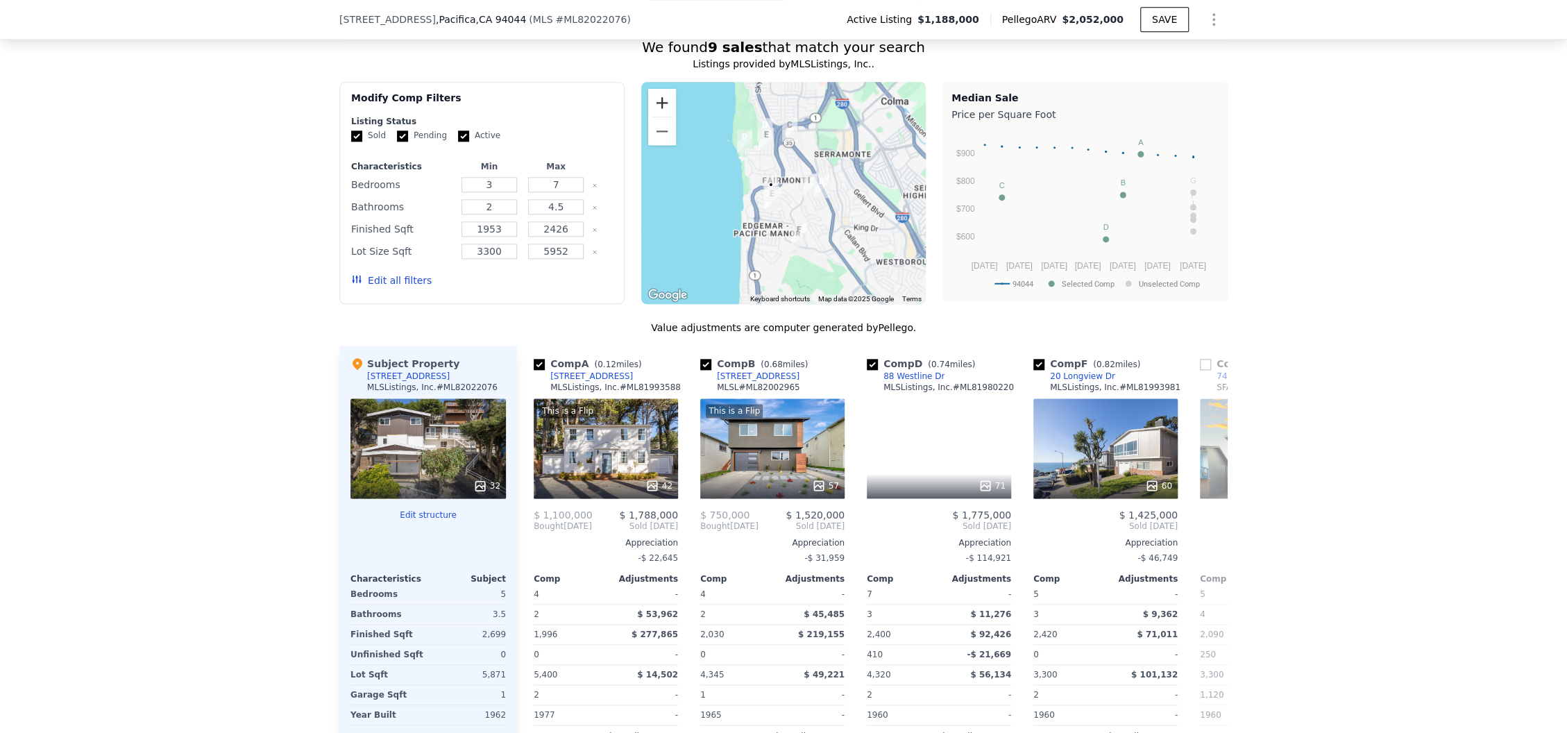
click at [657, 90] on button "Zoom in" at bounding box center [662, 103] width 28 height 28
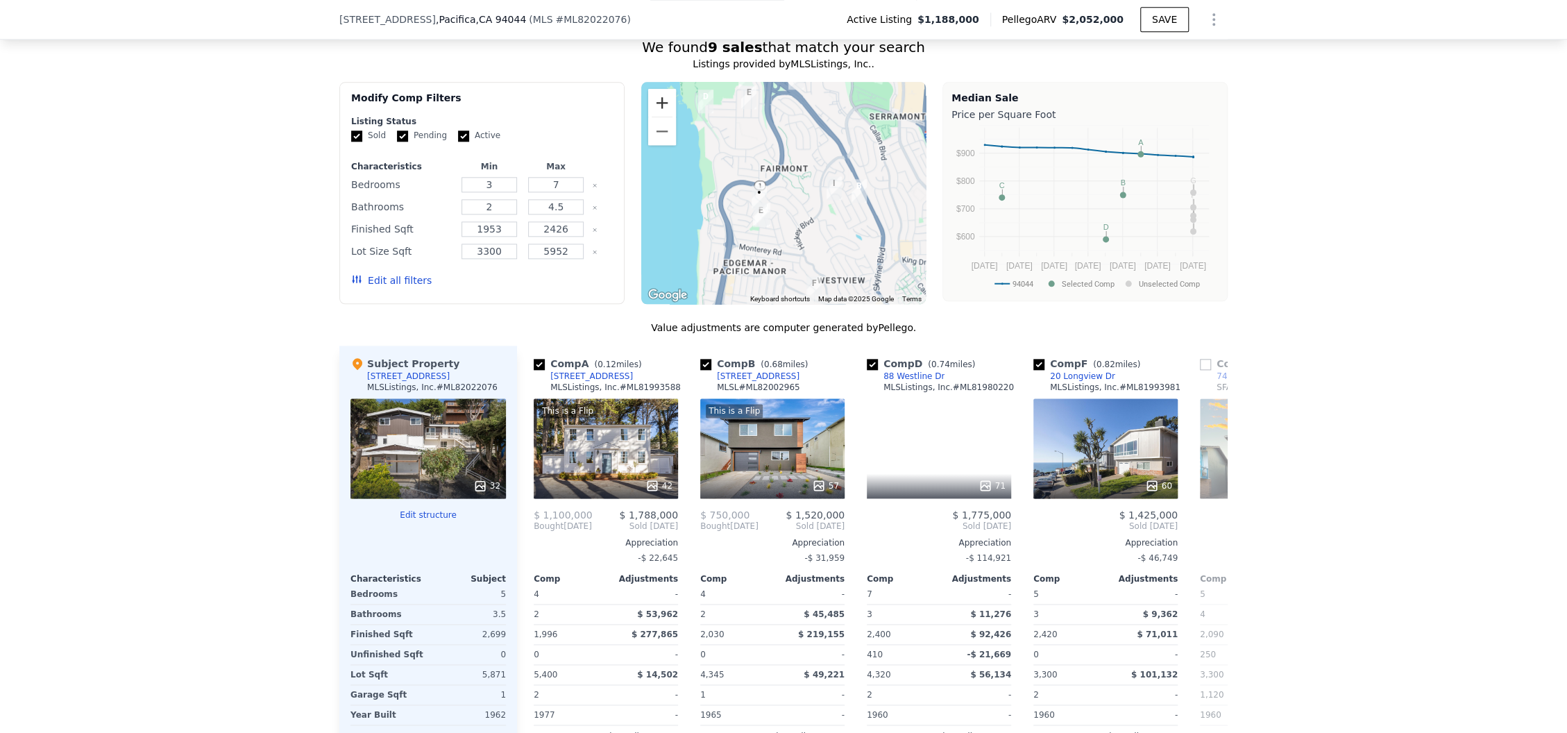
click at [657, 90] on button "Zoom in" at bounding box center [662, 103] width 28 height 28
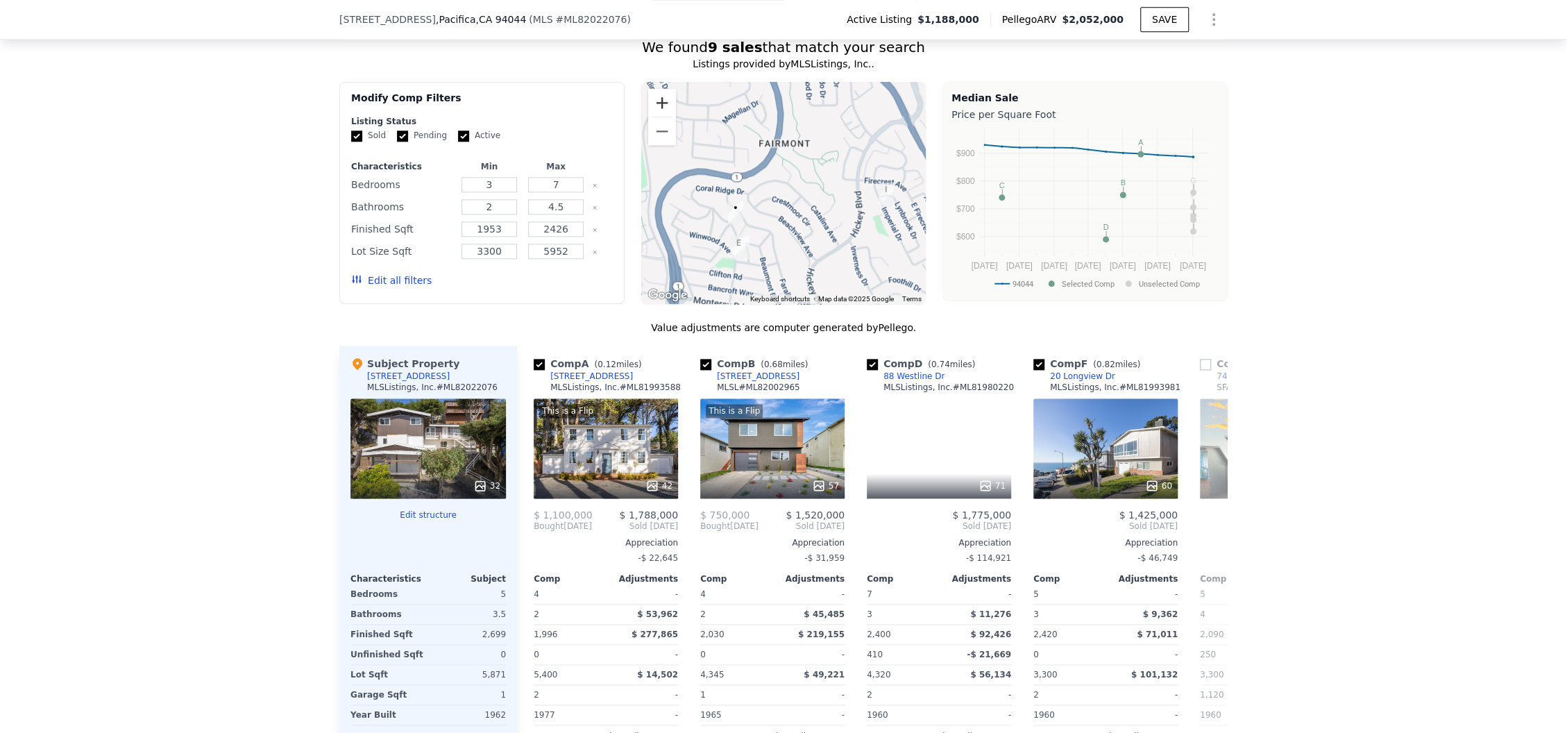
click at [657, 90] on button "Zoom in" at bounding box center [662, 103] width 28 height 28
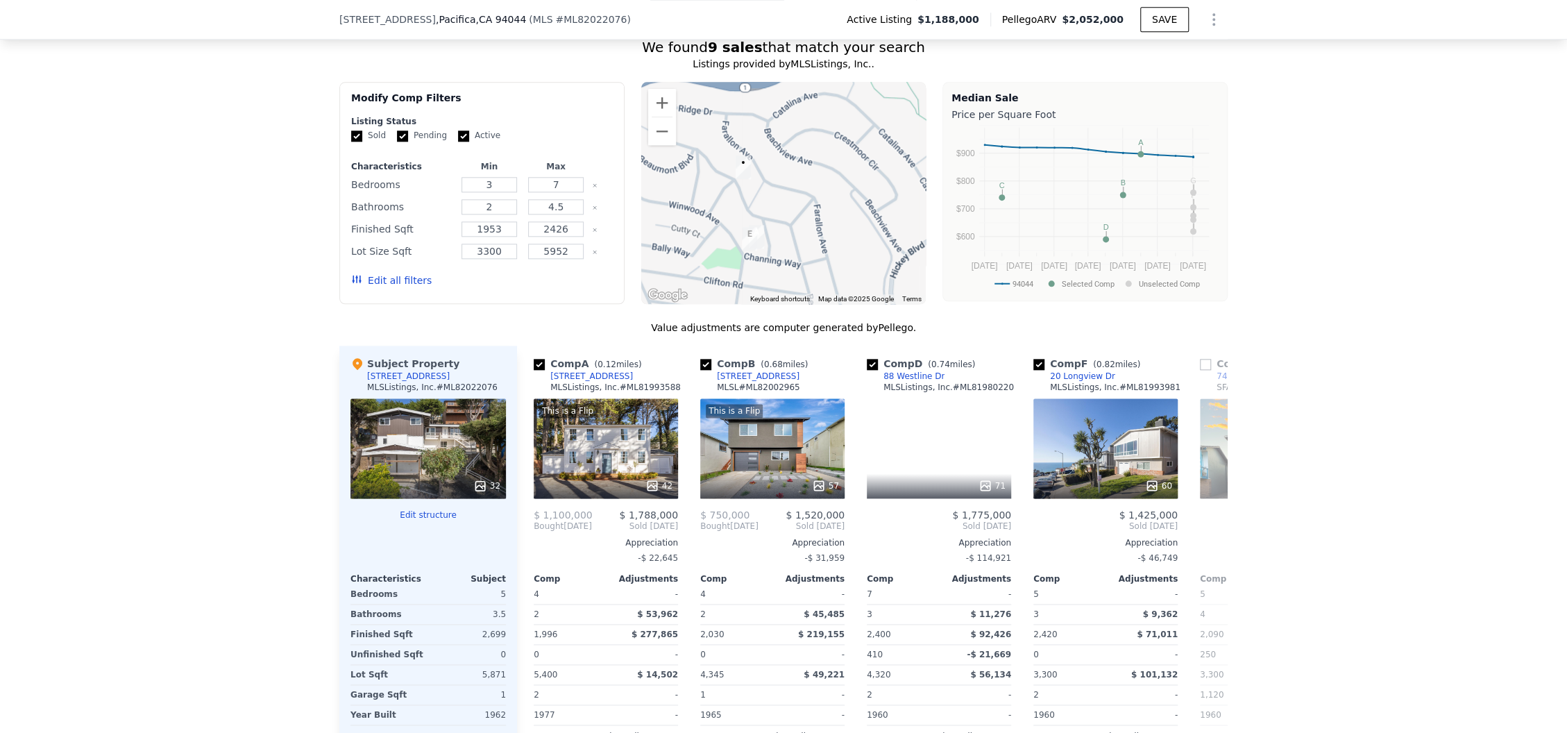
drag, startPoint x: 752, startPoint y: 230, endPoint x: 809, endPoint y: 155, distance: 94.1
click at [809, 155] on div at bounding box center [783, 193] width 285 height 222
click at [643, 431] on div "This is a Flip 42" at bounding box center [606, 448] width 144 height 100
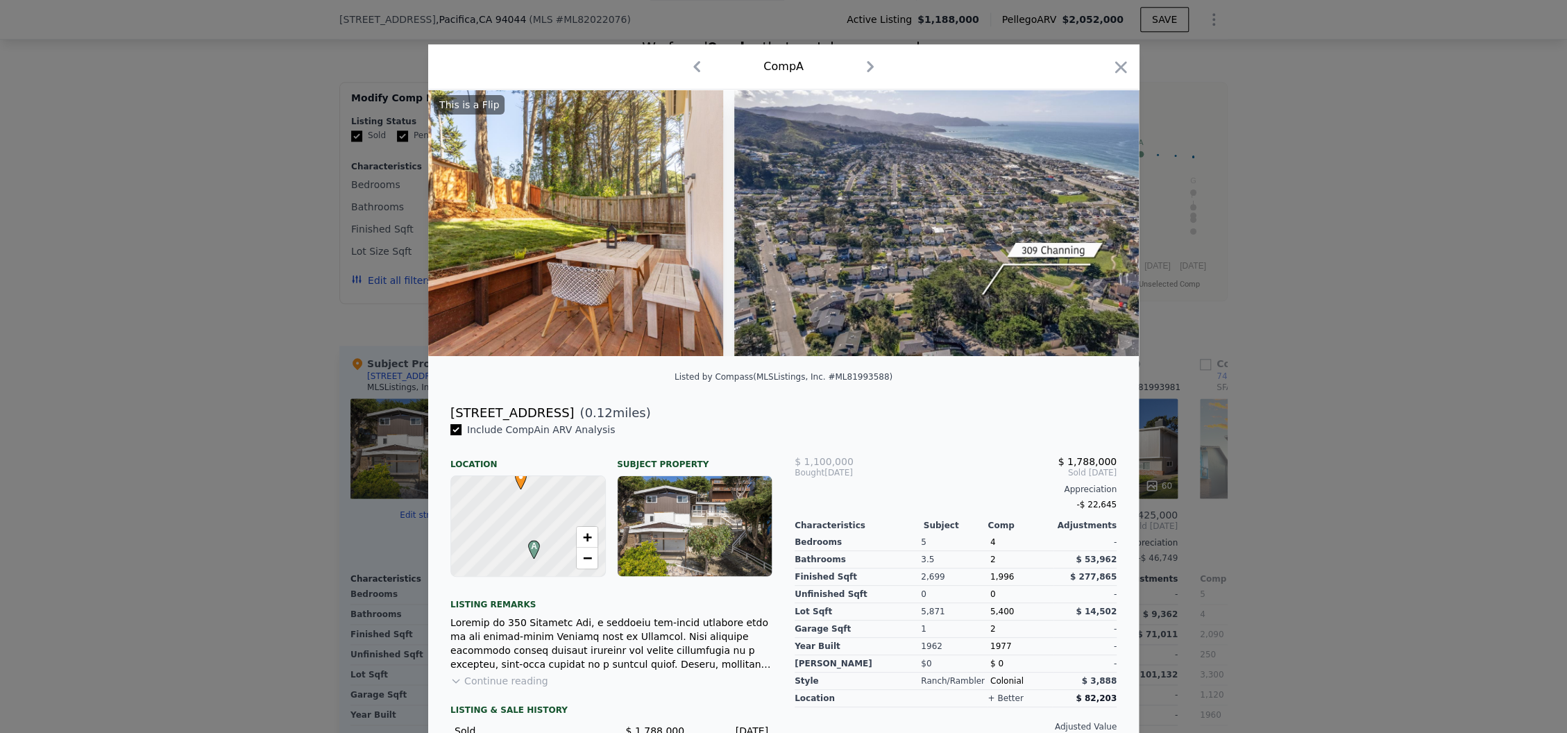
scroll to position [0, 16012]
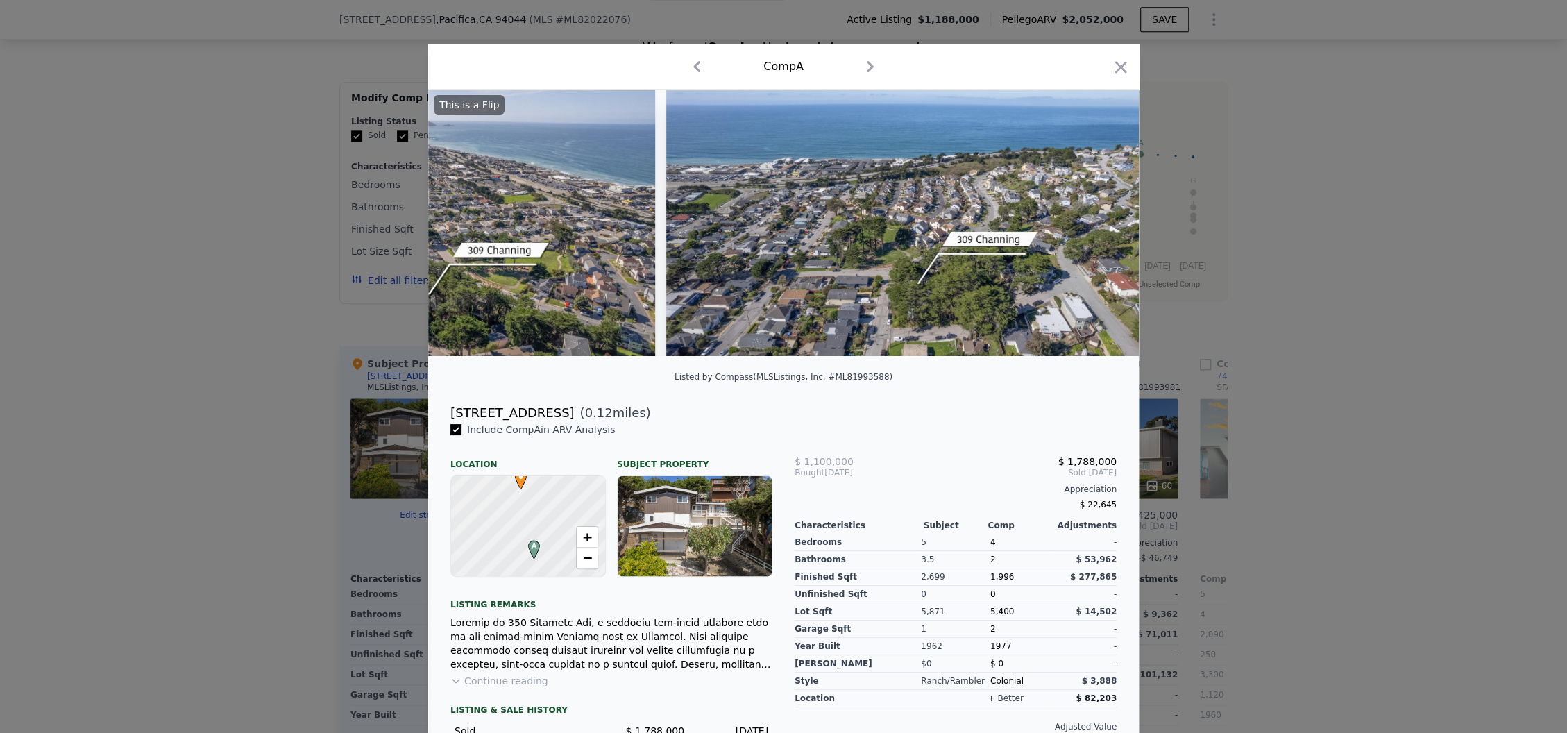
click at [1114, 76] on icon "button" at bounding box center [1120, 67] width 19 height 19
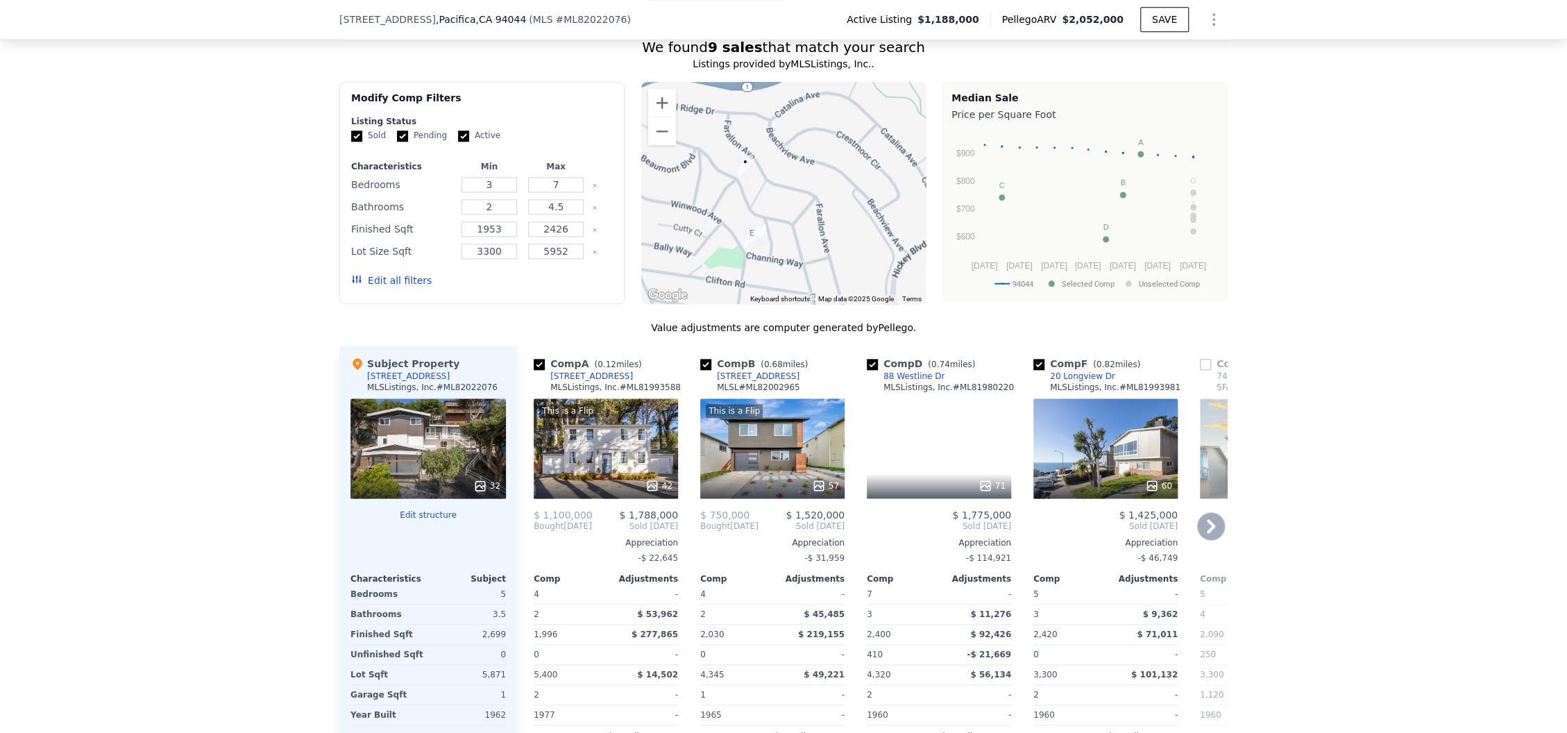
click at [735, 448] on div "This is a Flip 57" at bounding box center [772, 448] width 144 height 100
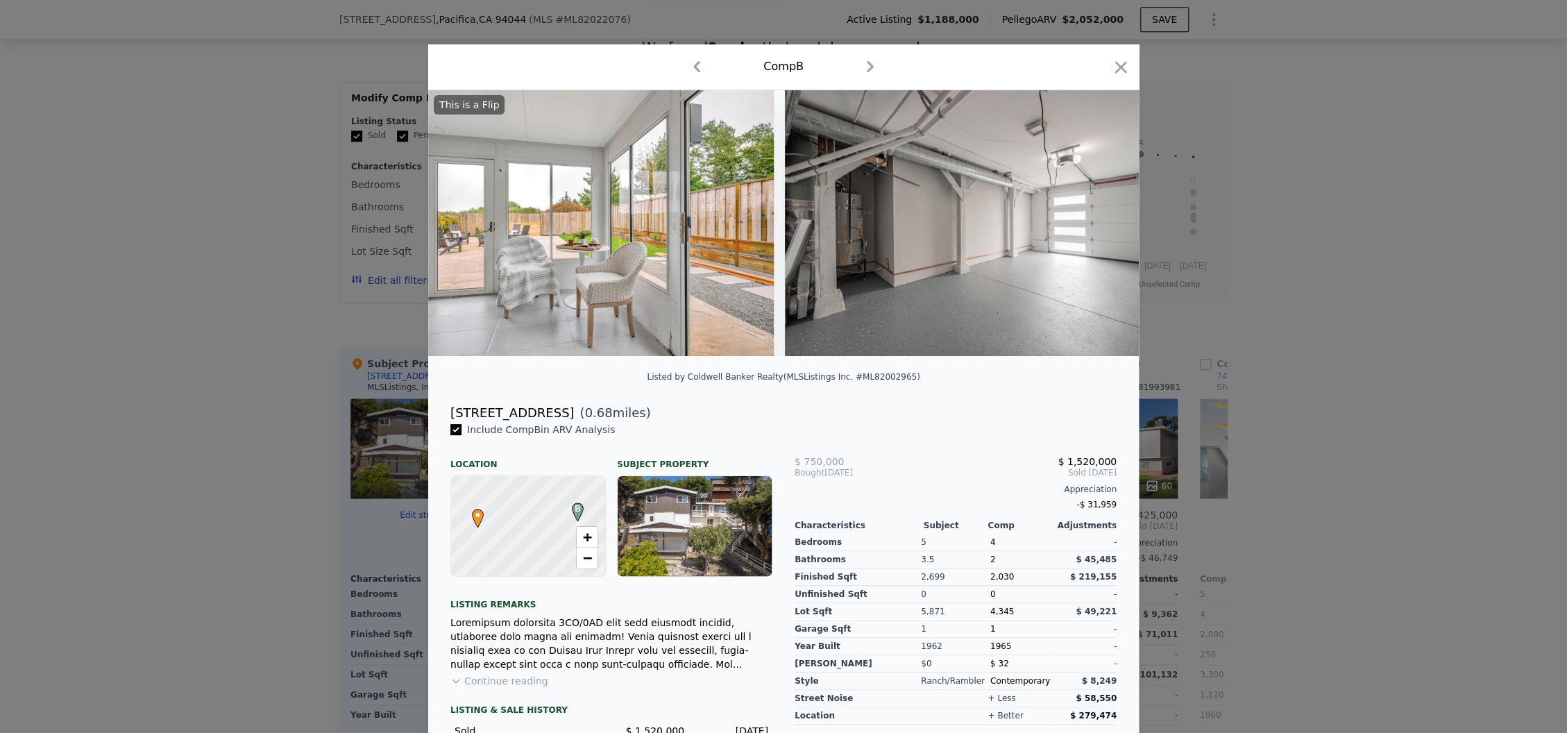
scroll to position [0, 15728]
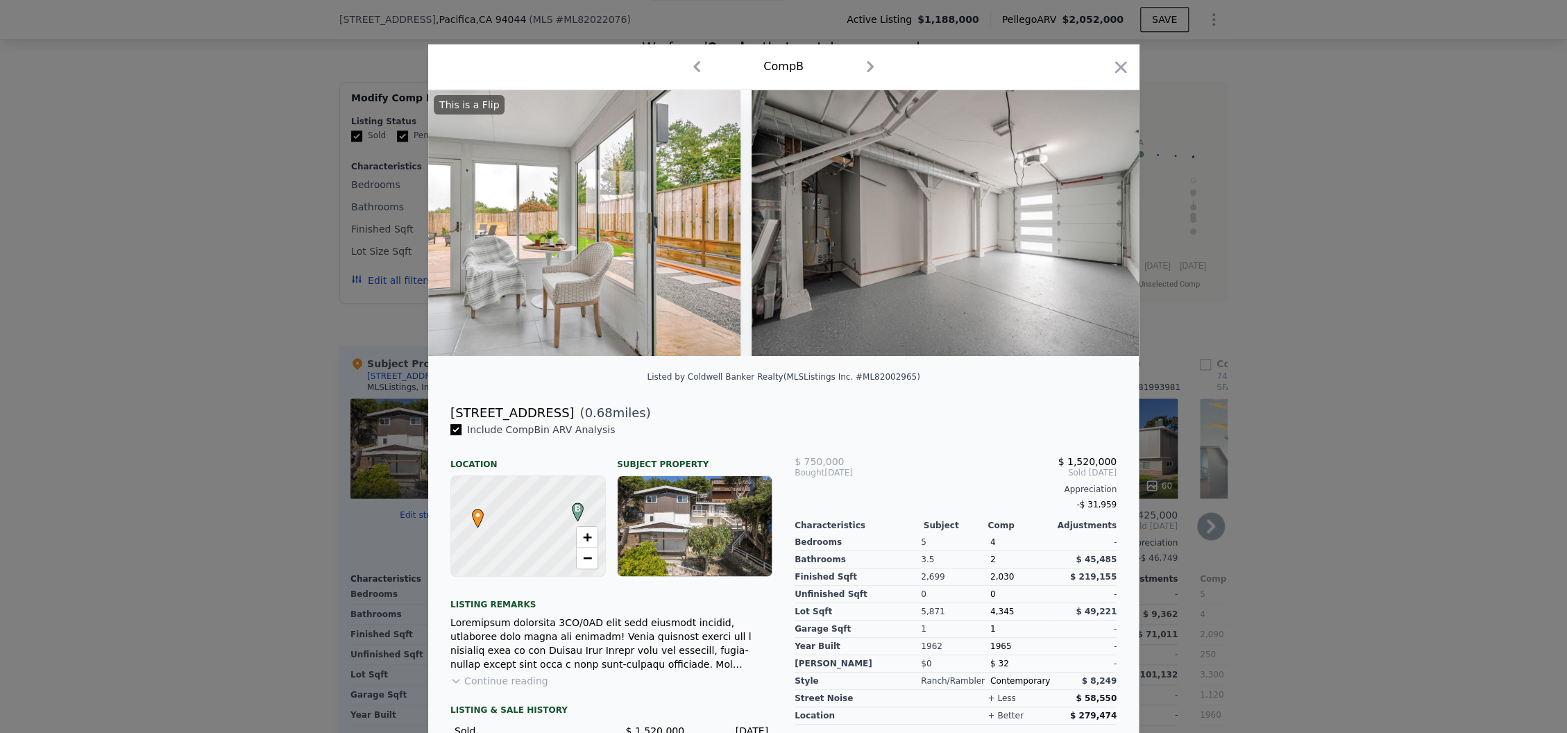
click at [1177, 366] on div at bounding box center [783, 366] width 1567 height 733
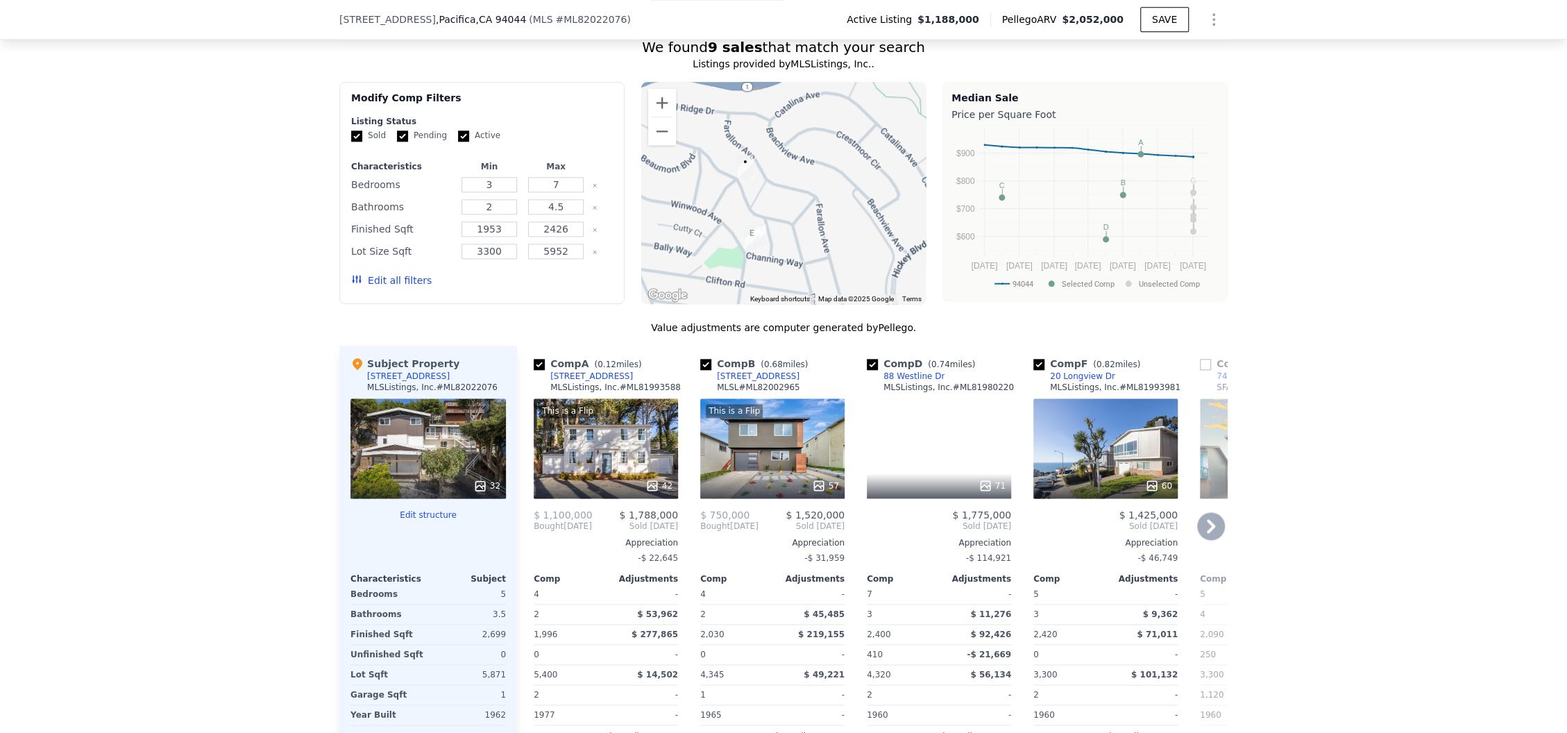
click at [1194, 366] on div "Comp G ( 0.68 miles) 74 Clearview Dr SFAOR # 425068928 55 $ 1,290,000 Pending S…" at bounding box center [1271, 574] width 155 height 457
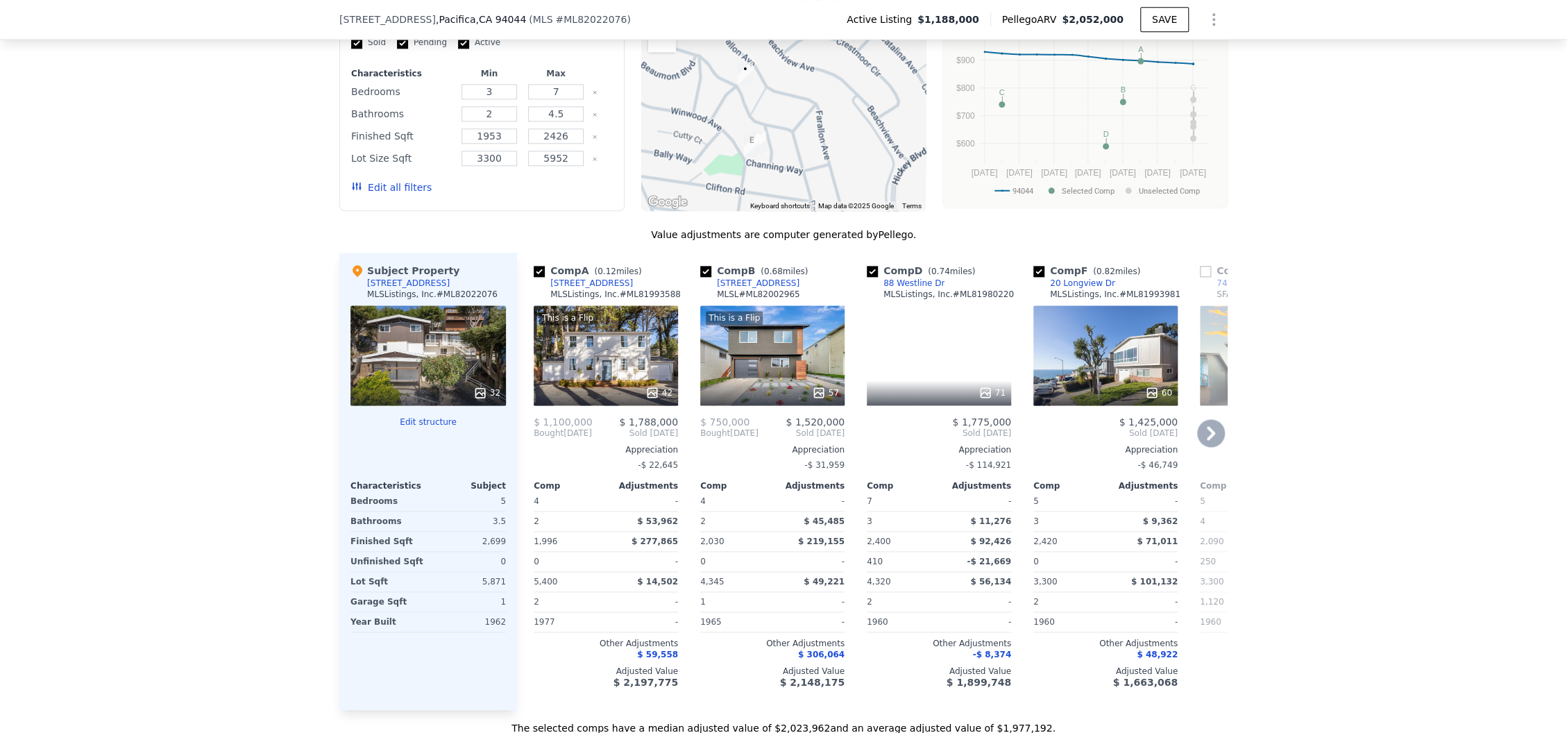
scroll to position [1198, 0]
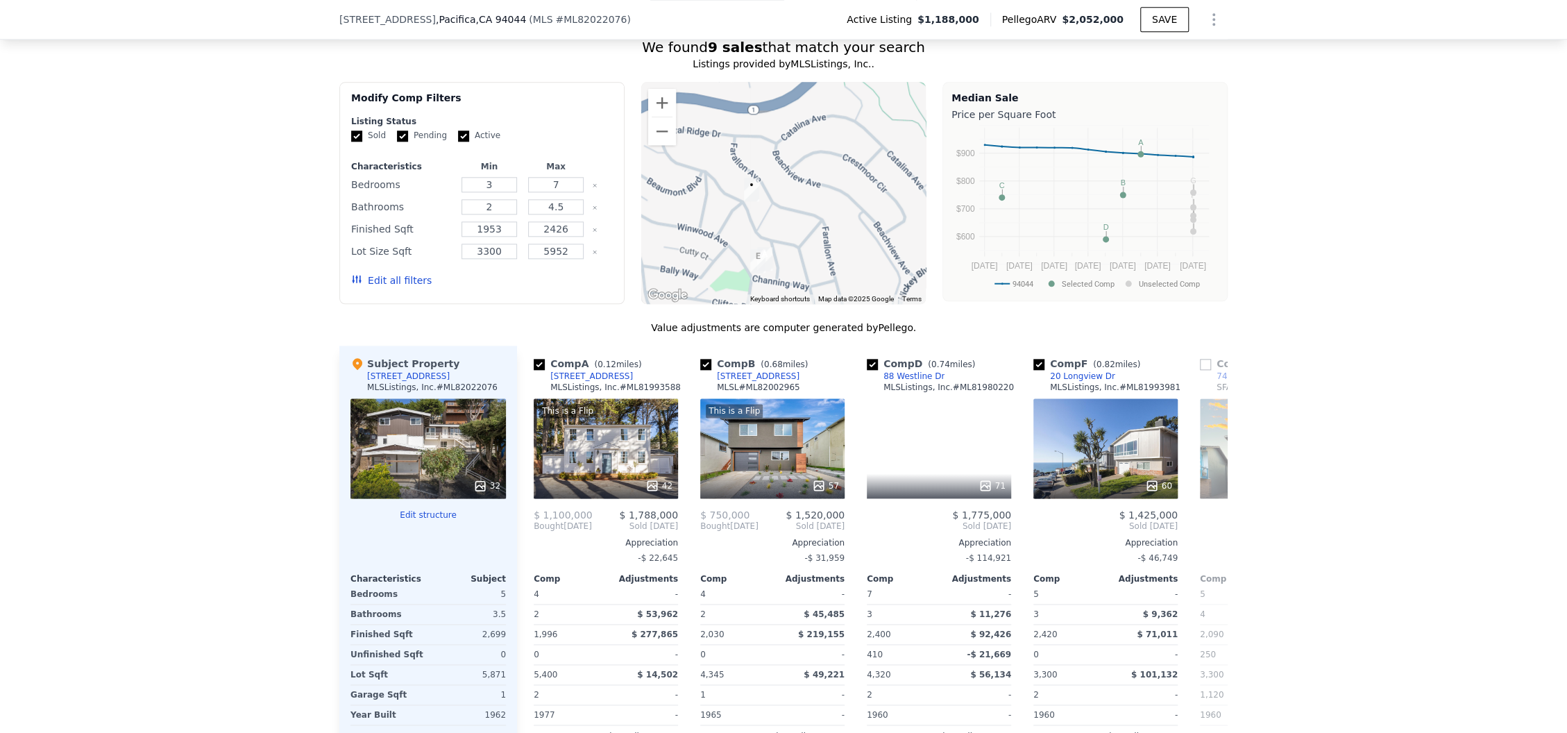
drag, startPoint x: 842, startPoint y: 142, endPoint x: 848, endPoint y: 167, distance: 26.4
click at [848, 167] on div at bounding box center [783, 193] width 285 height 222
click at [656, 121] on button "Zoom out" at bounding box center [662, 131] width 28 height 28
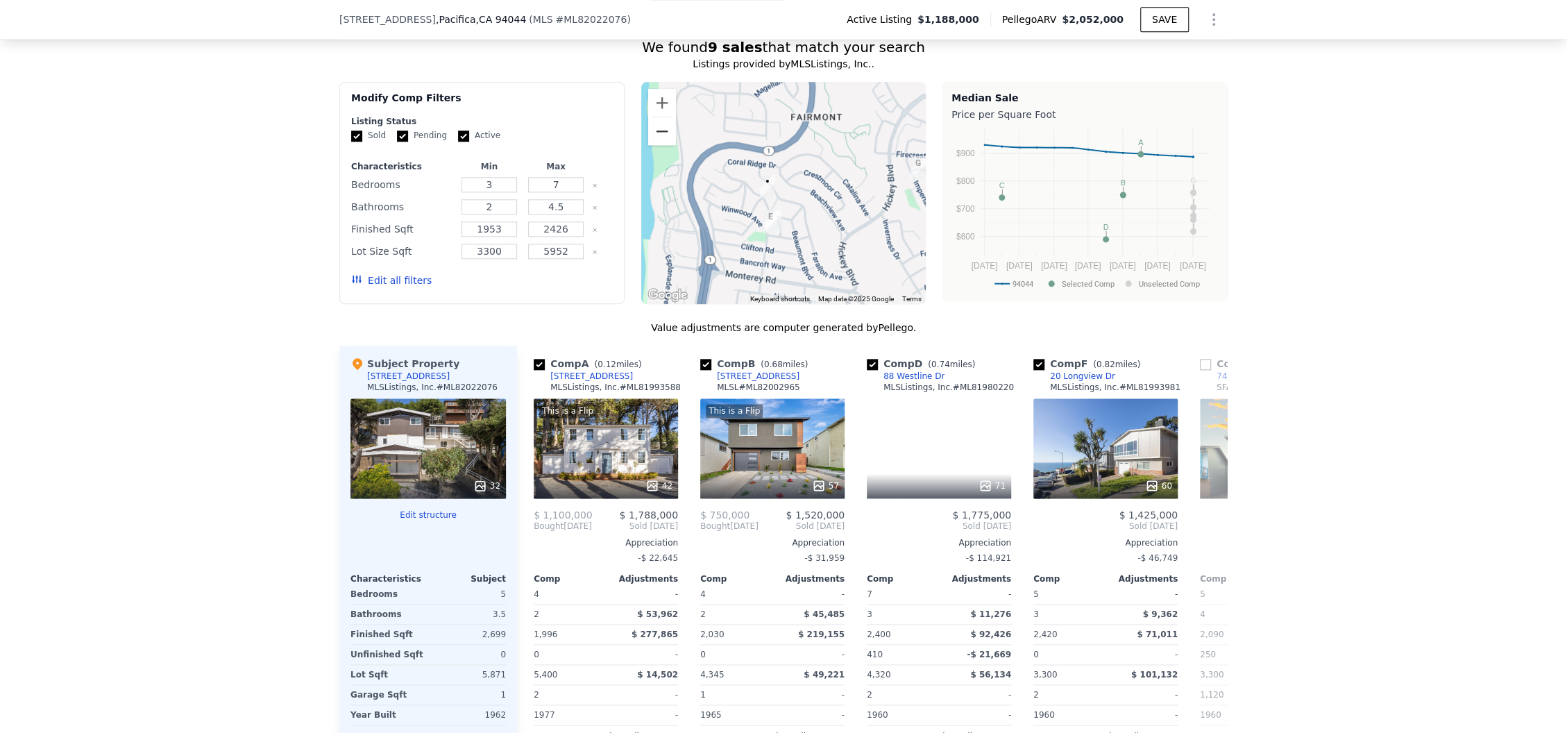
click at [656, 121] on button "Zoom out" at bounding box center [662, 131] width 28 height 28
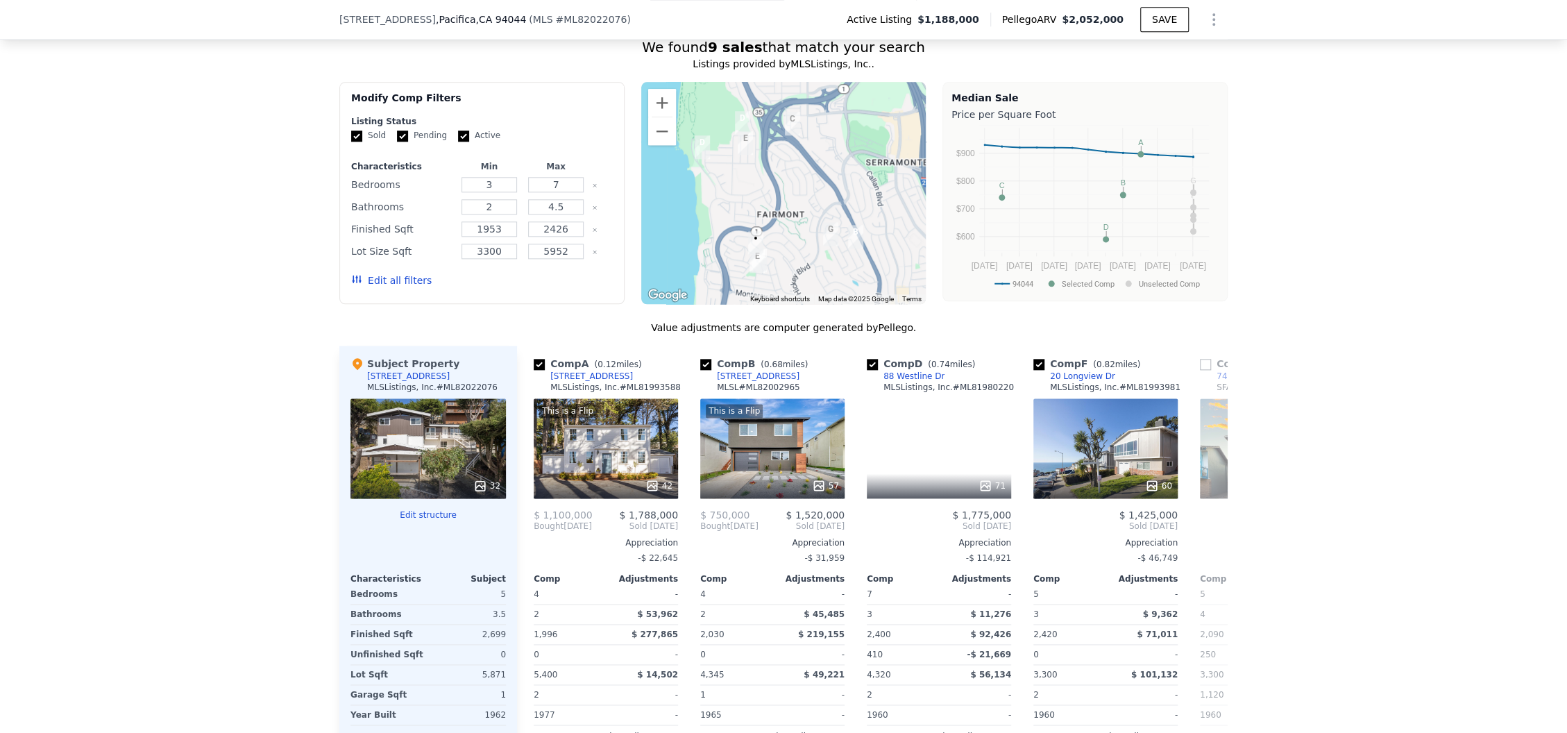
drag, startPoint x: 701, startPoint y: 94, endPoint x: 682, endPoint y: 155, distance: 64.1
click at [682, 155] on div at bounding box center [783, 193] width 285 height 222
click at [656, 124] on button "Zoom out" at bounding box center [662, 131] width 28 height 28
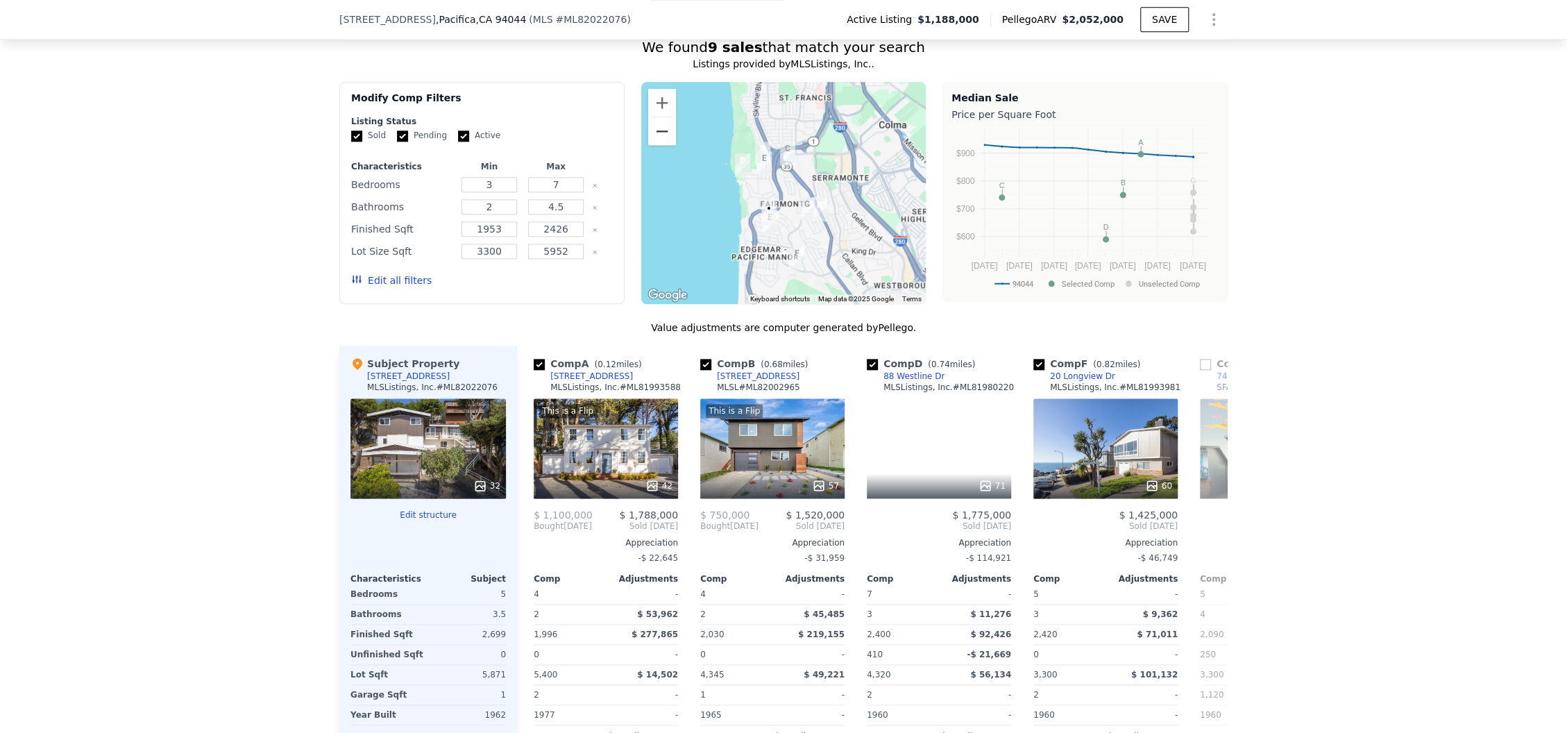
click at [656, 124] on button "Zoom out" at bounding box center [662, 131] width 28 height 28
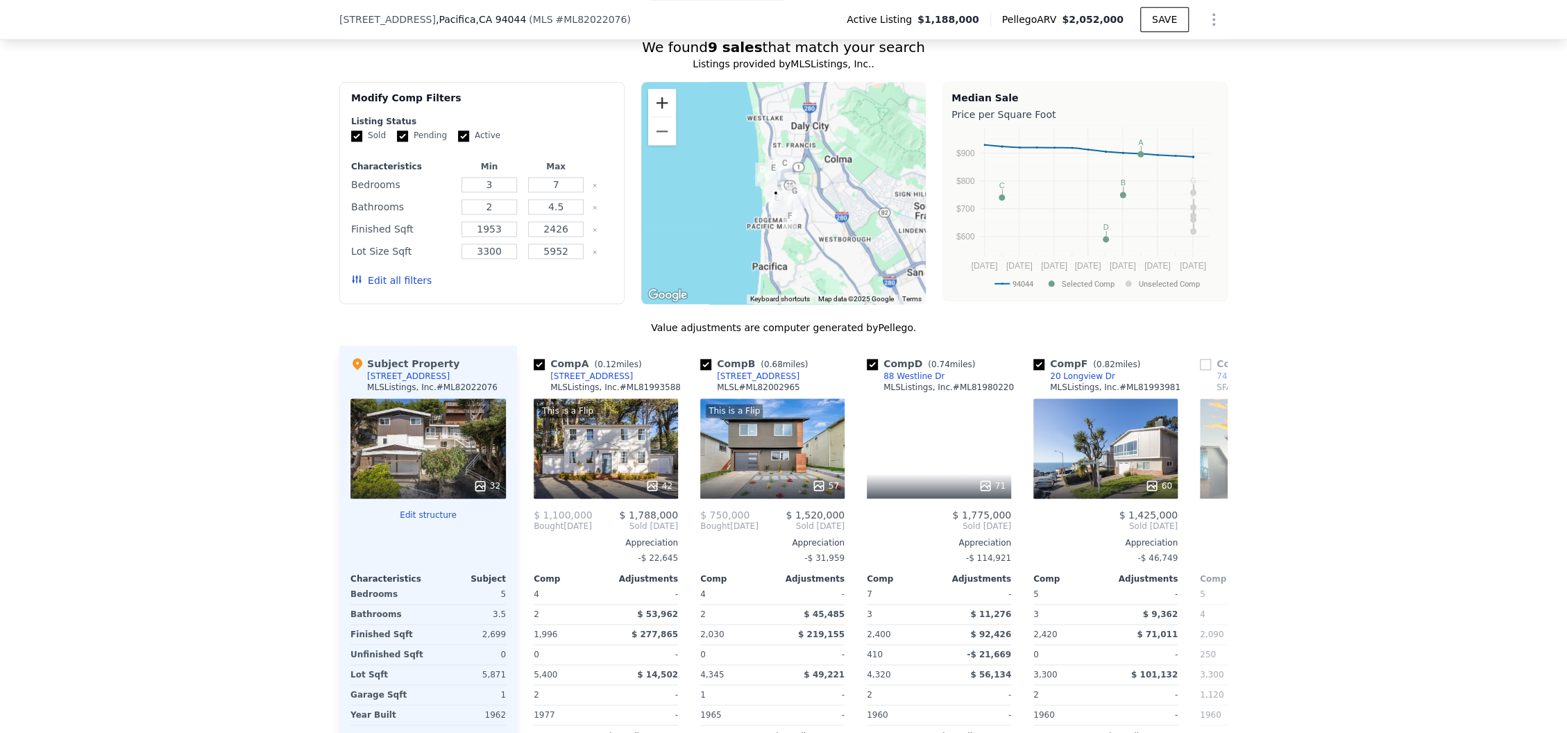
click at [648, 93] on button "Zoom in" at bounding box center [662, 103] width 28 height 28
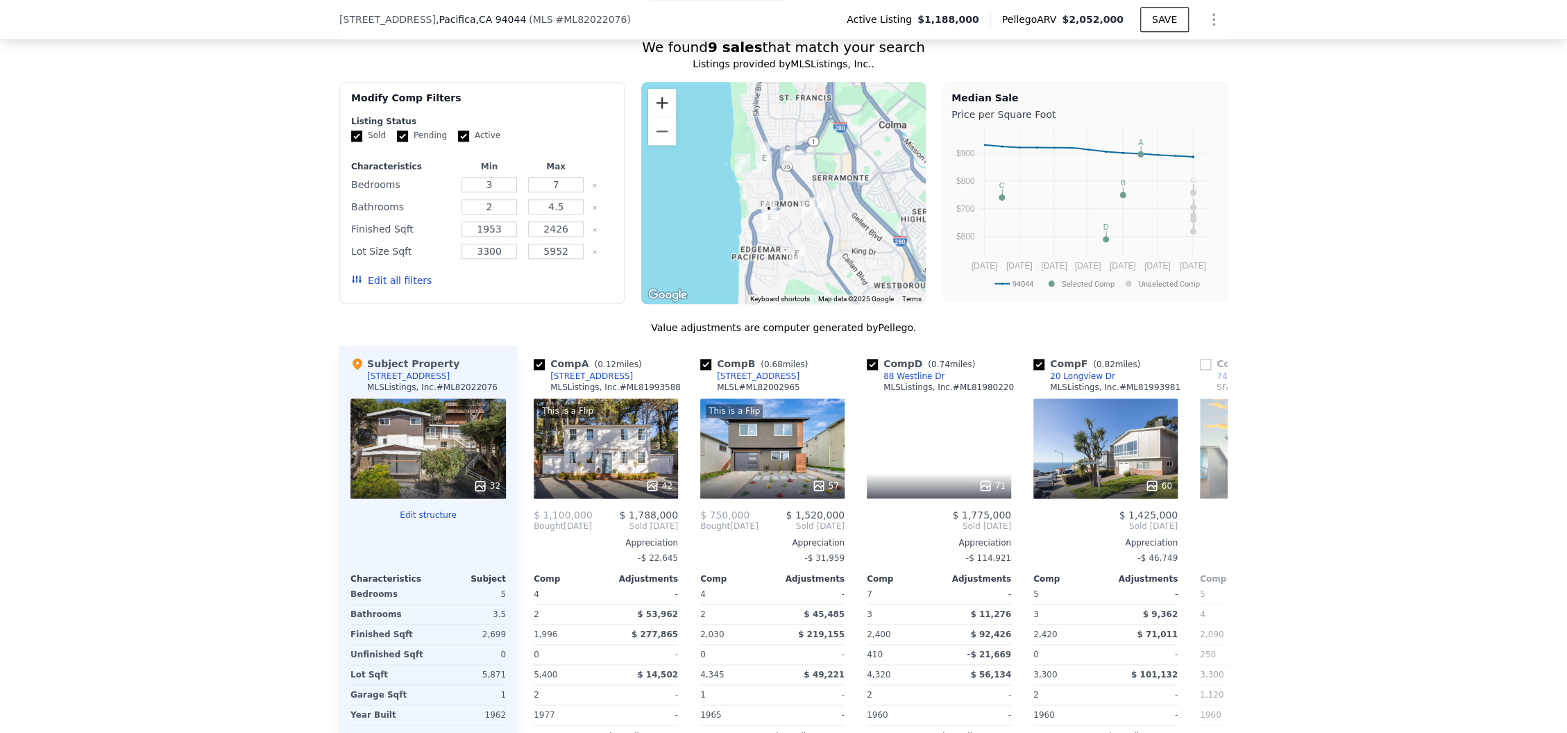
click at [648, 93] on button "Zoom in" at bounding box center [662, 103] width 28 height 28
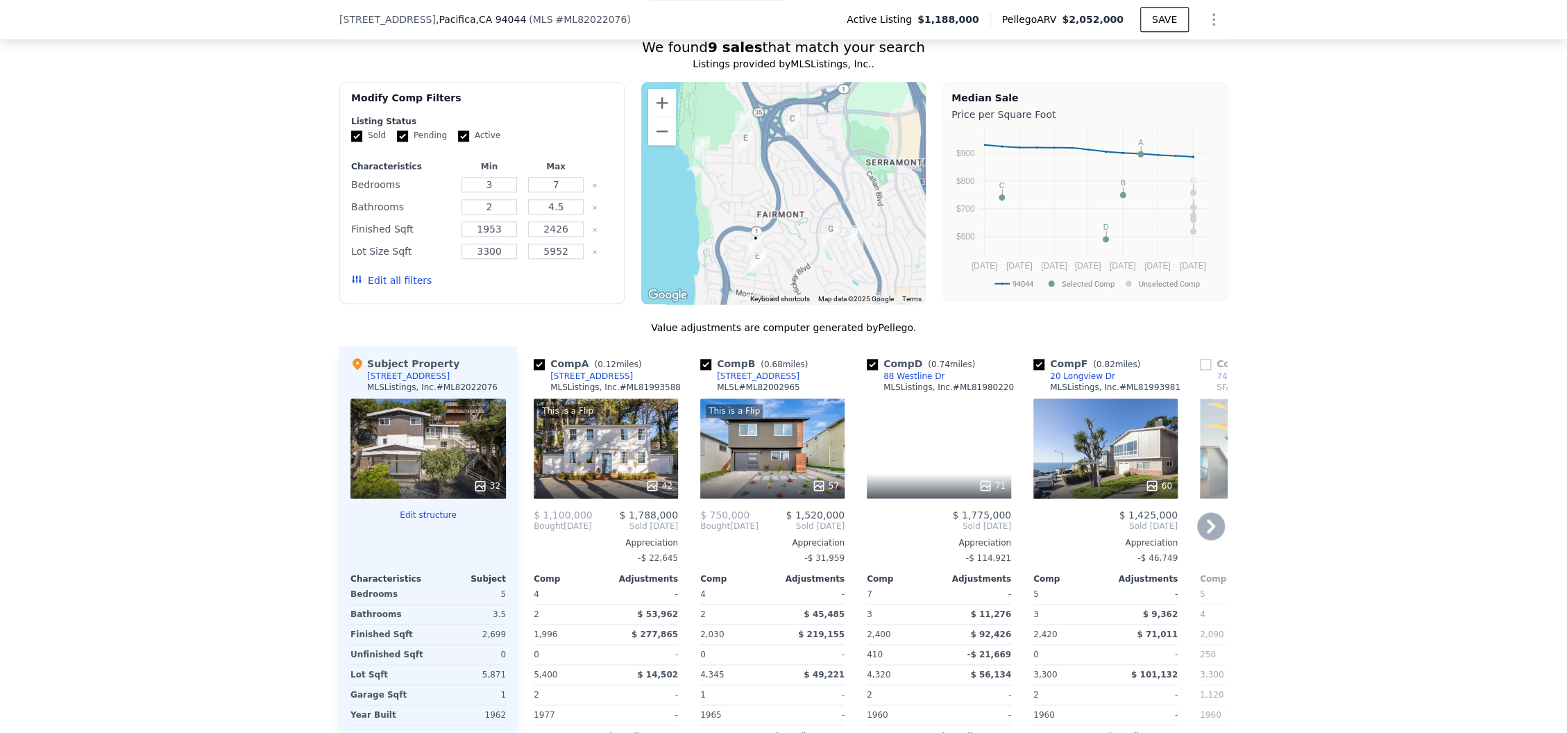
click at [1082, 421] on div "60" at bounding box center [1105, 448] width 144 height 100
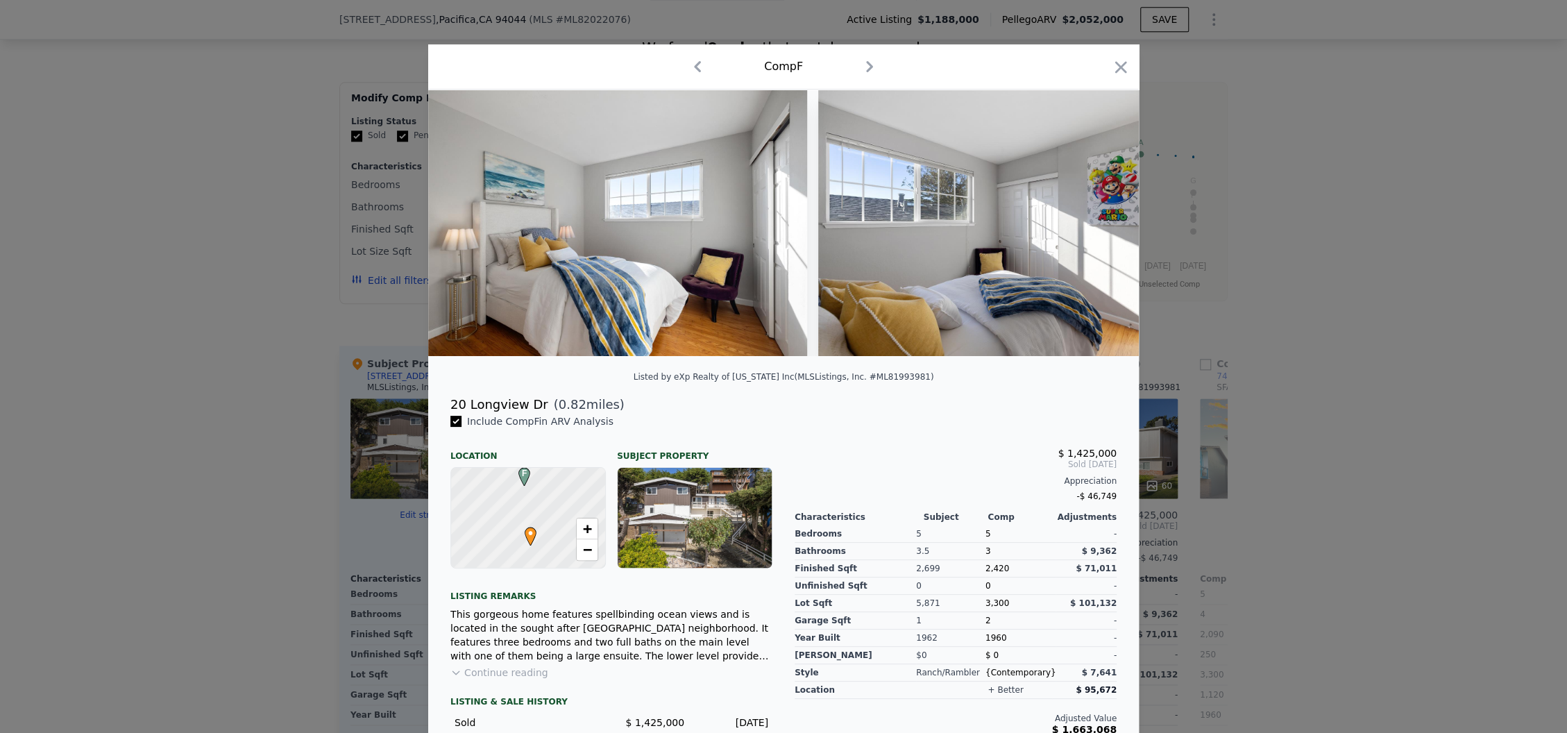
scroll to position [0, 14497]
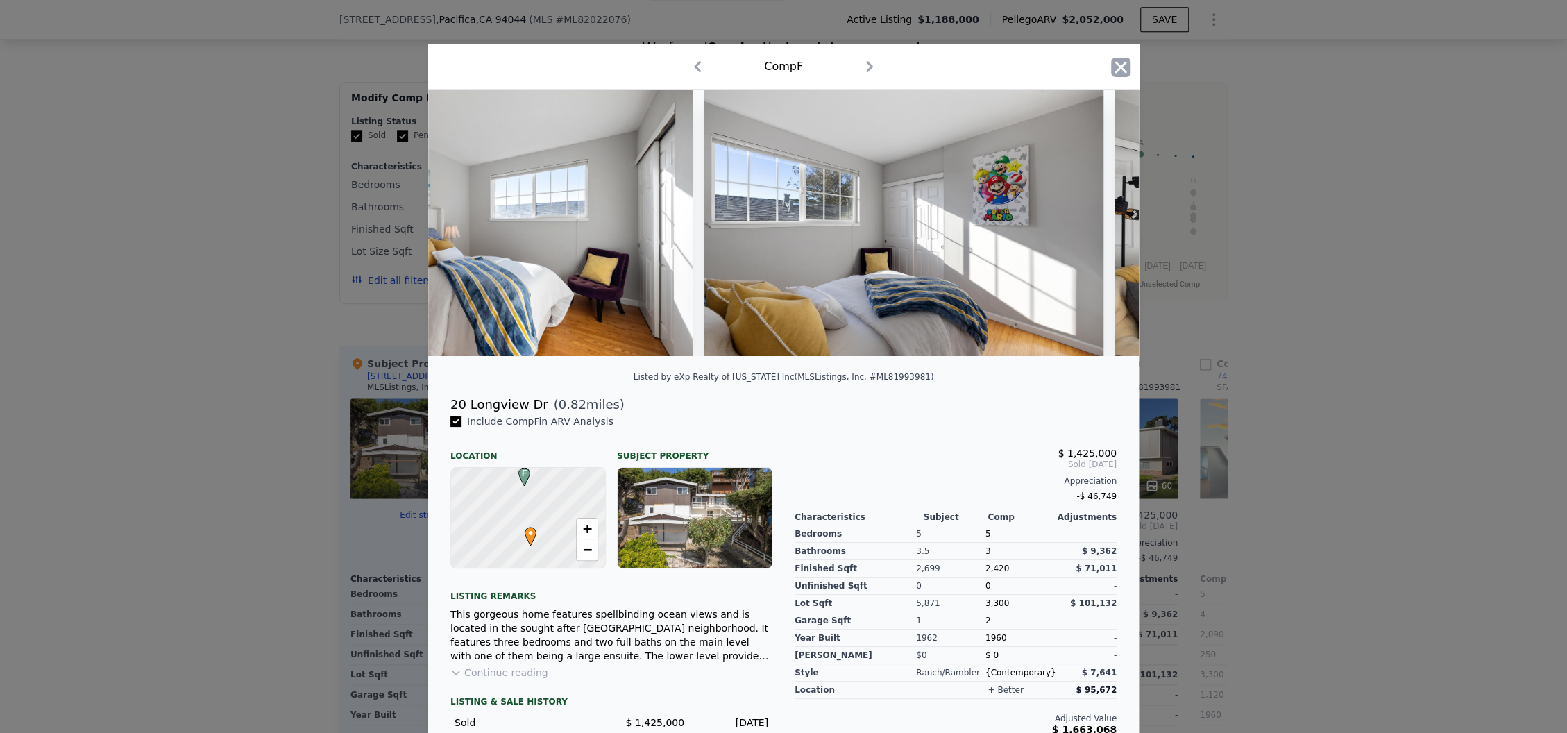
click at [1120, 68] on icon "button" at bounding box center [1120, 67] width 19 height 19
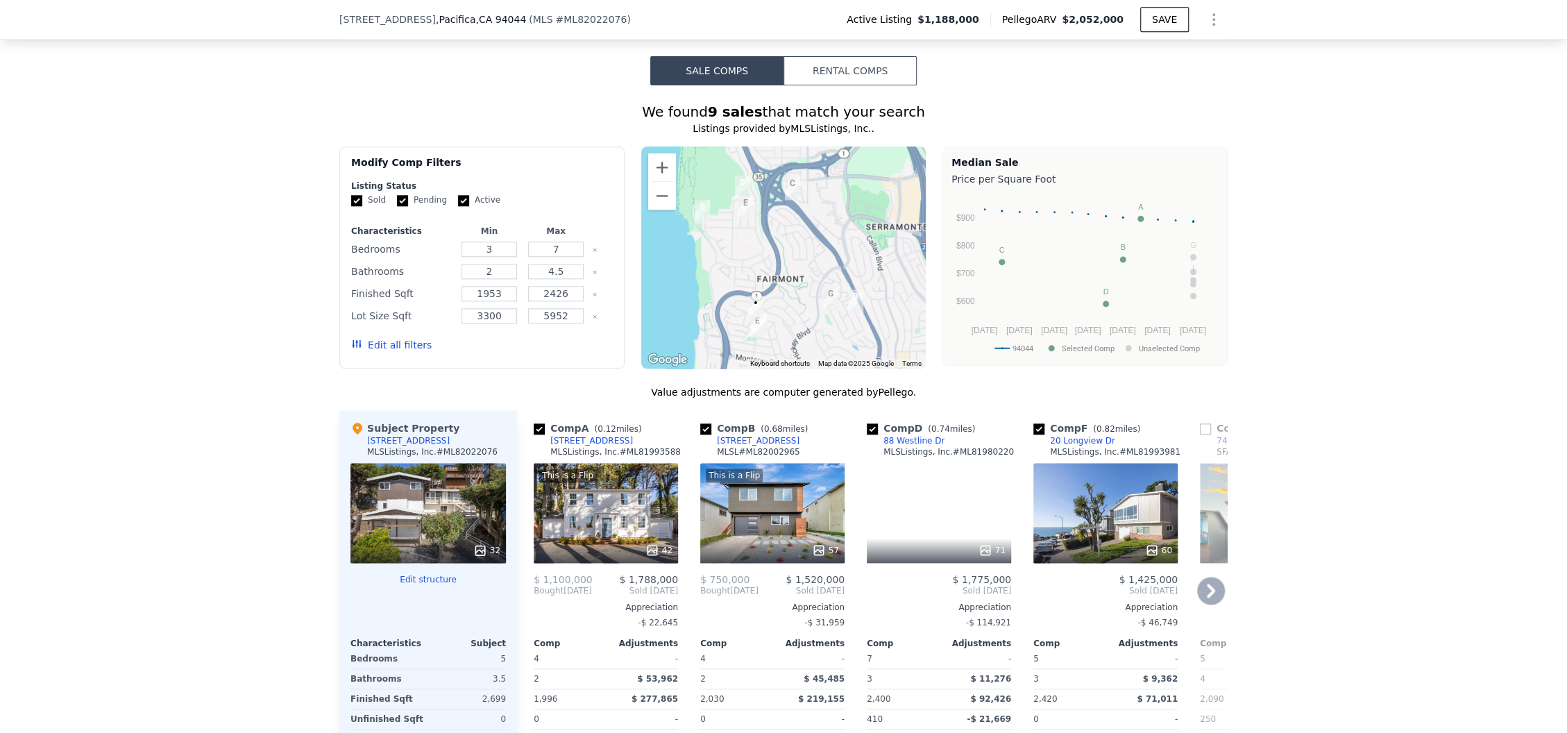
scroll to position [1105, 0]
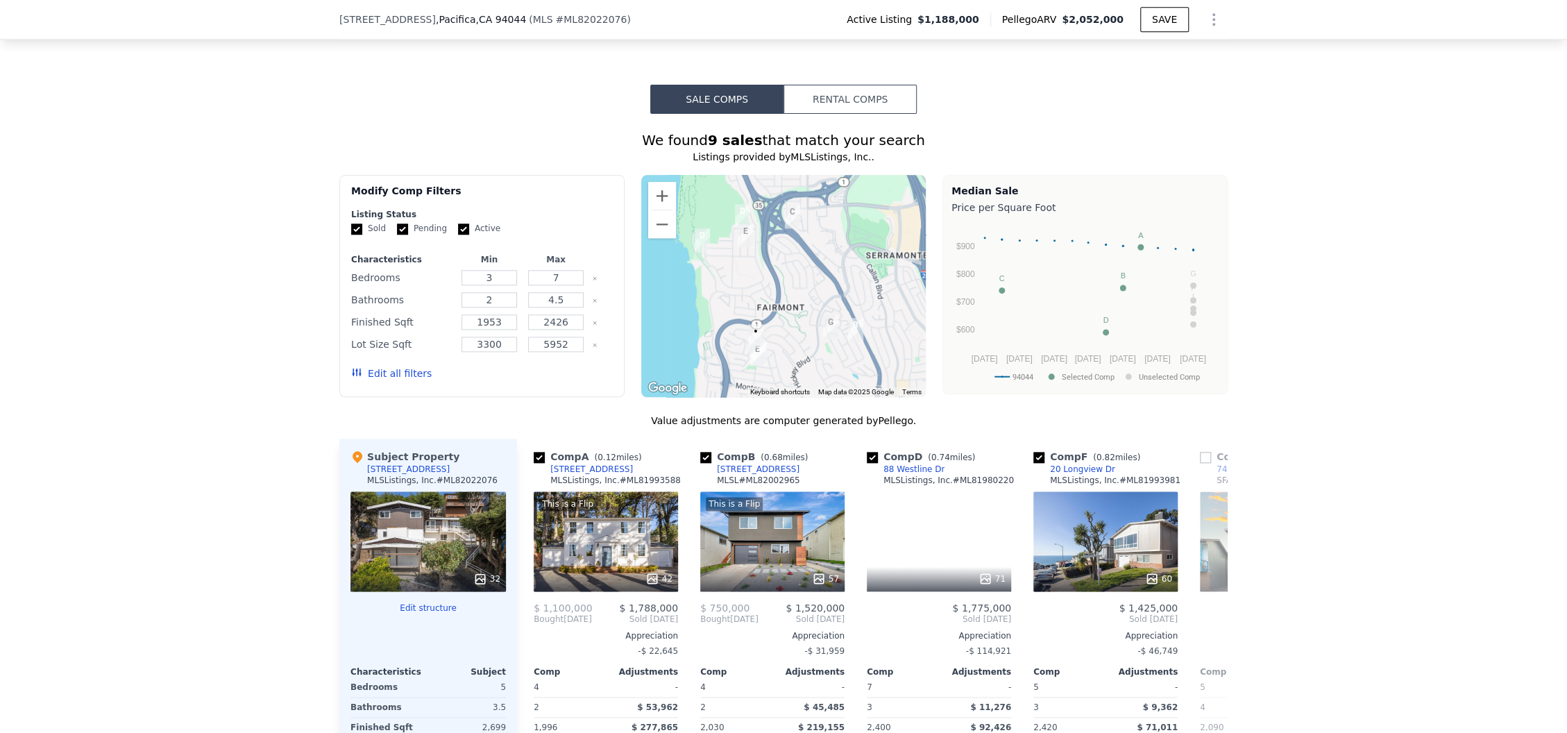
click at [380, 526] on div "32" at bounding box center [427, 541] width 155 height 100
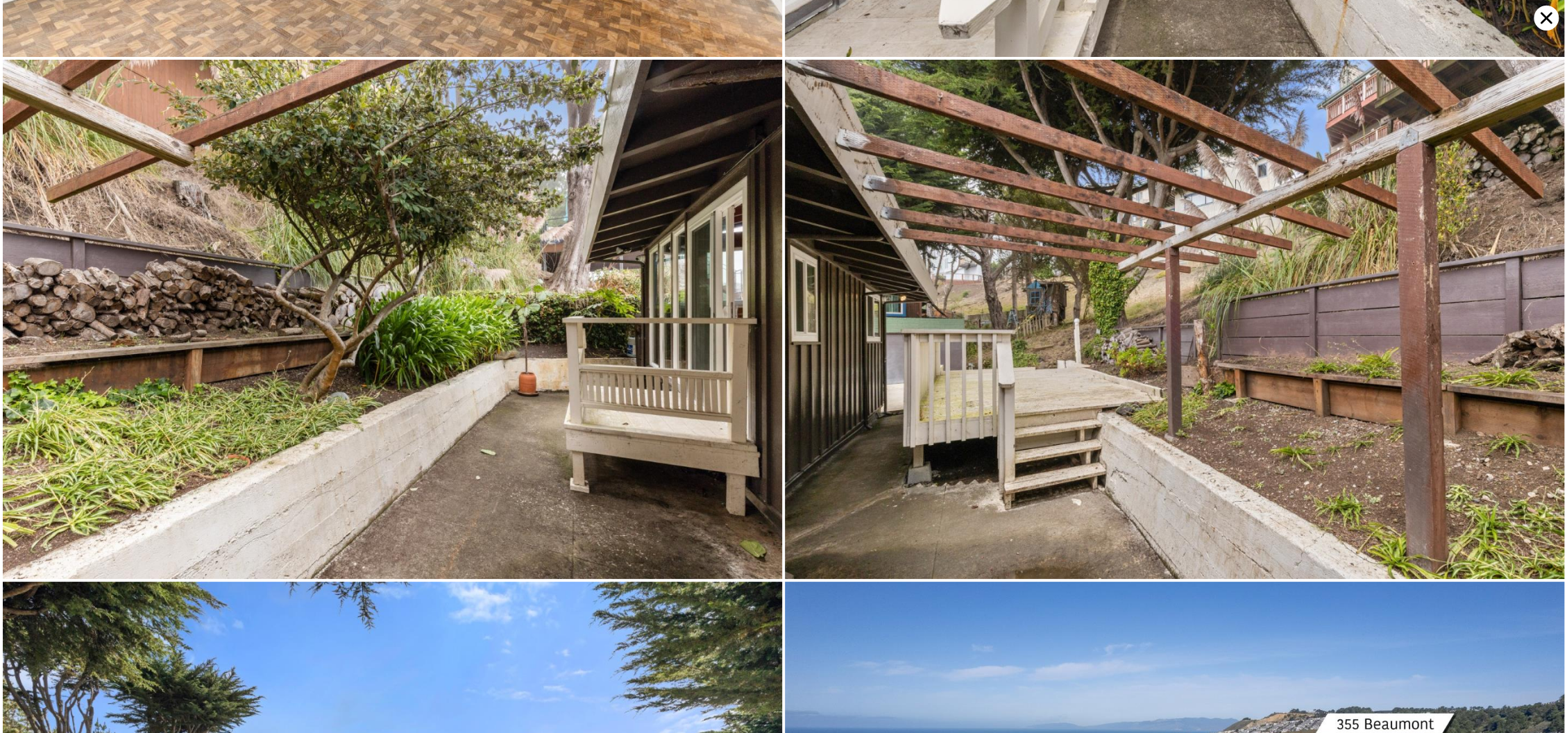
scroll to position [6726, 0]
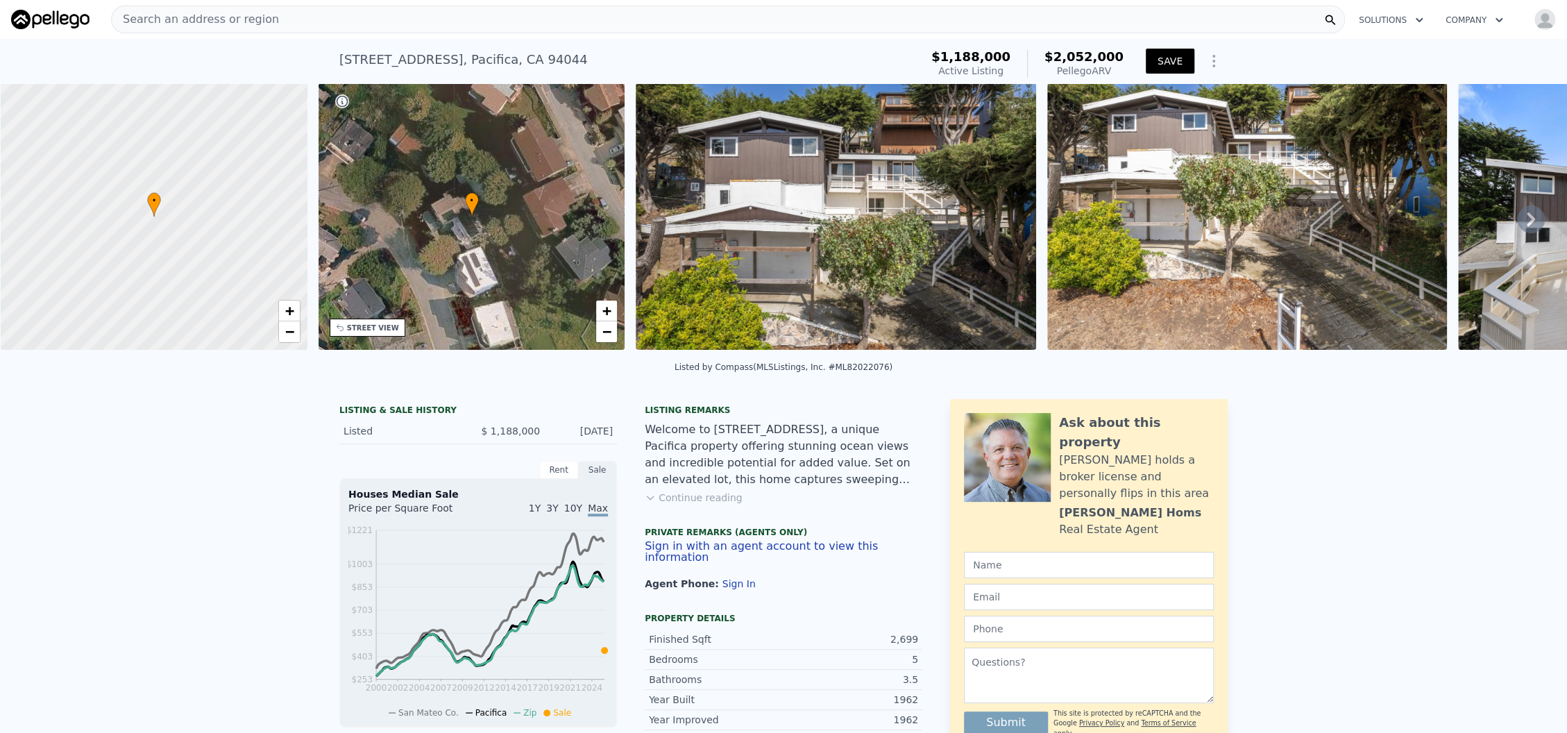
click at [1154, 65] on button "SAVE" at bounding box center [1170, 61] width 49 height 25
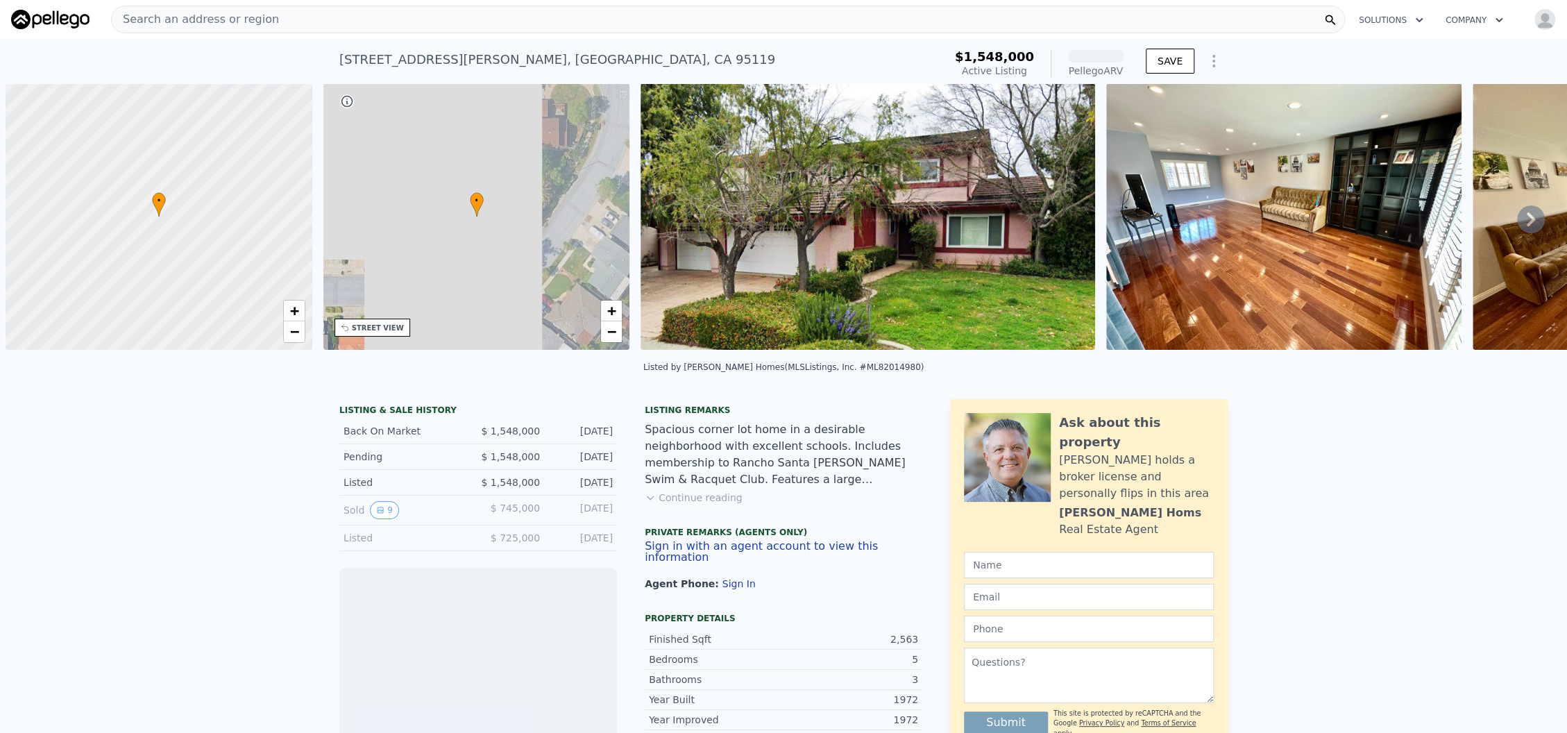
scroll to position [0, 5]
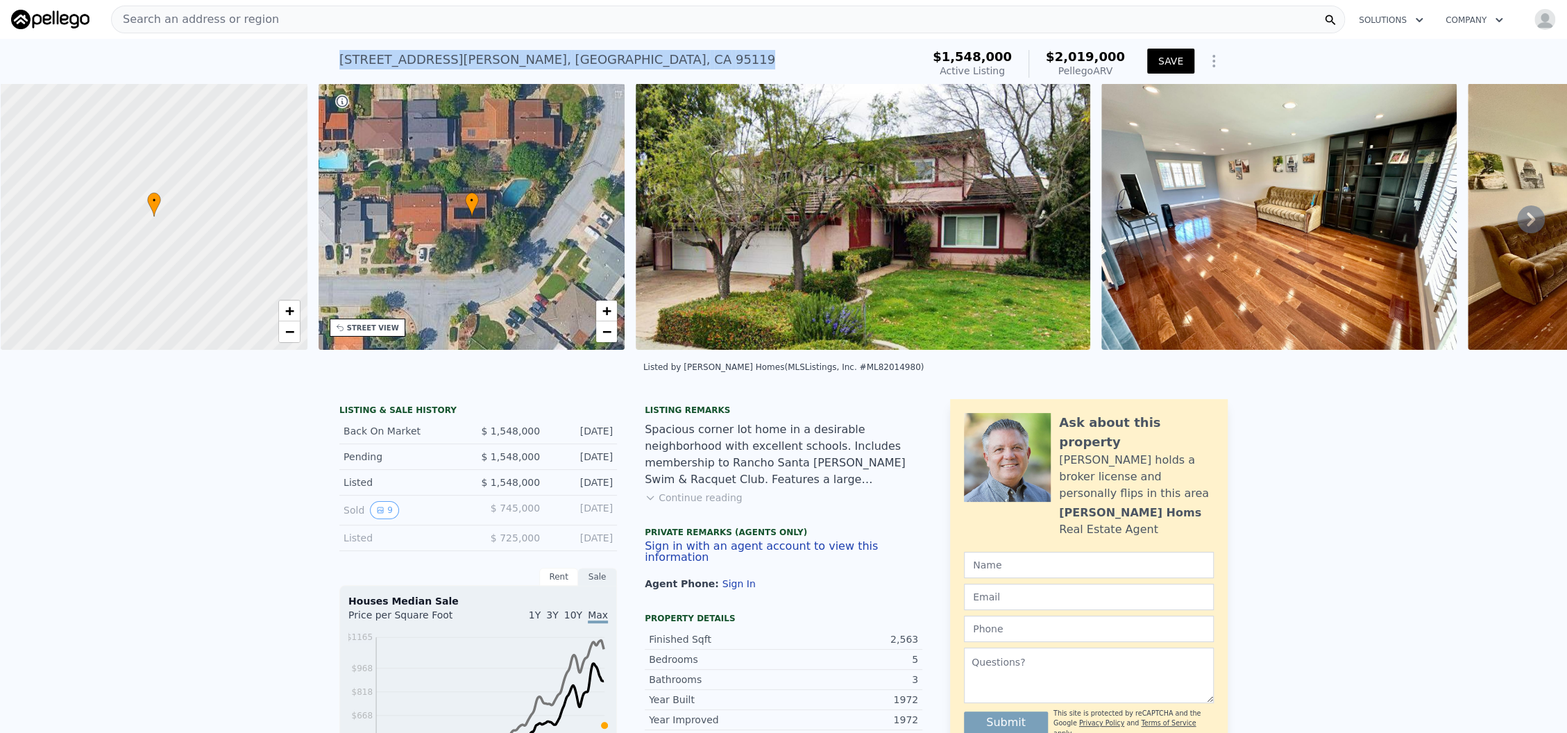
drag, startPoint x: 332, startPoint y: 62, endPoint x: 658, endPoint y: 74, distance: 326.3
click at [658, 74] on div "[STREET_ADDRESS][PERSON_NAME] Active at $1.548m (~ARV $2.019m )" at bounding box center [627, 63] width 577 height 39
copy div "[STREET_ADDRESS][PERSON_NAME]"
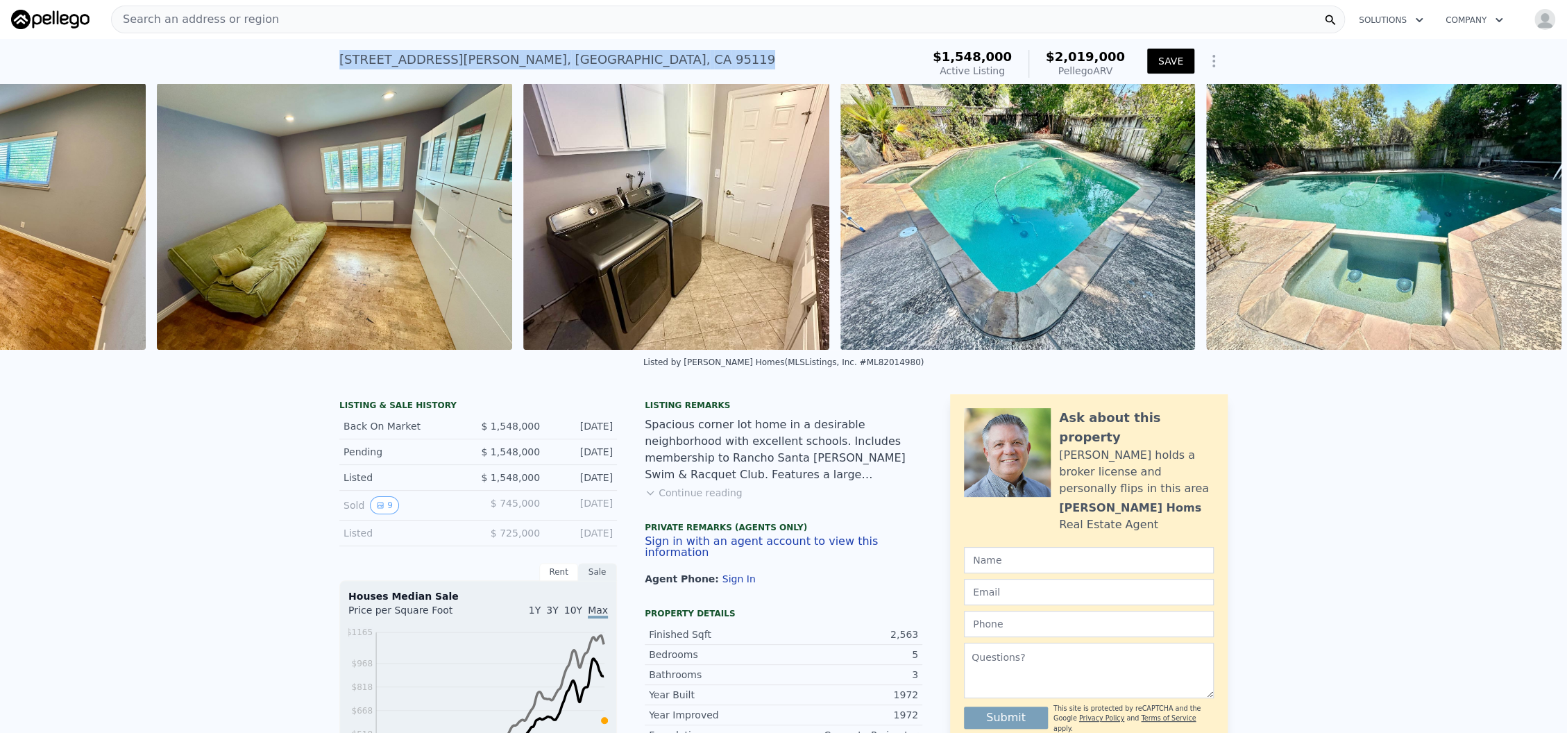
scroll to position [0, 5945]
click at [876, 203] on img at bounding box center [1017, 216] width 354 height 266
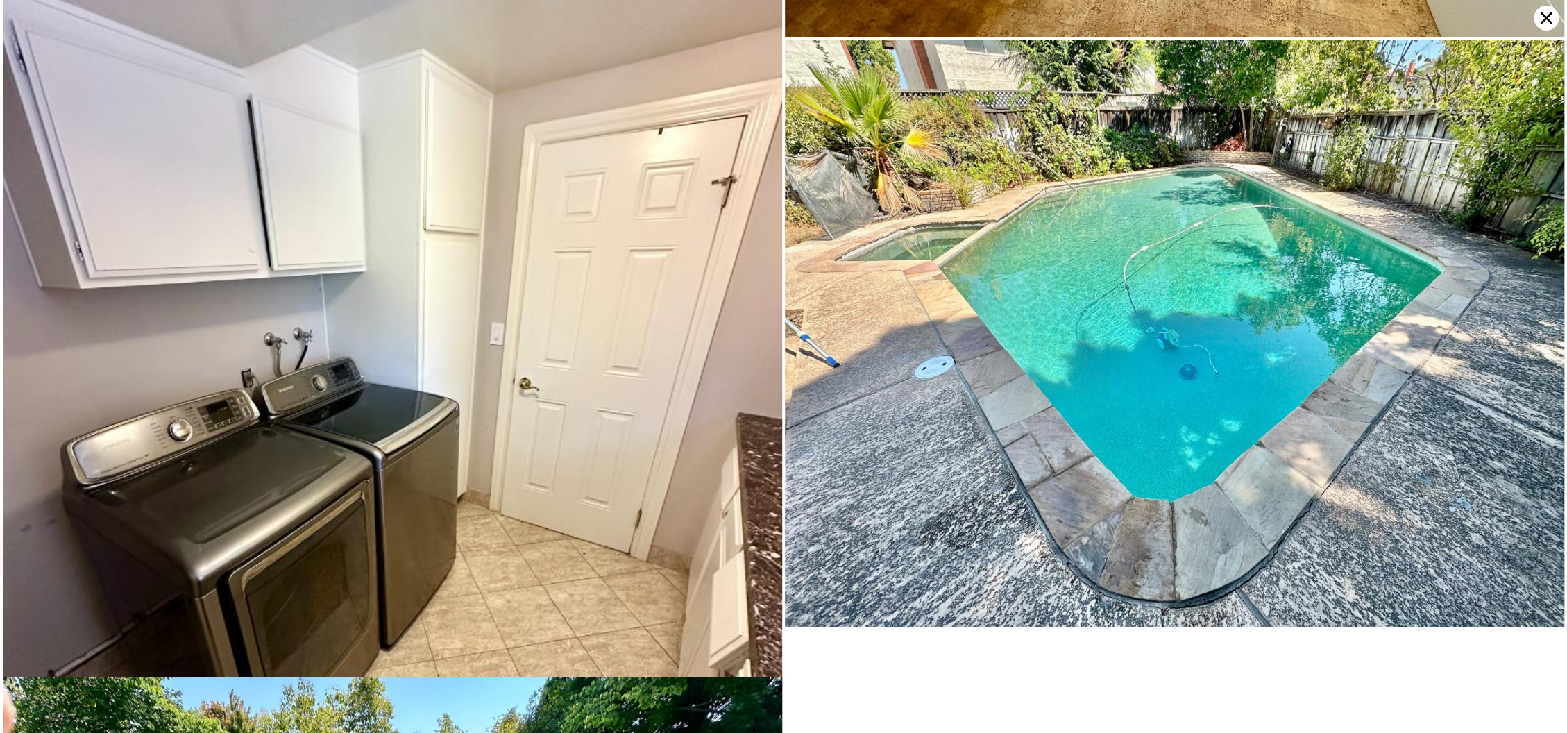
scroll to position [4824, 0]
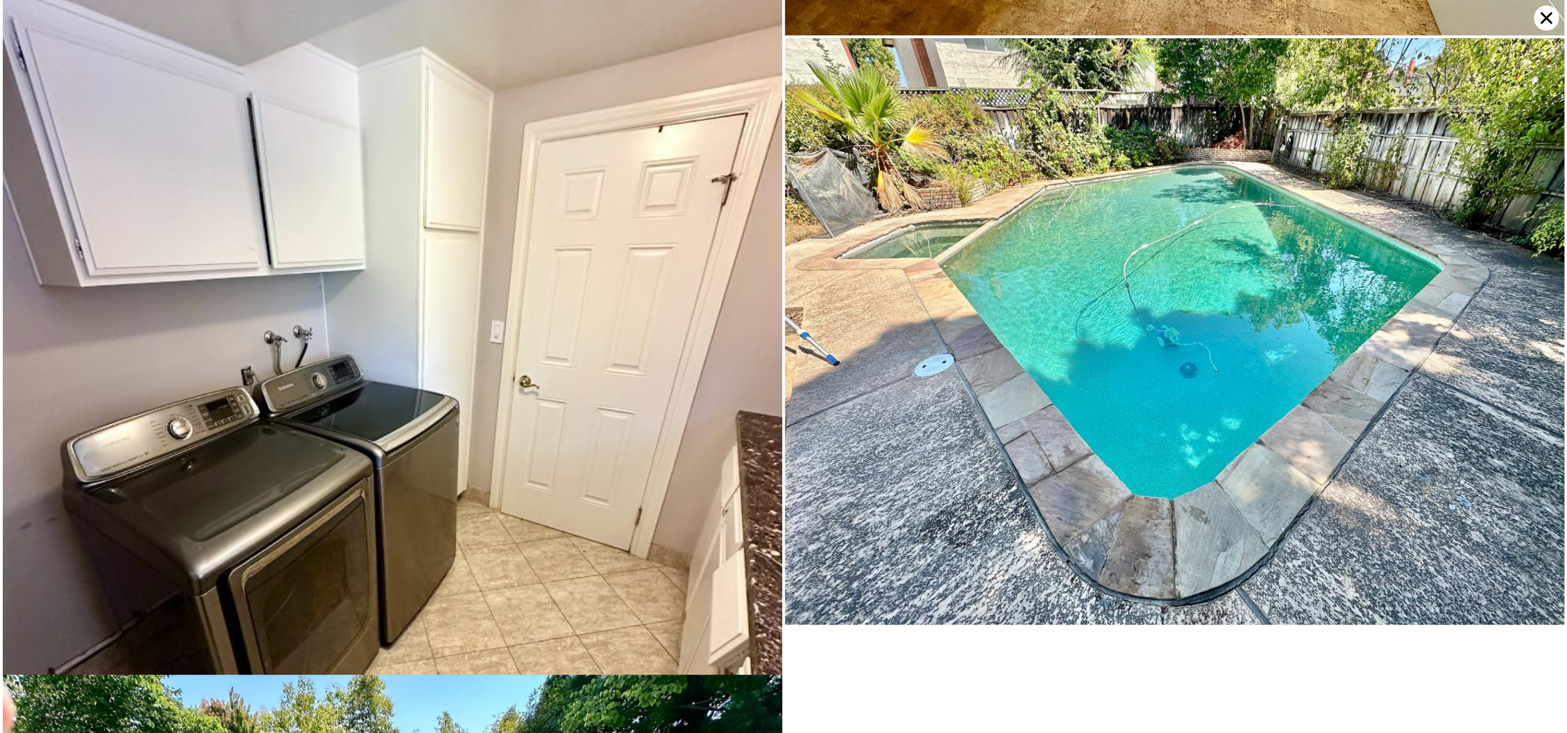
click at [874, 295] on img at bounding box center [1174, 331] width 779 height 586
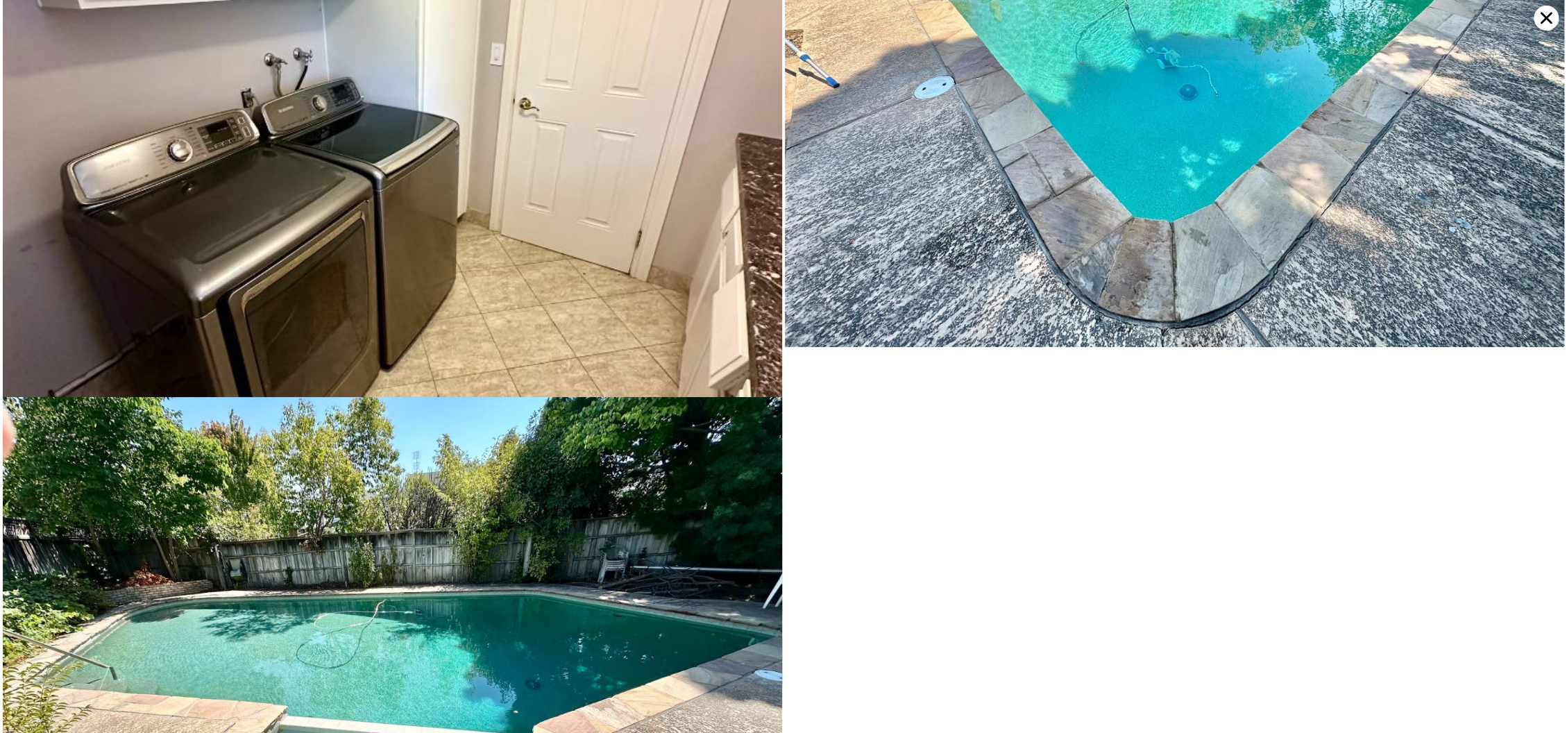
scroll to position [5318, 0]
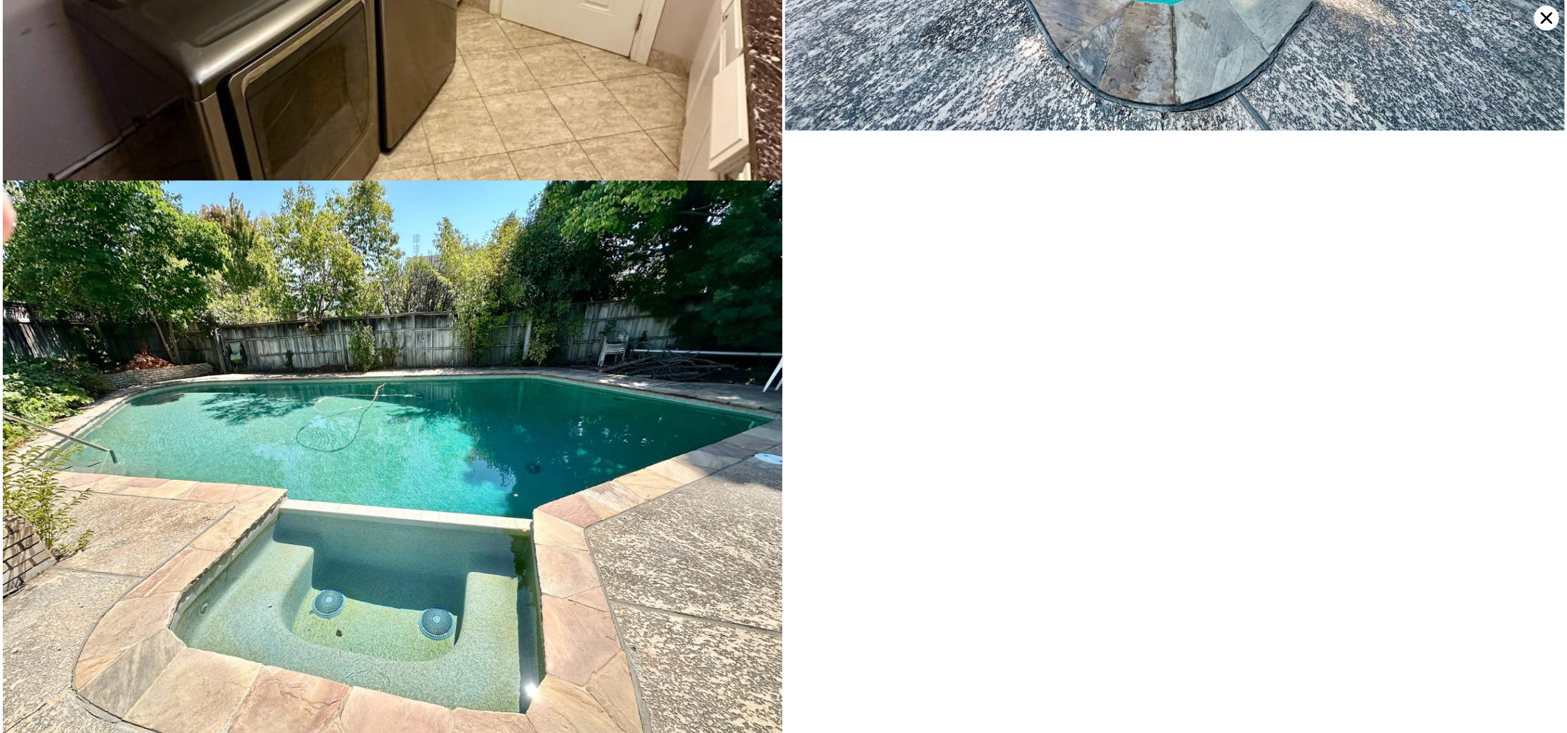
click at [550, 511] on img at bounding box center [392, 472] width 779 height 584
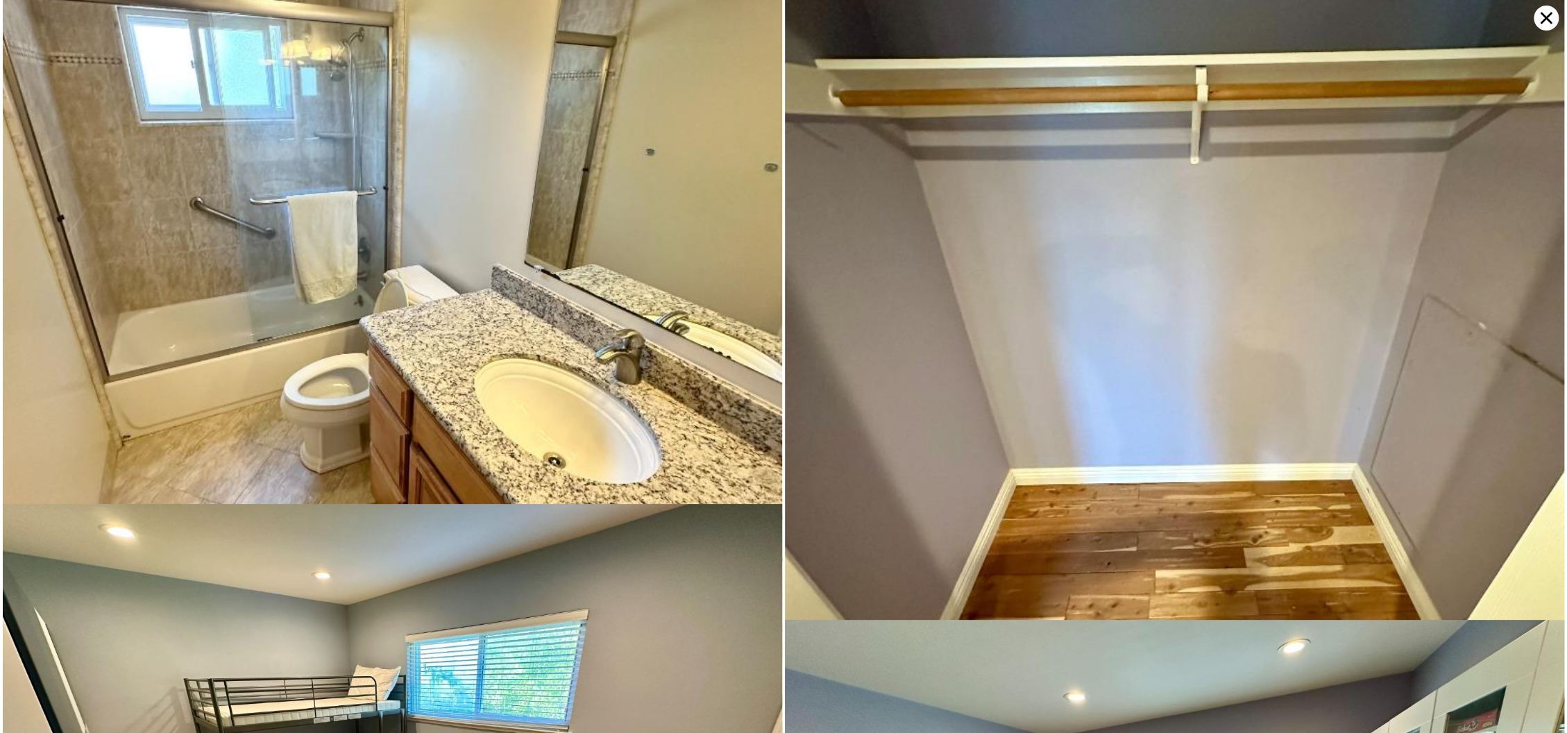
scroll to position [3490, 0]
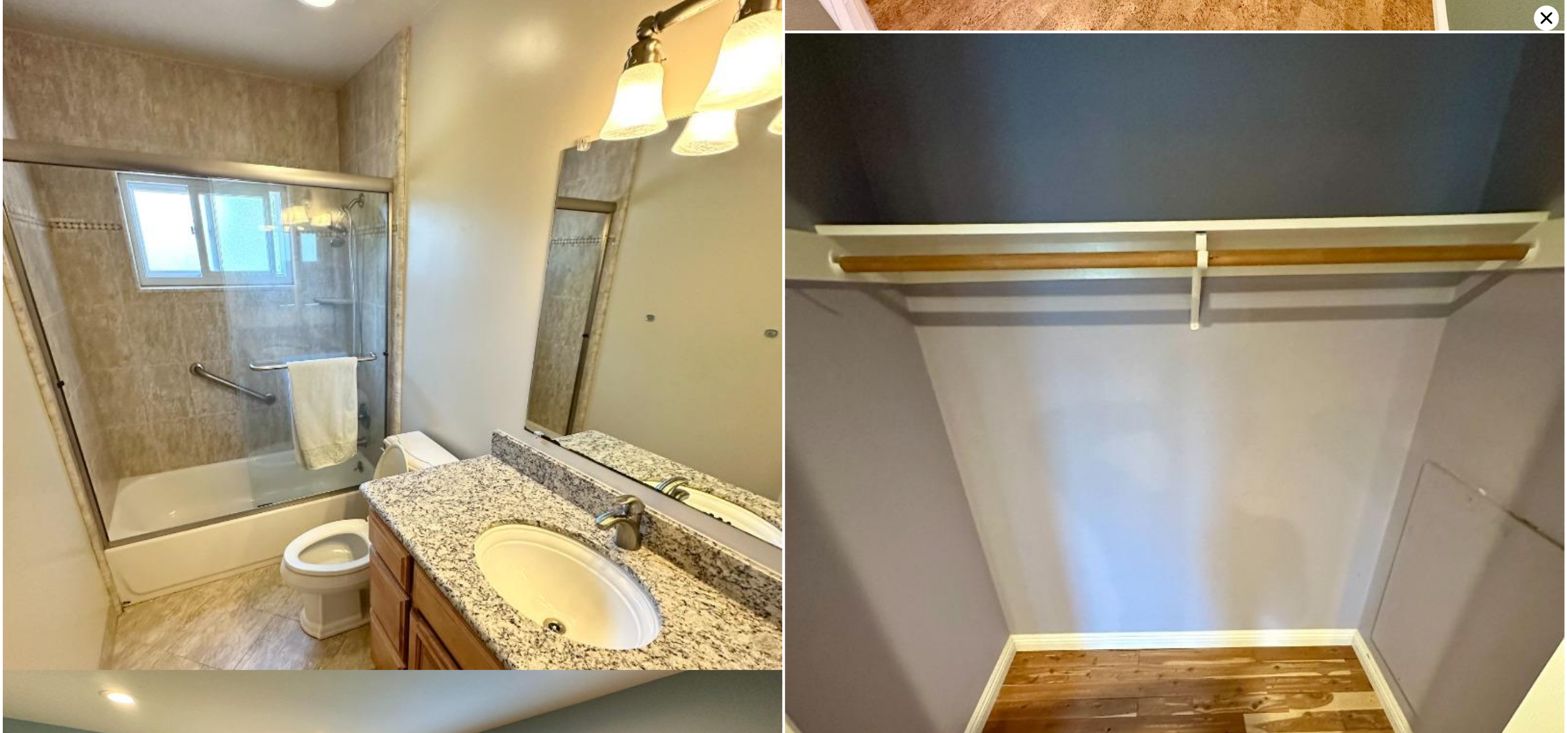
click at [1539, 19] on icon at bounding box center [1545, 18] width 25 height 25
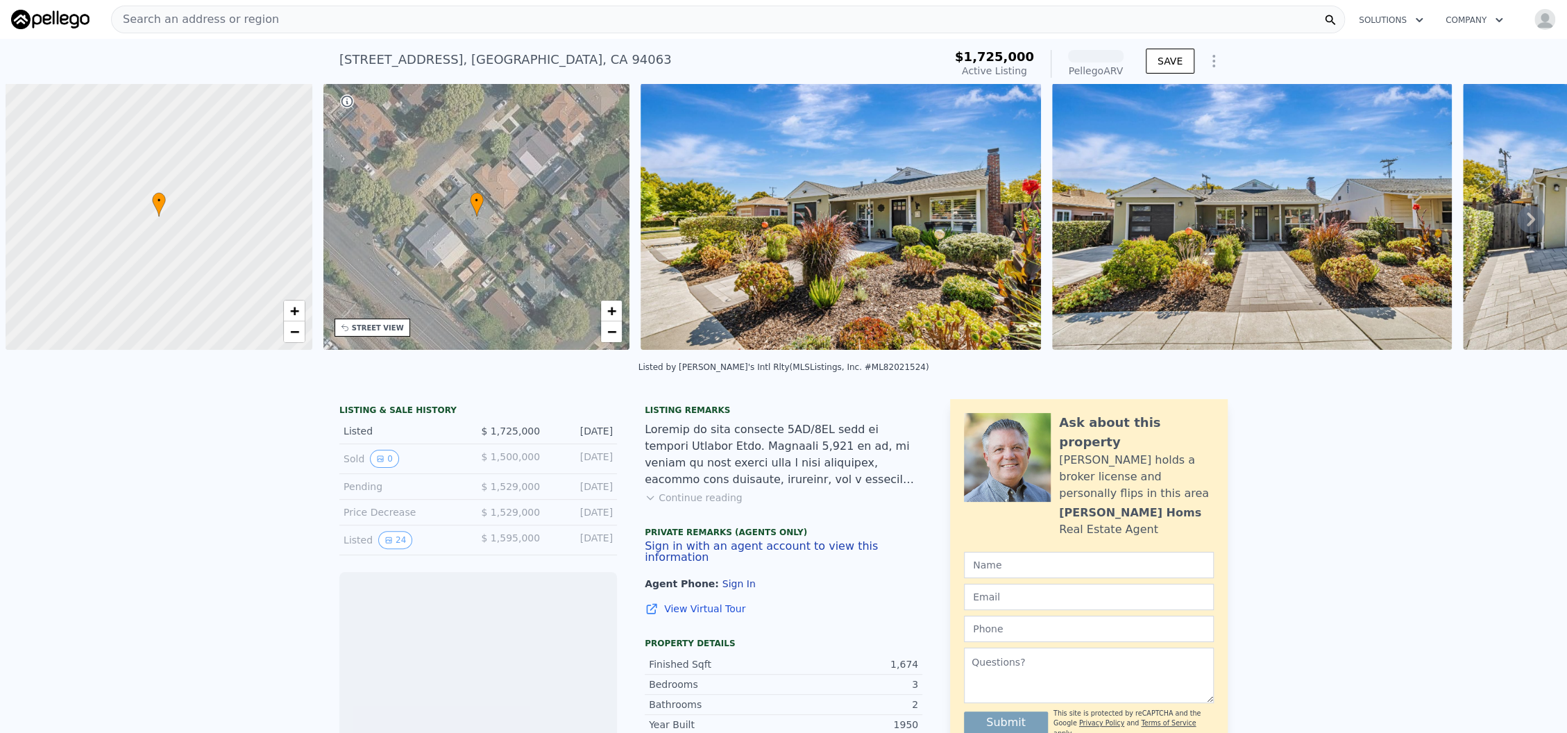
scroll to position [0, 5]
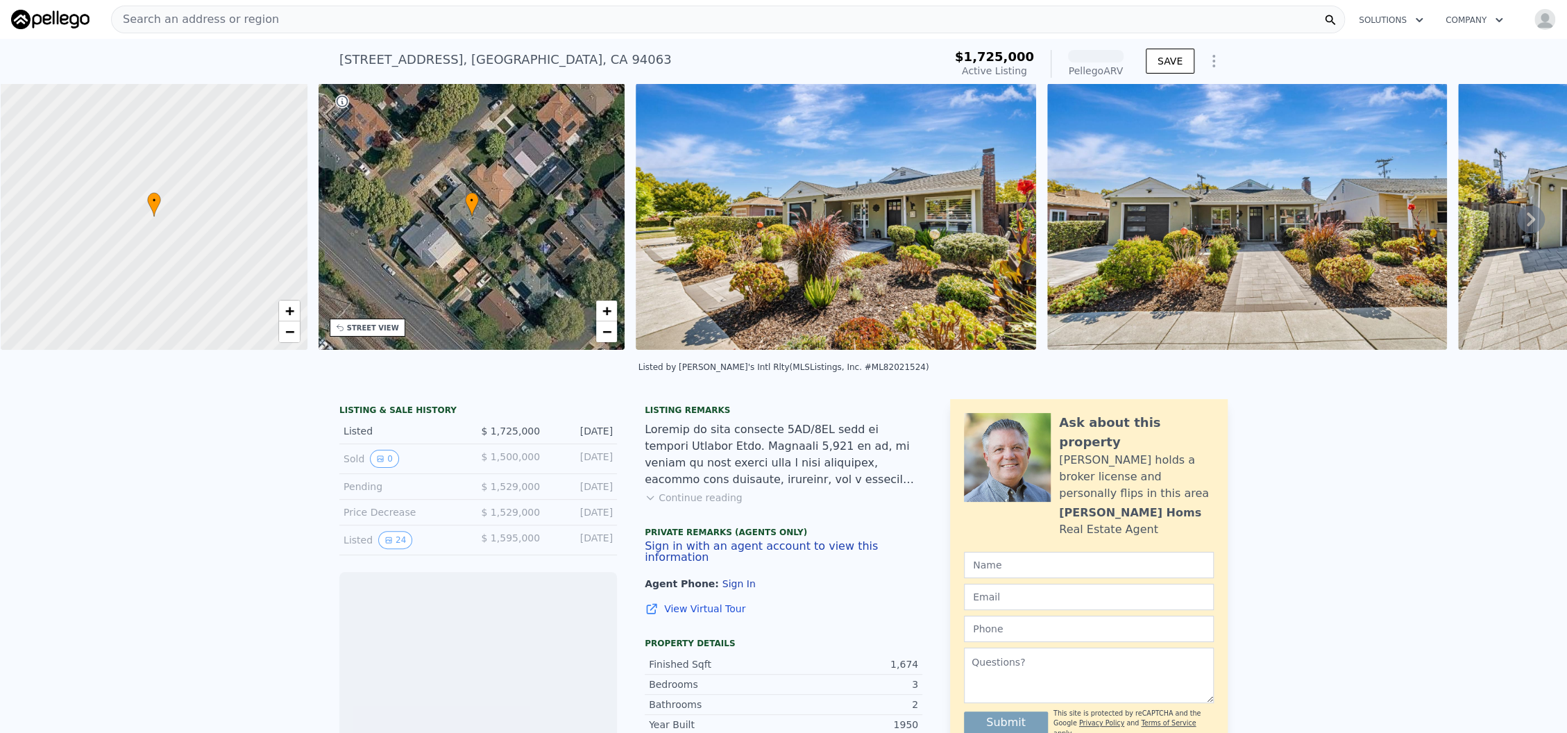
click at [1384, 185] on img at bounding box center [1247, 216] width 400 height 266
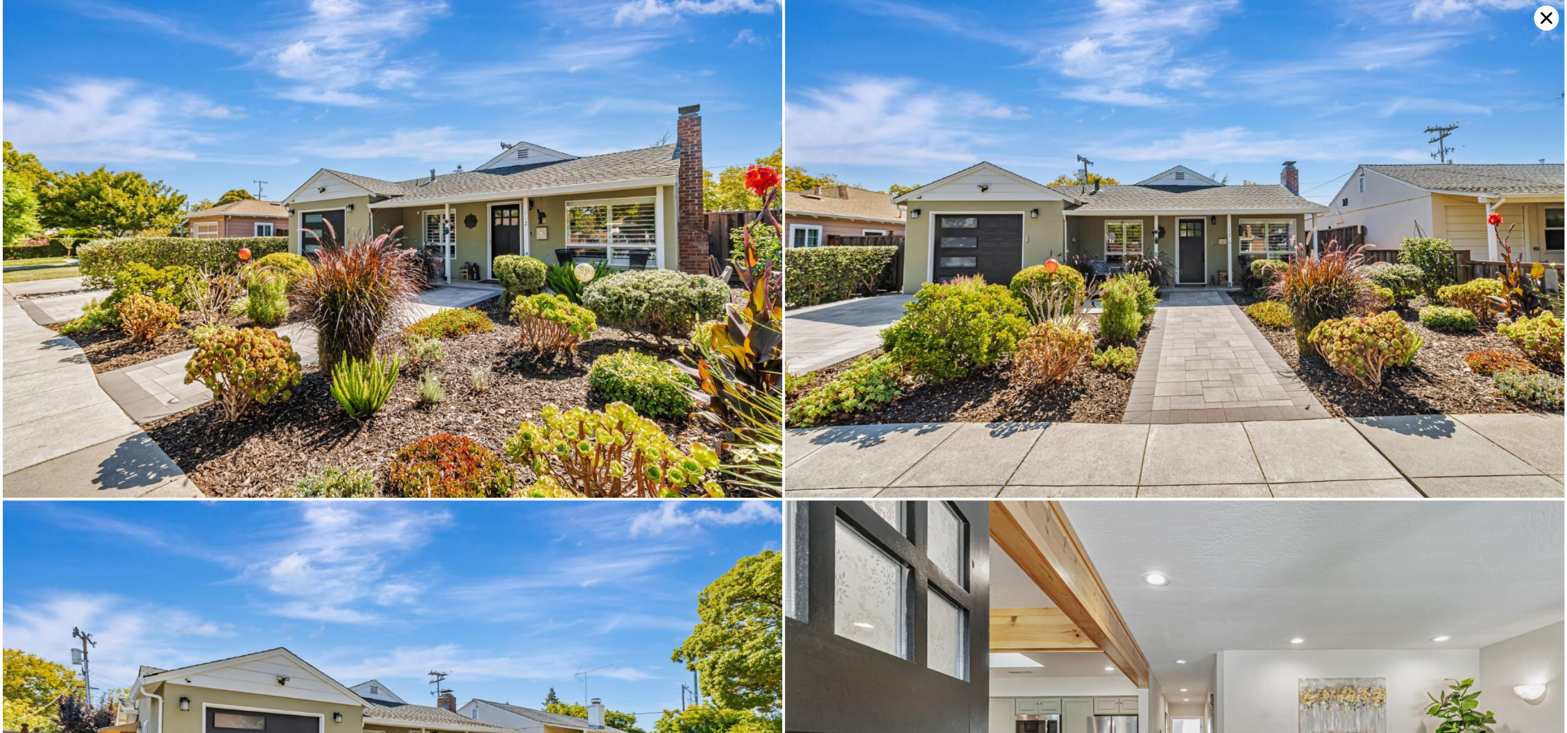
scroll to position [0, 0]
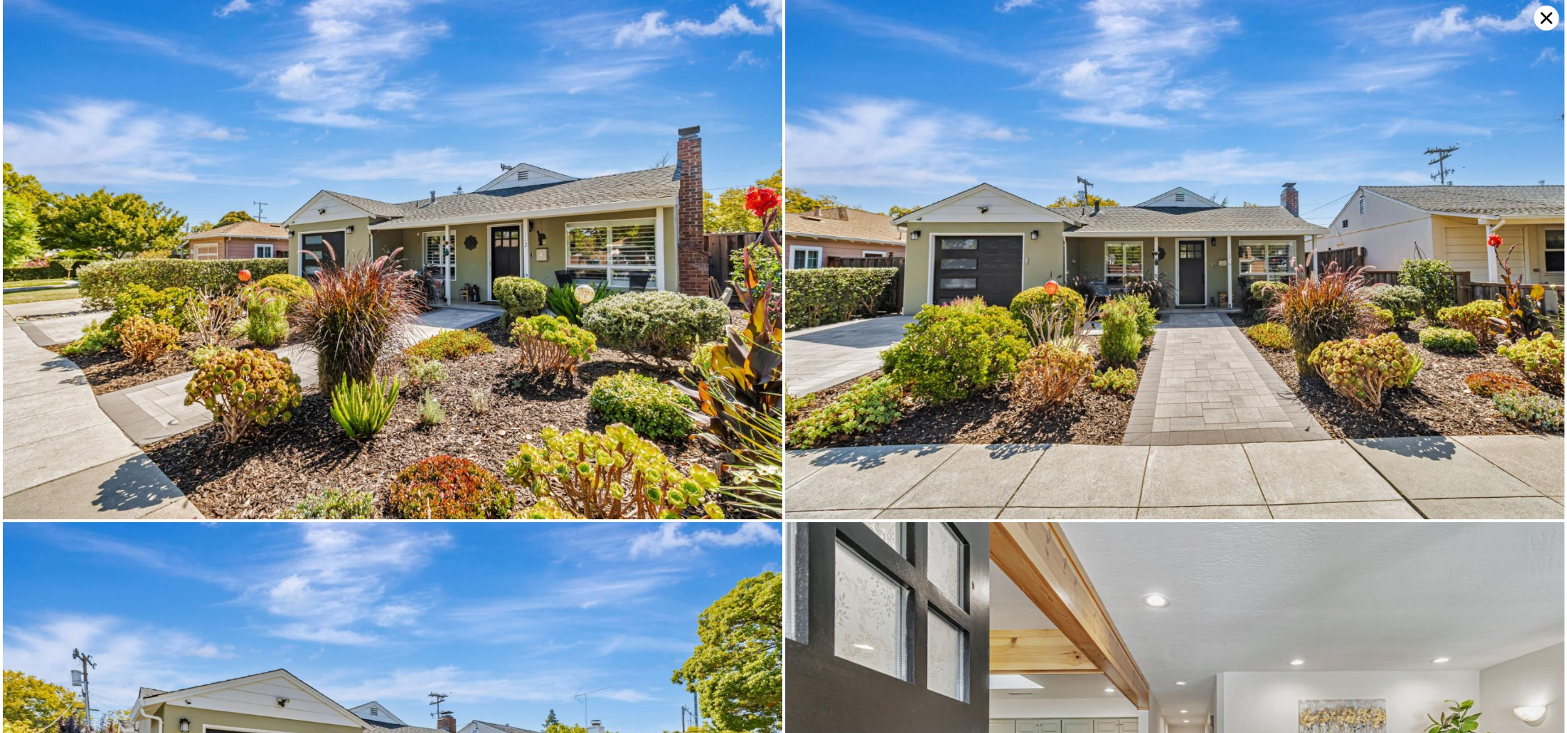
click at [1547, 17] on icon at bounding box center [1546, 18] width 12 height 12
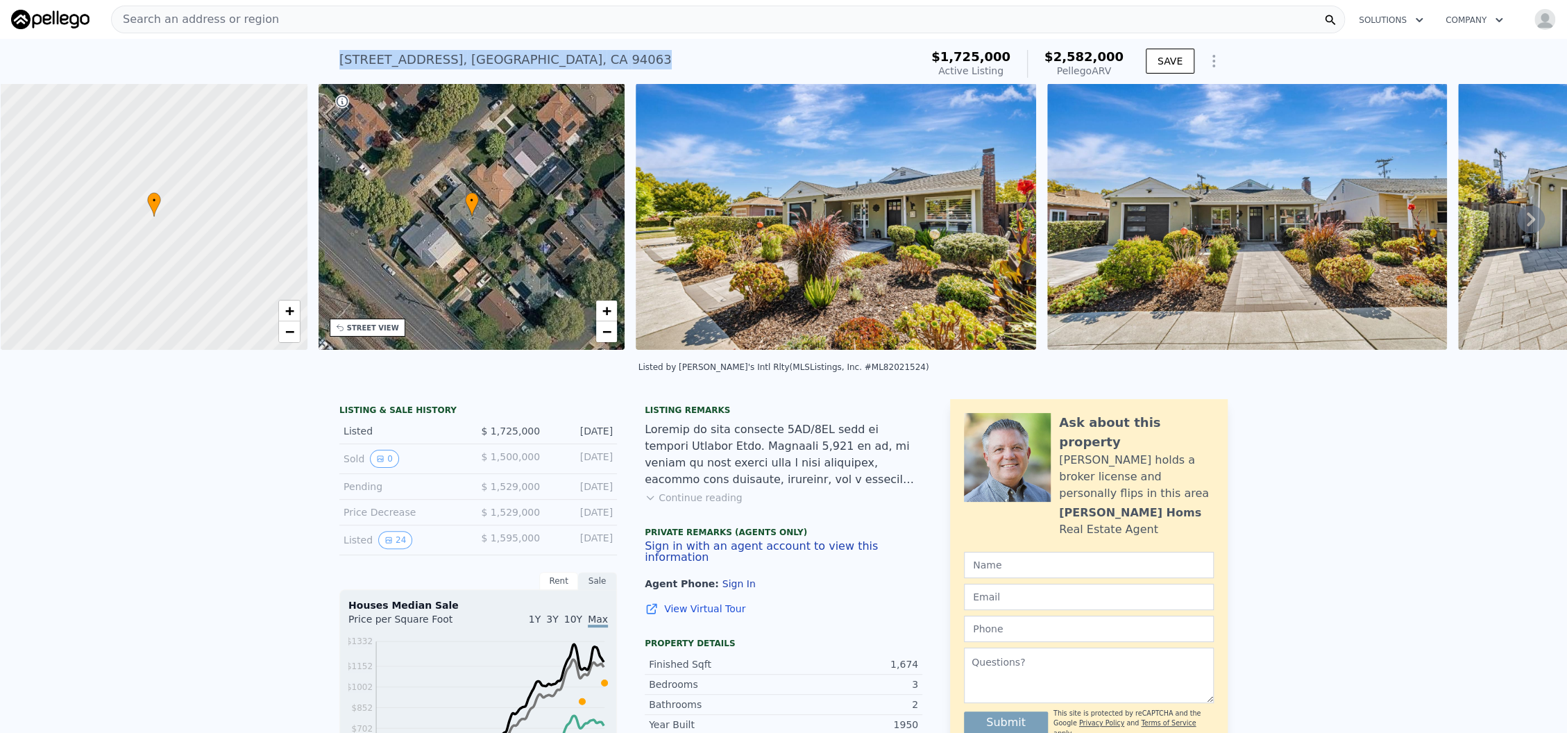
drag, startPoint x: 526, startPoint y: 64, endPoint x: 298, endPoint y: 79, distance: 228.8
click at [298, 79] on div "[STREET_ADDRESS] Active at $1.725m (~ARV $2.582m ) $1,725,000 Active Listing $2…" at bounding box center [783, 61] width 1567 height 44
copy div "[STREET_ADDRESS]"
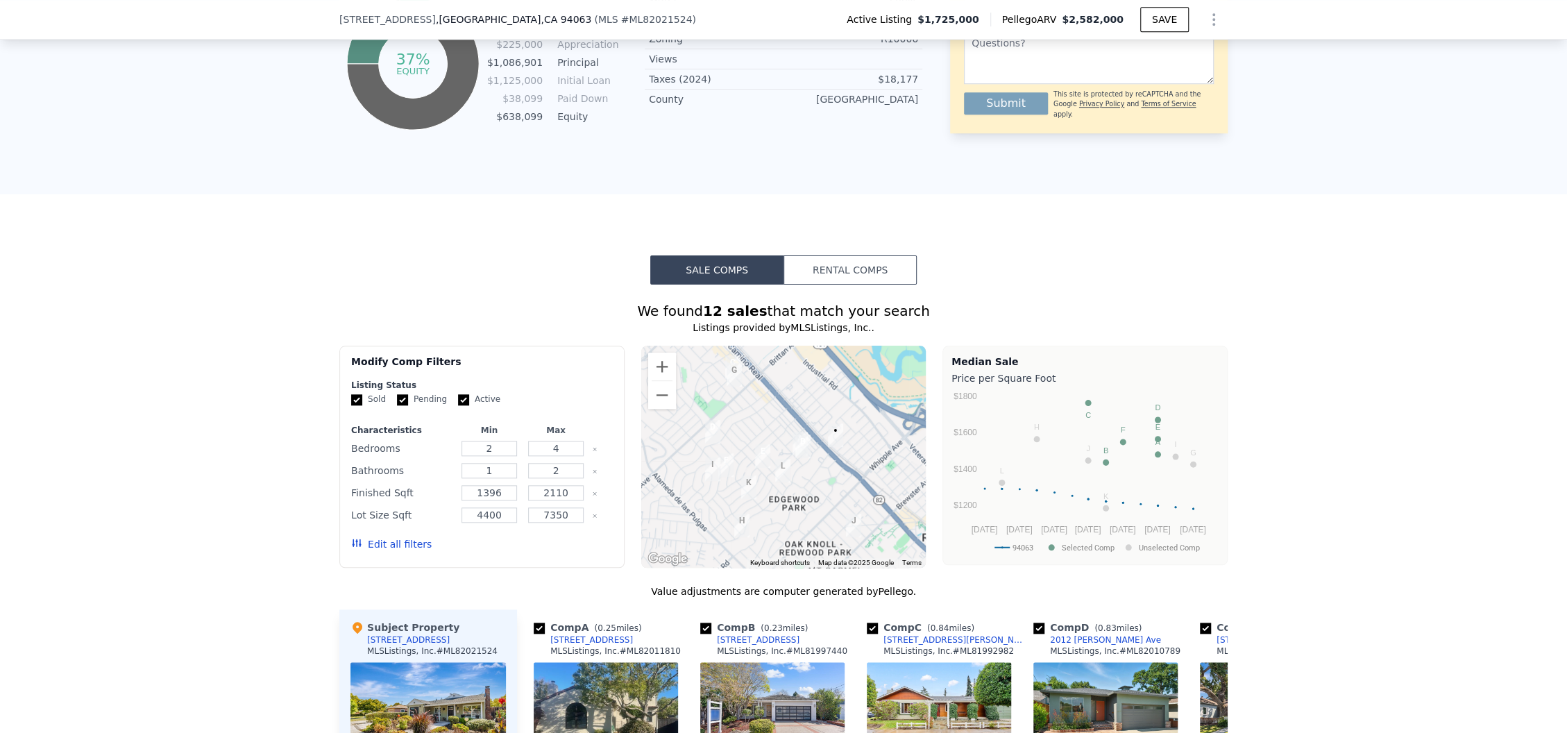
scroll to position [920, 0]
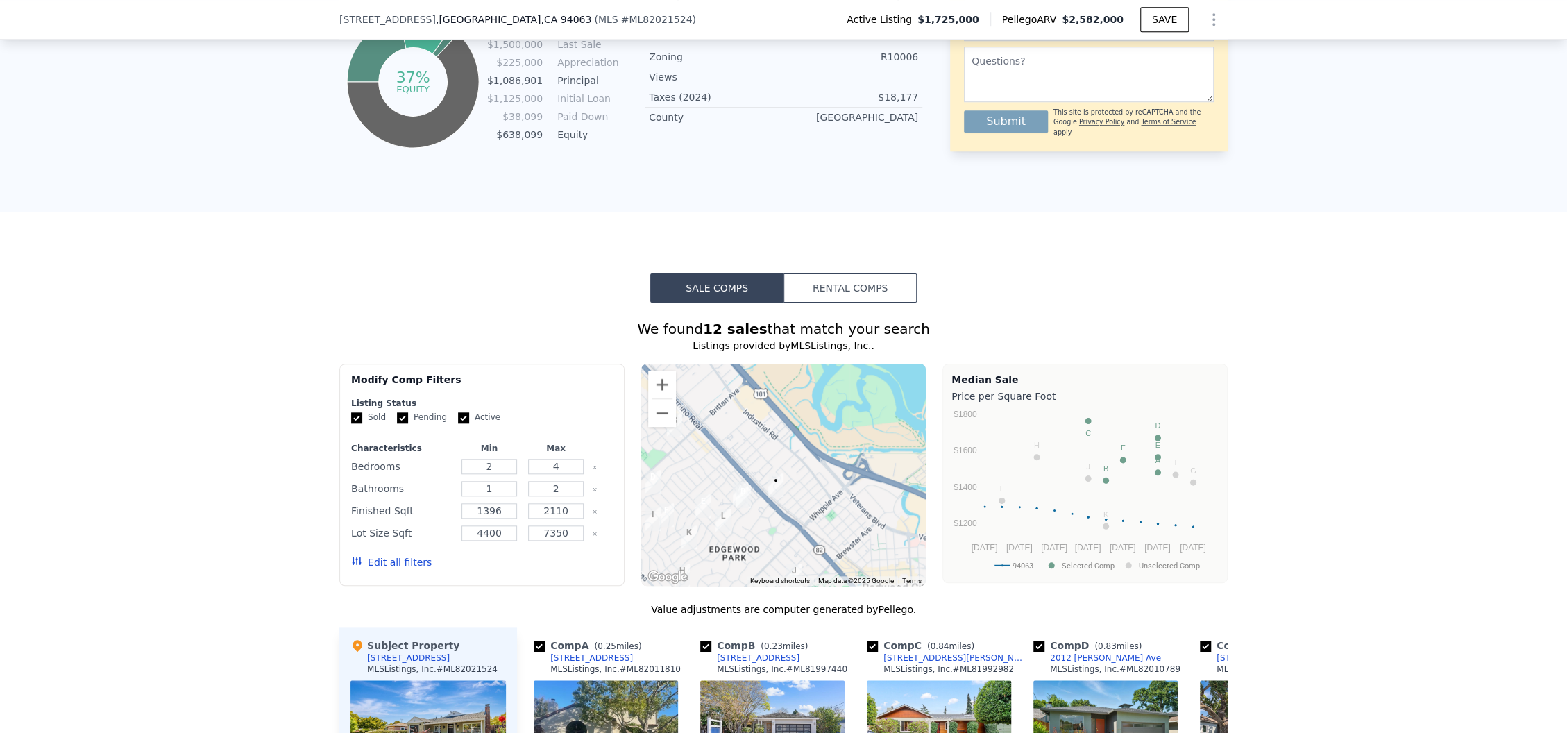
drag, startPoint x: 794, startPoint y: 480, endPoint x: 733, endPoint y: 513, distance: 69.2
click at [733, 513] on img "25 Sunnydale Ave" at bounding box center [743, 496] width 26 height 35
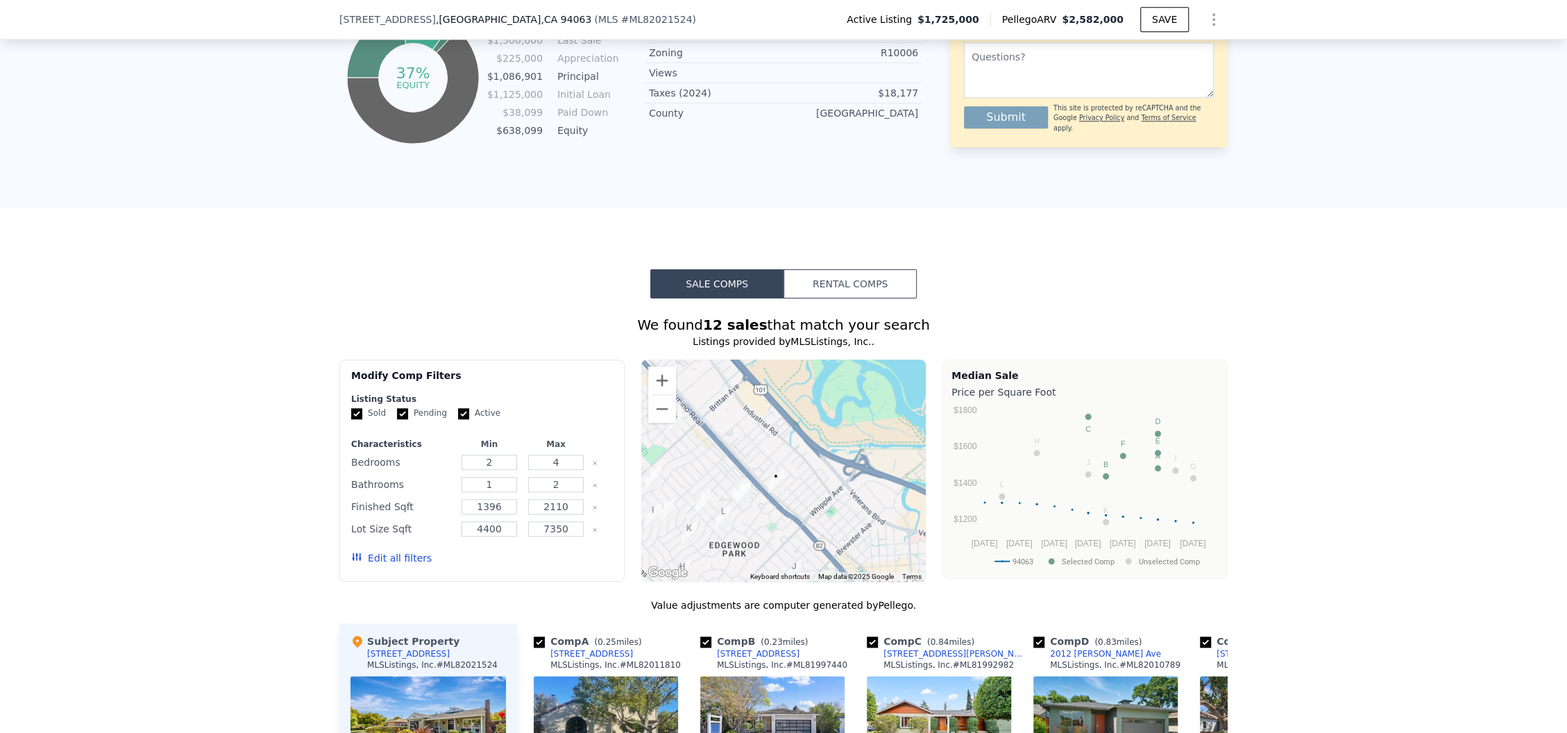
scroll to position [925, 0]
drag, startPoint x: 556, startPoint y: 471, endPoint x: 545, endPoint y: 471, distance: 11.1
click at [545, 469] on input "4" at bounding box center [555, 461] width 55 height 15
type input "3"
drag, startPoint x: 486, startPoint y: 471, endPoint x: 450, endPoint y: 470, distance: 35.4
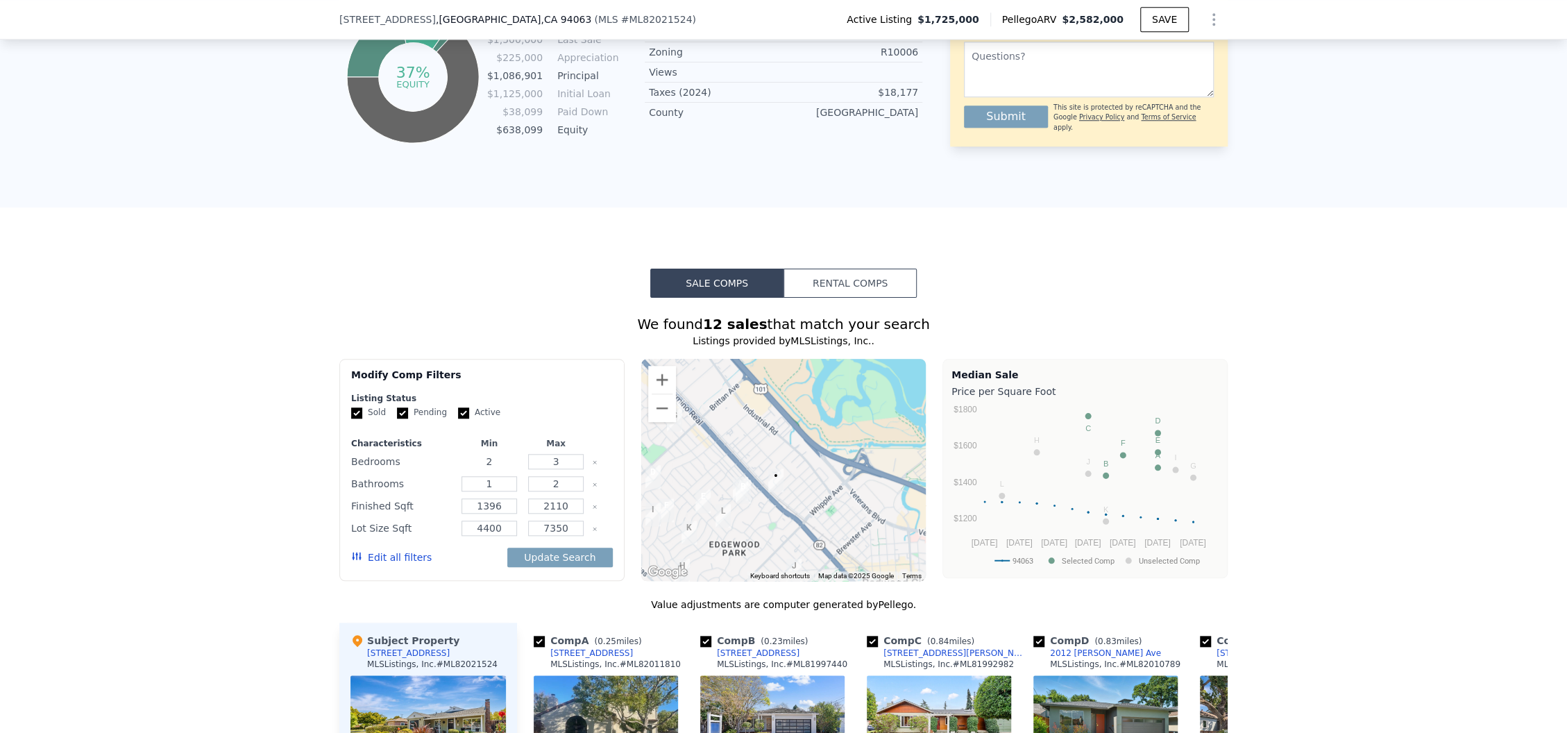
click at [450, 470] on div "Bedrooms 2 3" at bounding box center [482, 461] width 262 height 19
type input "3"
drag, startPoint x: 487, startPoint y: 498, endPoint x: 475, endPoint y: 498, distance: 12.5
click at [475, 491] on input "1" at bounding box center [488, 483] width 55 height 15
type input "2"
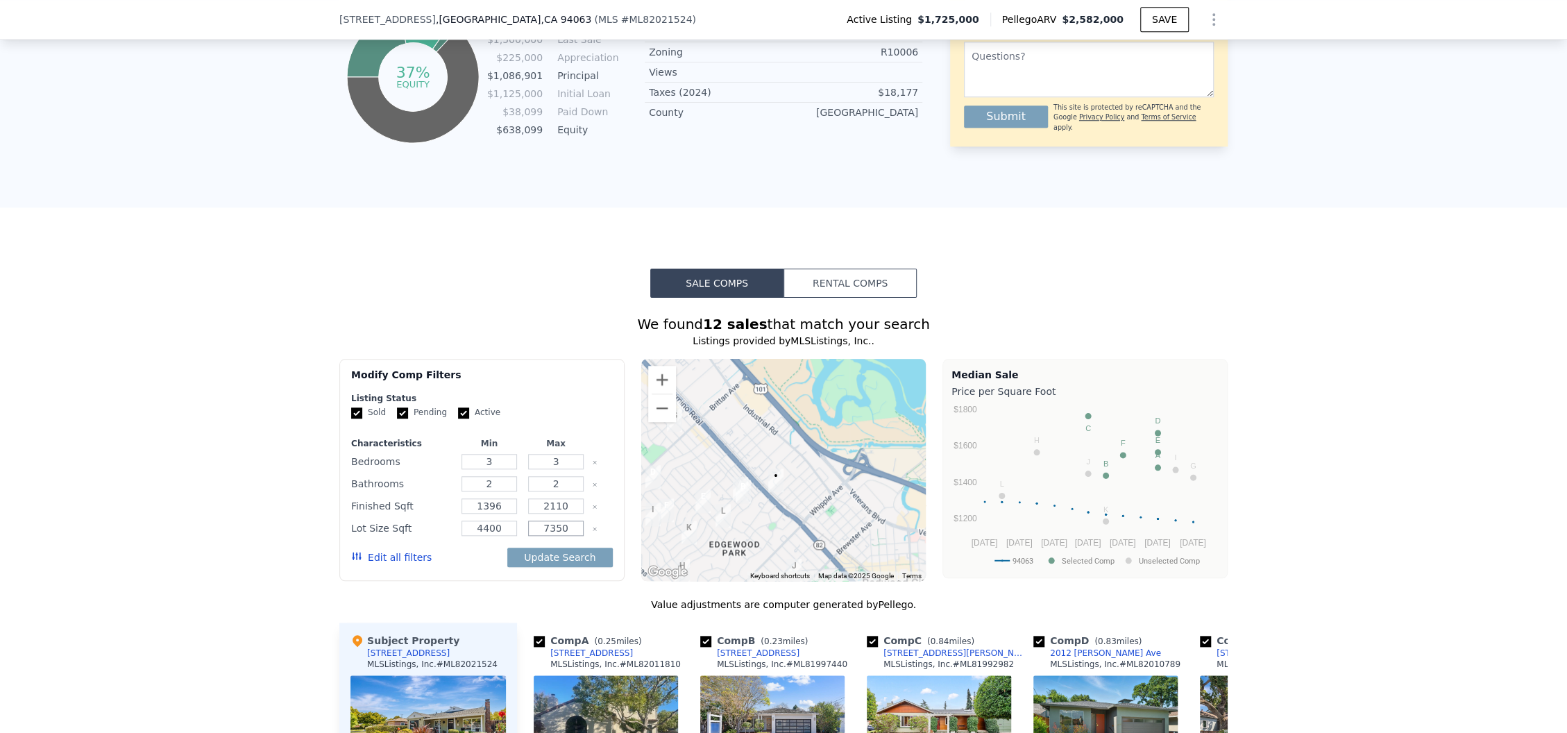
drag, startPoint x: 565, startPoint y: 541, endPoint x: 536, endPoint y: 540, distance: 29.2
click at [536, 536] on input "7350" at bounding box center [555, 527] width 55 height 15
type input "6500"
click at [536, 567] on button "Update Search" at bounding box center [559, 556] width 105 height 19
checkbox input "false"
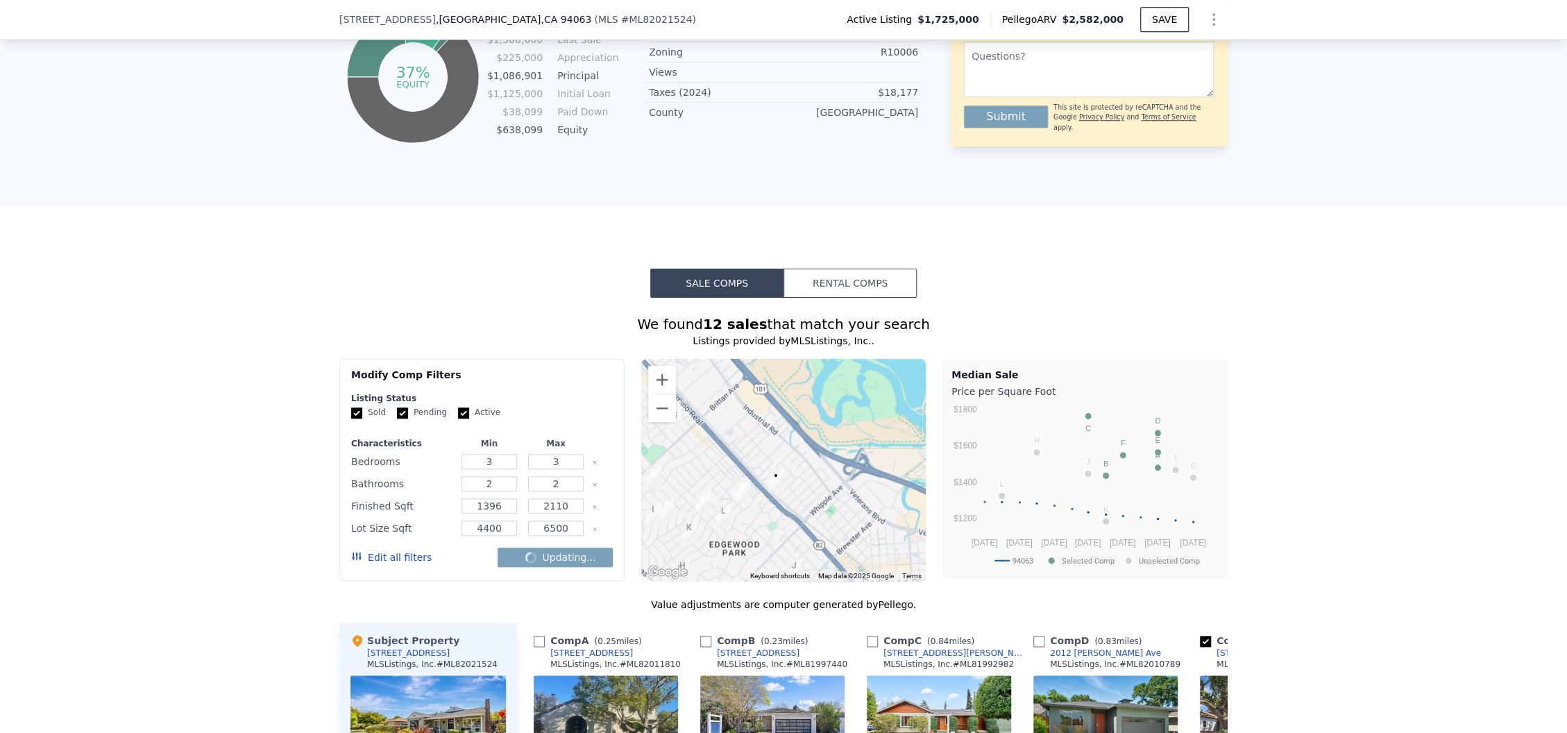
checkbox input "false"
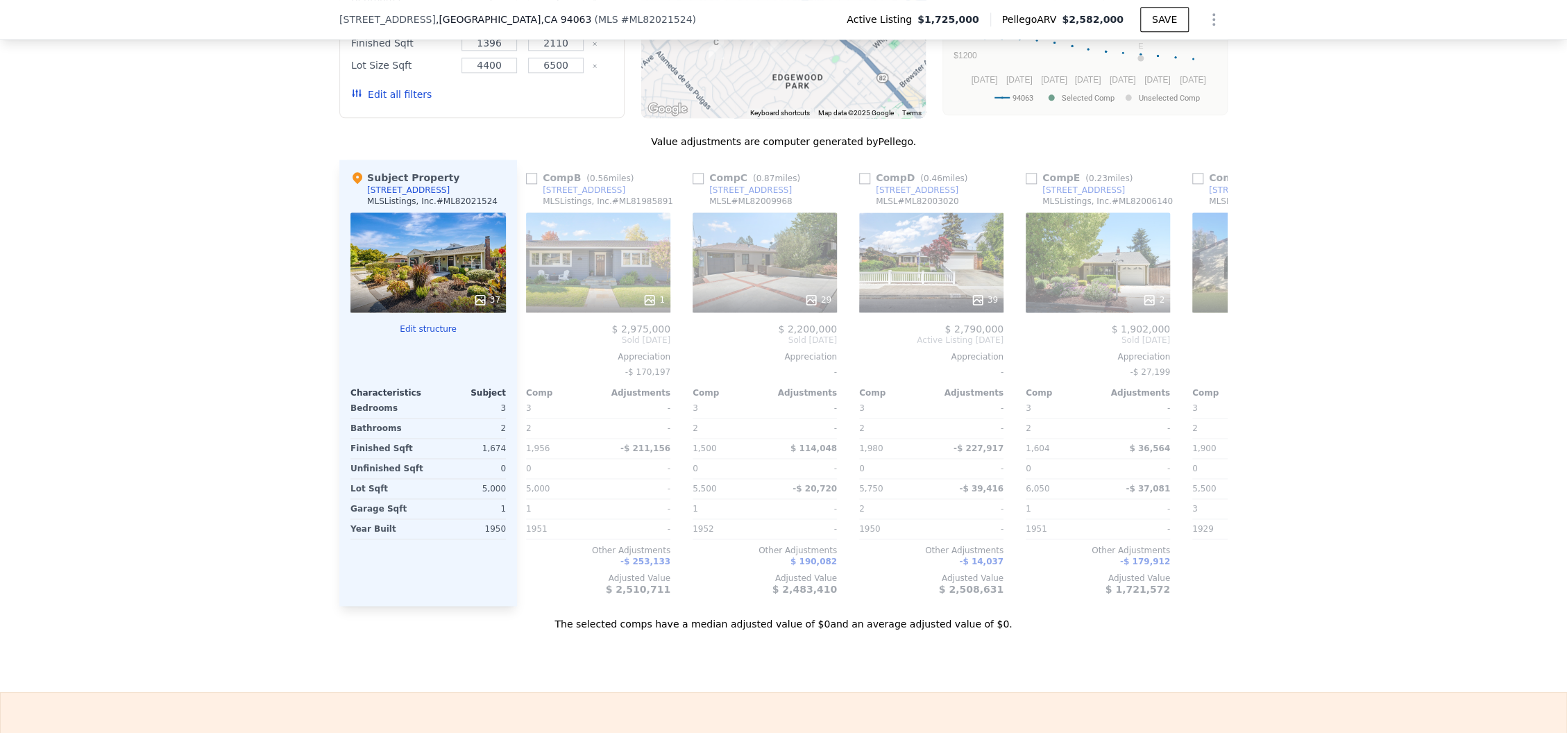
scroll to position [0, 194]
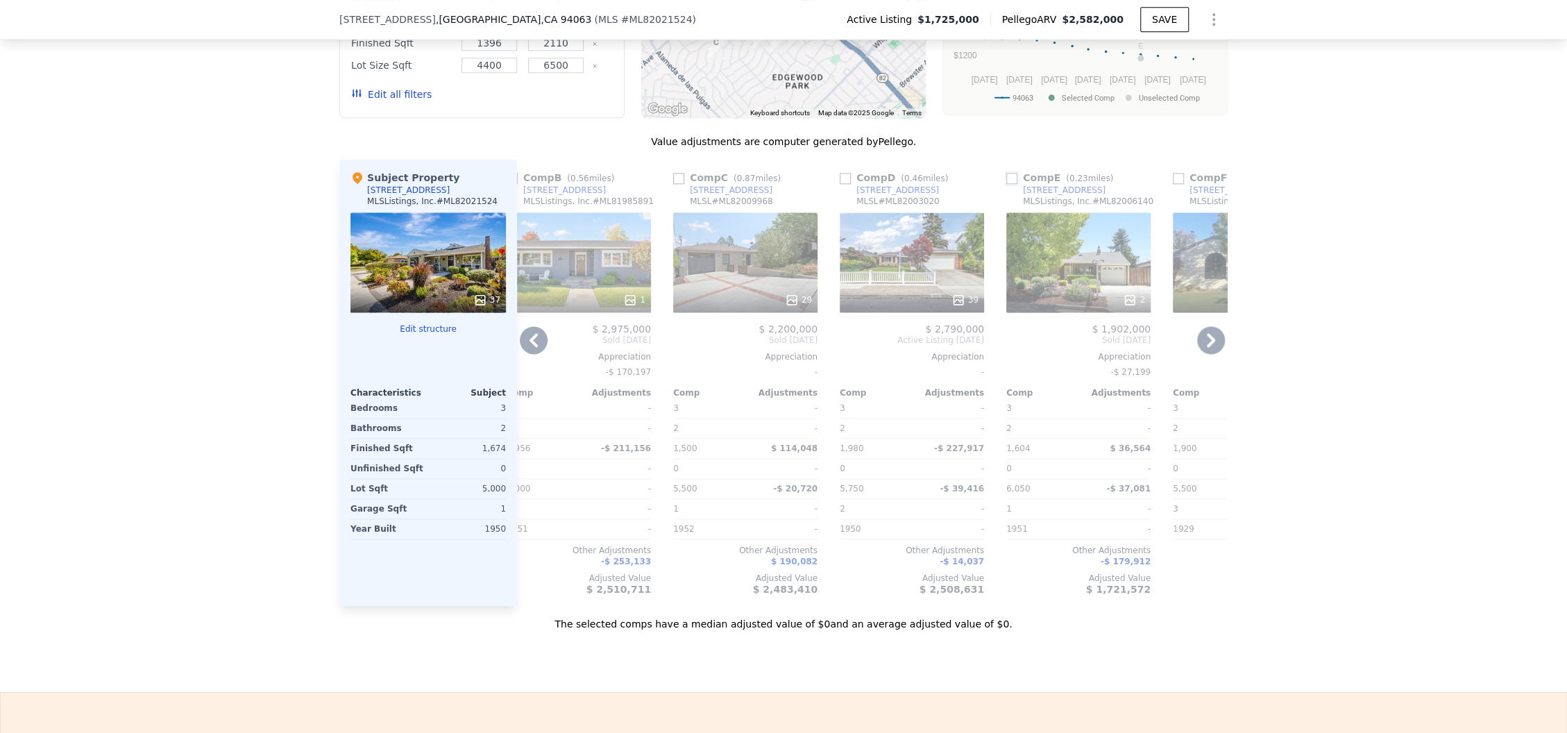
drag, startPoint x: 1003, startPoint y: 189, endPoint x: 1007, endPoint y: 195, distance: 7.1
click at [1006, 184] on input "checkbox" at bounding box center [1011, 178] width 11 height 11
checkbox input "true"
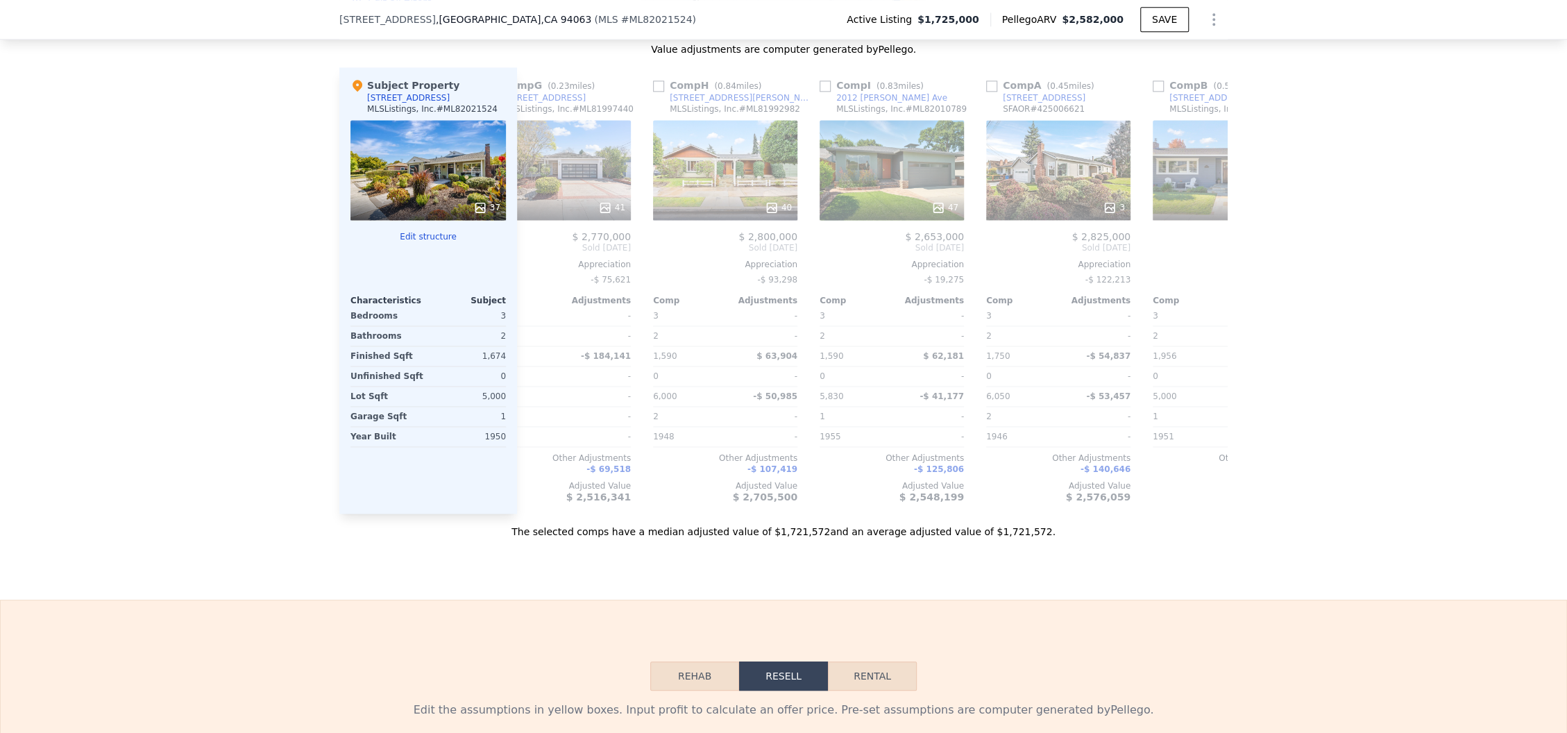
scroll to position [0, 376]
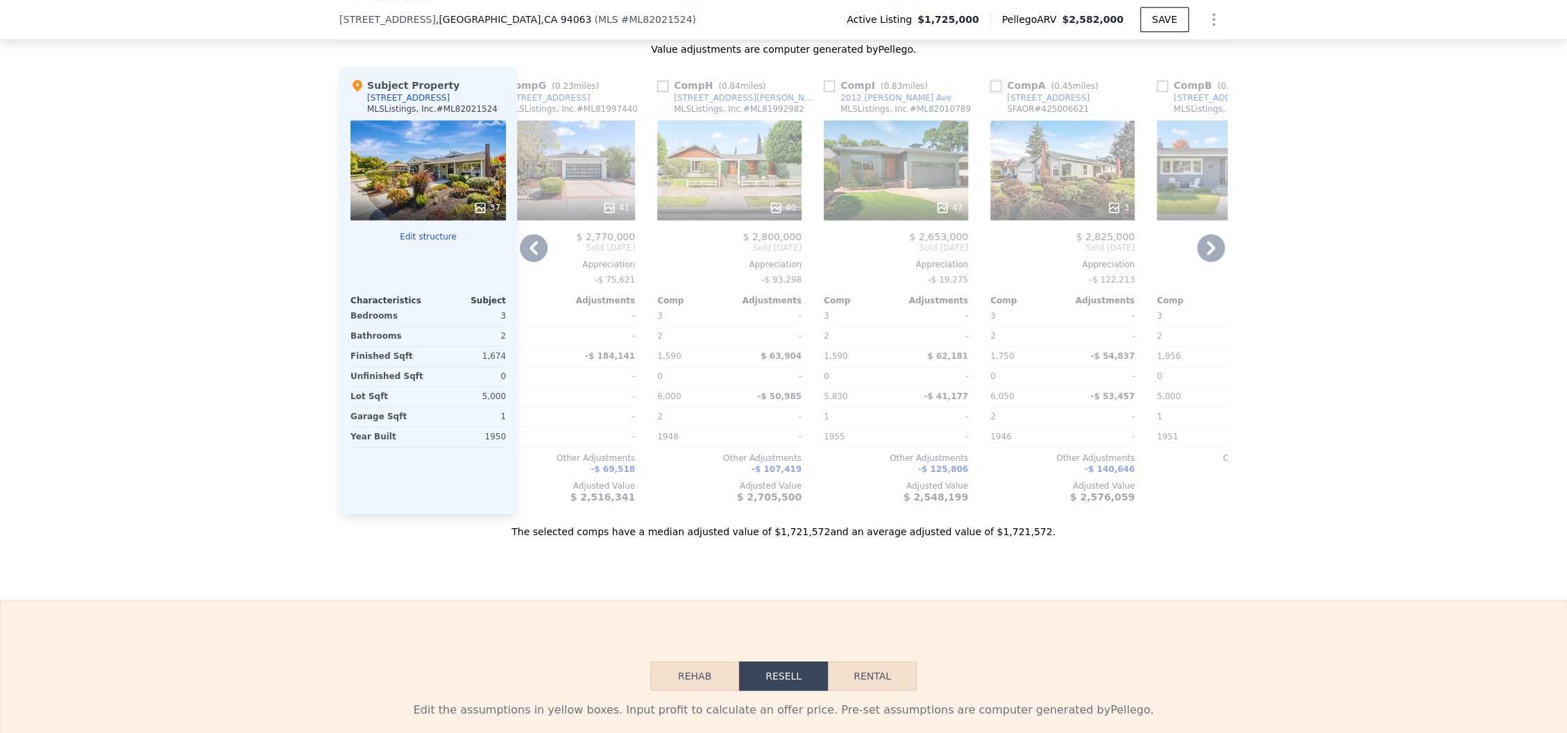
click at [990, 92] on input "checkbox" at bounding box center [995, 85] width 11 height 11
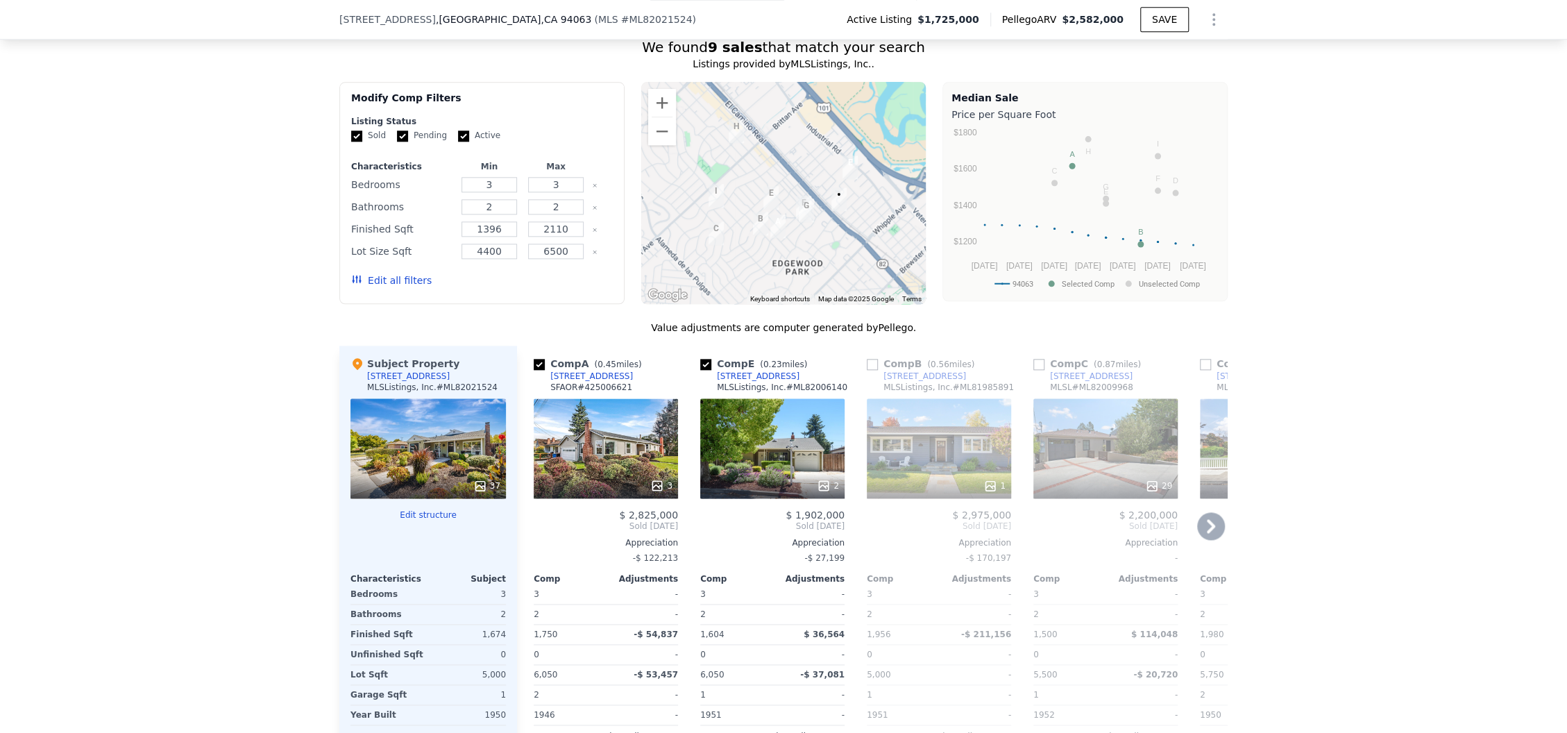
scroll to position [1109, 0]
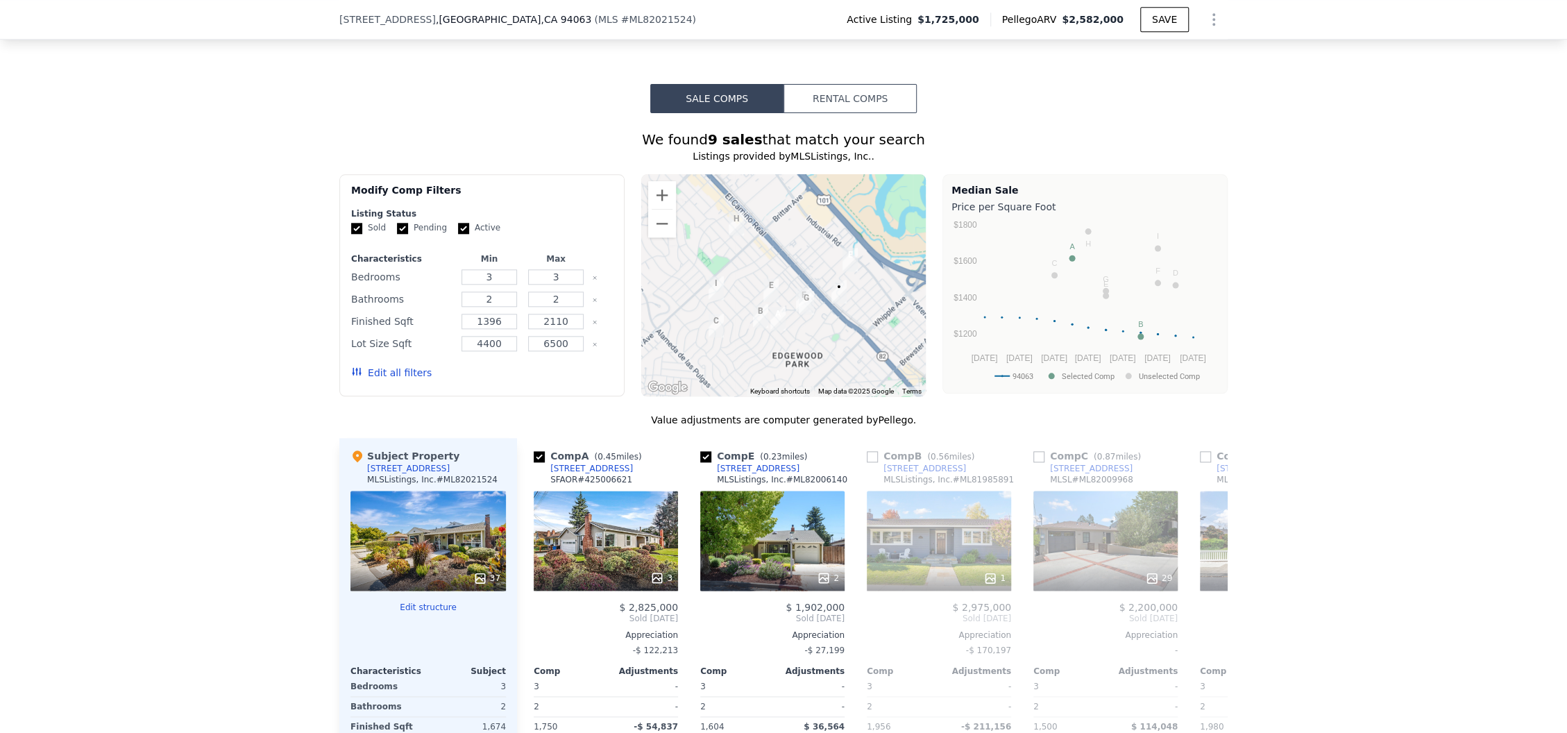
click at [842, 268] on img "314 G St" at bounding box center [850, 259] width 26 height 35
click at [534, 462] on input "checkbox" at bounding box center [539, 456] width 11 height 11
checkbox input "false"
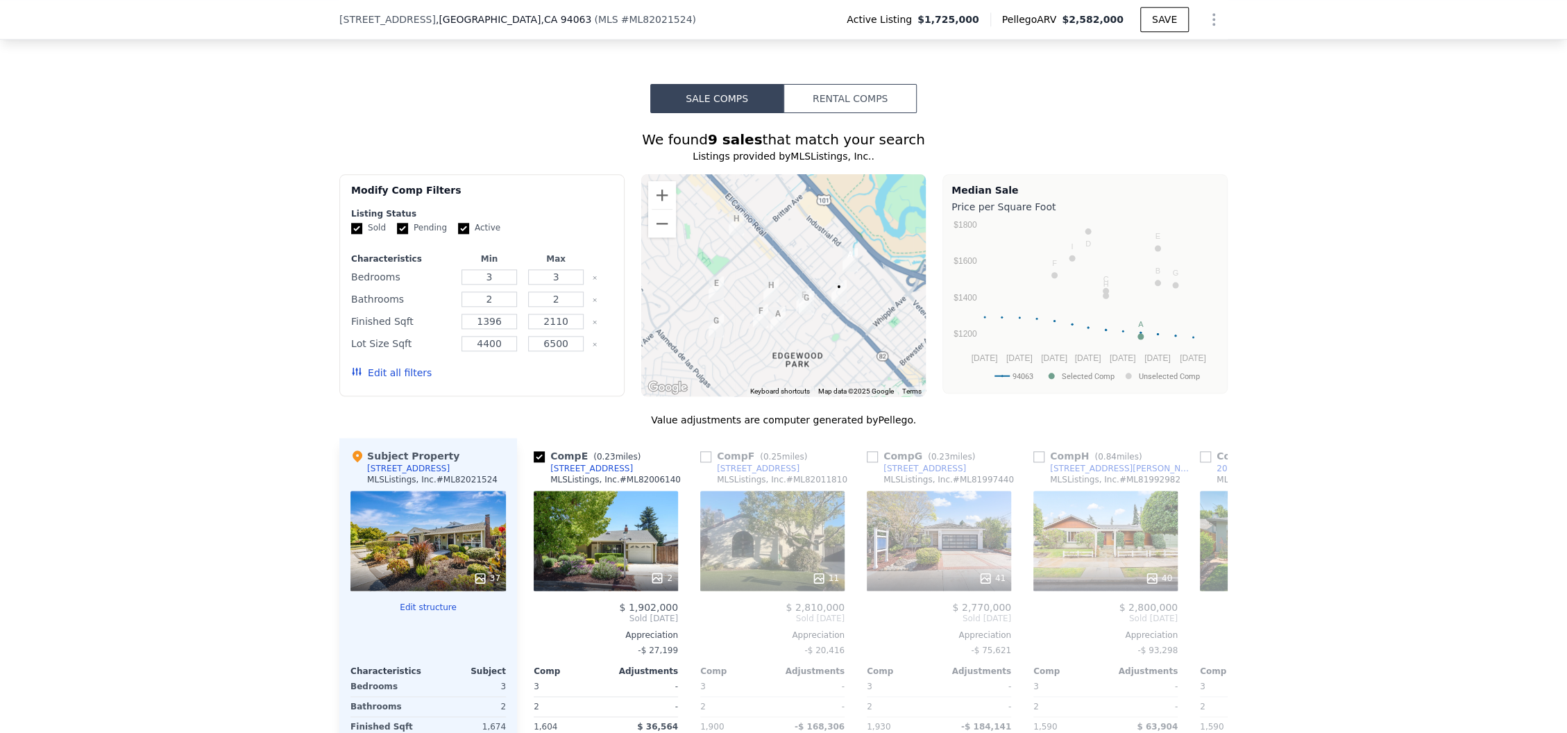
click at [1282, 367] on div "We found 9 sales that match your search Listings provided by MLSListings, Inc. …" at bounding box center [783, 511] width 1567 height 796
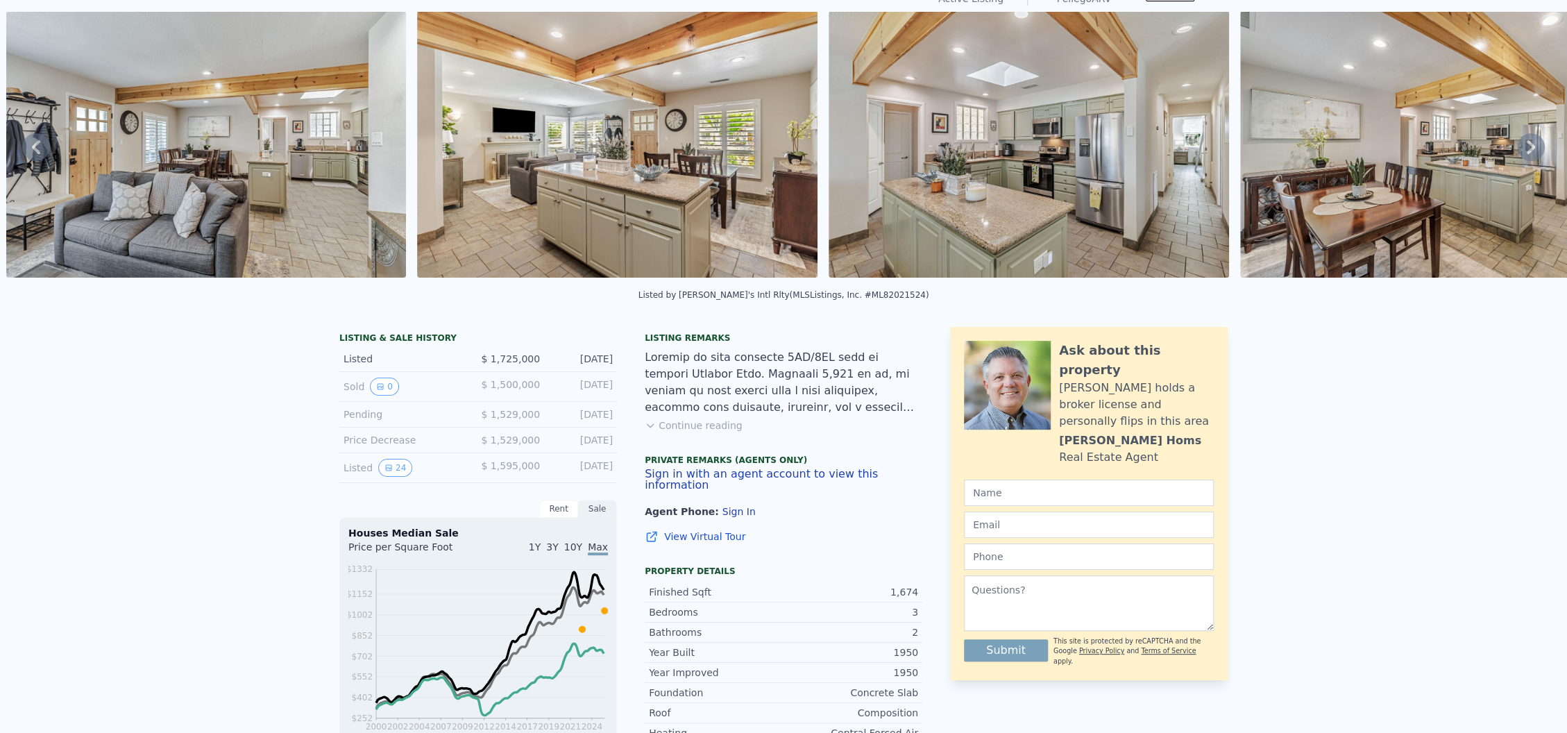
scroll to position [0, 0]
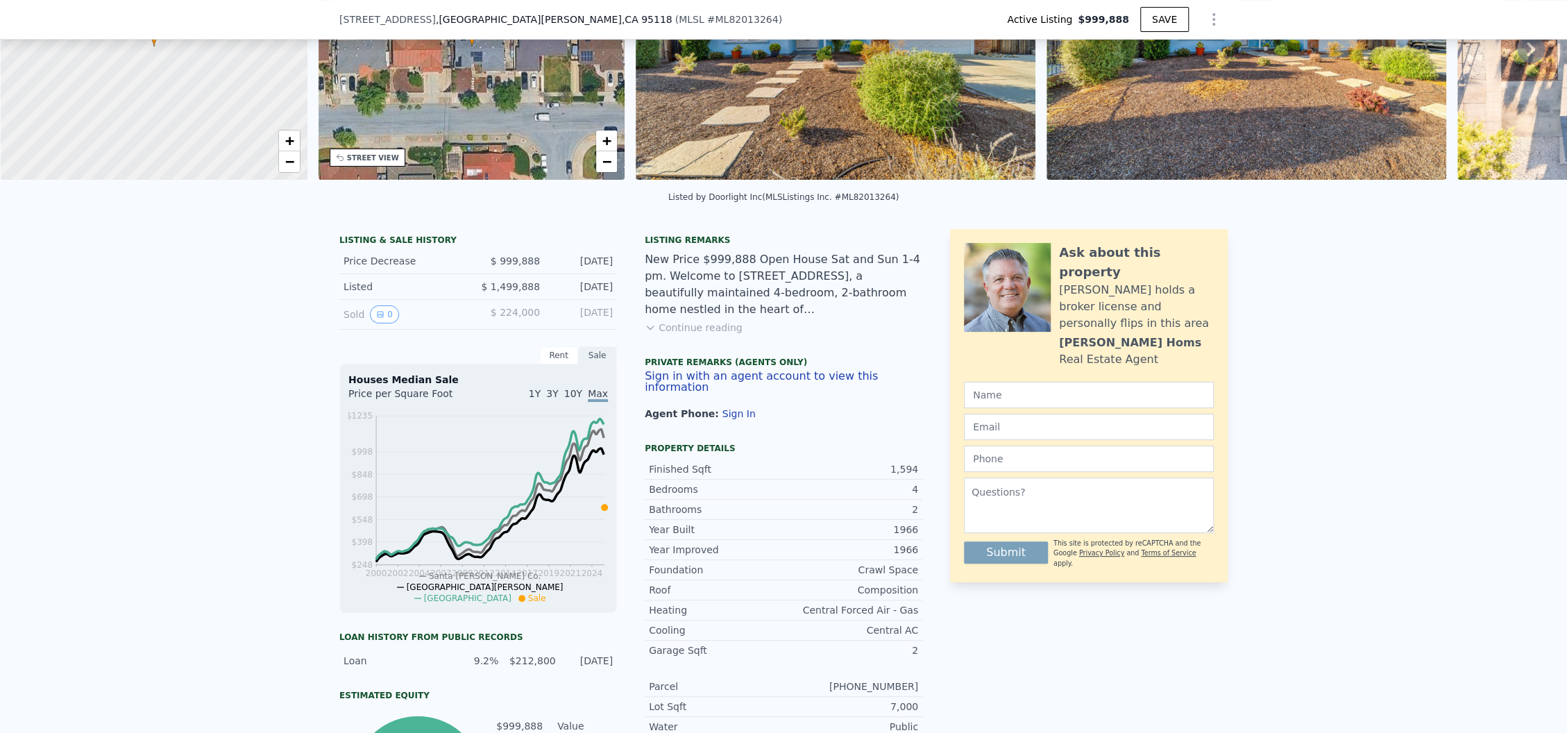
scroll to position [87, 0]
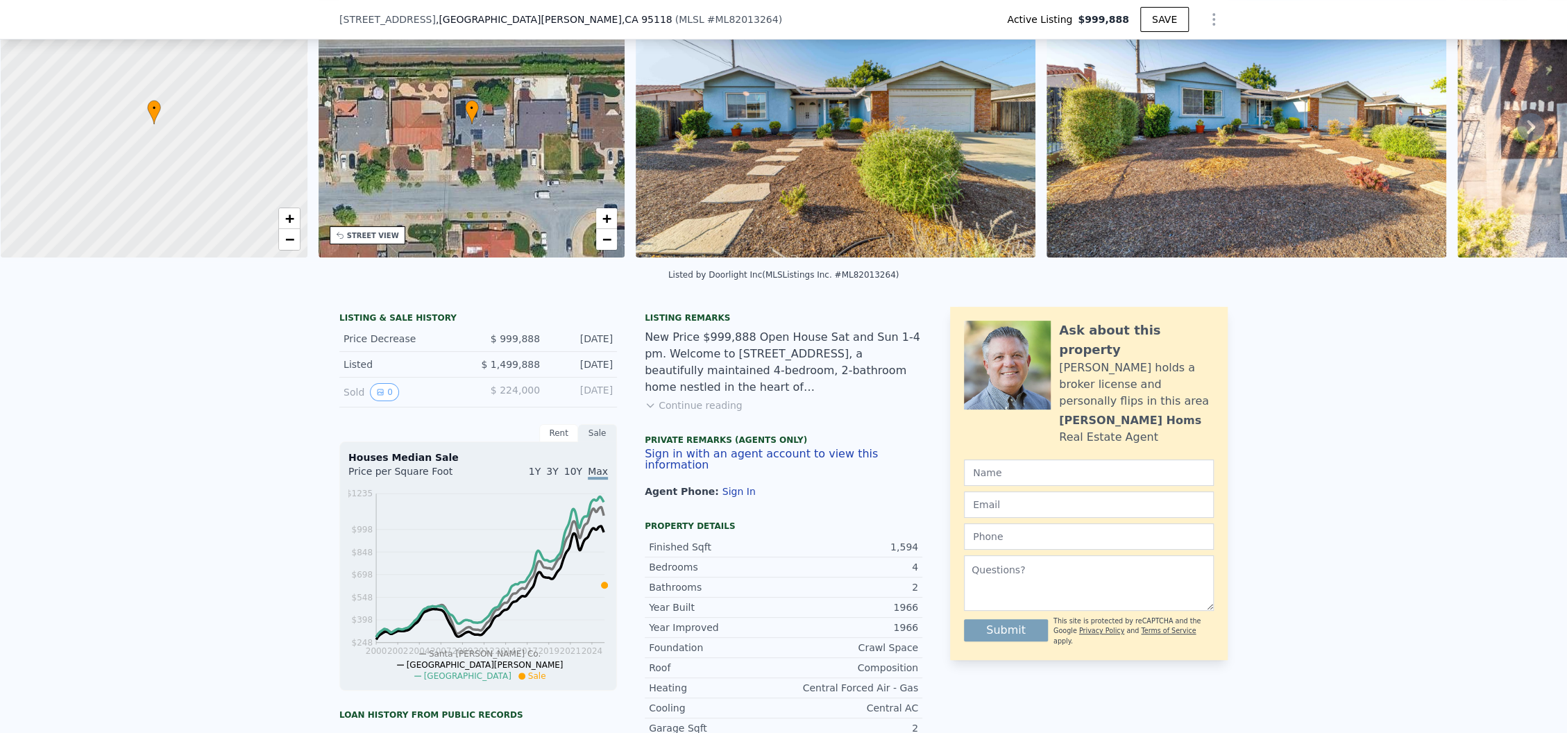
click at [364, 240] on div "STREET VIEW" at bounding box center [368, 235] width 76 height 18
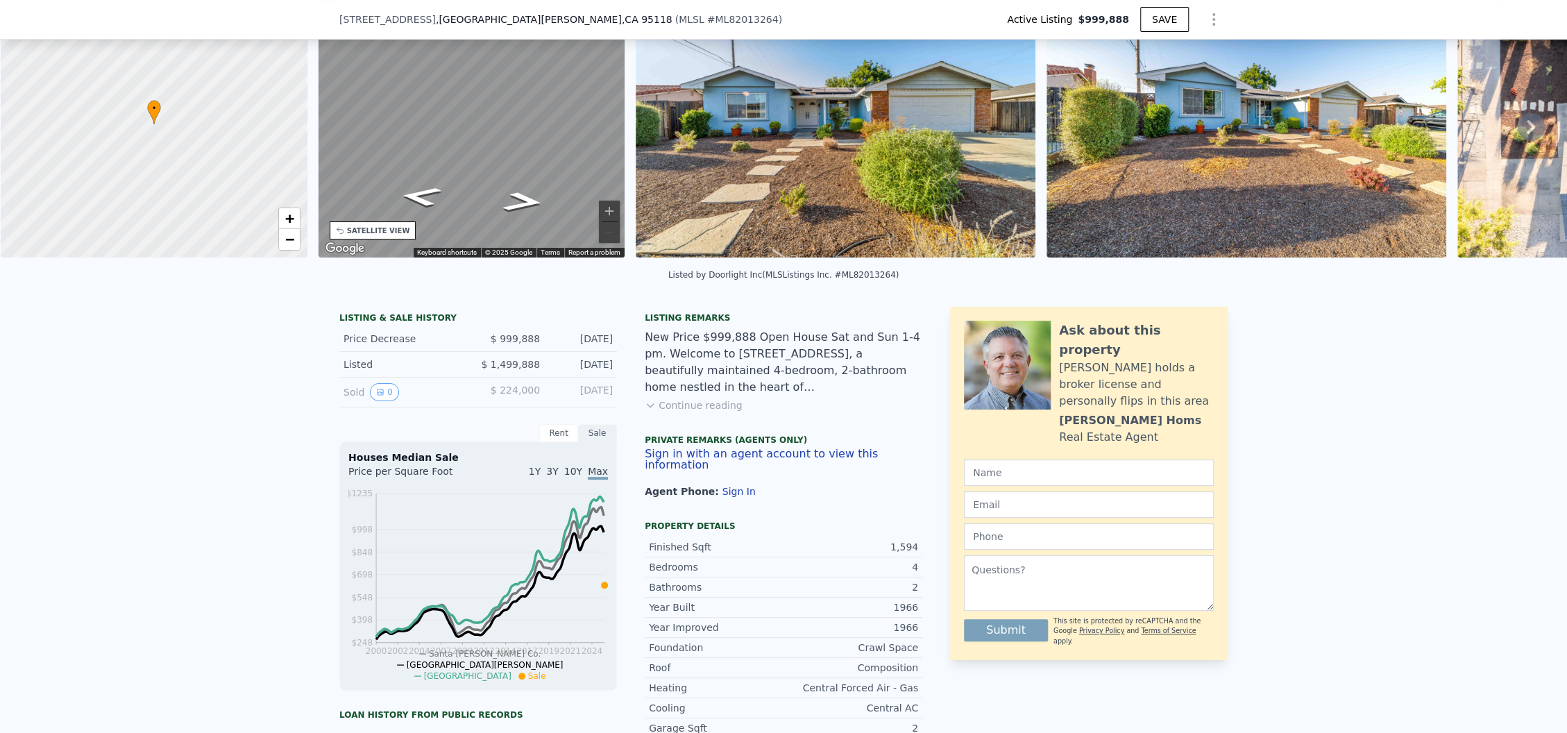
scroll to position [78, 0]
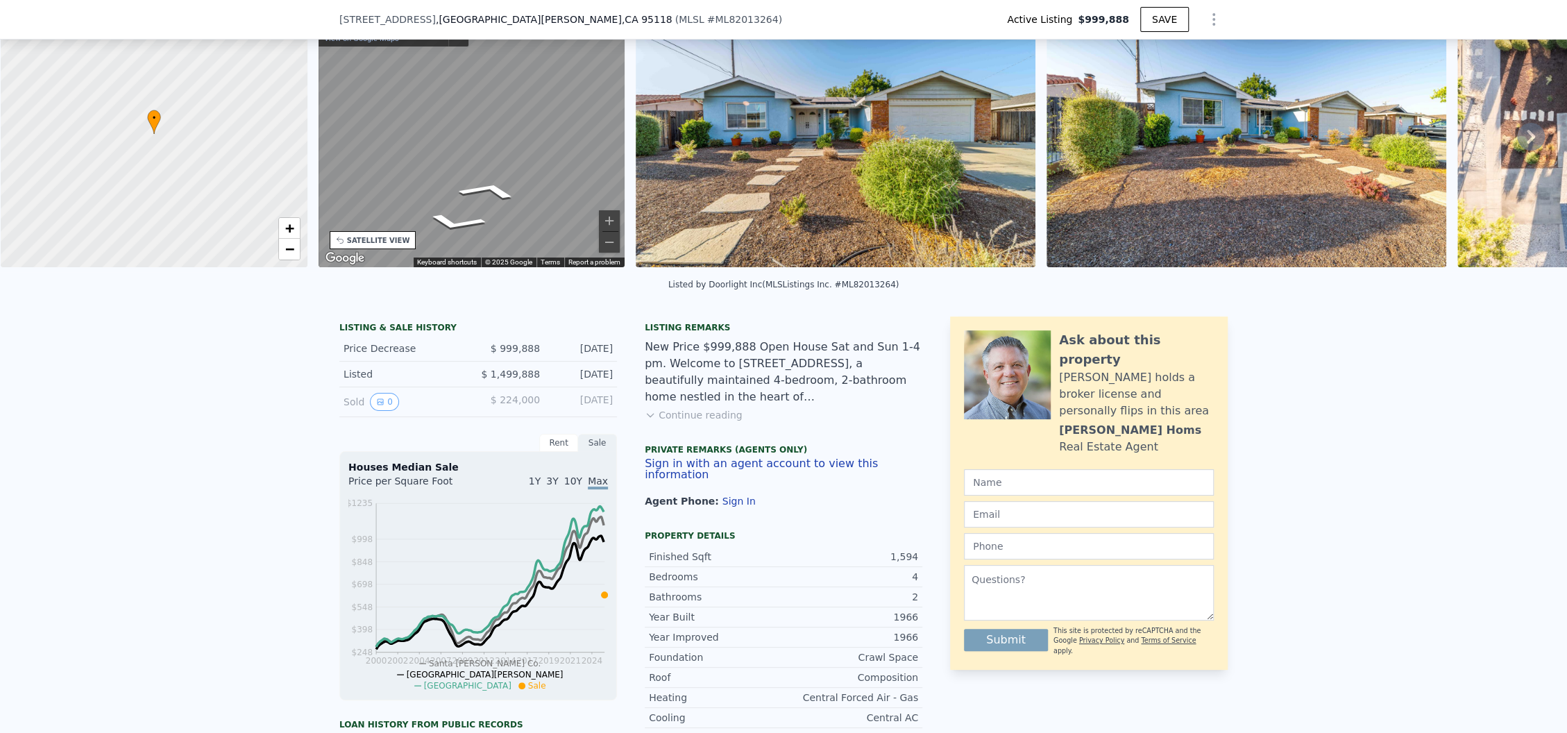
click at [244, 182] on div "• + − • + − STREET VIEW ← Move left → Move right ↑ Move up ↓ Move down + Zoom i…" at bounding box center [783, 136] width 1567 height 271
click at [284, 229] on span "+" at bounding box center [288, 227] width 9 height 17
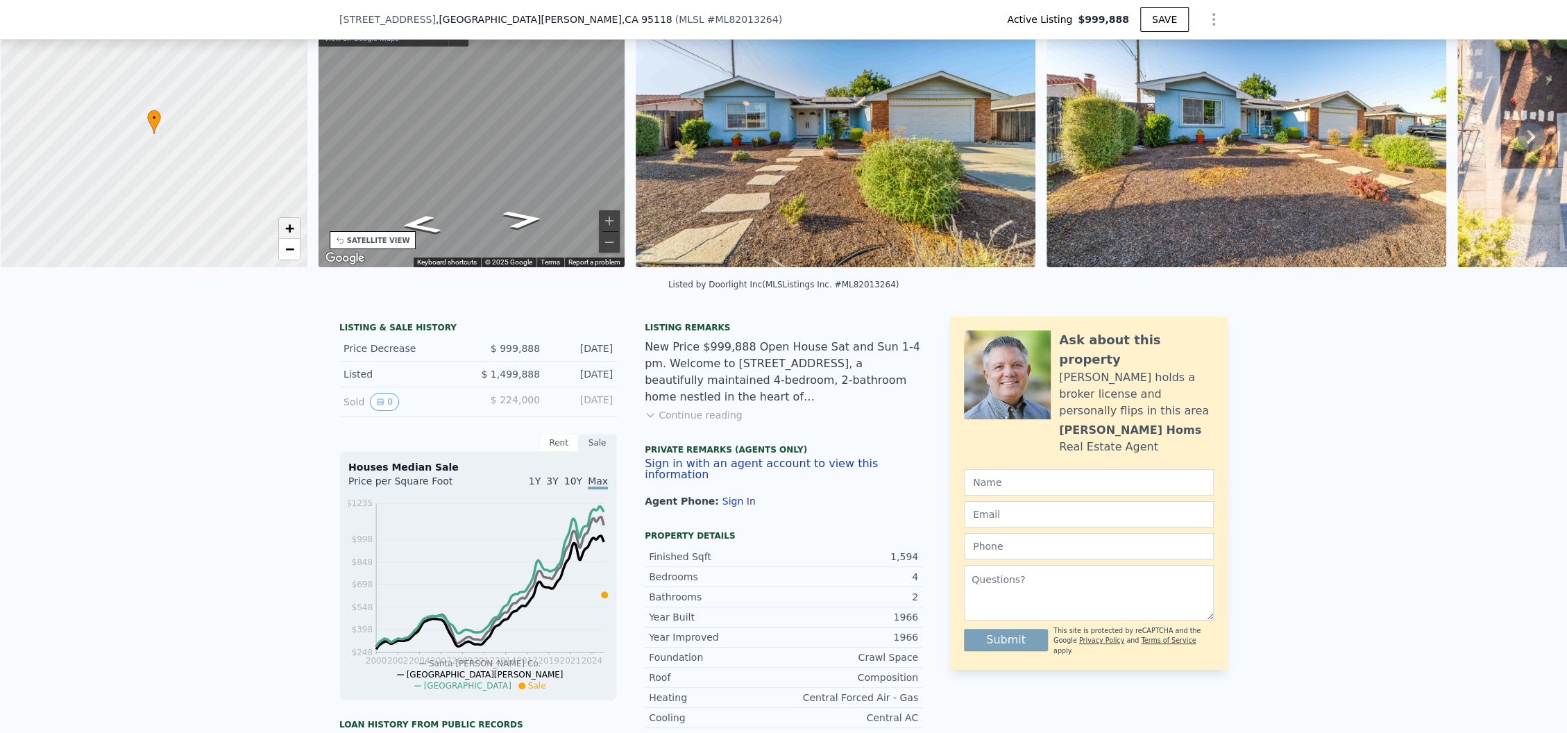
click at [284, 229] on span "+" at bounding box center [288, 227] width 9 height 17
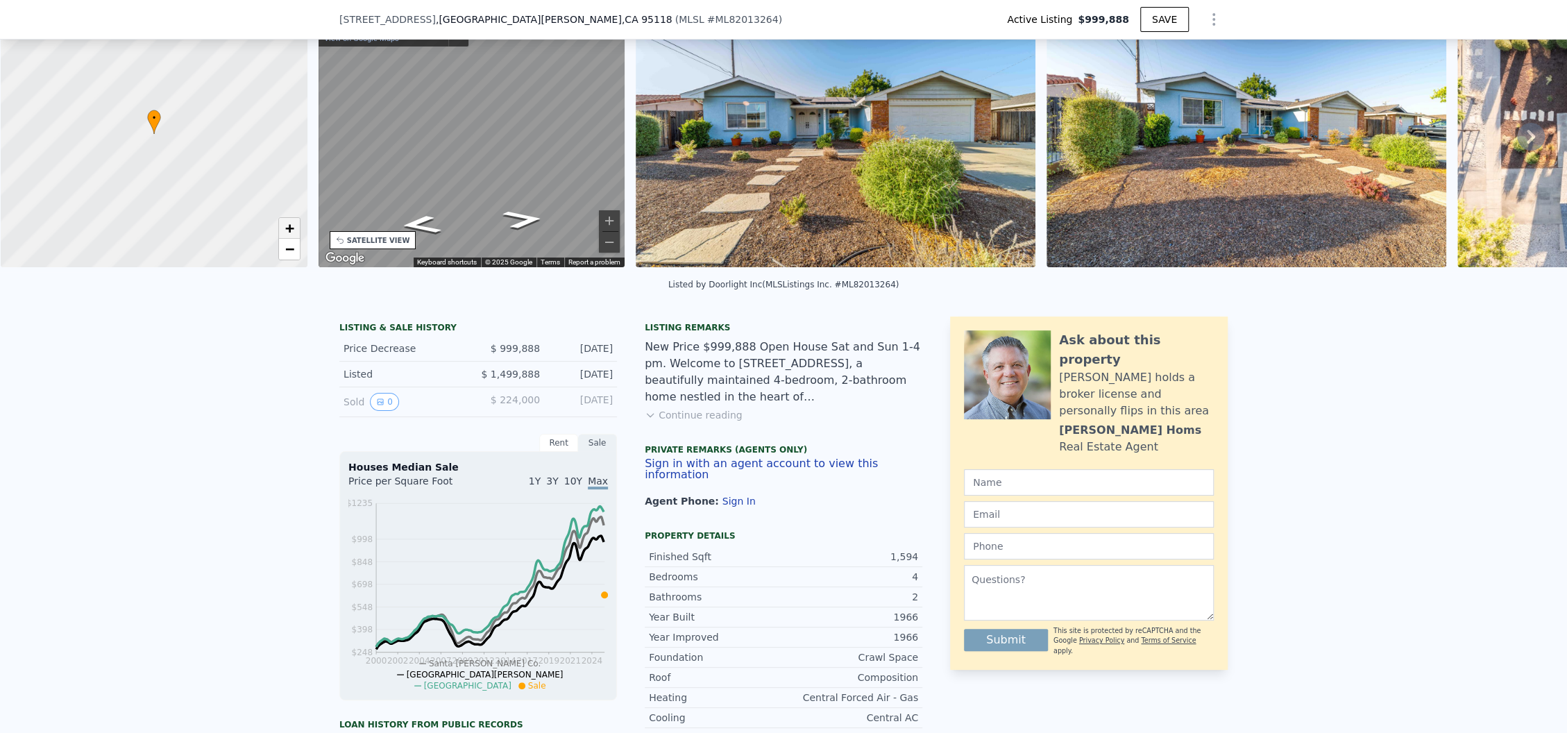
click at [284, 229] on span "+" at bounding box center [288, 227] width 9 height 17
drag, startPoint x: 332, startPoint y: 19, endPoint x: 490, endPoint y: 19, distance: 157.5
click at [490, 19] on div "[STREET_ADDRESS] ( MLSL # ML82013264 )" at bounding box center [566, 19] width 454 height 14
copy div "[STREET_ADDRESS]"
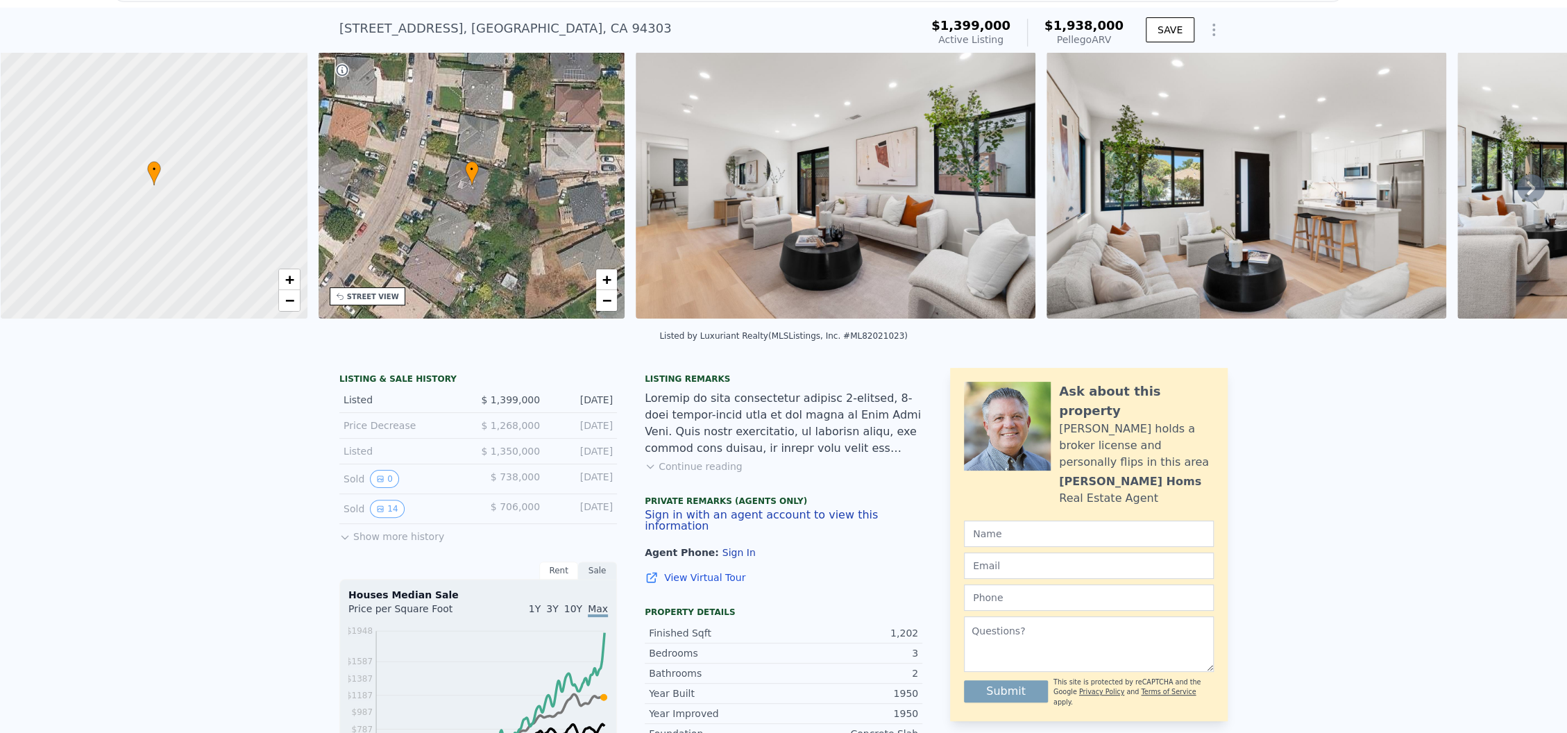
scroll to position [5, 0]
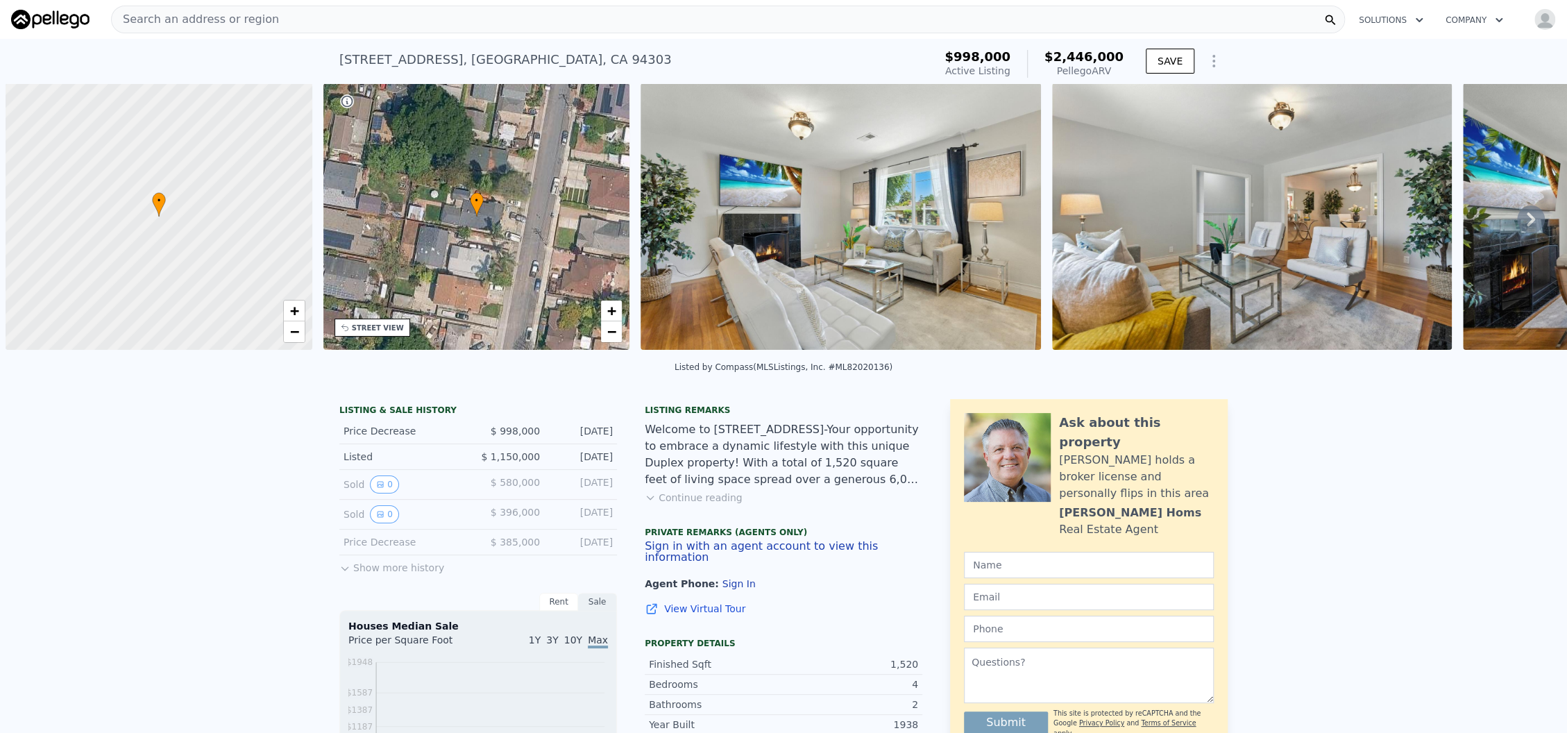
scroll to position [0, 5]
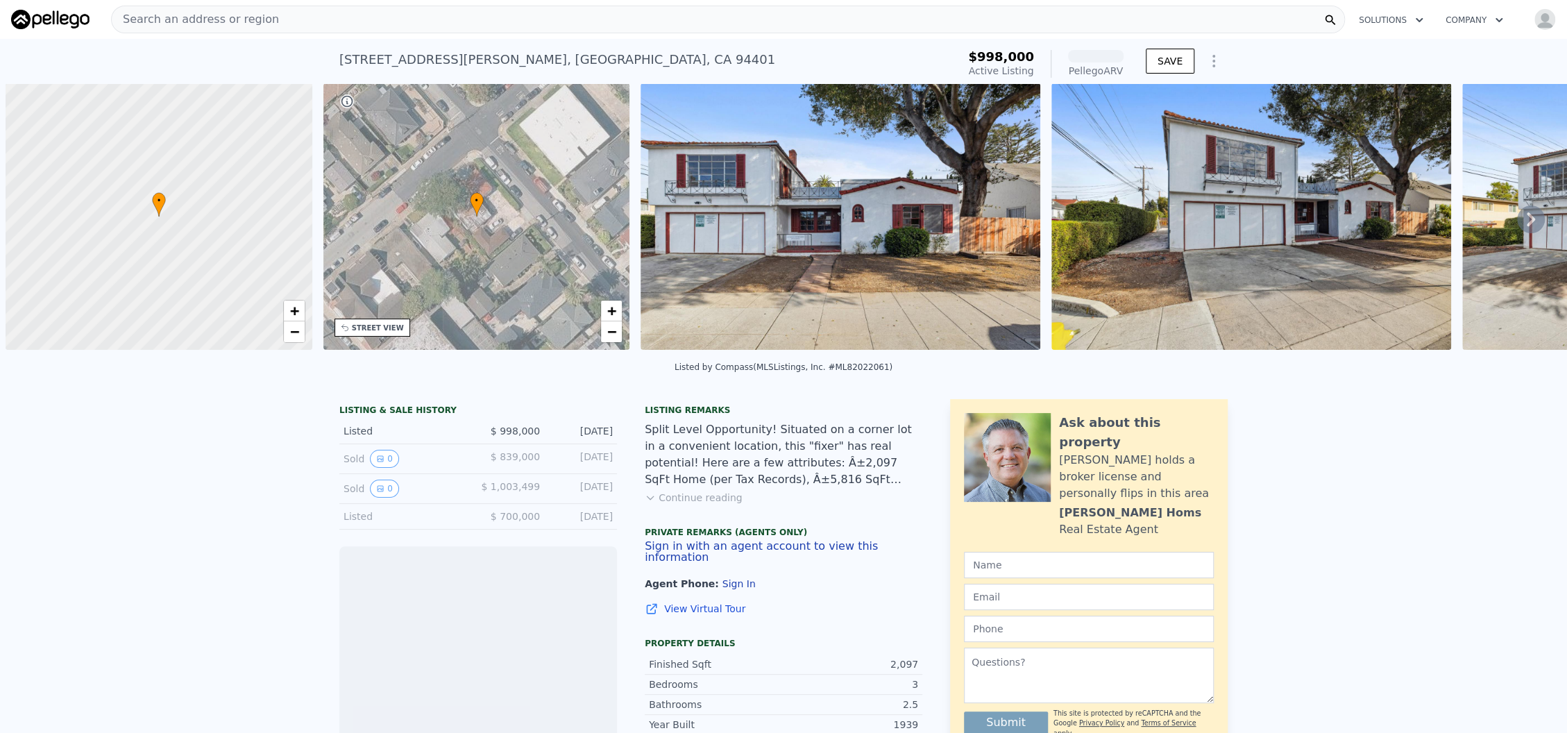
scroll to position [0, 5]
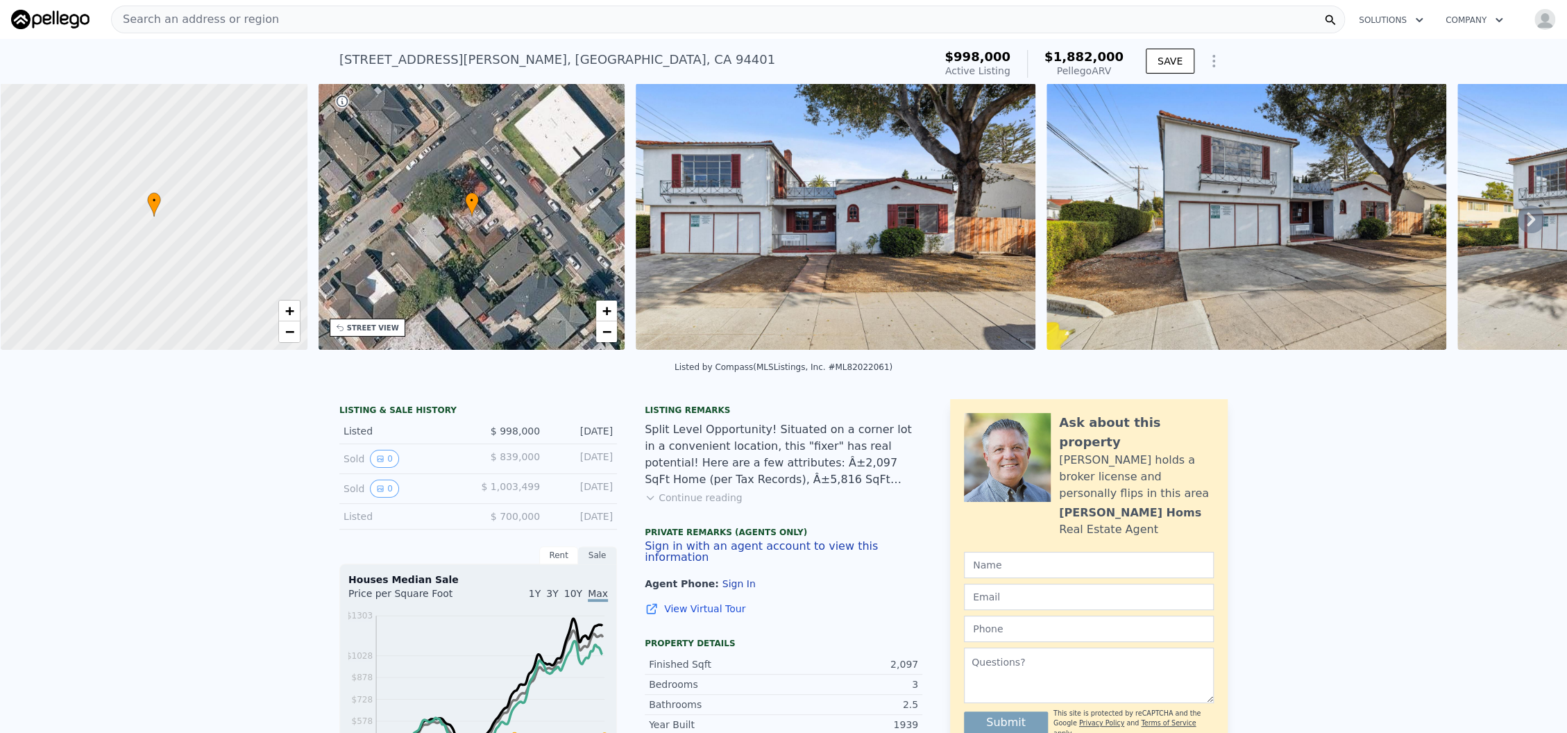
click at [350, 338] on div "• + −" at bounding box center [471, 216] width 307 height 266
click at [355, 330] on div "STREET VIEW" at bounding box center [373, 328] width 52 height 10
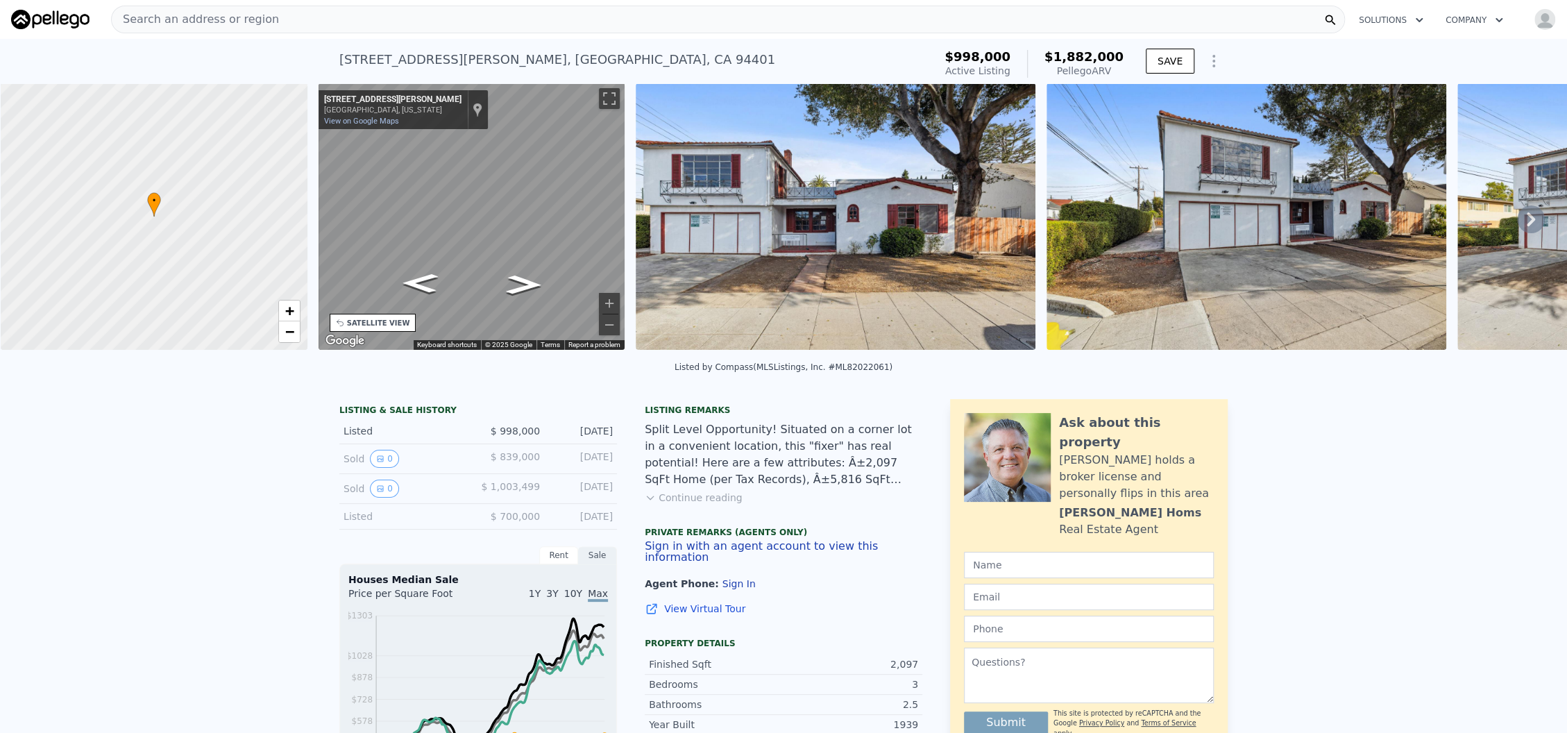
click at [313, 221] on div "← Move left → Move right ↑ Move up ↓ Move down + Zoom in - Zoom out [STREET_ADD…" at bounding box center [472, 218] width 318 height 271
click at [424, 219] on icon "Go Southeast, Ramona St" at bounding box center [424, 218] width 90 height 46
click at [379, 320] on div "SATELLITE VIEW" at bounding box center [378, 323] width 63 height 10
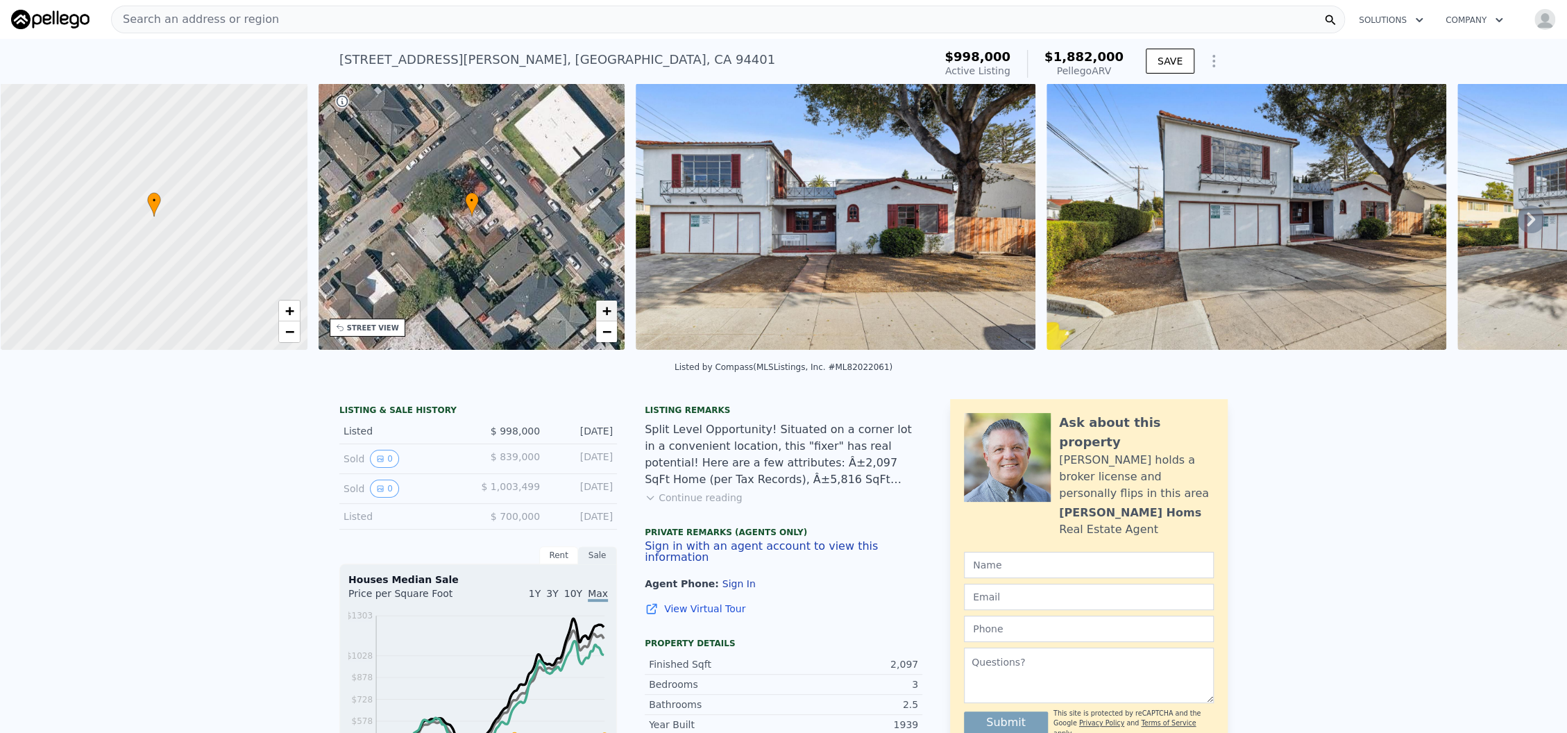
click at [609, 307] on span "+" at bounding box center [606, 310] width 9 height 17
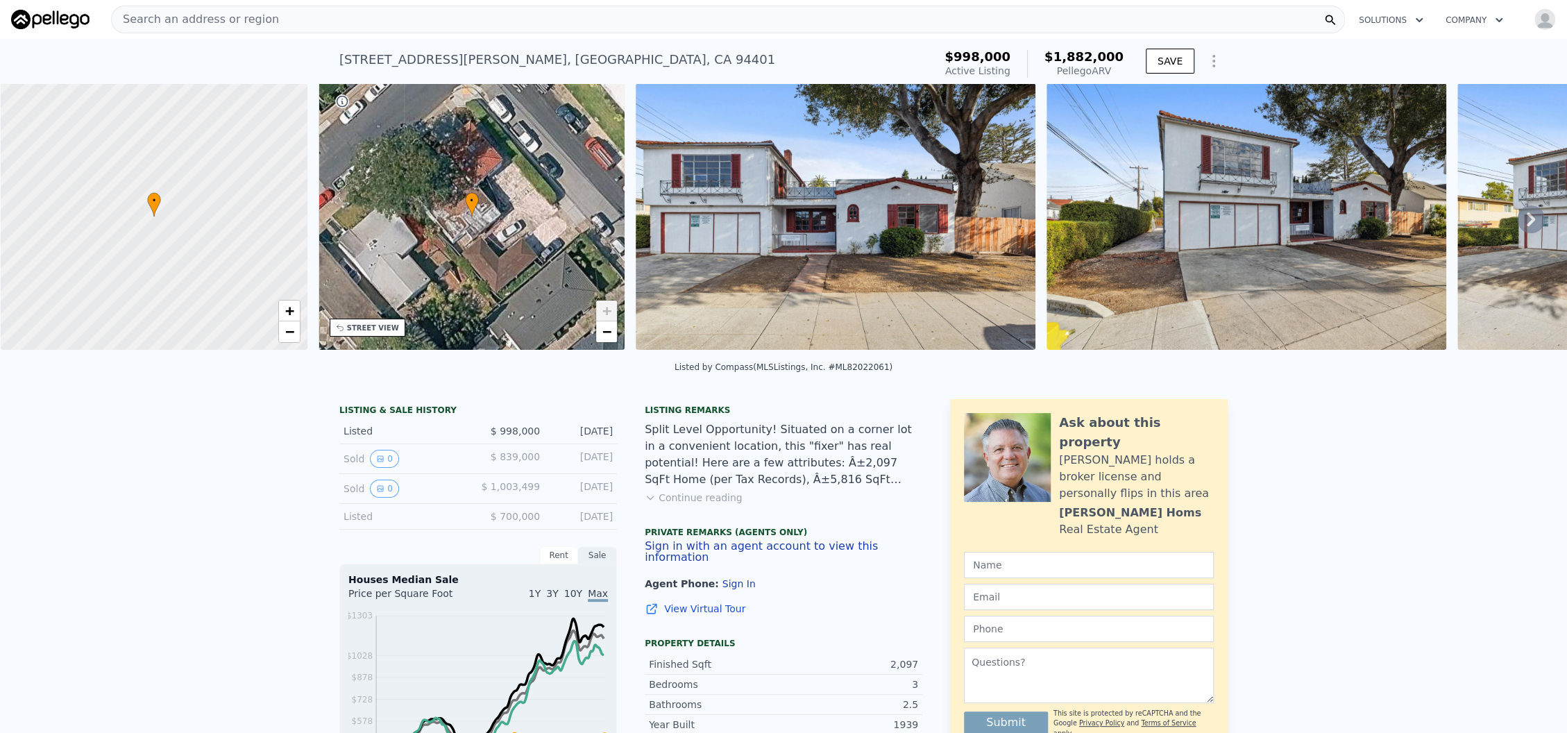
click at [609, 307] on span "+" at bounding box center [606, 310] width 9 height 17
click at [604, 309] on span "+" at bounding box center [606, 310] width 9 height 17
drag, startPoint x: 575, startPoint y: 62, endPoint x: 318, endPoint y: 72, distance: 257.6
click at [318, 72] on div "[STREET_ADDRESS][PERSON_NAME] Active at $998k (~ARV $1.882m ) $998,000 Active L…" at bounding box center [783, 61] width 1567 height 44
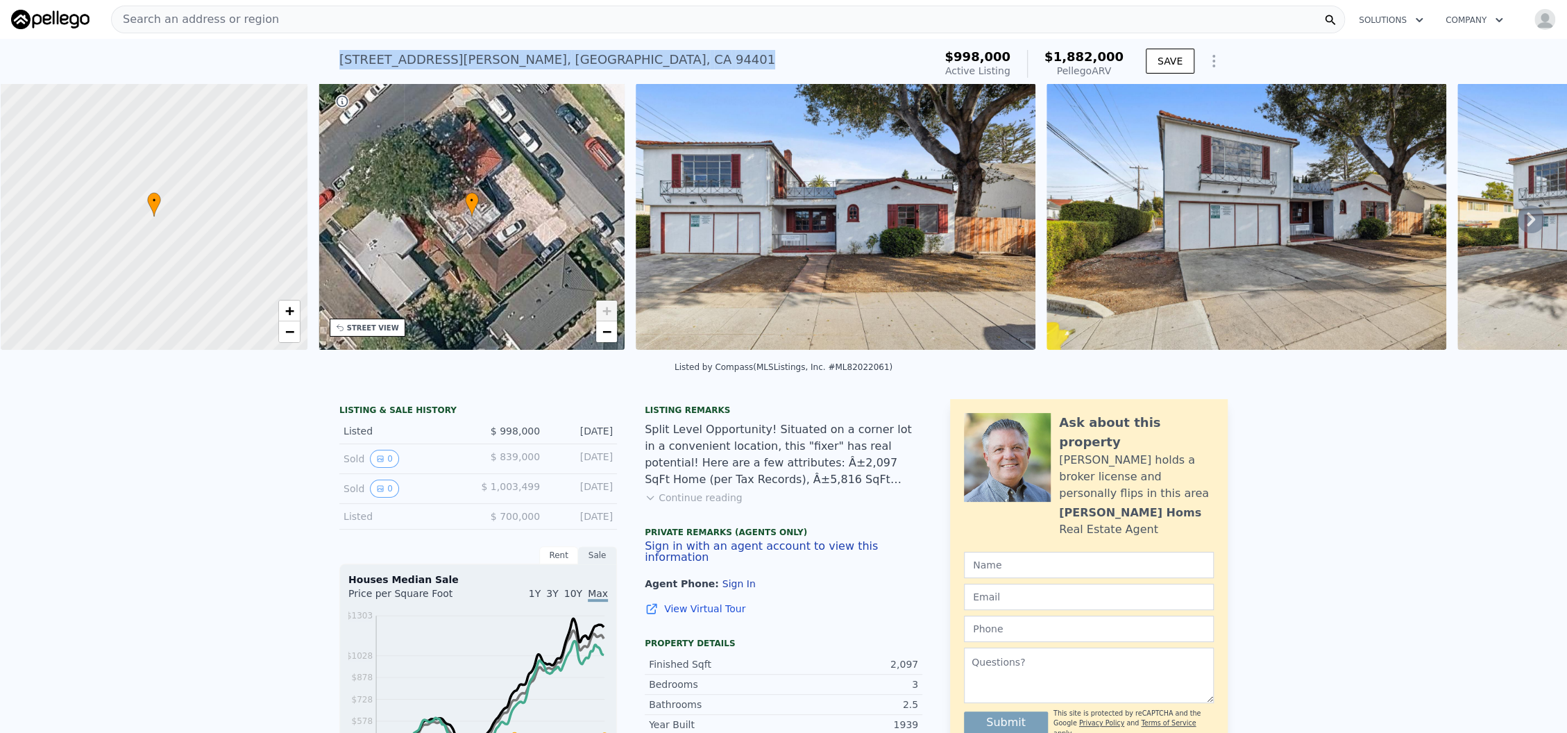
copy div "[STREET_ADDRESS][PERSON_NAME]"
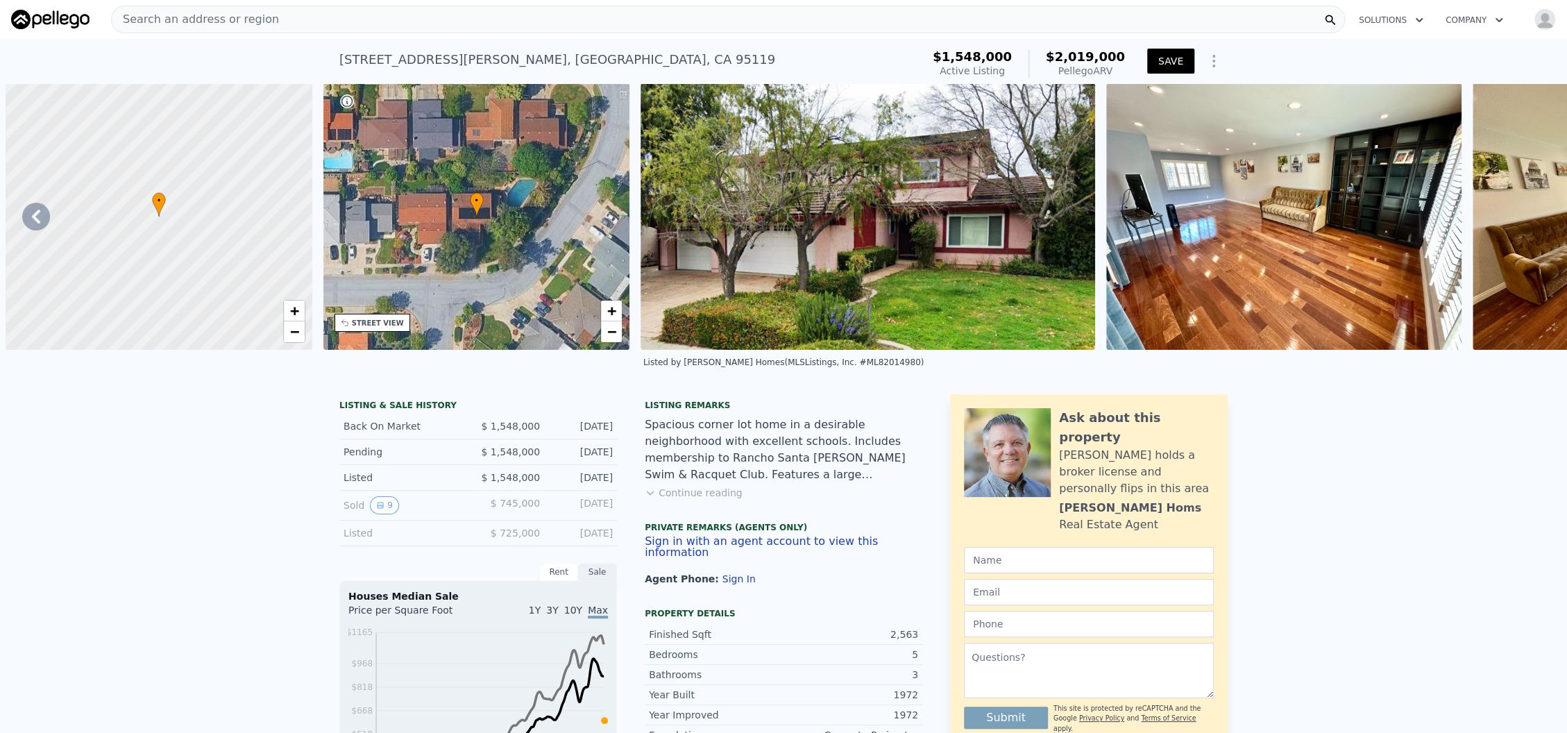
scroll to position [0, 5945]
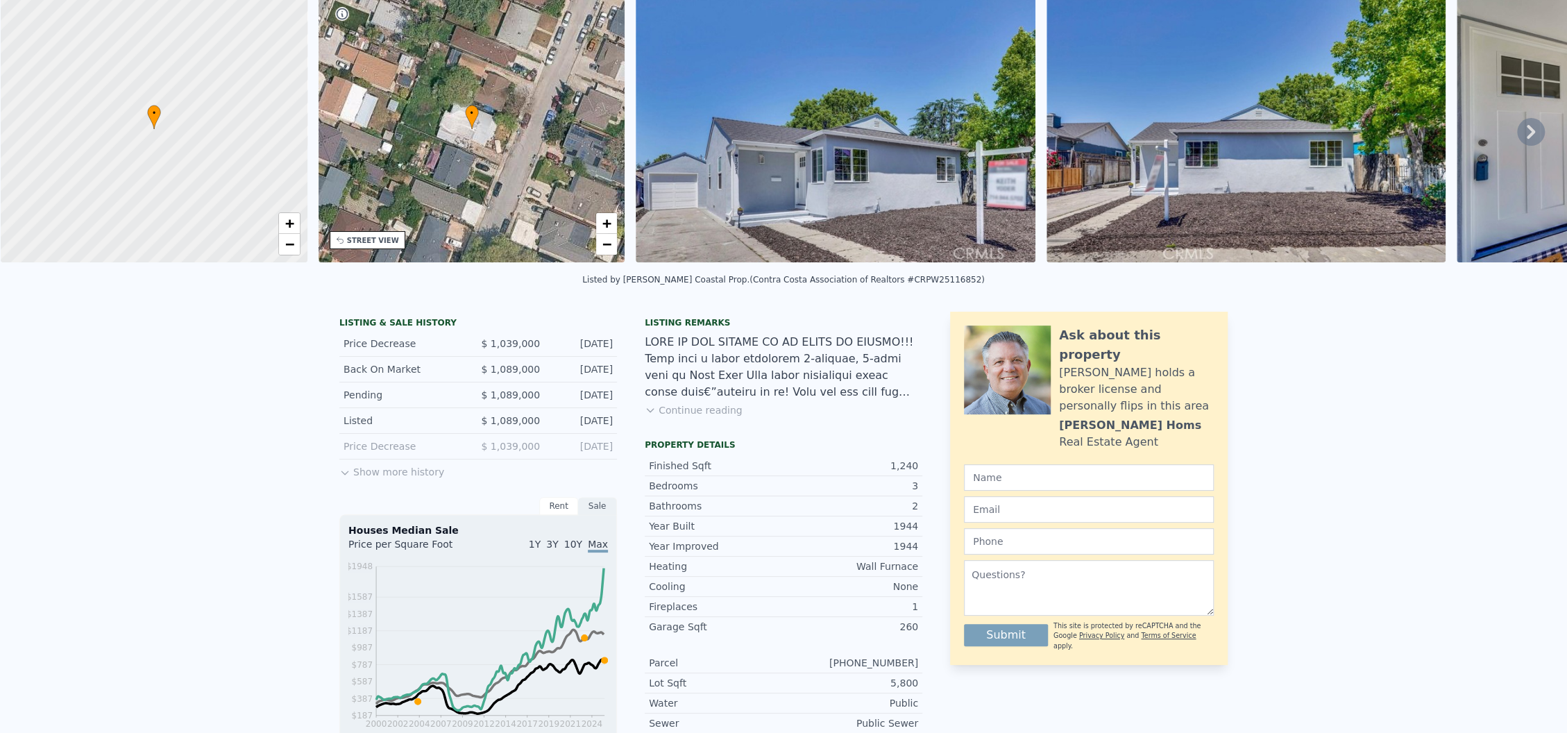
scroll to position [5, 0]
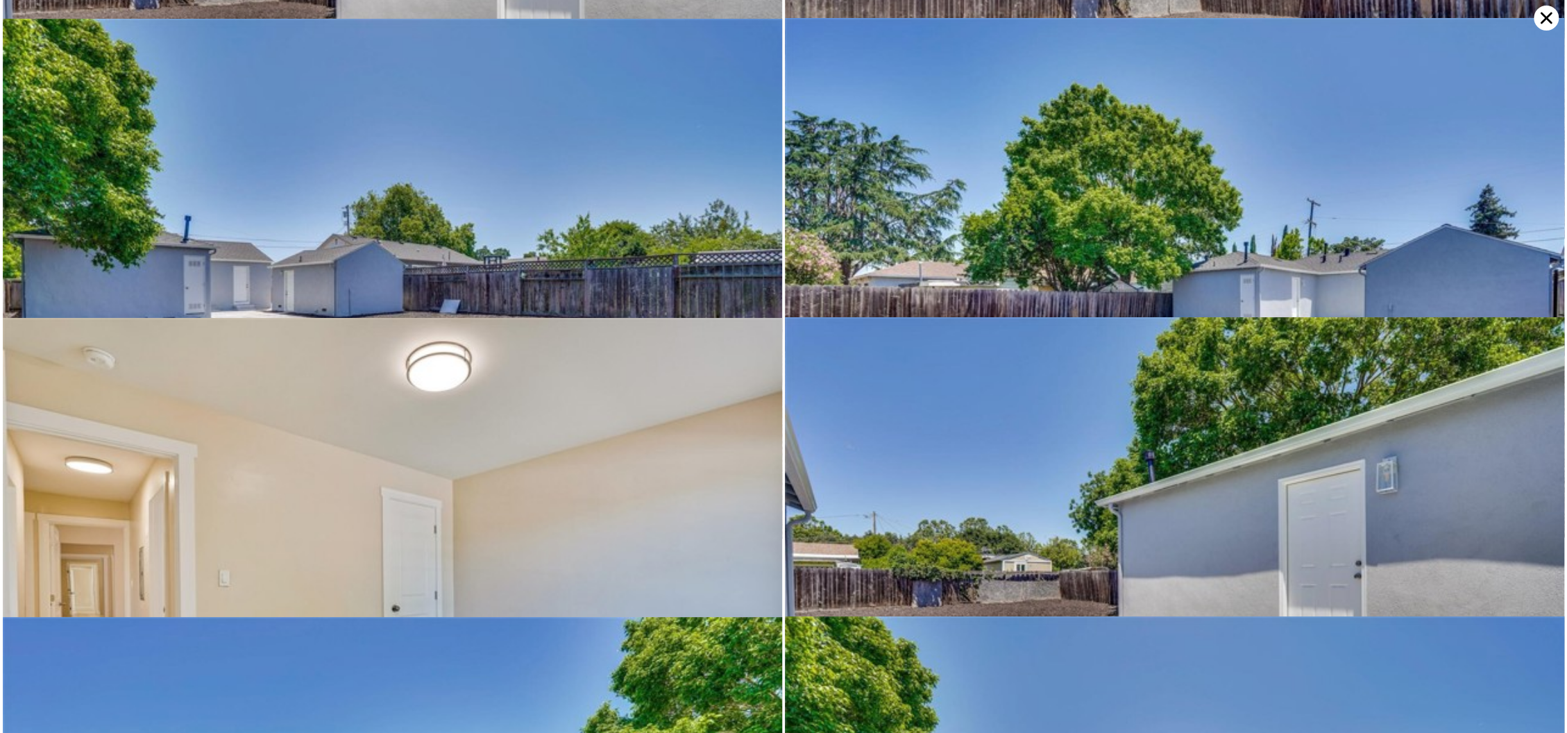
scroll to position [5681, 0]
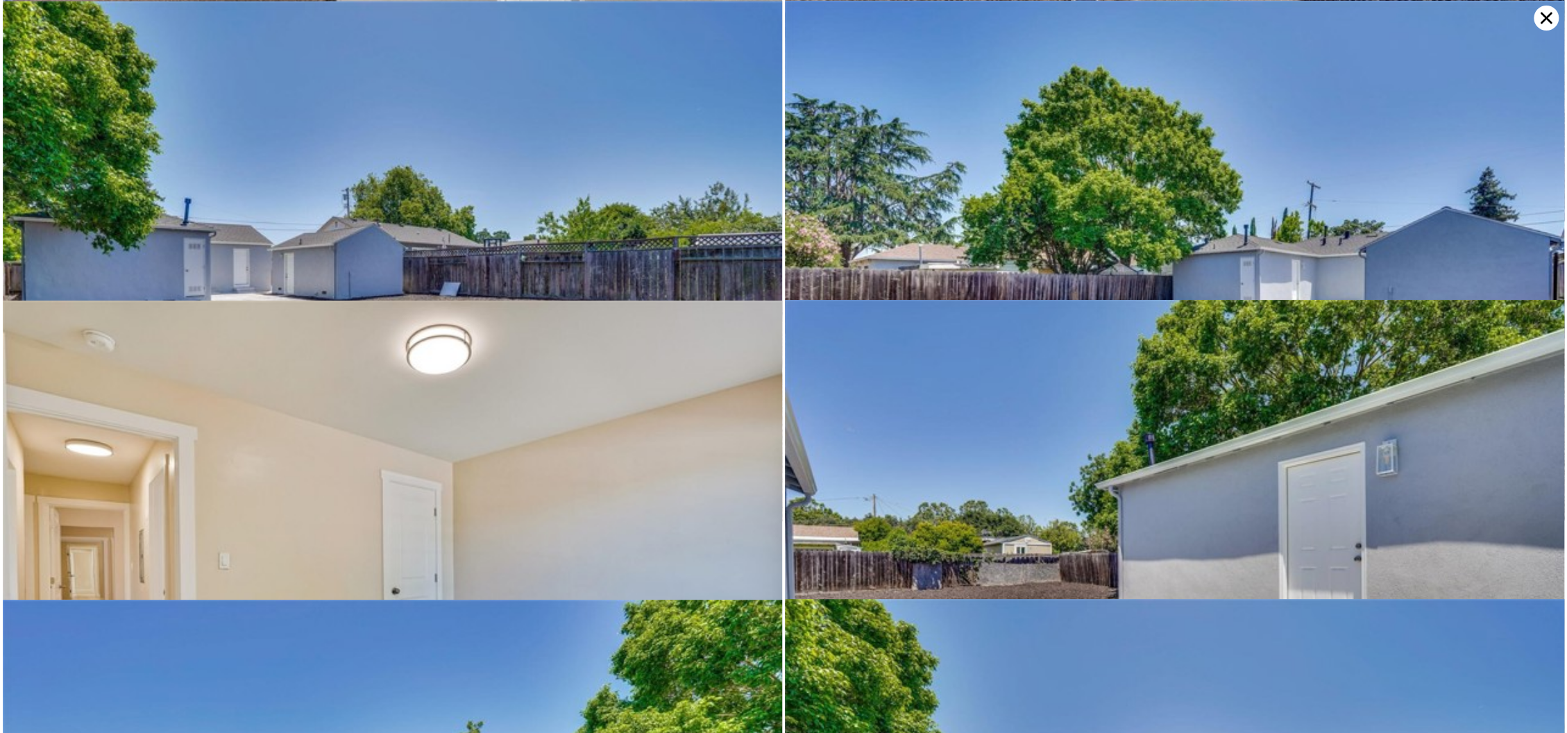
click at [583, 464] on img at bounding box center [392, 560] width 779 height 520
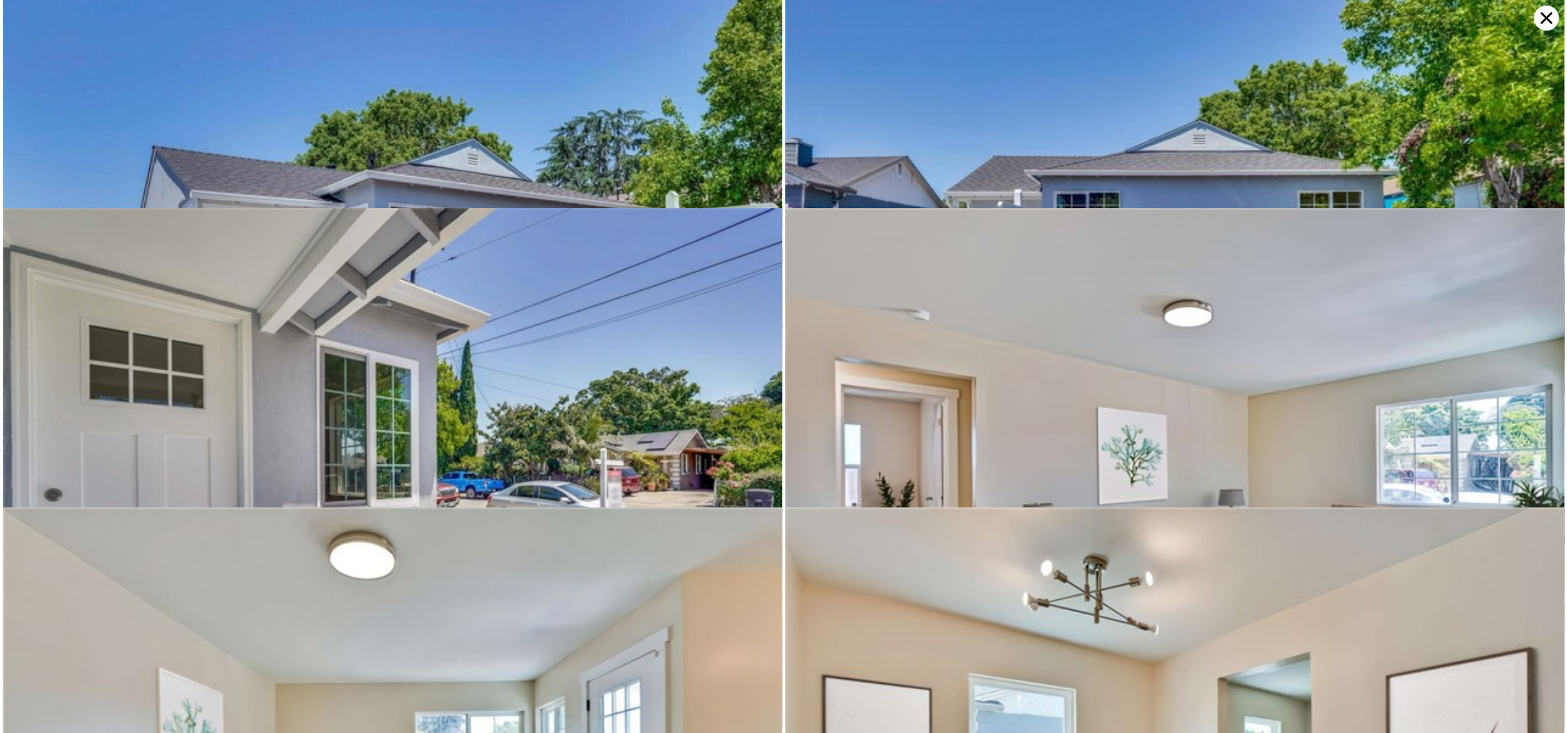
scroll to position [0, 0]
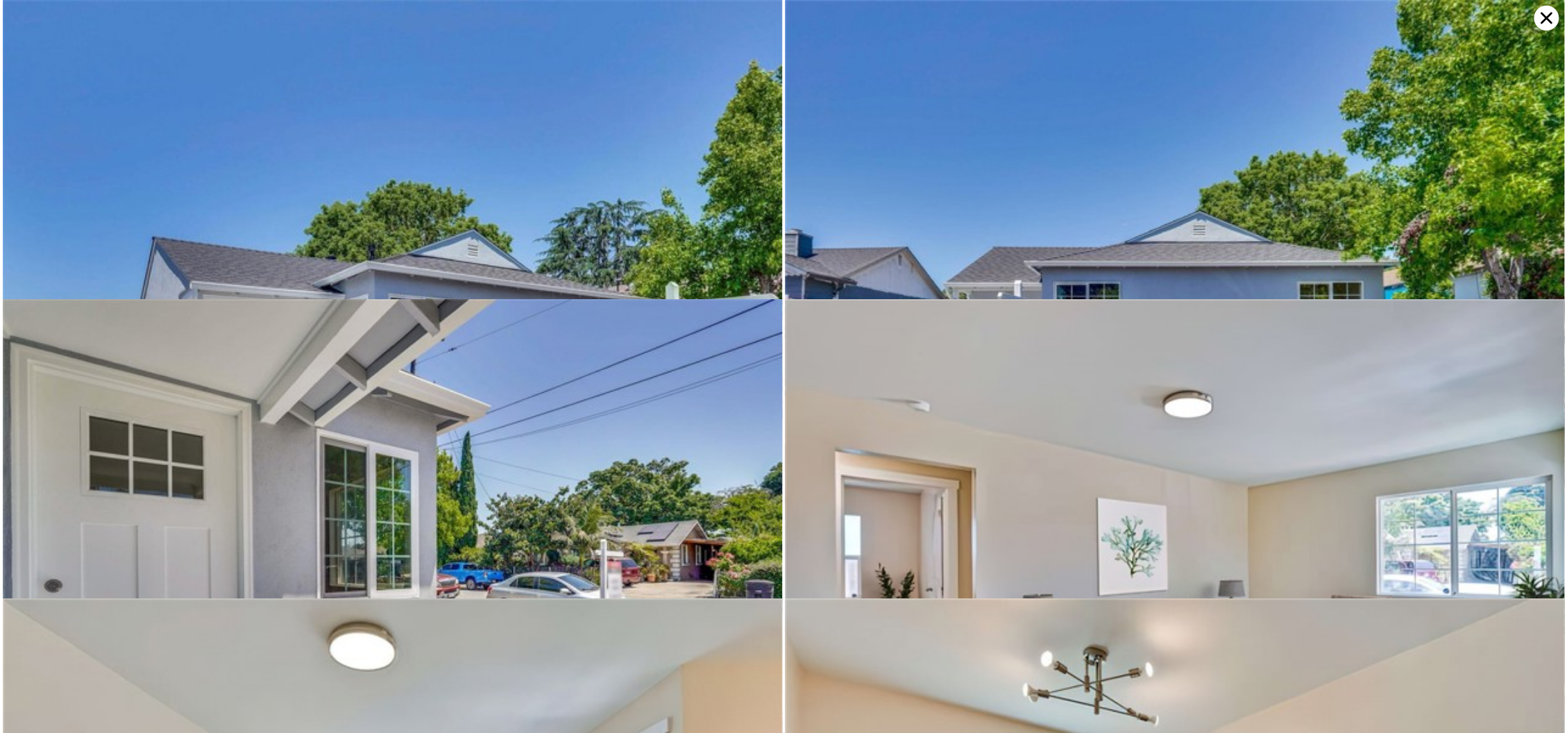
click at [1544, 11] on icon at bounding box center [1545, 18] width 25 height 25
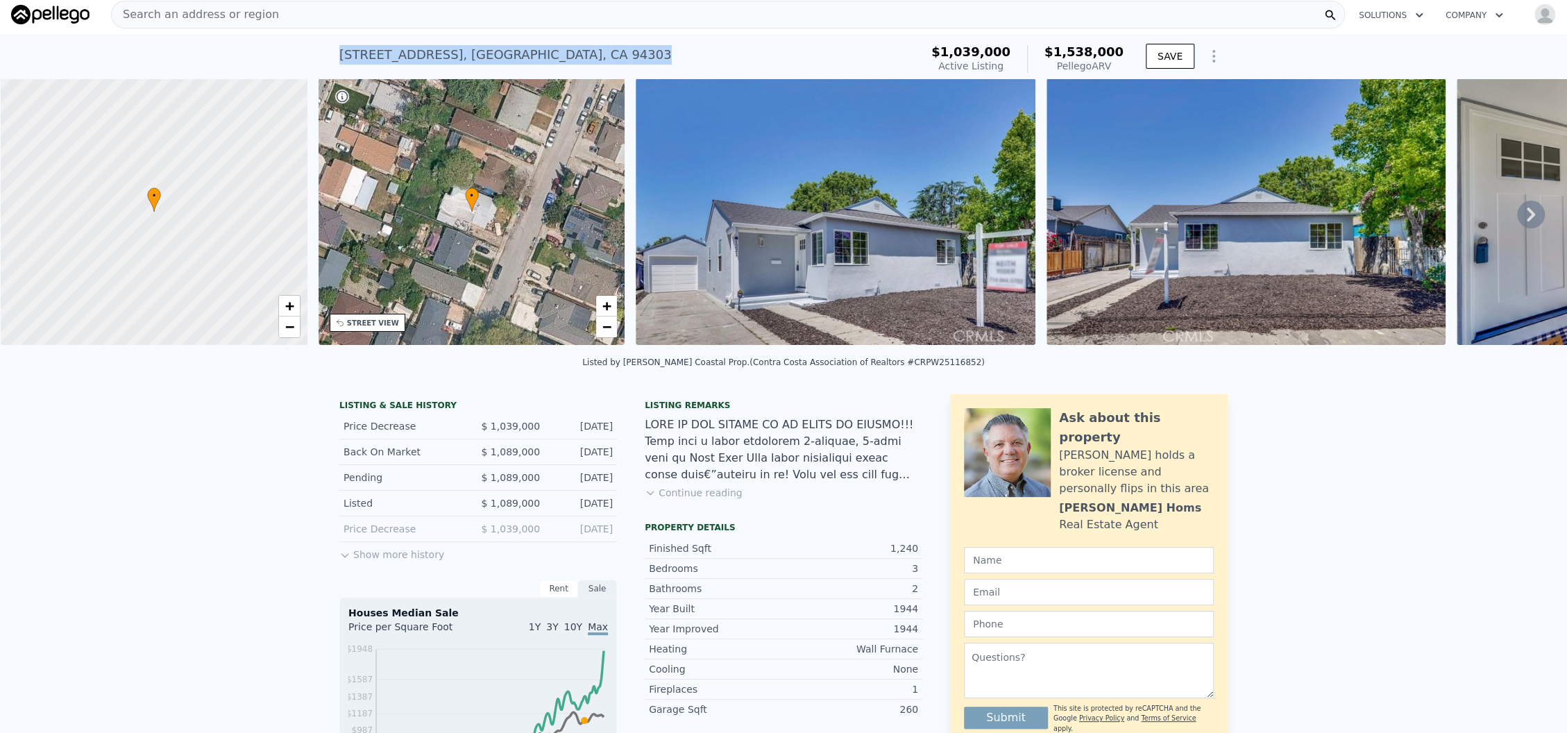
drag, startPoint x: 614, startPoint y: 56, endPoint x: 282, endPoint y: 56, distance: 331.7
click at [282, 56] on div "[STREET_ADDRESS] Active at $1.039m (~ARV $1.538m ) $1,039,000 Active Listing $1…" at bounding box center [783, 56] width 1567 height 44
copy div "[STREET_ADDRESS]"
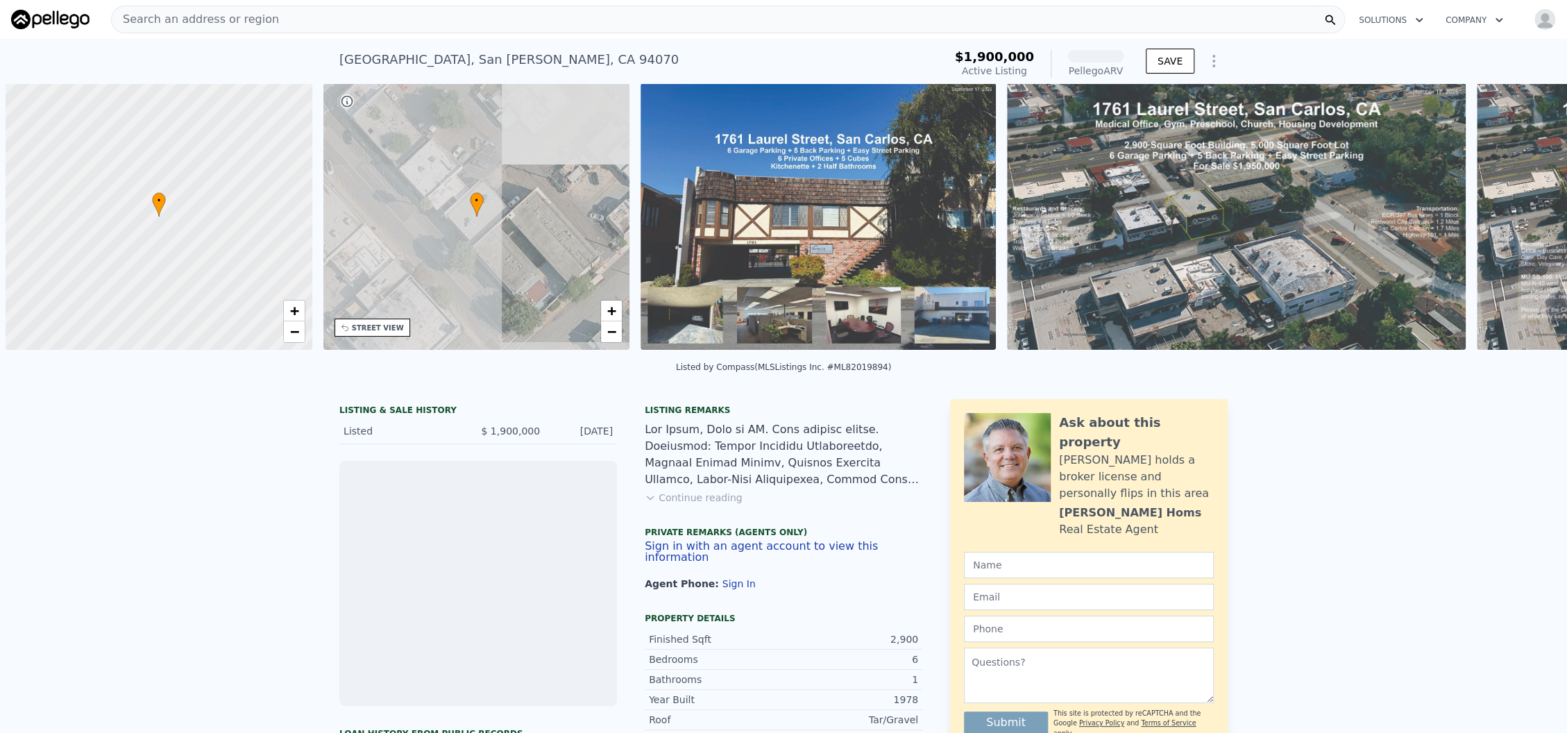
scroll to position [0, 5]
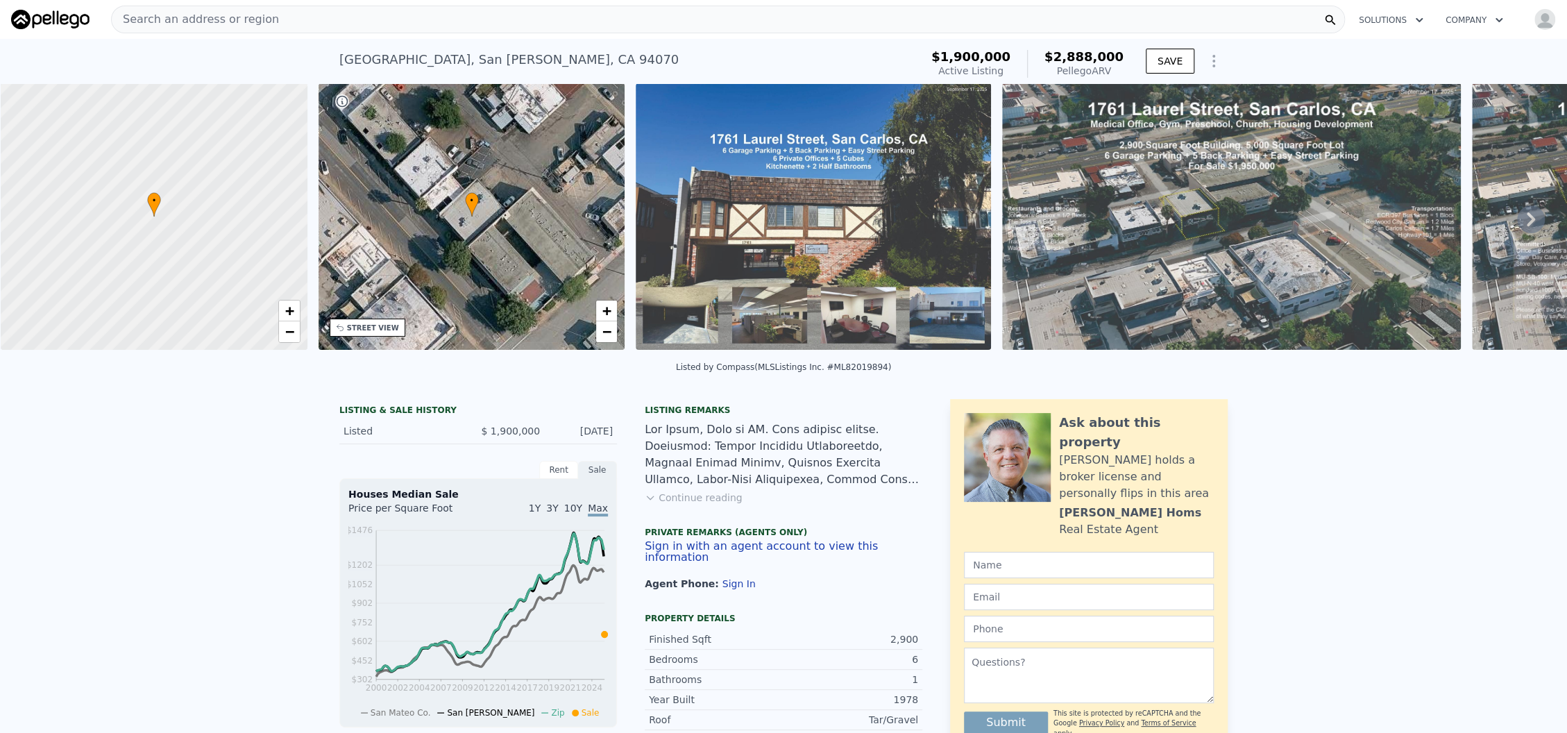
click at [692, 504] on button "Continue reading" at bounding box center [694, 498] width 98 height 14
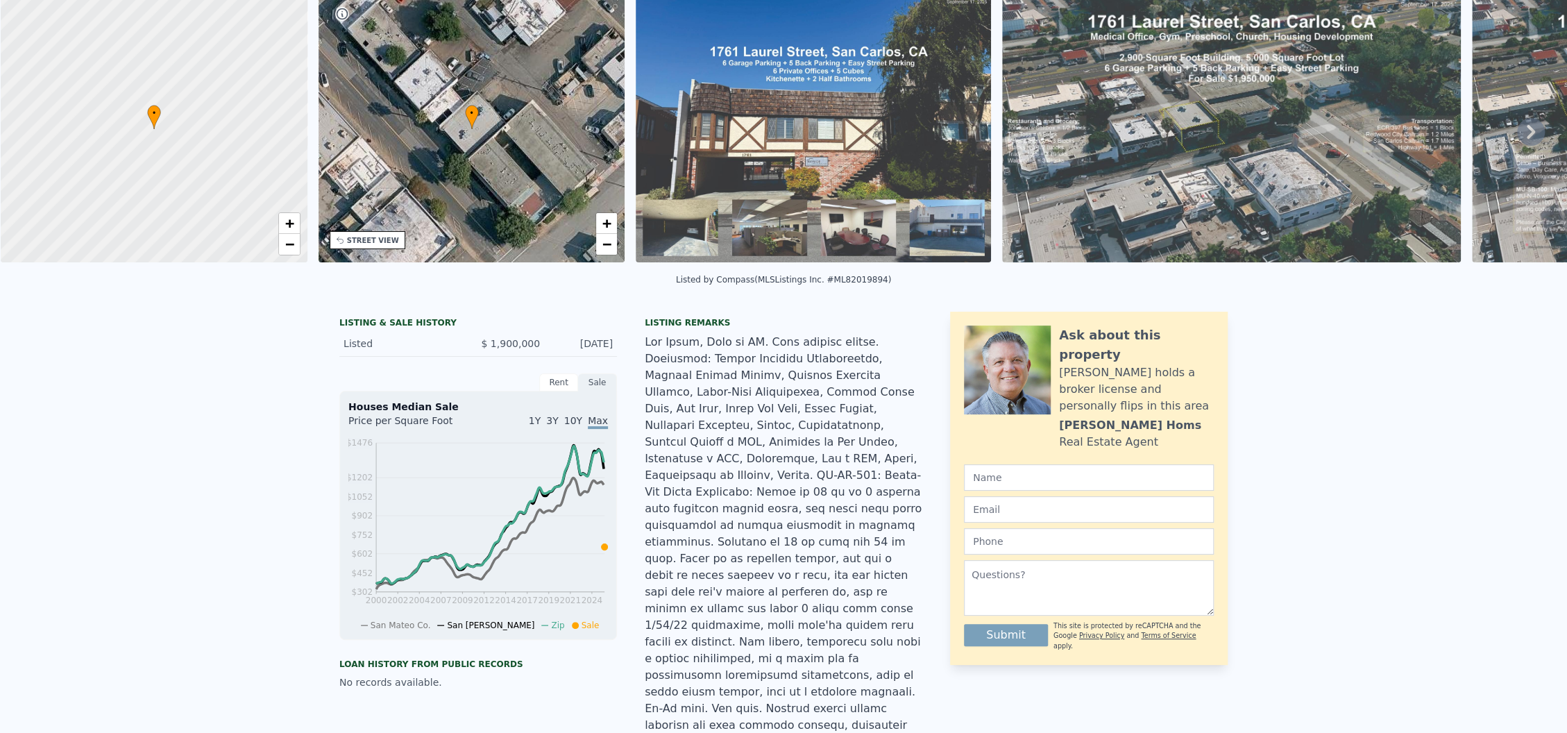
scroll to position [5, 0]
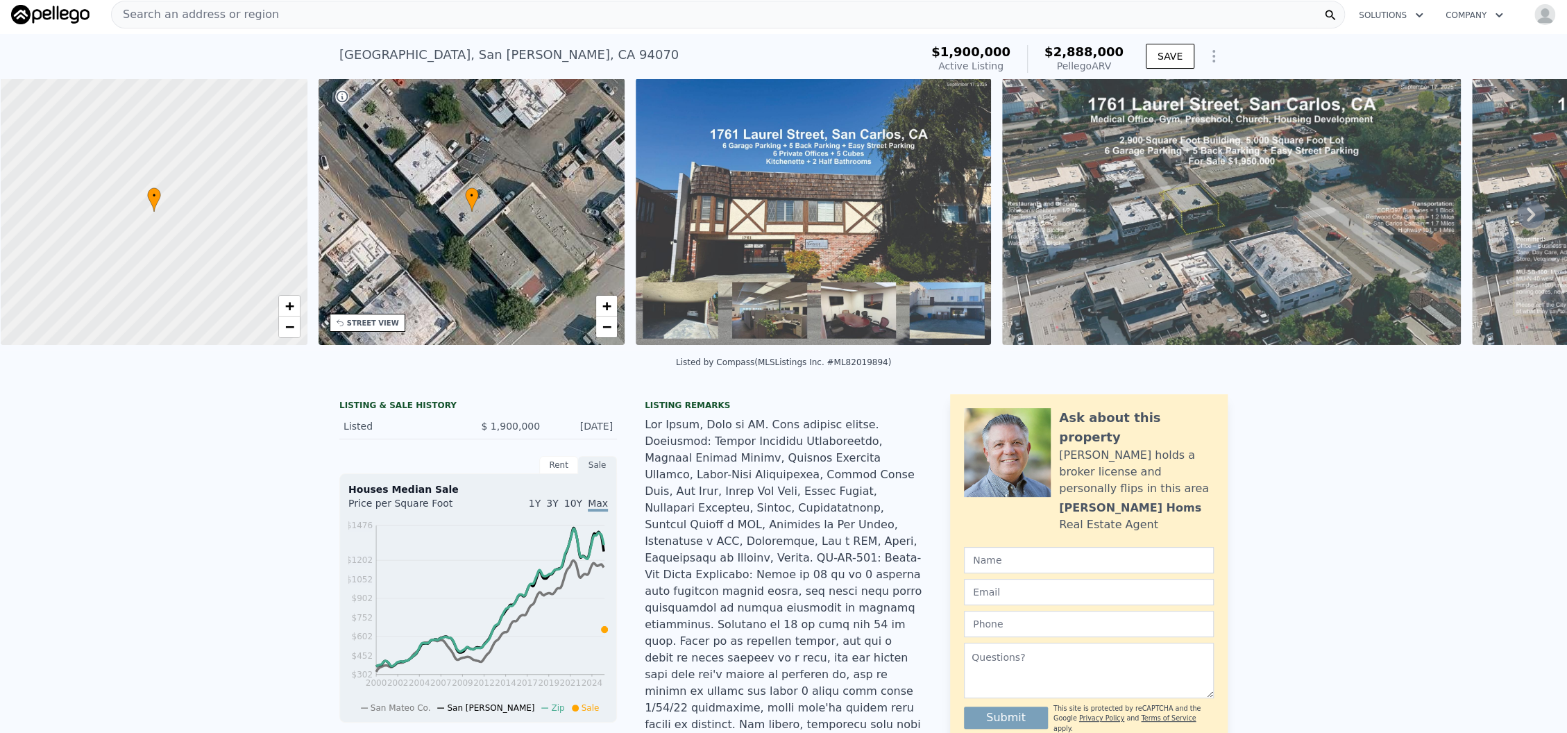
click at [874, 215] on img at bounding box center [813, 211] width 355 height 266
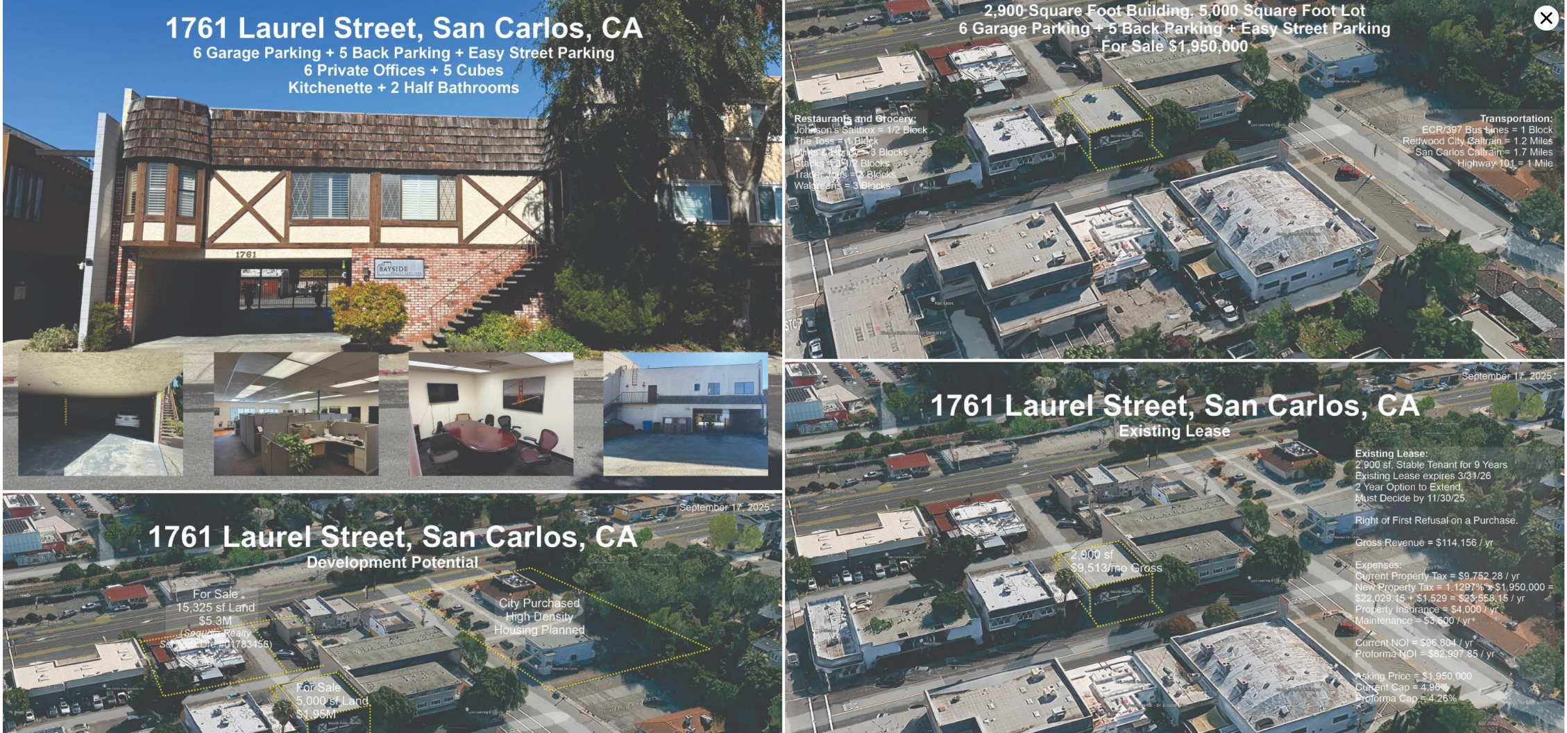
scroll to position [0, 0]
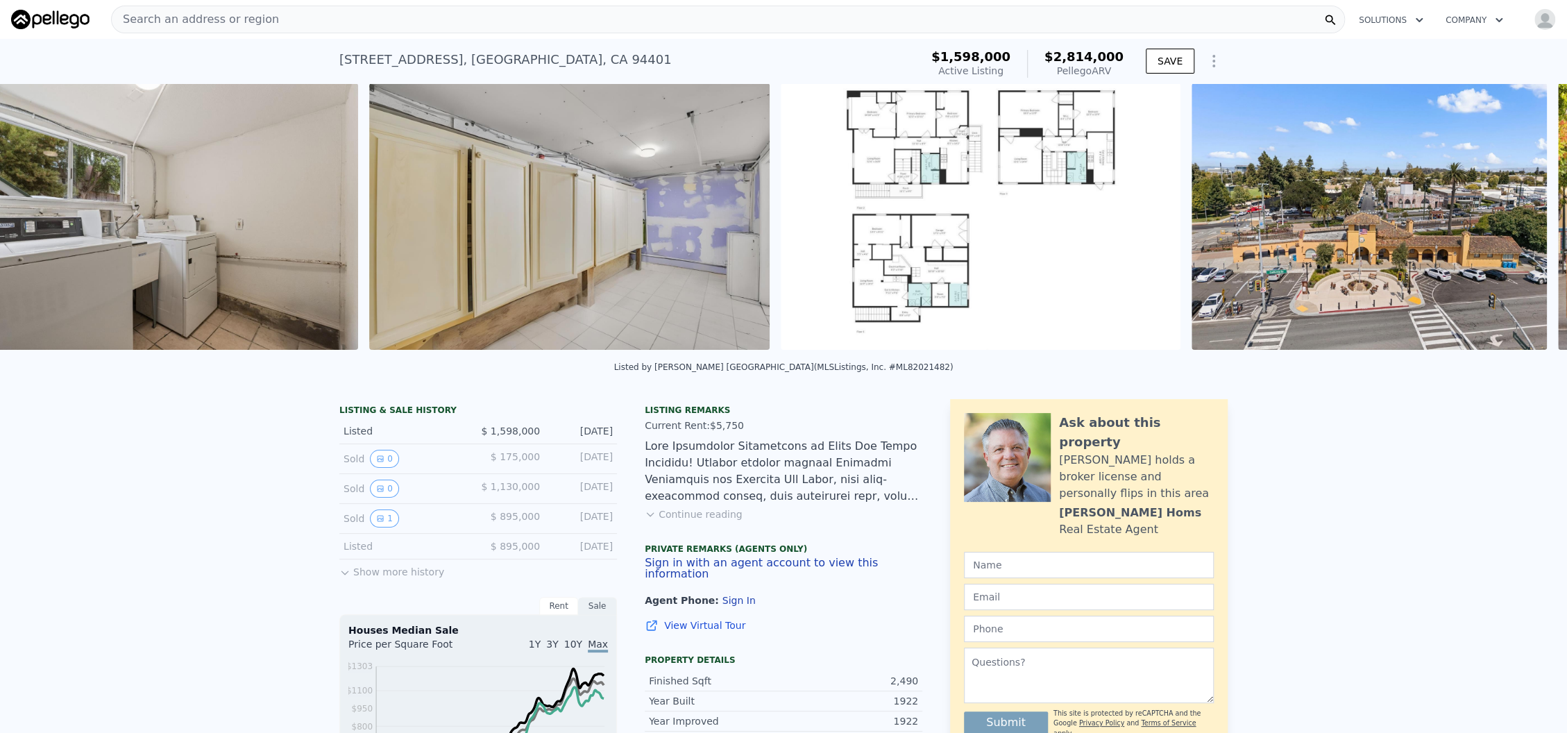
scroll to position [0, 11670]
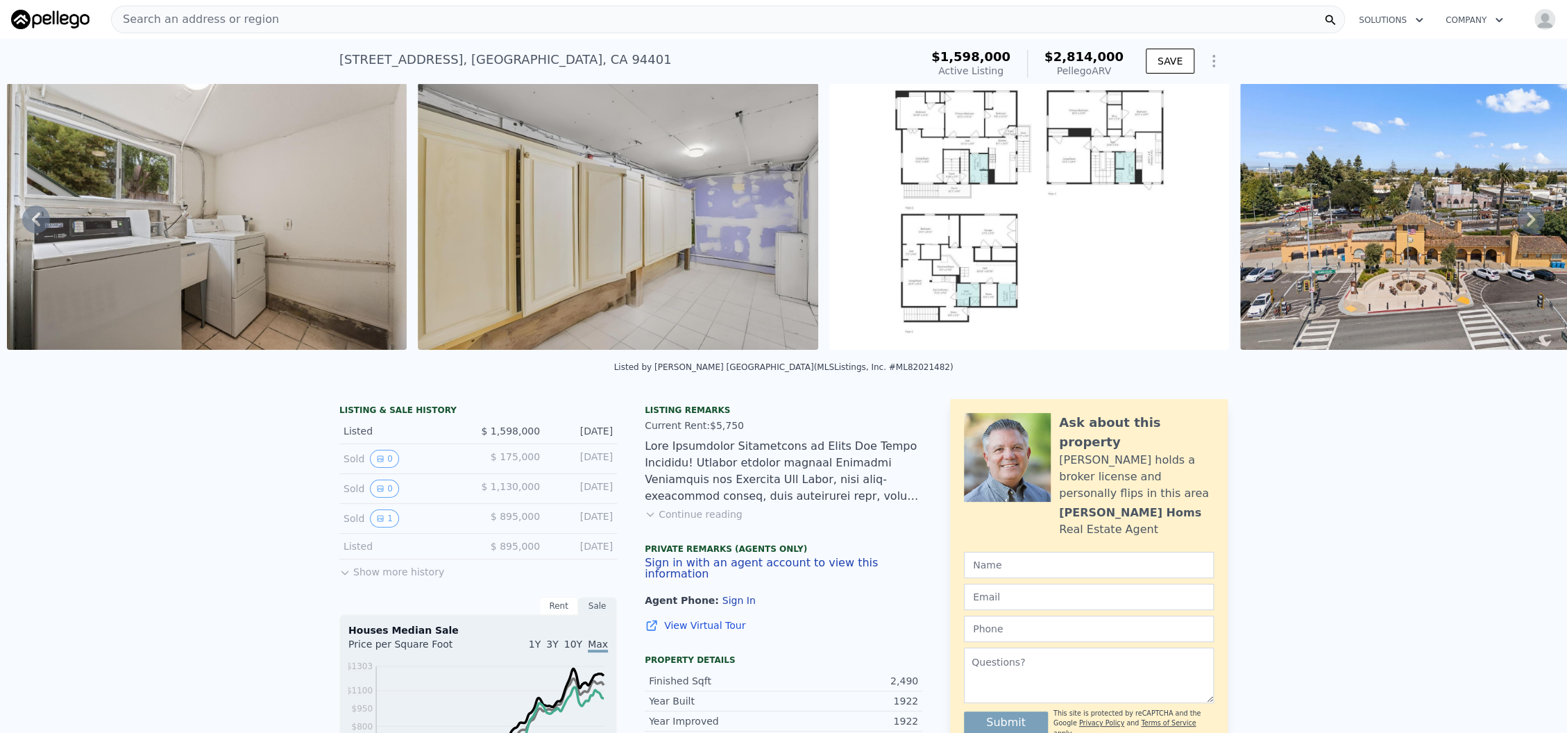
click at [1058, 148] on img at bounding box center [1029, 216] width 400 height 266
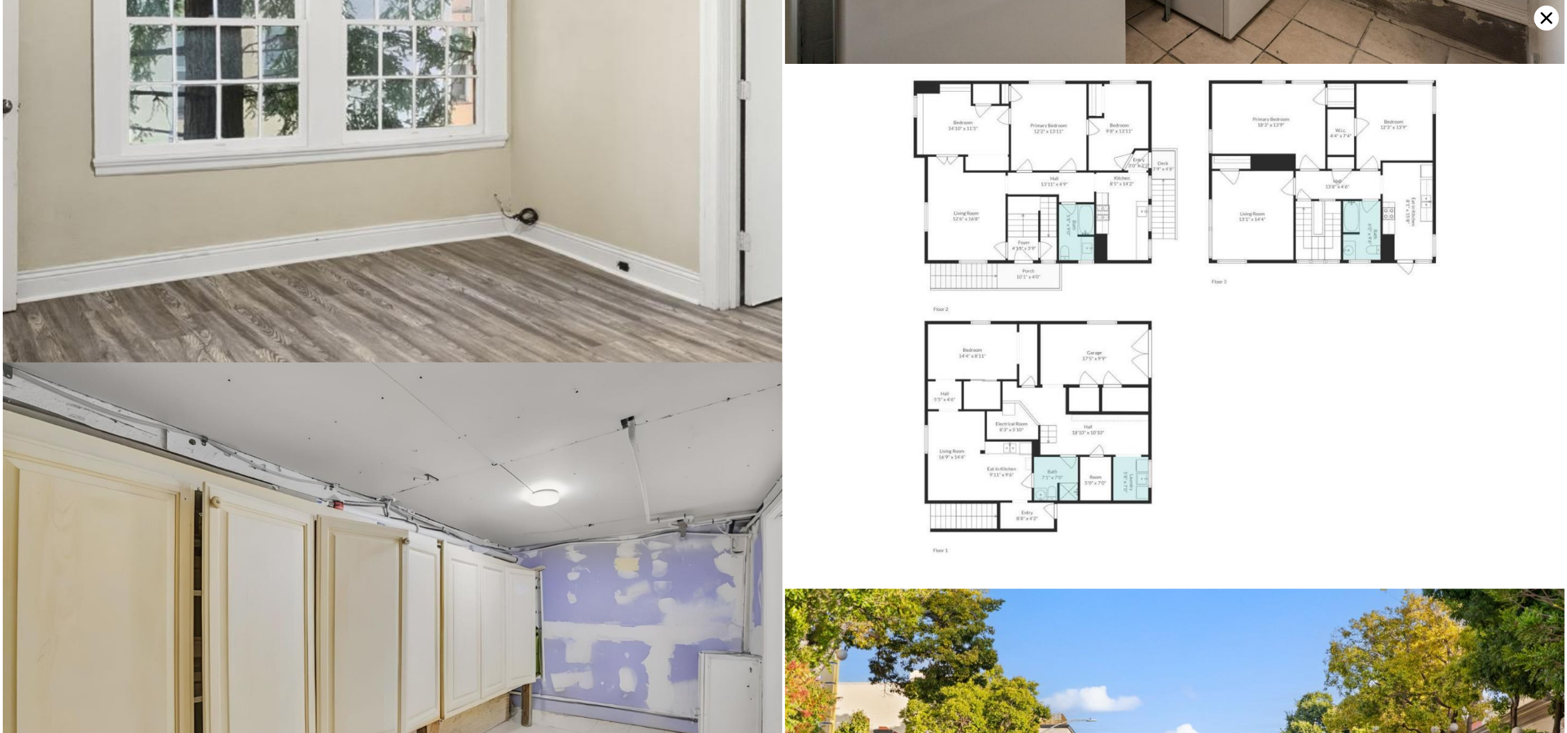
scroll to position [8695, 0]
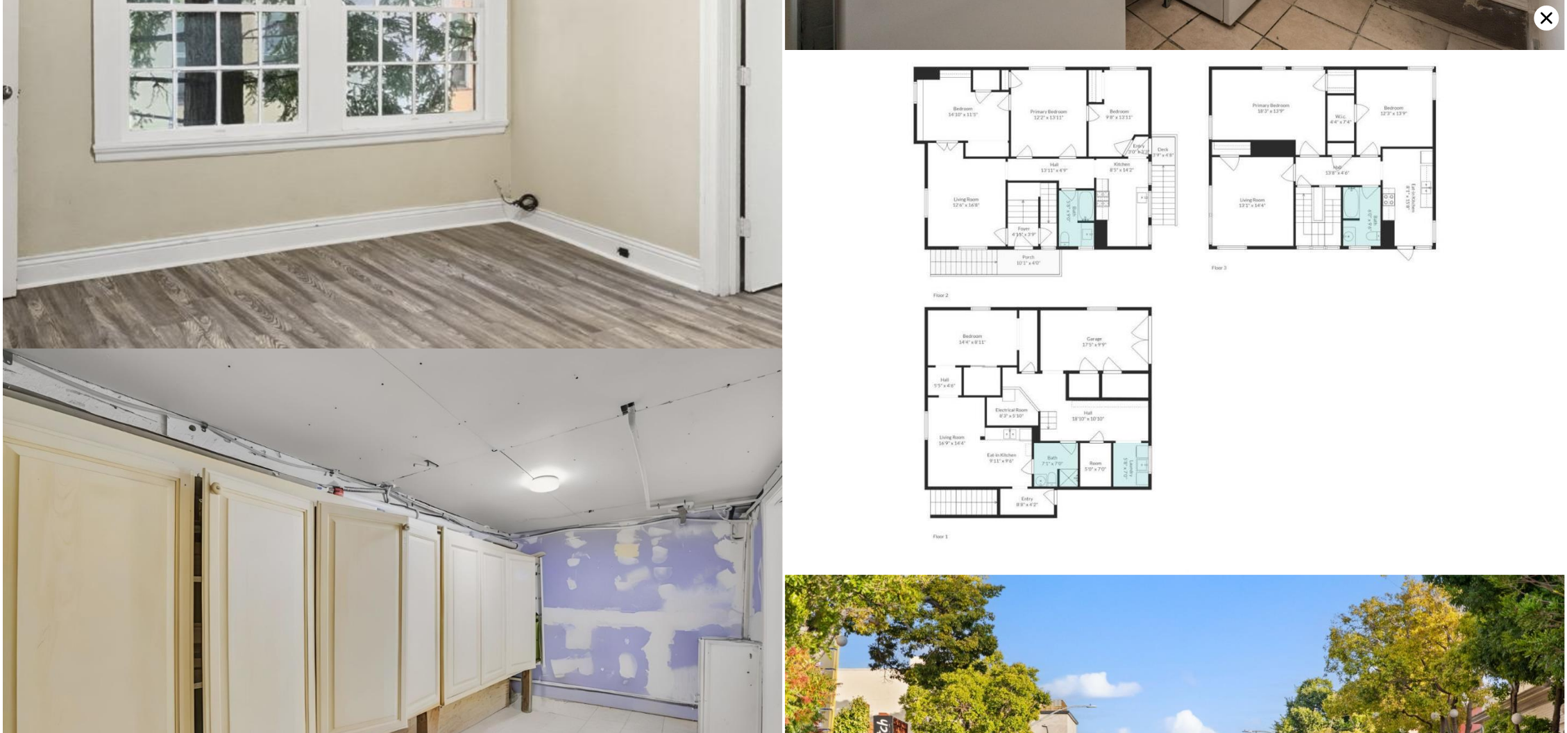
click at [1012, 253] on img at bounding box center [1174, 313] width 779 height 520
click at [1540, 22] on icon at bounding box center [1545, 18] width 25 height 25
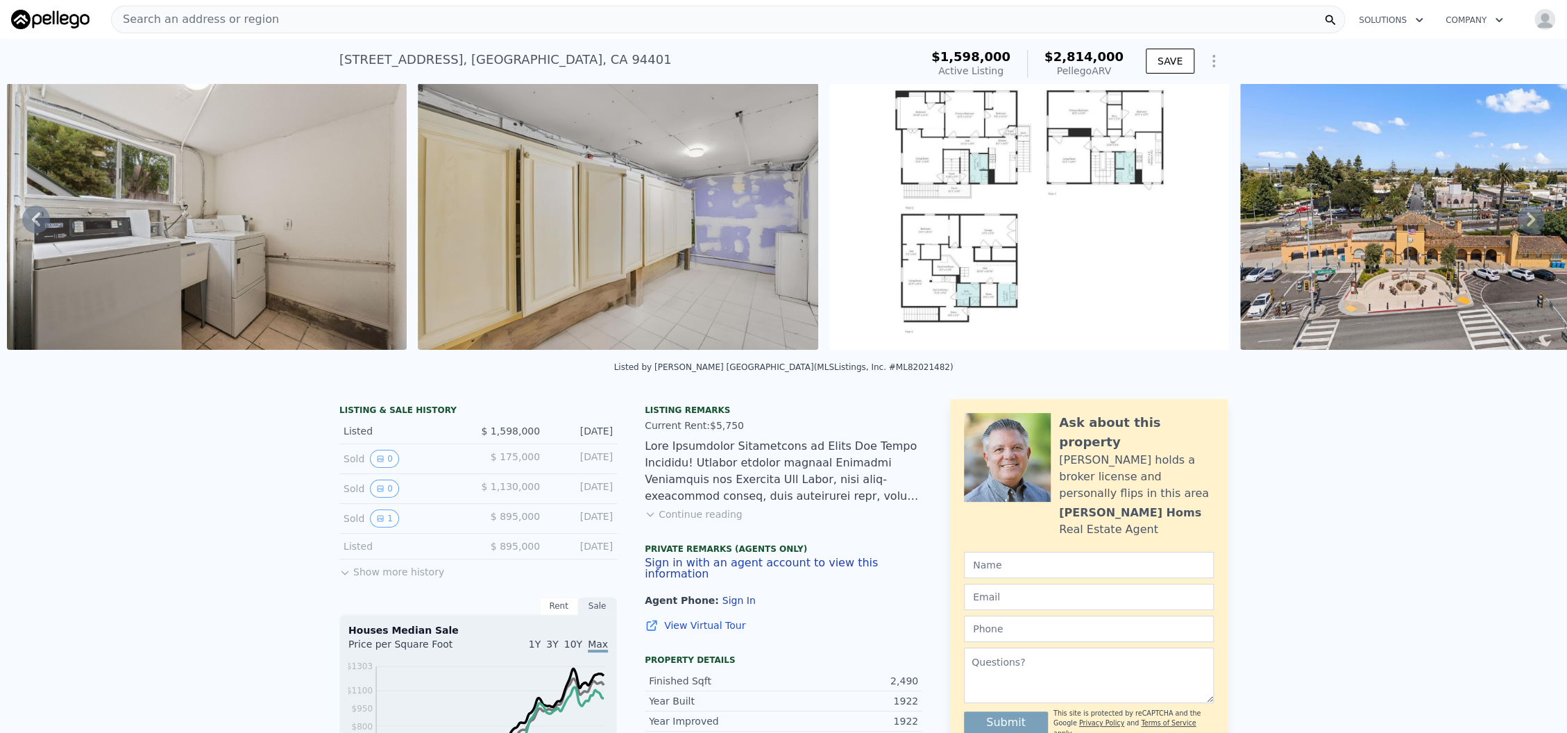
click at [713, 521] on button "Continue reading" at bounding box center [694, 514] width 98 height 14
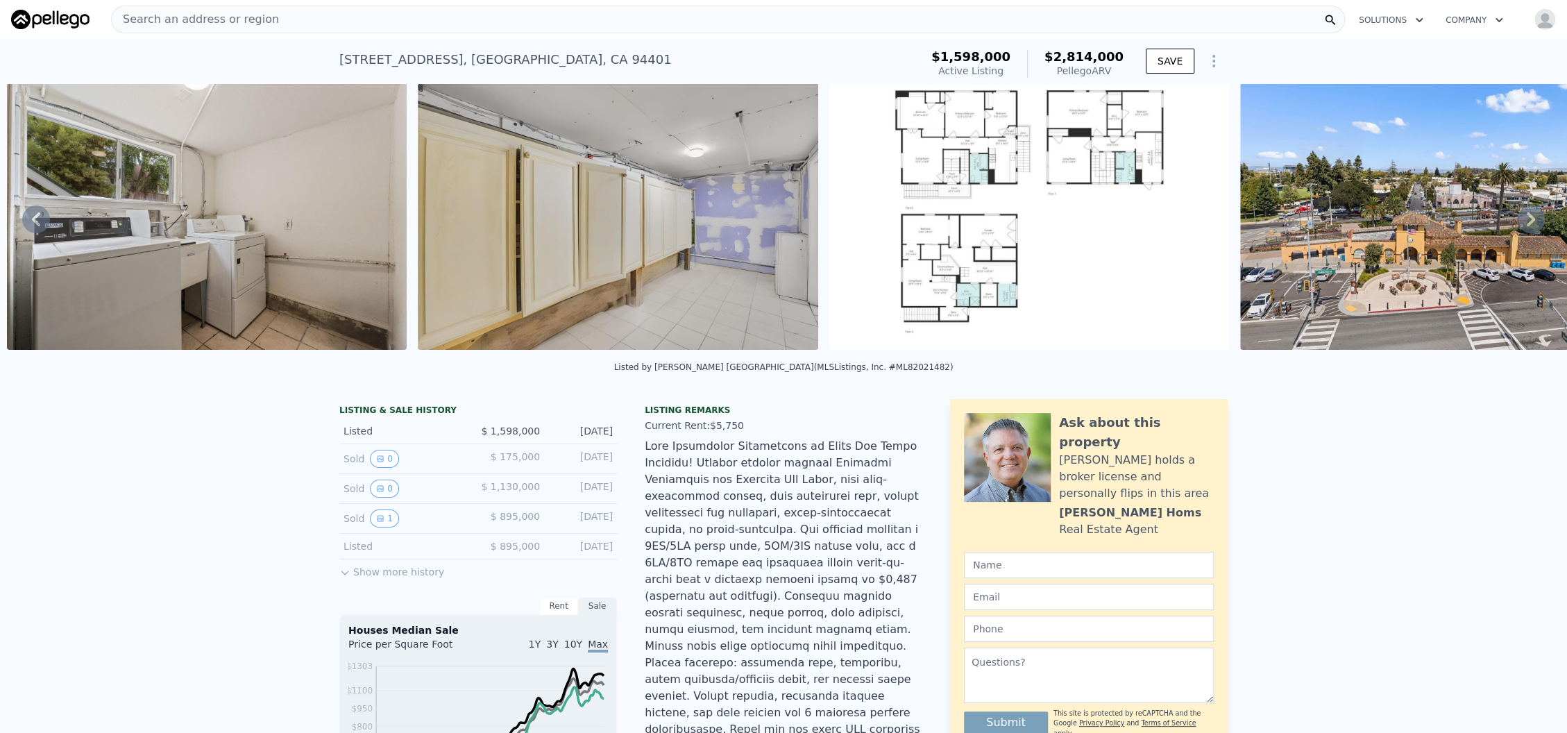
scroll to position [0, 0]
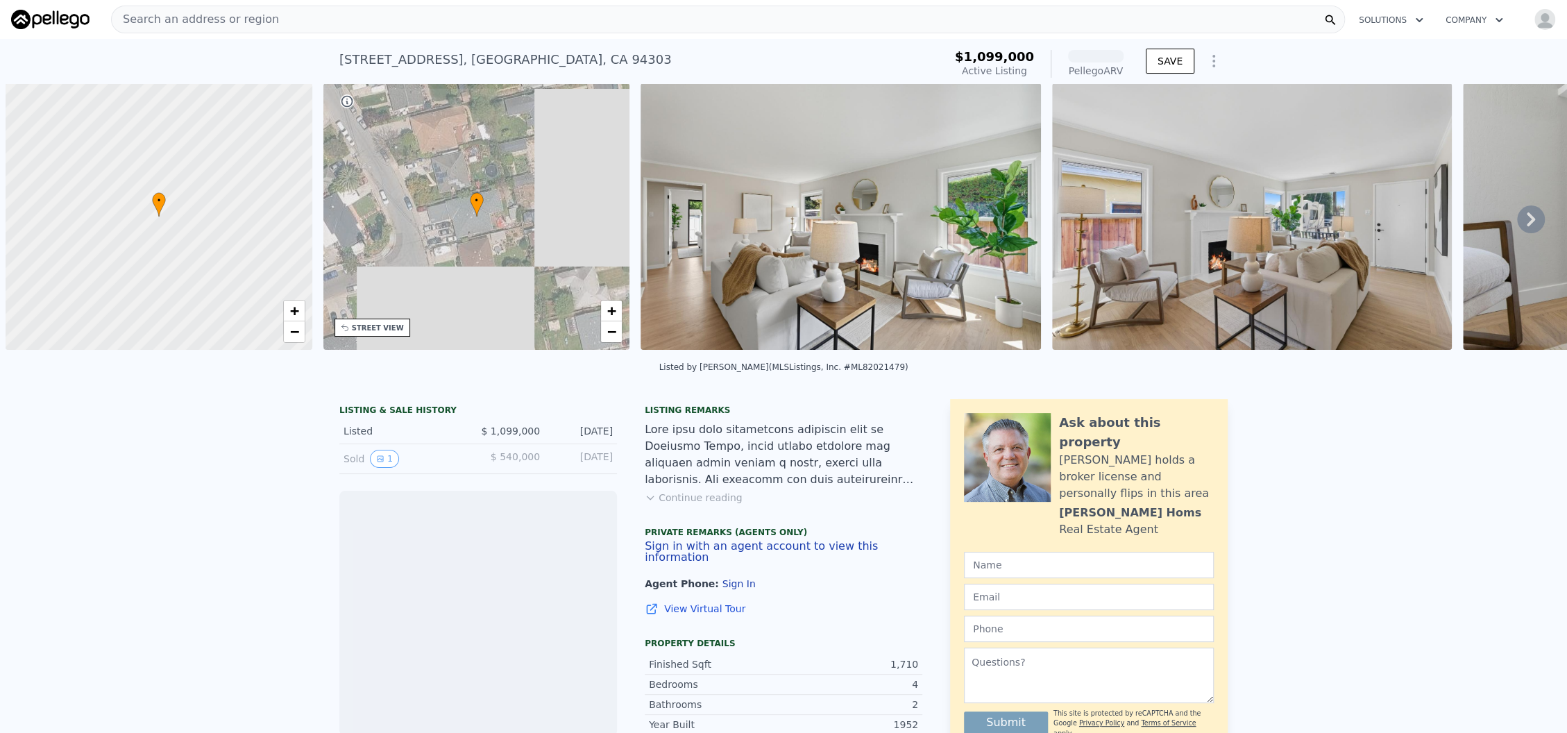
scroll to position [0, 5]
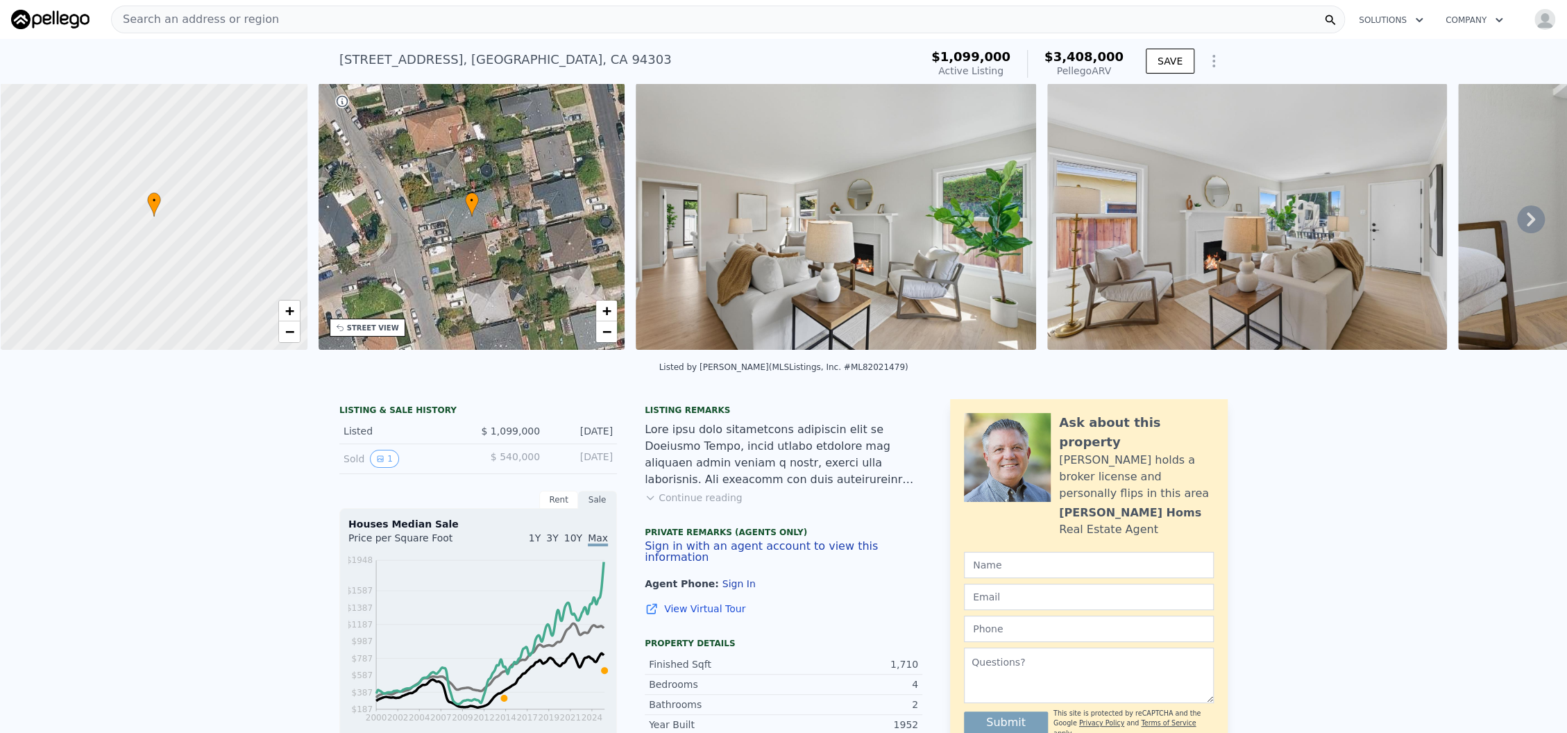
click at [1517, 223] on icon at bounding box center [1531, 219] width 28 height 28
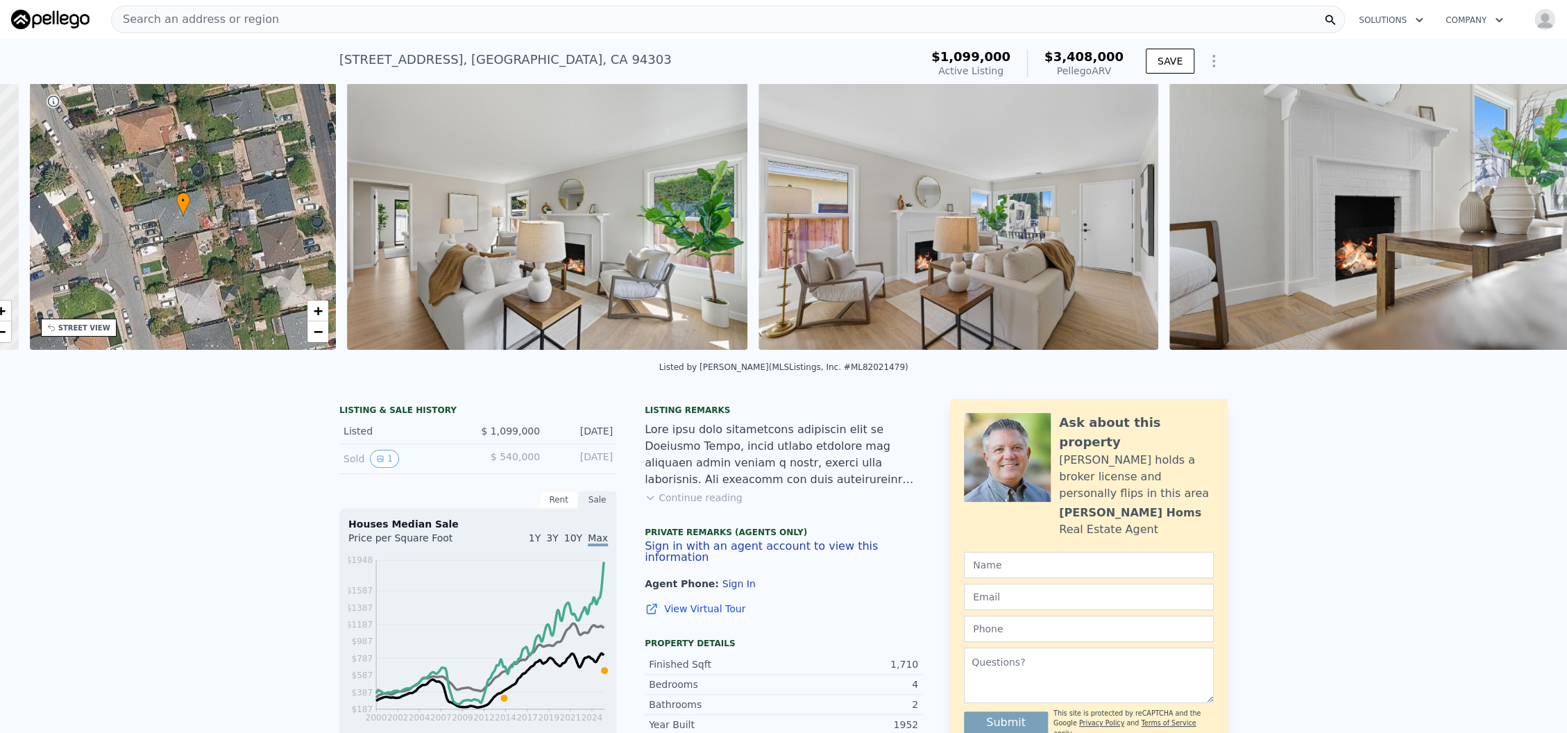
scroll to position [0, 323]
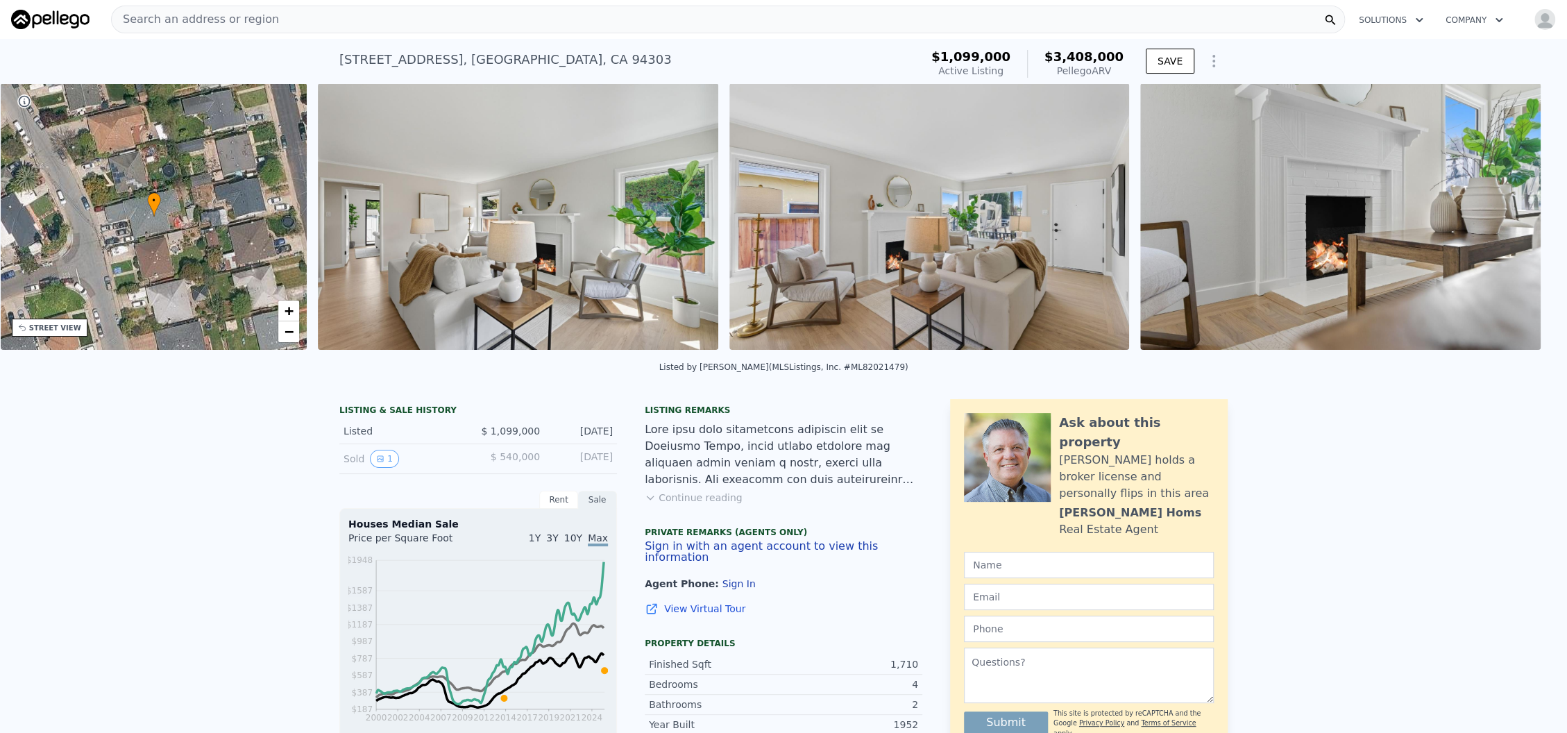
click at [1510, 223] on img at bounding box center [1340, 216] width 400 height 266
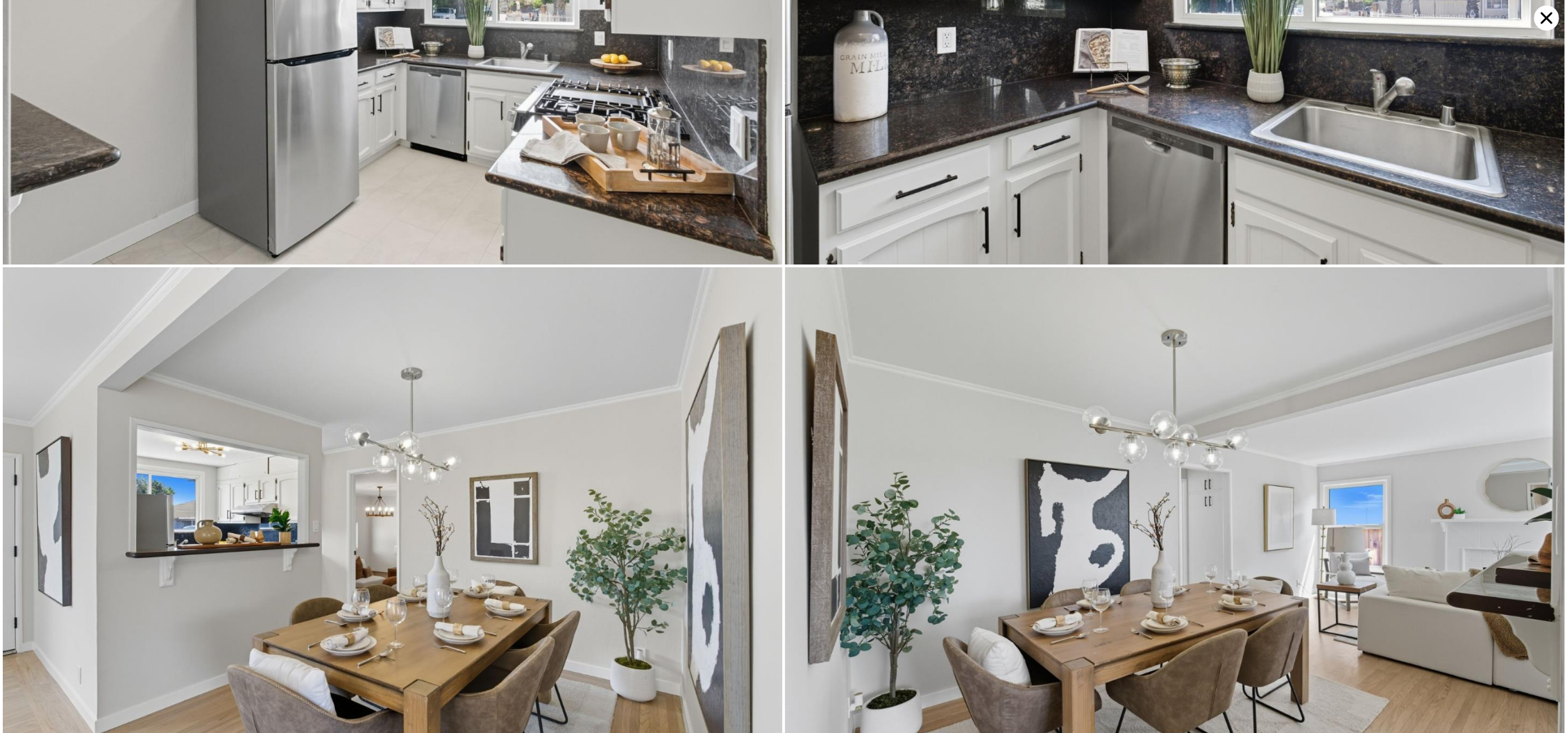
scroll to position [1550, 0]
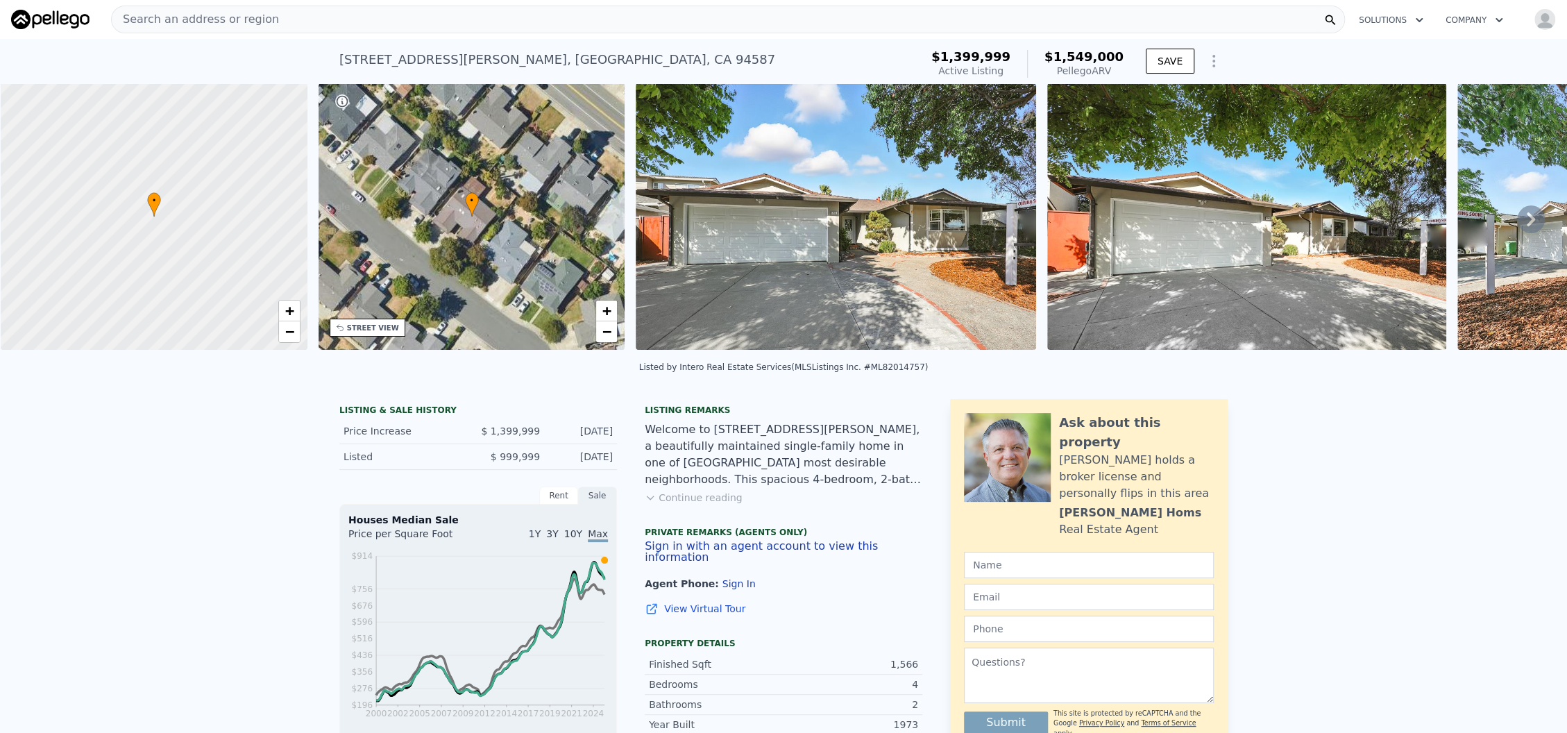
click at [1245, 242] on img at bounding box center [1247, 216] width 400 height 266
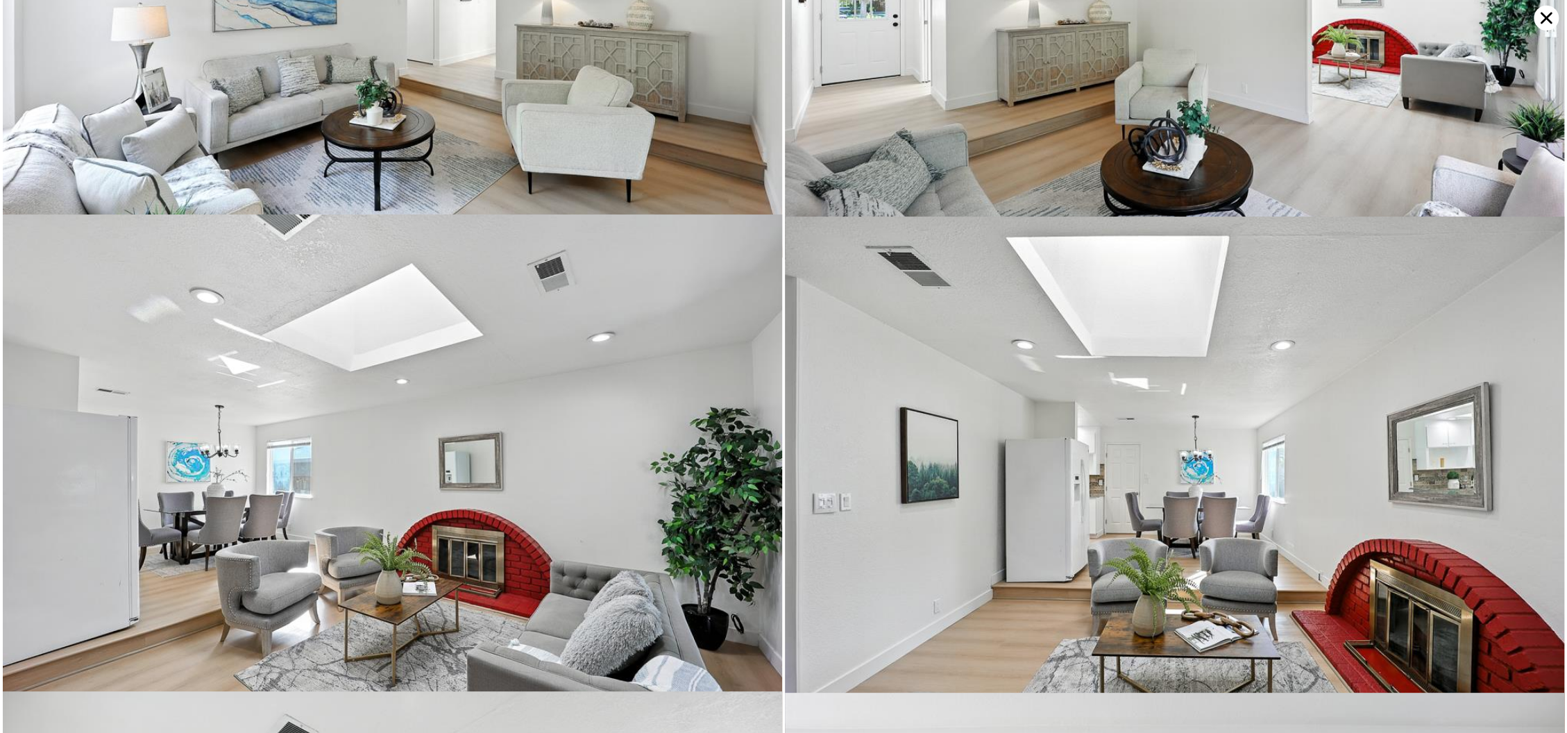
scroll to position [2380, 0]
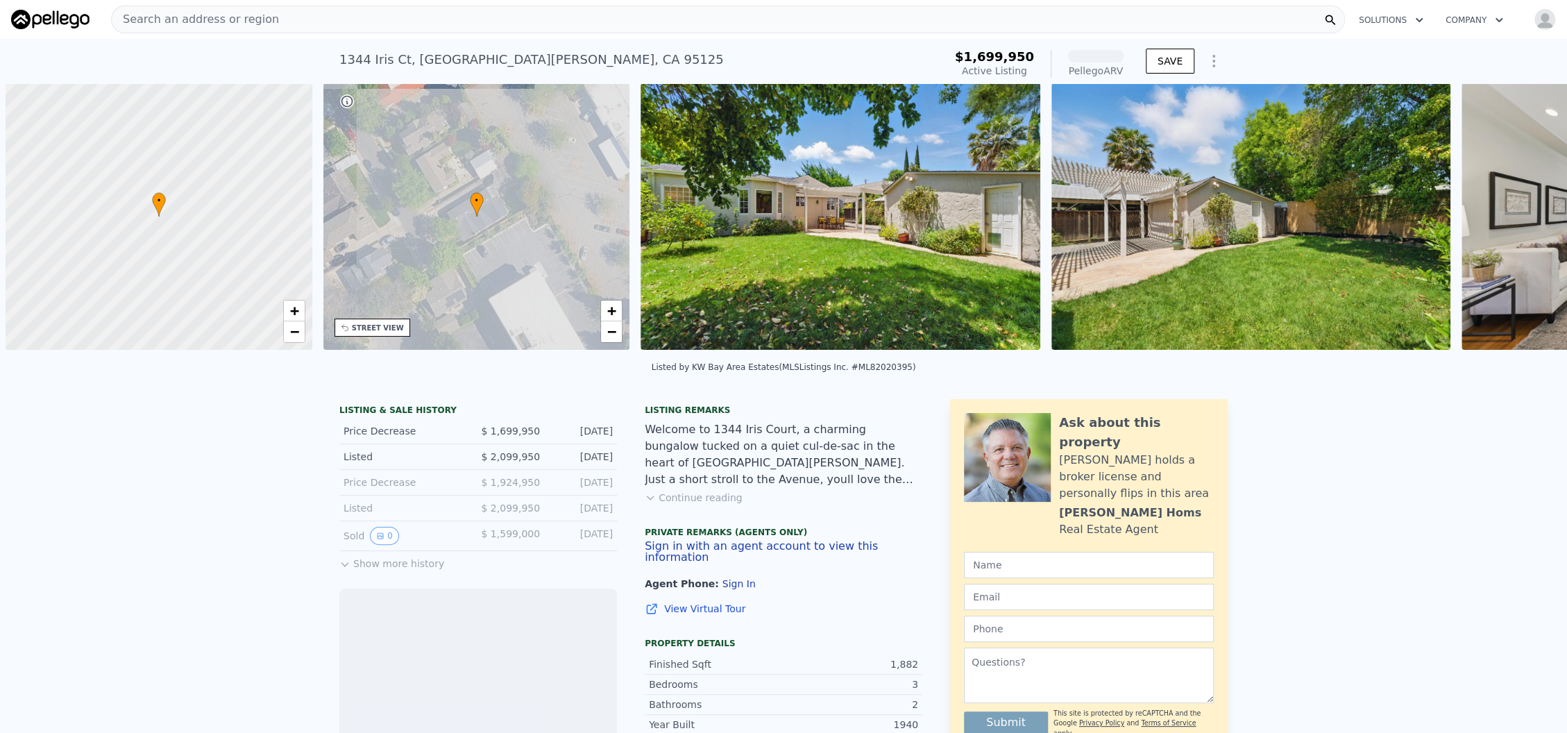
scroll to position [0, 5]
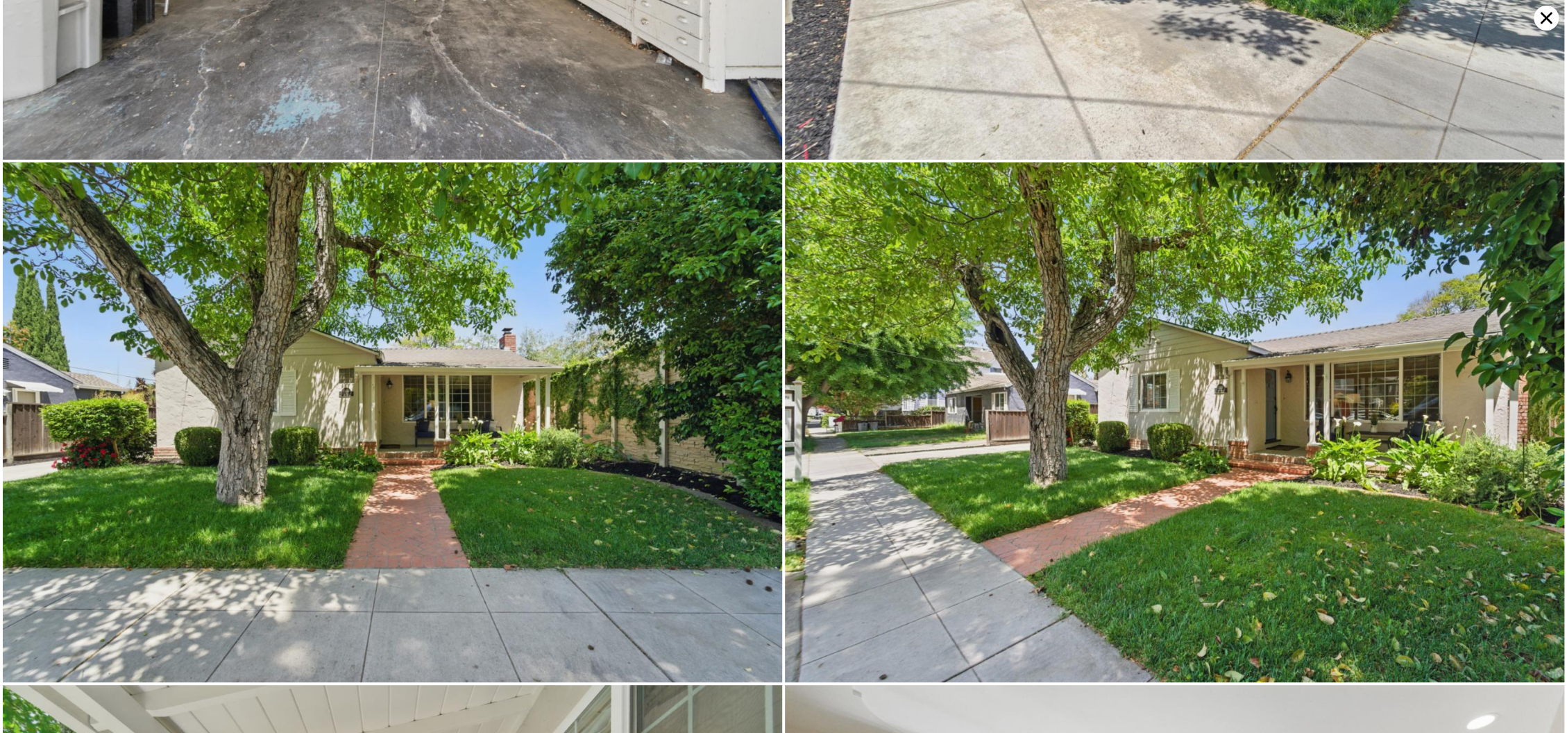
scroll to position [7770, 0]
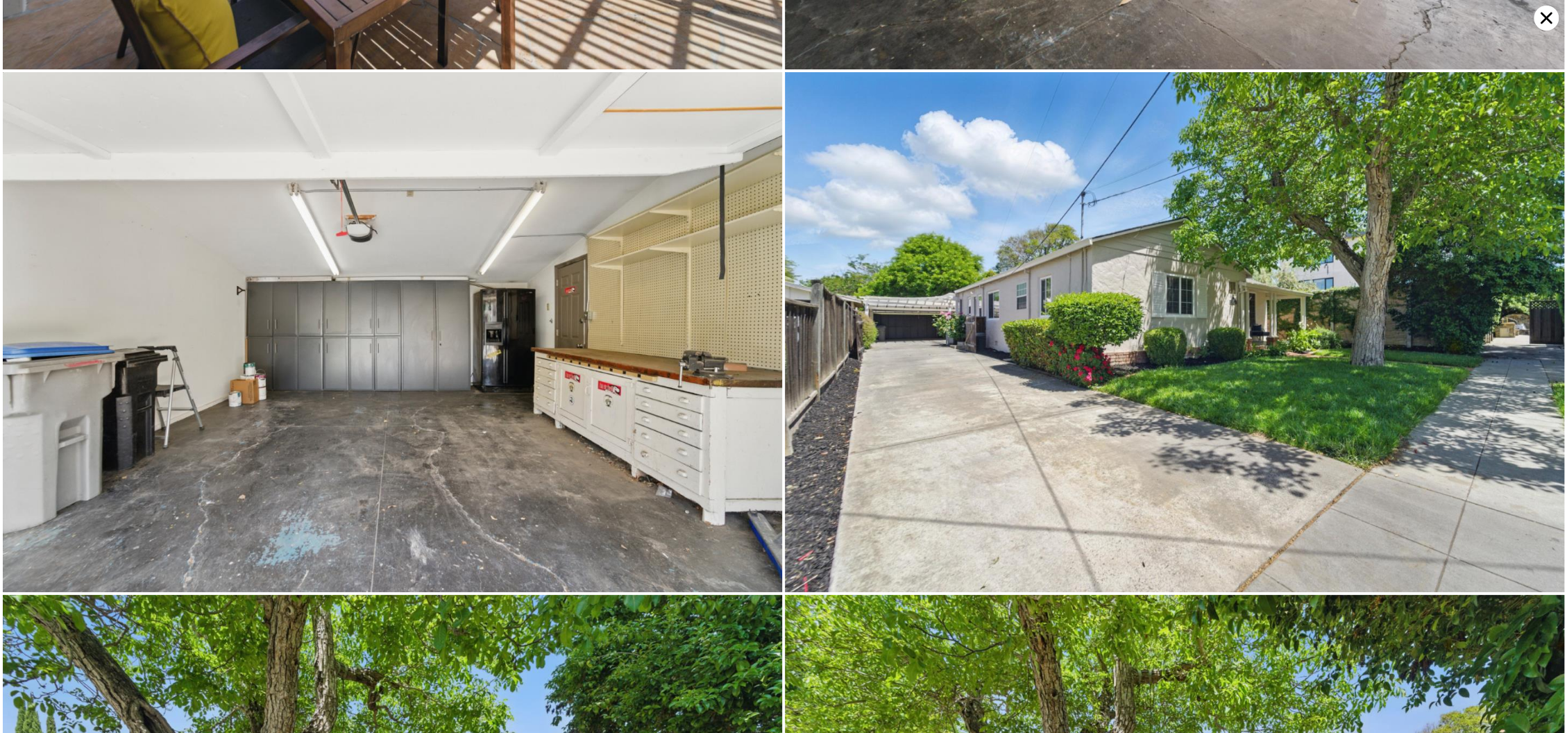
click at [1548, 15] on icon at bounding box center [1546, 18] width 12 height 12
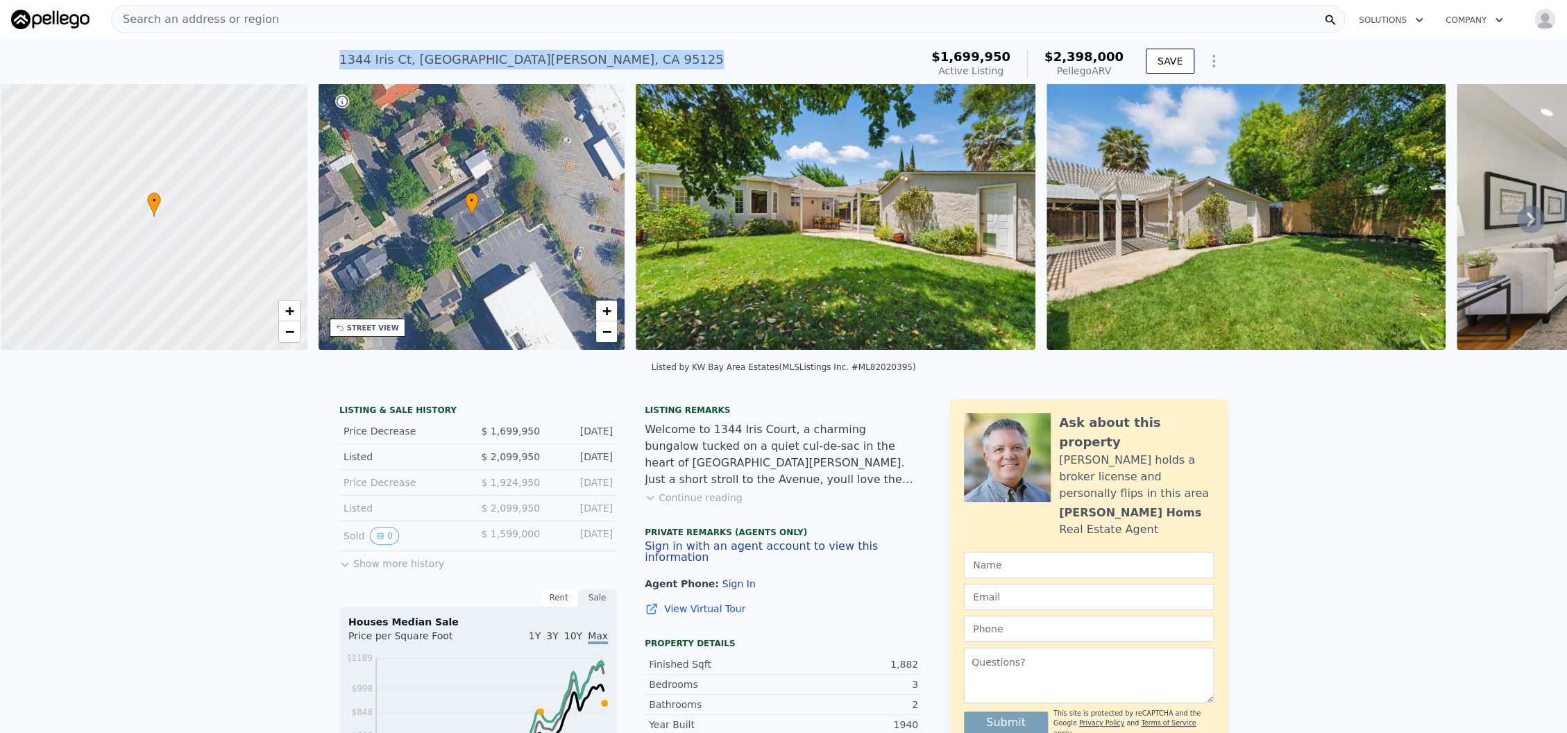
drag, startPoint x: 519, startPoint y: 60, endPoint x: 312, endPoint y: 70, distance: 207.7
click at [312, 70] on div "1344 Iris Ct , San Jose , CA 95125 Active at $1.700m (~ARV $2.398m ) $1,699,950…" at bounding box center [783, 61] width 1567 height 44
copy div "1344 Iris Ct , San Jose , CA 95125"
click at [389, 330] on div "STREET VIEW" at bounding box center [368, 327] width 76 height 18
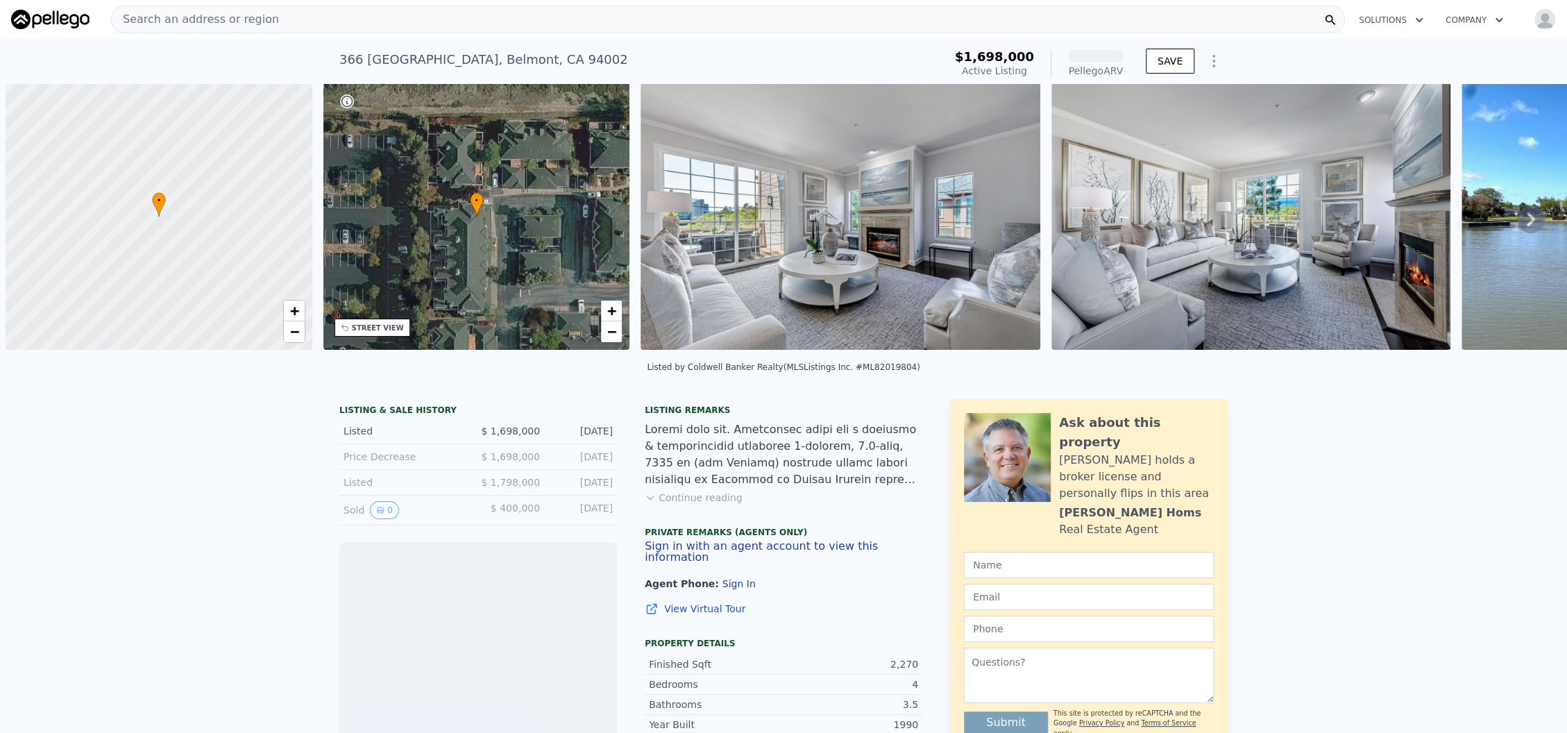
scroll to position [0, 5]
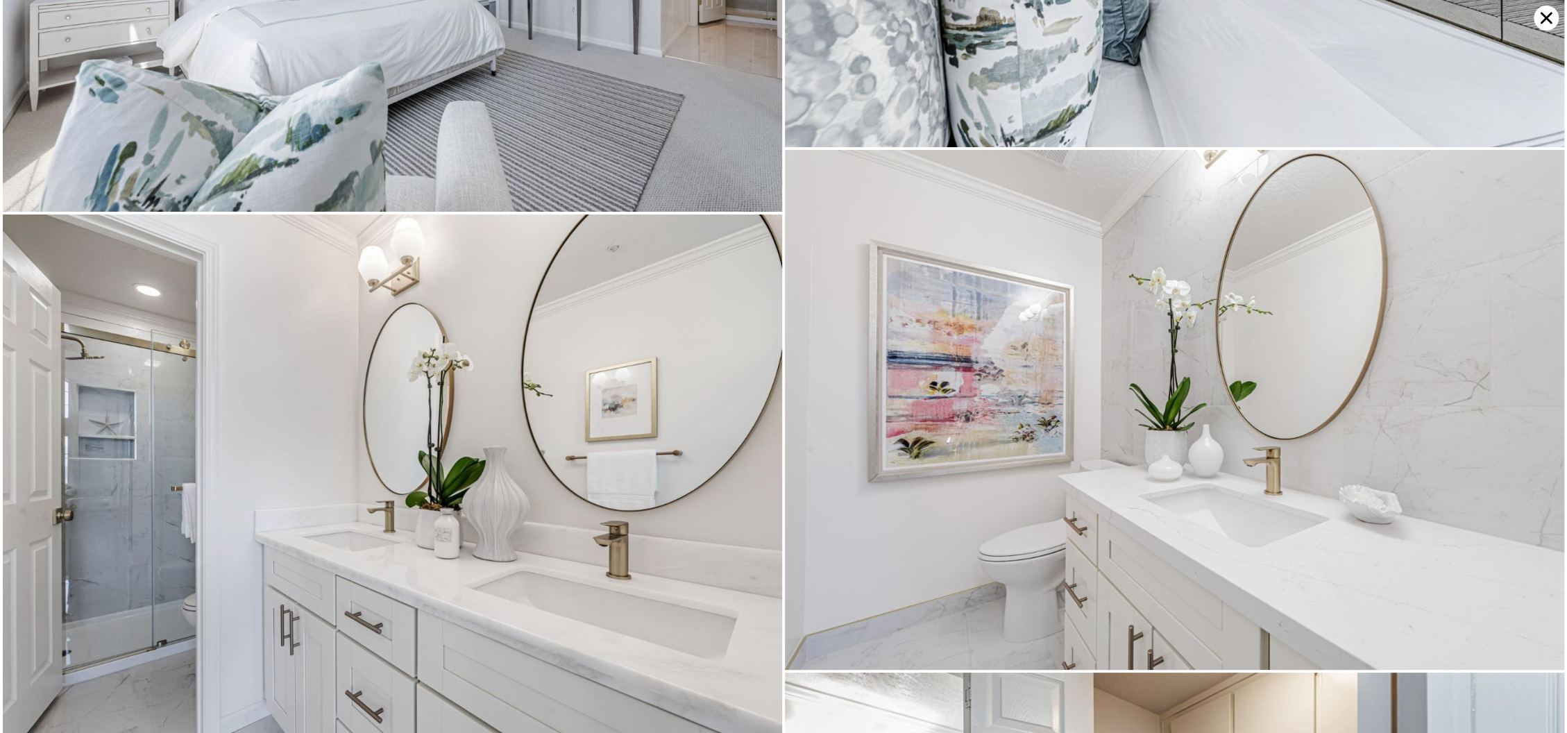
scroll to position [8287, 0]
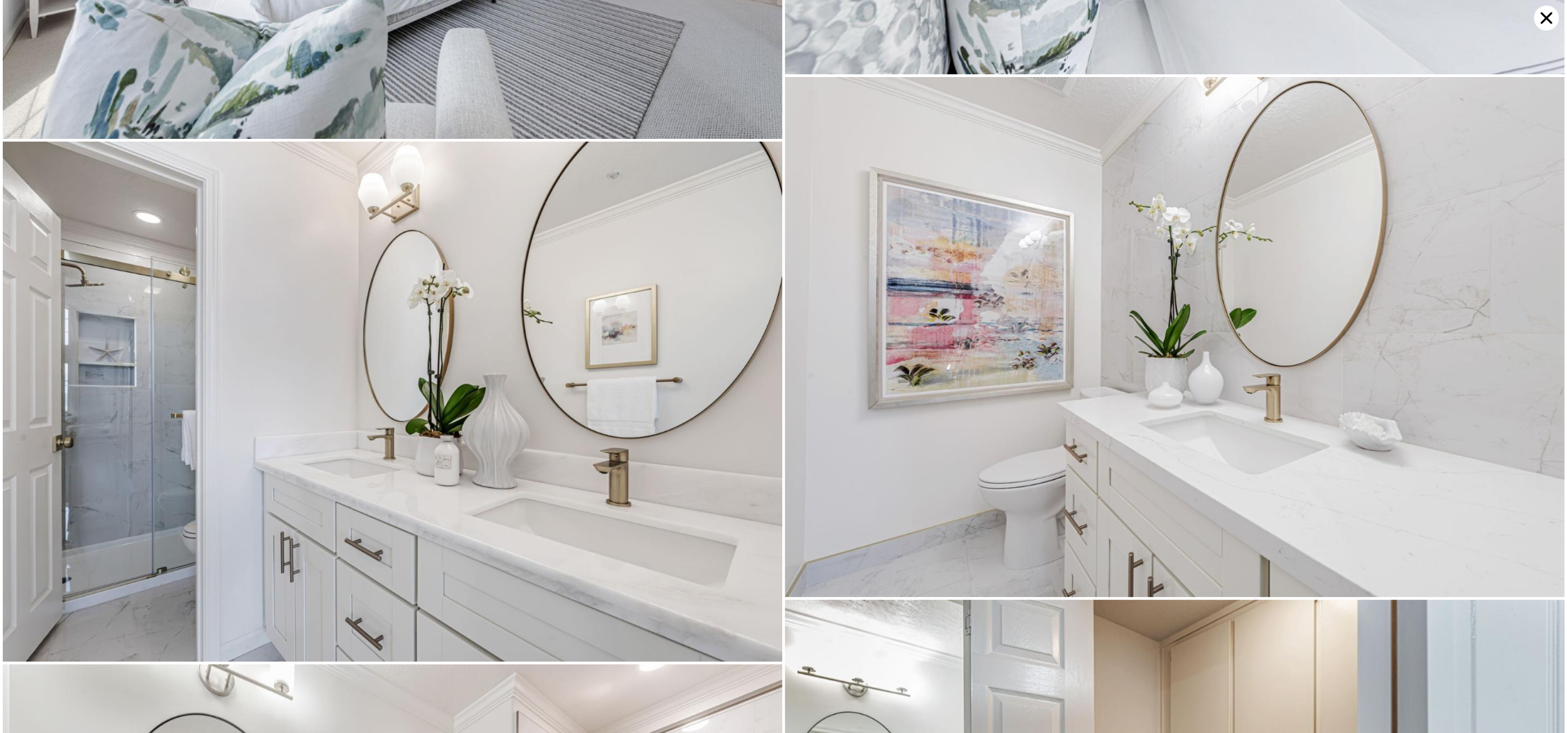
click at [1544, 16] on icon at bounding box center [1546, 18] width 12 height 12
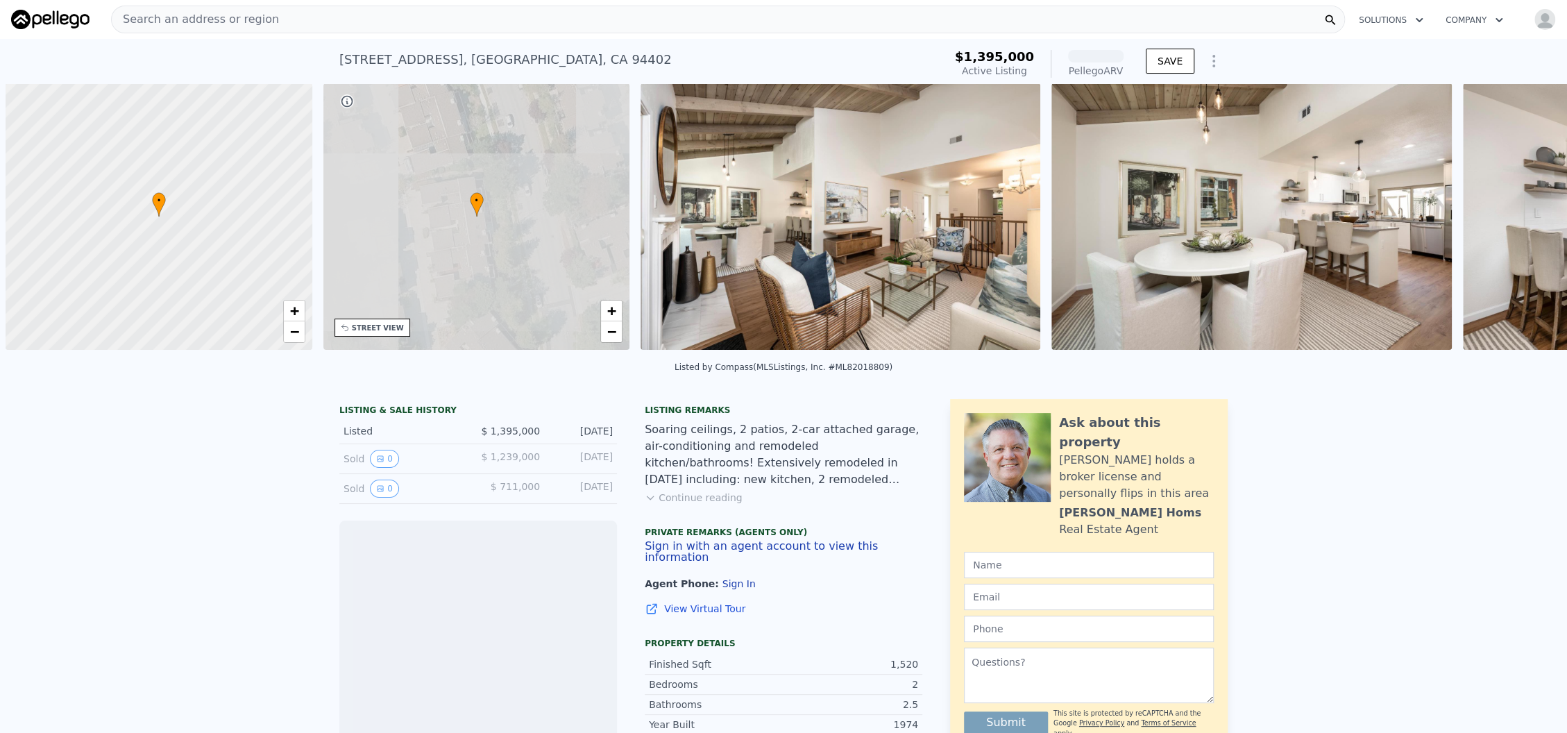
scroll to position [0, 5]
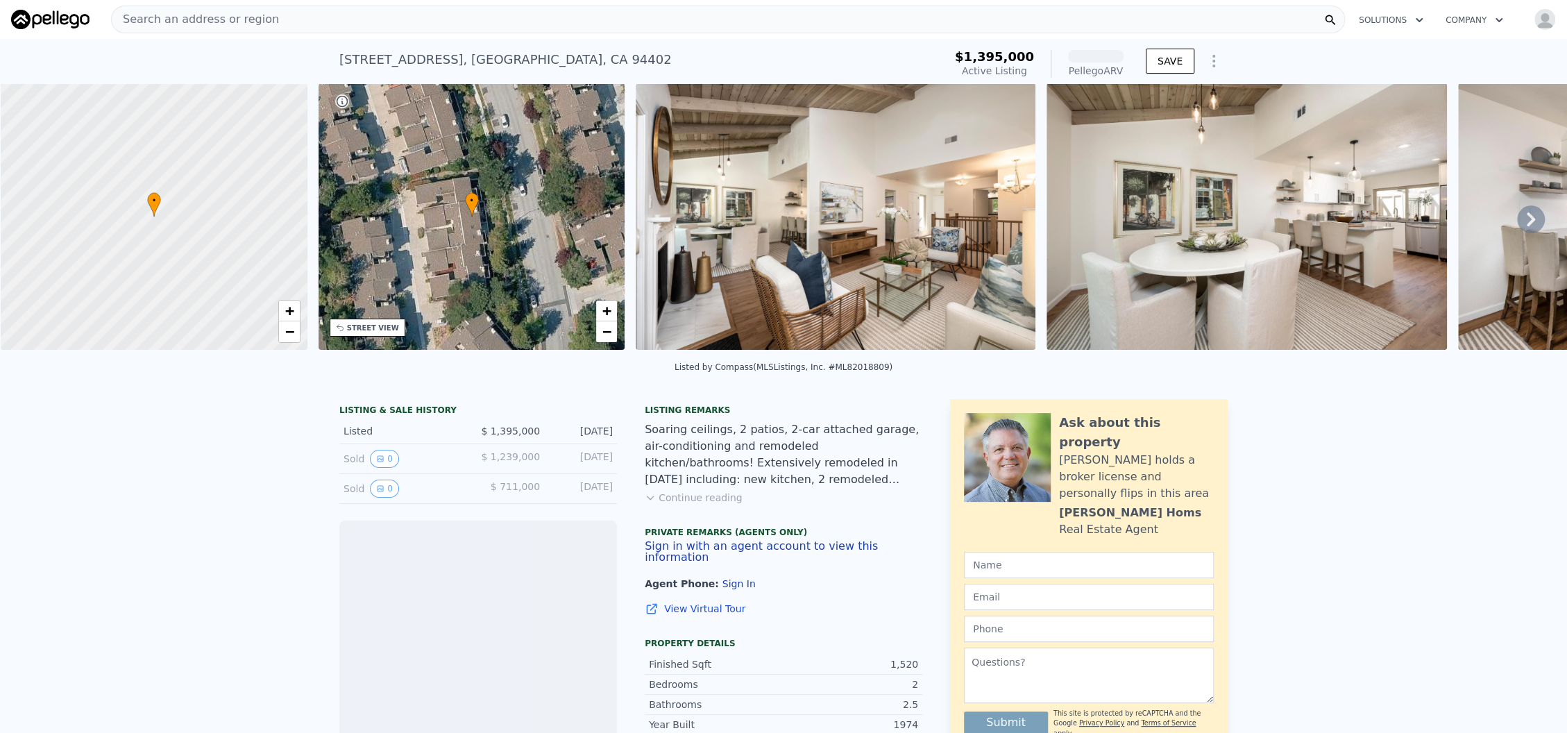
click at [1387, 218] on img at bounding box center [1246, 216] width 400 height 266
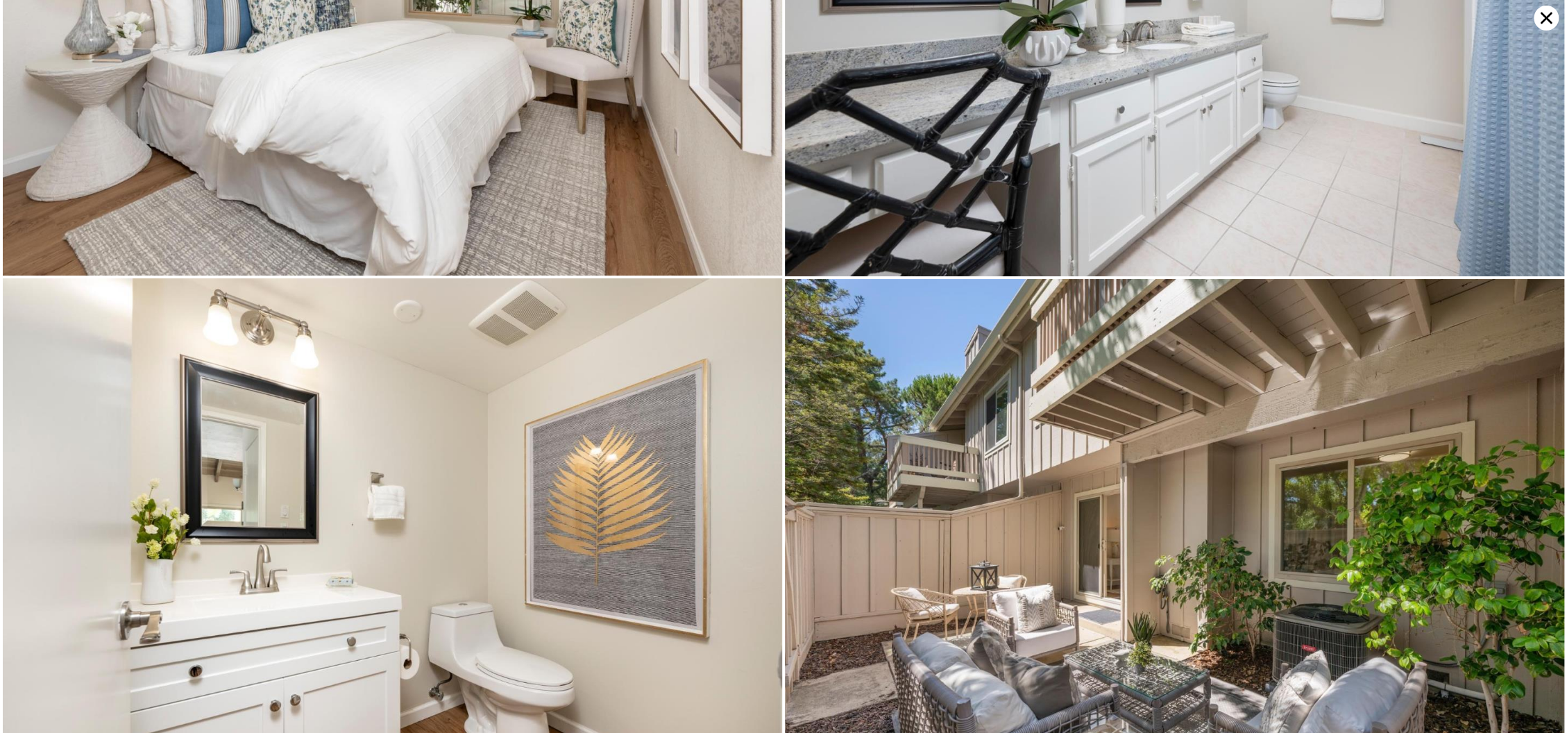
scroll to position [4135, 0]
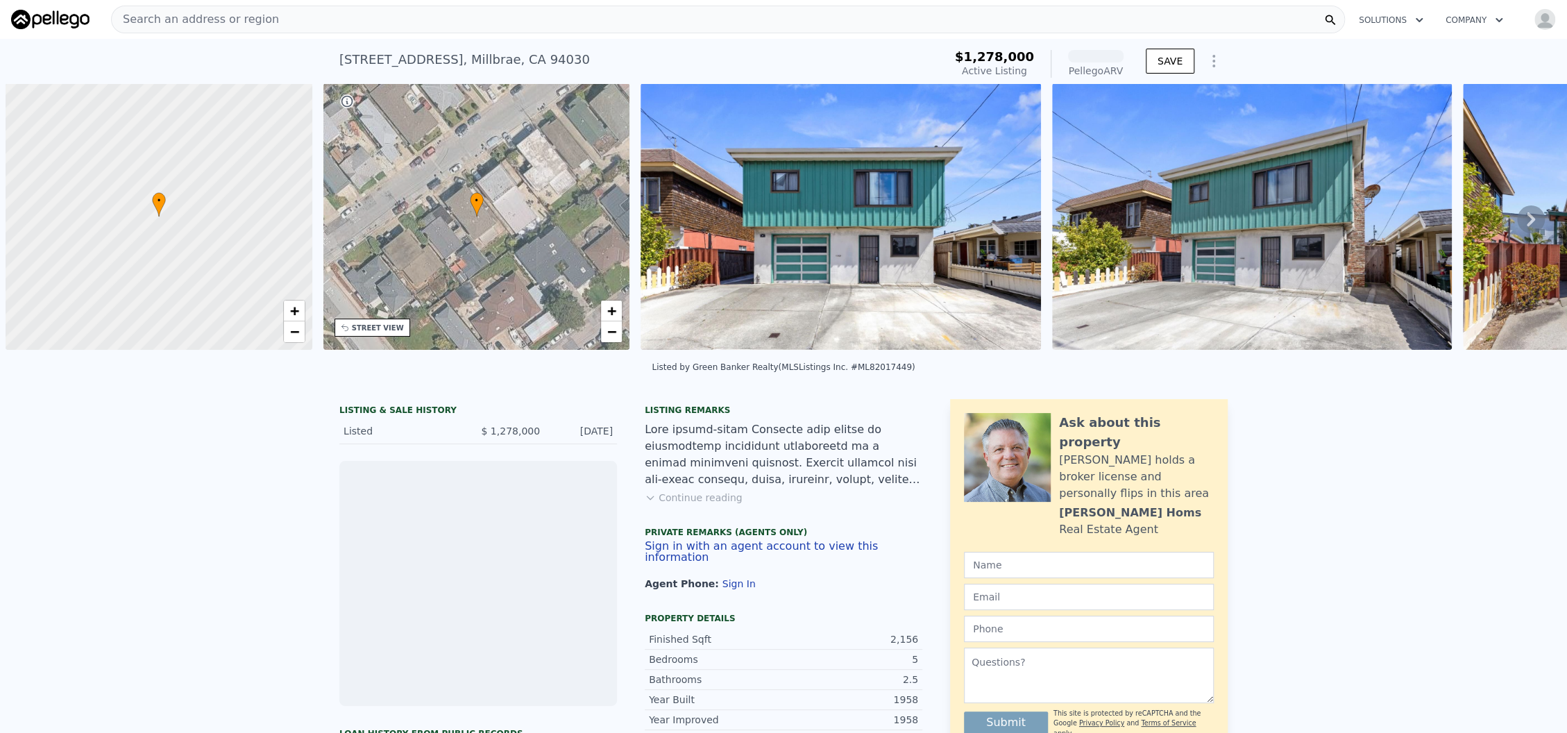
scroll to position [0, 5]
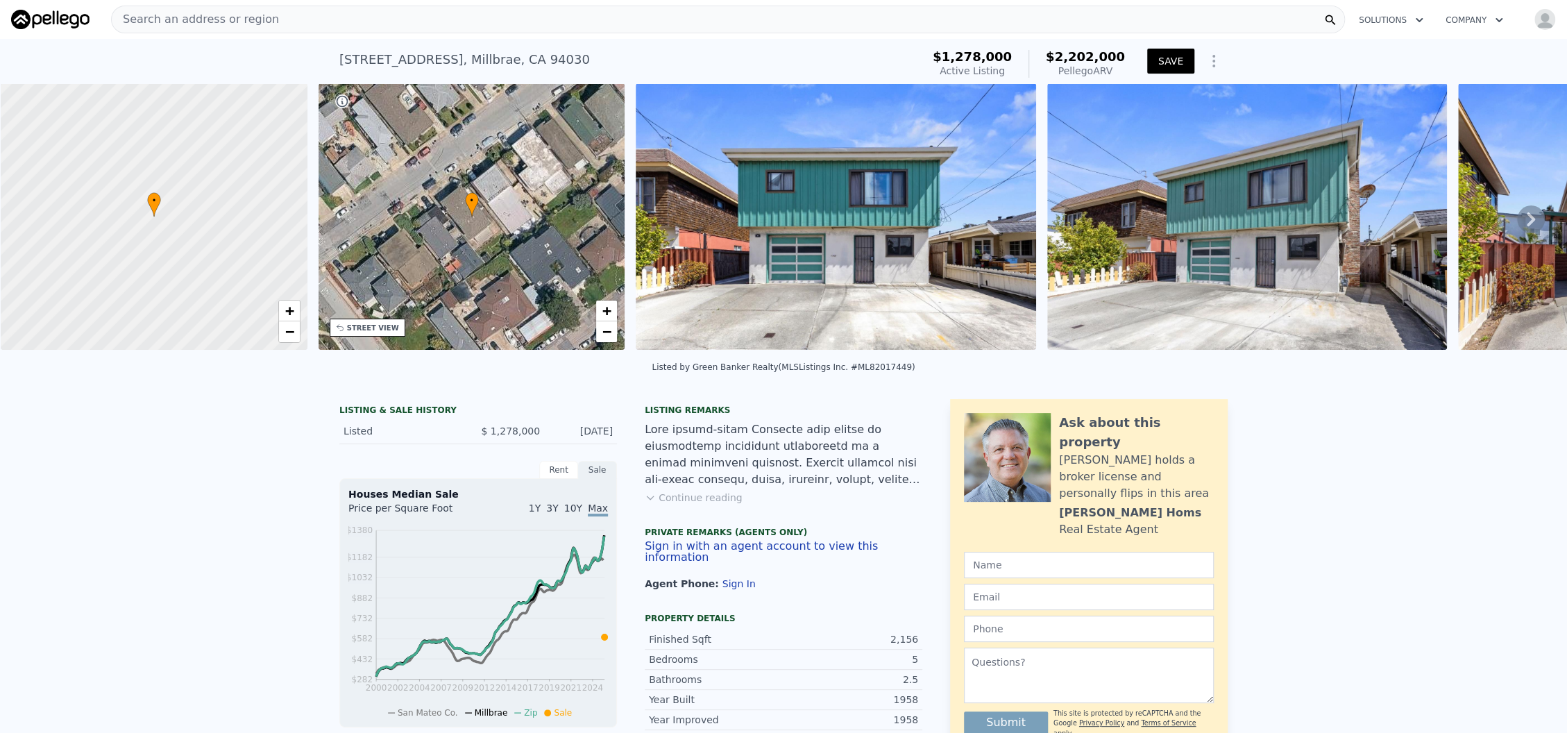
click at [1517, 228] on icon at bounding box center [1531, 219] width 28 height 28
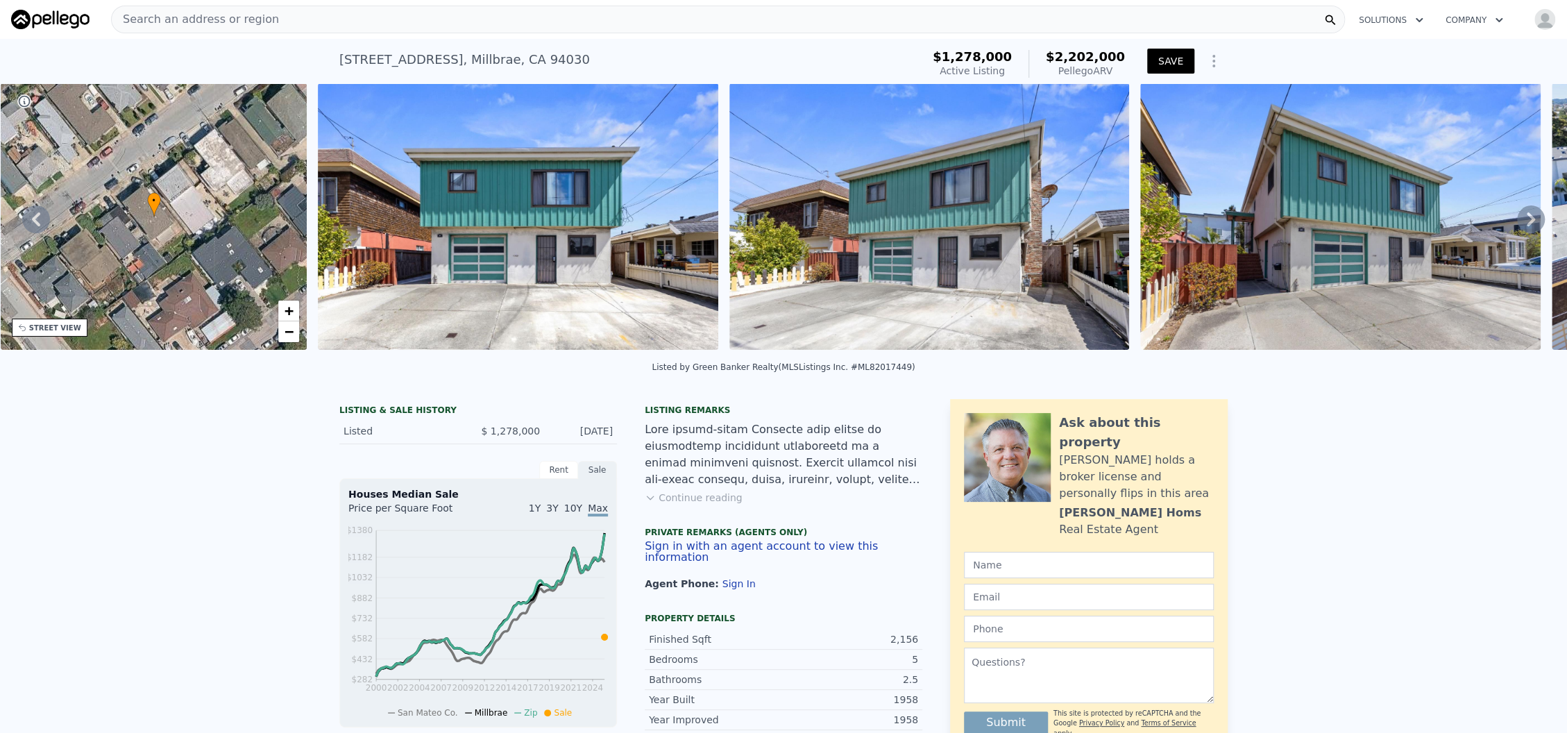
click at [1517, 228] on icon at bounding box center [1531, 219] width 28 height 28
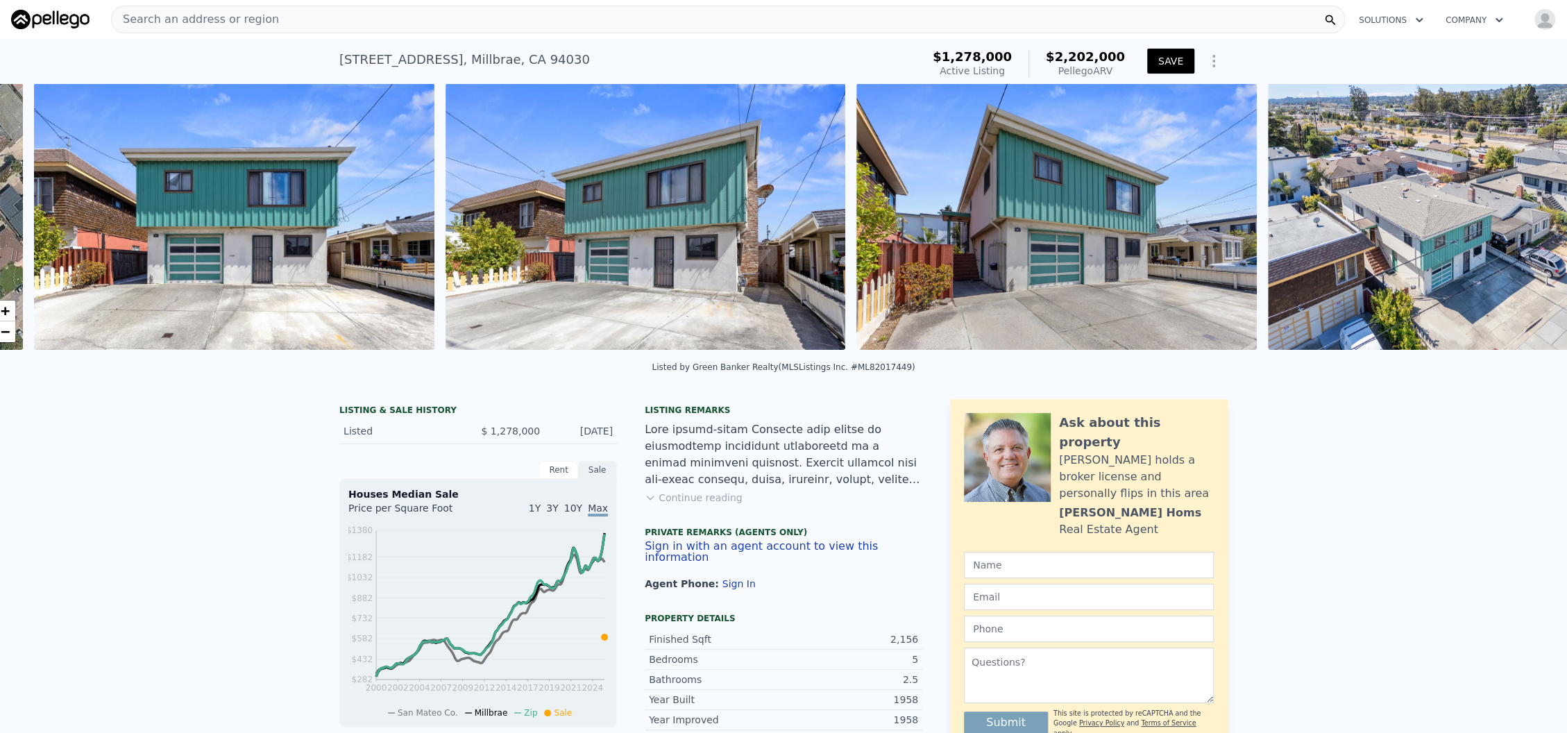
scroll to position [0, 635]
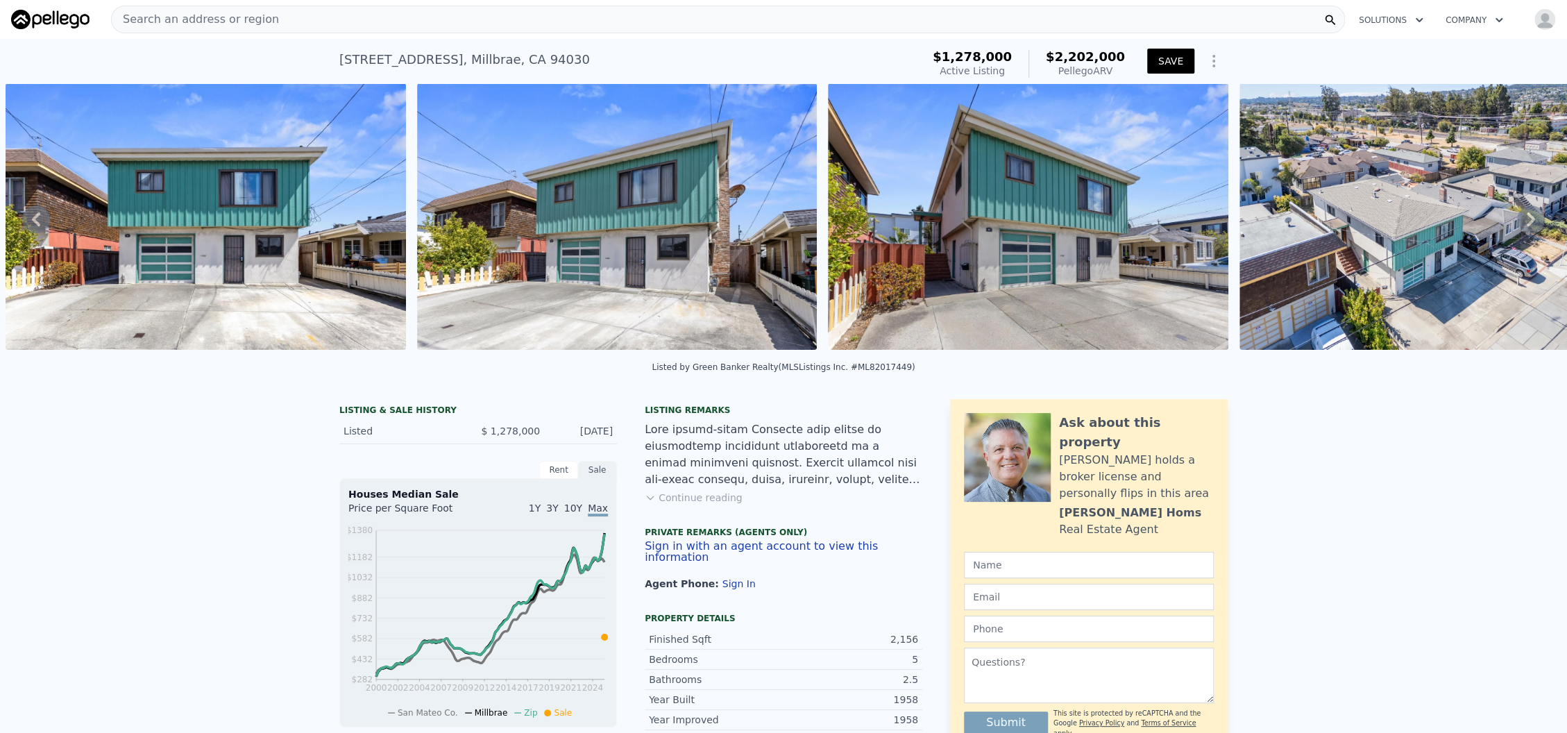
click at [1517, 228] on icon at bounding box center [1531, 219] width 28 height 28
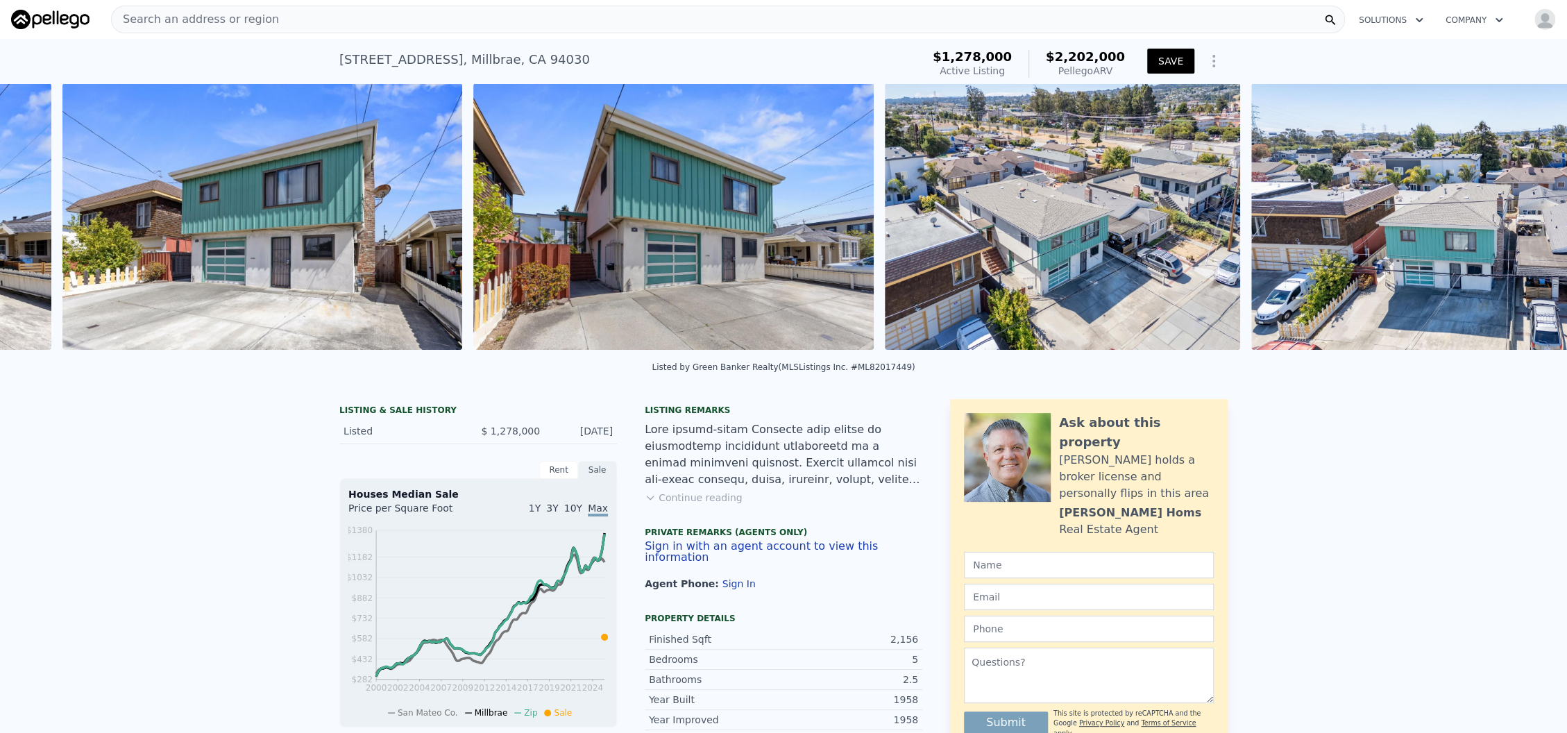
scroll to position [0, 1046]
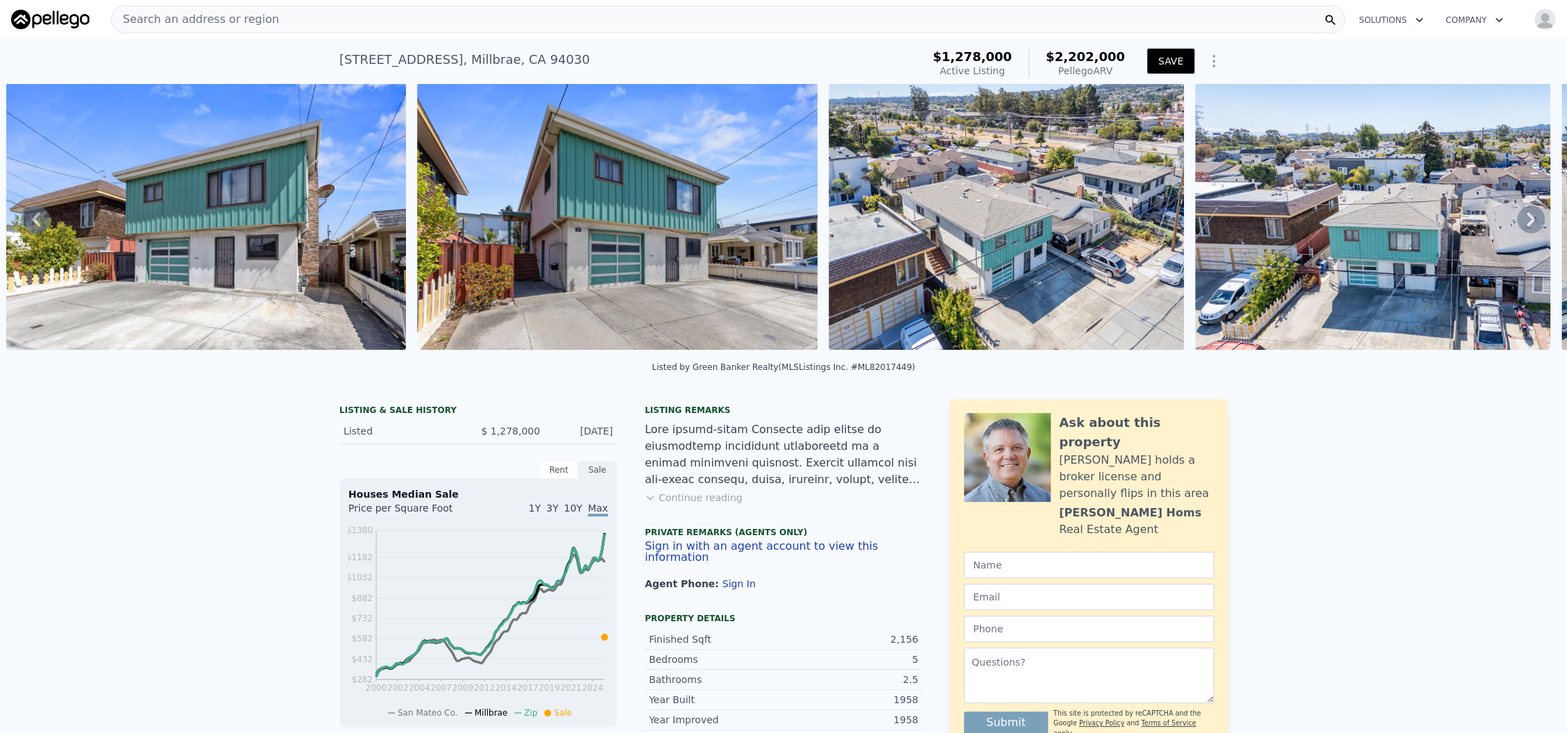
click at [1517, 228] on icon at bounding box center [1531, 219] width 28 height 28
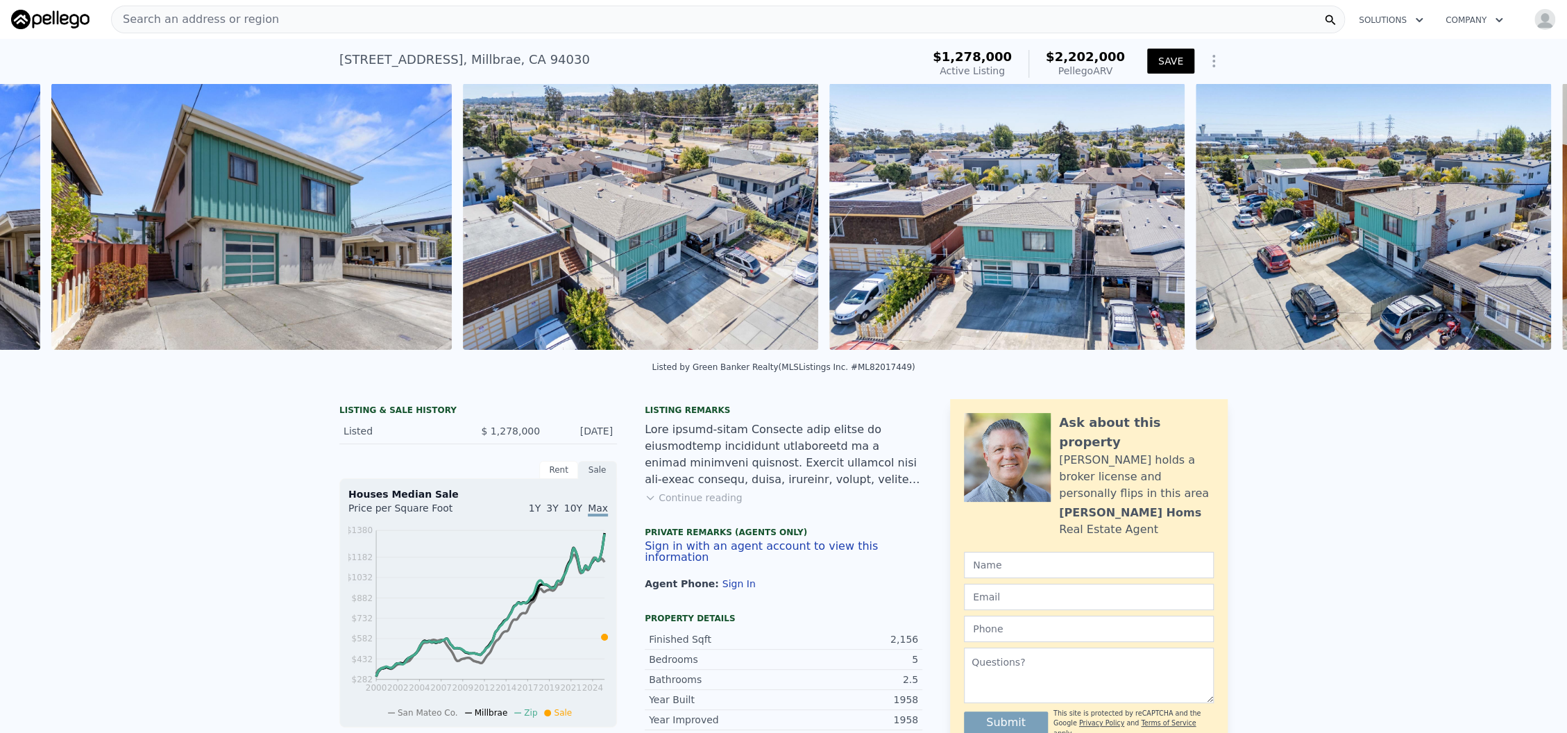
scroll to position [0, 1457]
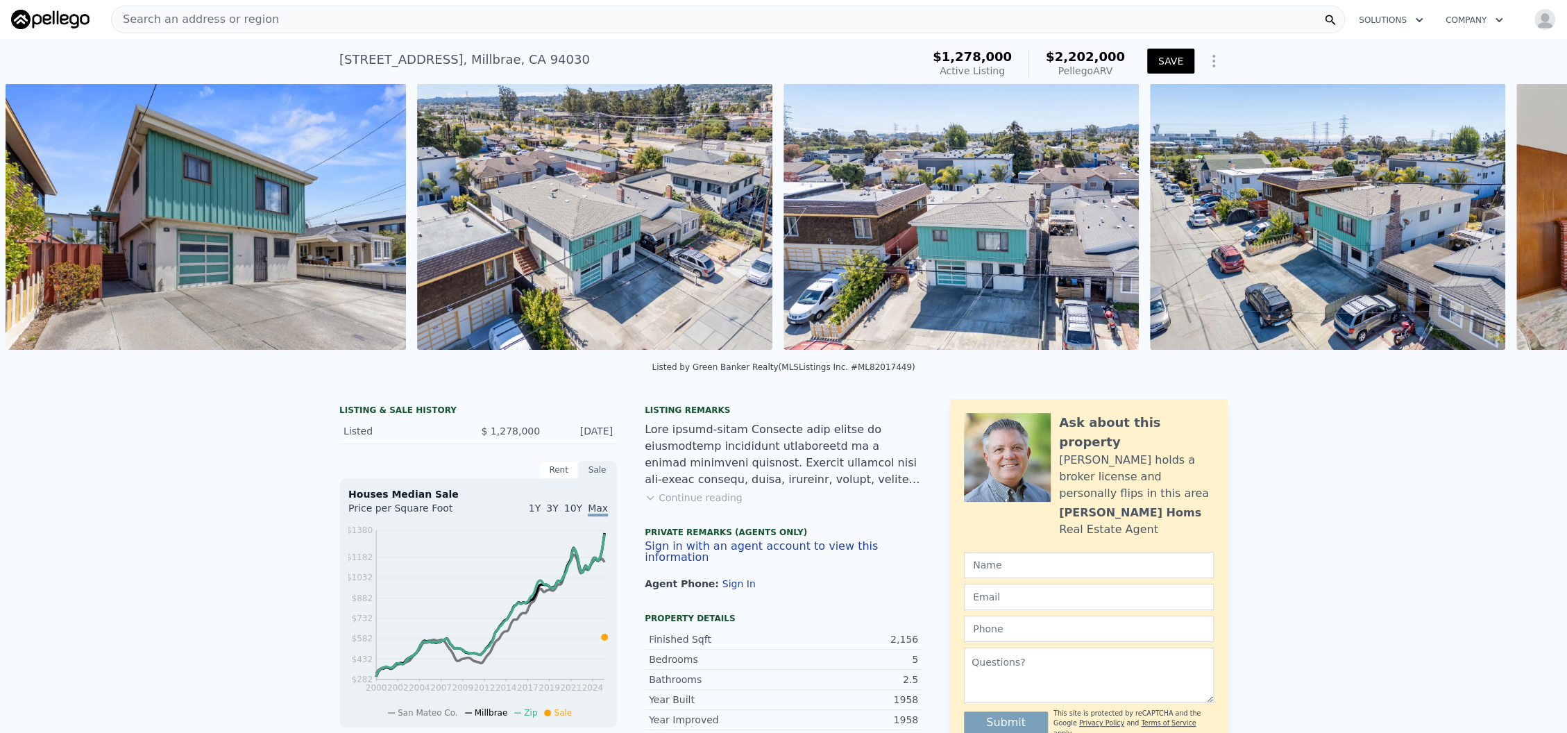
click at [1508, 228] on div at bounding box center [1327, 218] width 366 height 271
click at [1388, 219] on img at bounding box center [1327, 216] width 355 height 266
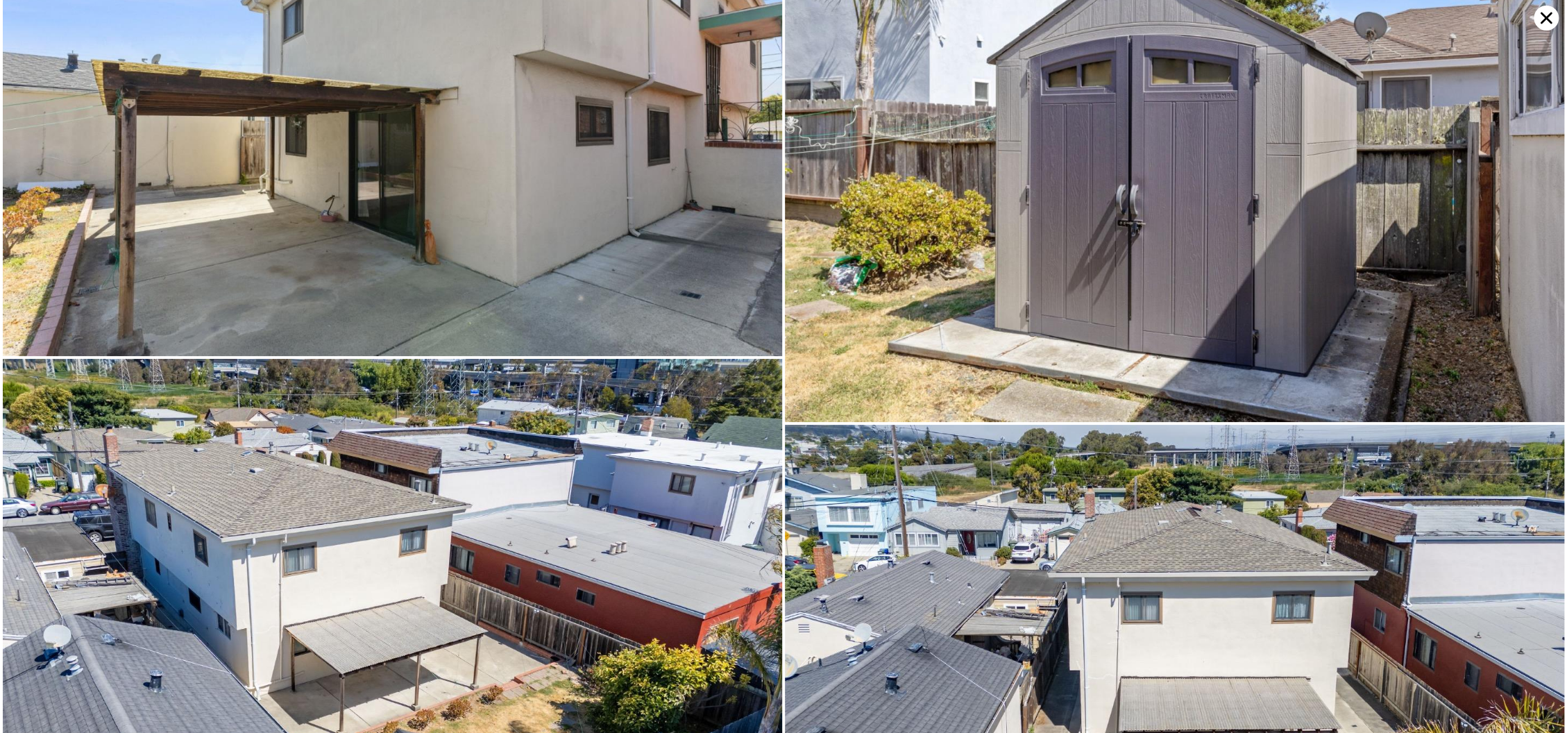
scroll to position [12316, 0]
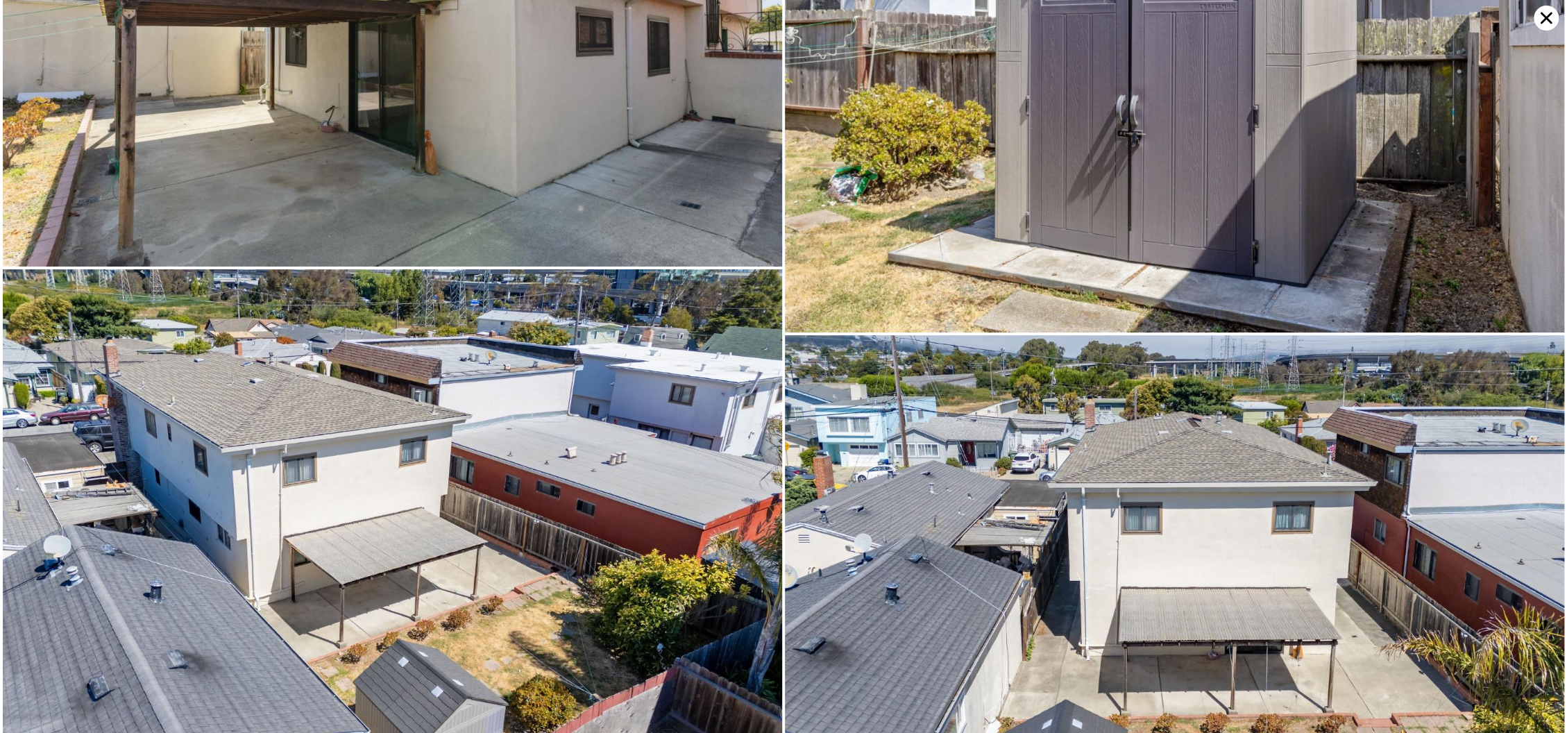
click at [1548, 20] on icon at bounding box center [1546, 18] width 12 height 12
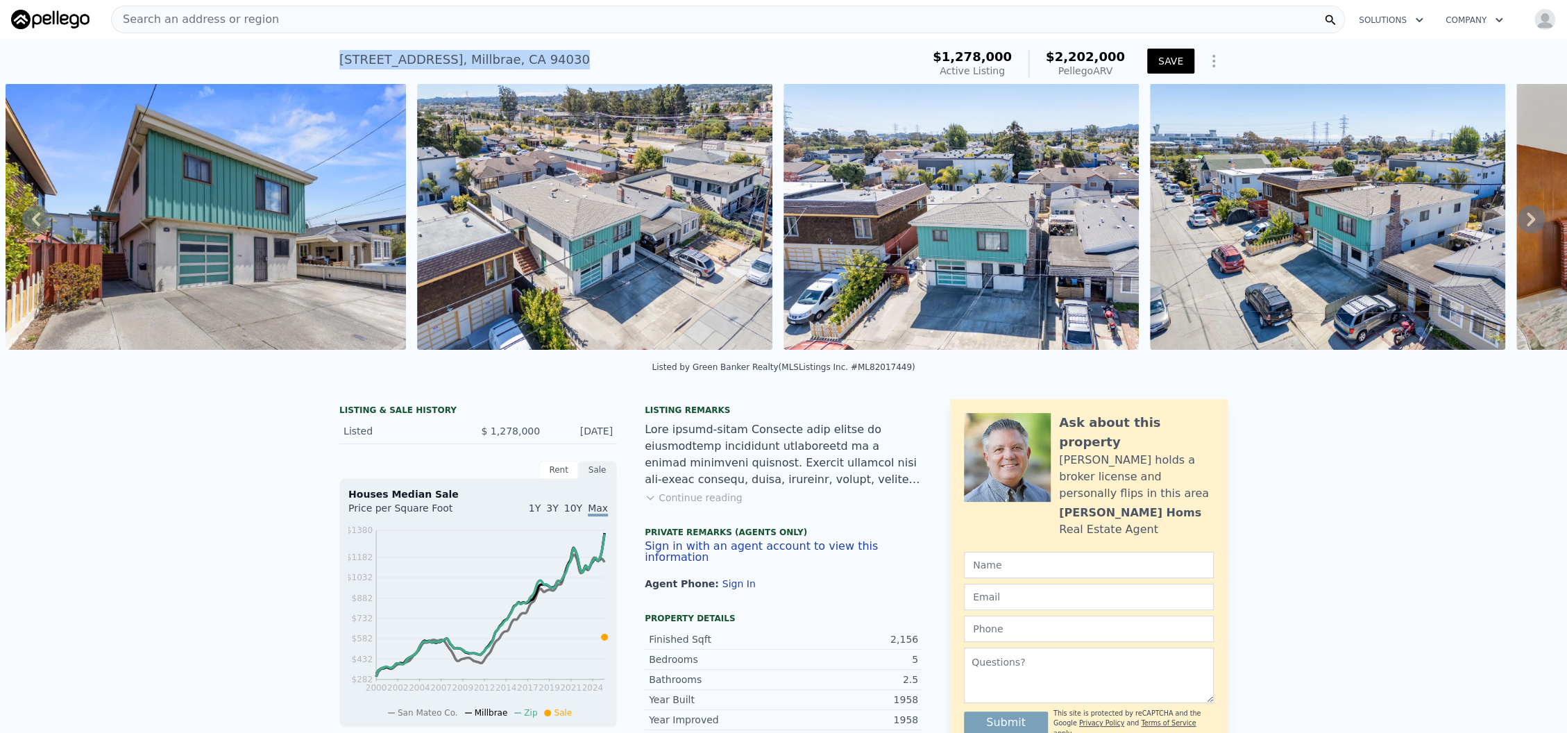
drag, startPoint x: 543, startPoint y: 57, endPoint x: 303, endPoint y: 65, distance: 240.9
click at [303, 65] on div "31 Spruce St , Millbrae , CA 94030 Active at $1.278m (~ARV $2.202m ) $1,278,000…" at bounding box center [783, 61] width 1567 height 44
copy div "31 Spruce St , Millbrae , CA 94030"
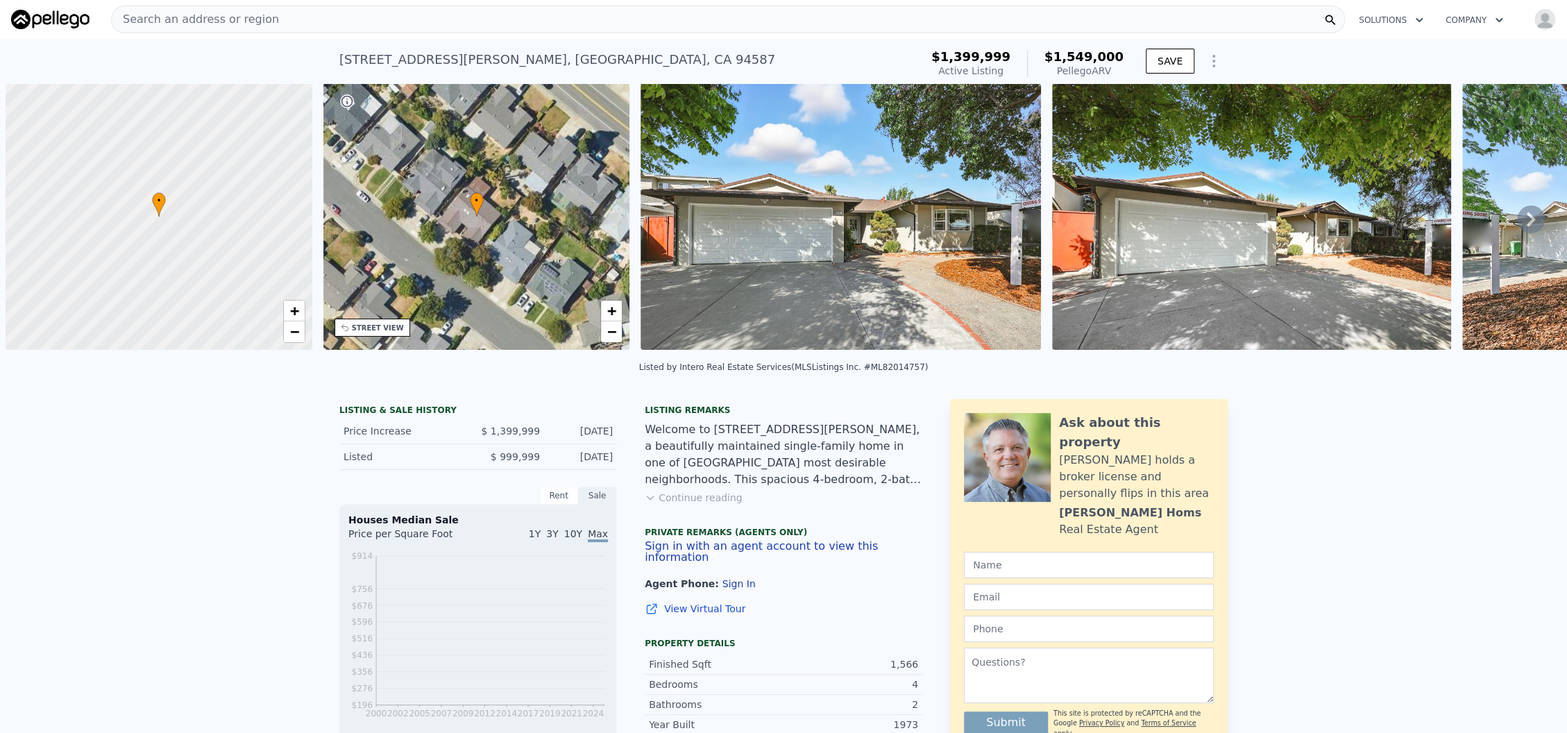
scroll to position [0, 5]
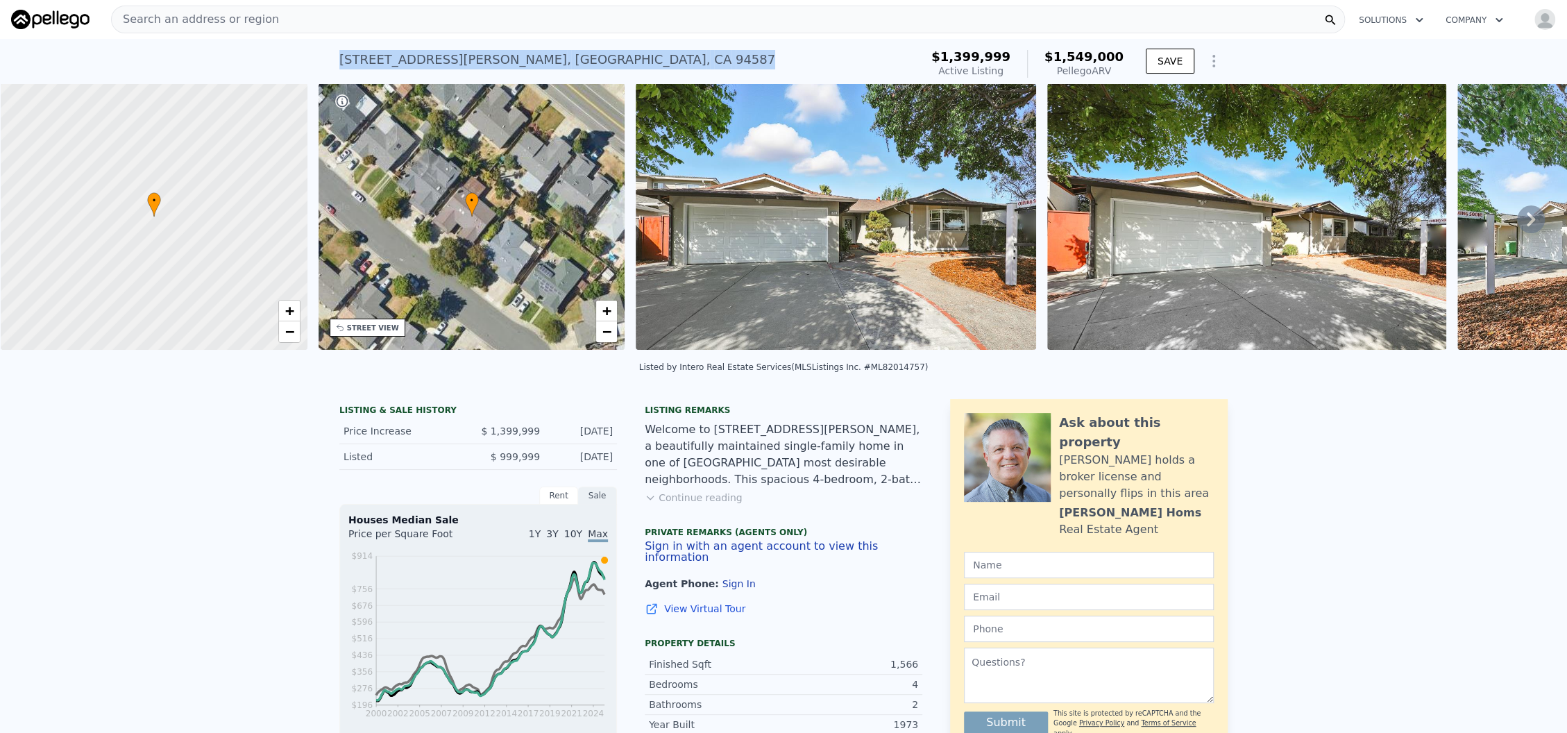
drag, startPoint x: 568, startPoint y: 60, endPoint x: 314, endPoint y: 66, distance: 254.0
click at [314, 66] on div "[STREET_ADDRESS][PERSON_NAME] Active at $1.400m (~ARV $1.549m ) $1,399,999 Acti…" at bounding box center [783, 61] width 1567 height 44
copy div "[STREET_ADDRESS][PERSON_NAME]"
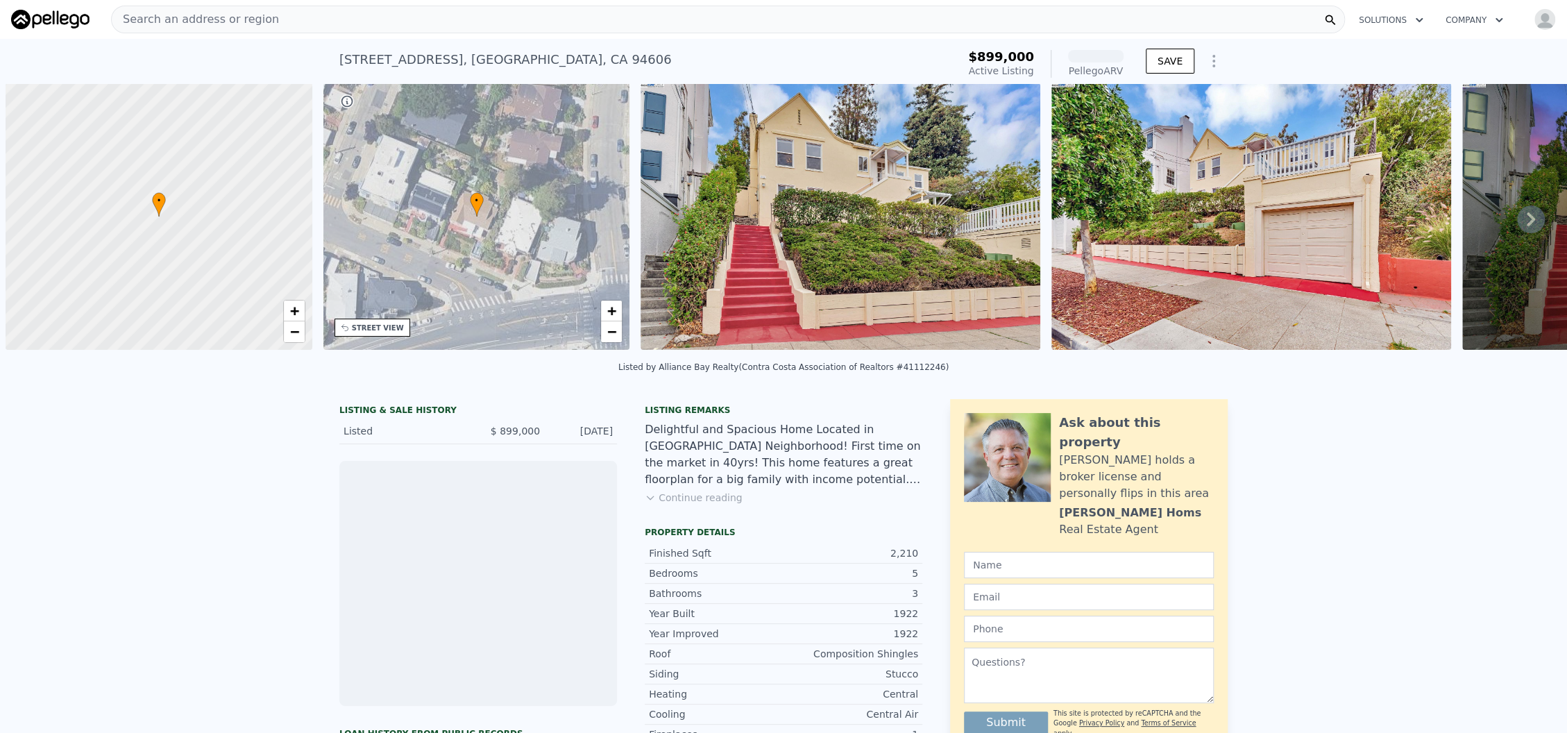
scroll to position [0, 5]
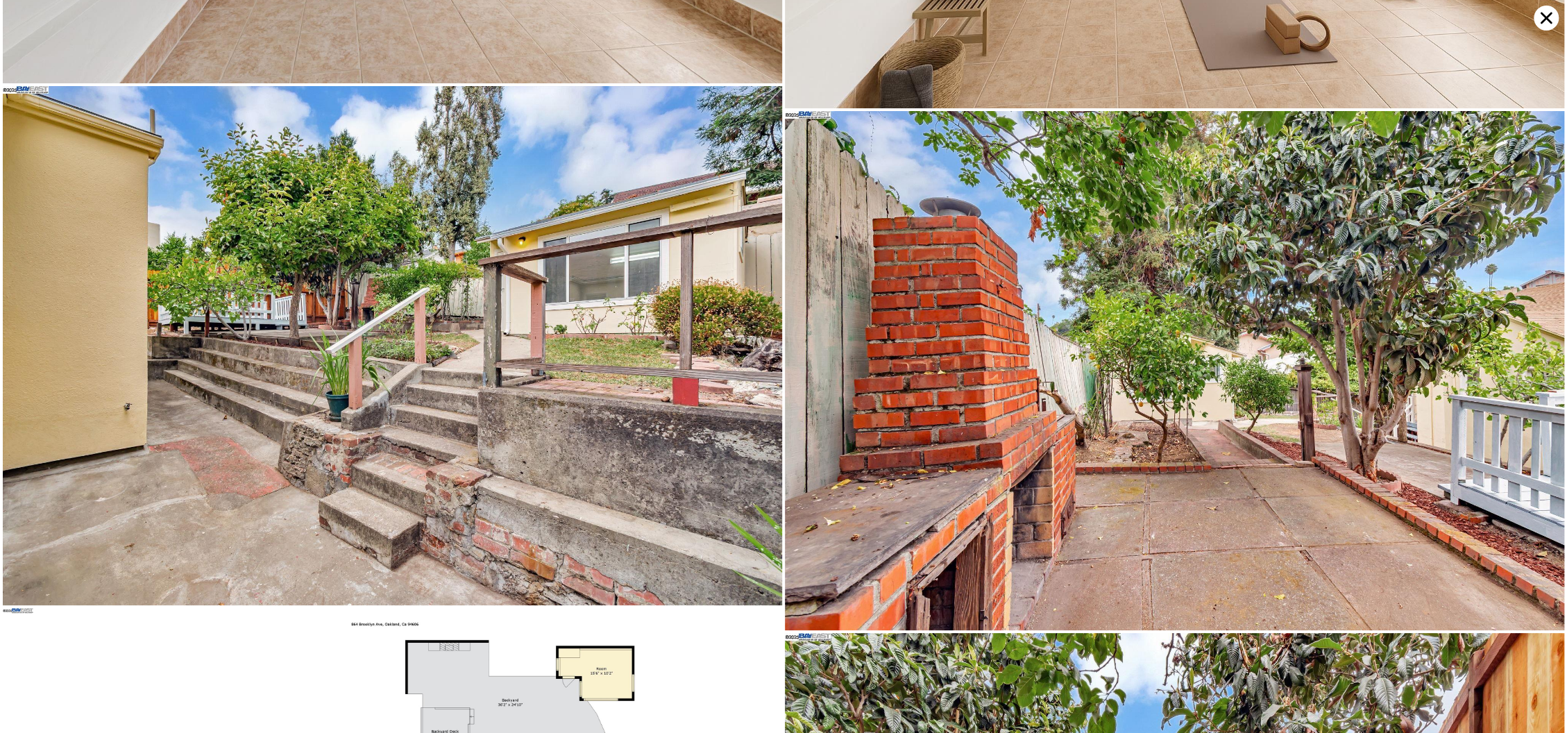
scroll to position [9676, 0]
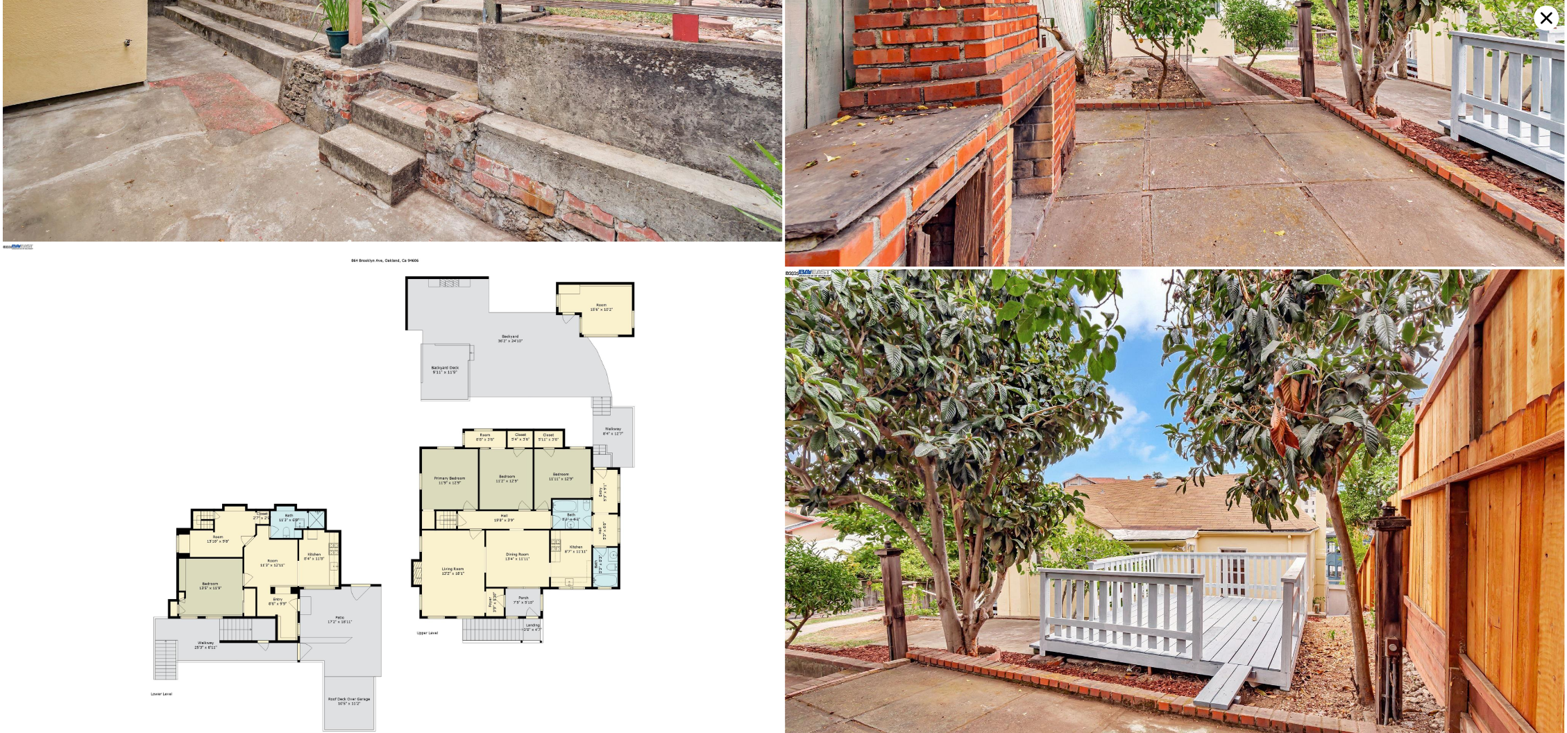
click at [1542, 16] on icon at bounding box center [1545, 18] width 25 height 25
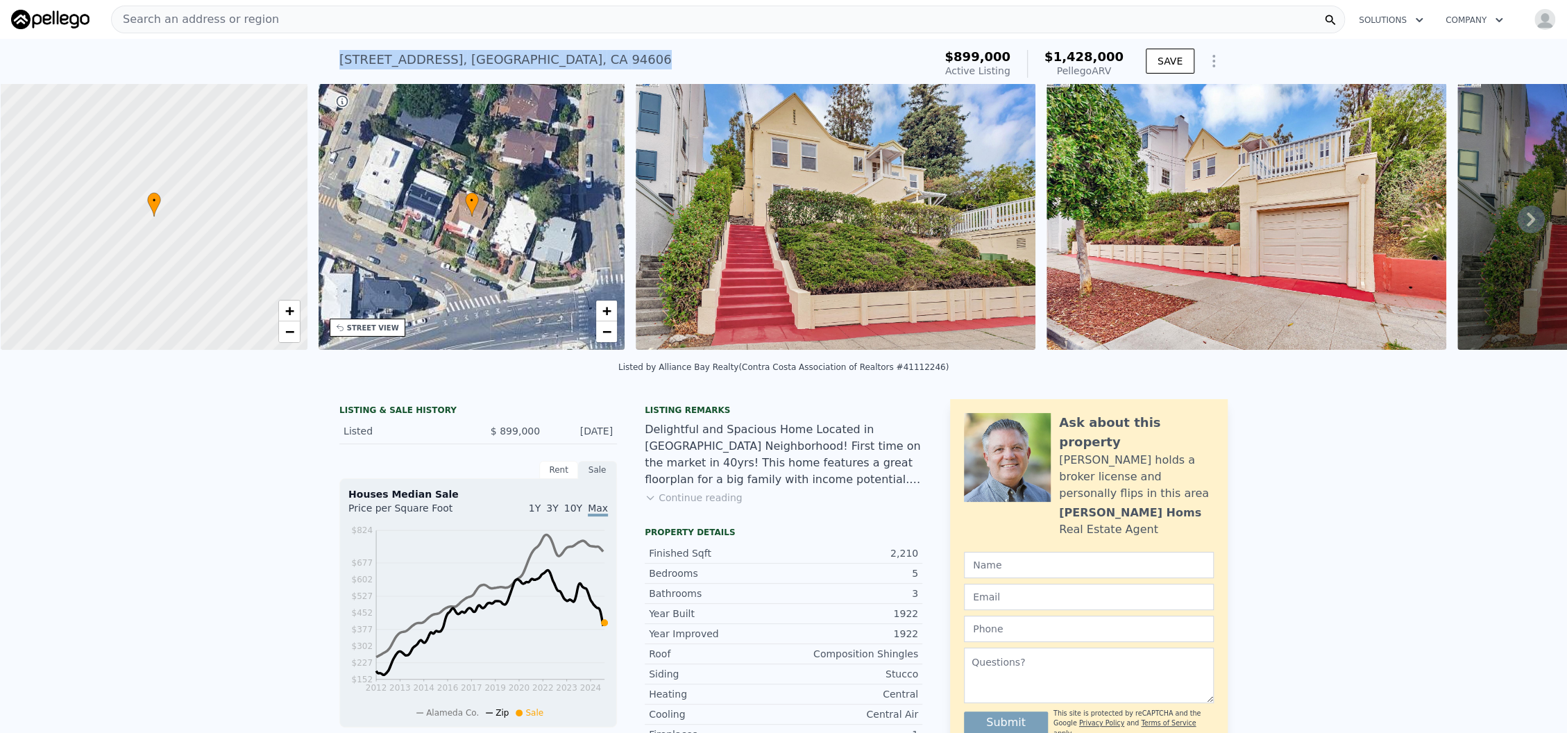
drag, startPoint x: 591, startPoint y: 65, endPoint x: 327, endPoint y: 50, distance: 264.8
click at [327, 50] on div "[STREET_ADDRESS] Active at $899k (~ARV $1.428m ) $899,000 Active Listing $1,428…" at bounding box center [783, 61] width 1567 height 44
copy div "[STREET_ADDRESS]"
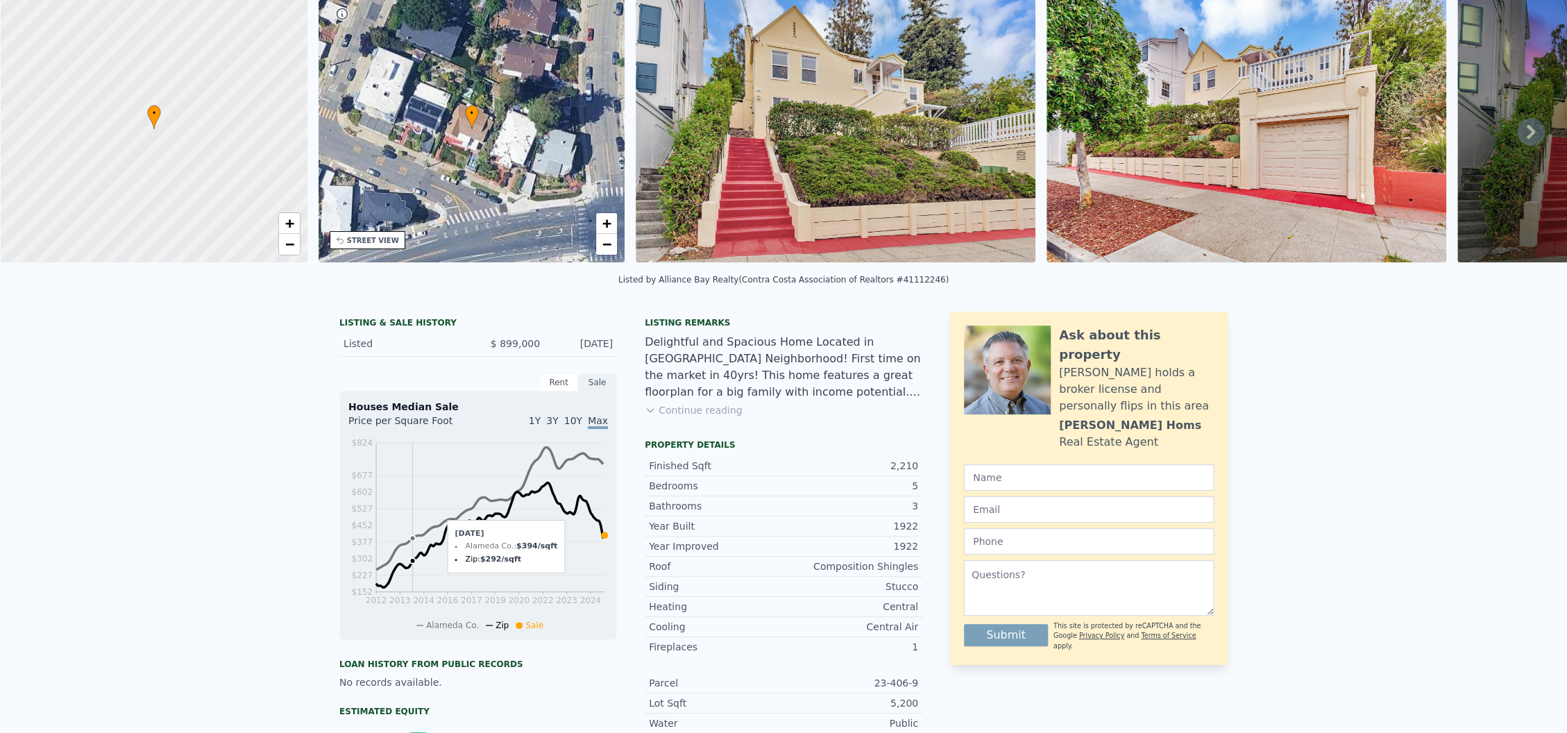
scroll to position [5, 0]
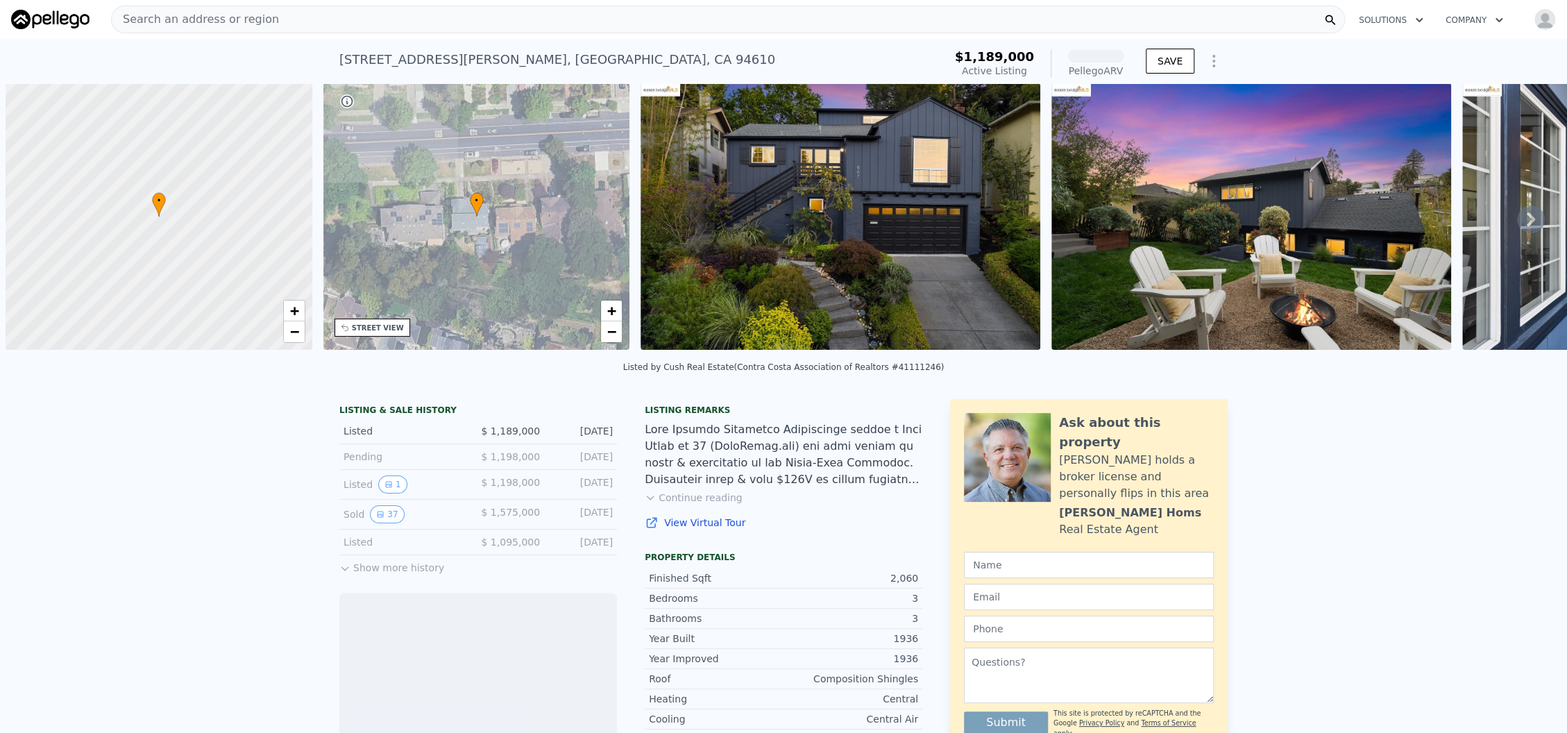
scroll to position [0, 5]
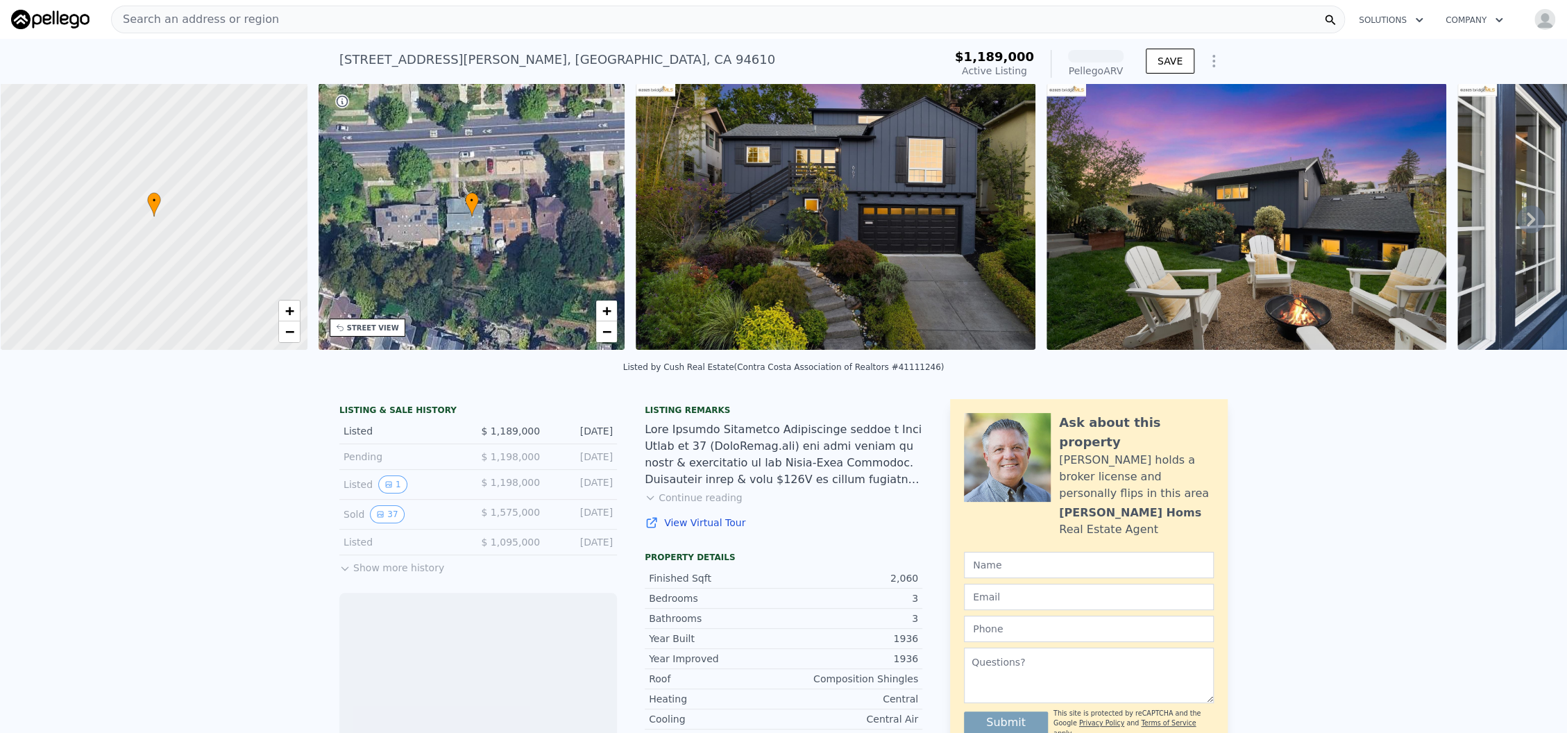
click at [774, 249] on img at bounding box center [836, 216] width 400 height 266
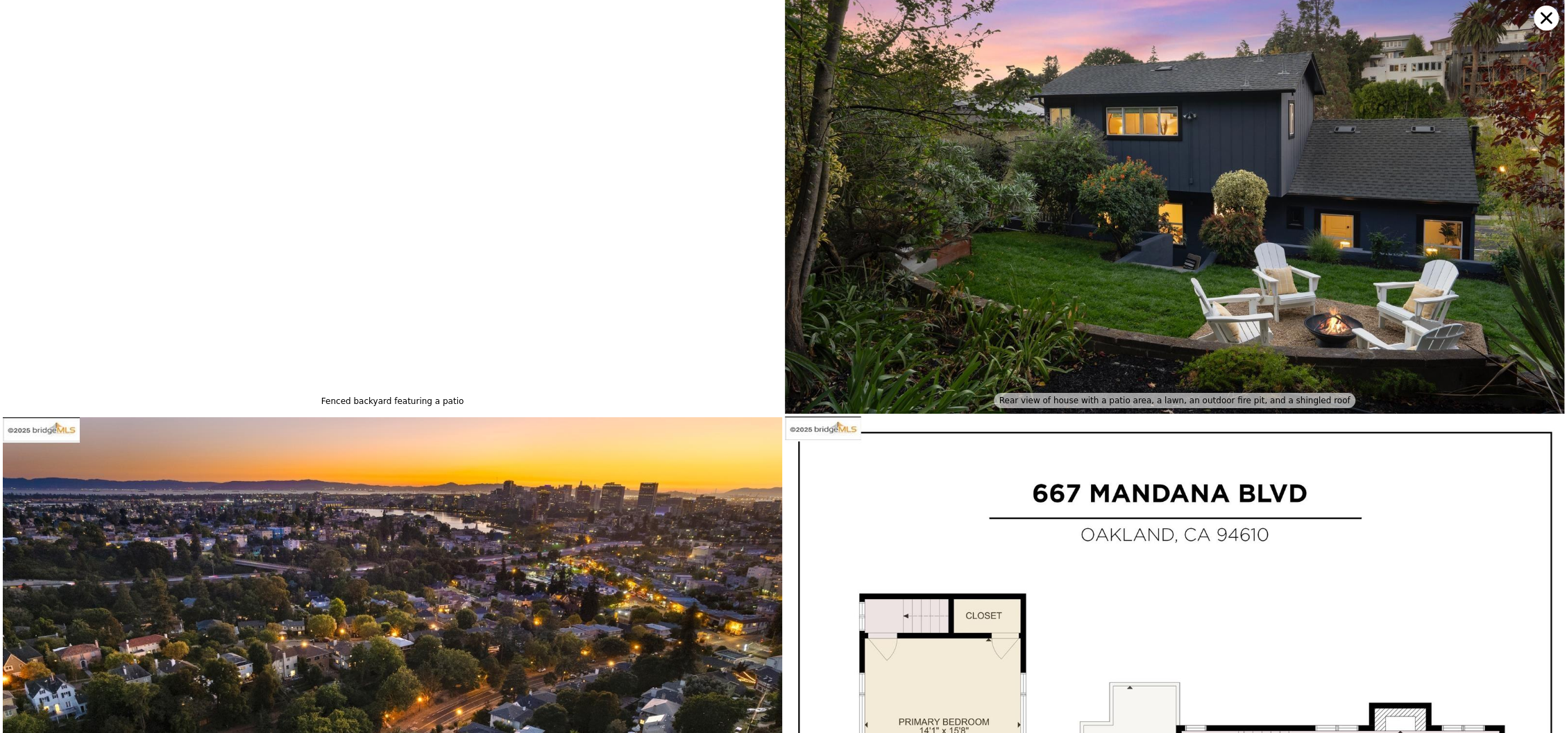
scroll to position [13822, 0]
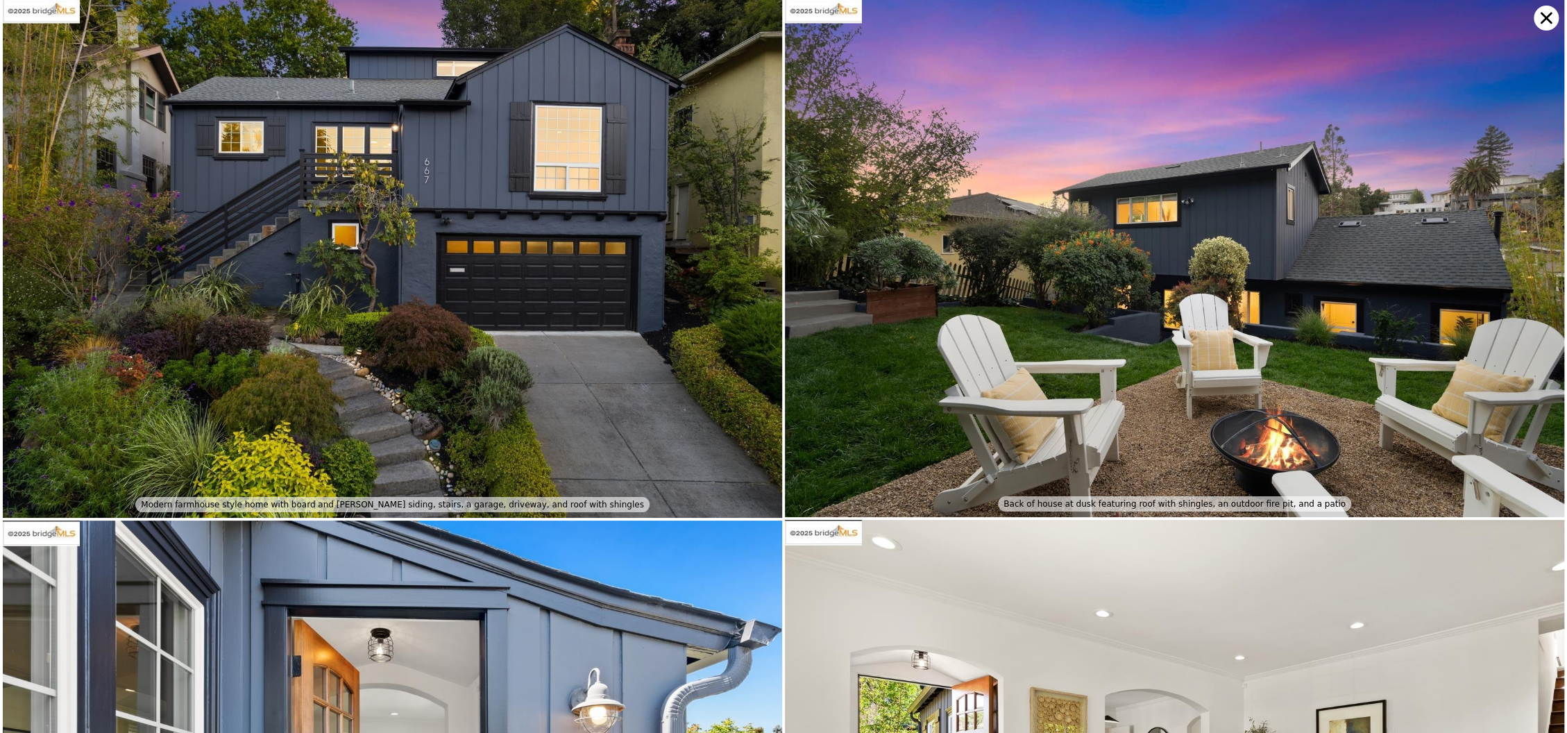
scroll to position [0, 0]
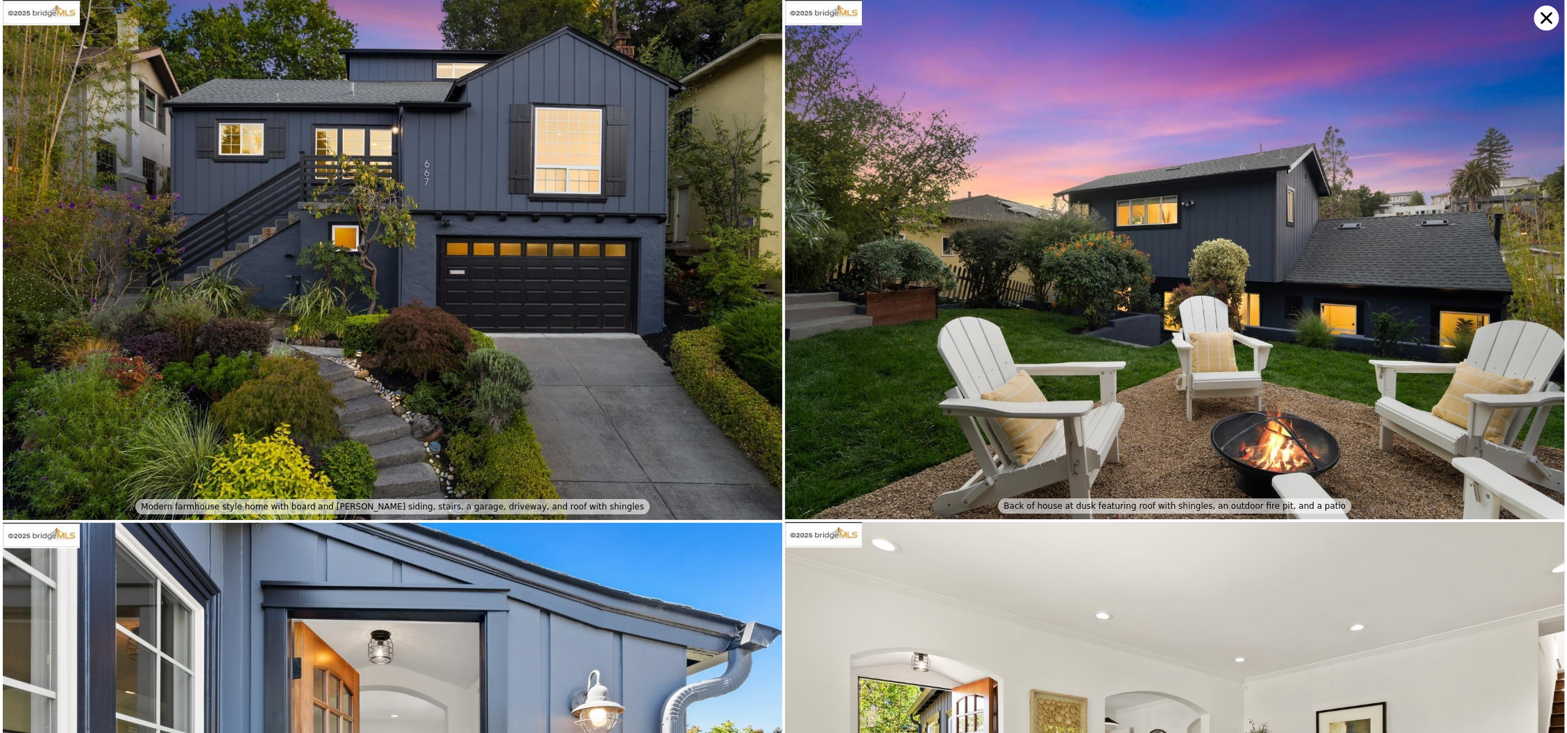
click at [1540, 17] on icon at bounding box center [1545, 18] width 25 height 25
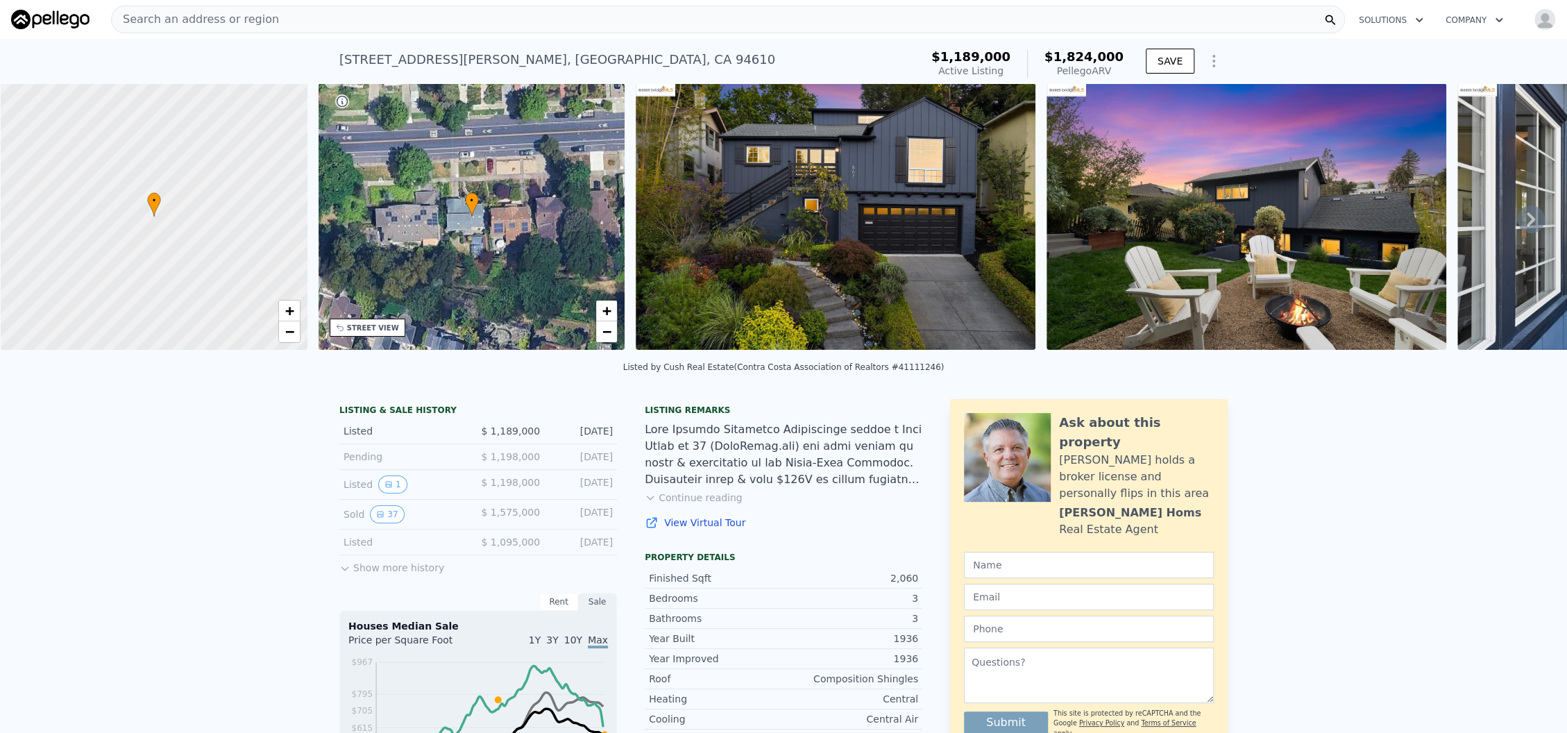
click at [367, 329] on div "STREET VIEW" at bounding box center [373, 328] width 52 height 10
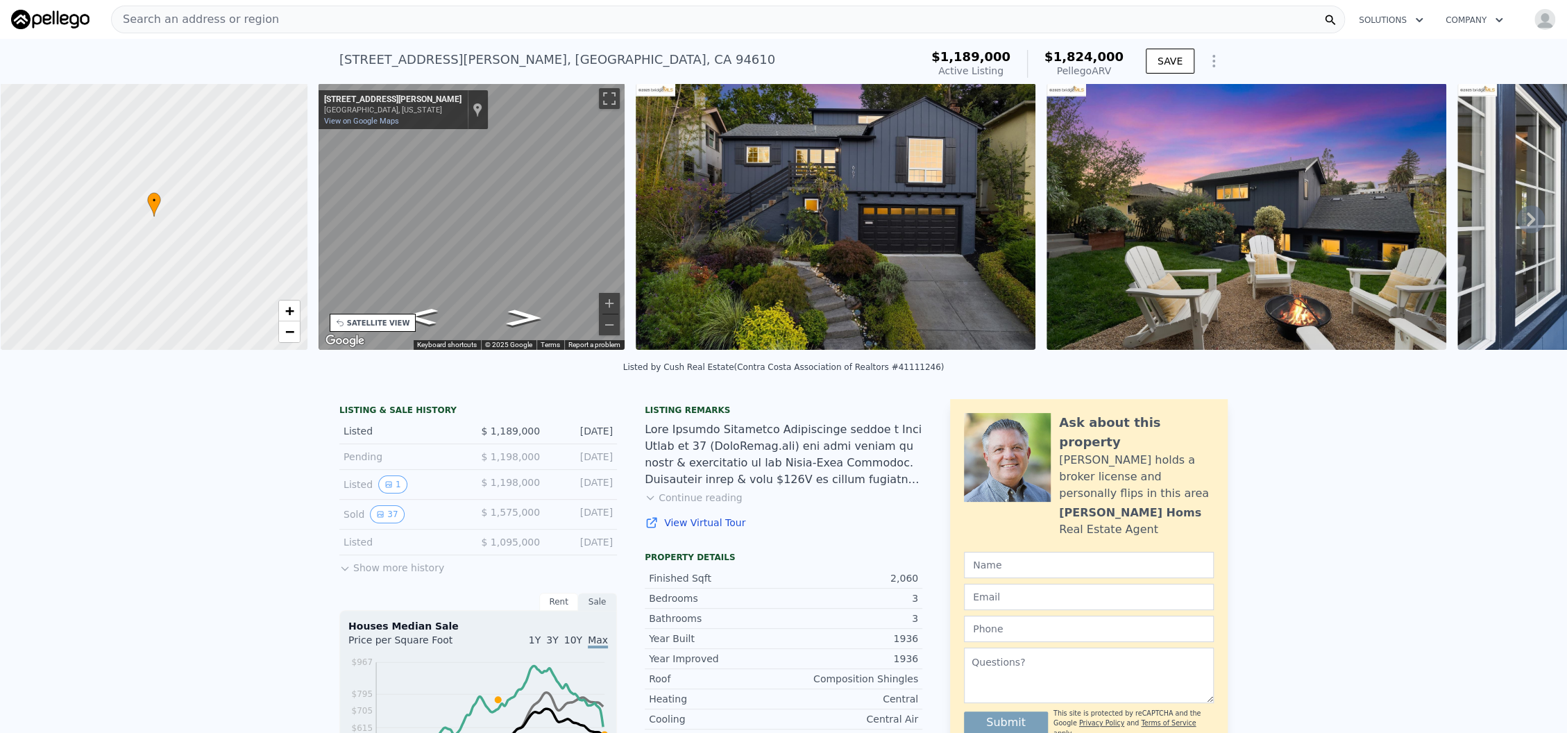
click at [309, 246] on div "• + − • + − STREET VIEW ← Move left → Move right ↑ Move up ↓ Move down + Zoom i…" at bounding box center [783, 218] width 1567 height 271
click at [692, 504] on button "Continue reading" at bounding box center [694, 498] width 98 height 14
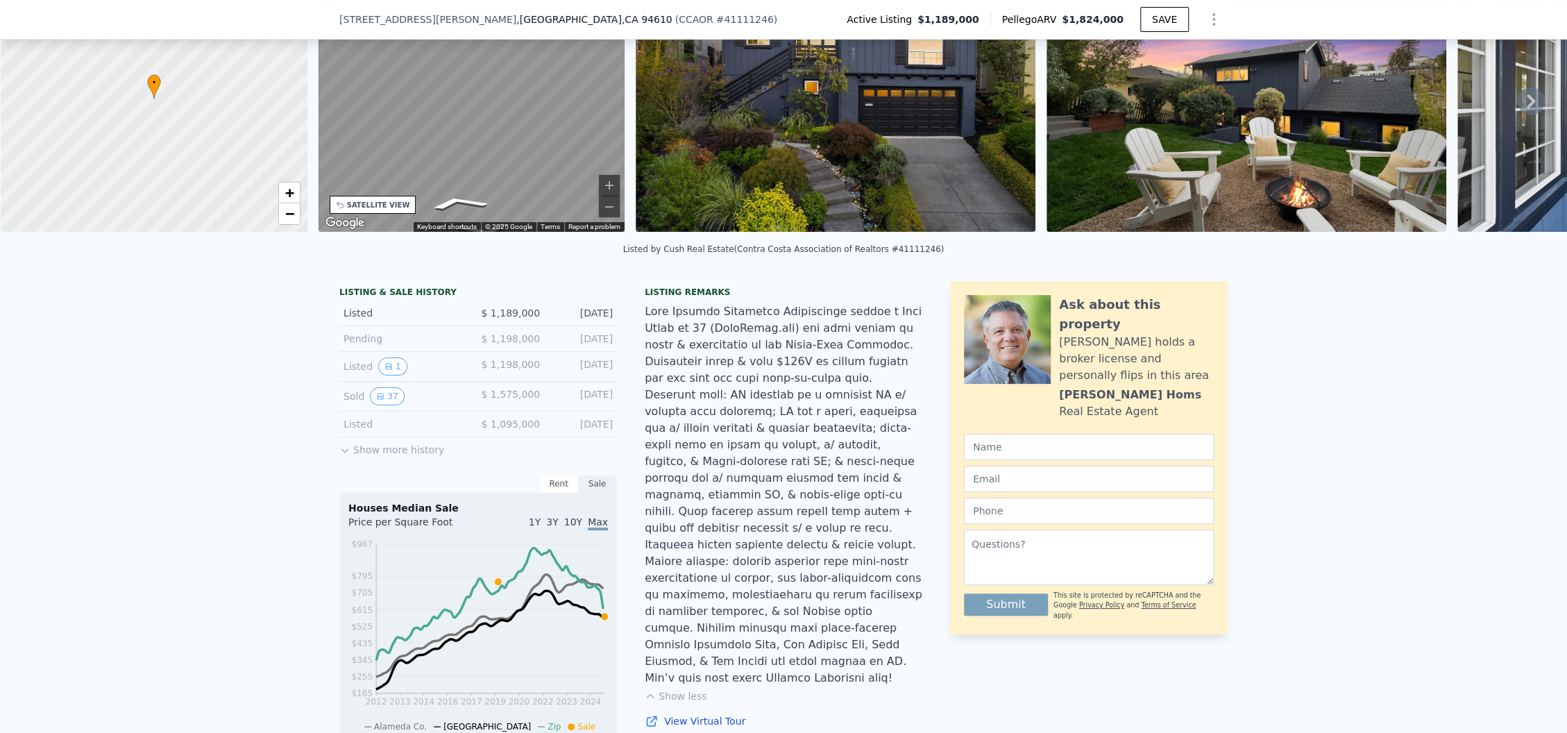
scroll to position [87, 0]
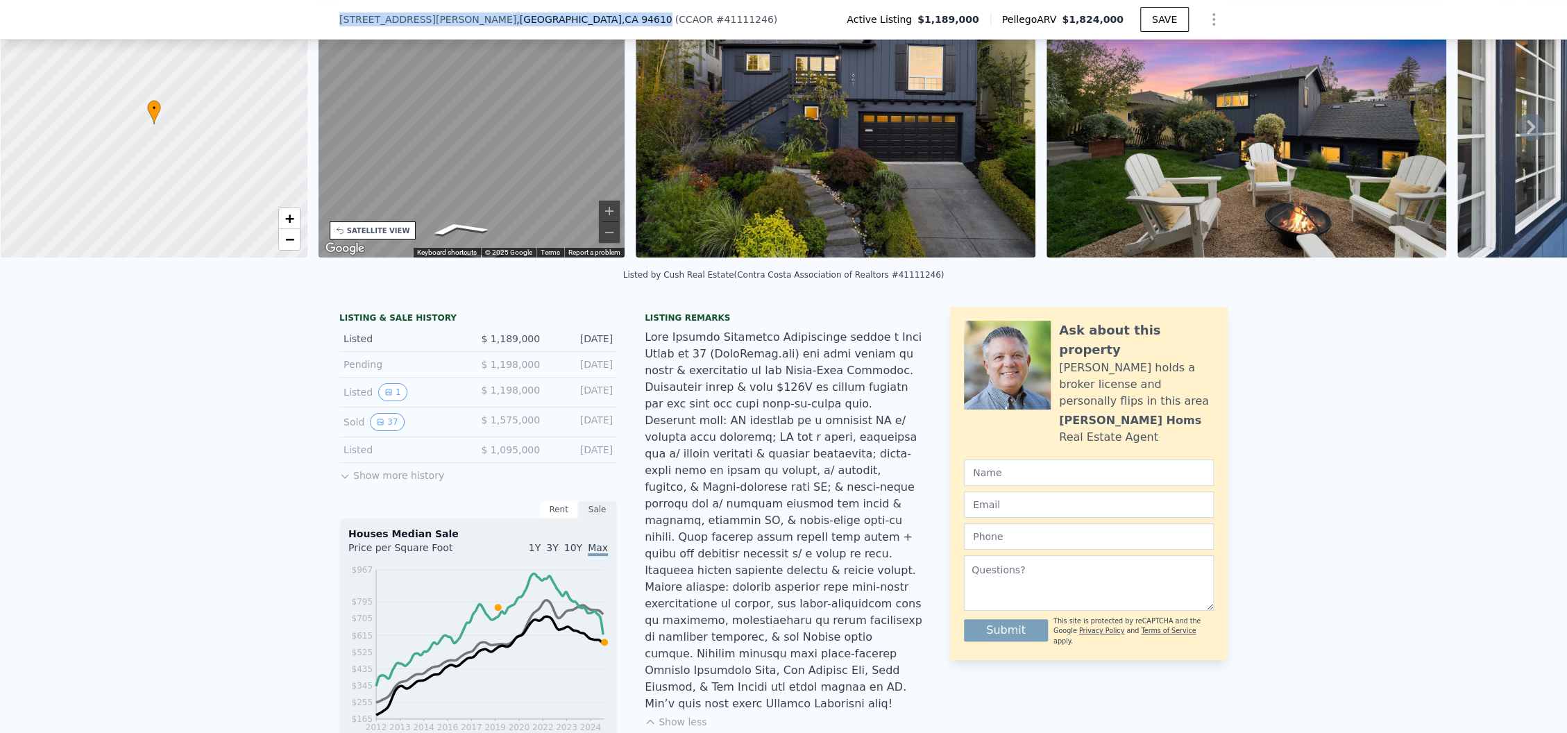
drag, startPoint x: 500, startPoint y: 20, endPoint x: 284, endPoint y: 20, distance: 216.5
click at [284, 20] on div "667 Mandana Blvd , Oakland , CA 94610 ( CCAOR # 41111246 ) Active Listing $1,18…" at bounding box center [783, 20] width 1567 height 40
copy div "667 Mandana Blvd , Oakland , CA 94610"
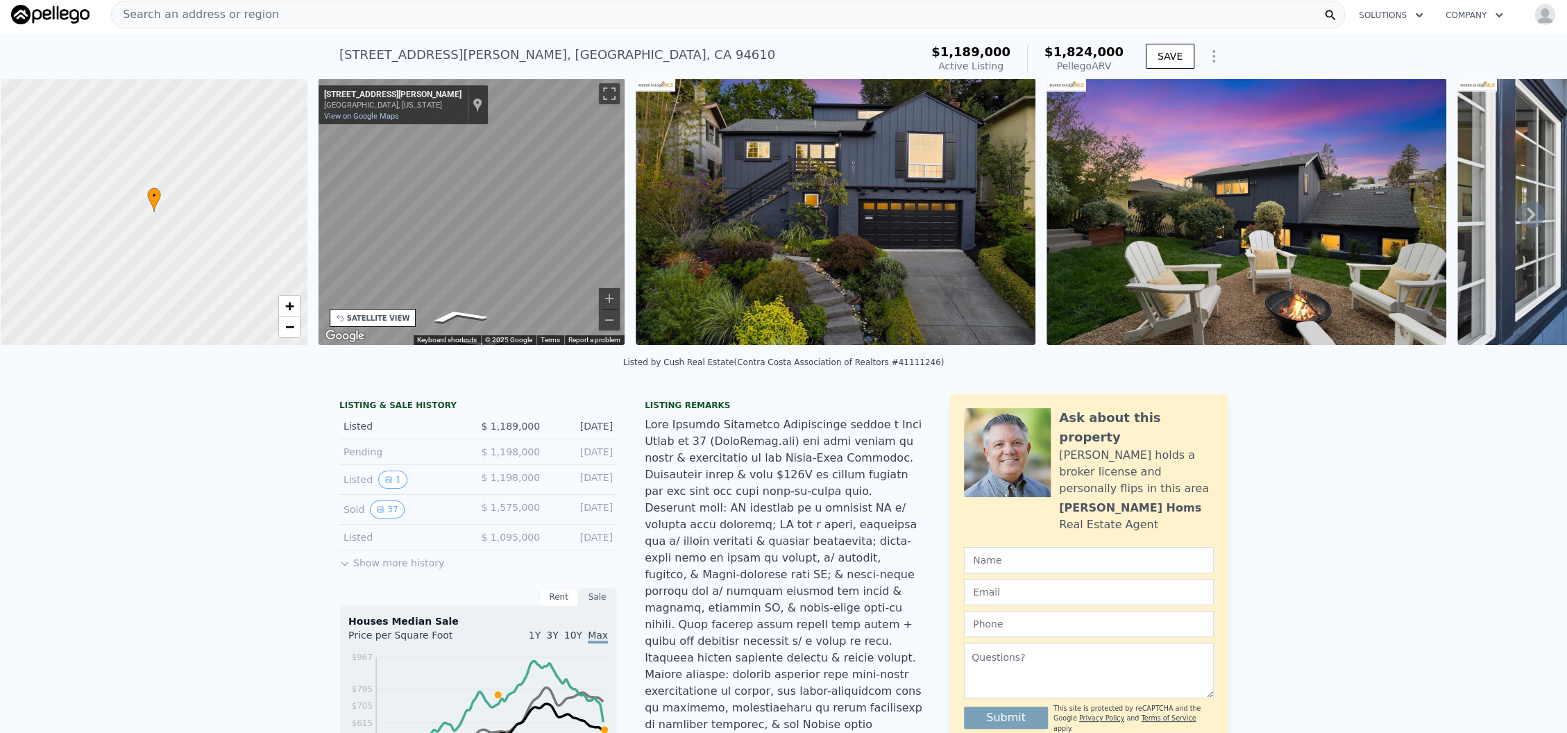
scroll to position [0, 0]
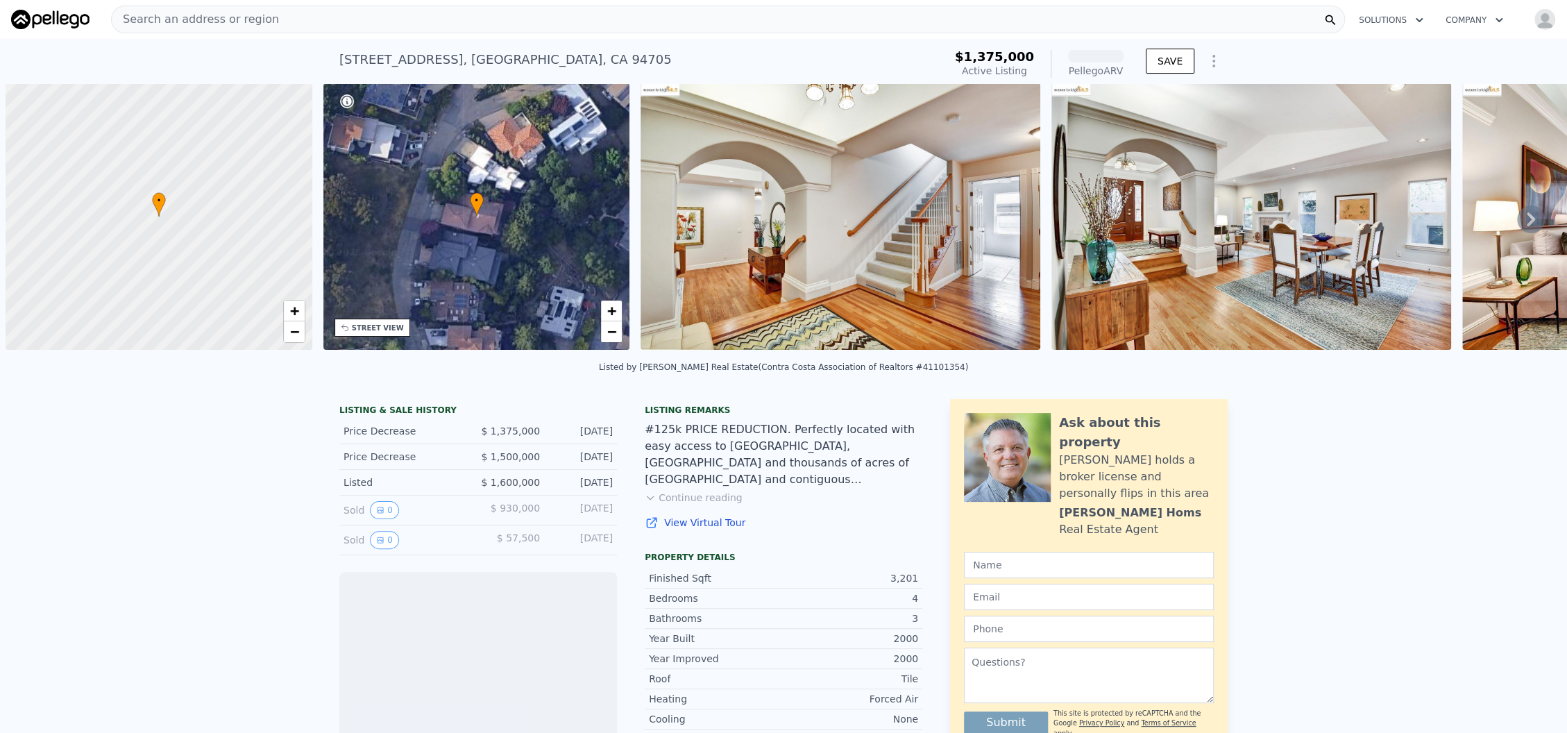
scroll to position [0, 5]
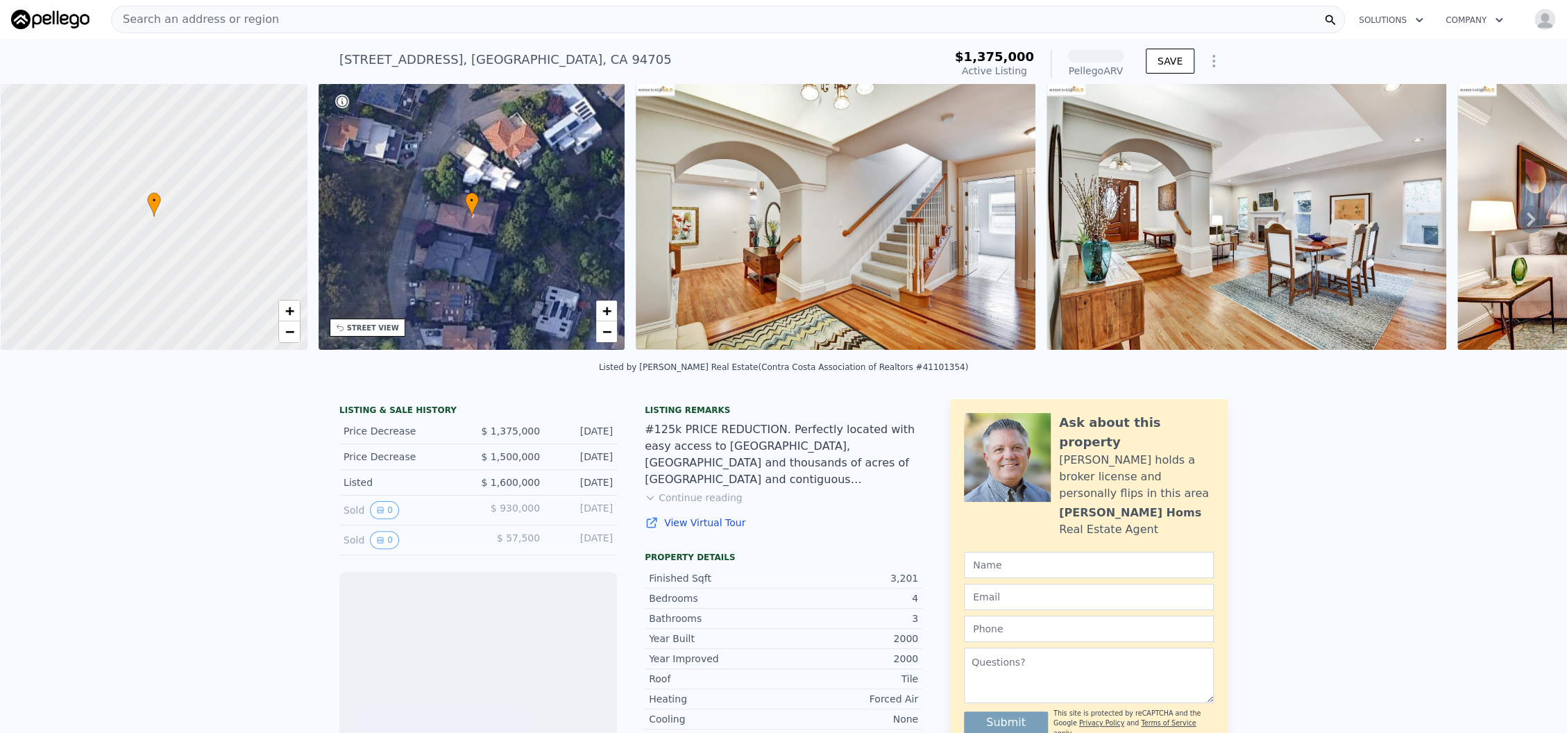
click at [1377, 263] on img at bounding box center [1246, 216] width 400 height 266
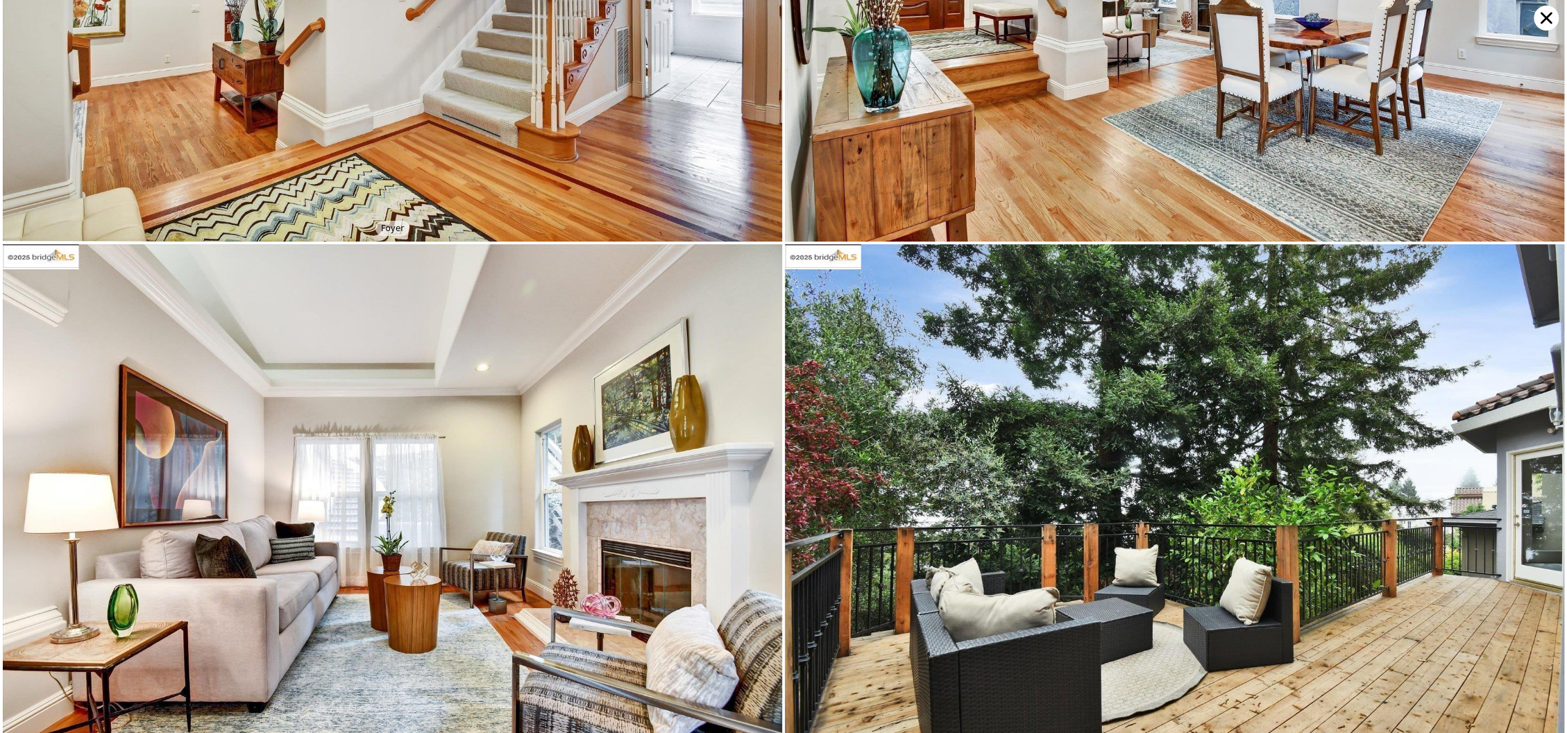
scroll to position [0, 0]
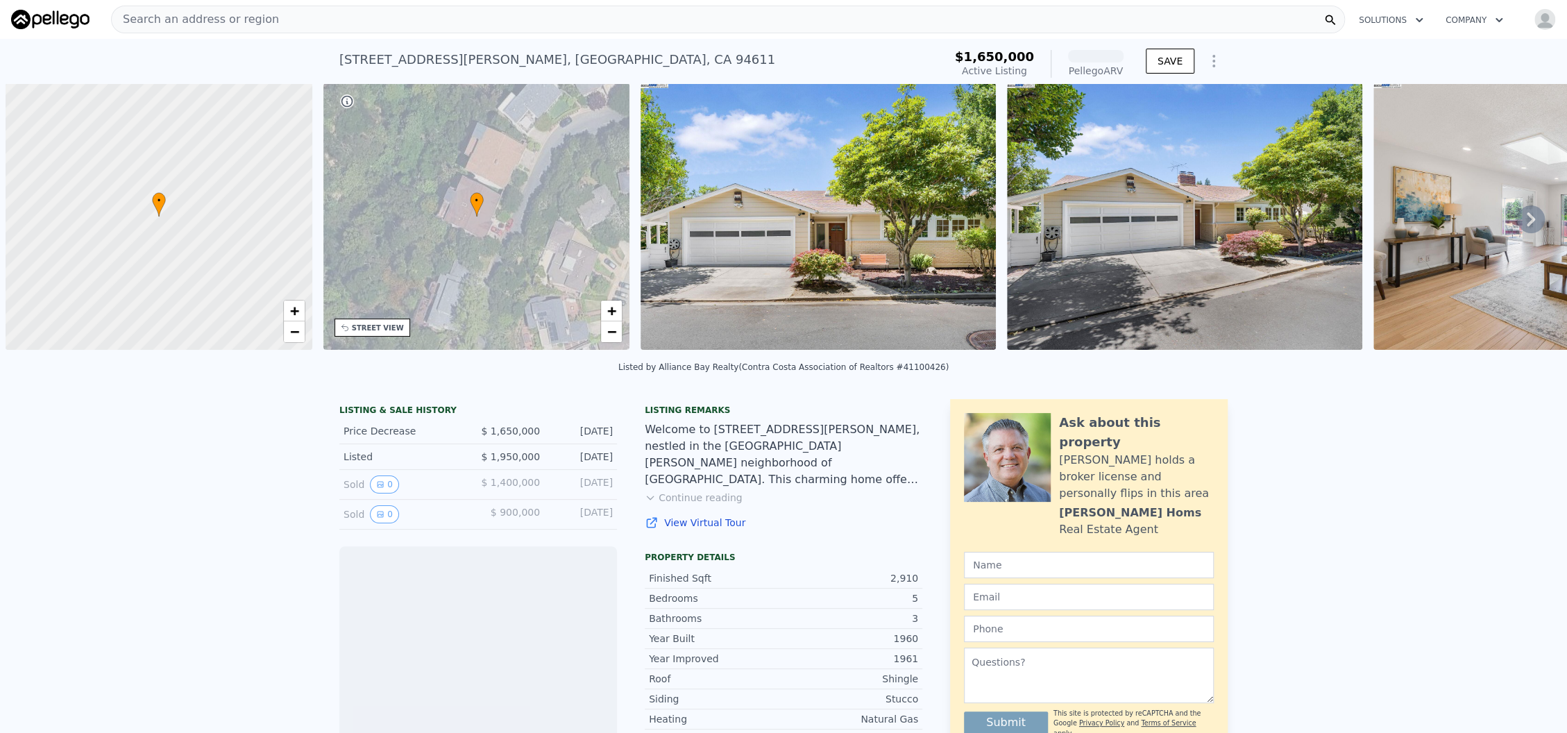
scroll to position [0, 5]
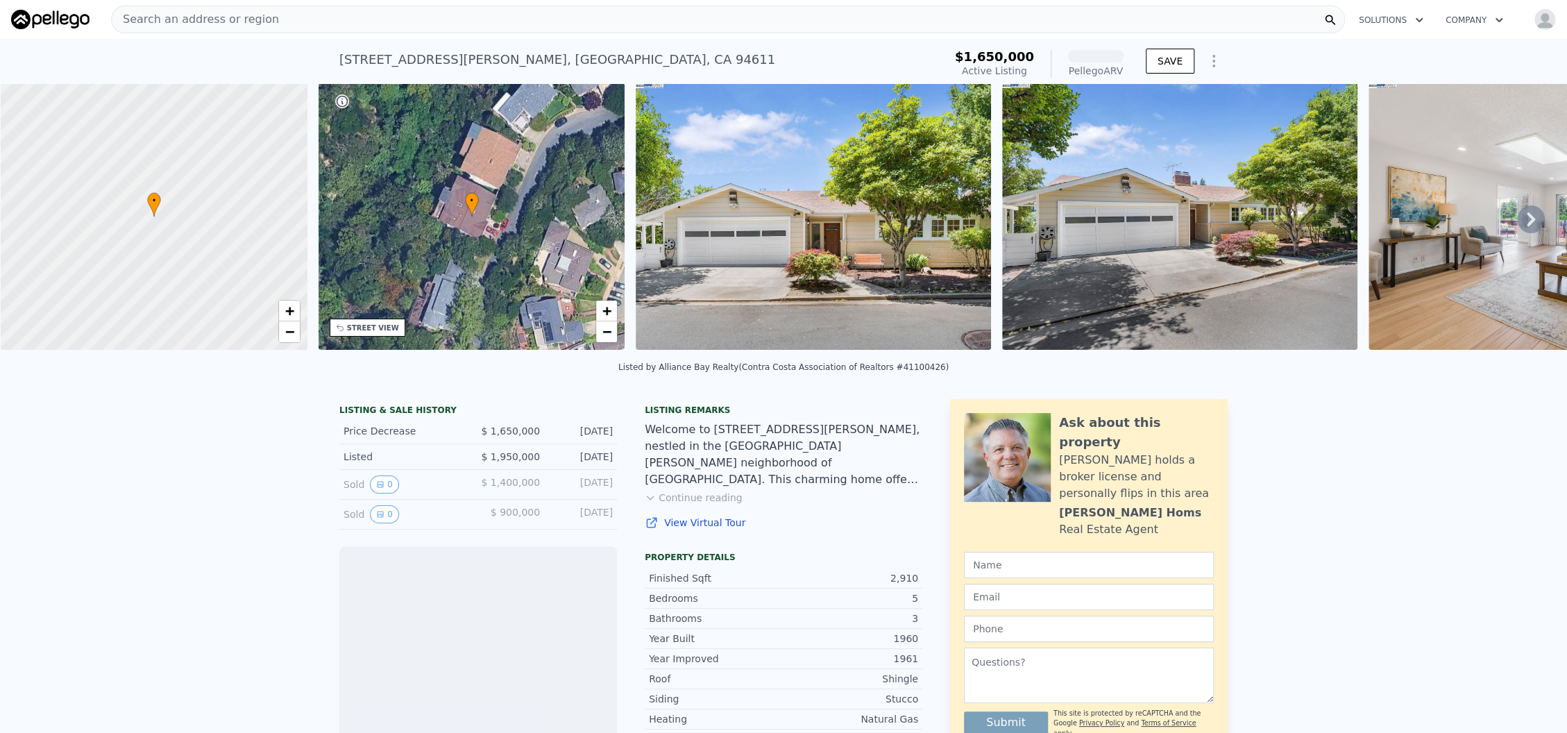
click at [1095, 253] on img at bounding box center [1179, 216] width 355 height 266
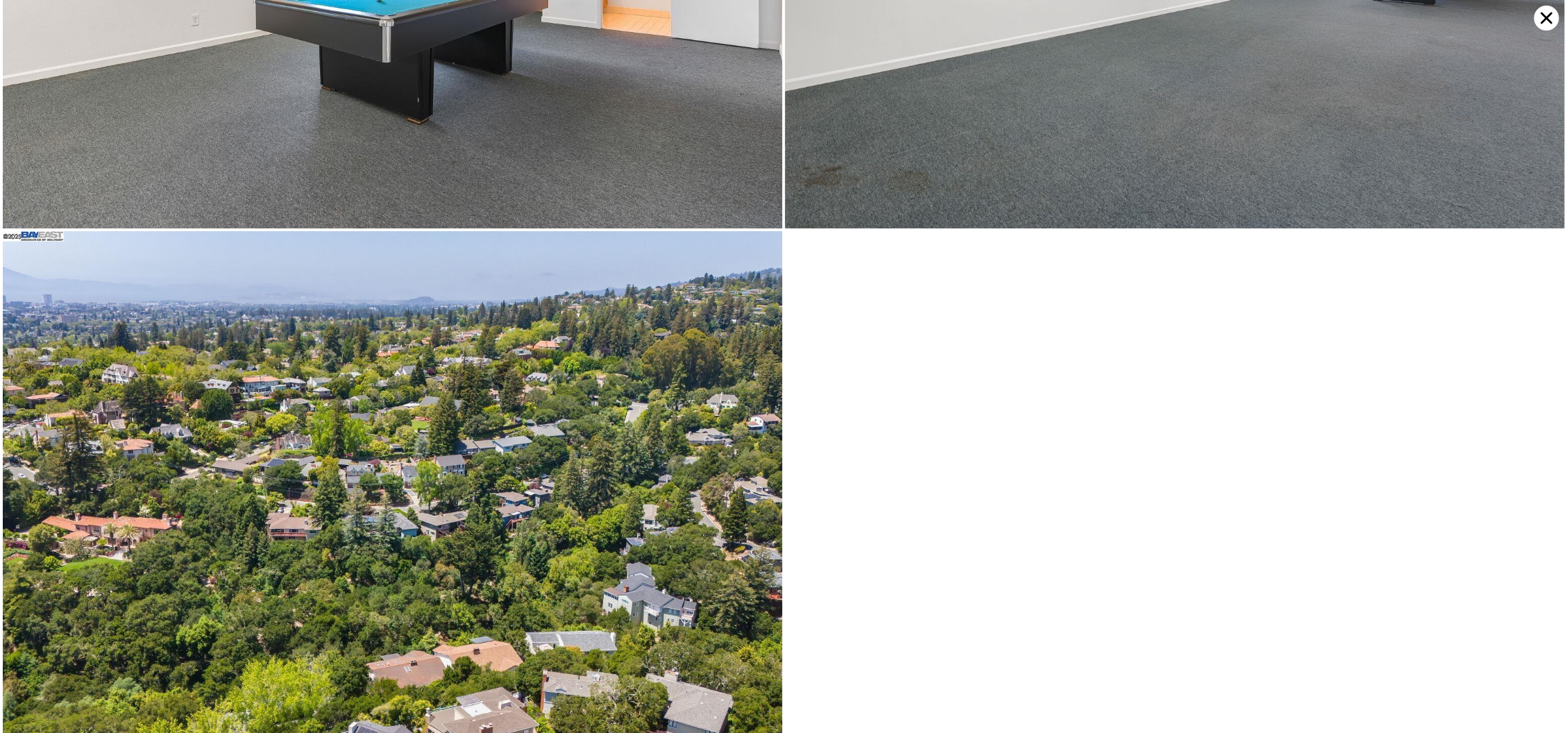
scroll to position [6827, 0]
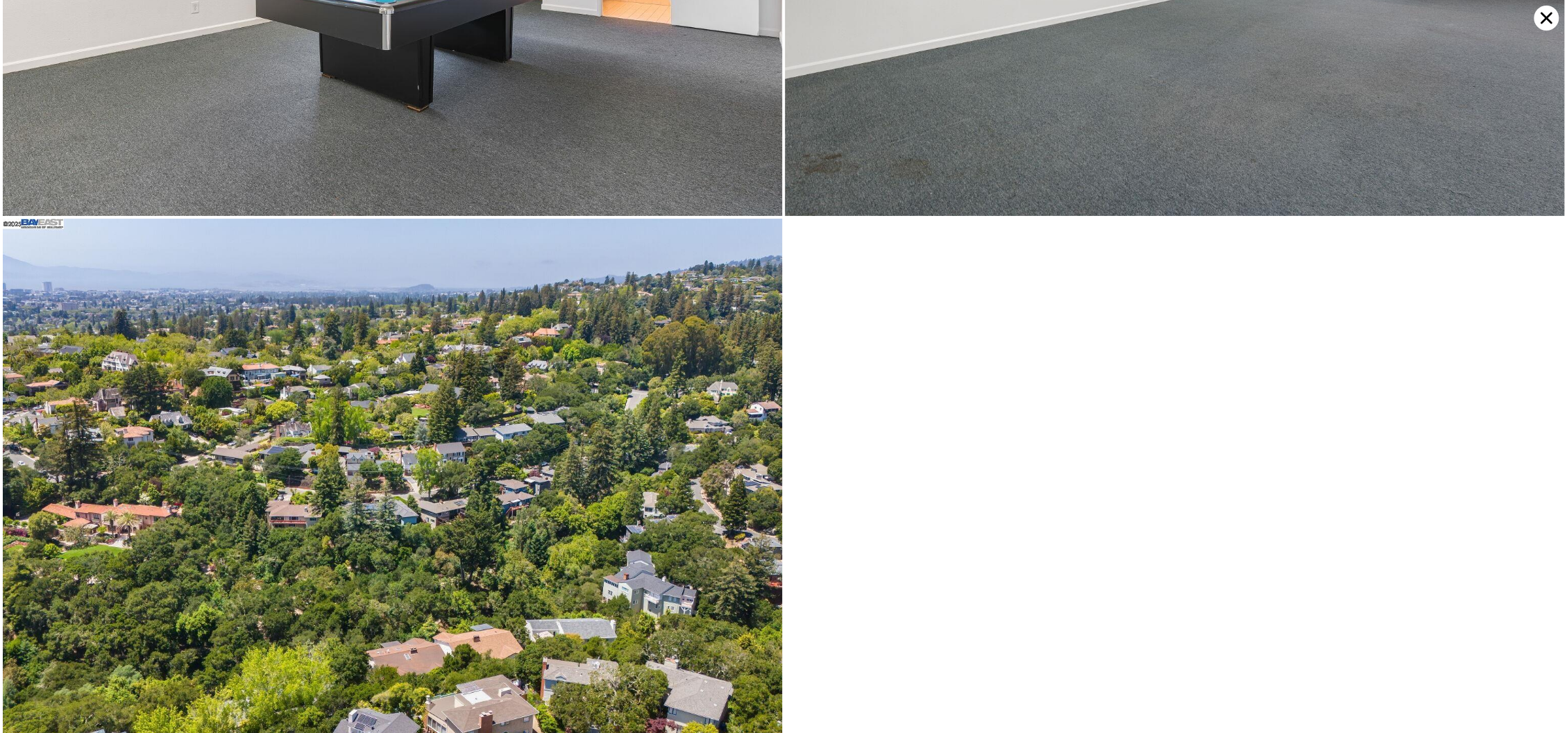
click at [1540, 20] on icon at bounding box center [1545, 18] width 25 height 25
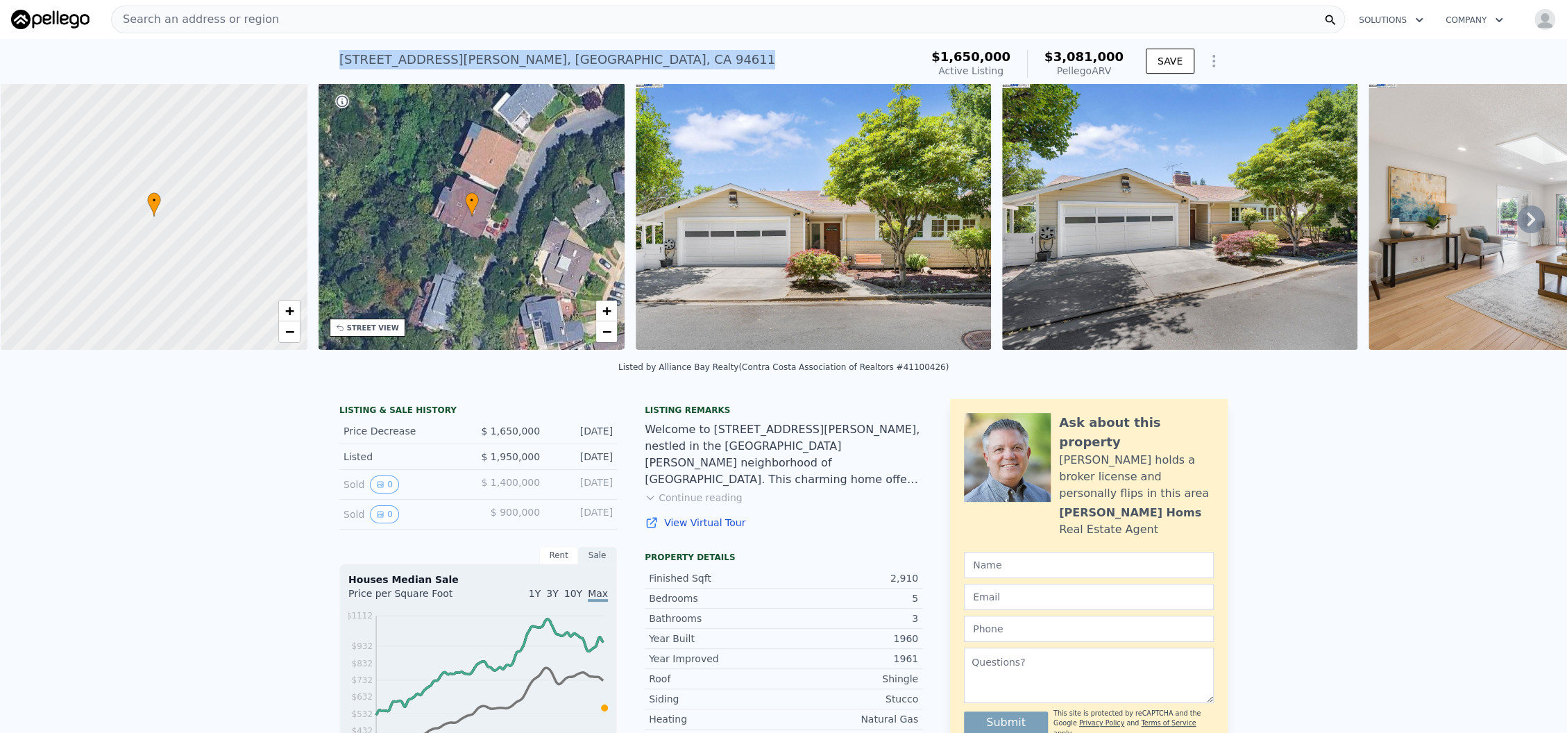
drag, startPoint x: 332, startPoint y: 57, endPoint x: 575, endPoint y: 61, distance: 242.9
click at [575, 61] on div "[STREET_ADDRESS][PERSON_NAME] Active at $1.650m (~ARV $3.081m )" at bounding box center [626, 63] width 575 height 39
copy div "[STREET_ADDRESS][PERSON_NAME]"
click at [1465, 222] on img at bounding box center [1545, 216] width 355 height 266
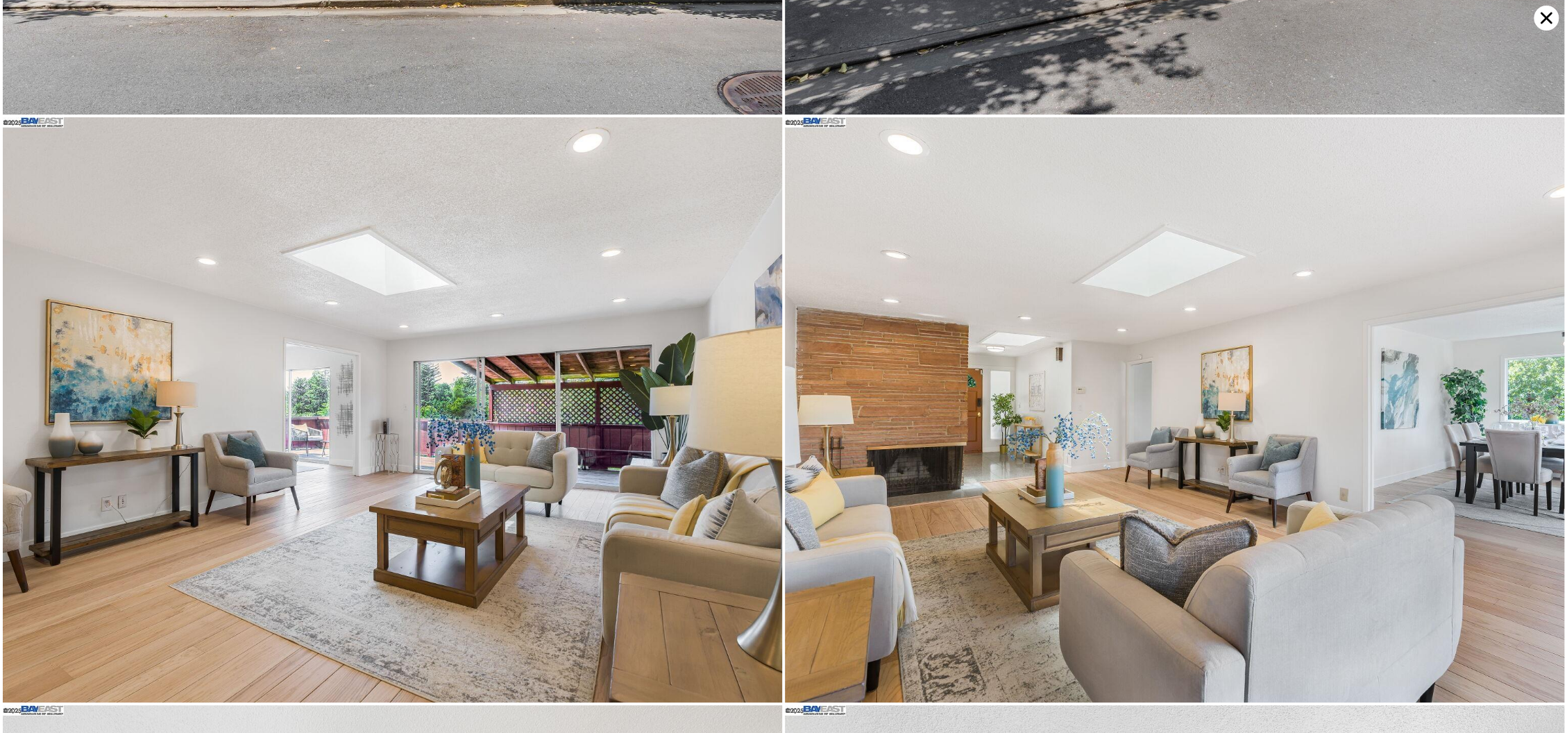
scroll to position [0, 0]
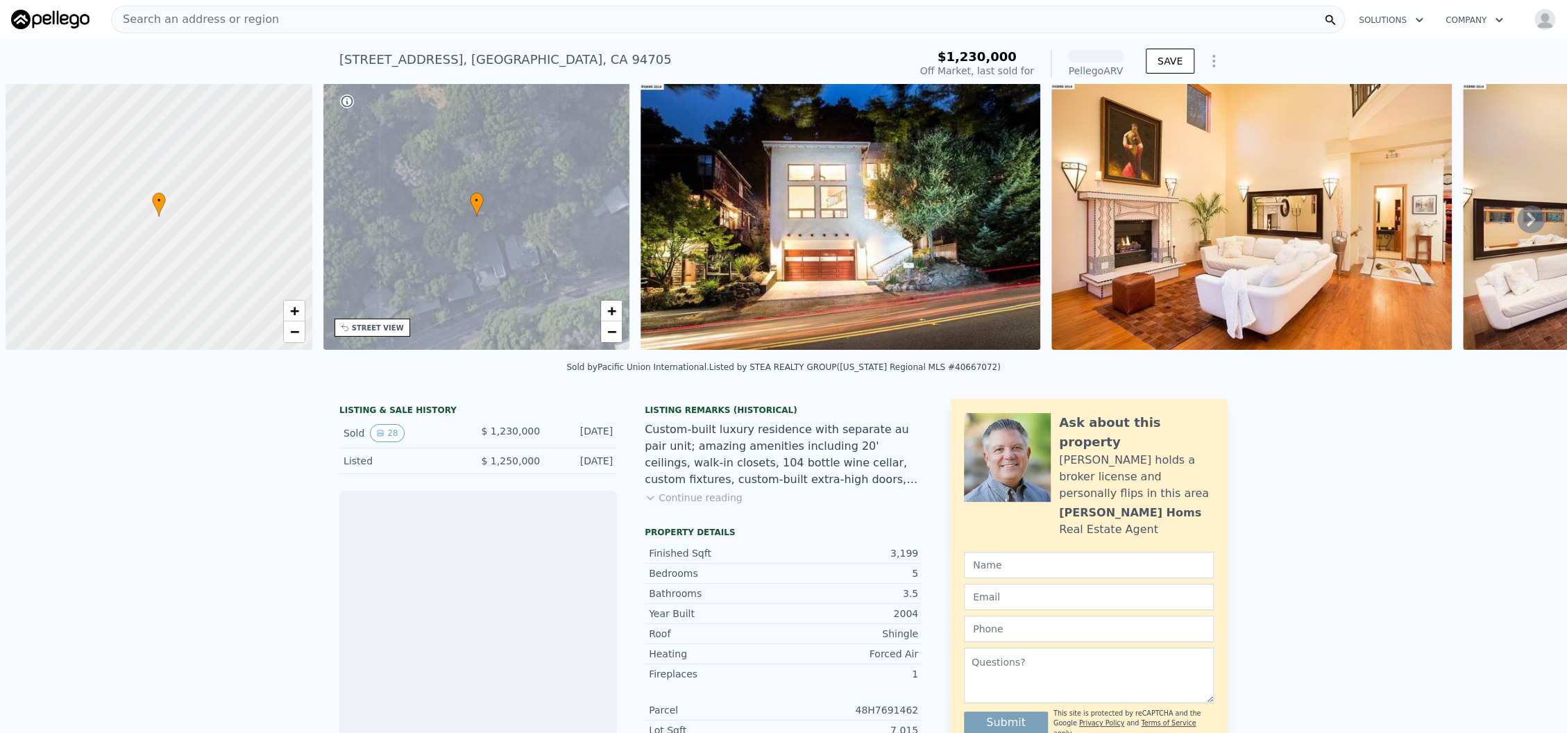
scroll to position [0, 5]
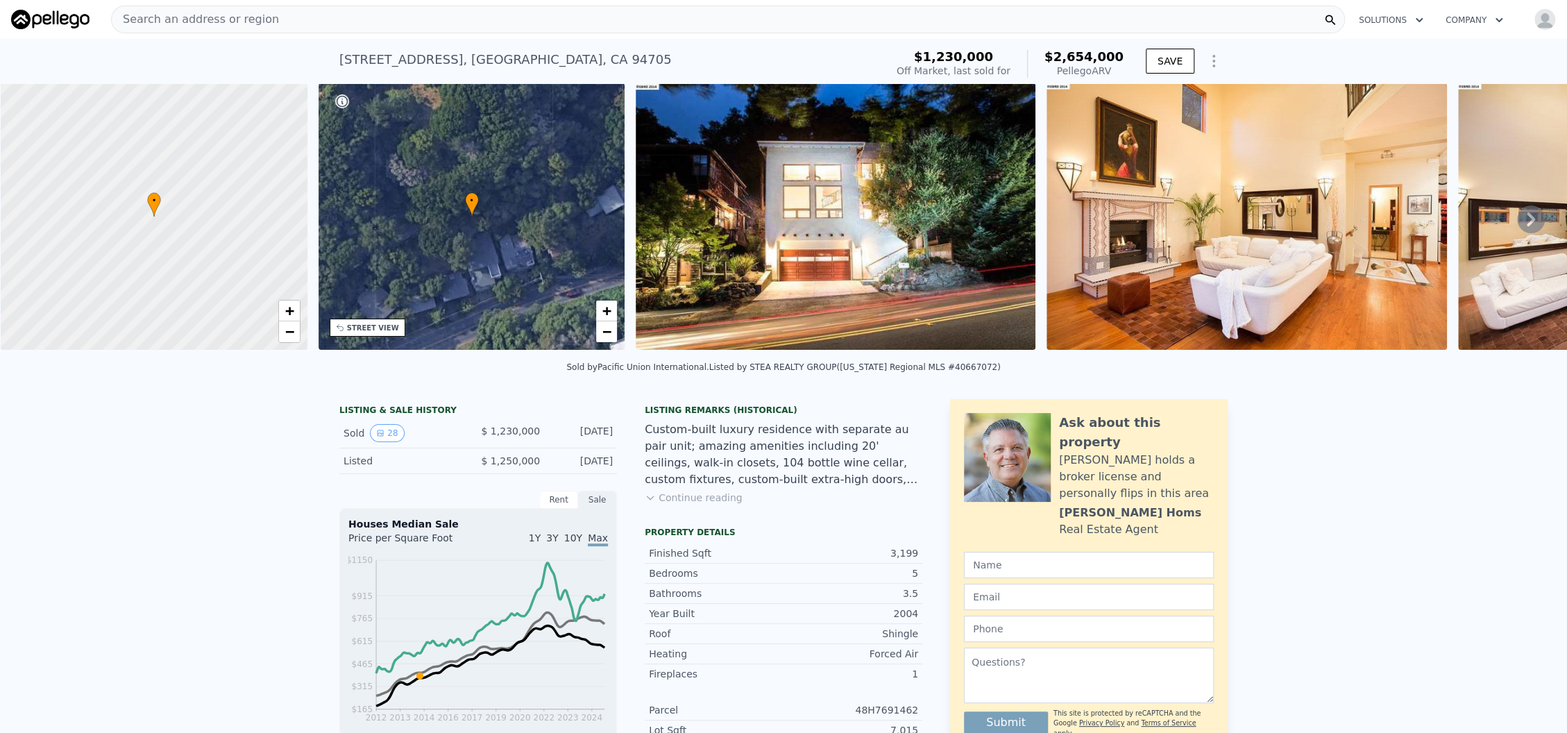
click at [1372, 222] on img at bounding box center [1246, 216] width 400 height 266
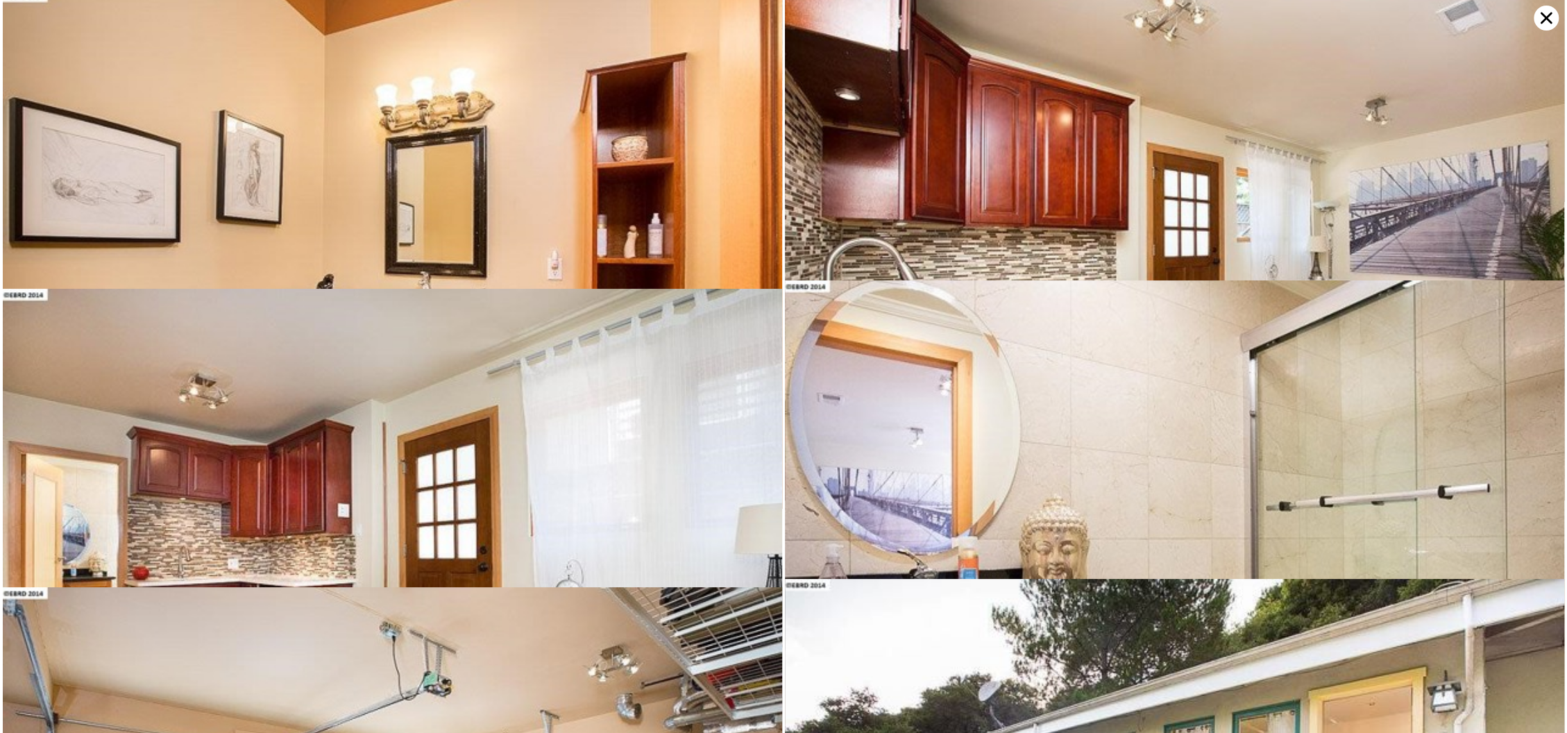
scroll to position [2995, 0]
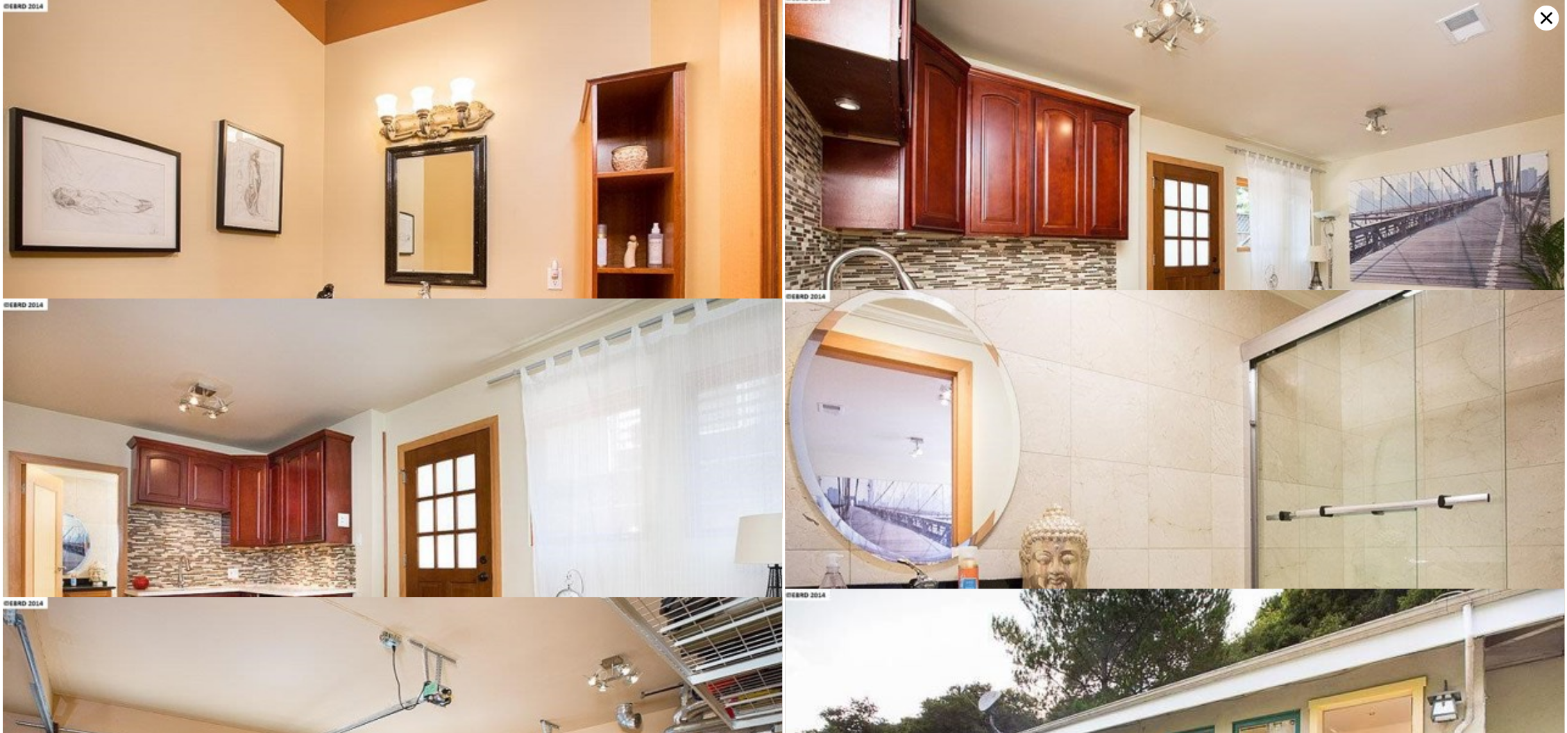
click at [142, 195] on img at bounding box center [392, 259] width 779 height 518
click at [1538, 20] on icon at bounding box center [1545, 18] width 25 height 25
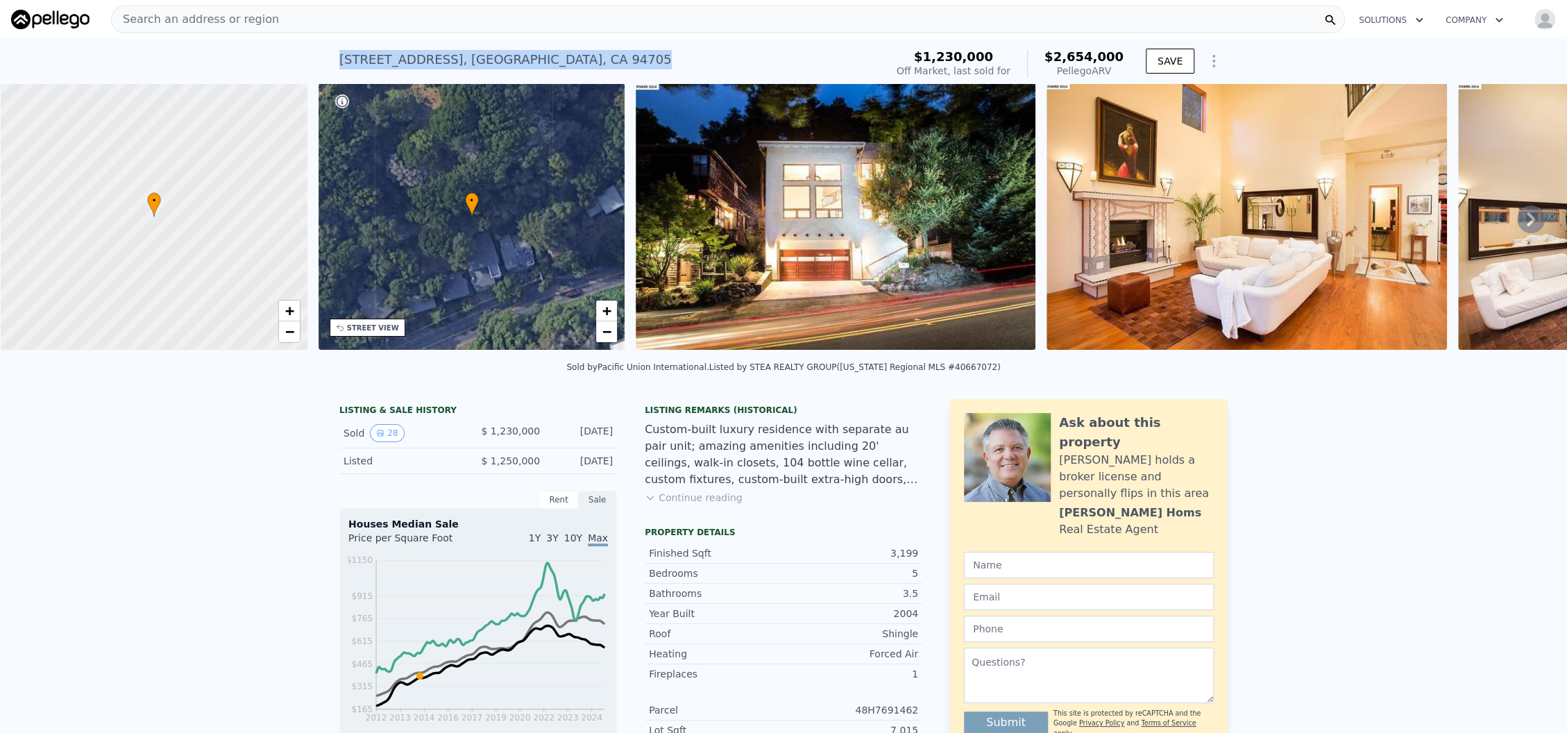
drag, startPoint x: 559, startPoint y: 60, endPoint x: 318, endPoint y: 58, distance: 240.1
click at [322, 58] on div "[STREET_ADDRESS] Sold [DATE] for $1.230m (~ARV $2.654m ) $1,230,000 Off Market,…" at bounding box center [783, 61] width 1567 height 44
copy div "[STREET_ADDRESS]"
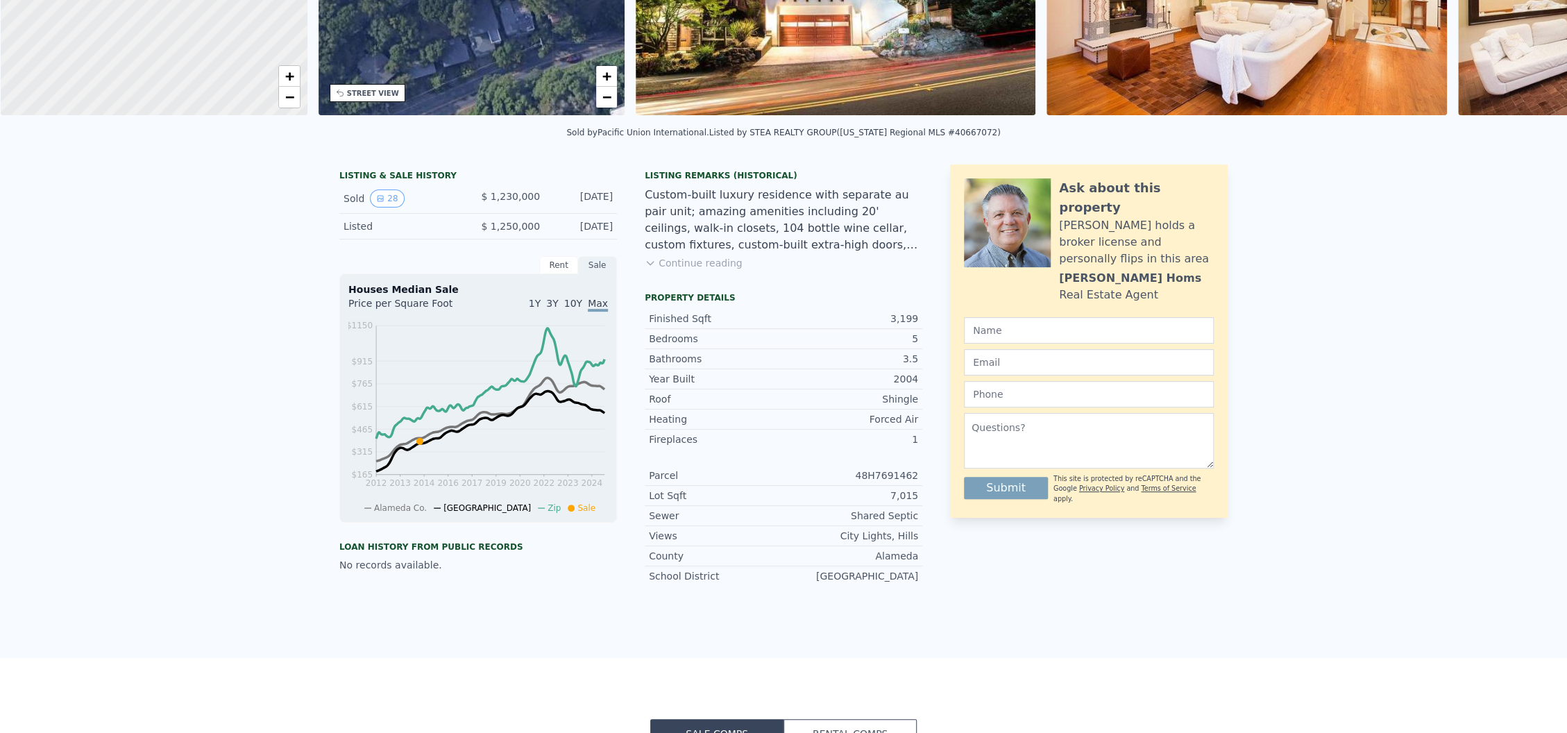
scroll to position [0, 0]
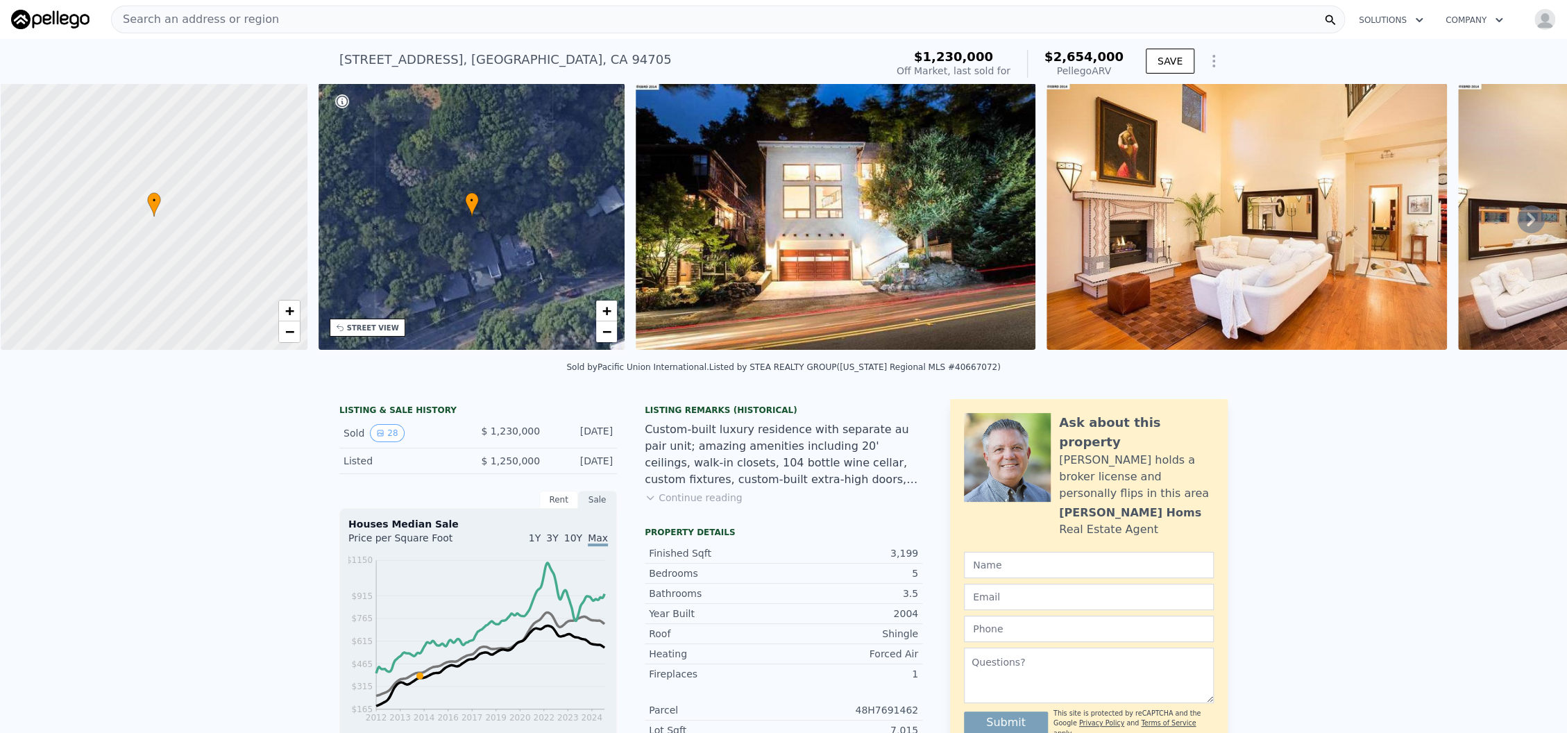
click at [1291, 208] on img at bounding box center [1246, 216] width 400 height 266
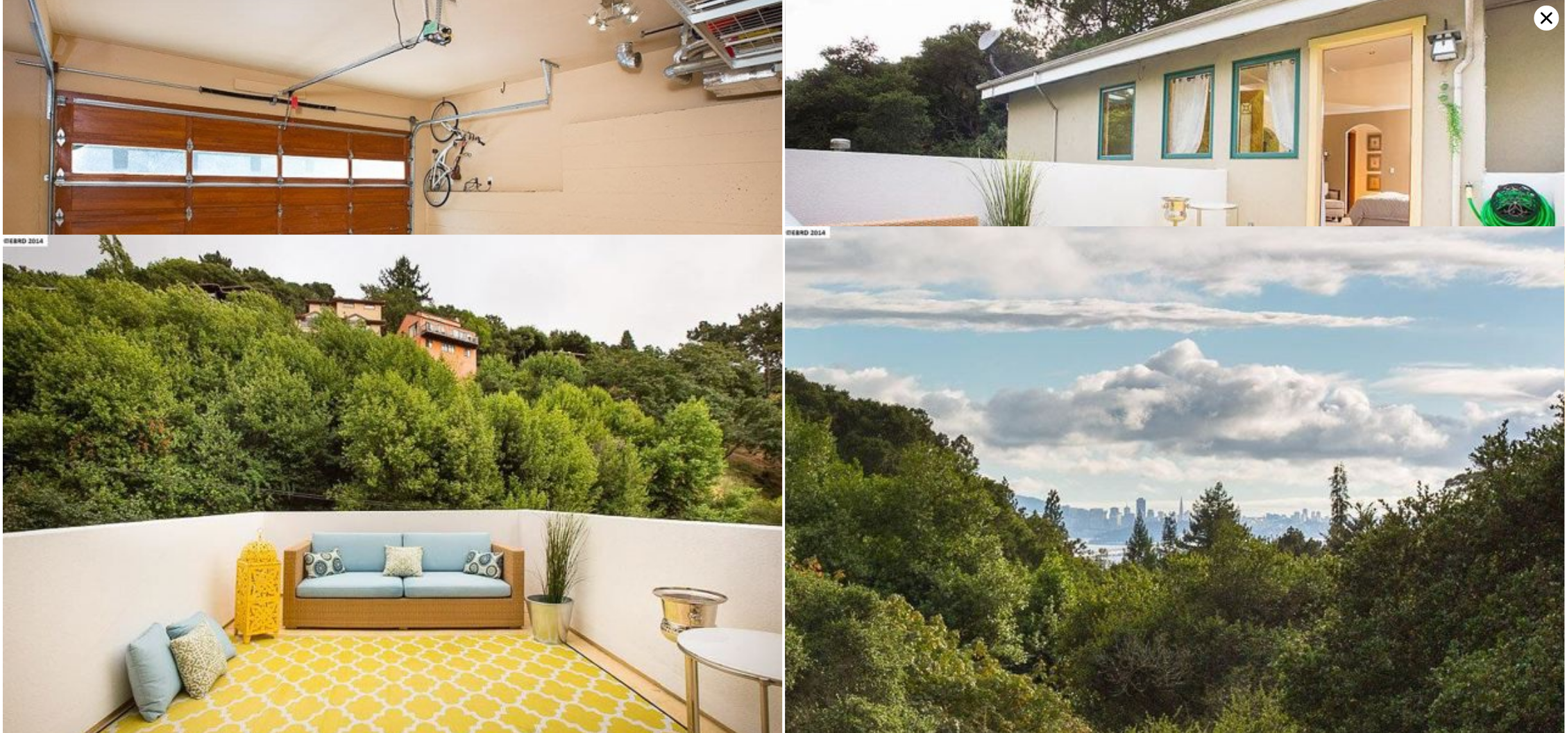
scroll to position [3670, 0]
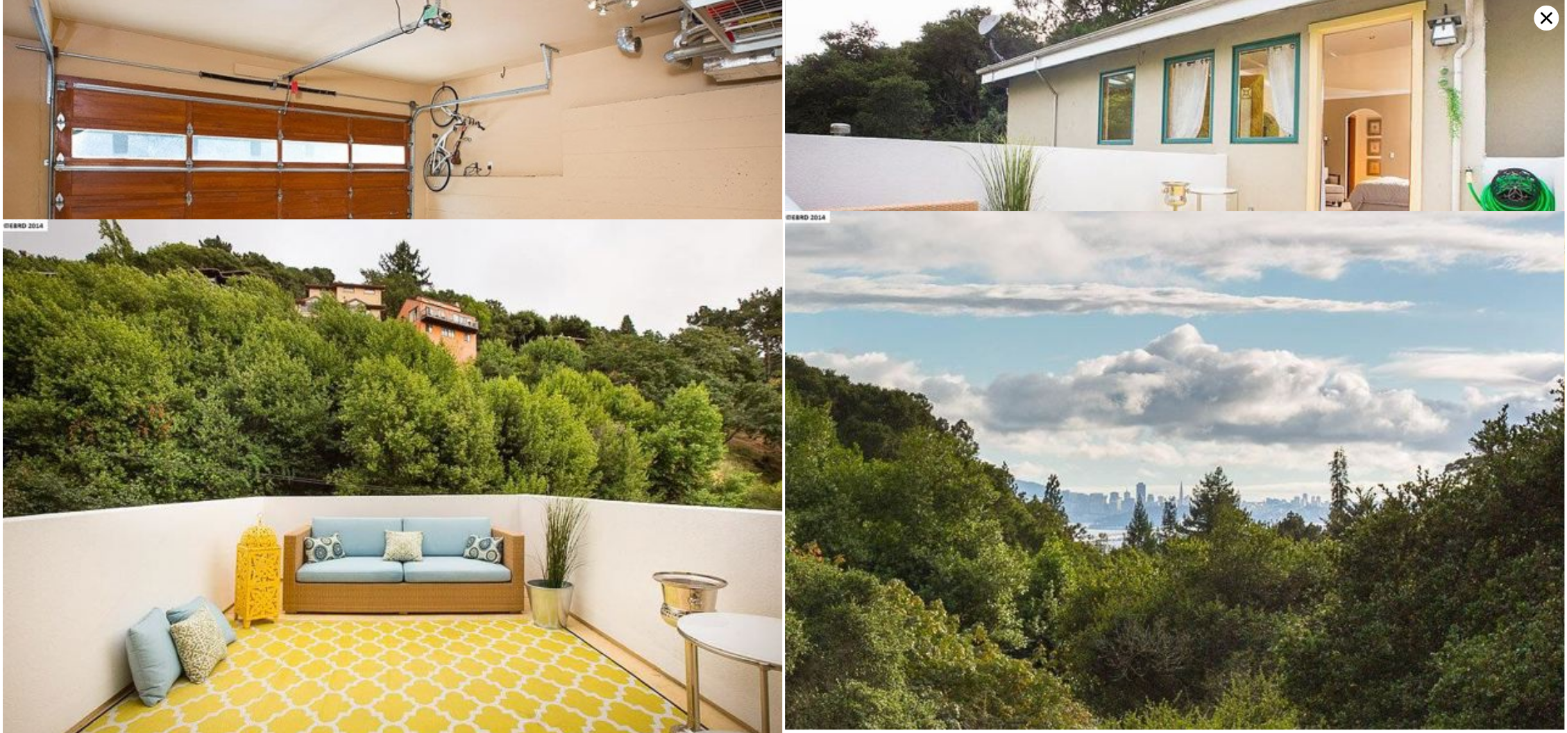
click at [1548, 15] on icon at bounding box center [1546, 18] width 12 height 12
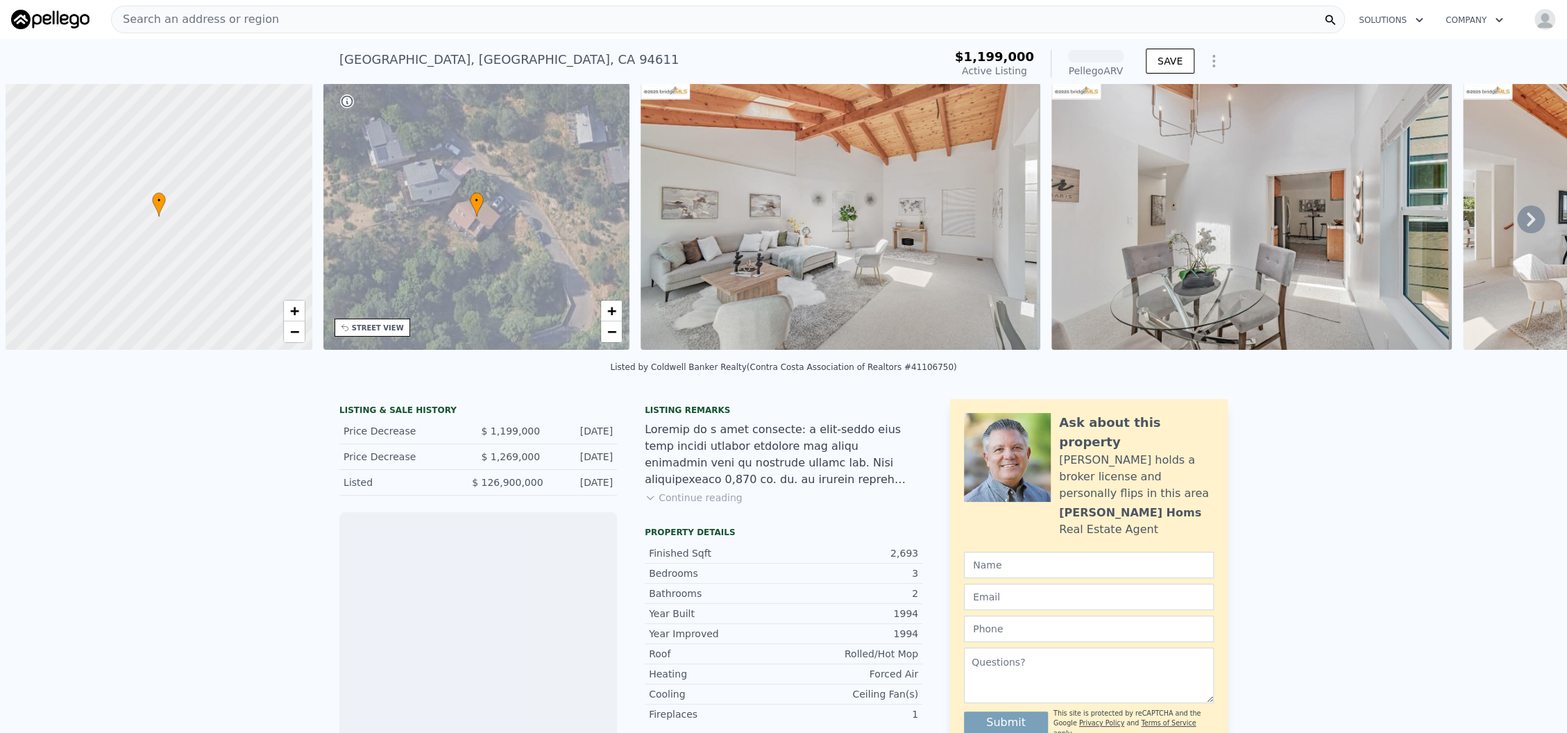
scroll to position [0, 5]
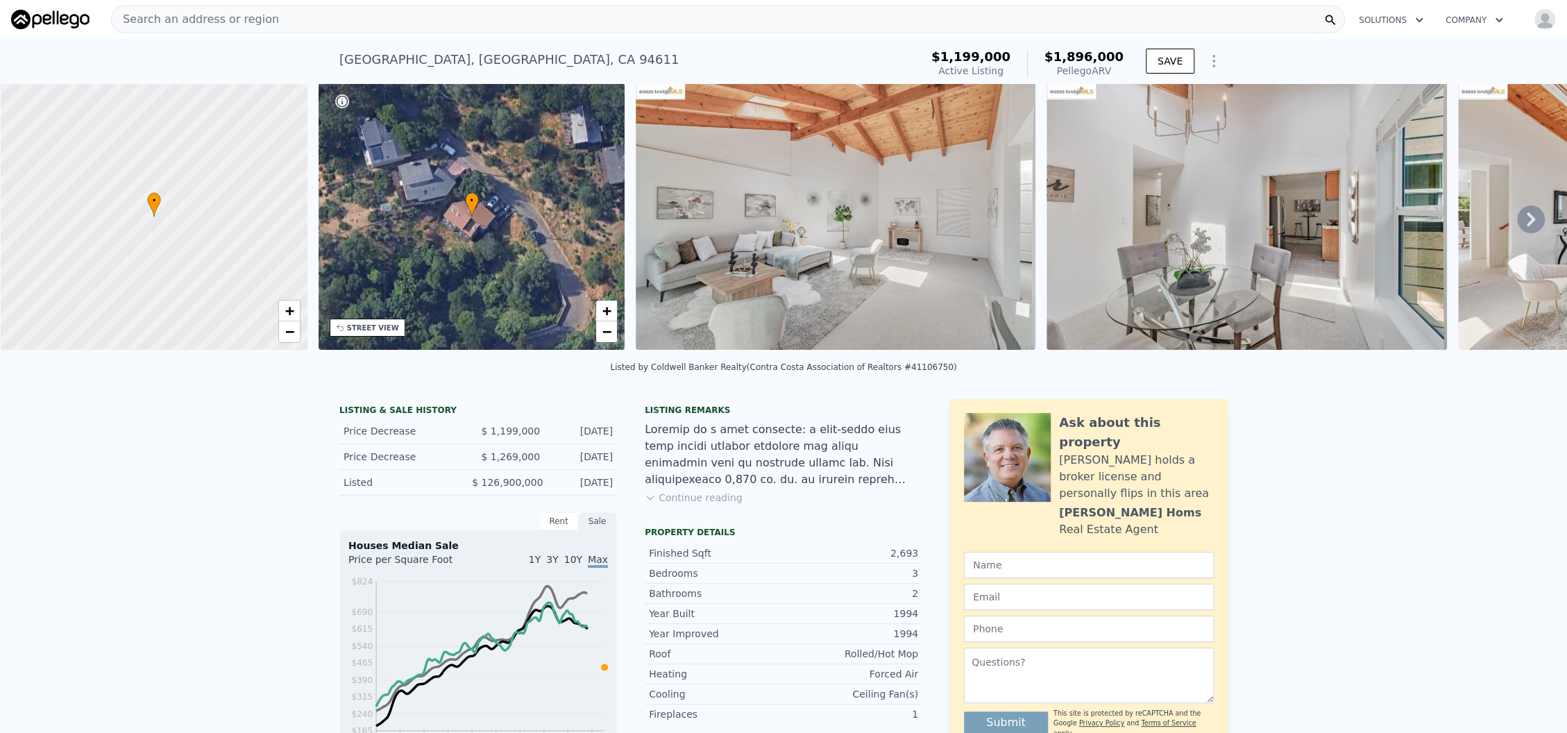
click at [1517, 226] on icon at bounding box center [1531, 219] width 28 height 28
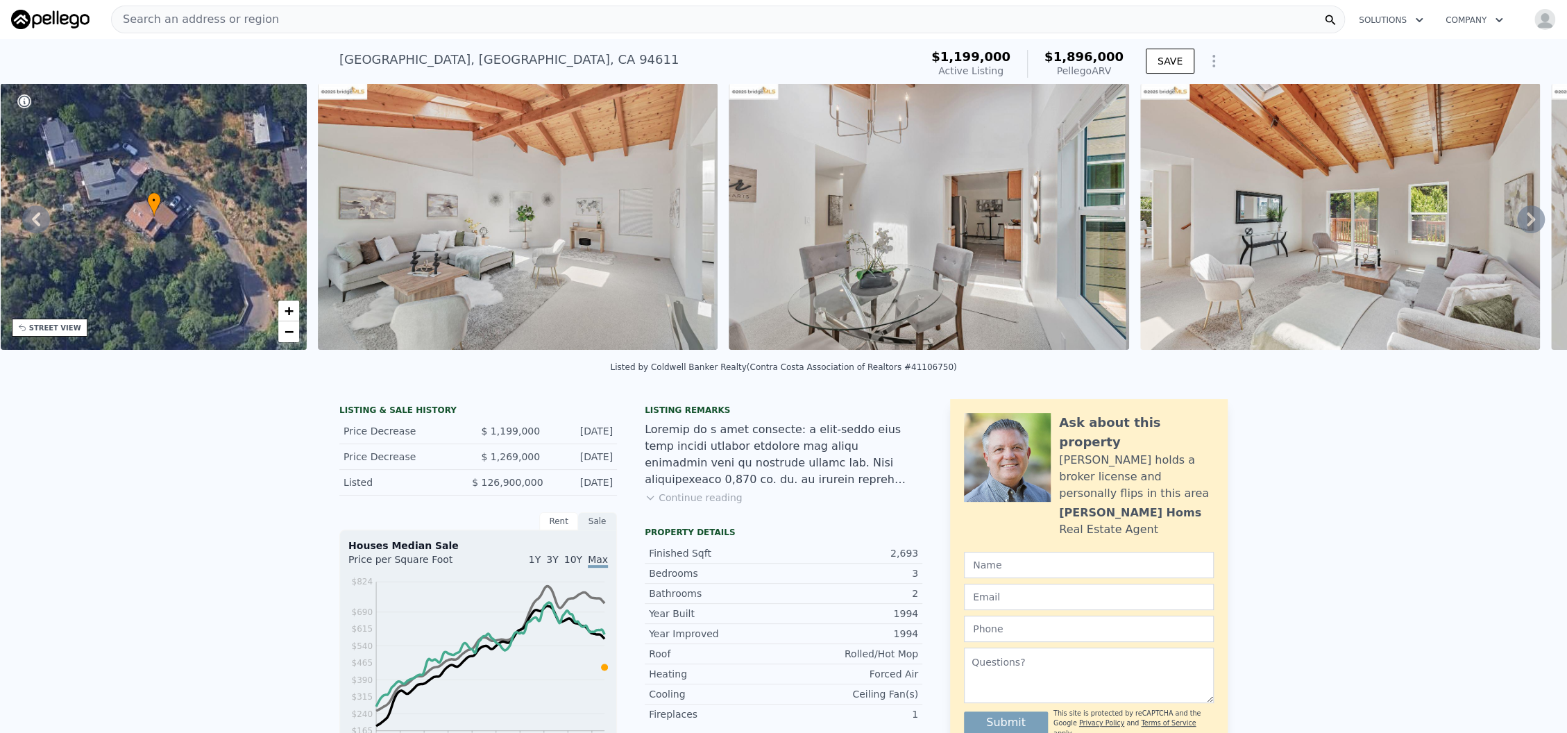
click at [1517, 226] on icon at bounding box center [1531, 219] width 28 height 28
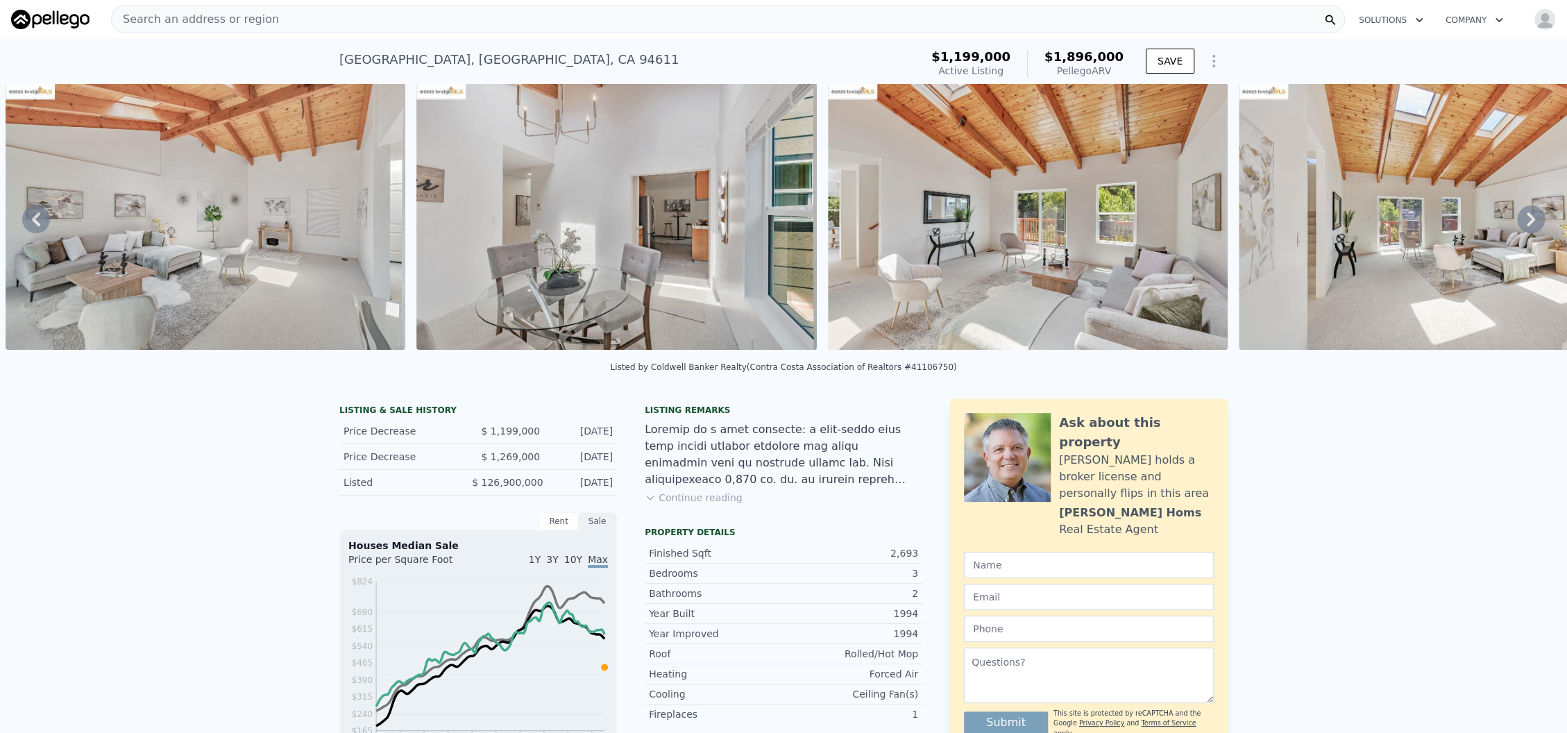
click at [1517, 226] on icon at bounding box center [1531, 219] width 28 height 28
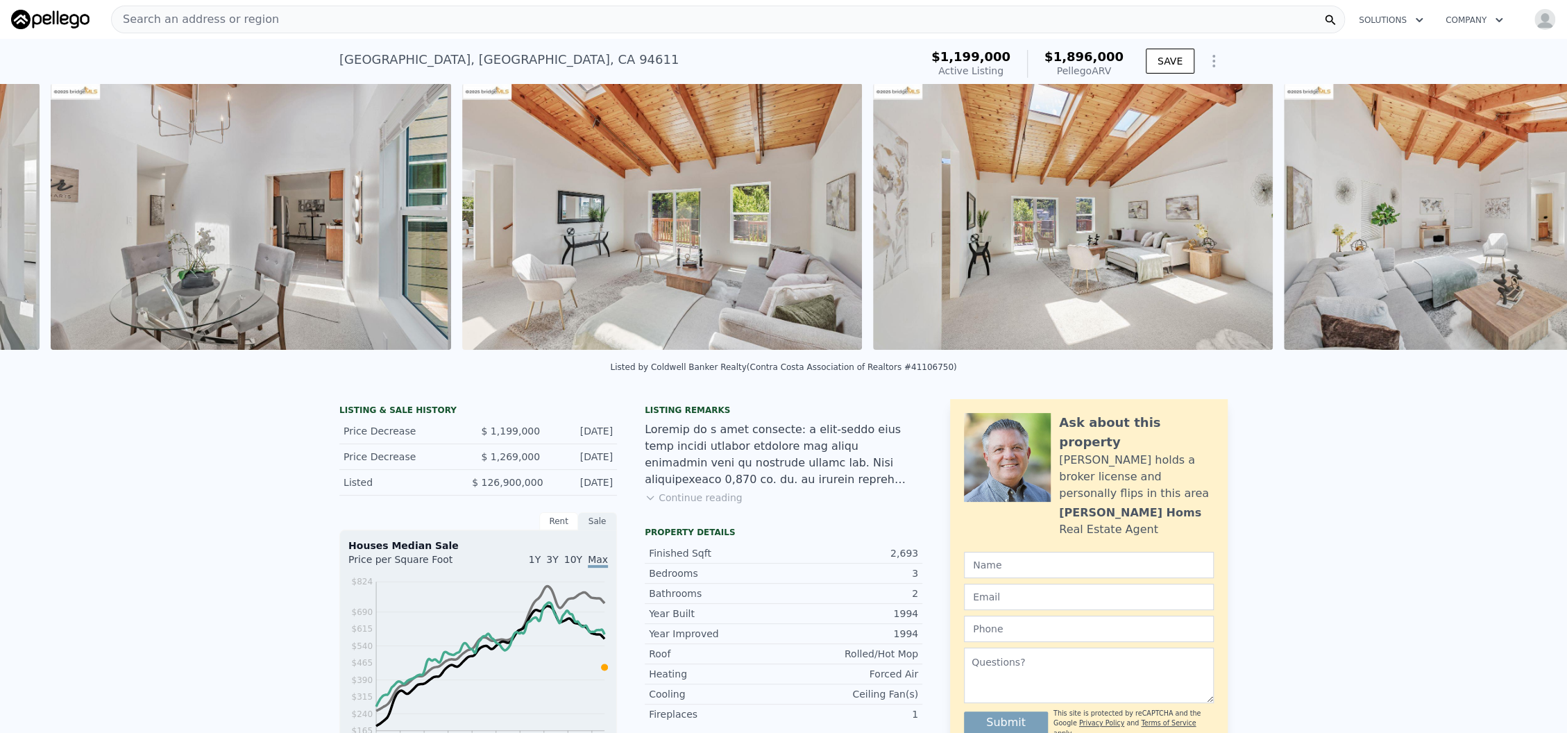
scroll to position [0, 1046]
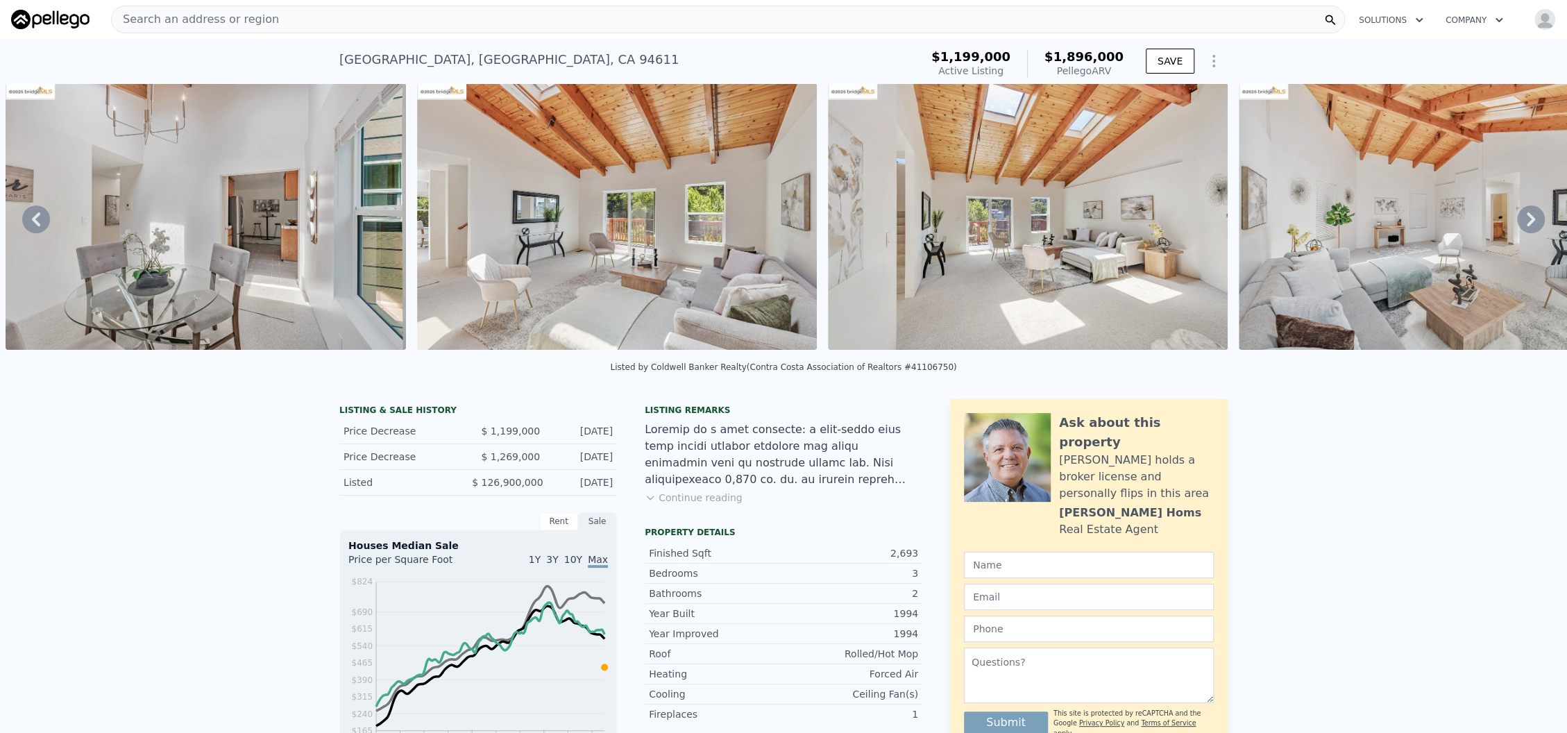
click at [1387, 232] on img at bounding box center [1439, 216] width 400 height 266
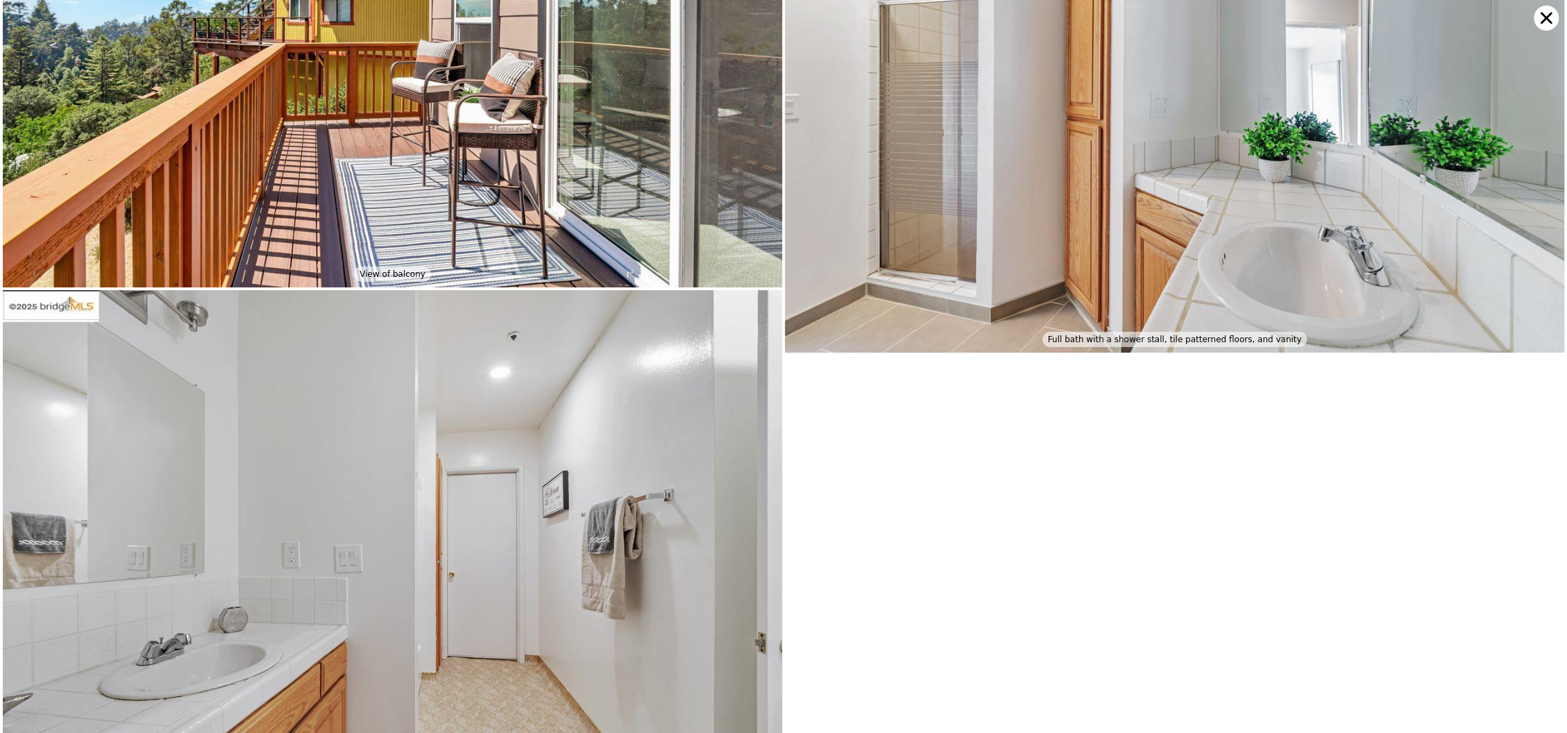
scroll to position [7540, 0]
click at [1543, 19] on icon at bounding box center [1545, 18] width 25 height 25
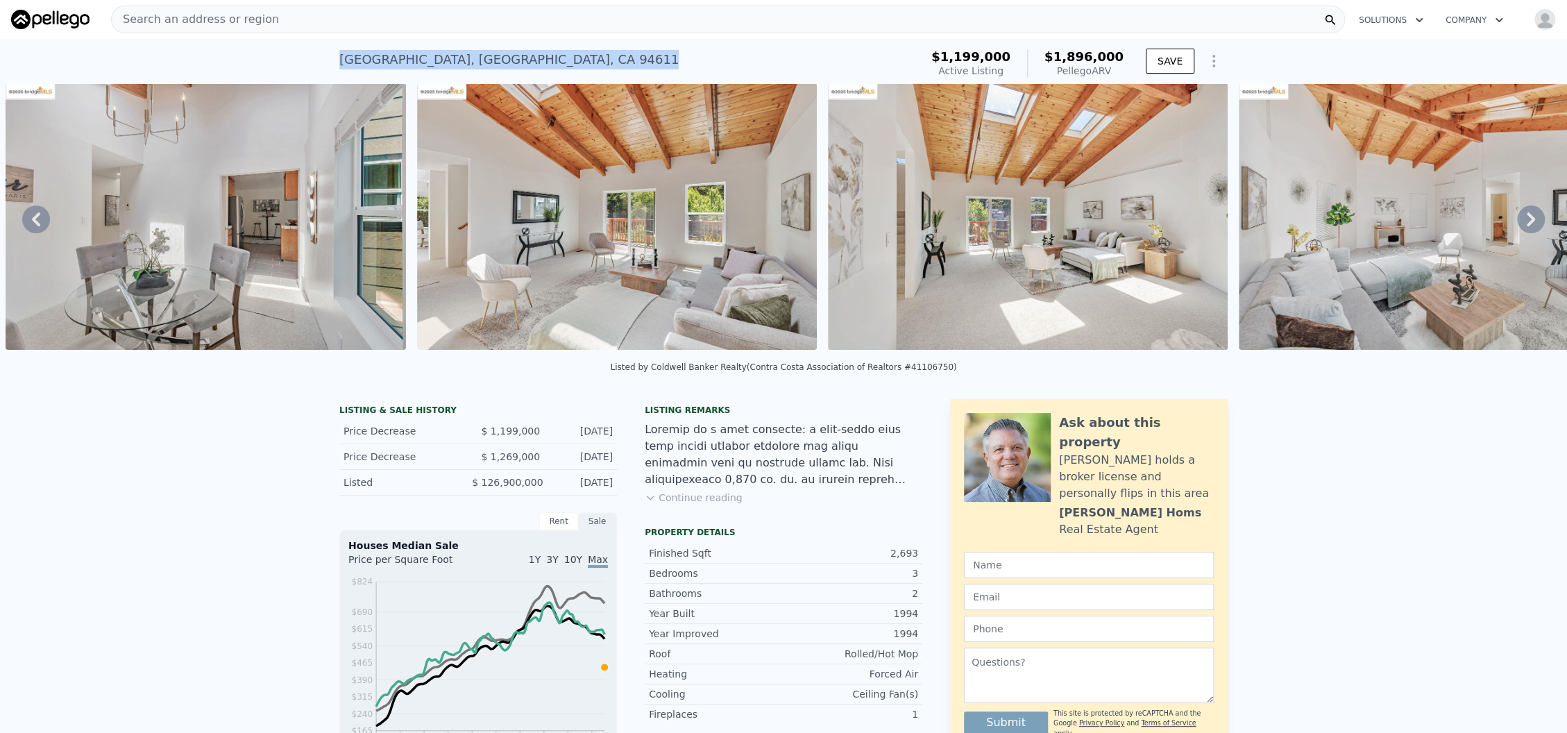
drag, startPoint x: 535, startPoint y: 55, endPoint x: 309, endPoint y: 46, distance: 226.4
click at [309, 46] on div "6659 Exeter Dr , Oakland , CA 94611 Active at $1.199m (~ARV $1.896m ) $1,199,00…" at bounding box center [783, 61] width 1567 height 44
copy div "6659 Exeter Dr , Oakland , CA 94611"
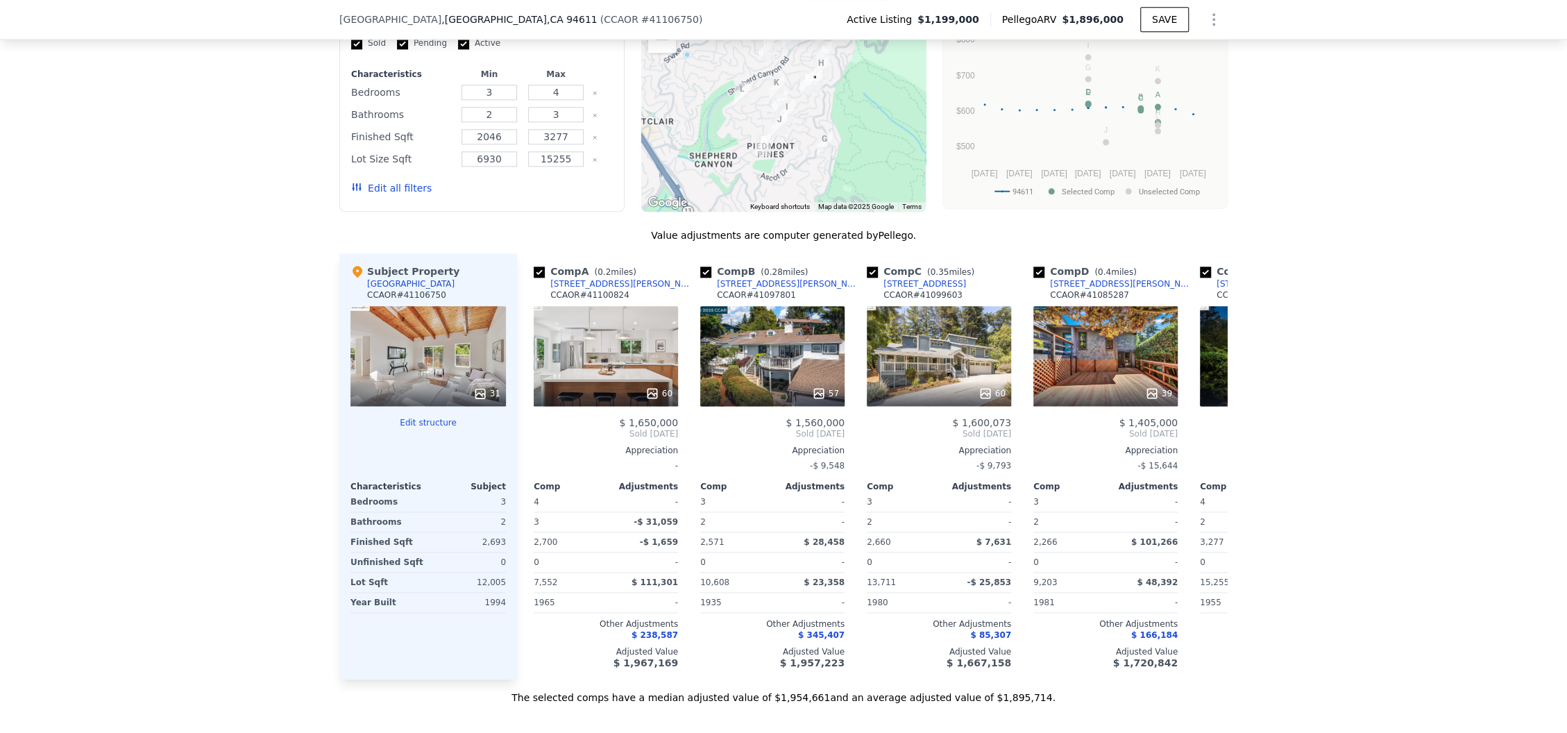
scroll to position [1198, 0]
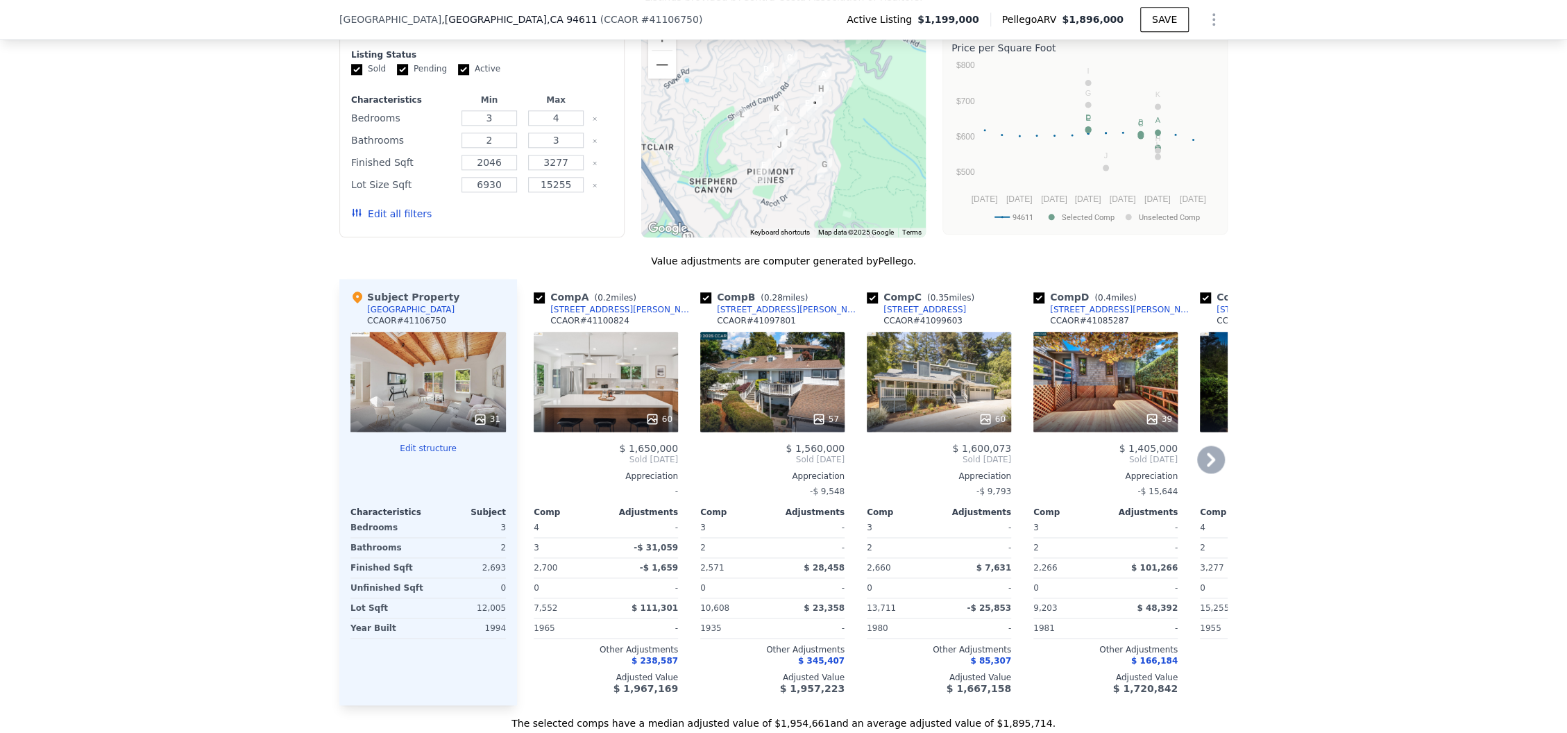
click at [1213, 469] on icon at bounding box center [1211, 459] width 28 height 28
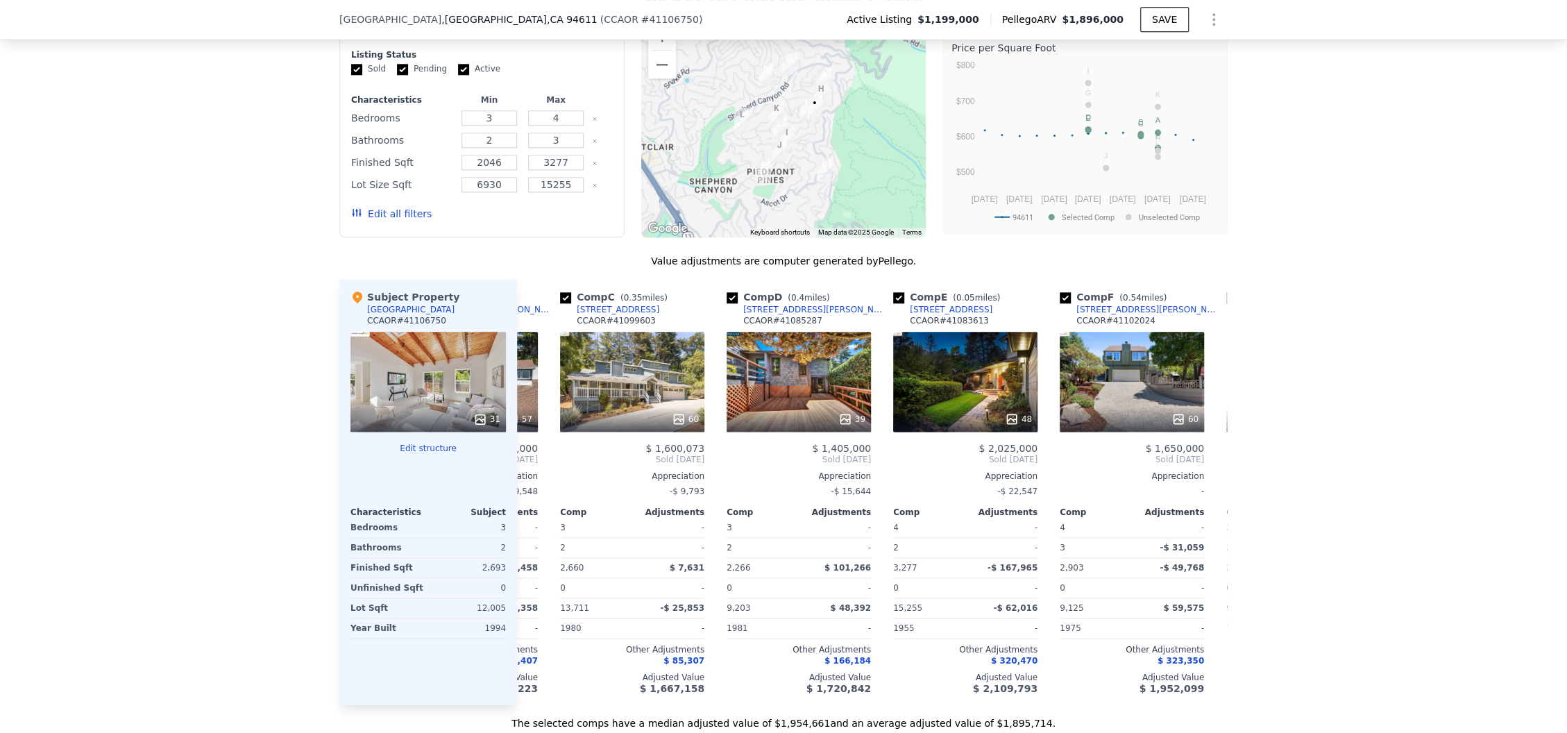
scroll to position [0, 333]
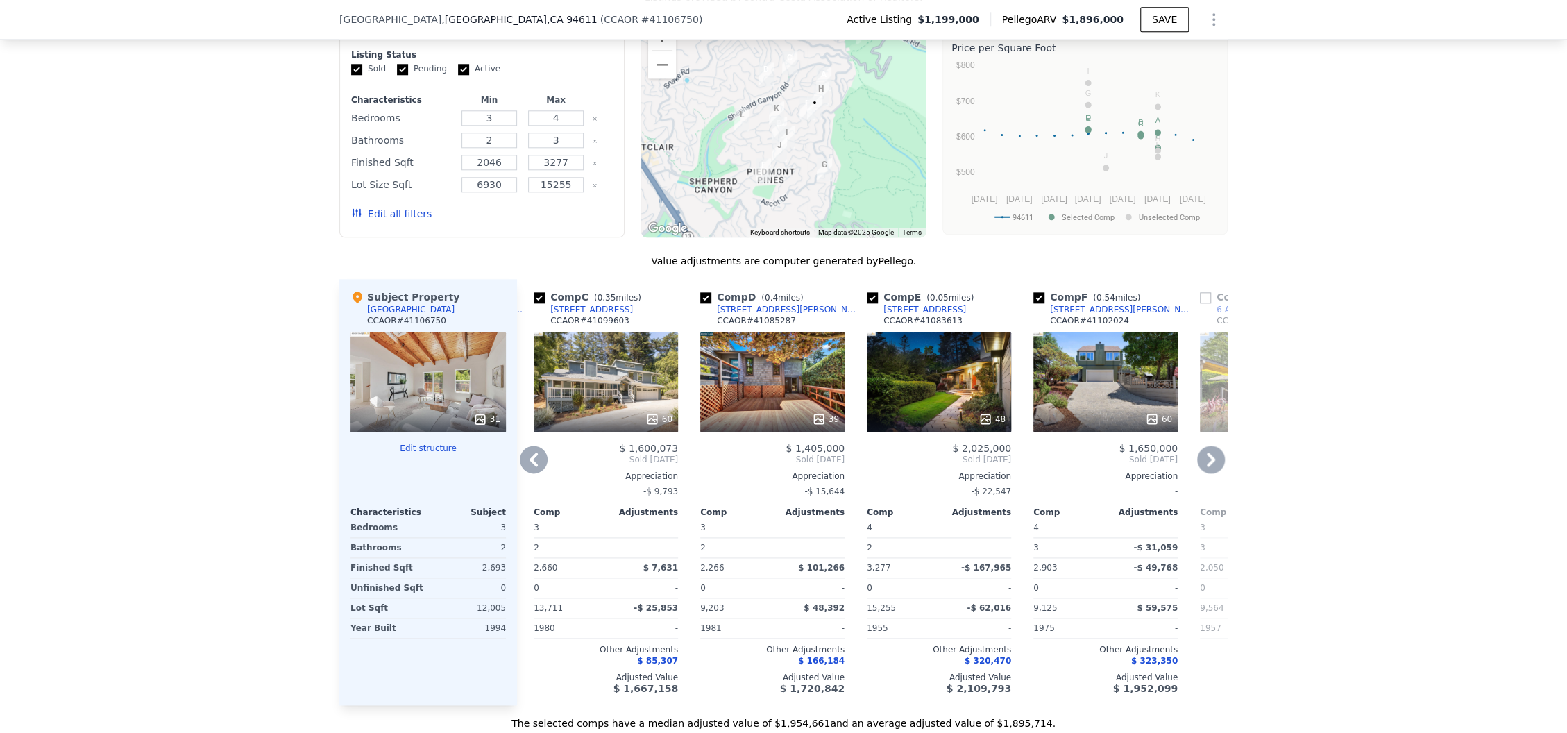
click at [1212, 469] on icon at bounding box center [1211, 459] width 28 height 28
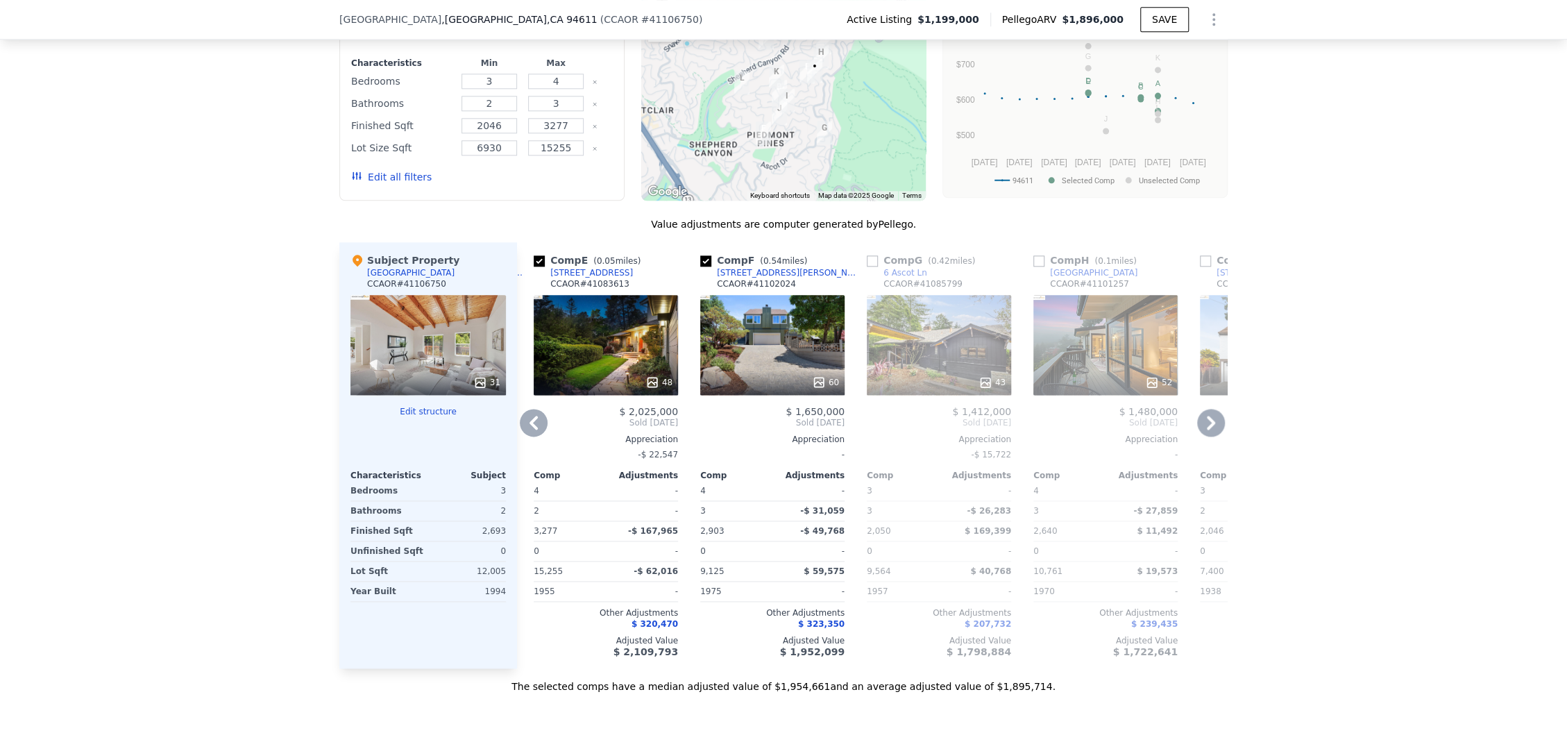
scroll to position [1198, 0]
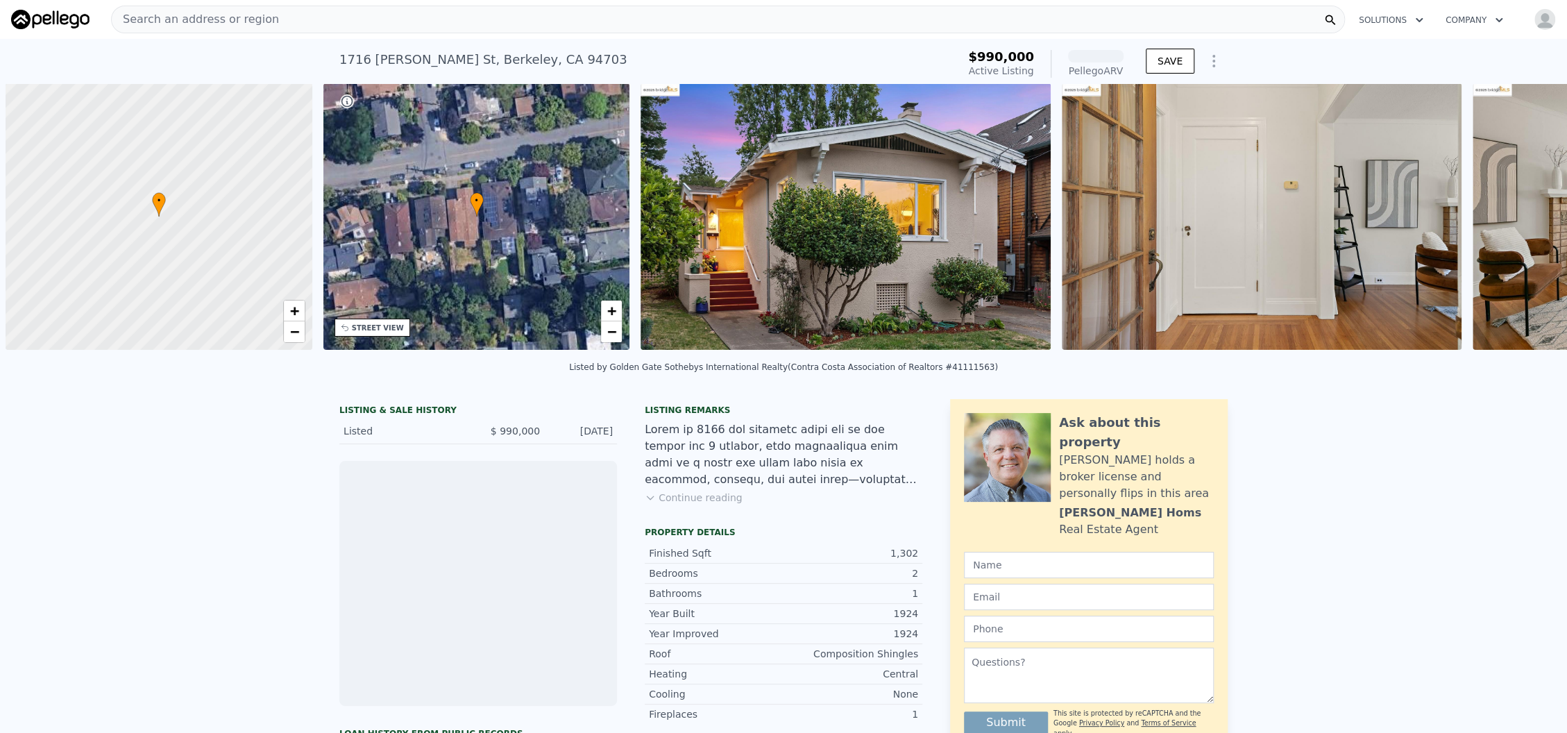
scroll to position [0, 5]
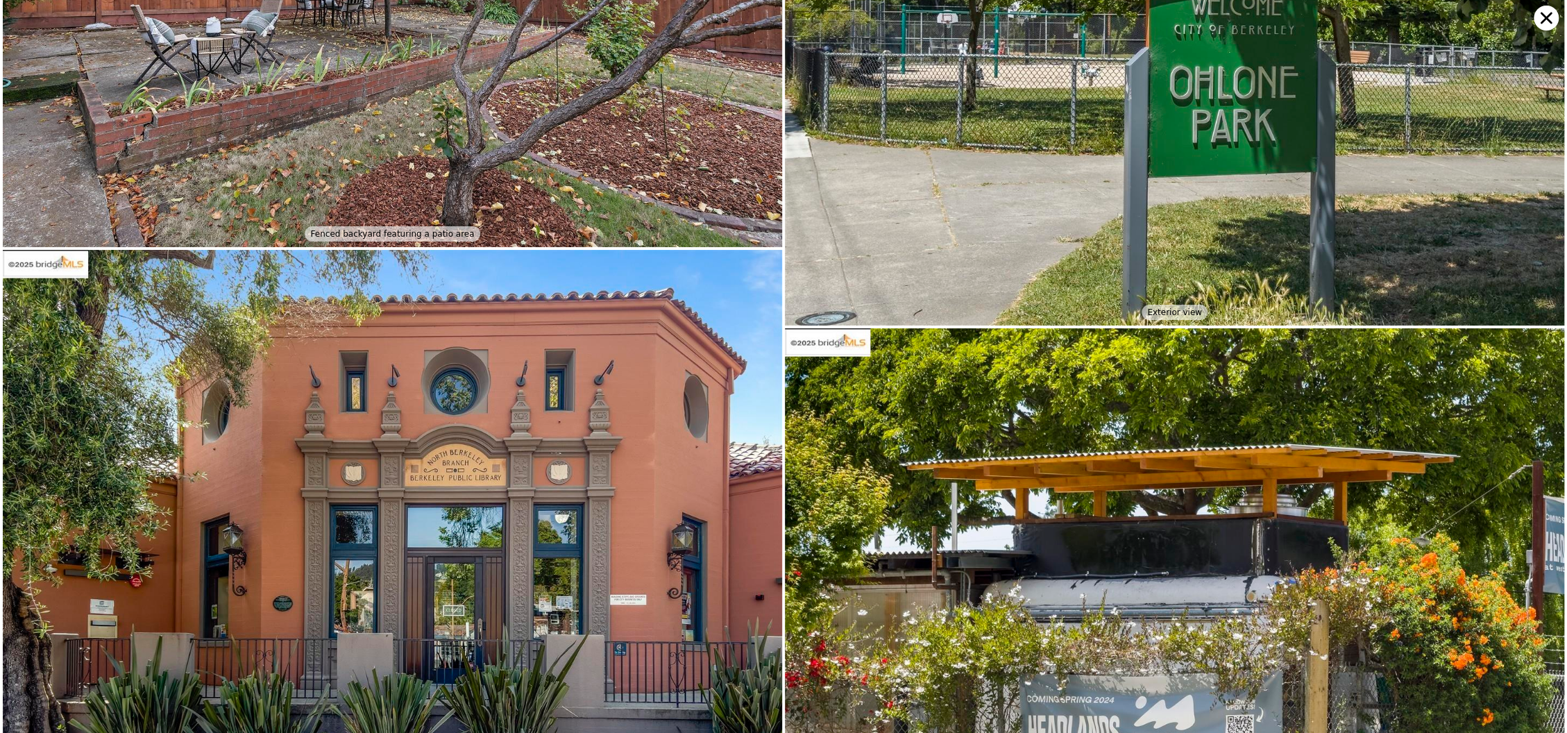
scroll to position [4126, 0]
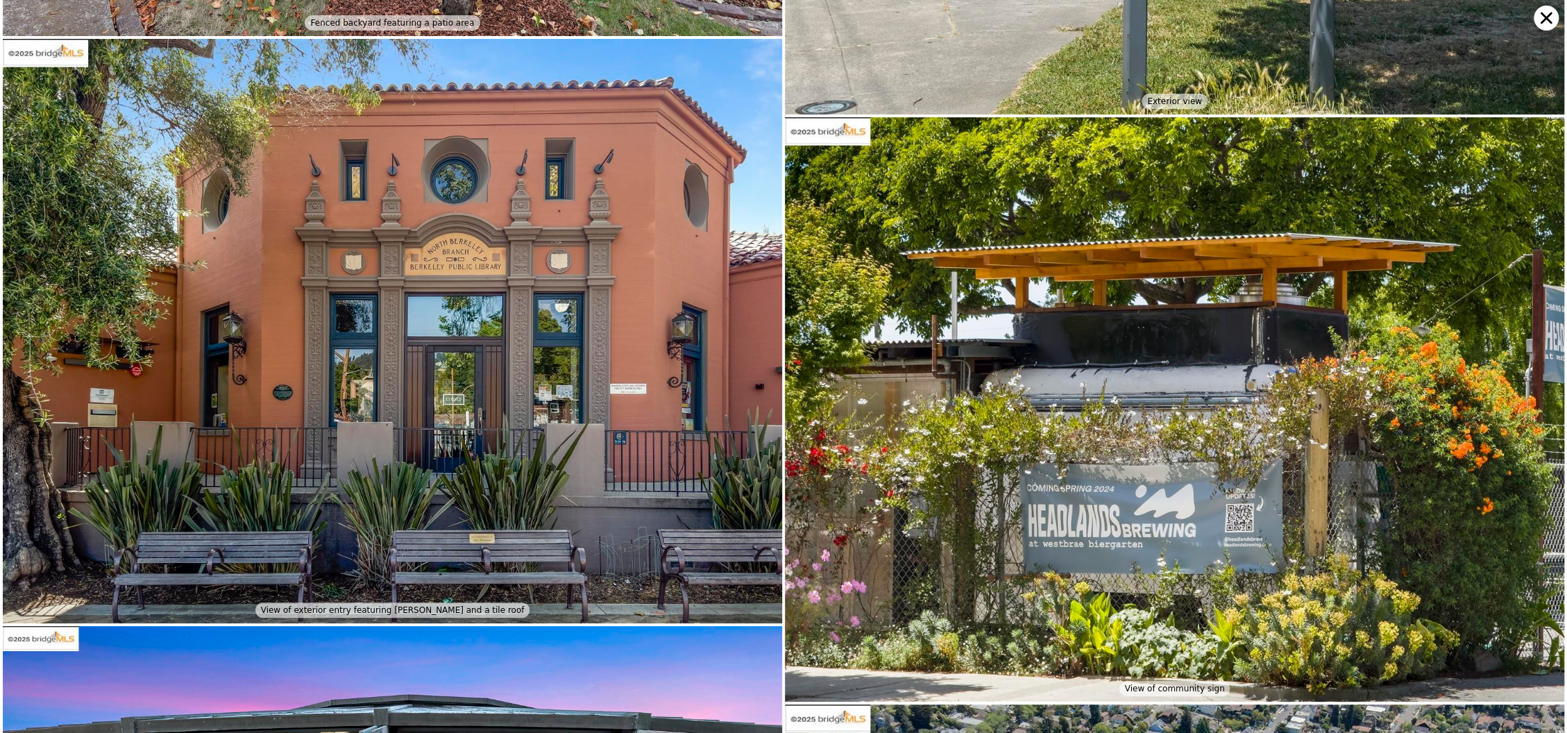
click at [1551, 22] on icon at bounding box center [1545, 18] width 25 height 25
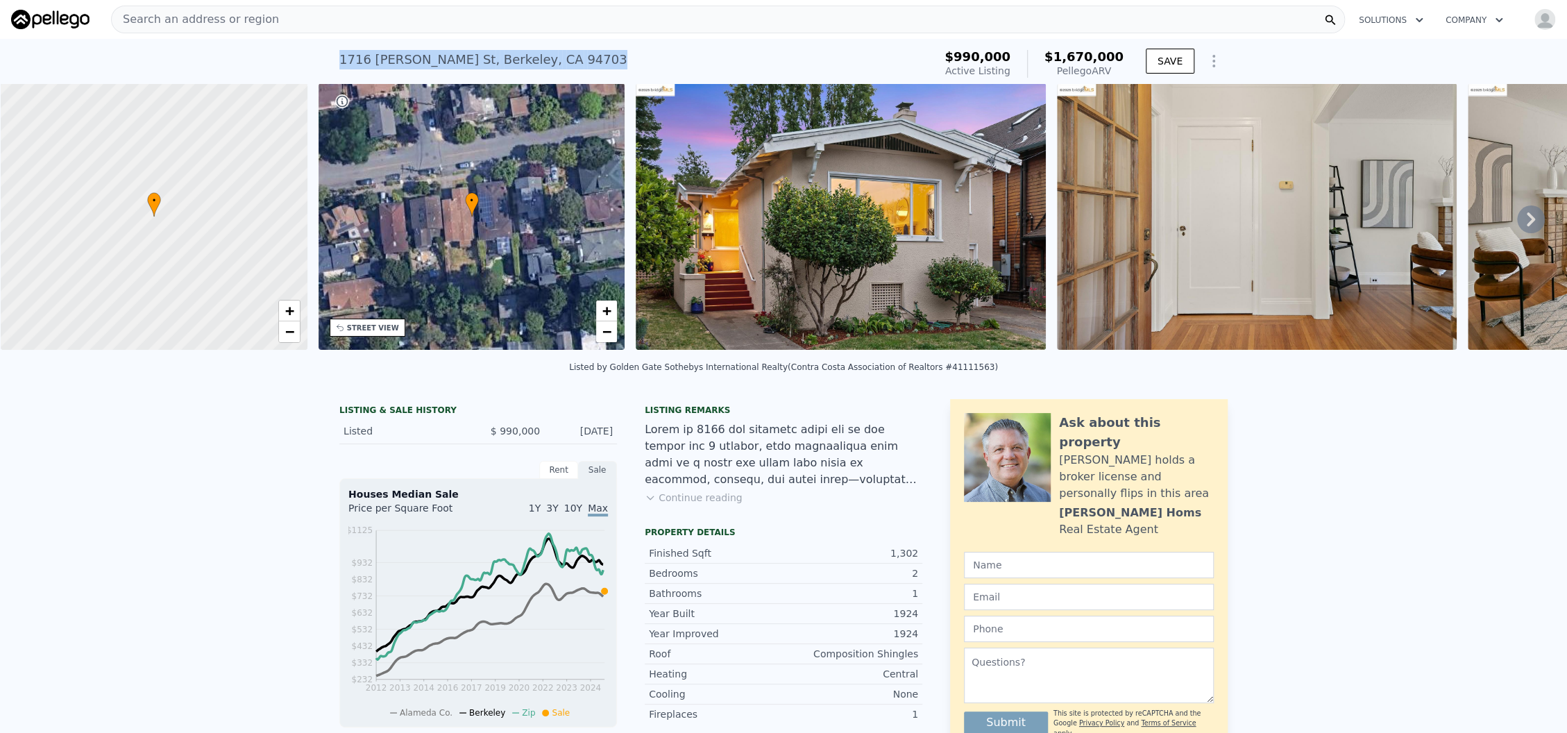
drag, startPoint x: 331, startPoint y: 60, endPoint x: 532, endPoint y: 53, distance: 201.3
click at [532, 53] on div "1716 Jaynes St , Berkeley , CA 94703 Active at $990k (~ARV $1.670m ) $990,000 A…" at bounding box center [783, 61] width 1567 height 44
copy div "1716 Jaynes St , Berkeley , CA 94703"
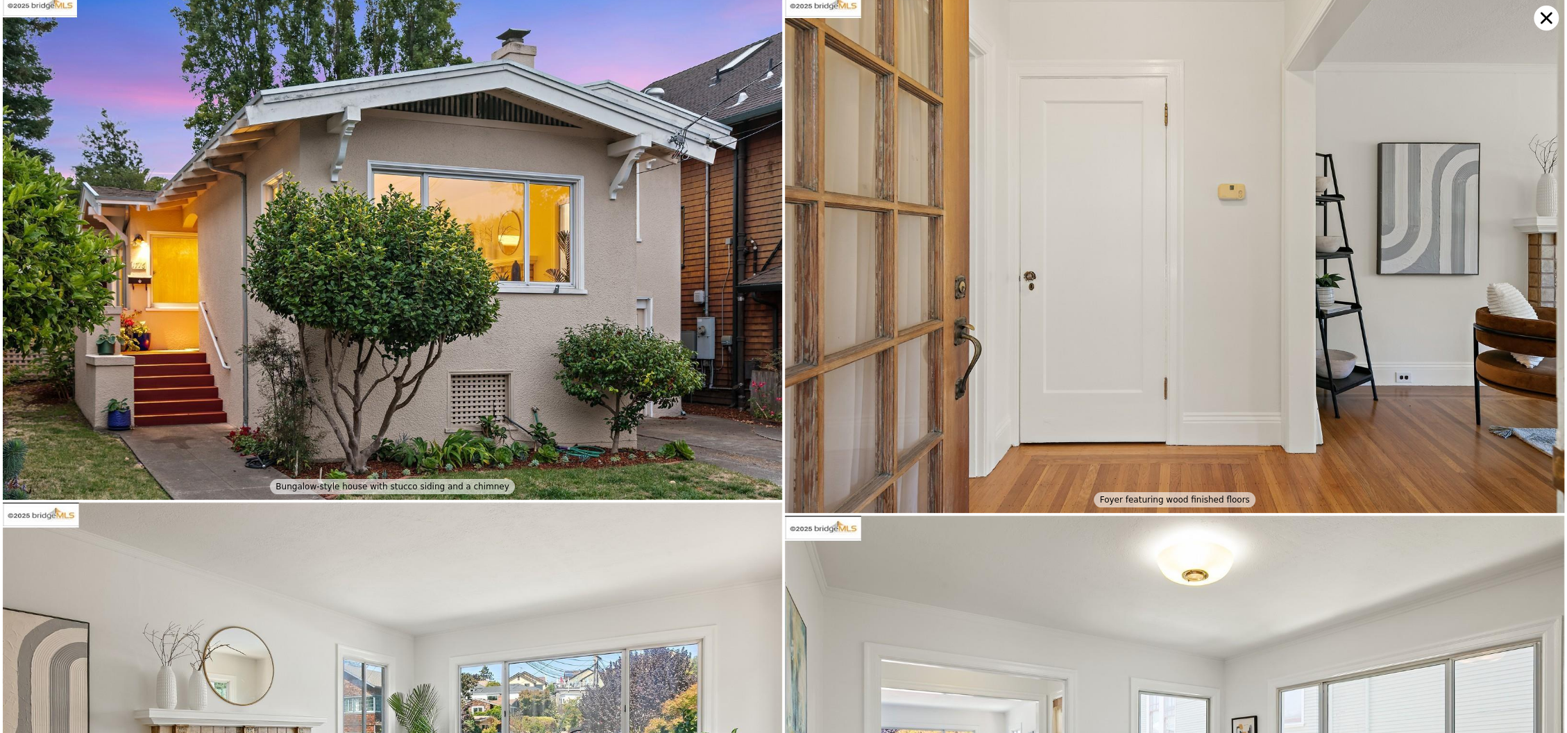
scroll to position [0, 0]
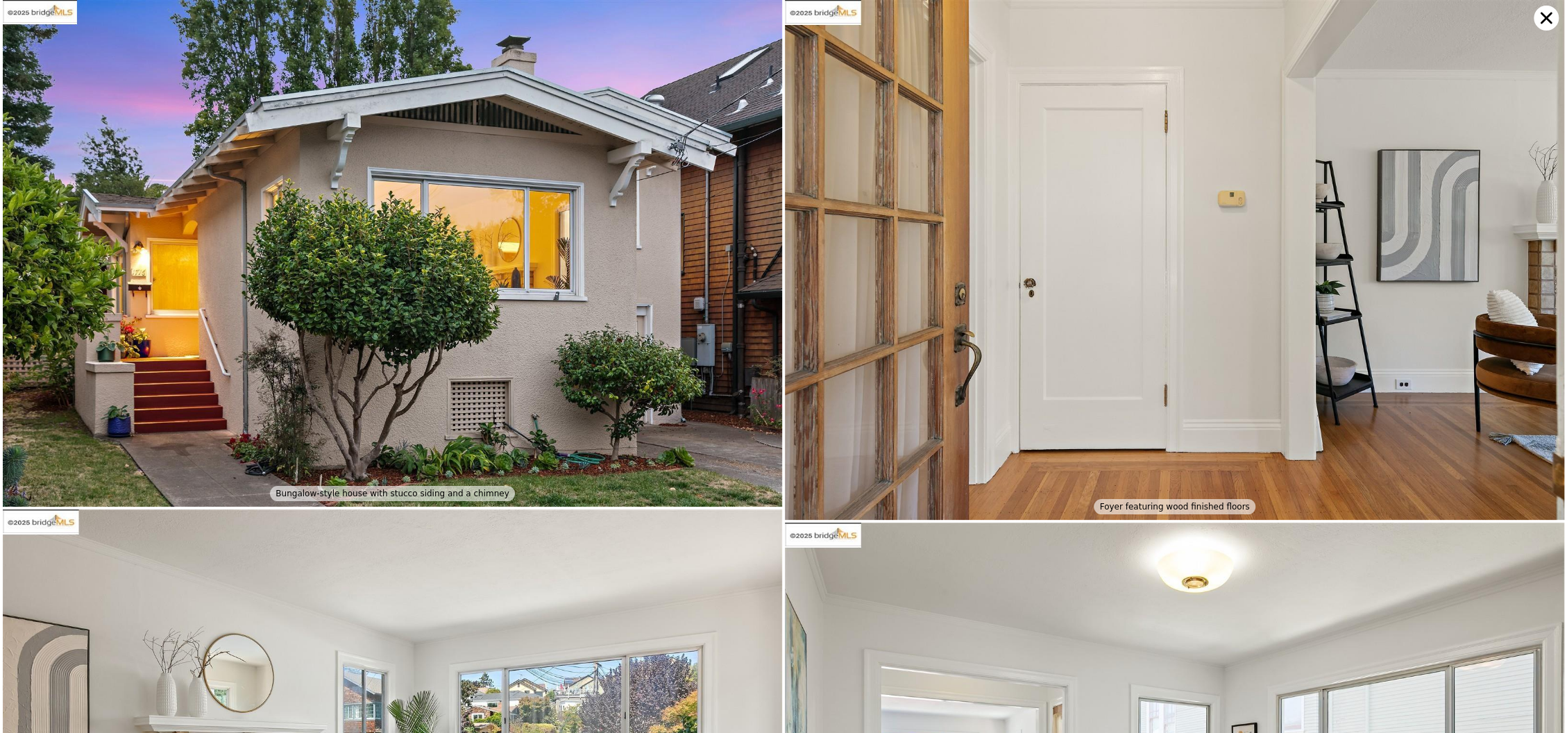
click at [1542, 19] on icon at bounding box center [1545, 18] width 25 height 25
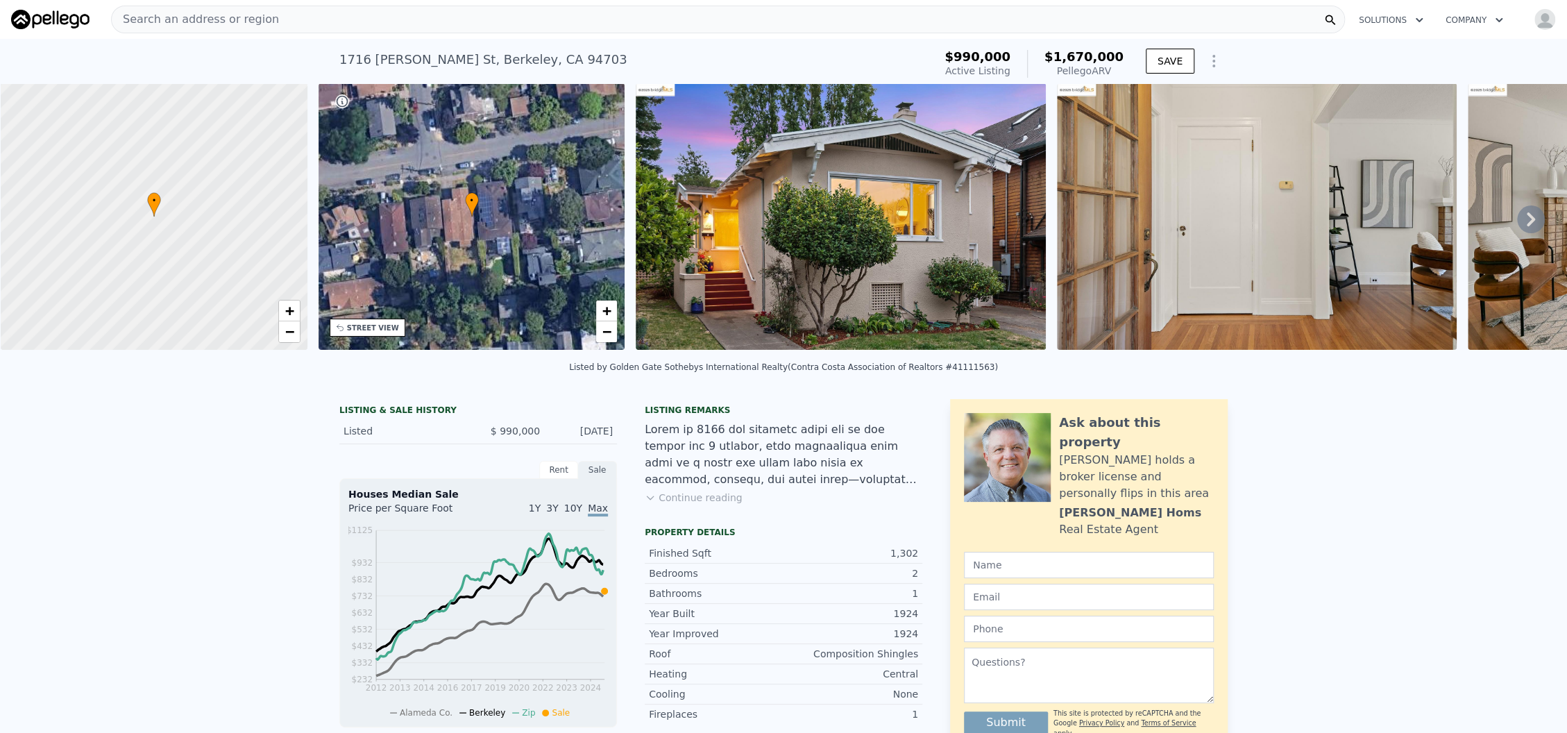
click at [765, 56] on div "1716 Jaynes St , Berkeley , CA 94703 Active at $990k (~ARV $1.670m )" at bounding box center [633, 63] width 588 height 39
click at [1248, 201] on img at bounding box center [1257, 216] width 400 height 266
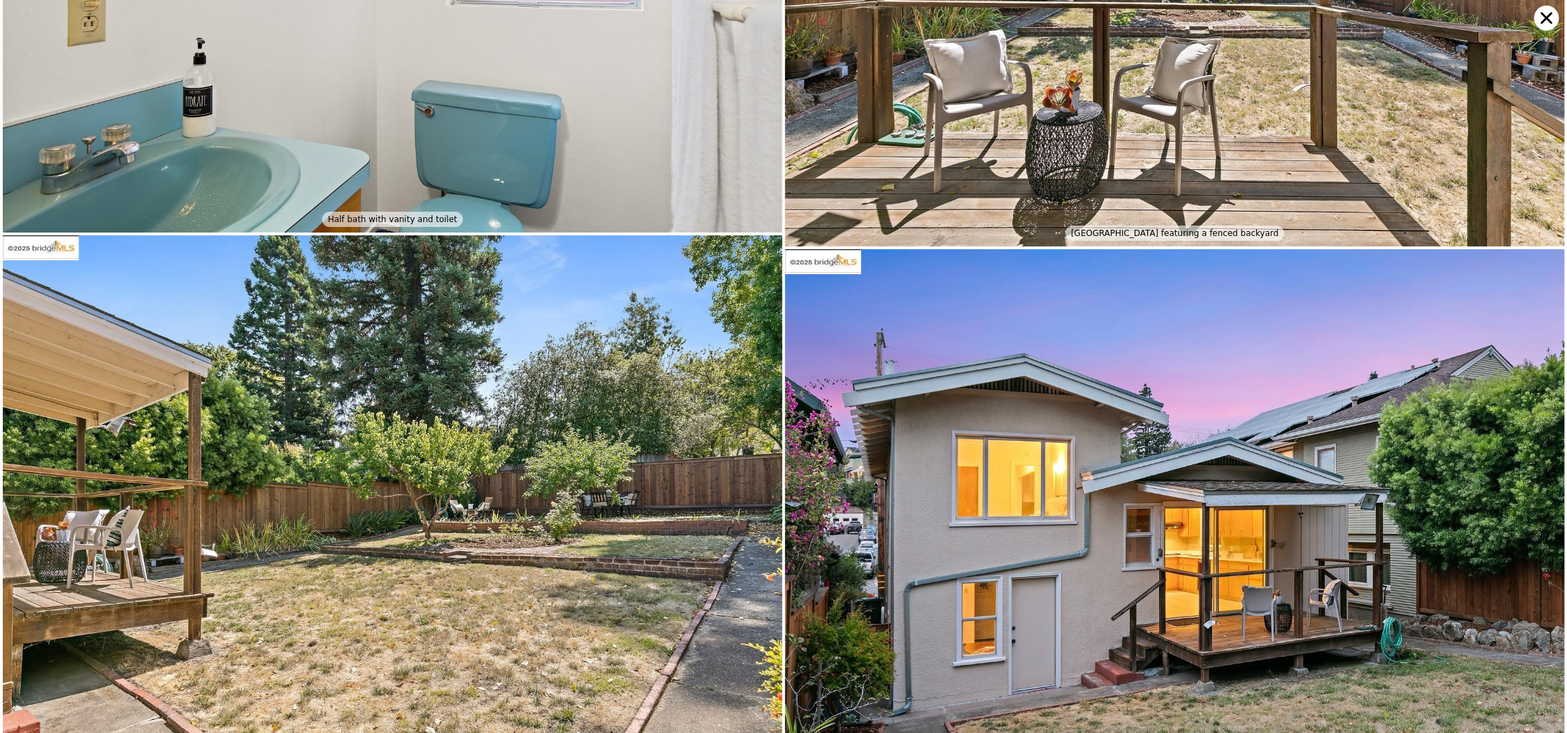
scroll to position [3092, 0]
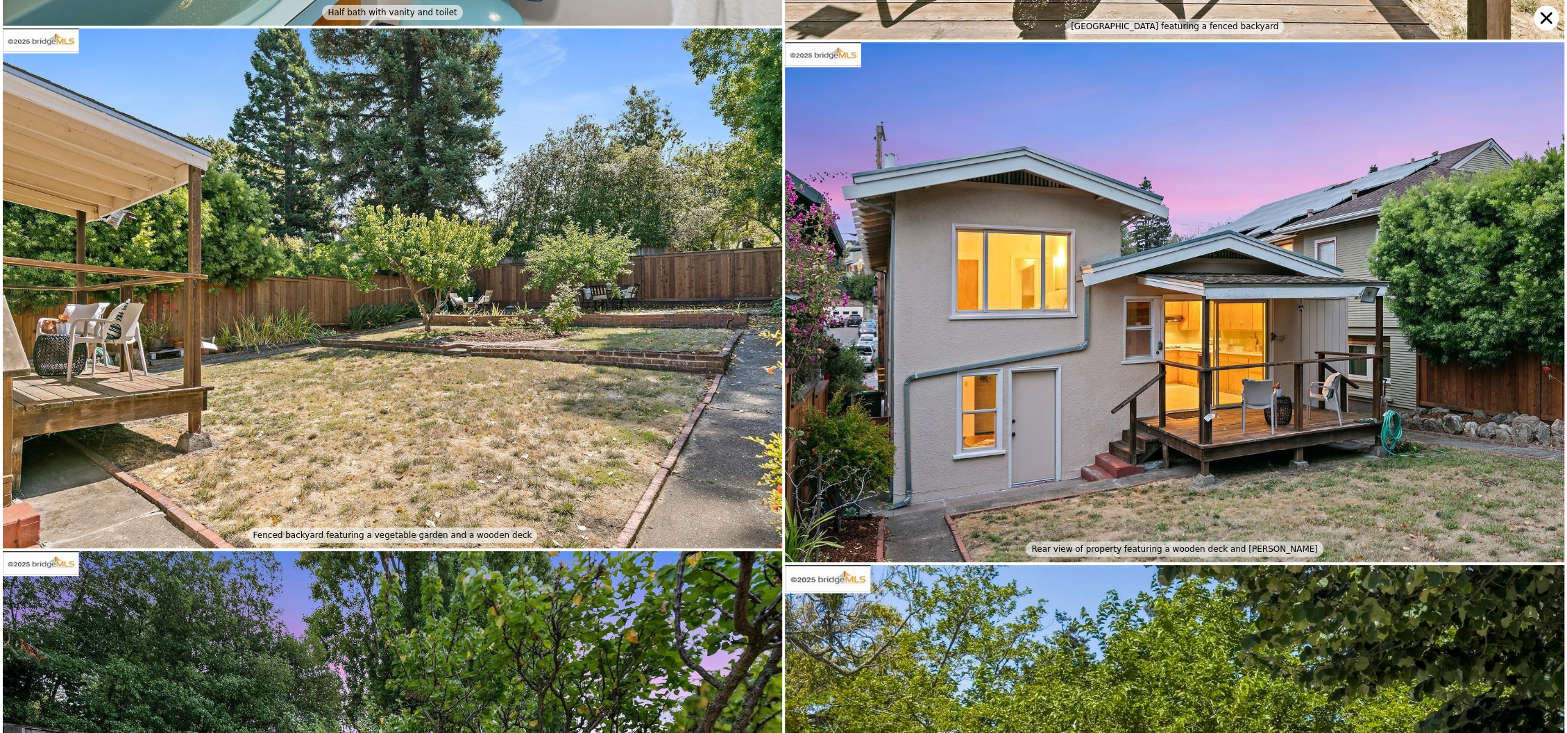
click at [1549, 23] on icon at bounding box center [1545, 18] width 25 height 25
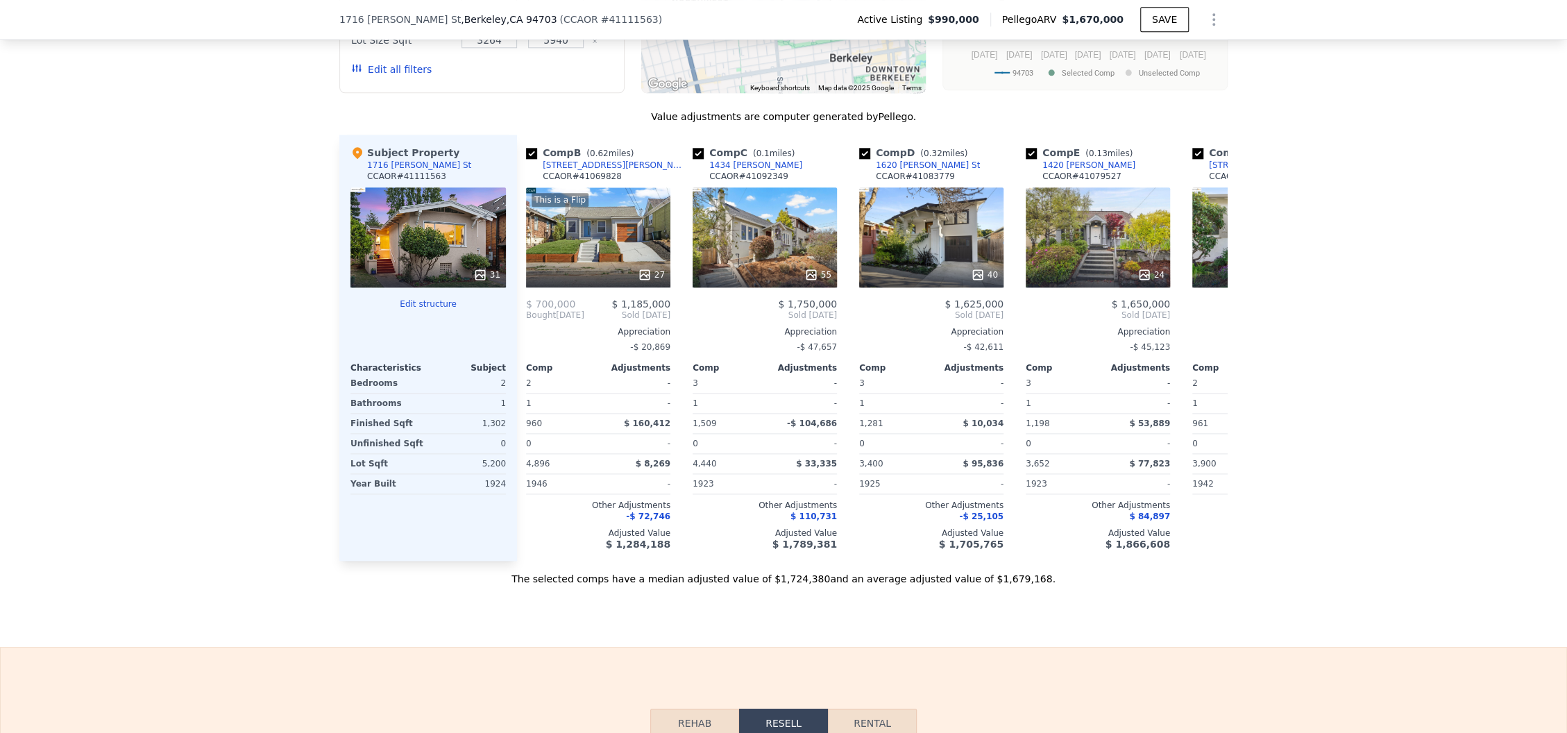
scroll to position [0, 169]
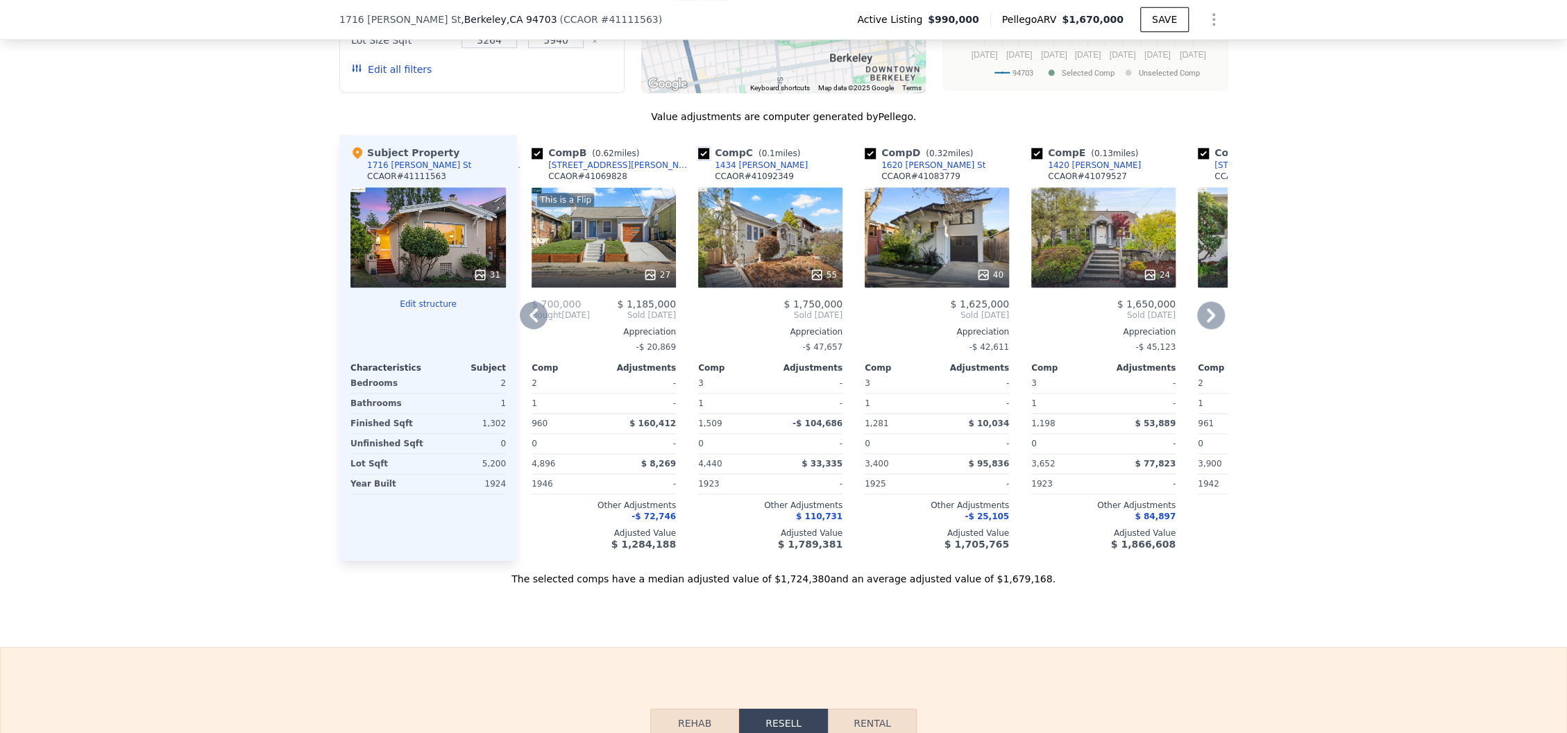
click at [698, 159] on input "checkbox" at bounding box center [703, 153] width 11 height 11
checkbox input "false"
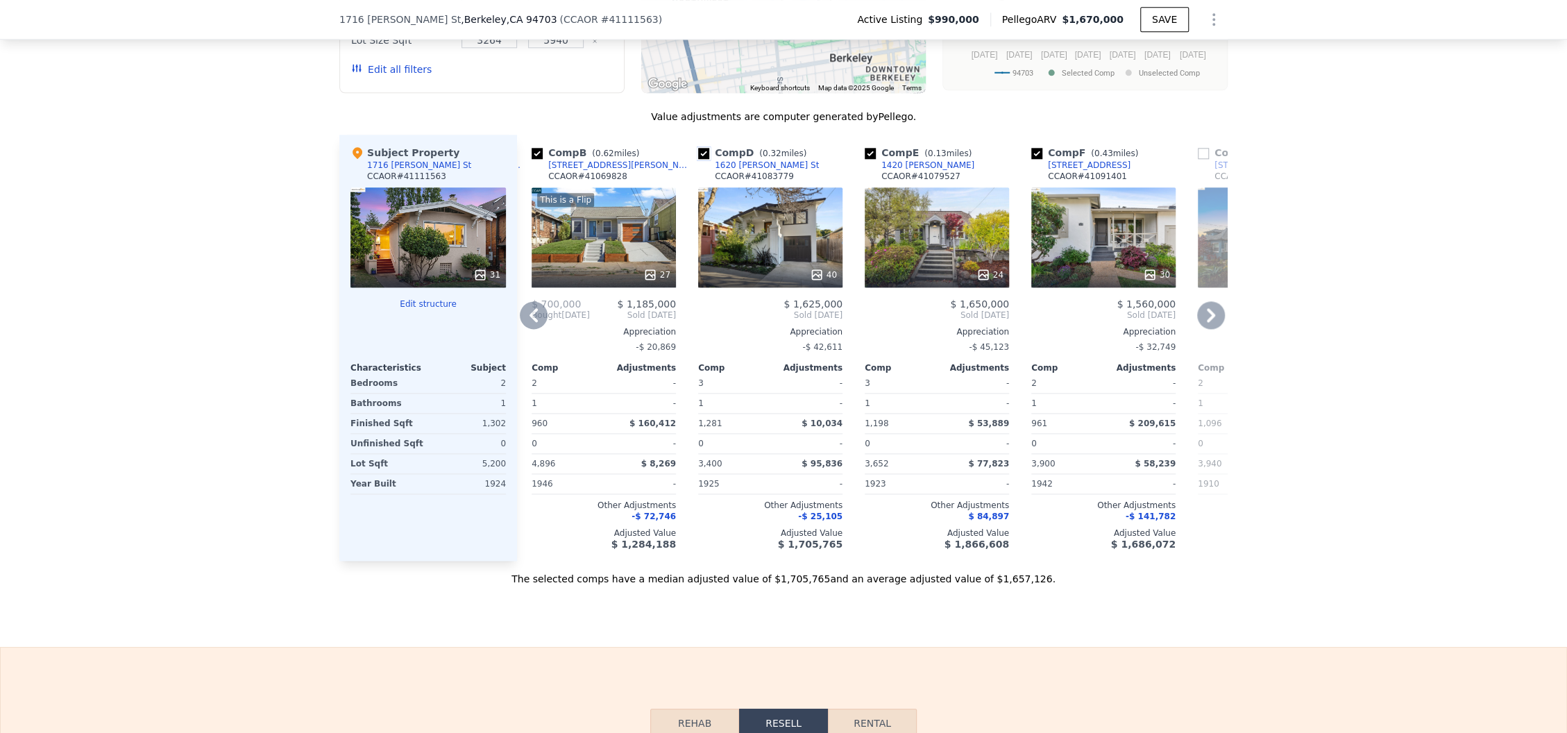
click at [698, 159] on input "checkbox" at bounding box center [703, 153] width 11 height 11
checkbox input "false"
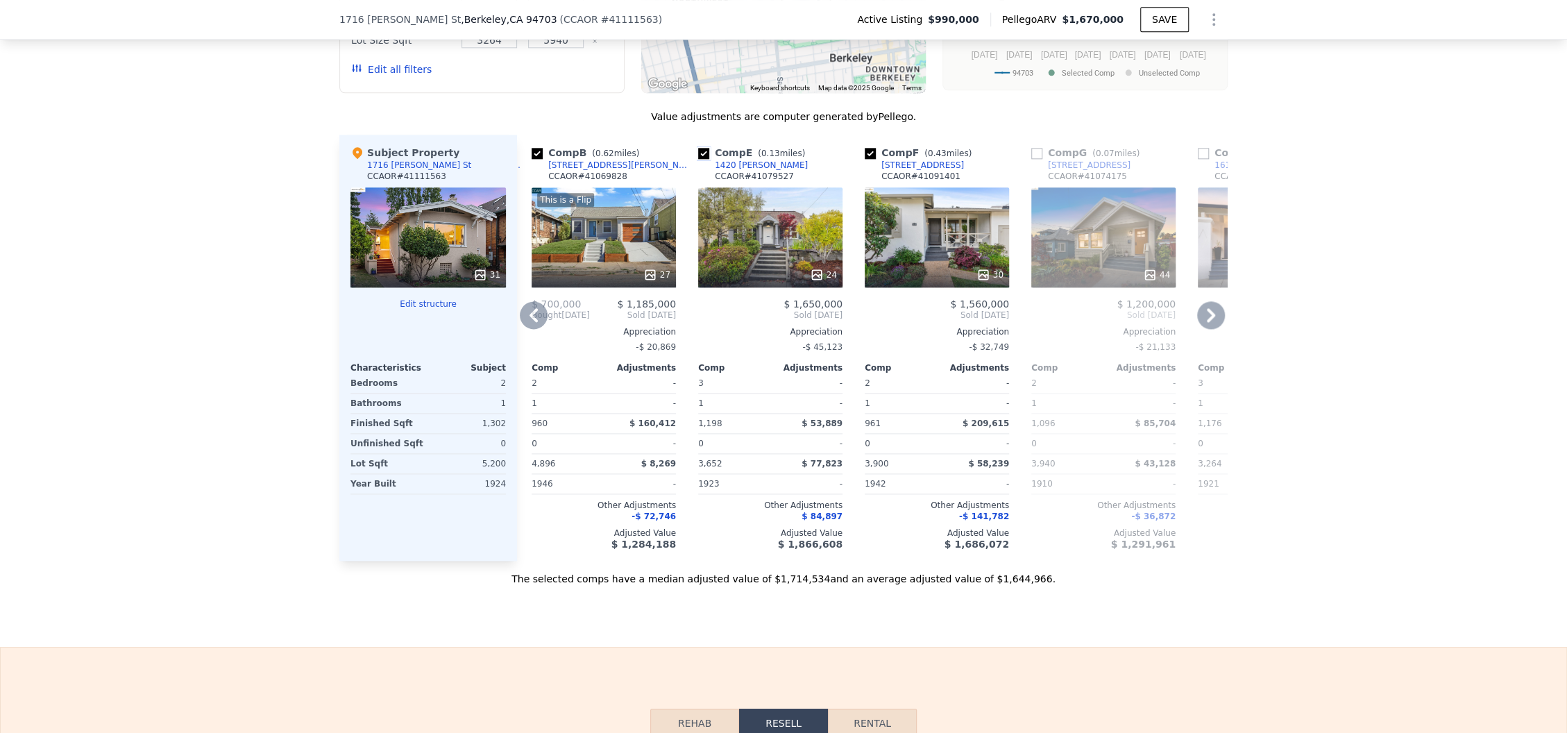
click at [698, 159] on input "checkbox" at bounding box center [703, 153] width 11 height 11
checkbox input "false"
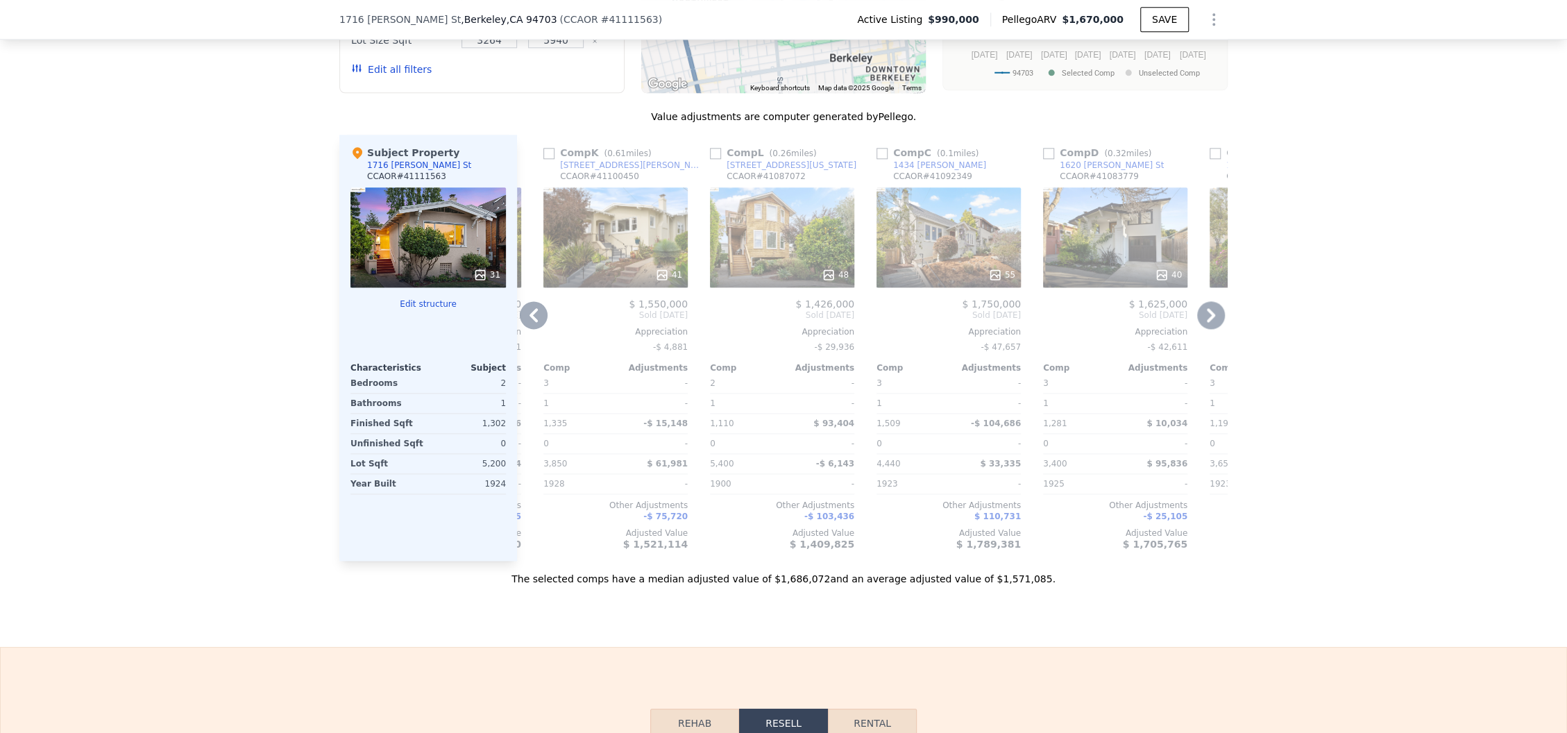
scroll to position [0, 1157]
click at [708, 159] on input "checkbox" at bounding box center [713, 153] width 11 height 11
checkbox input "true"
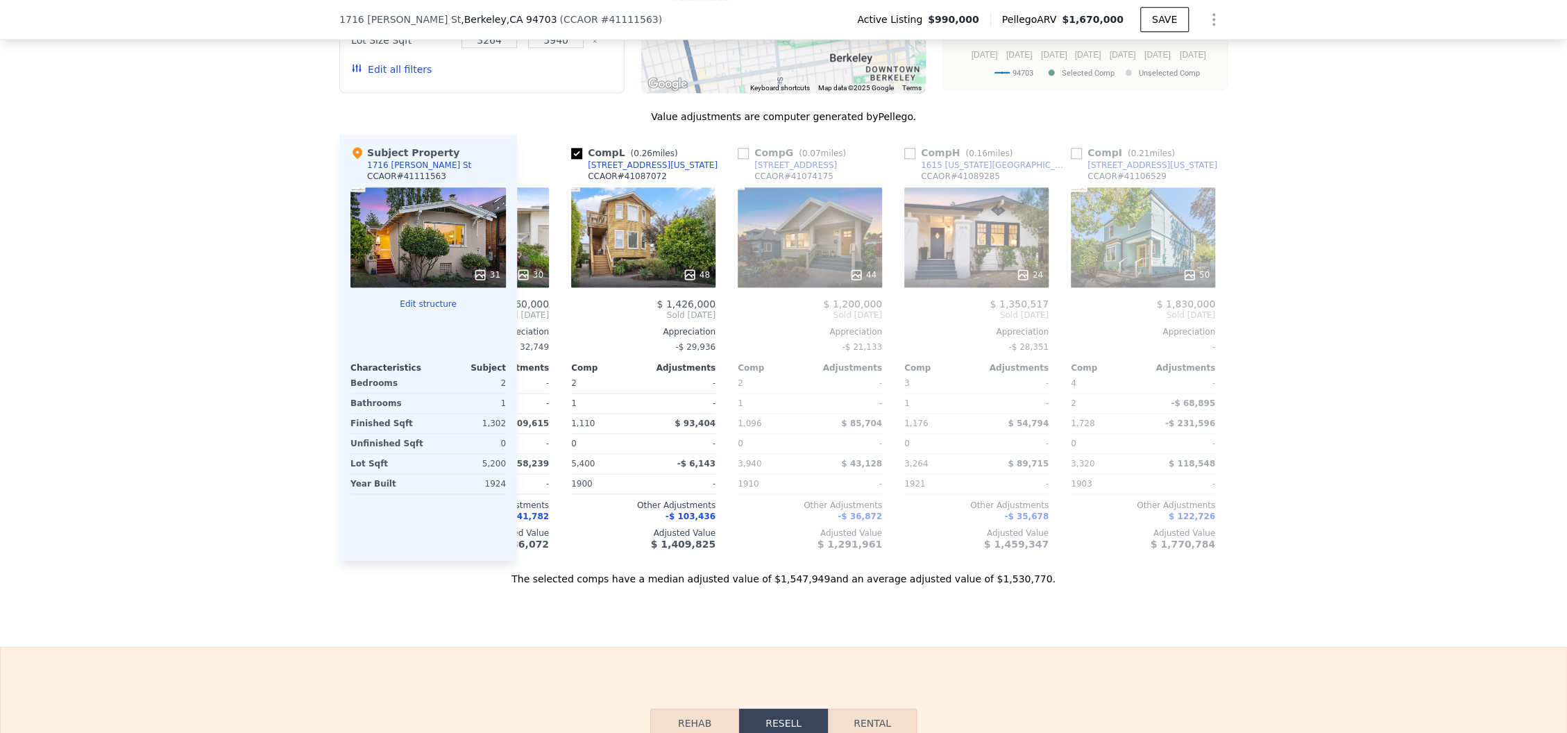
scroll to position [0, 454]
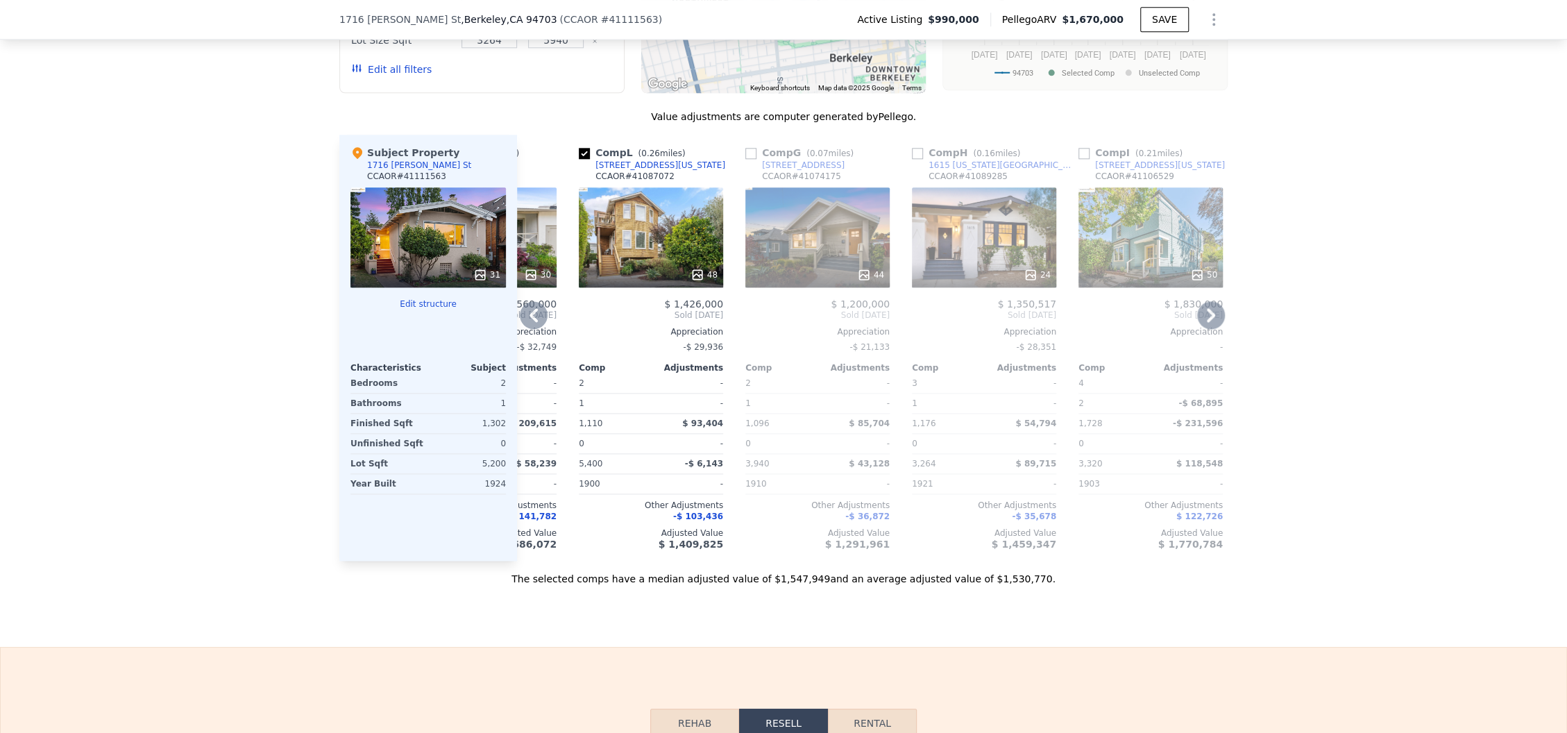
click at [745, 171] on link "[STREET_ADDRESS]" at bounding box center [794, 165] width 99 height 11
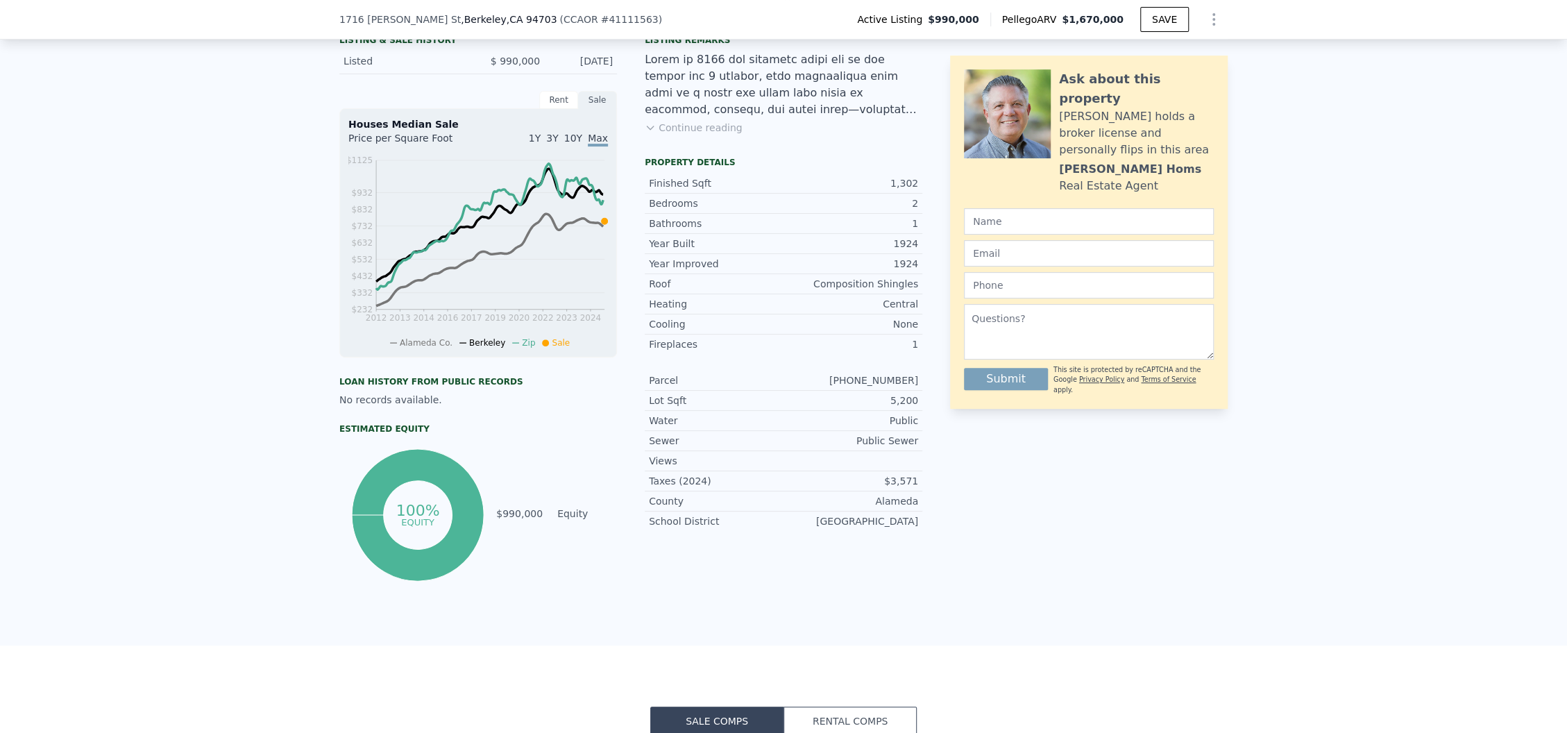
scroll to position [87, 0]
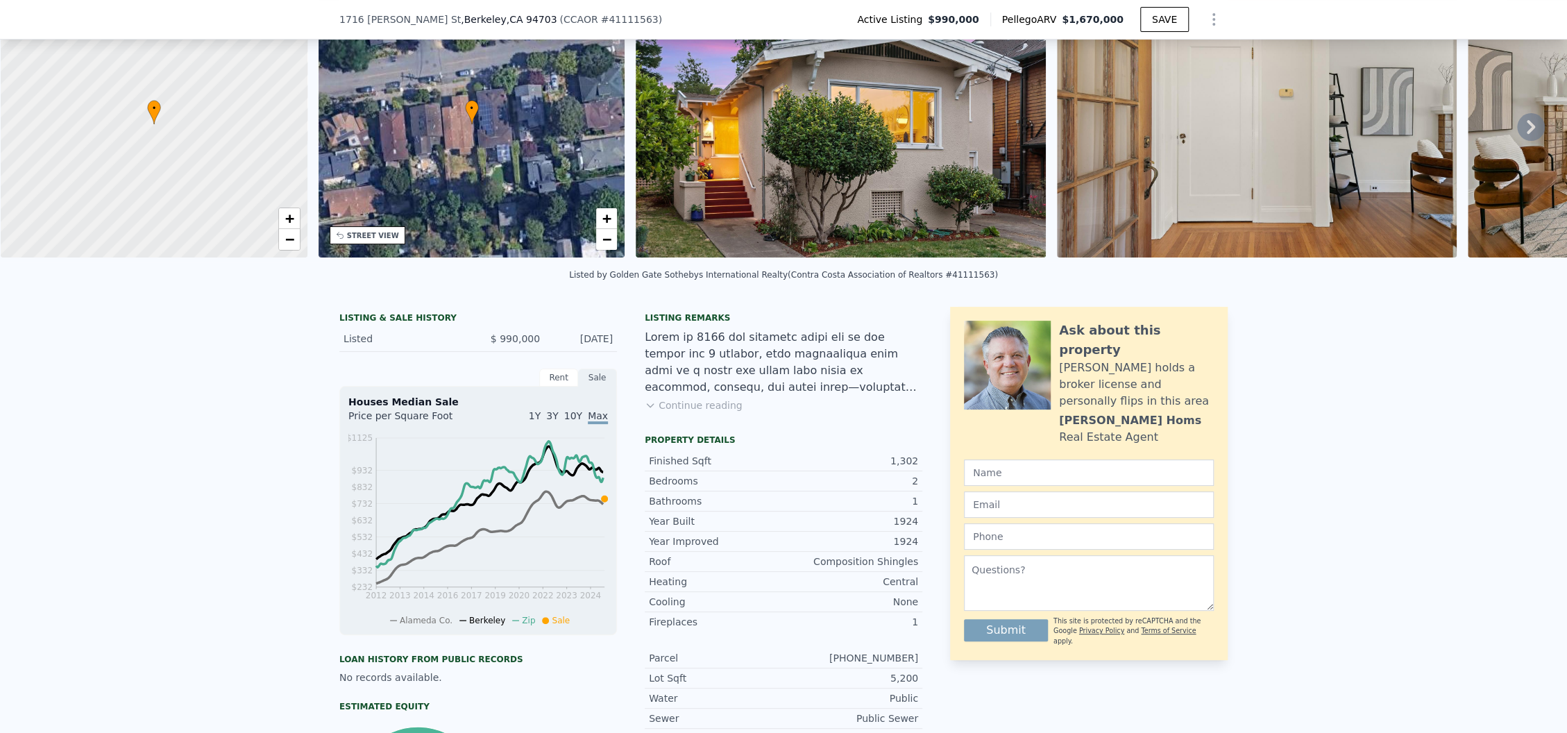
click at [949, 142] on img at bounding box center [841, 124] width 410 height 266
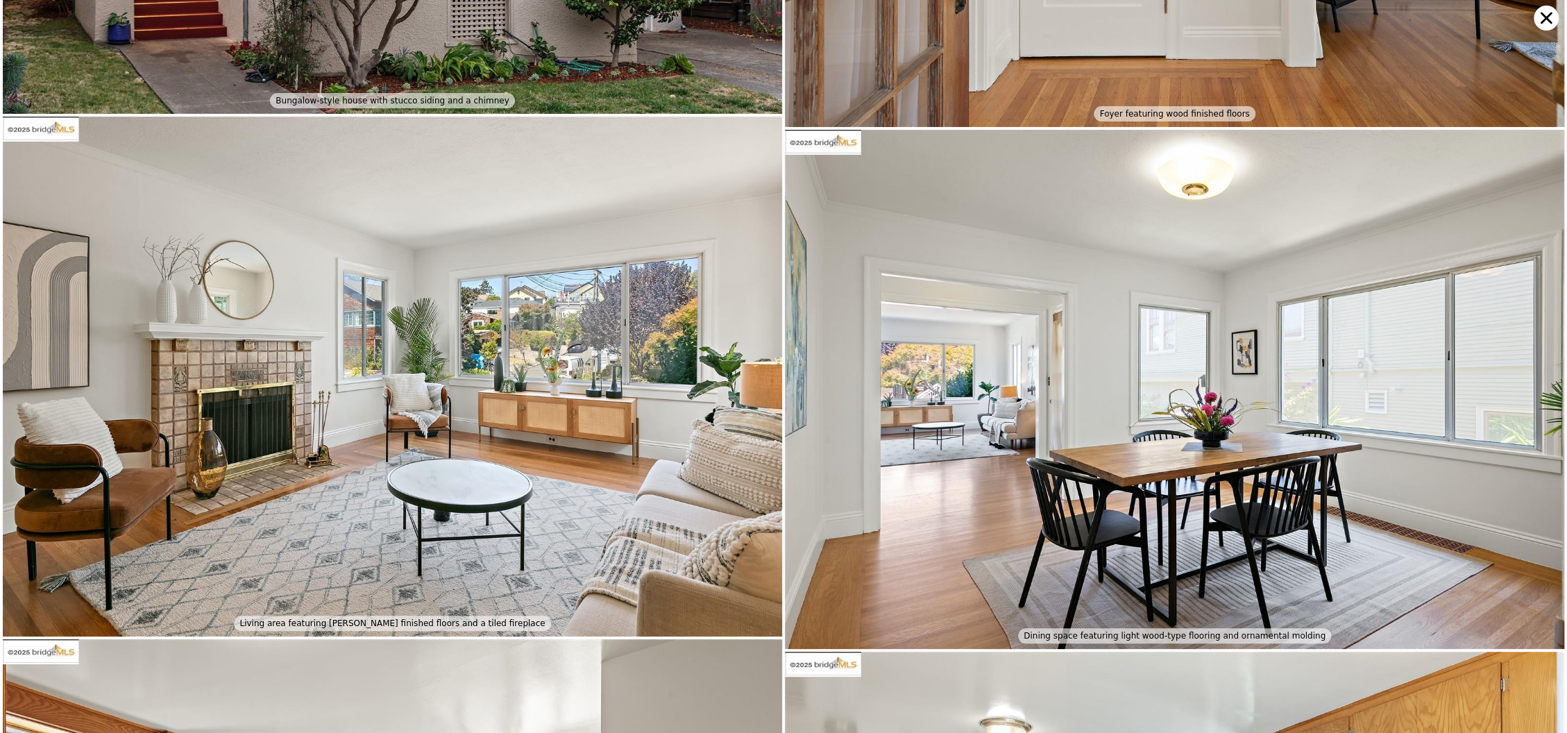
scroll to position [0, 0]
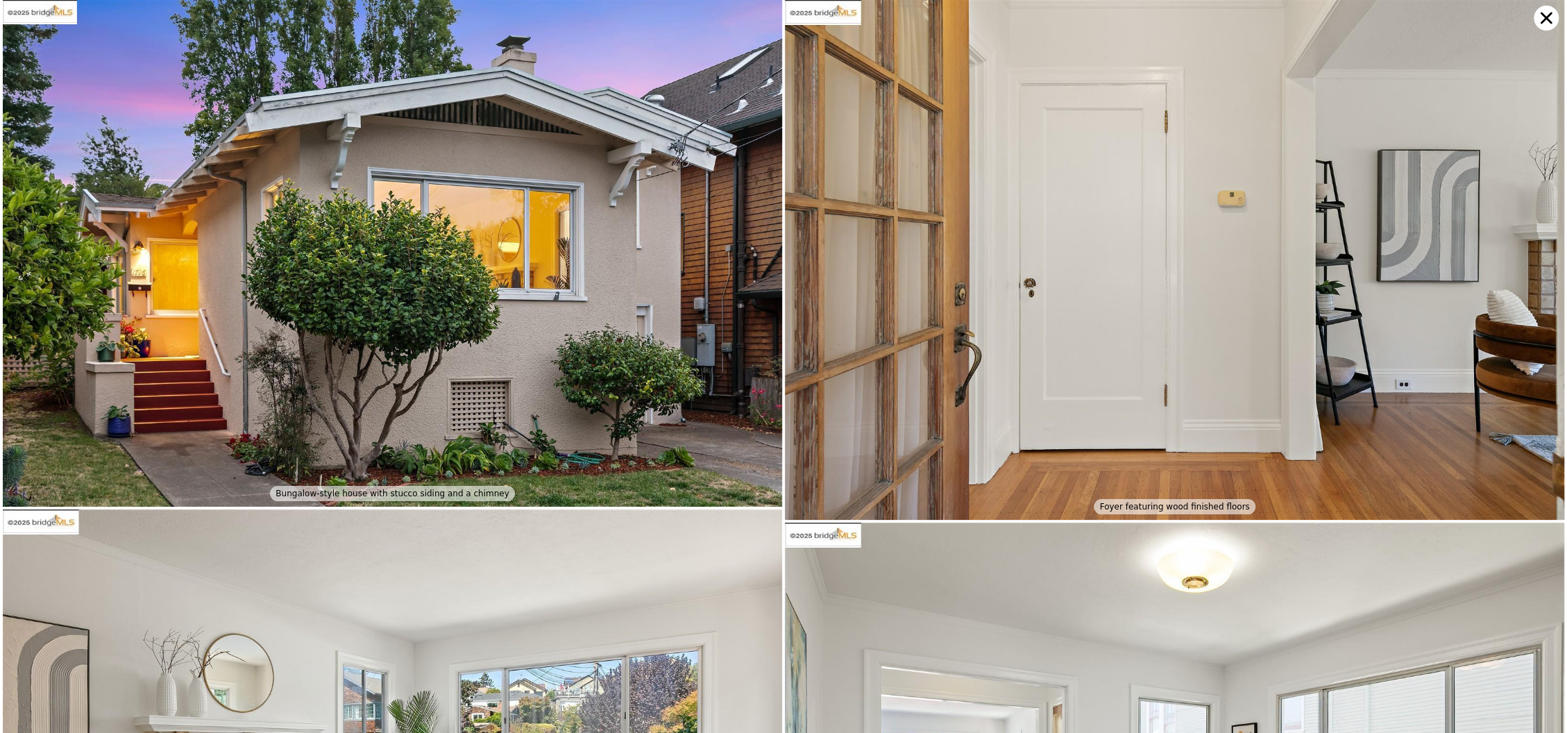
click at [1549, 12] on icon at bounding box center [1545, 18] width 25 height 25
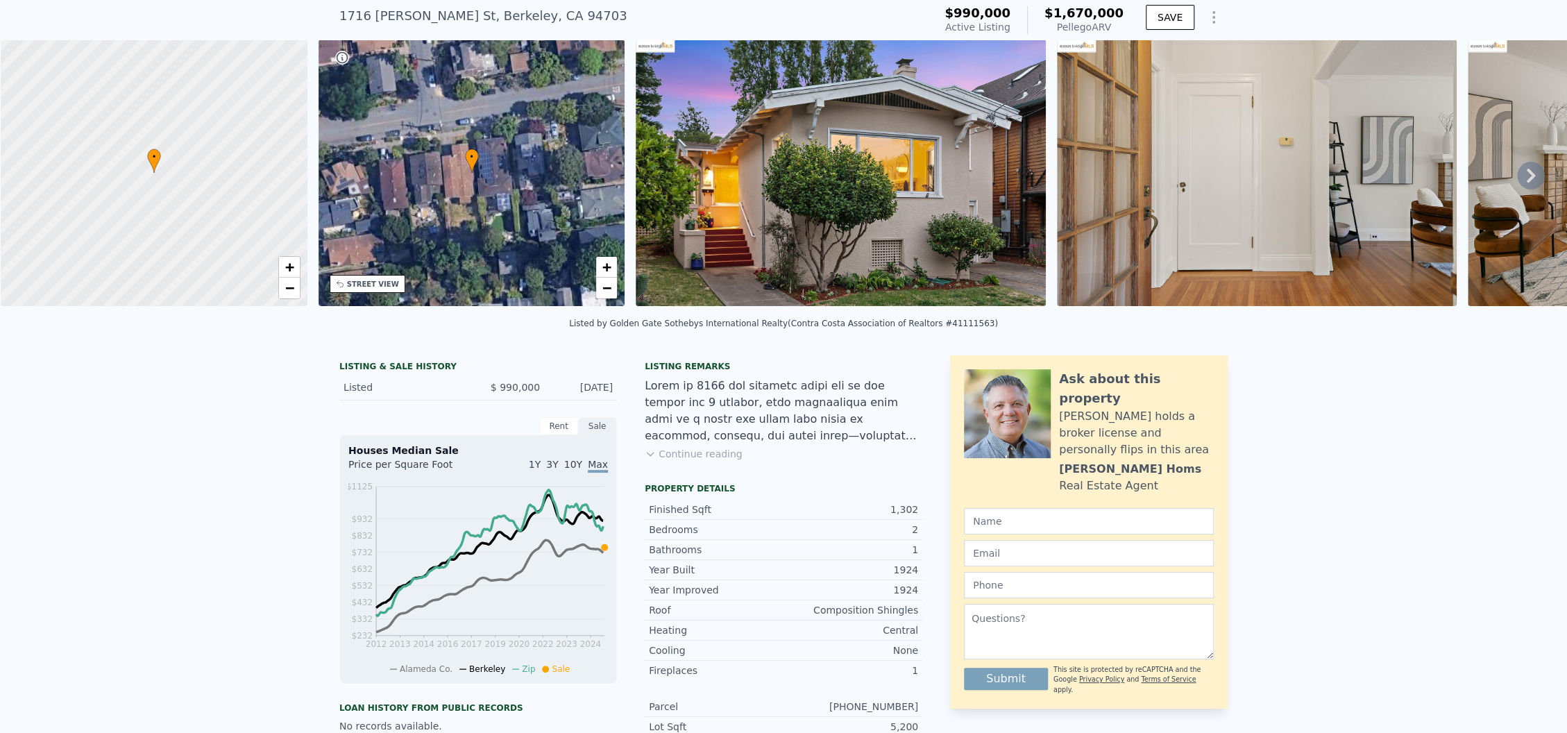
scroll to position [5, 0]
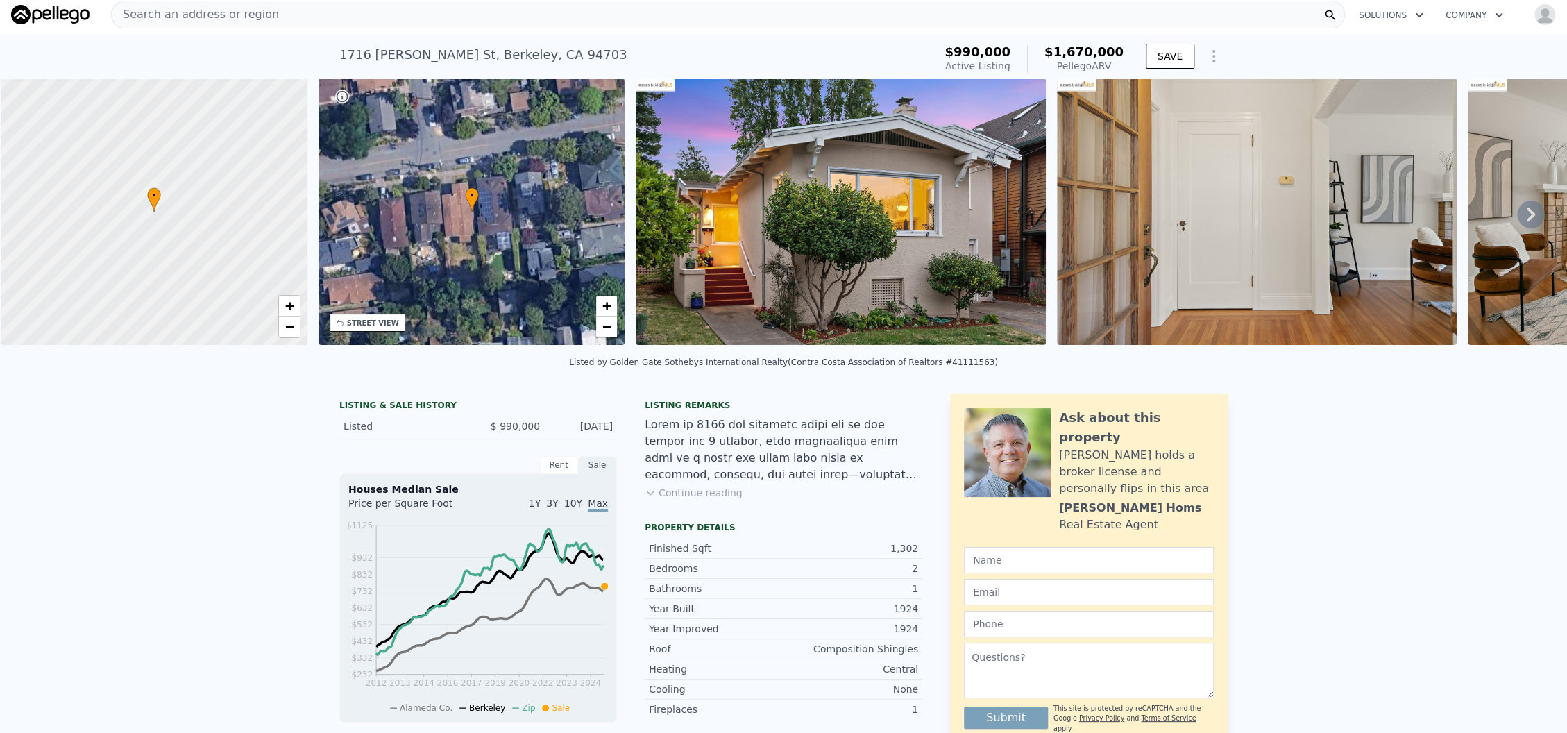
click at [686, 500] on button "Continue reading" at bounding box center [694, 493] width 98 height 14
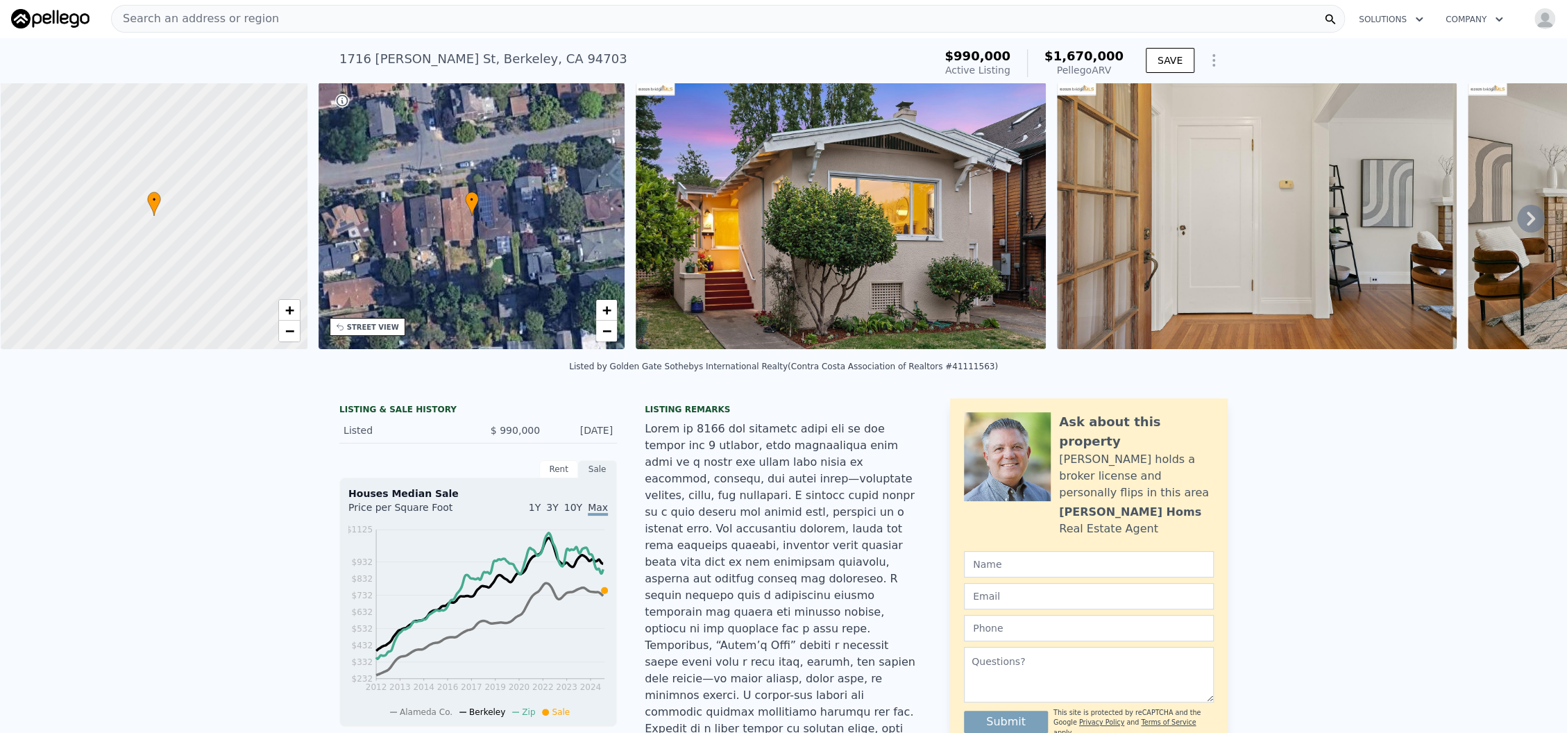
scroll to position [0, 0]
drag, startPoint x: 325, startPoint y: 57, endPoint x: 591, endPoint y: 63, distance: 266.5
click at [591, 63] on div "1716 Jaynes St , Berkeley , CA 94703 Active at $990k (~ARV $1.670m ) $990,000 A…" at bounding box center [783, 61] width 1567 height 44
copy div "1716 Jaynes St , Berkeley , CA 94703"
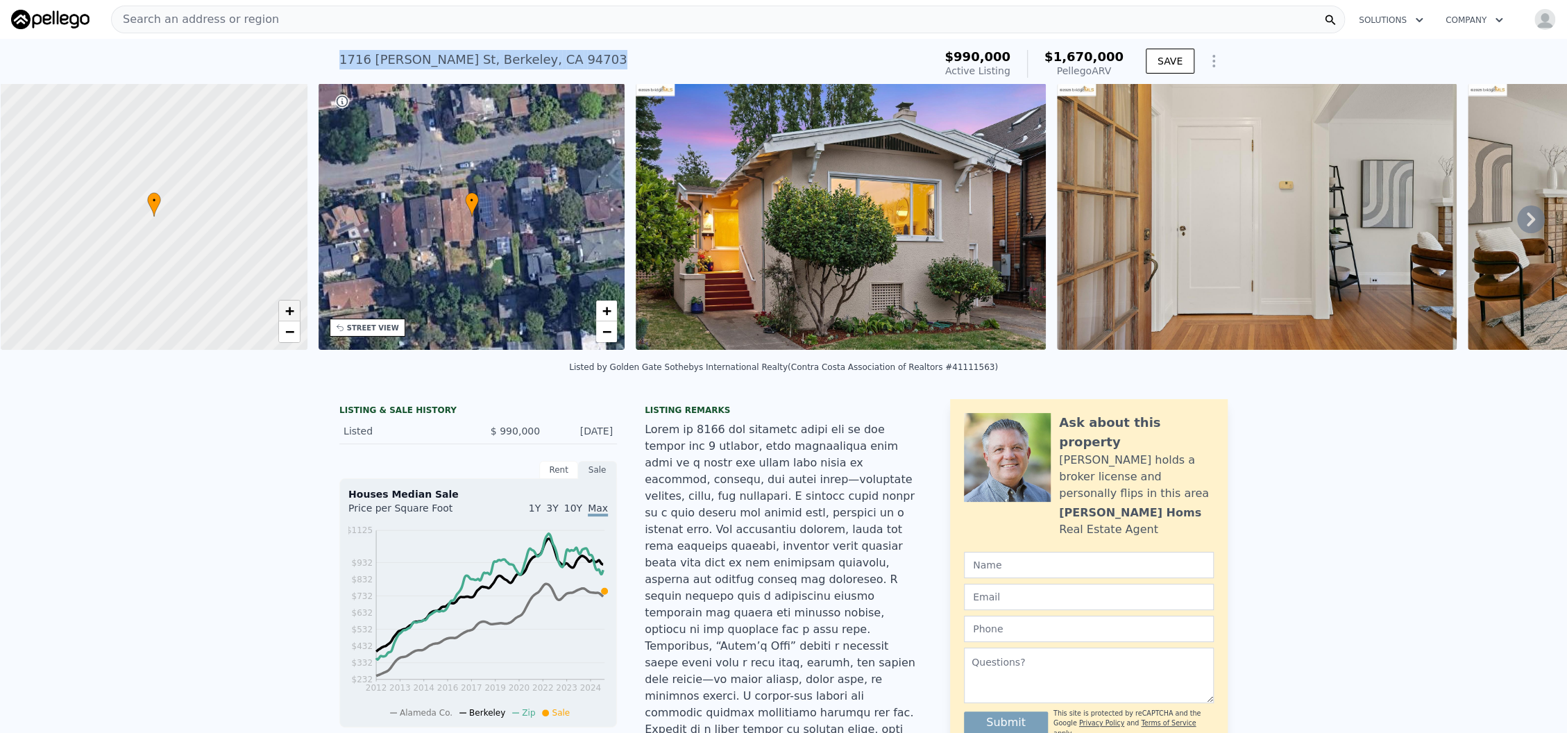
click at [293, 310] on span "+" at bounding box center [288, 310] width 9 height 17
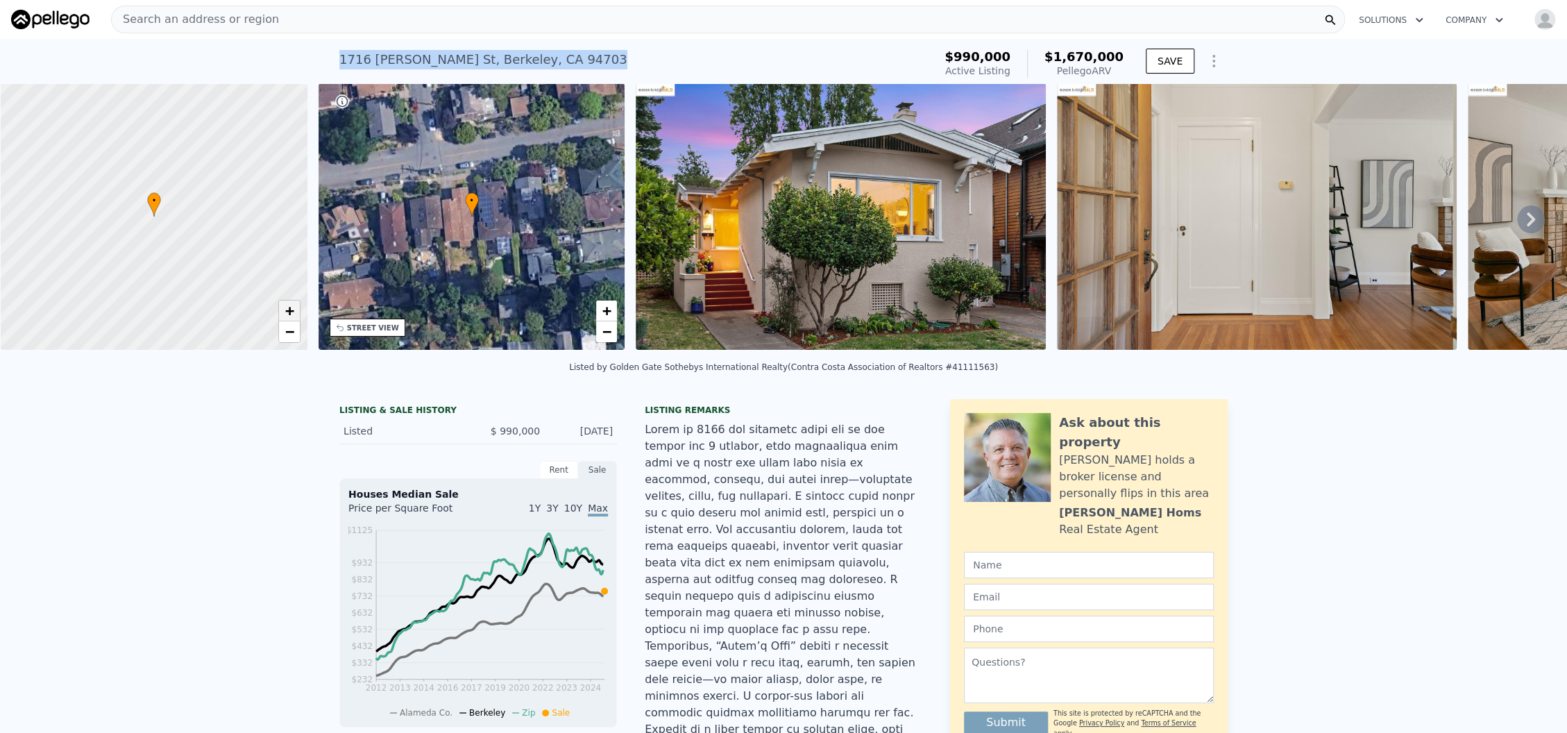
click at [293, 310] on span "+" at bounding box center [288, 310] width 9 height 17
click at [293, 309] on span "+" at bounding box center [288, 310] width 9 height 17
drag, startPoint x: 166, startPoint y: 253, endPoint x: 182, endPoint y: 263, distance: 19.1
click at [182, 263] on div at bounding box center [154, 217] width 368 height 320
drag, startPoint x: 182, startPoint y: 262, endPoint x: 190, endPoint y: 245, distance: 18.3
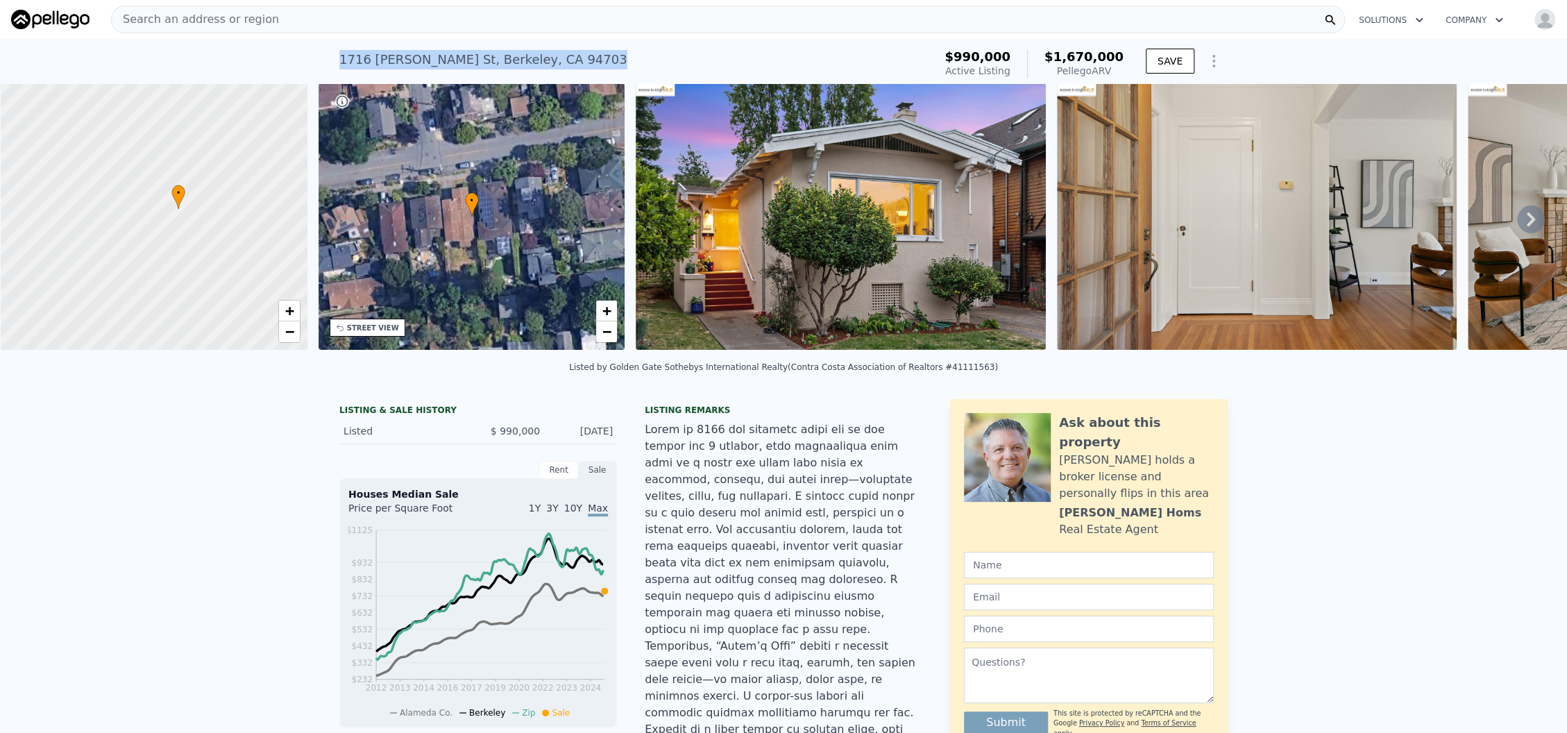
click at [190, 245] on div at bounding box center [154, 217] width 368 height 320
click at [287, 332] on span "−" at bounding box center [288, 331] width 9 height 17
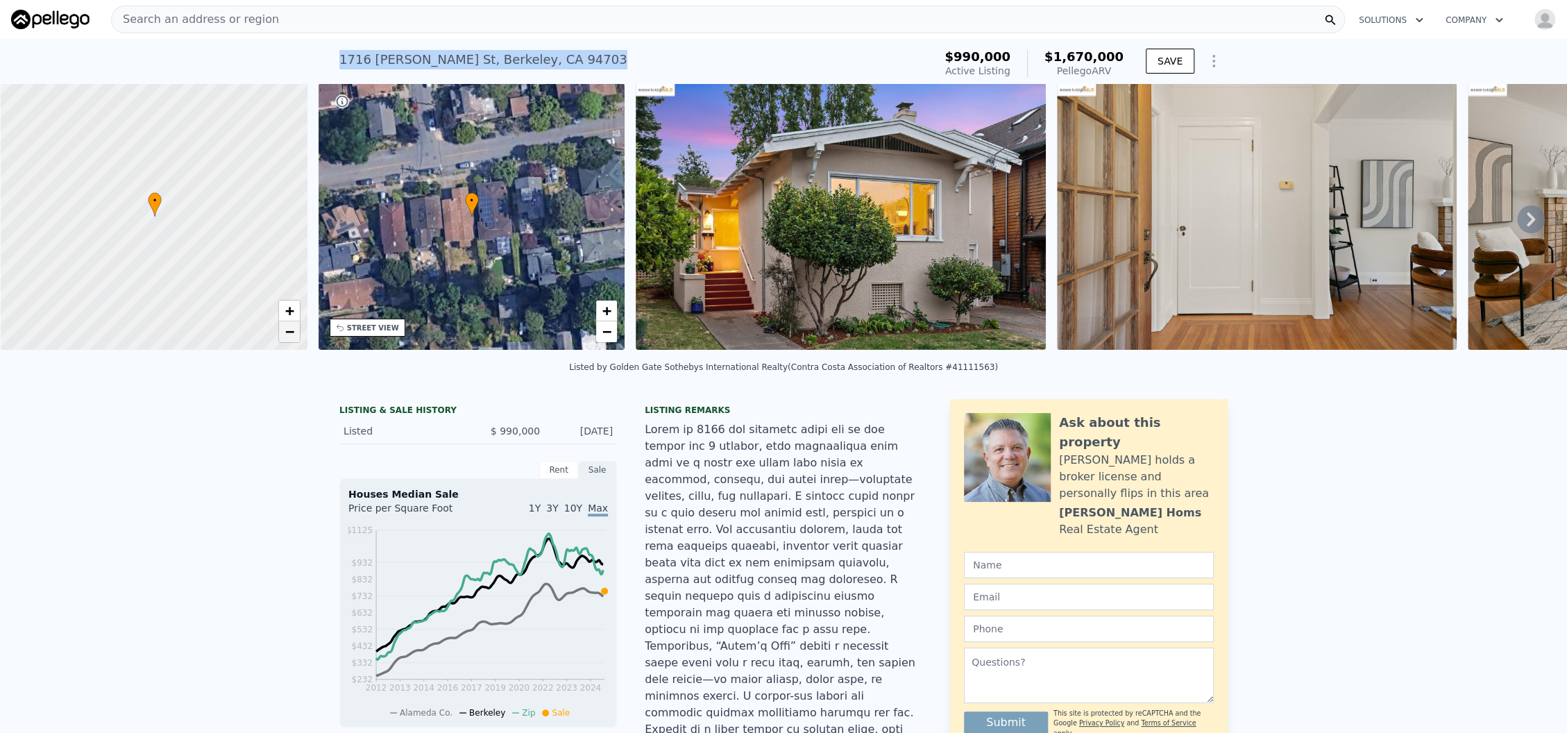
click at [287, 332] on span "−" at bounding box center [288, 331] width 9 height 17
click at [289, 316] on span "+" at bounding box center [288, 310] width 9 height 17
click at [284, 327] on span "−" at bounding box center [288, 331] width 9 height 17
click at [287, 313] on span "+" at bounding box center [288, 310] width 9 height 17
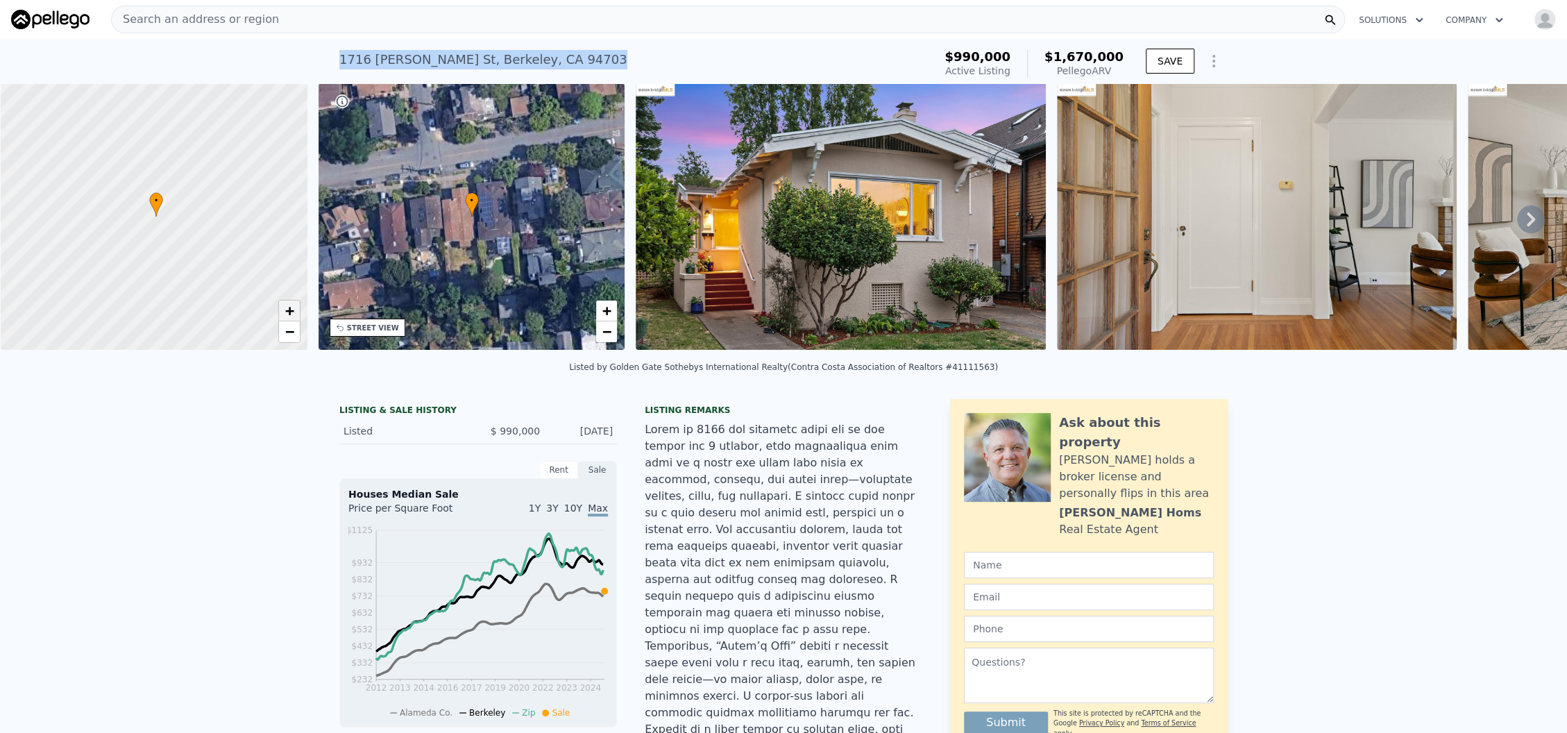
click at [287, 312] on span "+" at bounding box center [288, 310] width 9 height 17
click at [286, 313] on span "+" at bounding box center [288, 310] width 9 height 17
